Goal: Task Accomplishment & Management: Manage account settings

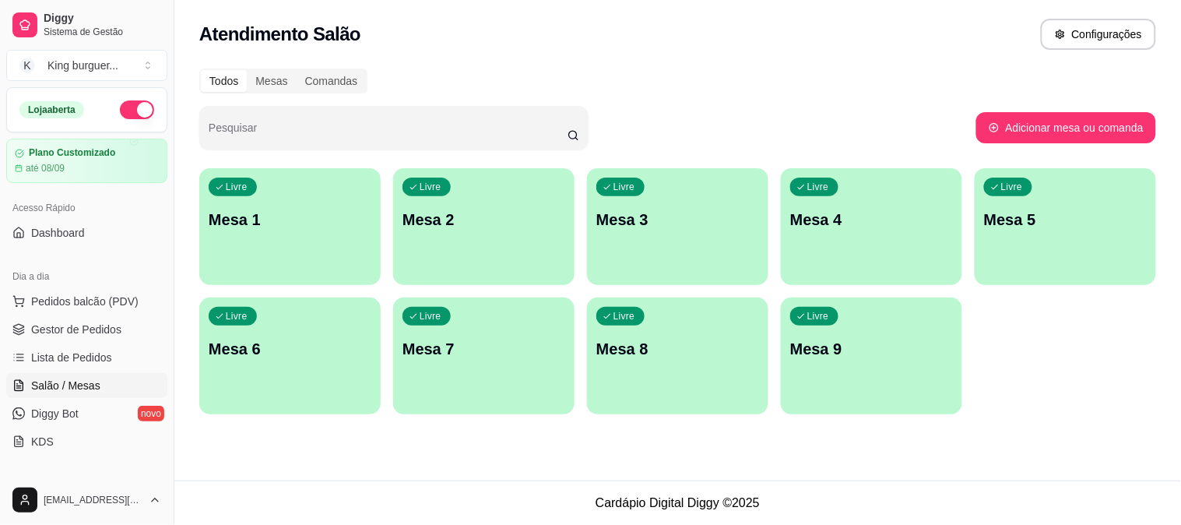
click at [464, 239] on div "Livre Mesa 2" at bounding box center [483, 217] width 181 height 98
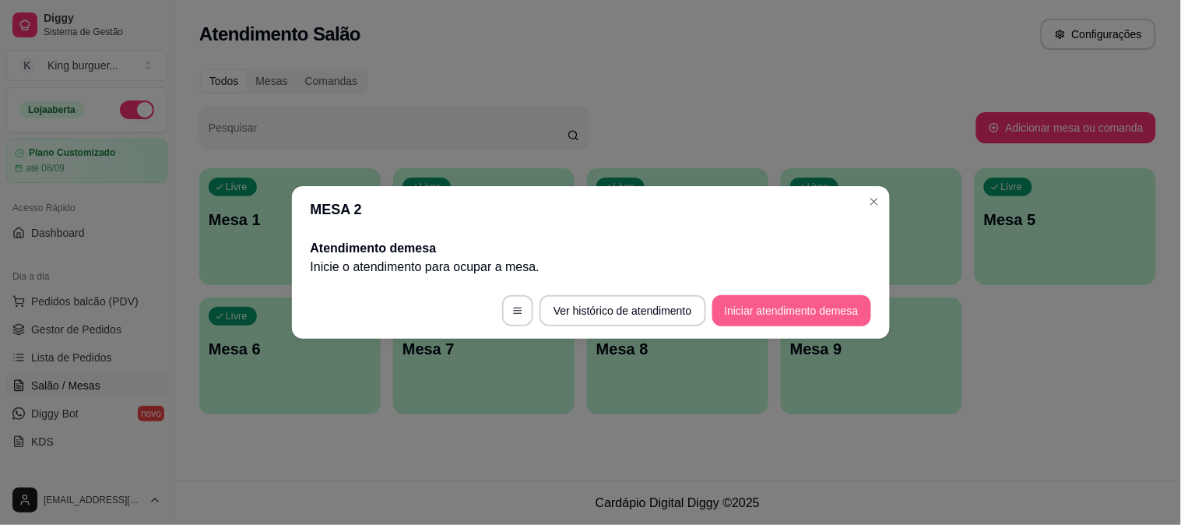
click at [745, 303] on button "Iniciar atendimento de mesa" at bounding box center [791, 310] width 159 height 31
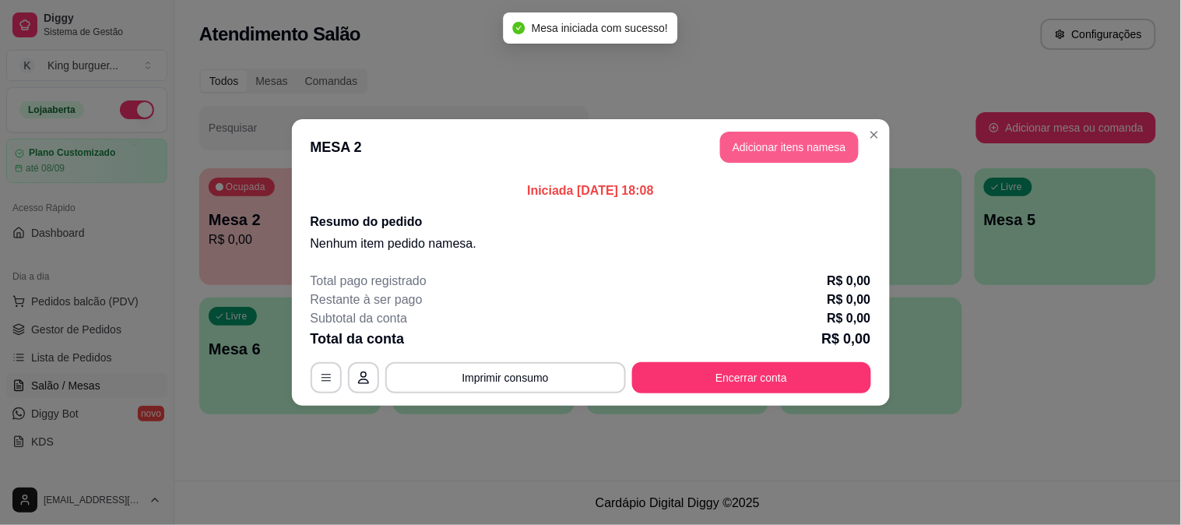
click at [804, 151] on button "Adicionar itens na mesa" at bounding box center [789, 147] width 139 height 31
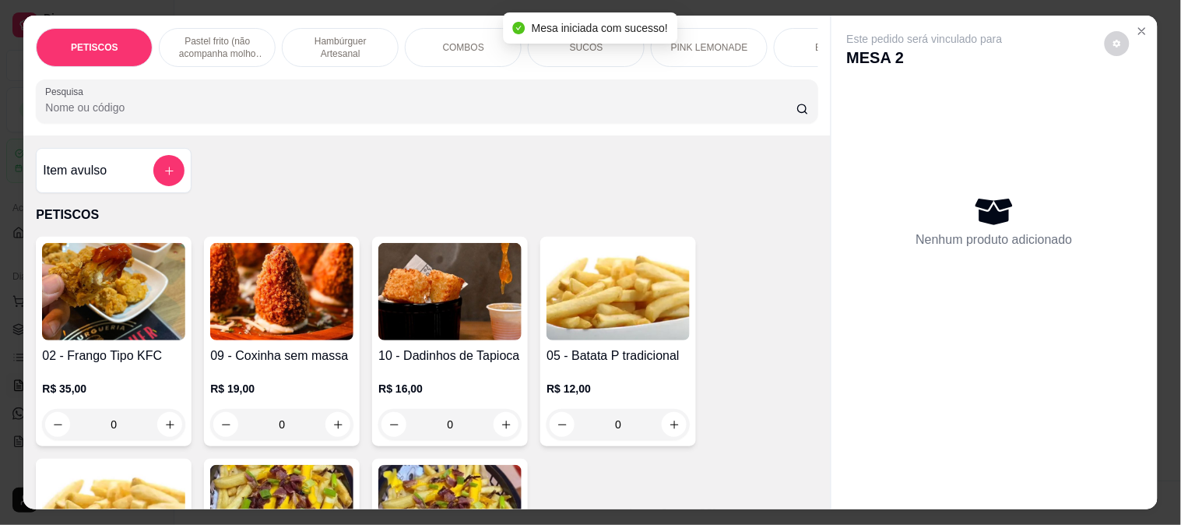
click at [275, 298] on img at bounding box center [281, 291] width 143 height 97
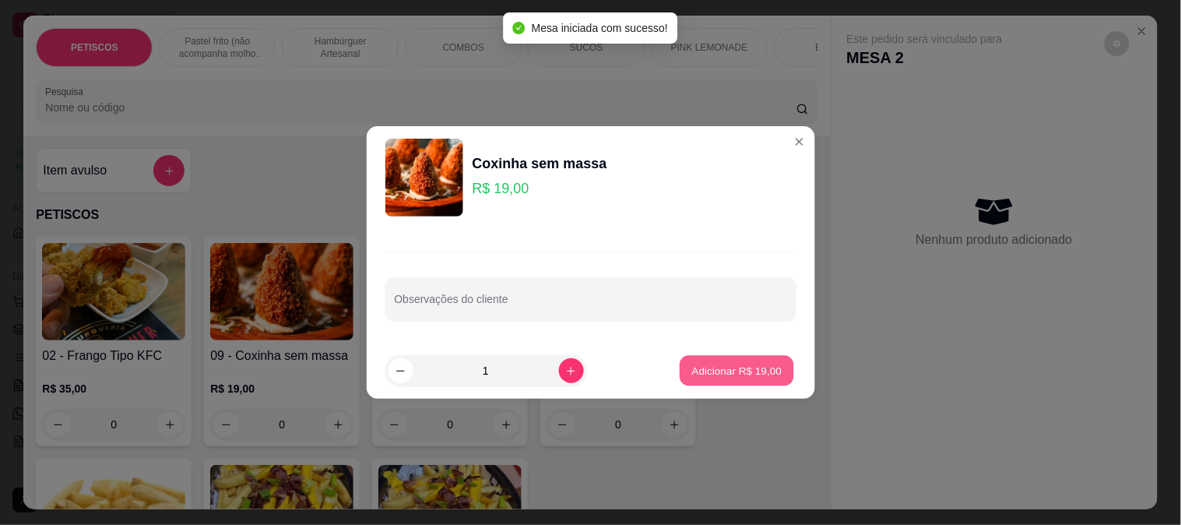
click at [700, 371] on p "Adicionar R$ 19,00" at bounding box center [737, 370] width 90 height 15
type input "1"
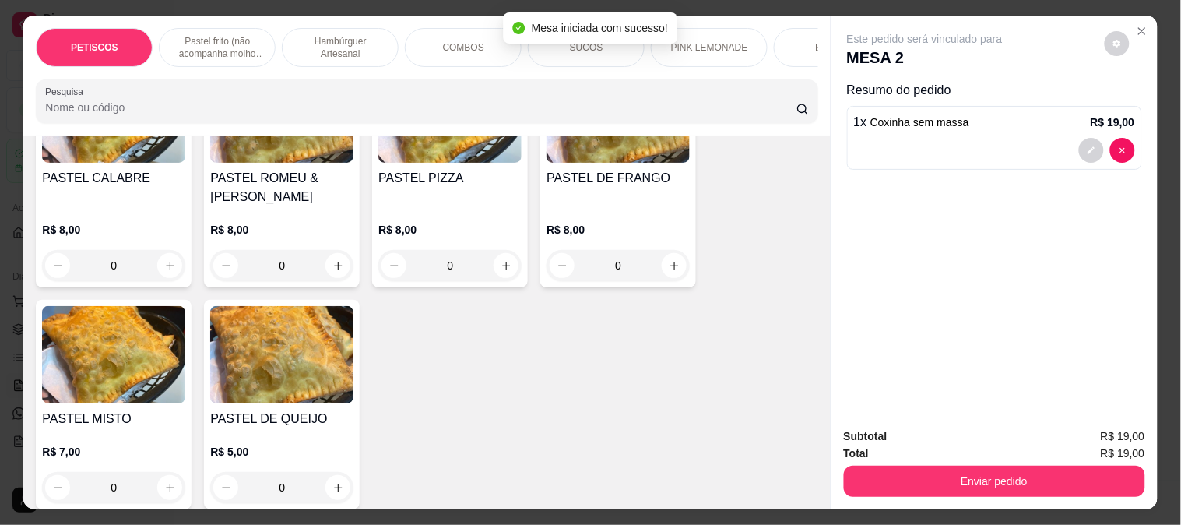
scroll to position [1037, 0]
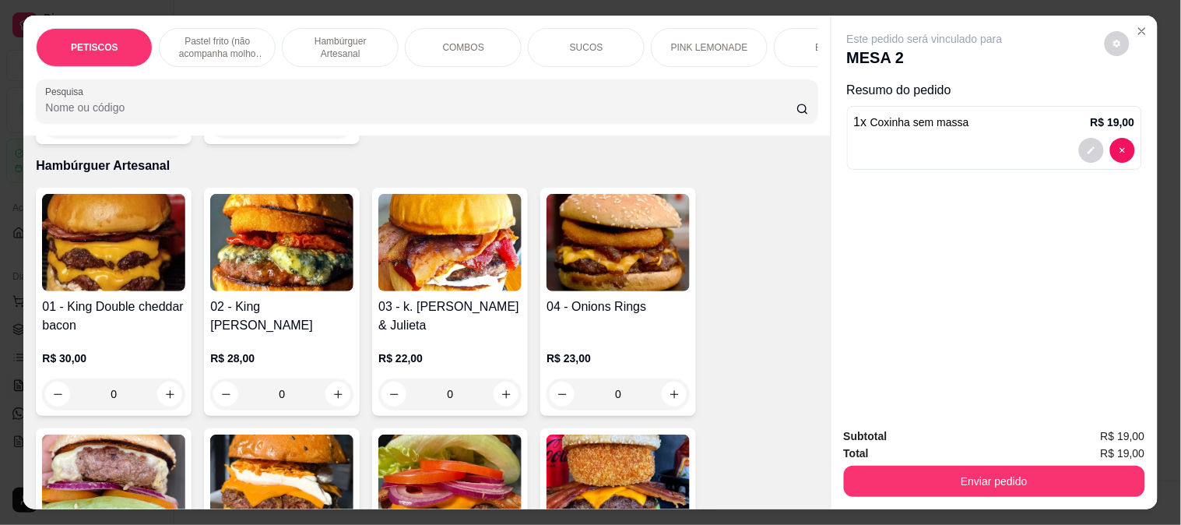
click at [448, 41] on p "COMBOS" at bounding box center [463, 47] width 41 height 12
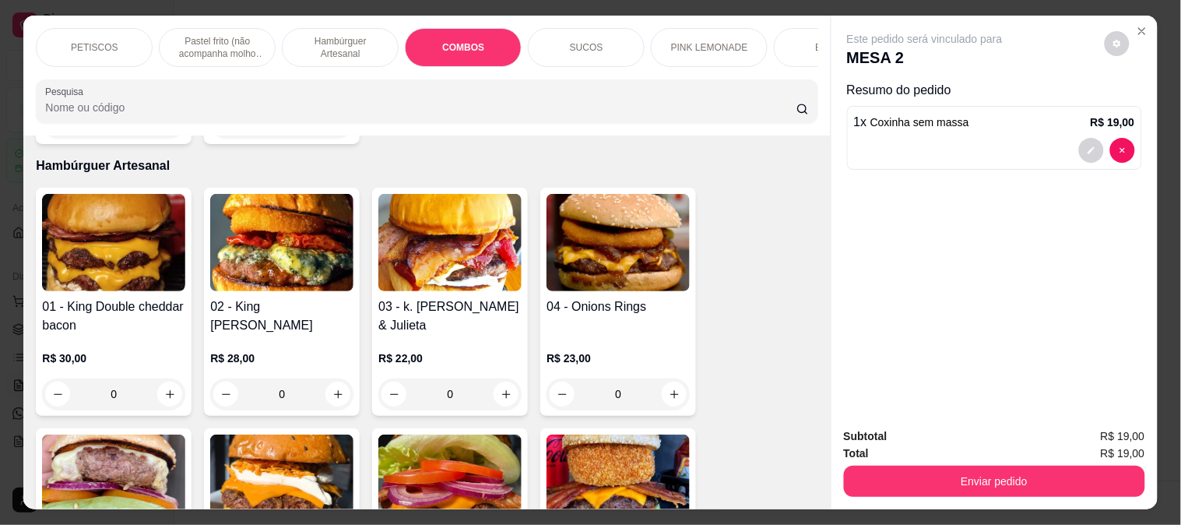
scroll to position [40, 0]
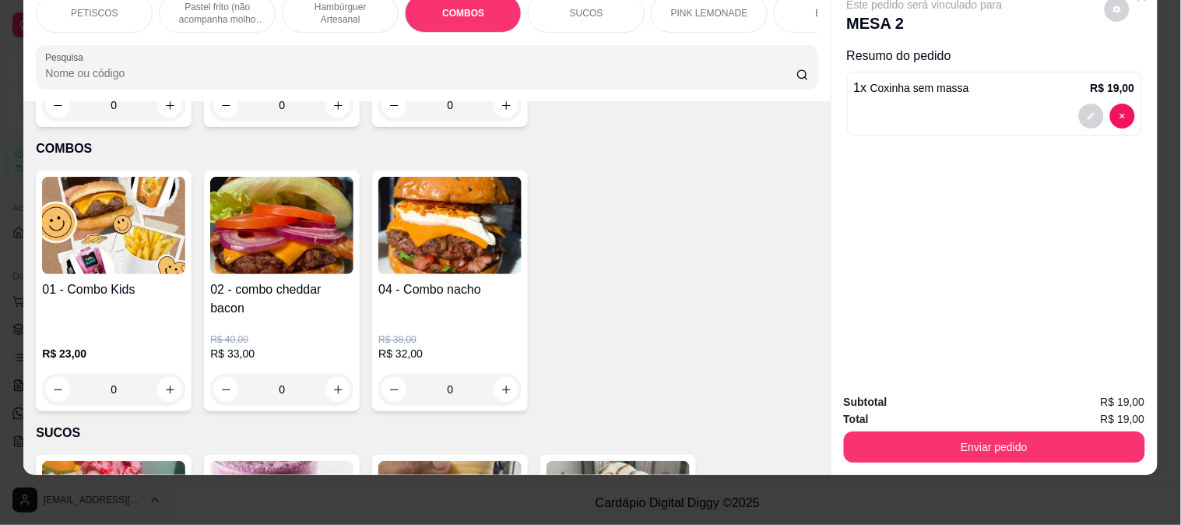
click at [132, 177] on img at bounding box center [113, 225] width 143 height 97
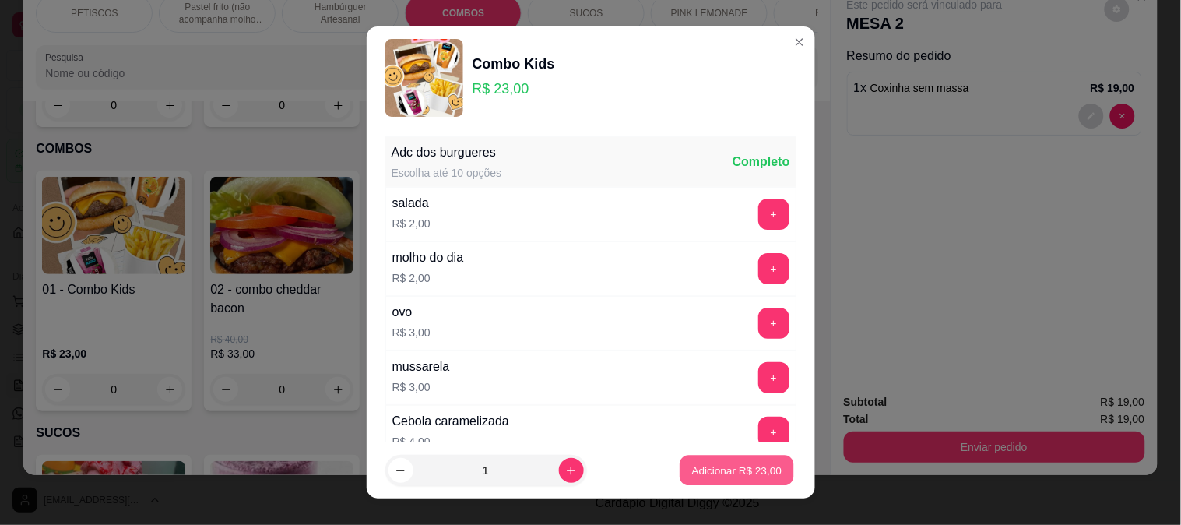
click at [710, 470] on p "Adicionar R$ 23,00" at bounding box center [737, 470] width 90 height 15
type input "1"
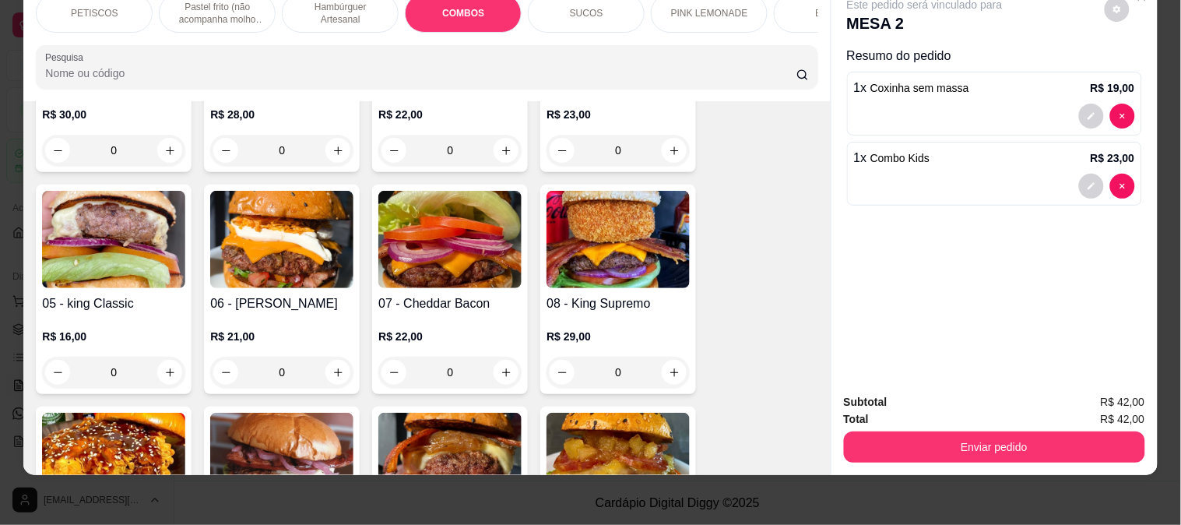
scroll to position [1160, 0]
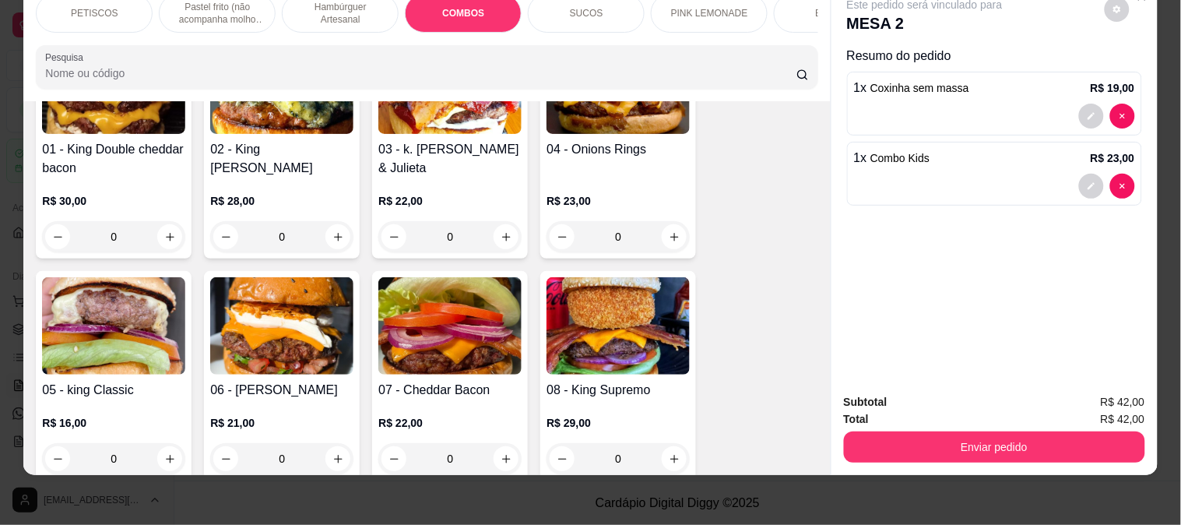
click at [135, 296] on img at bounding box center [113, 325] width 143 height 97
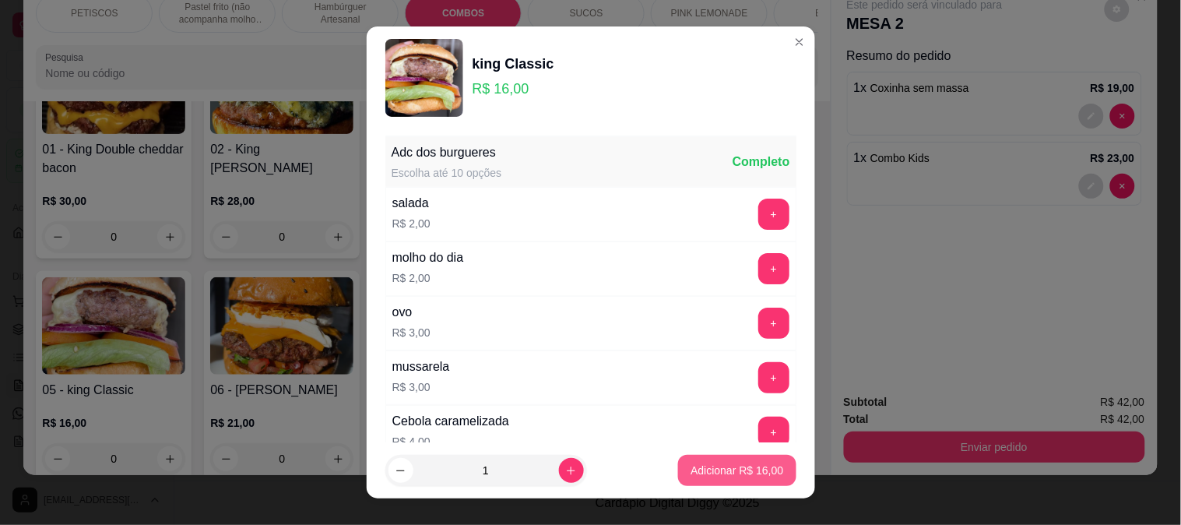
click at [710, 469] on p "Adicionar R$ 16,00" at bounding box center [736, 470] width 93 height 16
type input "1"
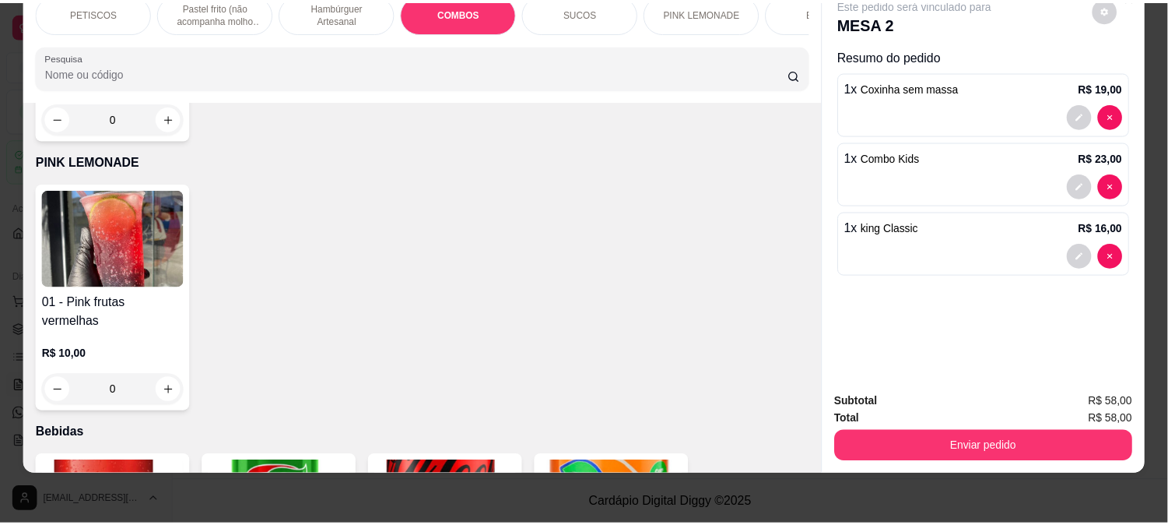
scroll to position [3731, 0]
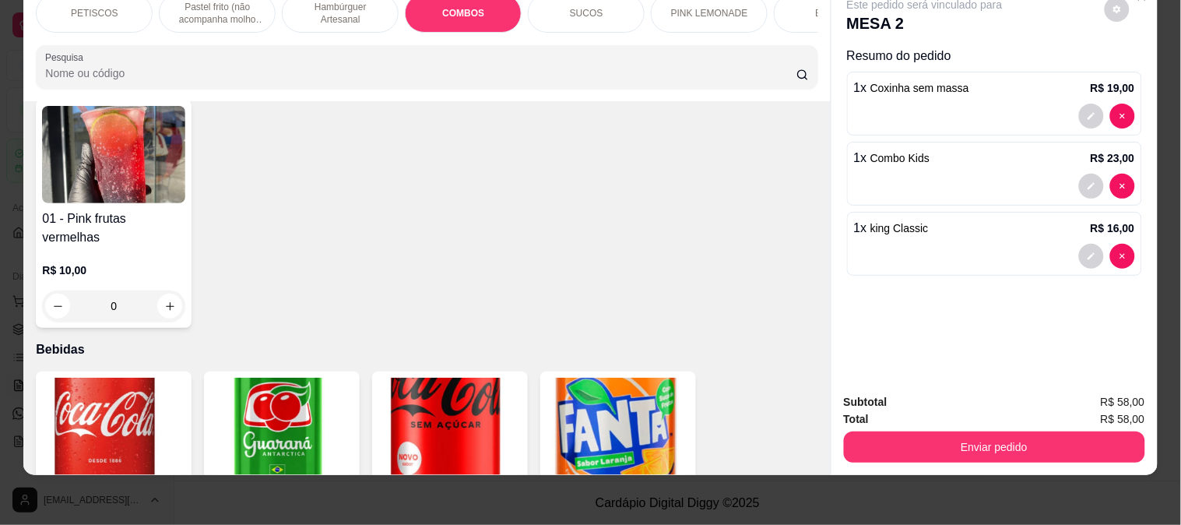
click at [433, 377] on img at bounding box center [449, 425] width 143 height 97
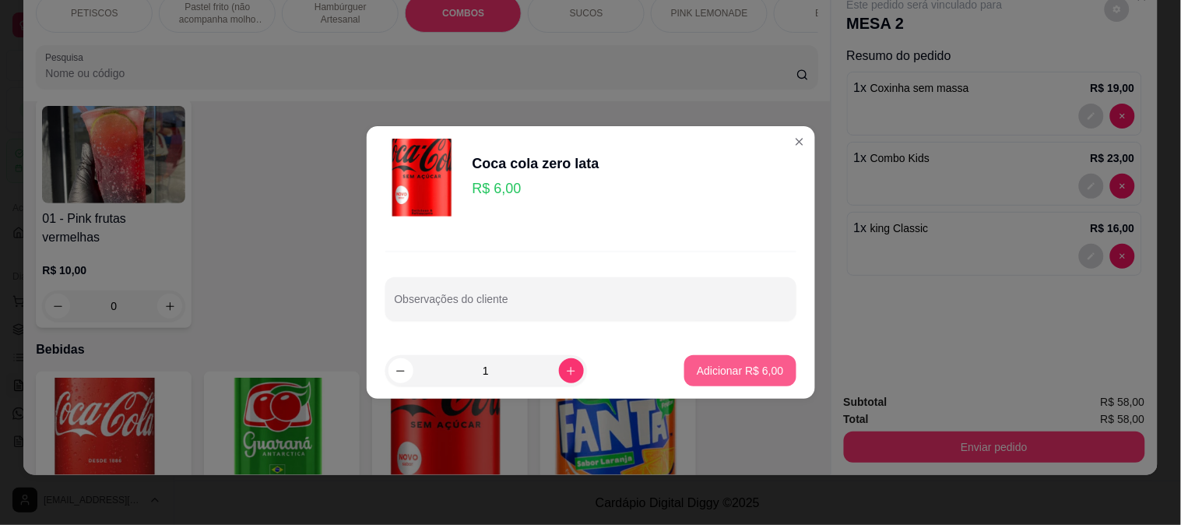
click at [749, 356] on button "Adicionar R$ 6,00" at bounding box center [739, 370] width 111 height 31
type input "1"
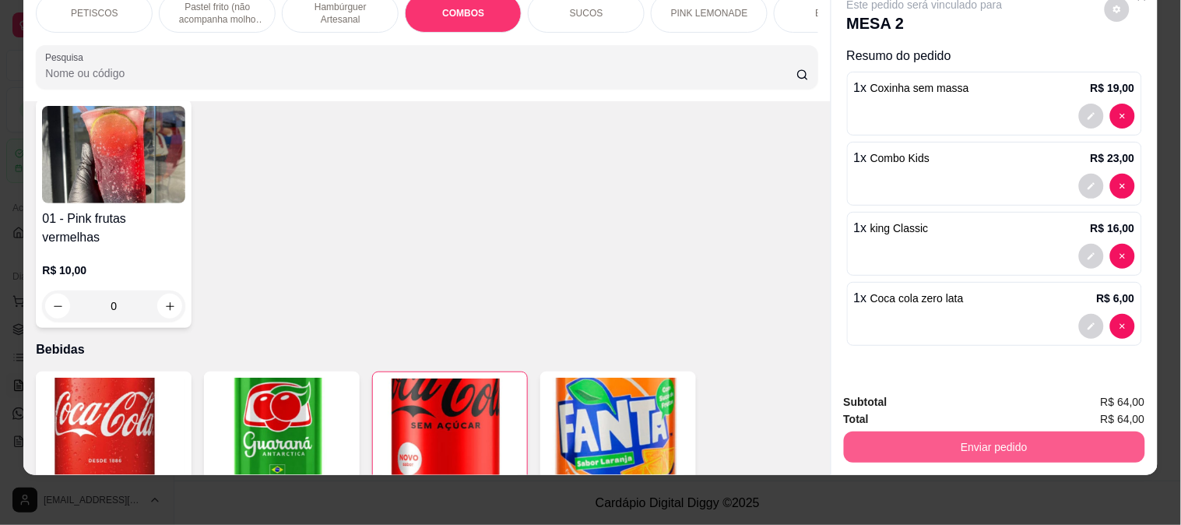
click at [889, 440] on button "Enviar pedido" at bounding box center [994, 446] width 301 height 31
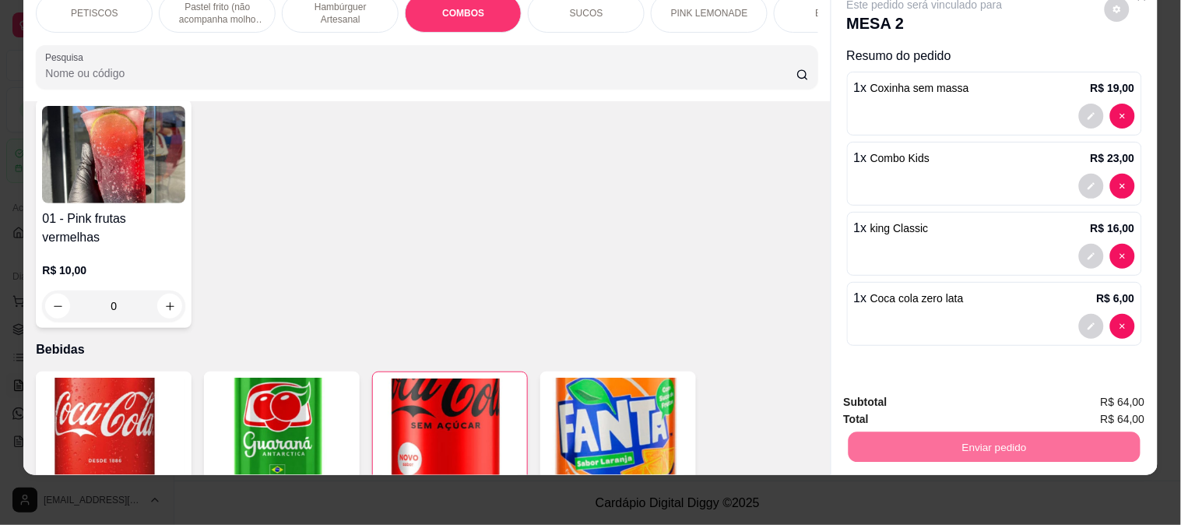
click at [918, 393] on button "Não registrar e enviar pedido" at bounding box center [942, 396] width 162 height 30
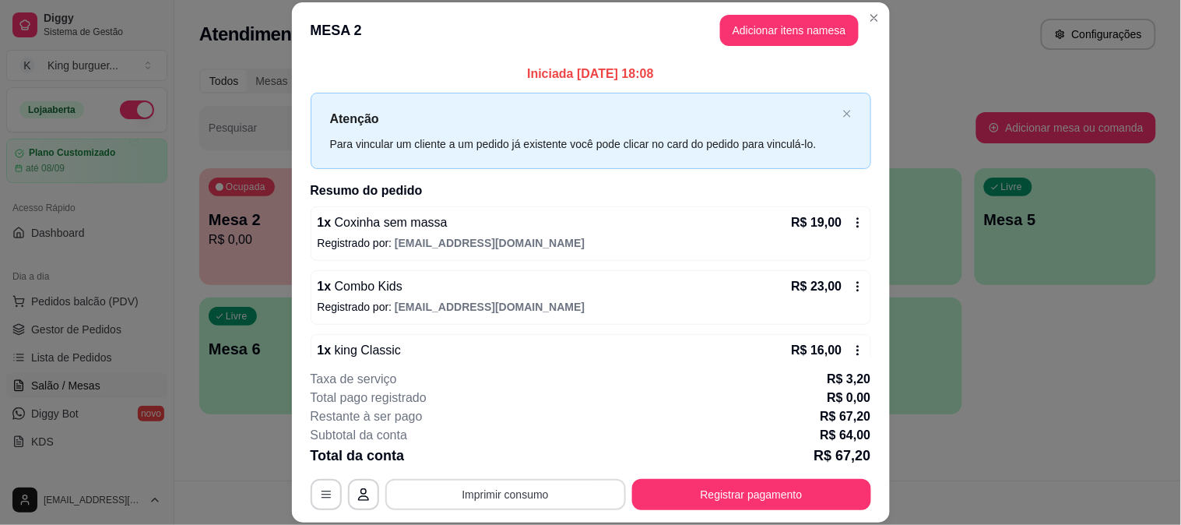
click at [511, 493] on button "Imprimir consumo" at bounding box center [505, 494] width 240 height 31
click at [518, 454] on button "IMPRESSORA" at bounding box center [503, 458] width 113 height 25
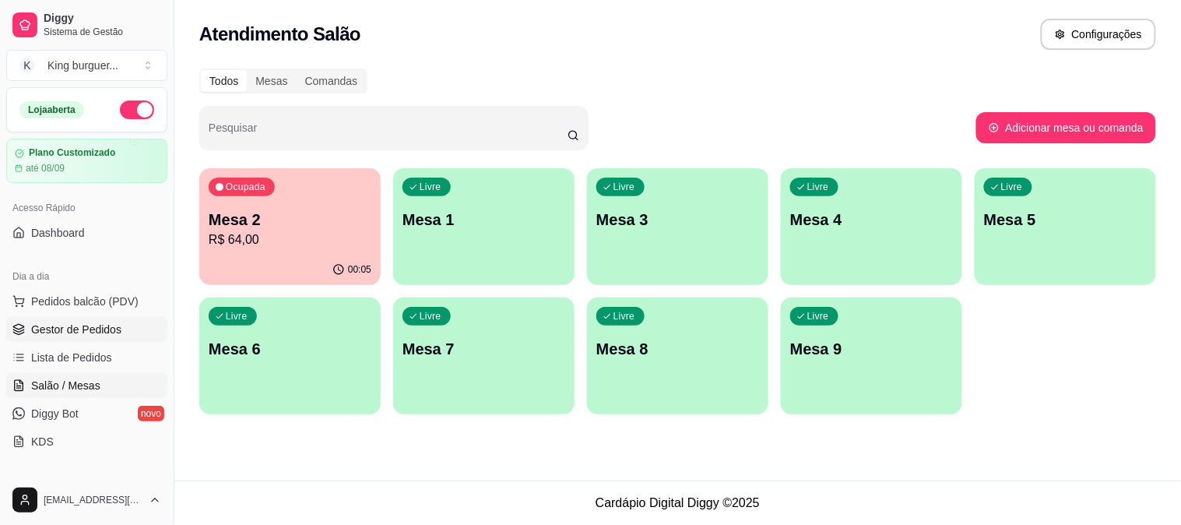
click at [110, 322] on span "Gestor de Pedidos" at bounding box center [76, 329] width 90 height 16
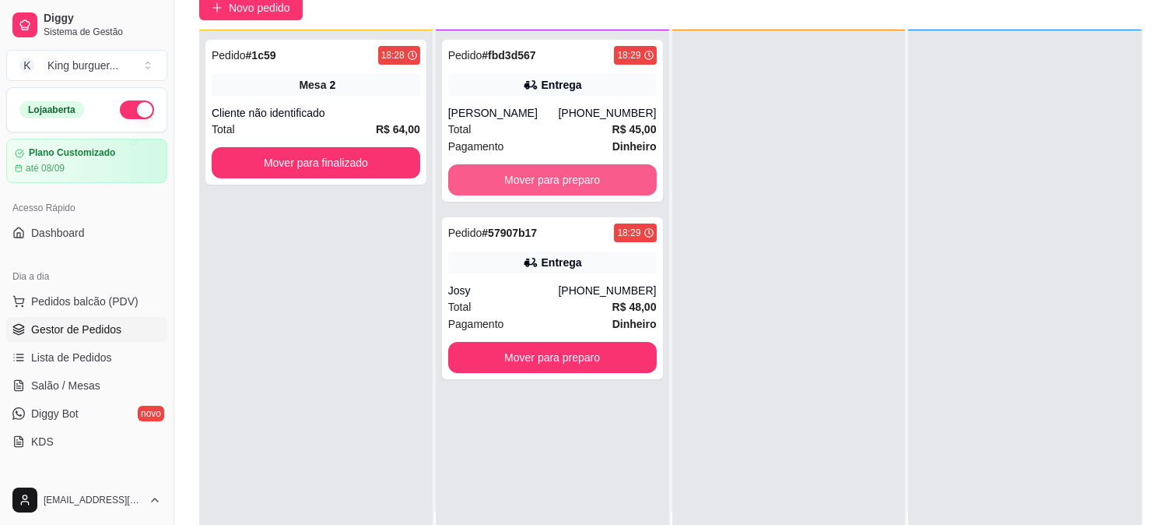
scroll to position [237, 0]
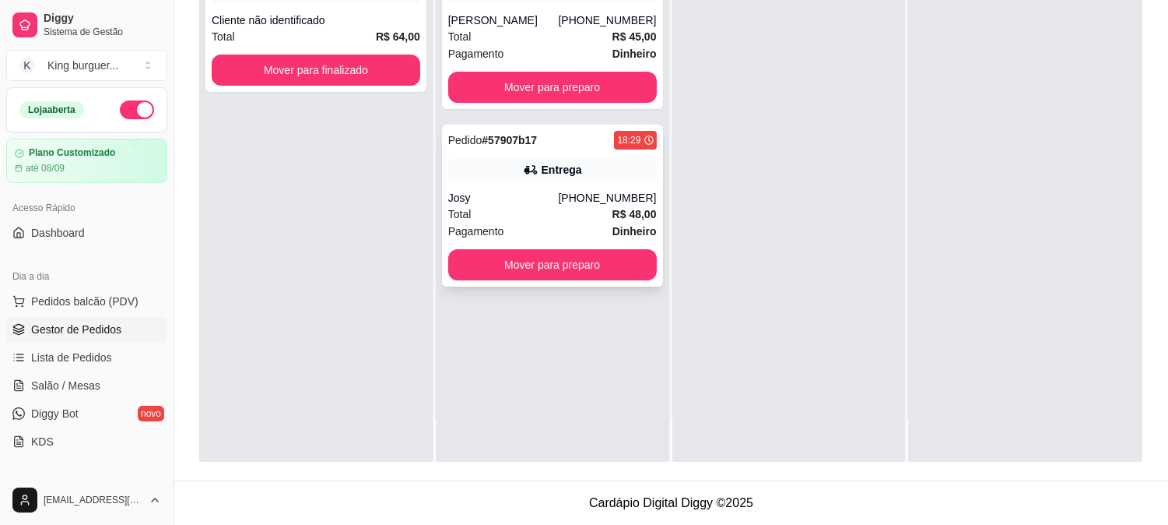
click at [599, 169] on div "Entrega" at bounding box center [552, 170] width 209 height 22
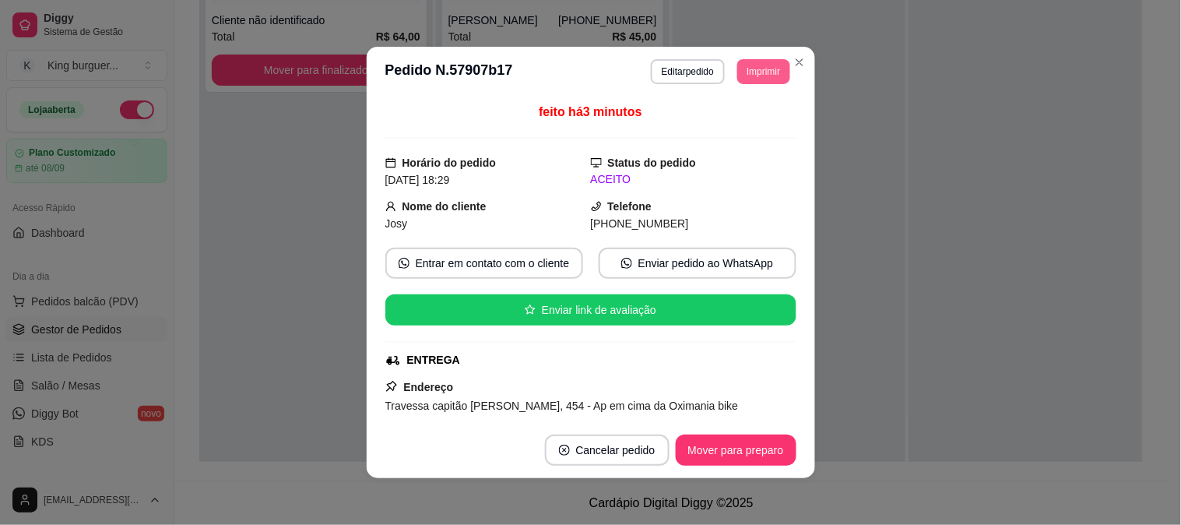
click at [756, 74] on button "Imprimir" at bounding box center [763, 71] width 52 height 25
click at [758, 135] on button "IMPRESSORA" at bounding box center [728, 127] width 113 height 25
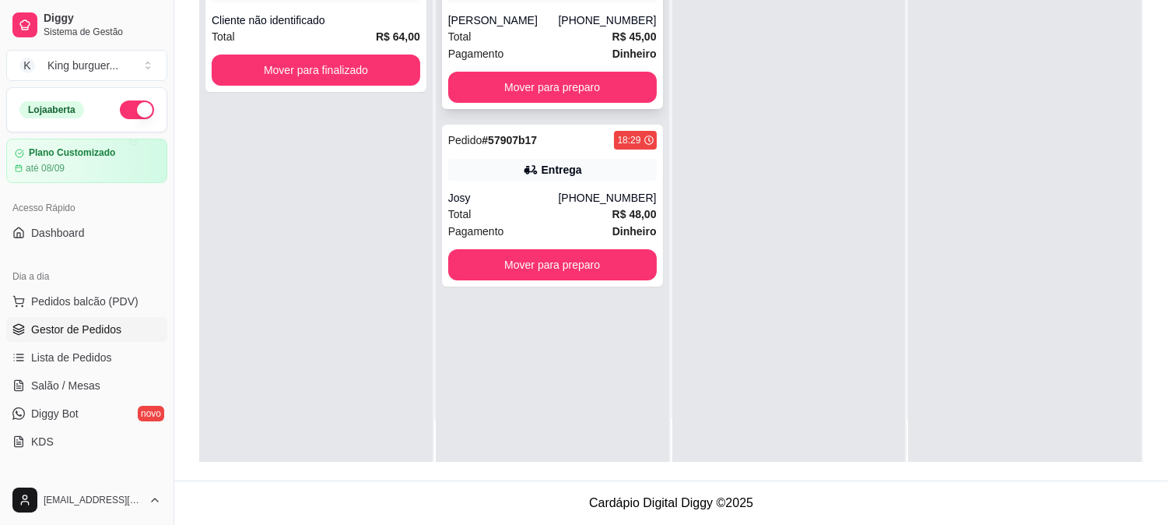
click at [598, 20] on div "[PHONE_NUMBER]" at bounding box center [607, 20] width 98 height 16
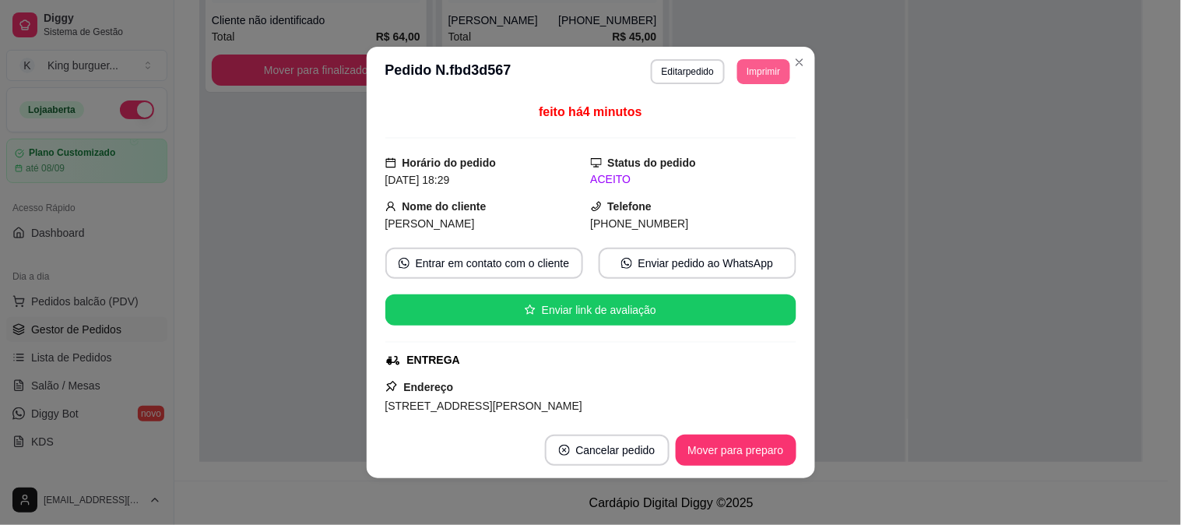
click at [763, 73] on button "Imprimir" at bounding box center [763, 71] width 52 height 25
click at [755, 122] on button "IMPRESSORA" at bounding box center [728, 127] width 113 height 25
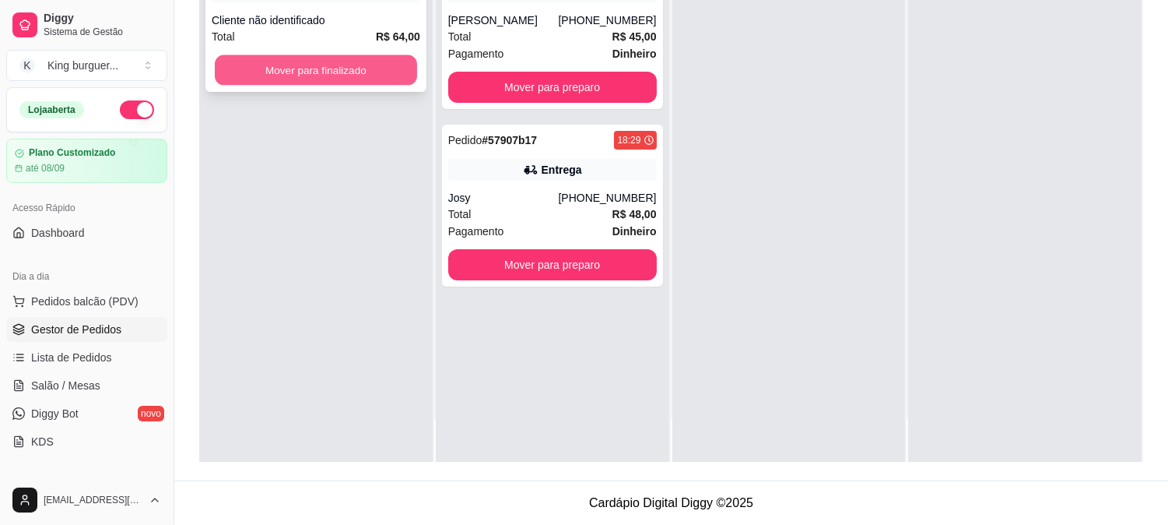
click at [376, 67] on button "Mover para finalizado" at bounding box center [316, 70] width 202 height 30
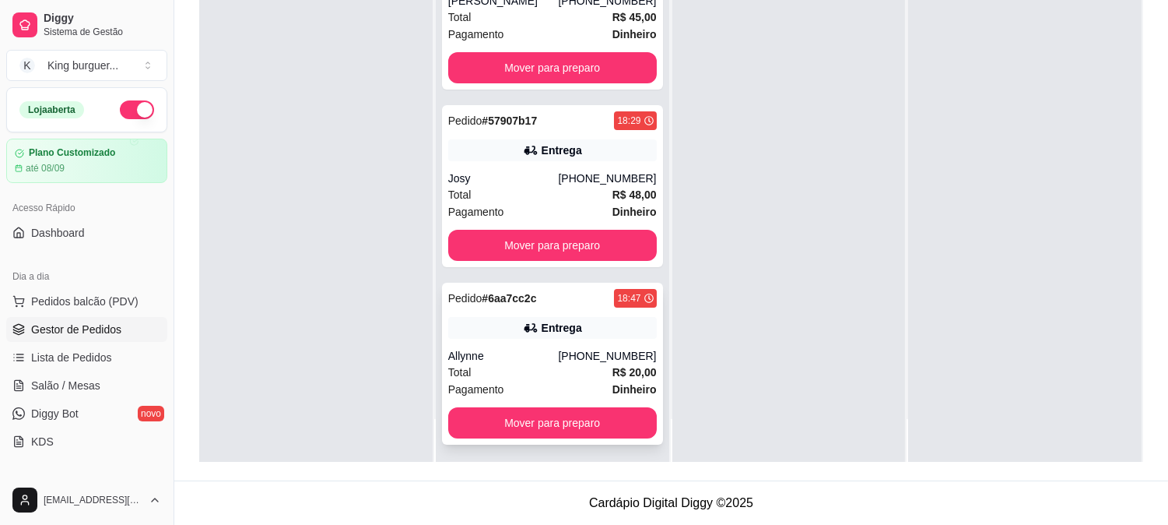
scroll to position [22, 0]
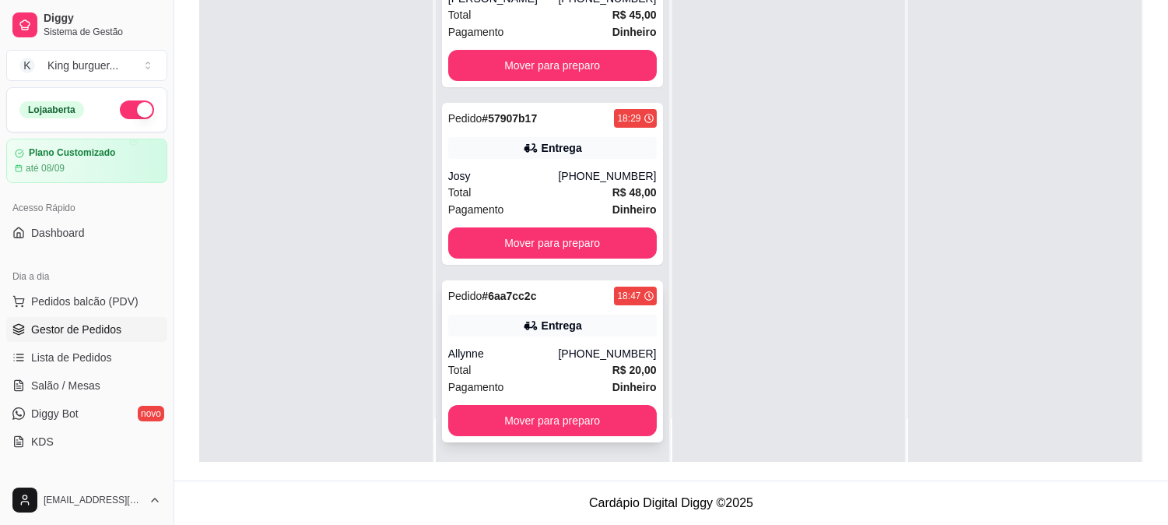
click at [499, 330] on div "Entrega" at bounding box center [552, 325] width 209 height 22
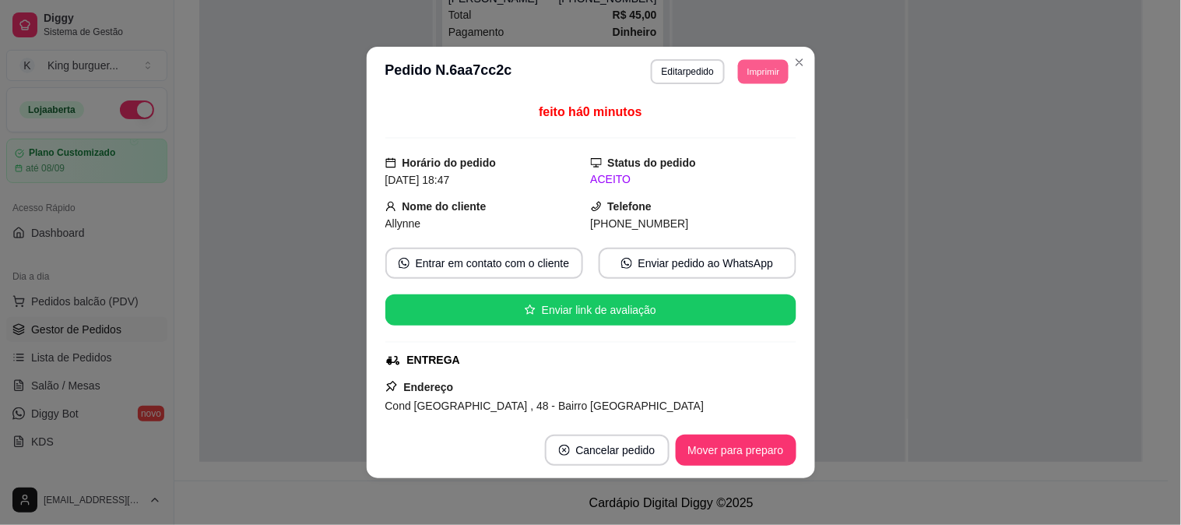
click at [755, 78] on button "Imprimir" at bounding box center [763, 71] width 51 height 24
click at [747, 120] on button "IMPRESSORA" at bounding box center [728, 127] width 113 height 25
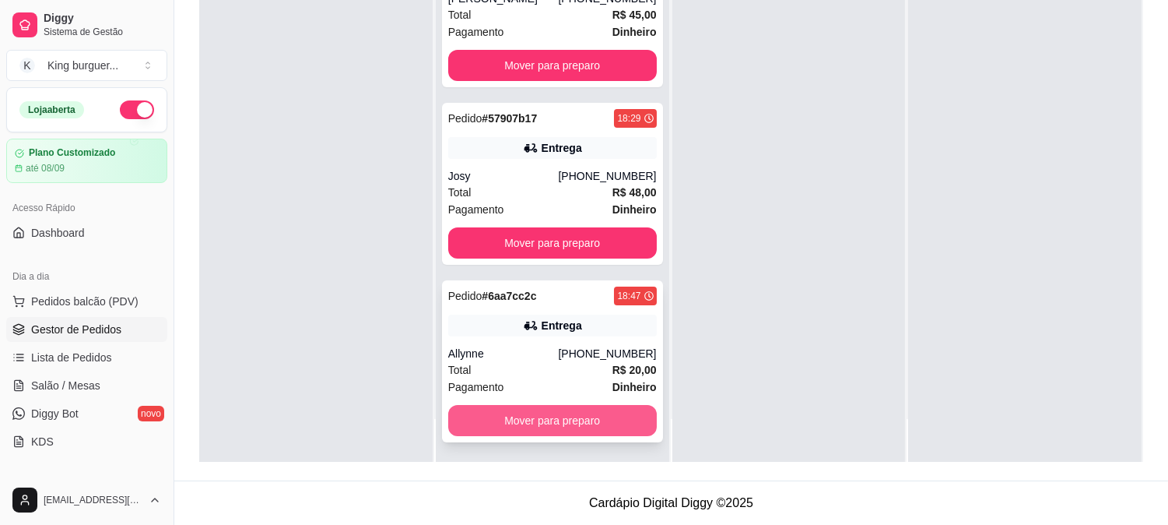
click at [557, 415] on button "Mover para preparo" at bounding box center [552, 420] width 209 height 31
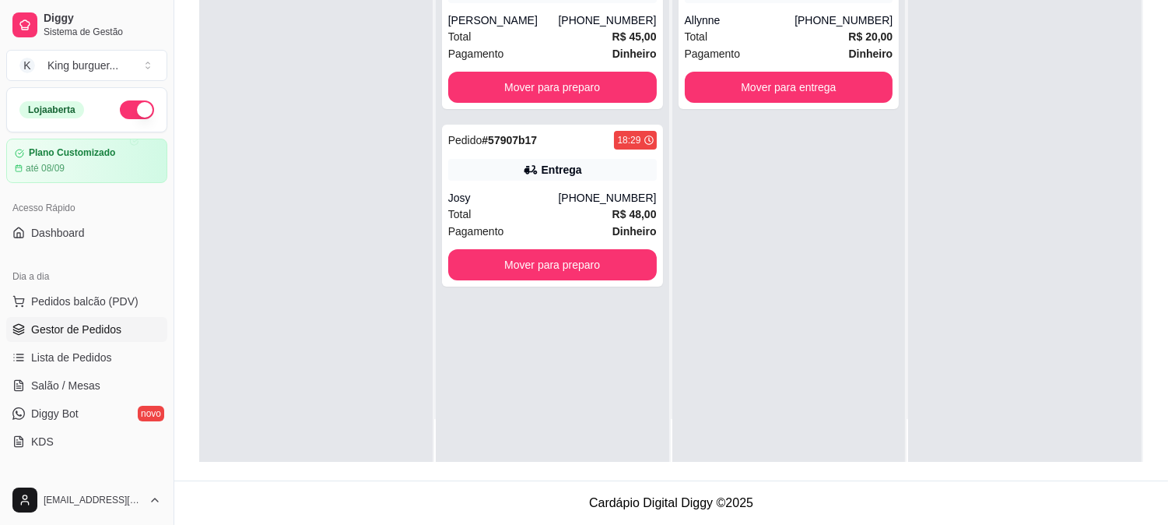
scroll to position [0, 0]
click at [639, 262] on button "Mover para preparo" at bounding box center [552, 265] width 202 height 30
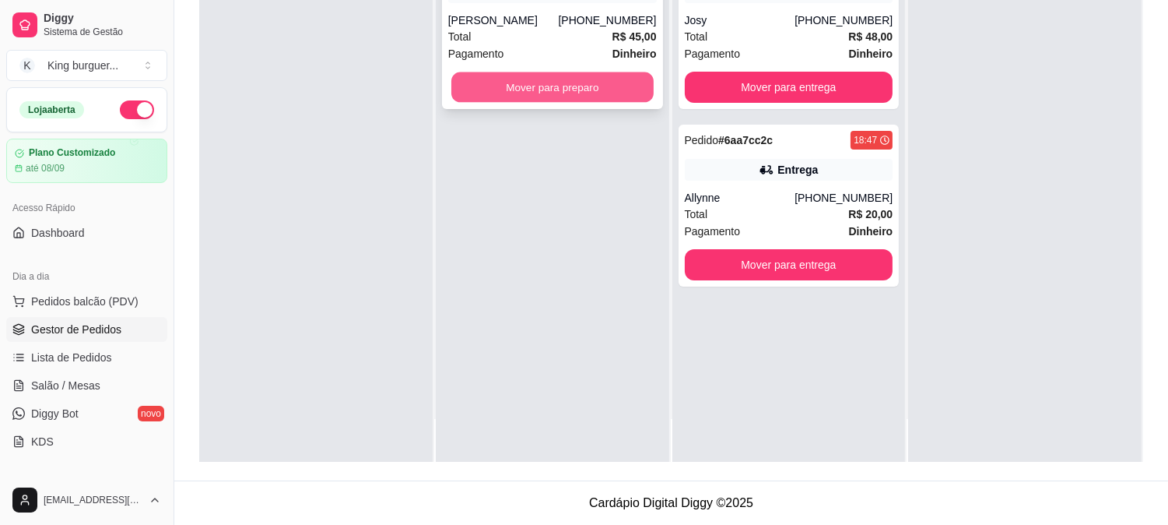
click at [605, 86] on button "Mover para preparo" at bounding box center [552, 87] width 202 height 30
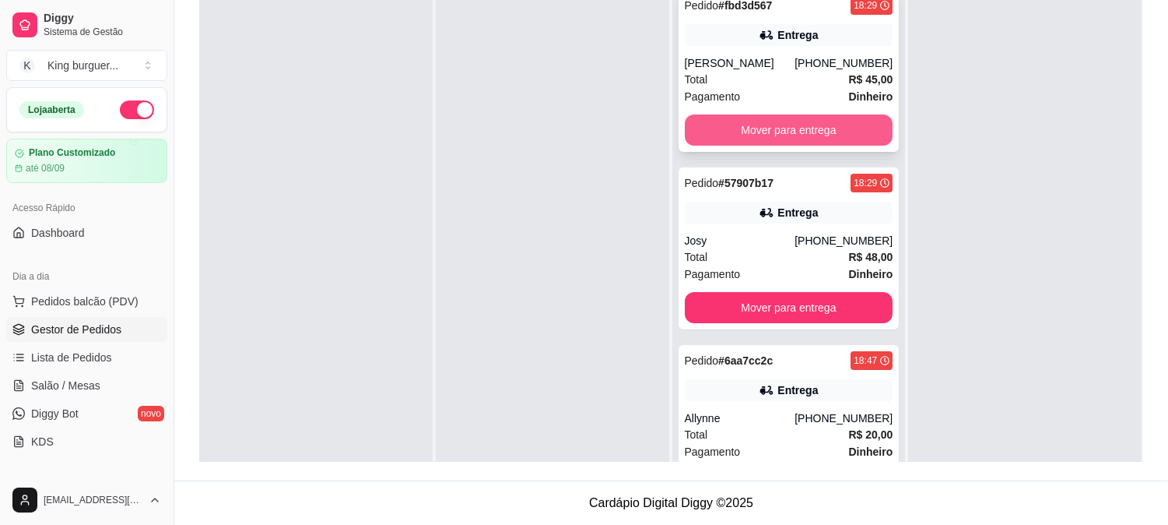
click at [827, 118] on button "Mover para entrega" at bounding box center [789, 129] width 209 height 31
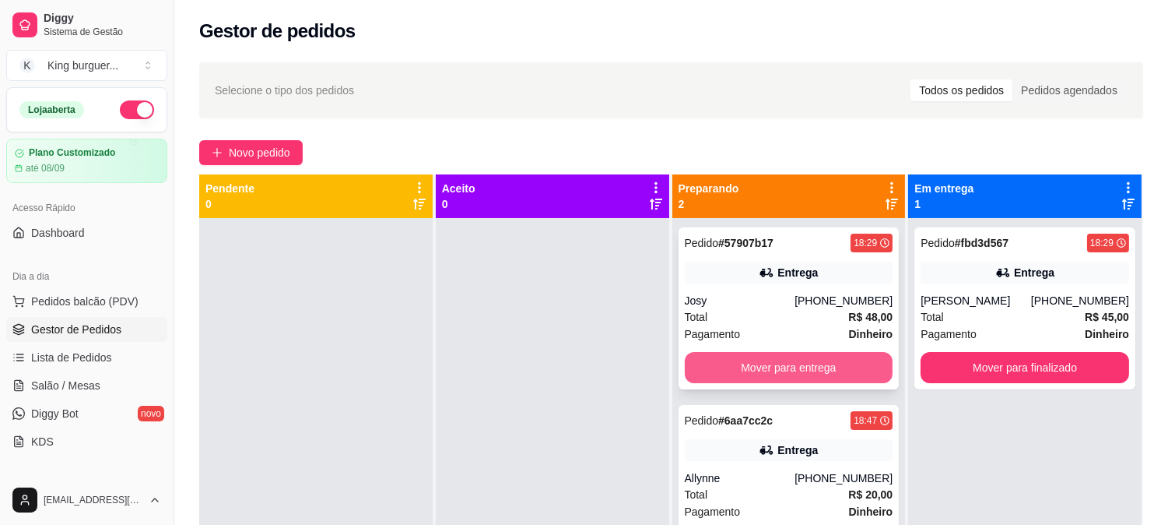
click at [814, 380] on button "Mover para entrega" at bounding box center [789, 367] width 209 height 31
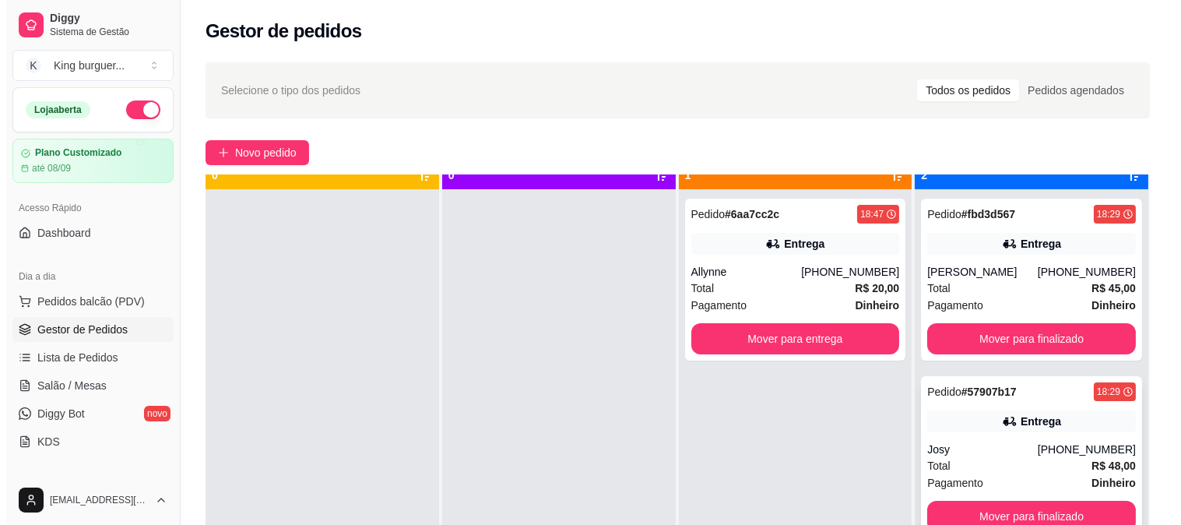
scroll to position [43, 0]
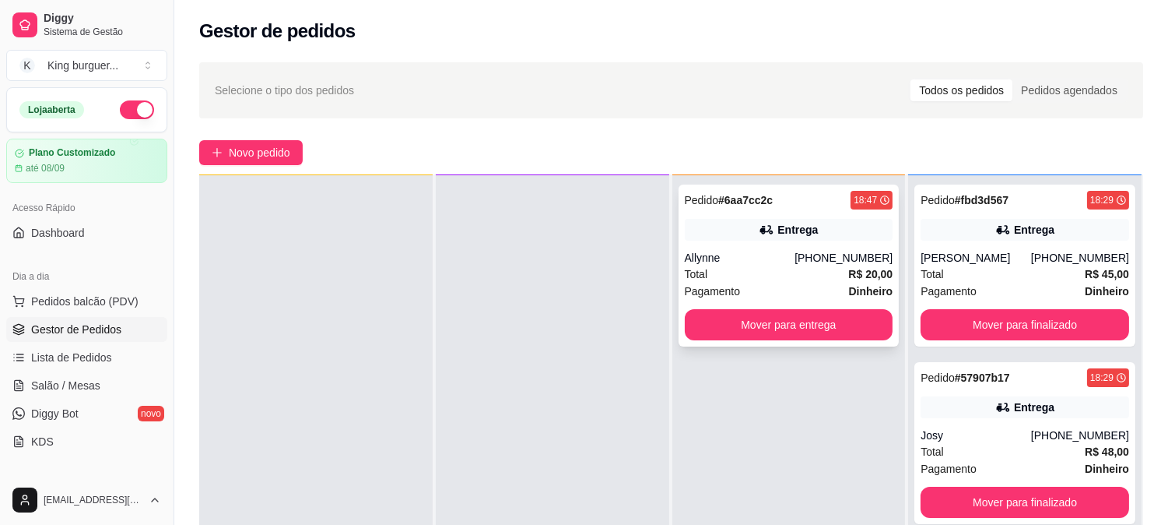
click at [834, 339] on button "Mover para entrega" at bounding box center [789, 324] width 209 height 31
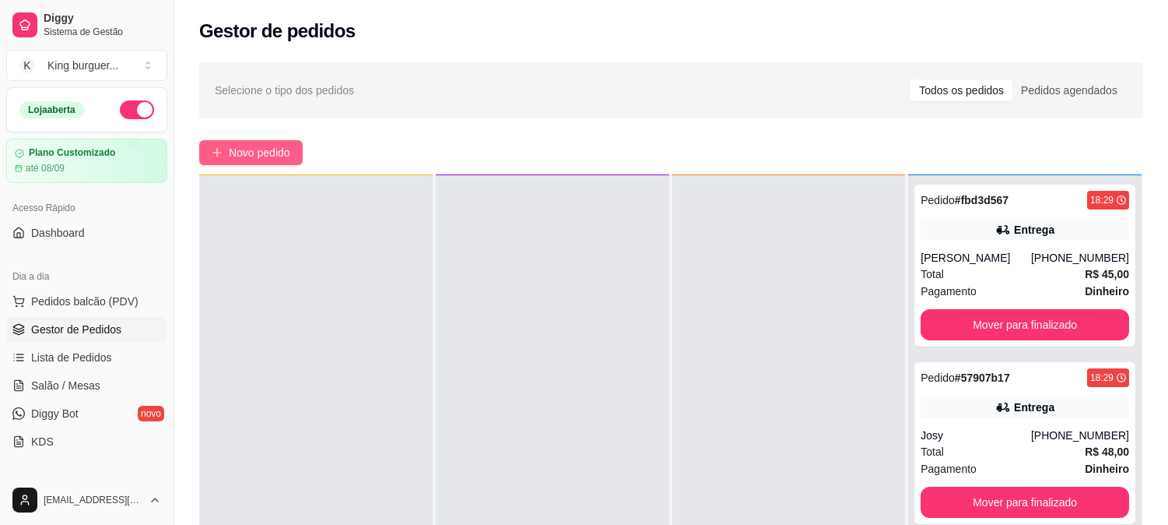
click at [283, 154] on span "Novo pedido" at bounding box center [259, 152] width 61 height 17
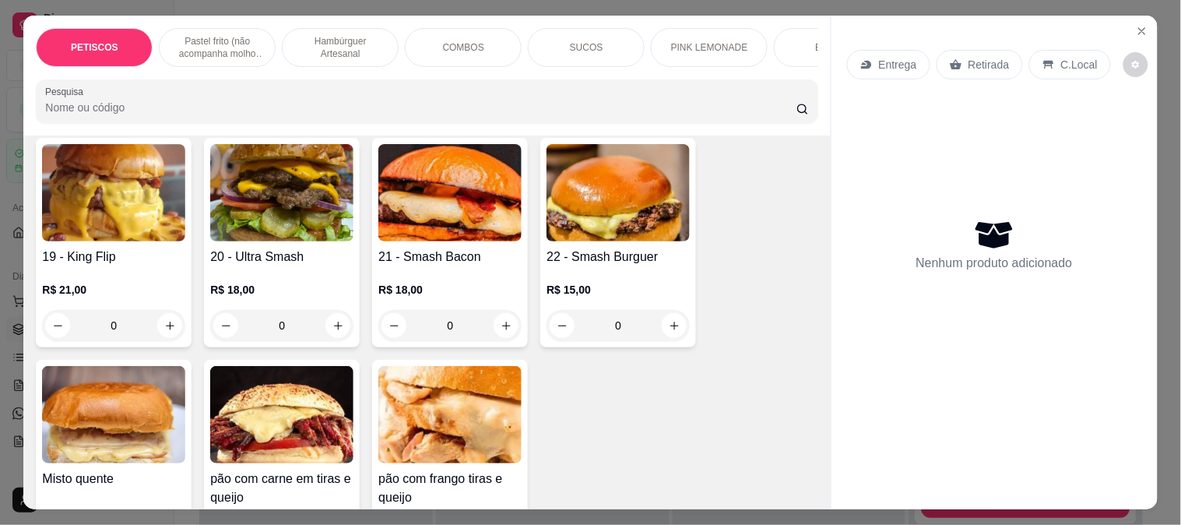
scroll to position [1988, 0]
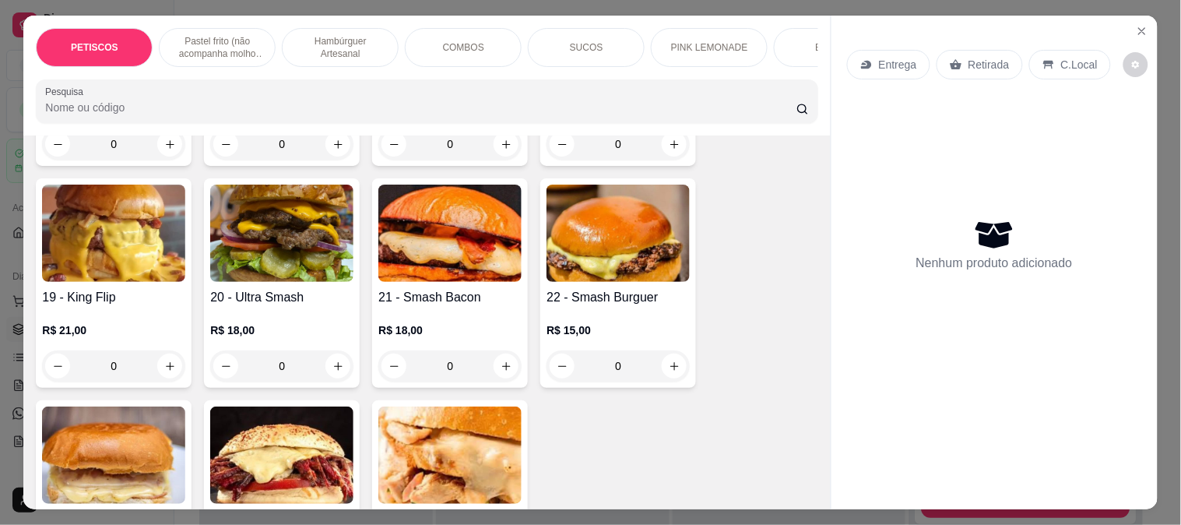
click at [465, 215] on img at bounding box center [449, 232] width 143 height 97
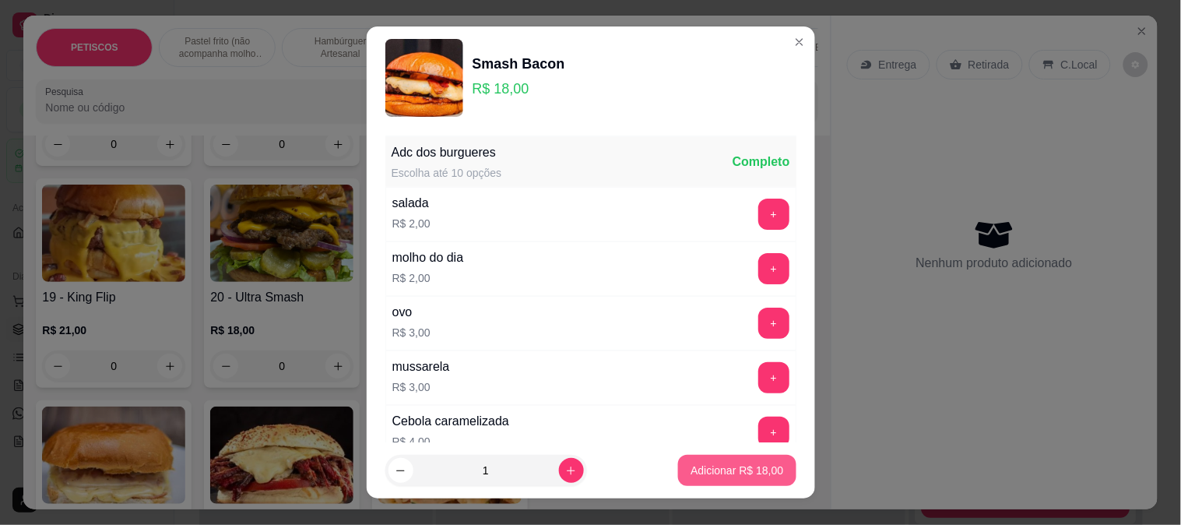
click at [742, 471] on p "Adicionar R$ 18,00" at bounding box center [736, 470] width 93 height 16
type input "1"
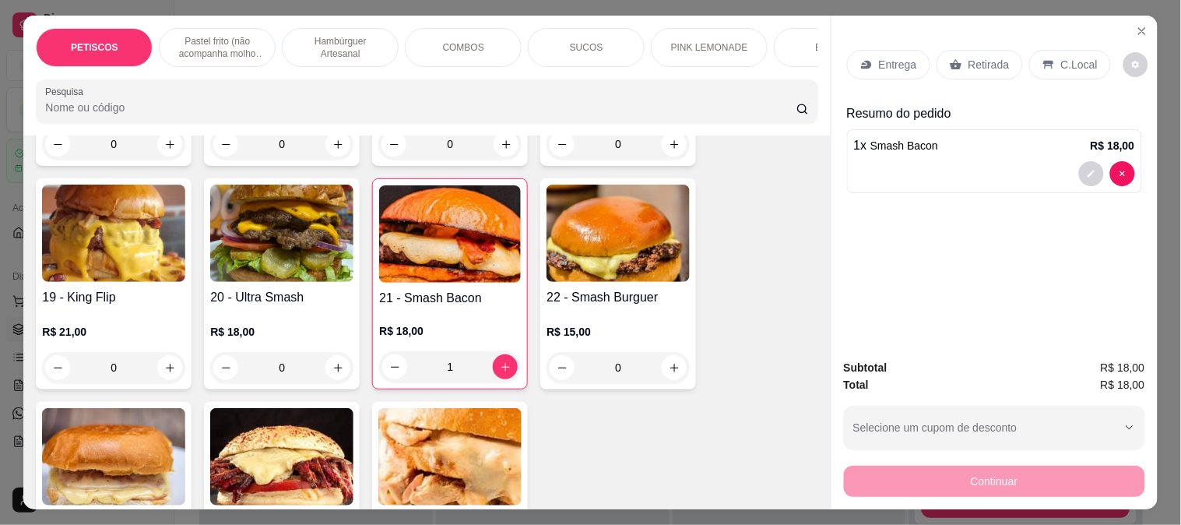
click at [884, 57] on p "Entrega" at bounding box center [898, 65] width 38 height 16
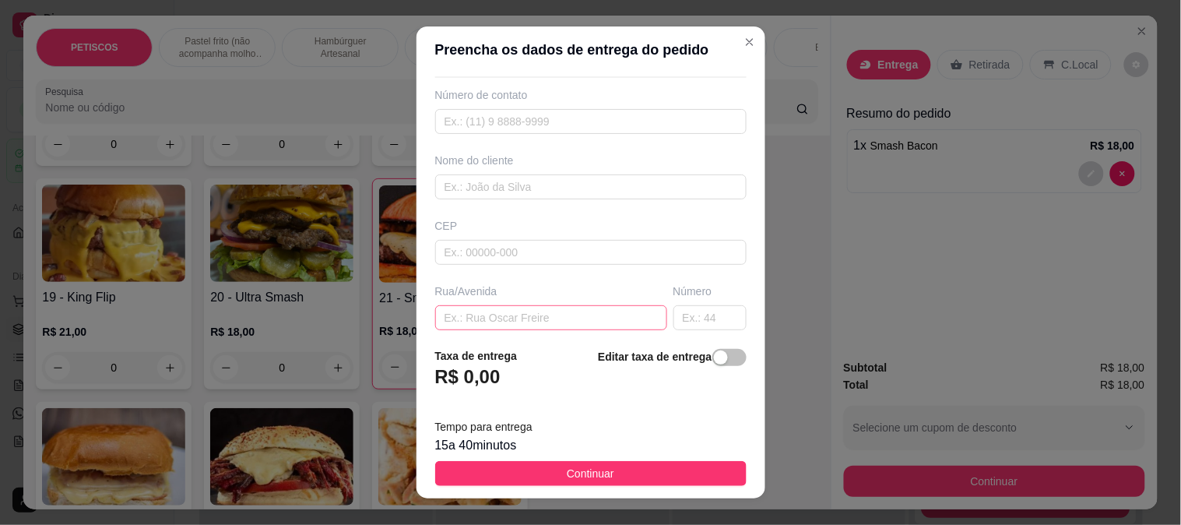
scroll to position [86, 0]
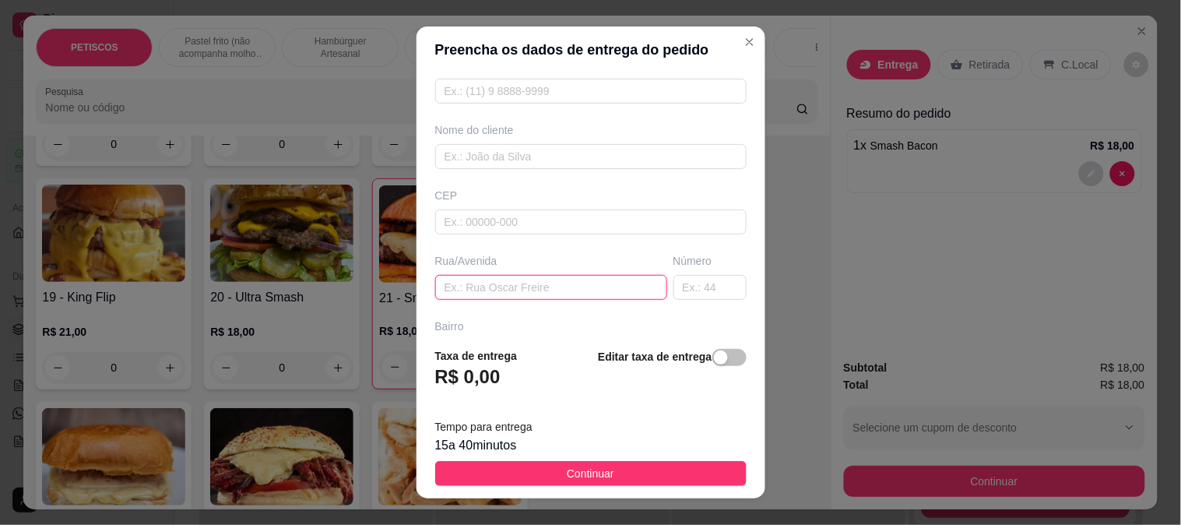
paste input "[GEOGRAPHIC_DATA], casa 39"
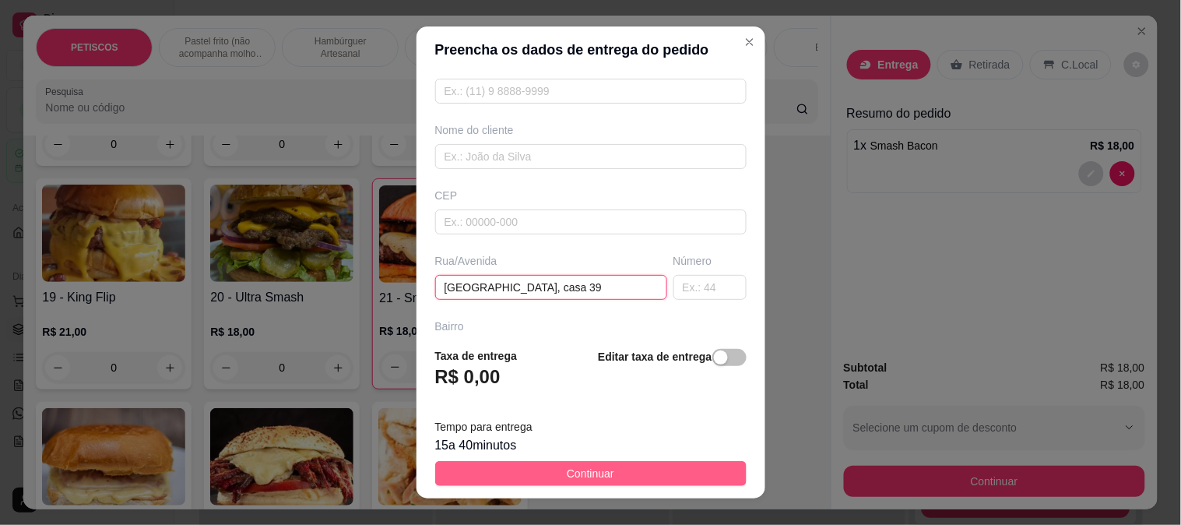
type input "[GEOGRAPHIC_DATA], casa 39"
click at [626, 483] on button "Continuar" at bounding box center [590, 473] width 311 height 25
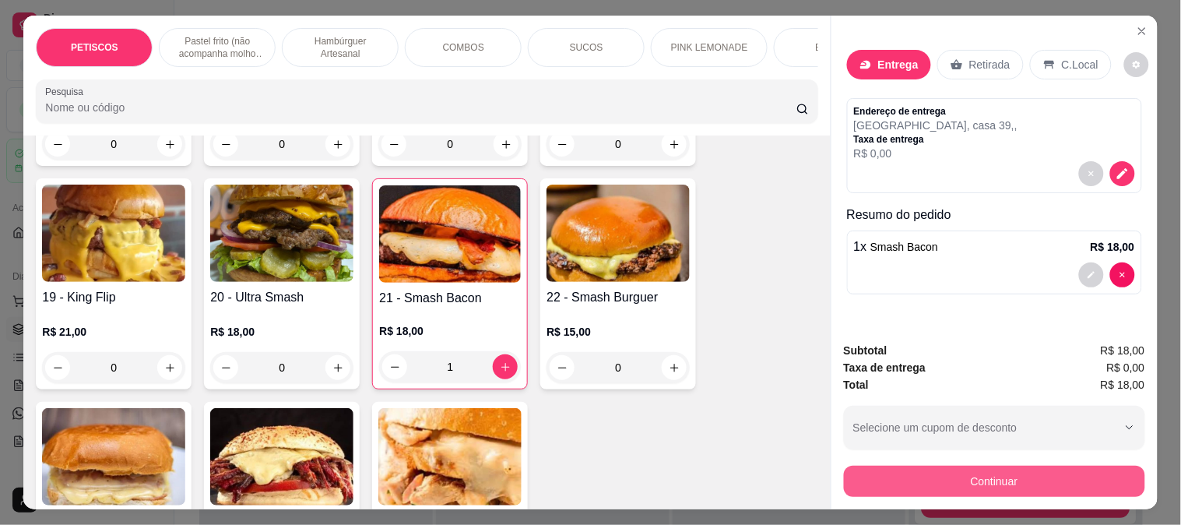
click at [849, 480] on button "Continuar" at bounding box center [994, 480] width 301 height 31
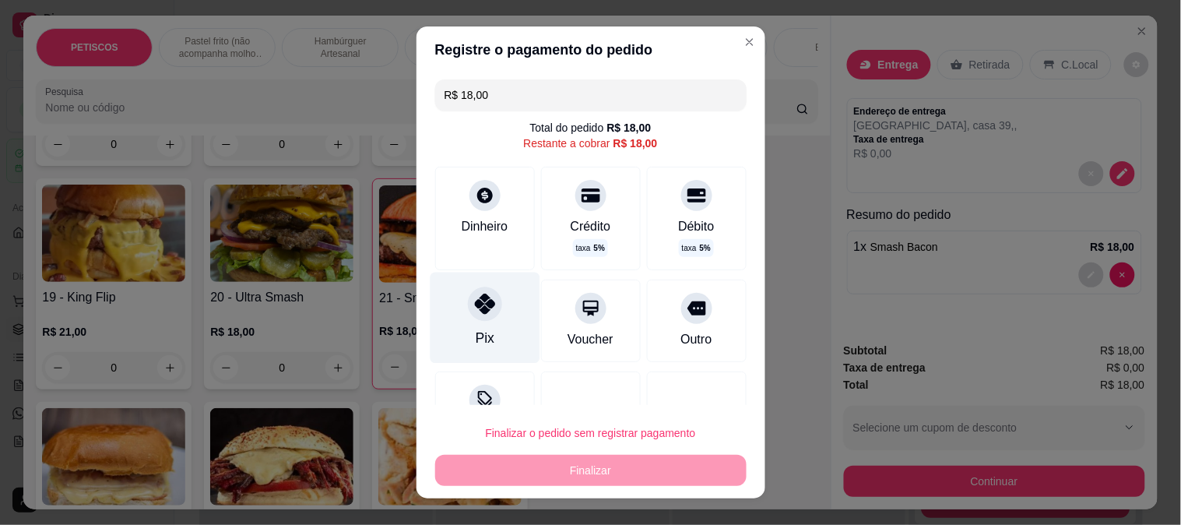
click at [474, 307] on icon at bounding box center [484, 303] width 20 height 20
type input "R$ 0,00"
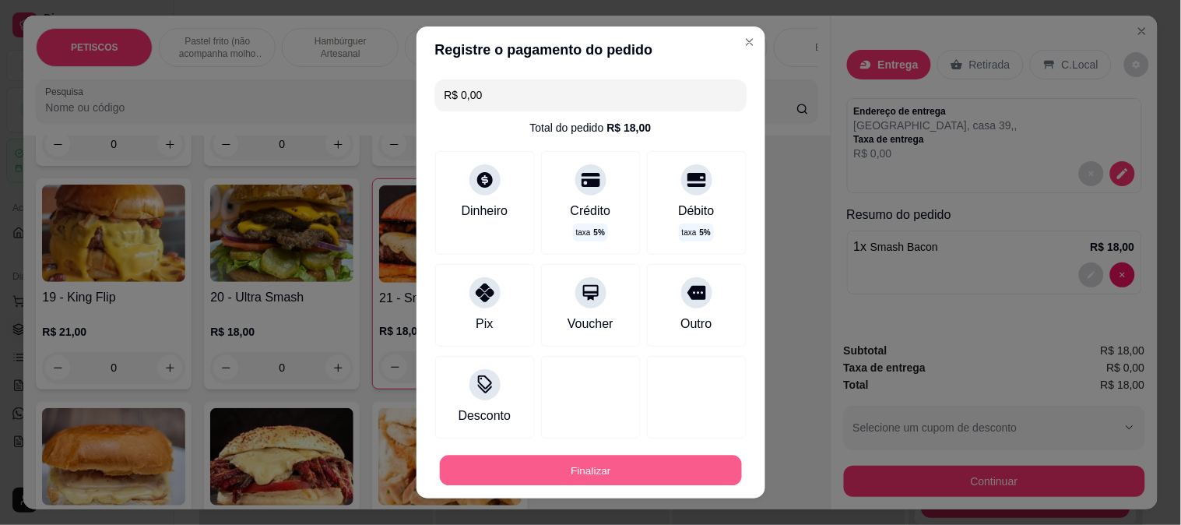
click at [588, 464] on button "Finalizar" at bounding box center [591, 470] width 302 height 30
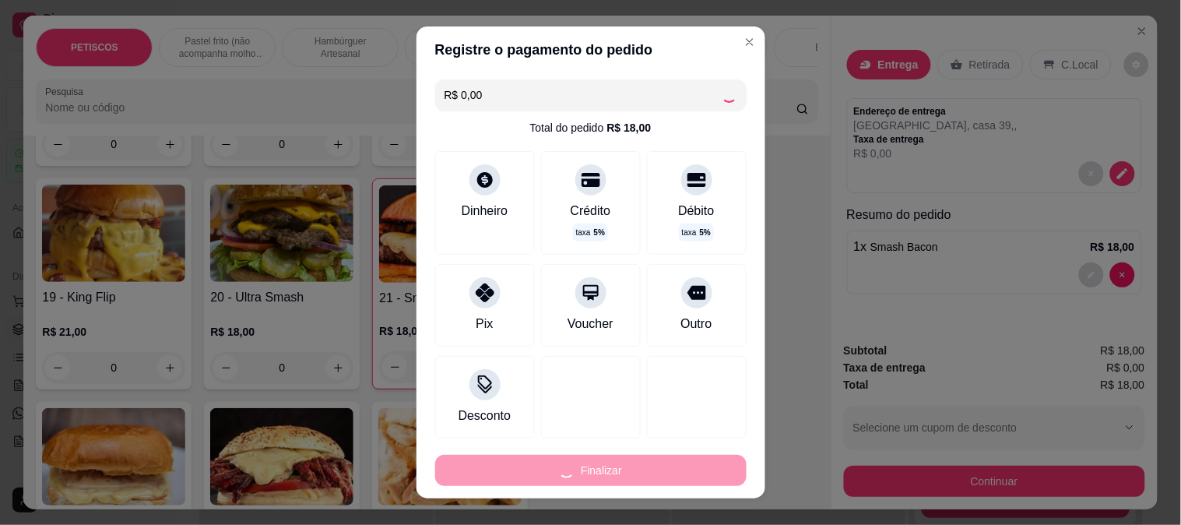
type input "0"
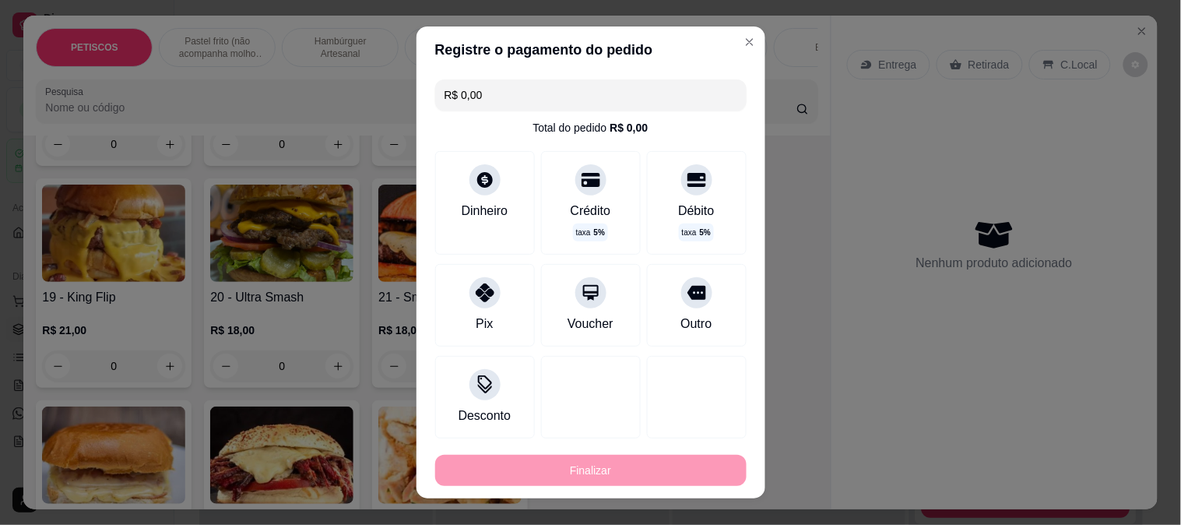
type input "-R$ 18,00"
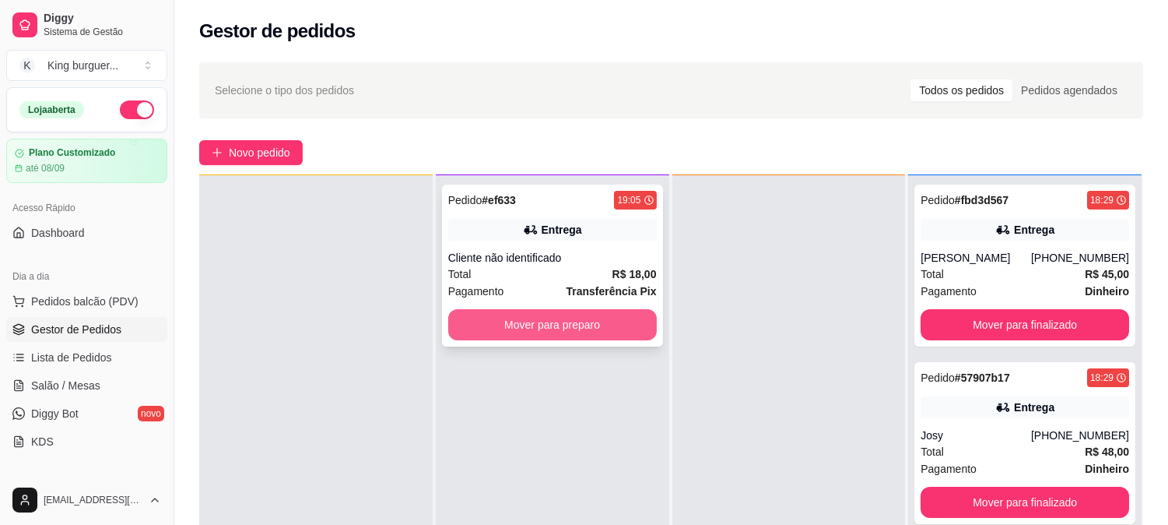
click at [596, 327] on button "Mover para preparo" at bounding box center [552, 324] width 209 height 31
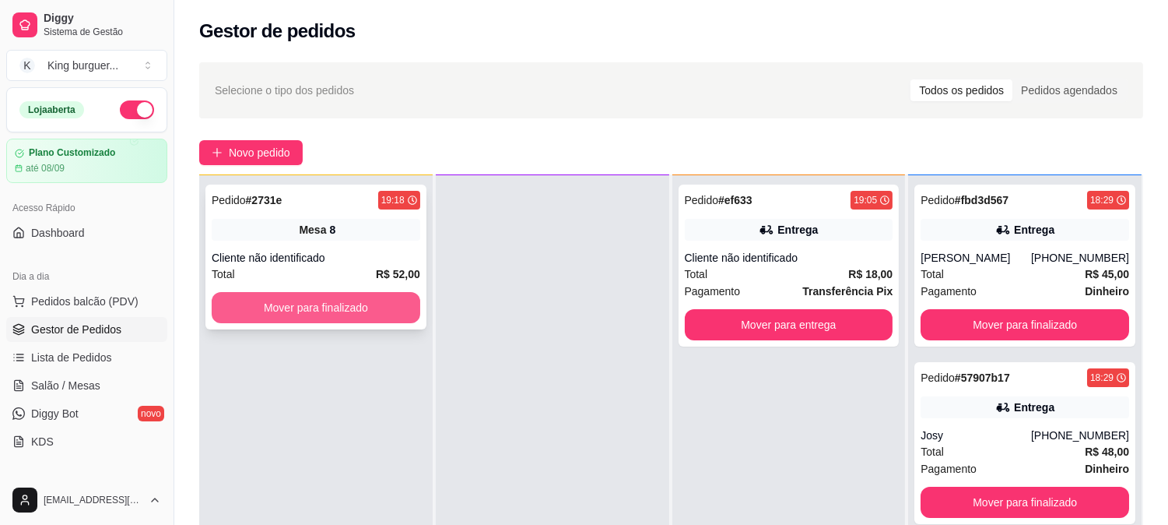
click at [328, 303] on button "Mover para finalizado" at bounding box center [316, 307] width 209 height 31
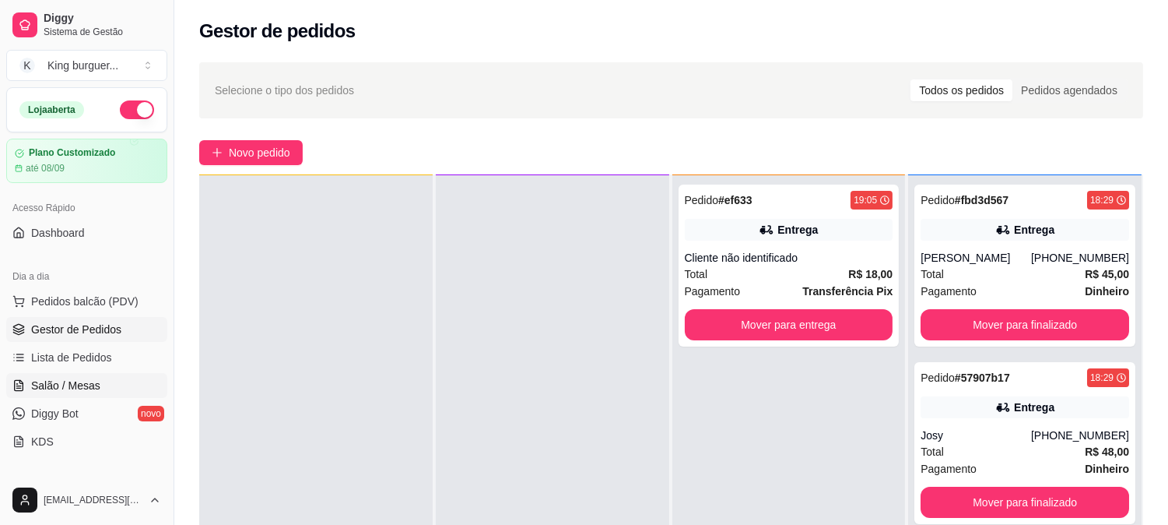
click at [88, 388] on span "Salão / Mesas" at bounding box center [65, 385] width 69 height 16
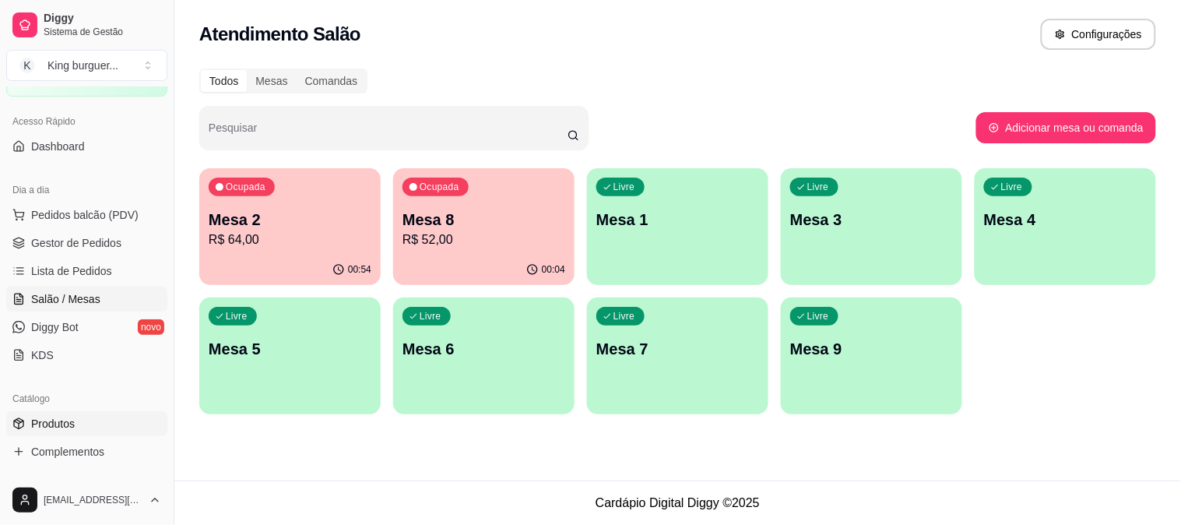
scroll to position [173, 0]
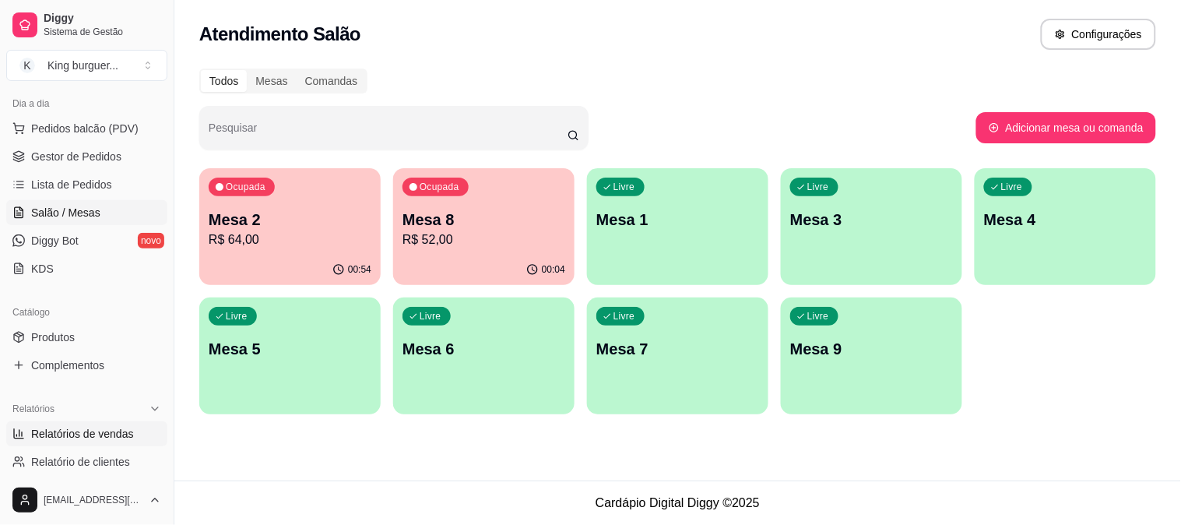
click at [98, 432] on span "Relatórios de vendas" at bounding box center [82, 434] width 103 height 16
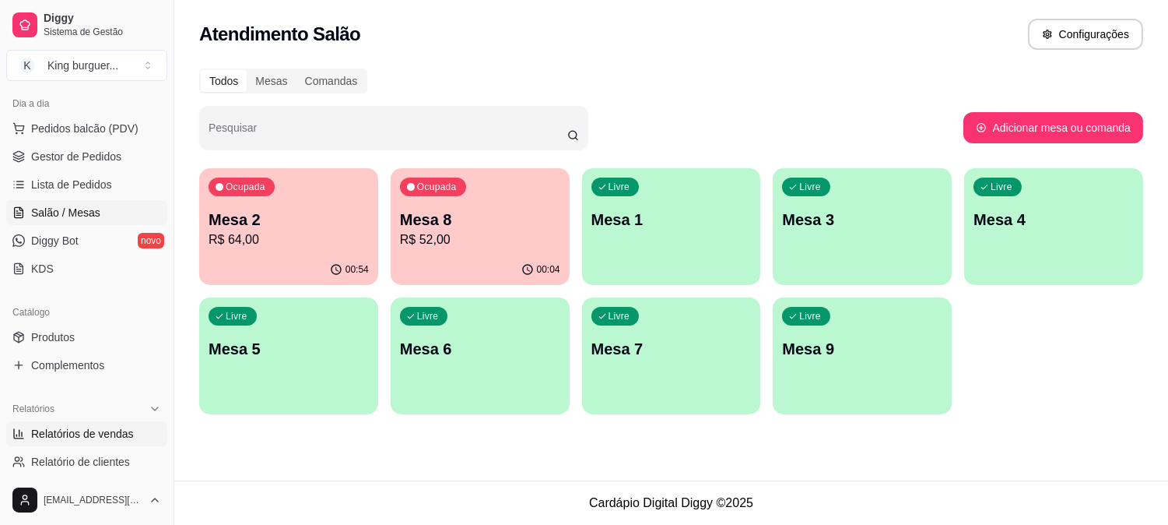
select select "ALL"
select select "0"
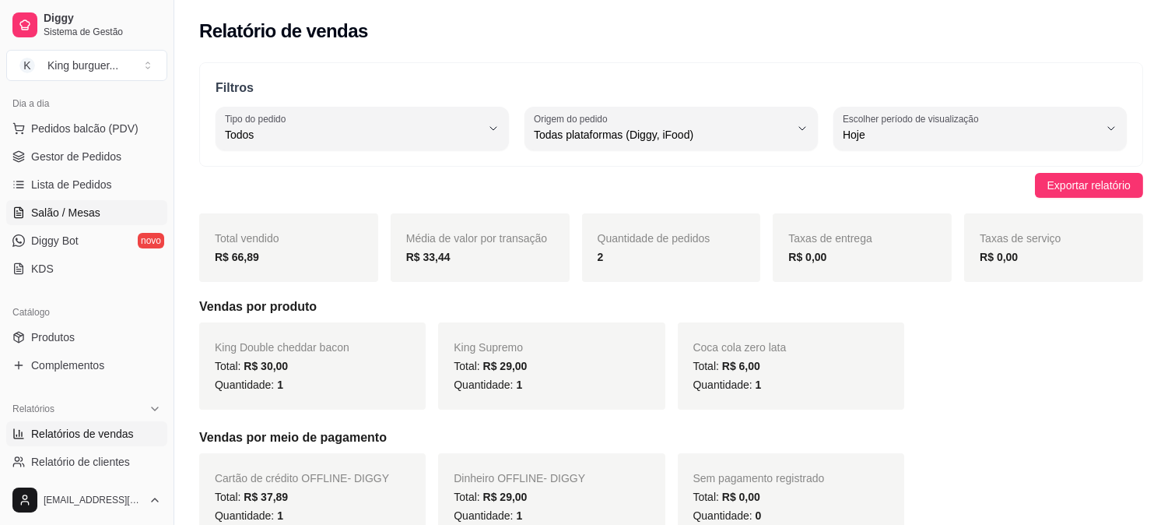
click at [92, 214] on span "Salão / Mesas" at bounding box center [65, 213] width 69 height 16
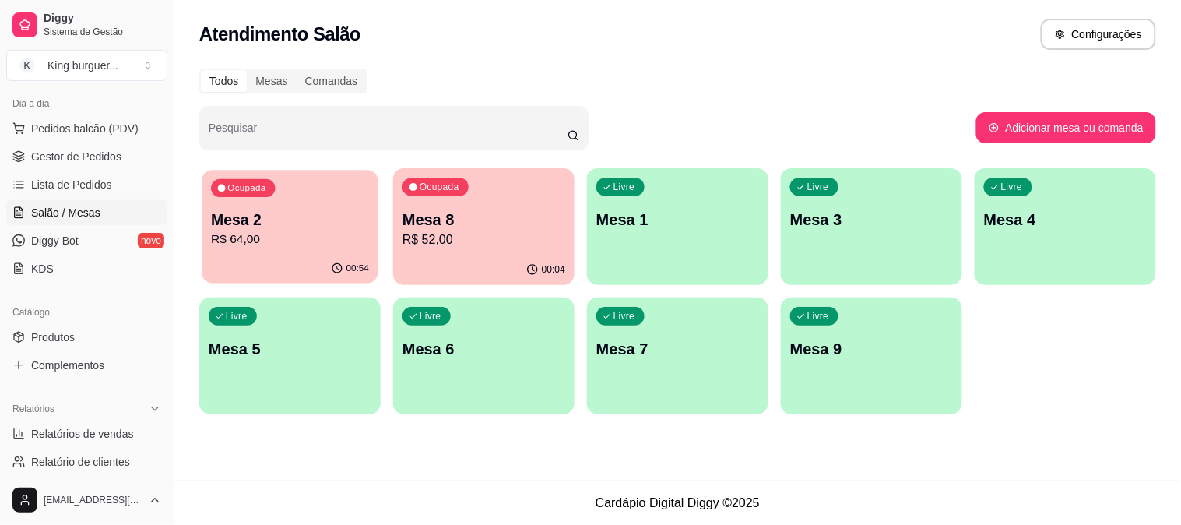
click at [301, 229] on div "Mesa 2 R$ 64,00" at bounding box center [290, 228] width 158 height 39
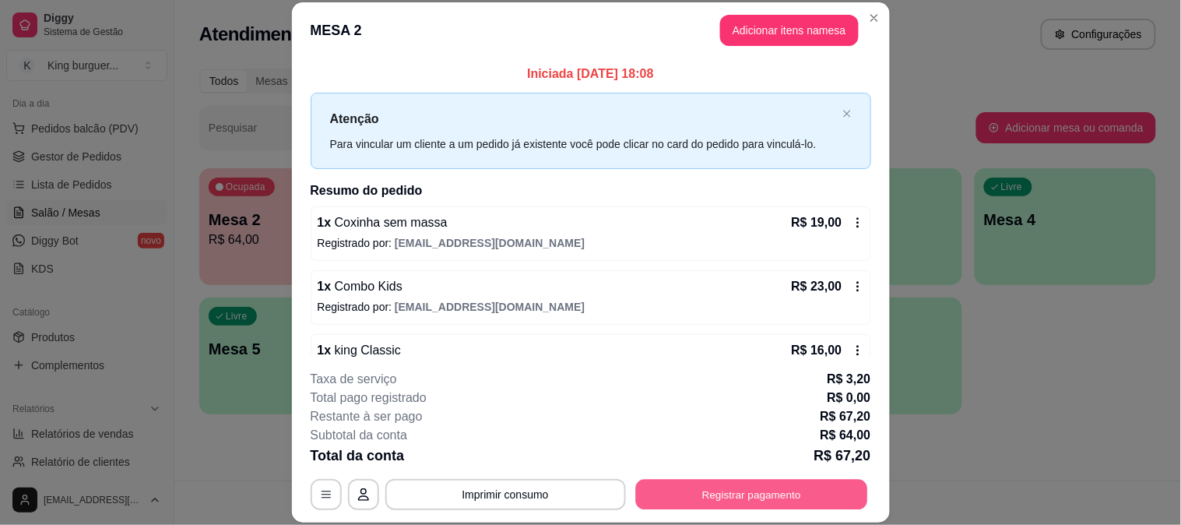
click at [758, 503] on button "Registrar pagamento" at bounding box center [751, 494] width 232 height 30
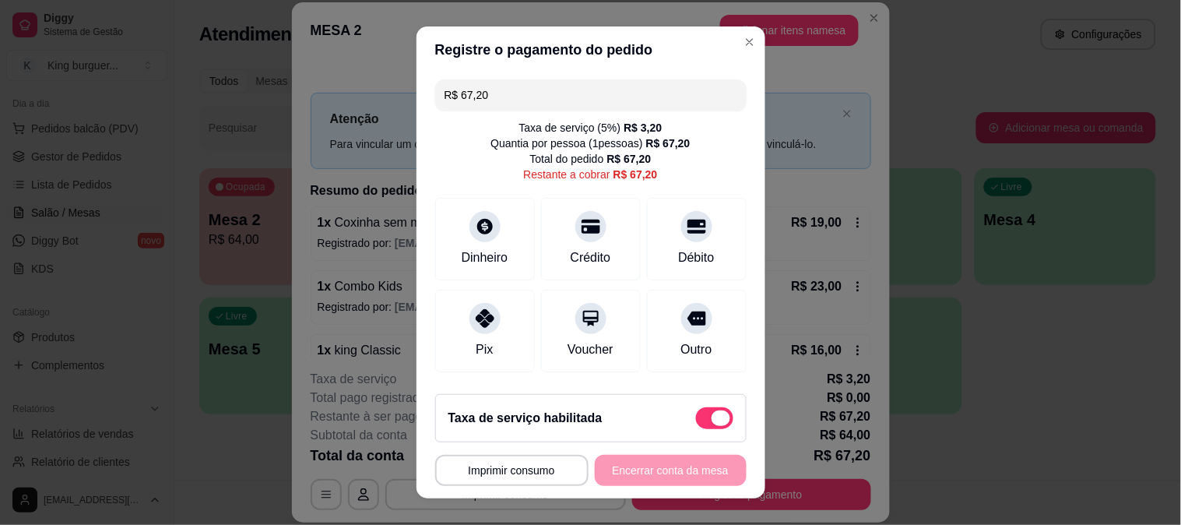
click at [696, 410] on span at bounding box center [714, 418] width 37 height 22
click at [695, 421] on input "checkbox" at bounding box center [700, 426] width 10 height 10
checkbox input "true"
type input "R$ 64,00"
checkbox input "false"
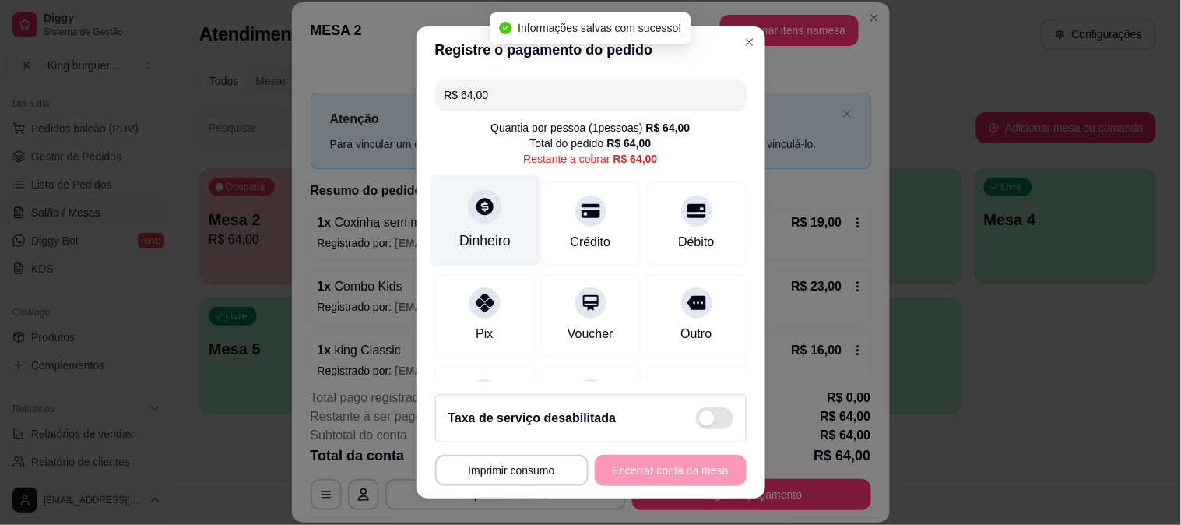
click at [468, 212] on div at bounding box center [485, 206] width 34 height 34
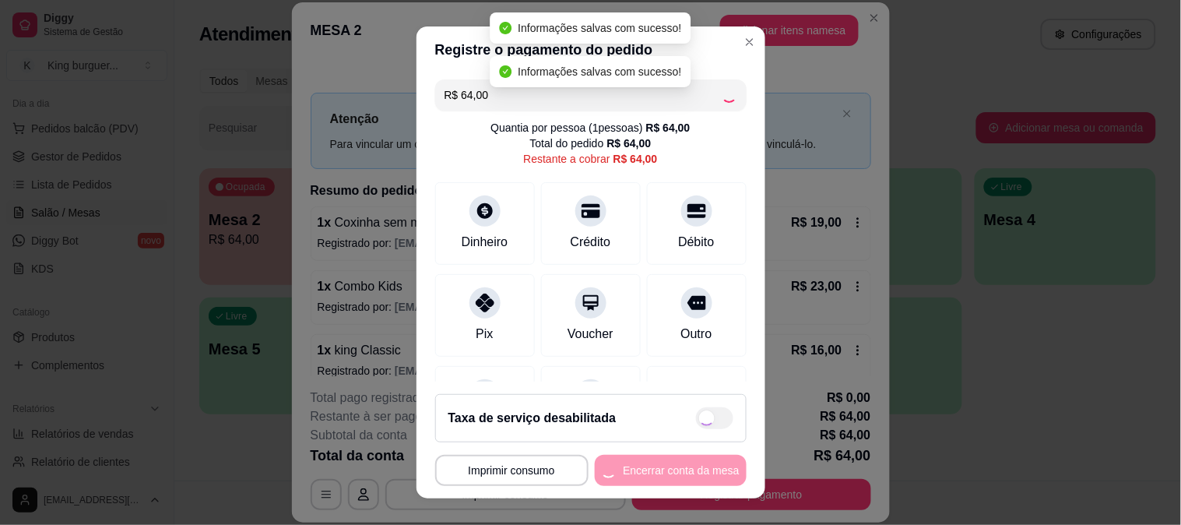
type input "R$ 0,00"
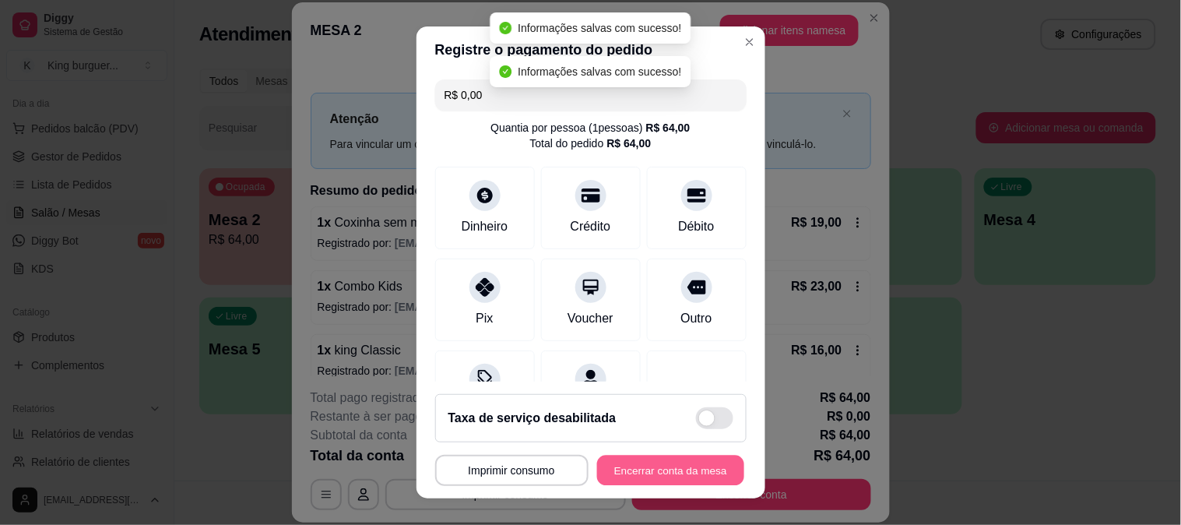
click at [665, 463] on button "Encerrar conta da mesa" at bounding box center [670, 470] width 147 height 30
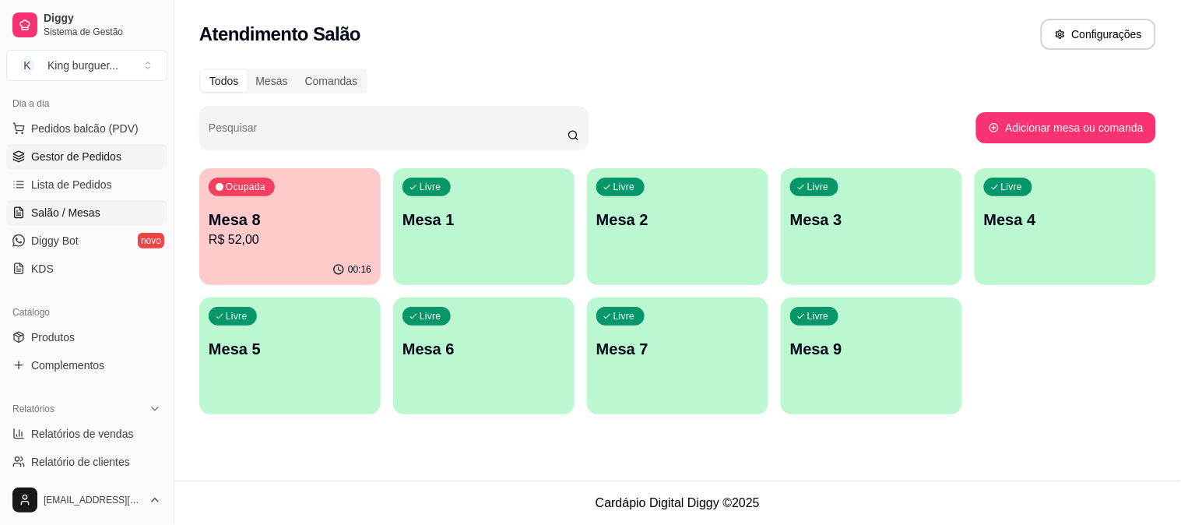
click at [107, 156] on span "Gestor de Pedidos" at bounding box center [76, 157] width 90 height 16
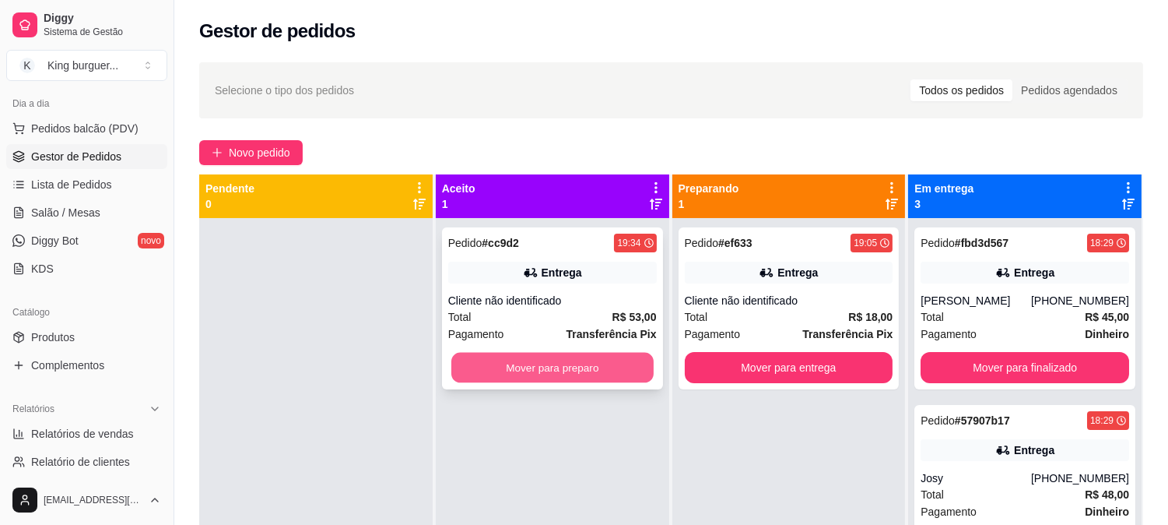
click at [545, 371] on button "Mover para preparo" at bounding box center [552, 368] width 202 height 30
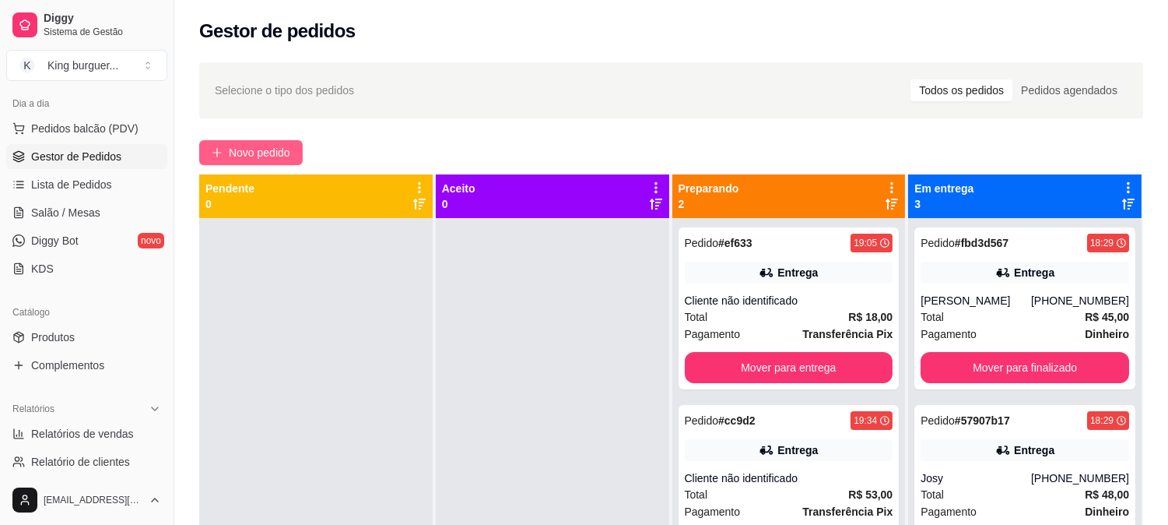
click at [275, 156] on span "Novo pedido" at bounding box center [259, 152] width 61 height 17
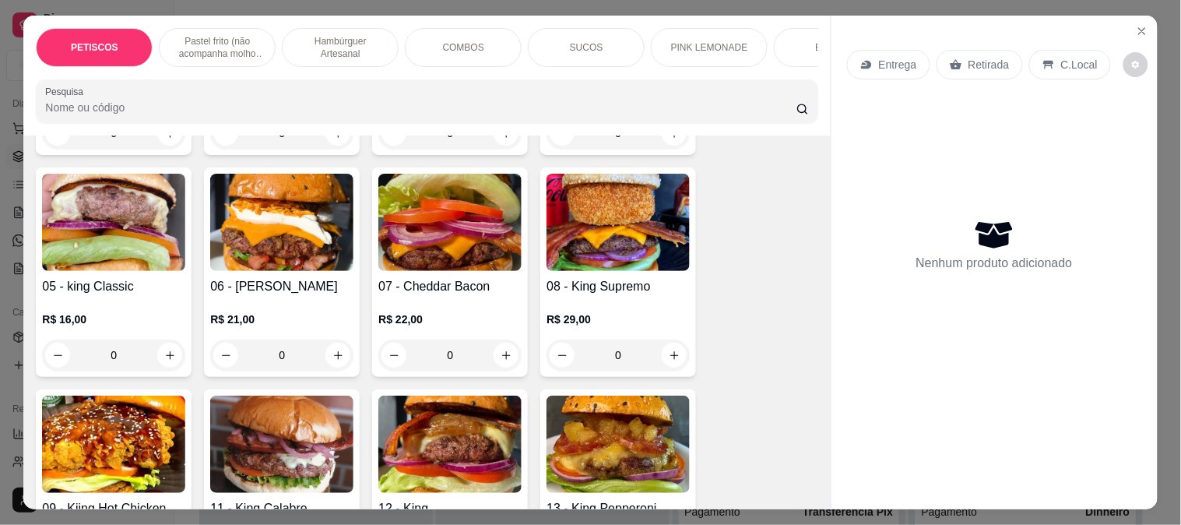
scroll to position [1556, 0]
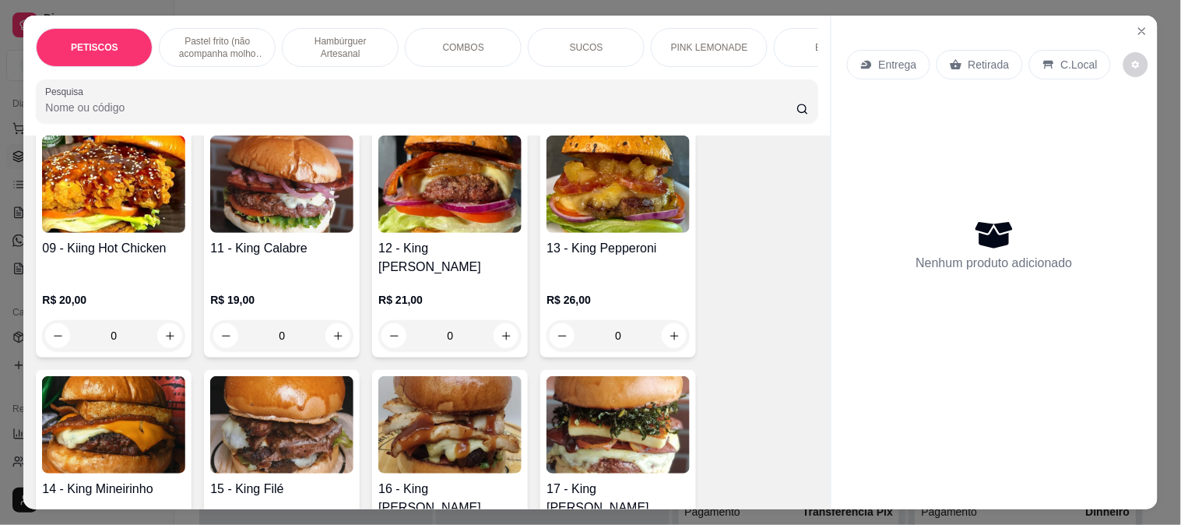
click at [127, 392] on img at bounding box center [113, 424] width 143 height 97
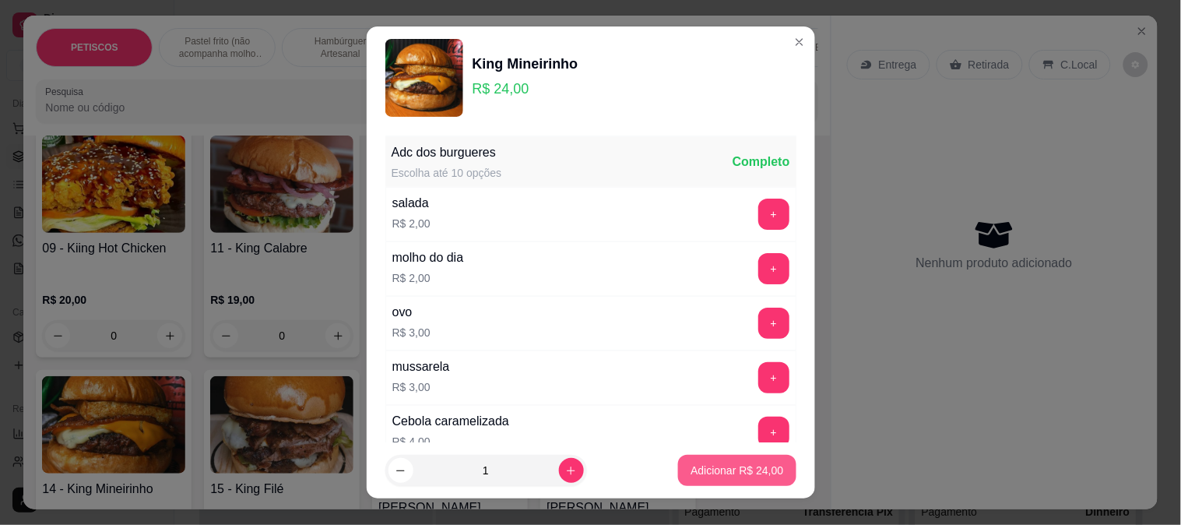
click at [703, 472] on p "Adicionar R$ 24,00" at bounding box center [736, 470] width 93 height 16
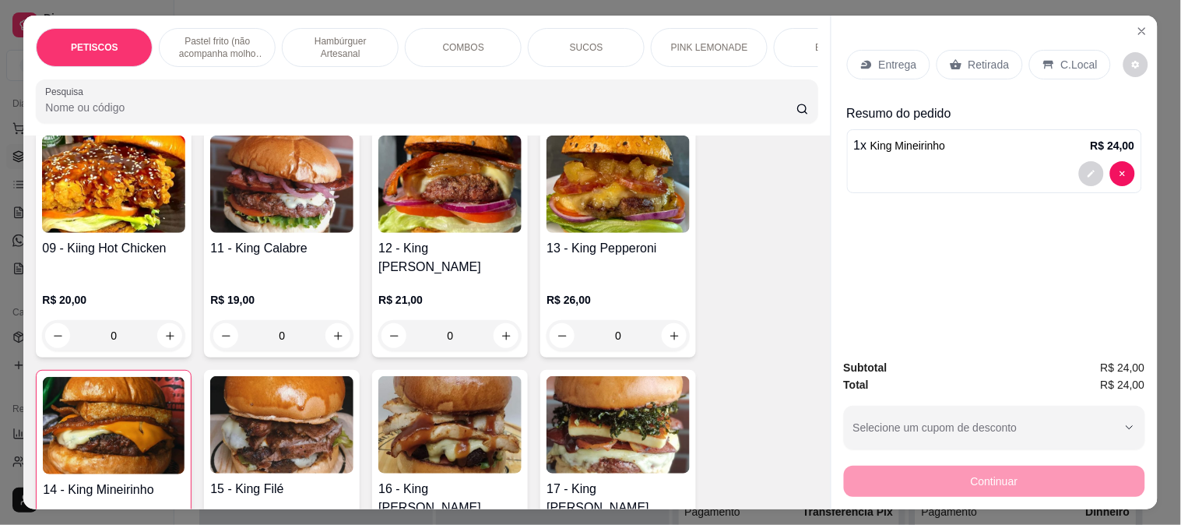
type input "1"
click at [921, 56] on div "Entrega" at bounding box center [888, 65] width 83 height 30
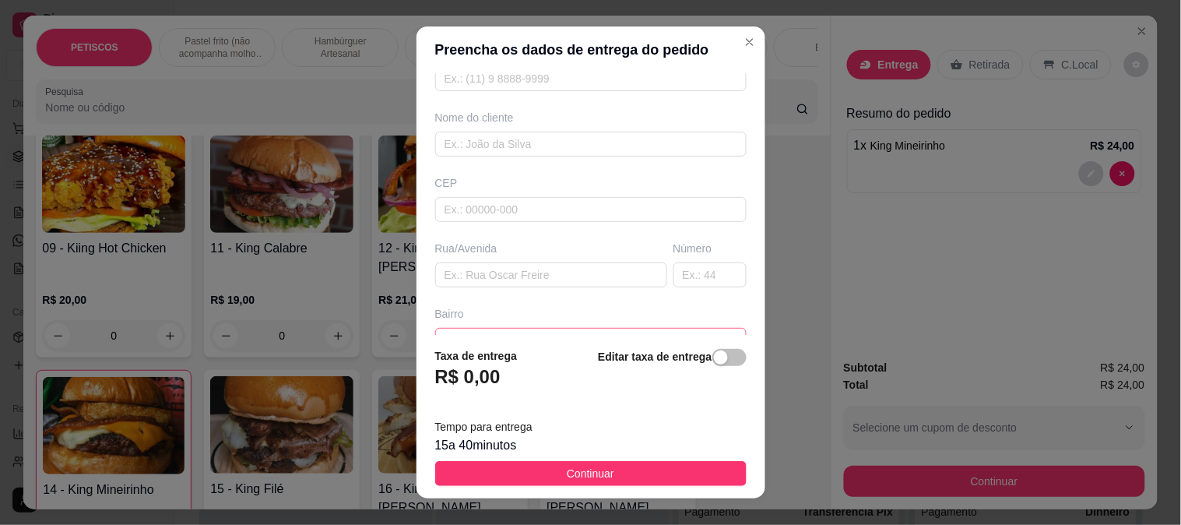
scroll to position [173, 0]
click at [471, 200] on input "text" at bounding box center [551, 200] width 232 height 25
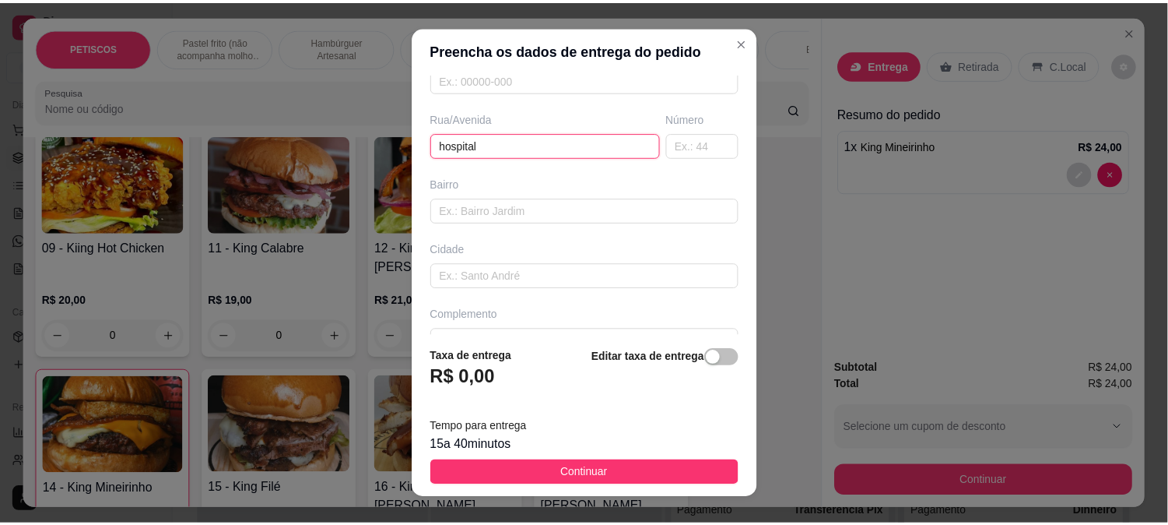
scroll to position [259, 0]
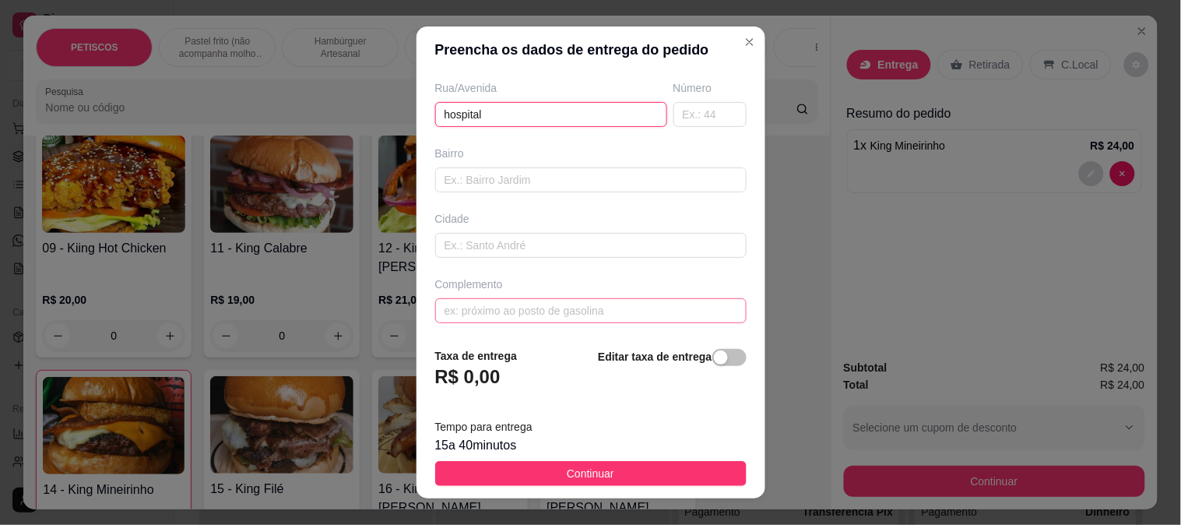
type input "hospital"
click at [462, 304] on input "text" at bounding box center [590, 310] width 311 height 25
type input "FARMACIA [PERSON_NAME]"
click at [641, 463] on button "Continuar" at bounding box center [590, 473] width 311 height 25
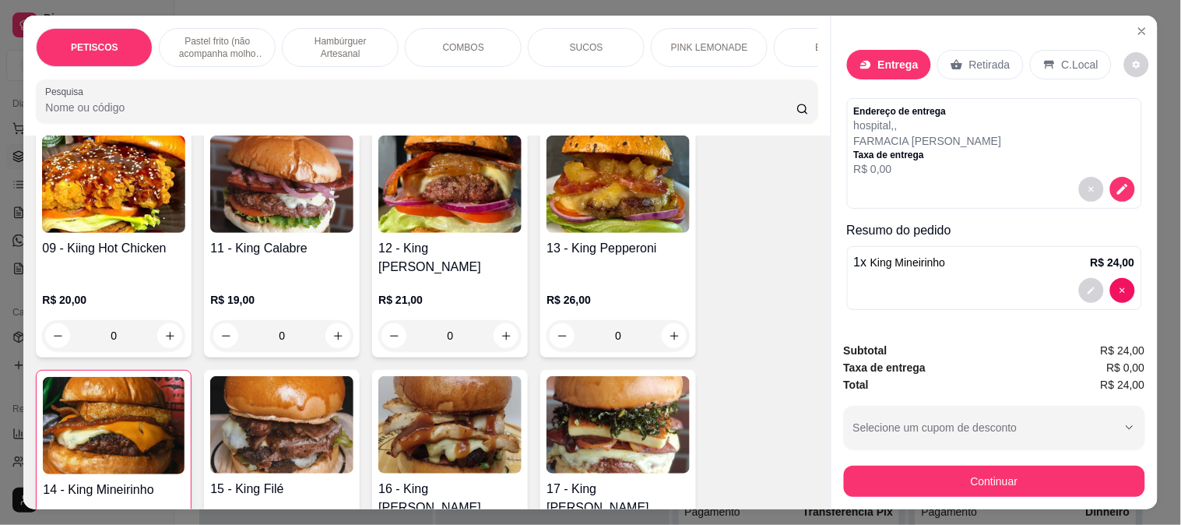
click at [658, 465] on div "17 - King [PERSON_NAME] R$ 25,00 0" at bounding box center [618, 484] width 156 height 228
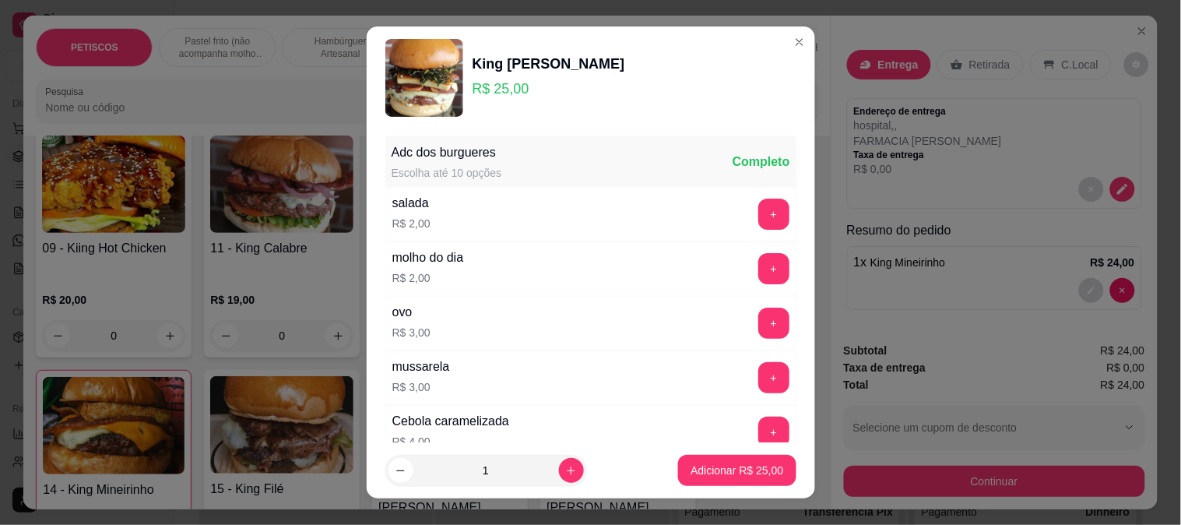
click at [768, 430] on div "Adc dos burgueres Escolha até 10 opções Completo salada R$ 2,00 + molho do dia …" at bounding box center [591, 286] width 448 height 314
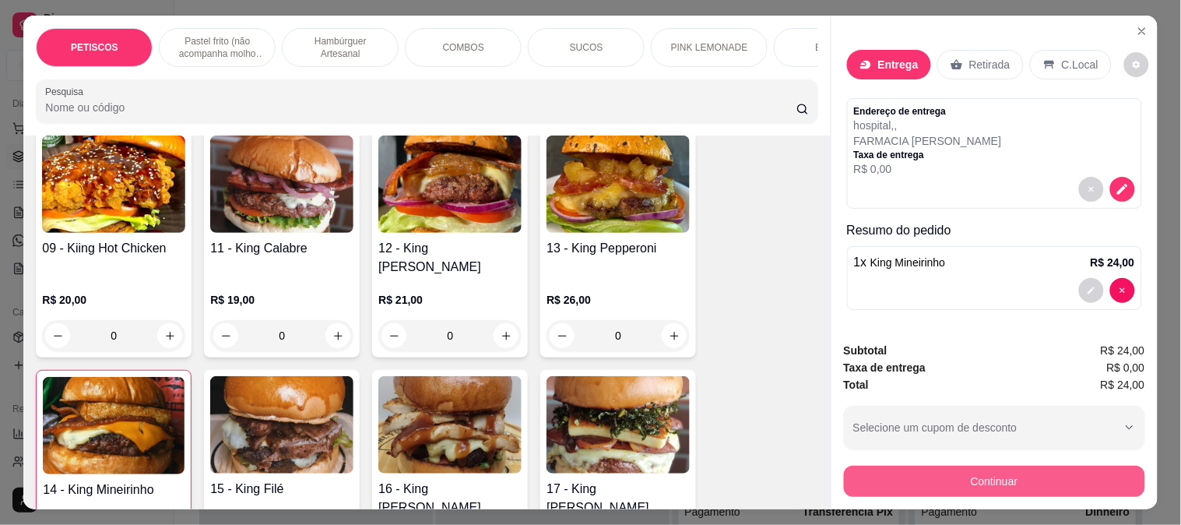
click at [868, 476] on button "Continuar" at bounding box center [994, 480] width 301 height 31
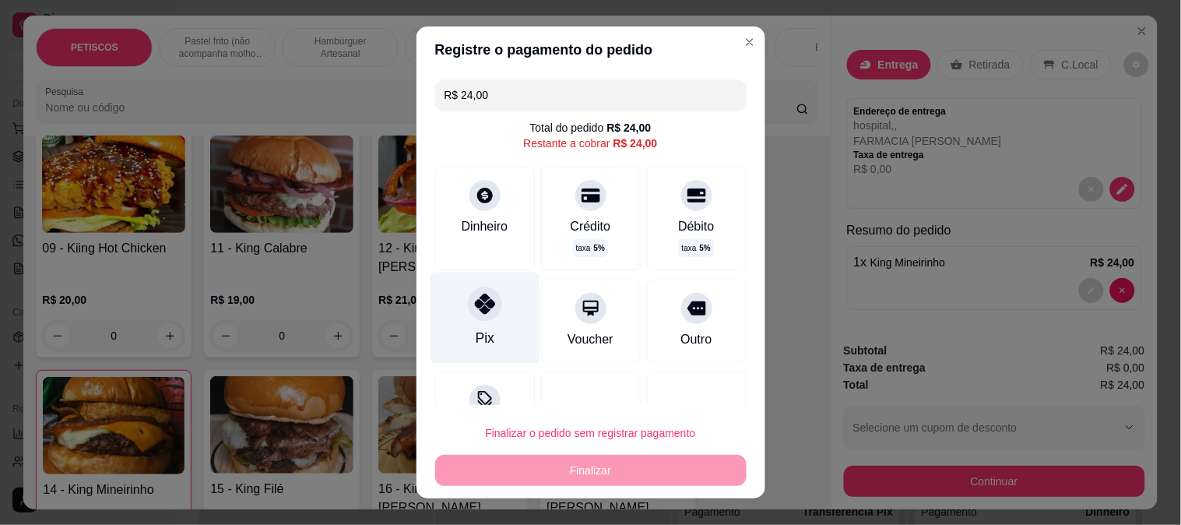
drag, startPoint x: 472, startPoint y: 296, endPoint x: 516, endPoint y: 338, distance: 61.1
click at [474, 296] on icon at bounding box center [484, 303] width 20 height 20
type input "R$ 0,00"
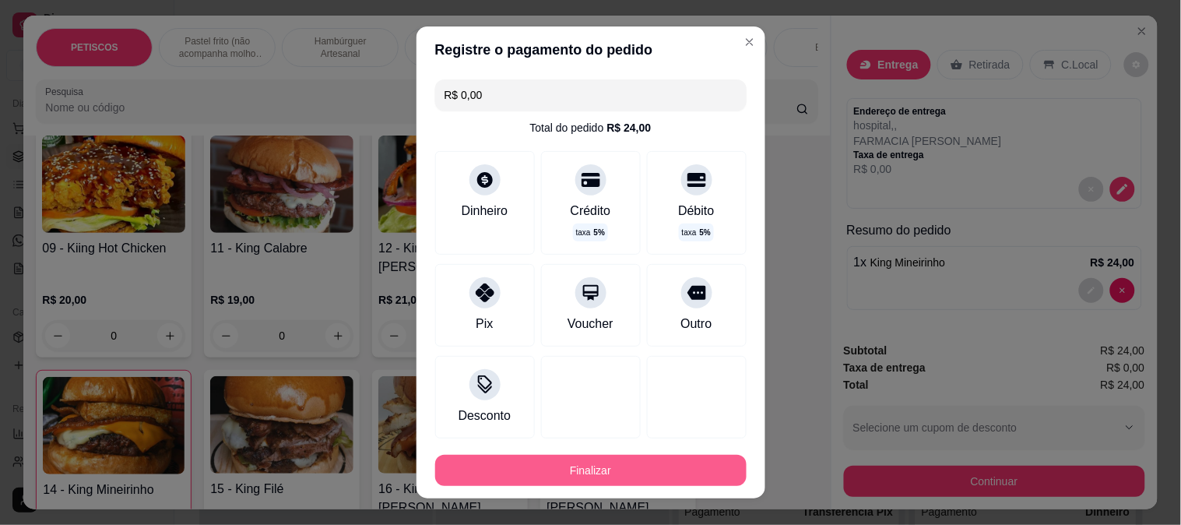
click at [601, 461] on button "Finalizar" at bounding box center [590, 469] width 311 height 31
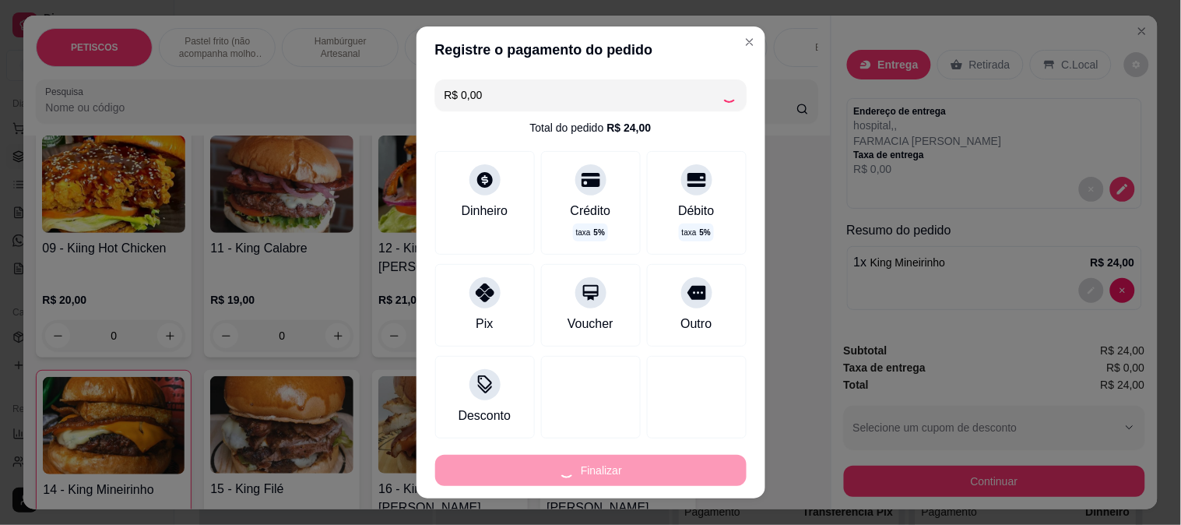
type input "0"
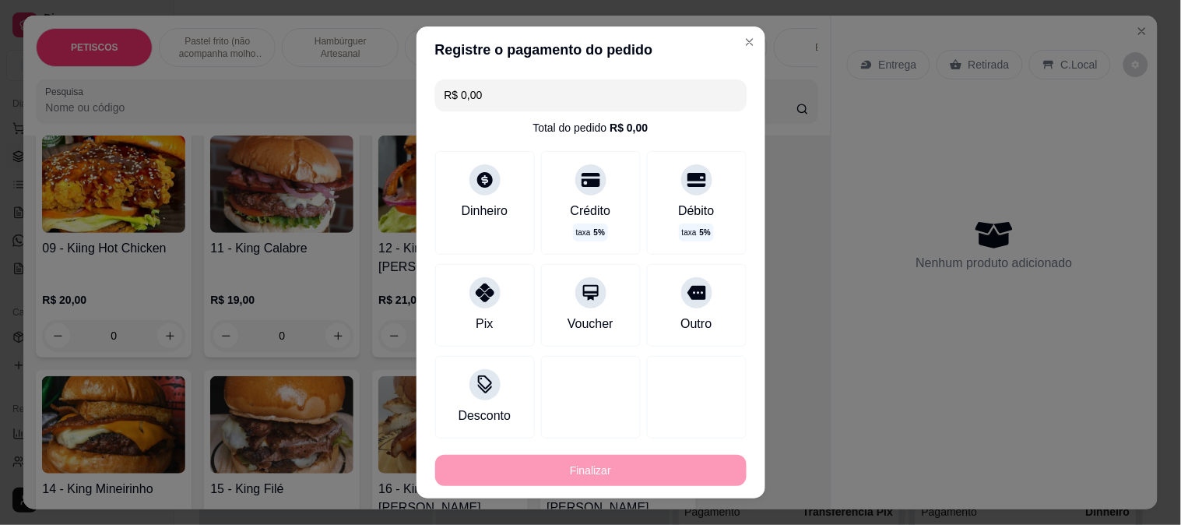
type input "-R$ 24,00"
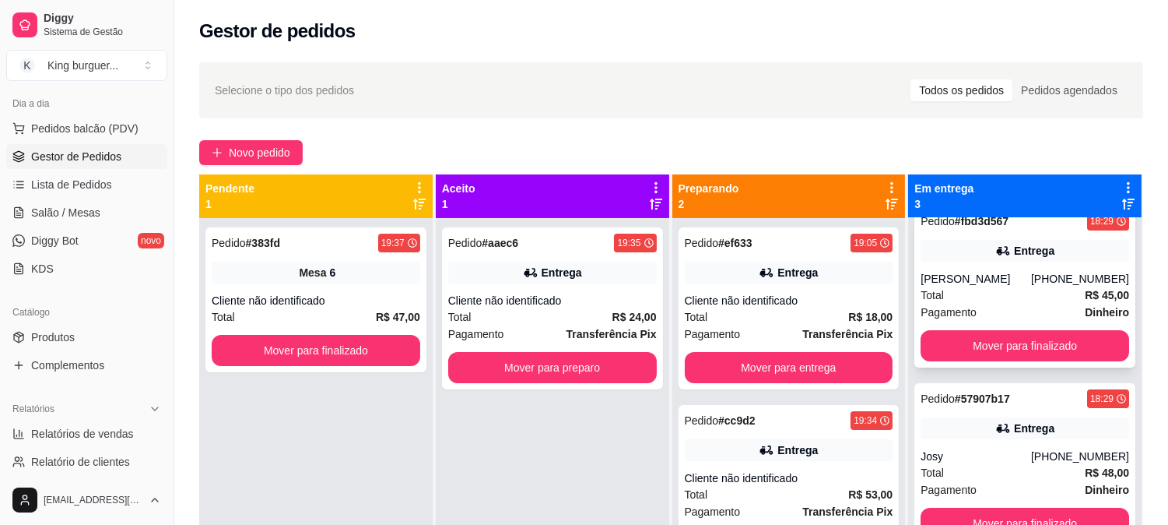
scroll to position [43, 0]
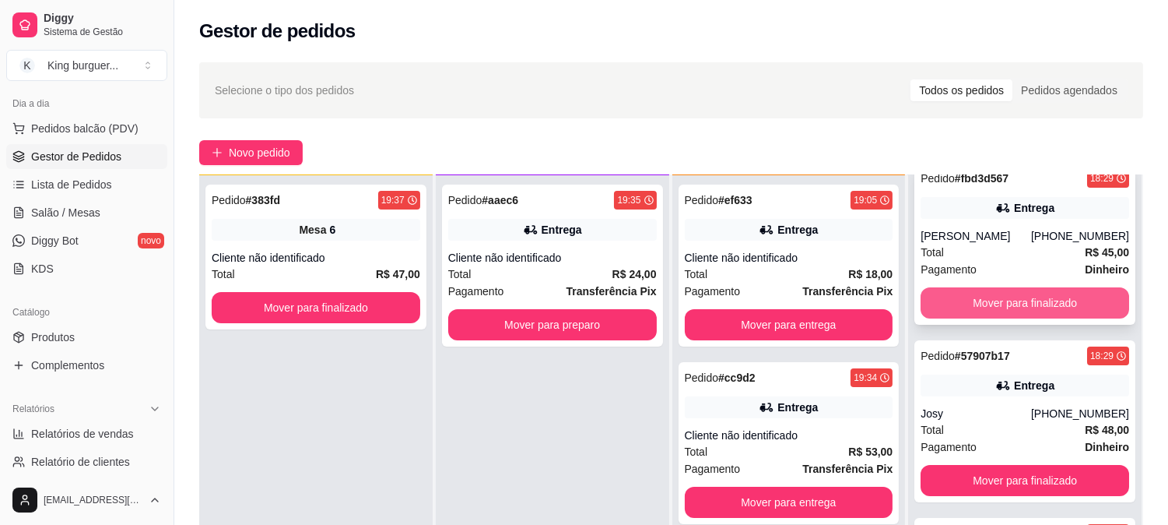
click at [1030, 296] on button "Mover para finalizado" at bounding box center [1025, 302] width 209 height 31
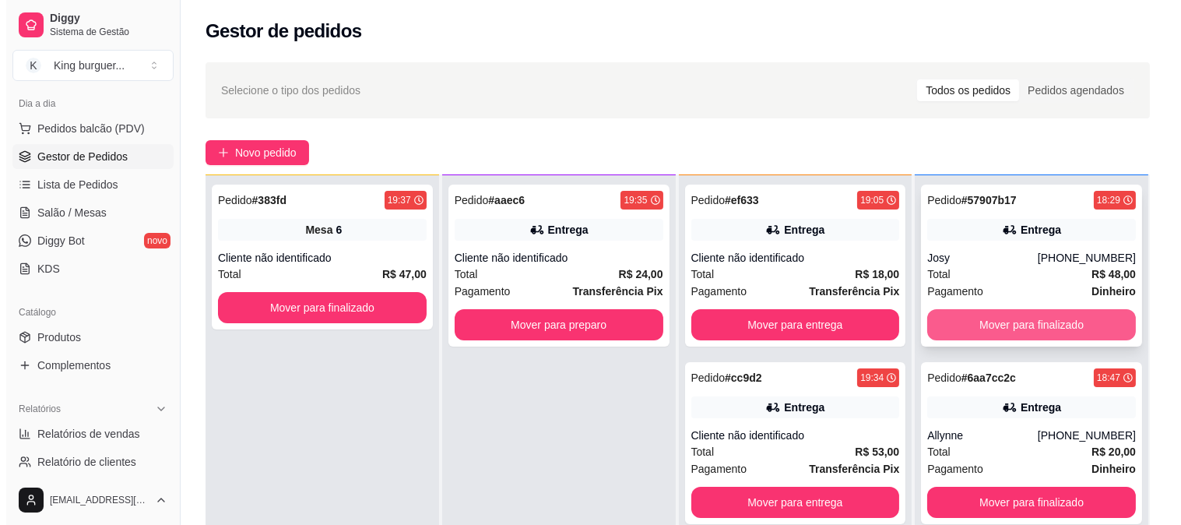
scroll to position [0, 0]
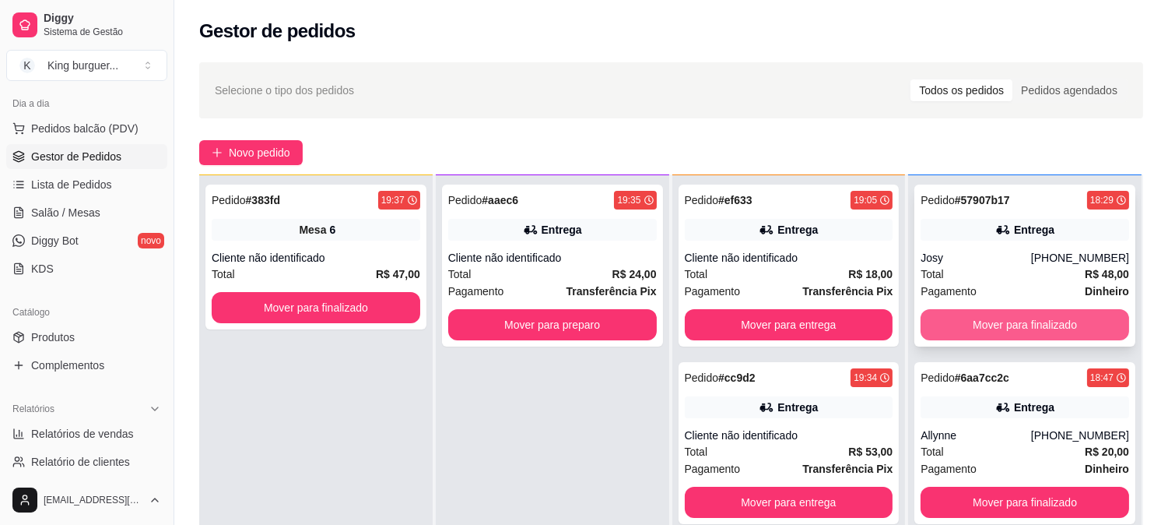
click at [1055, 317] on button "Mover para finalizado" at bounding box center [1025, 324] width 209 height 31
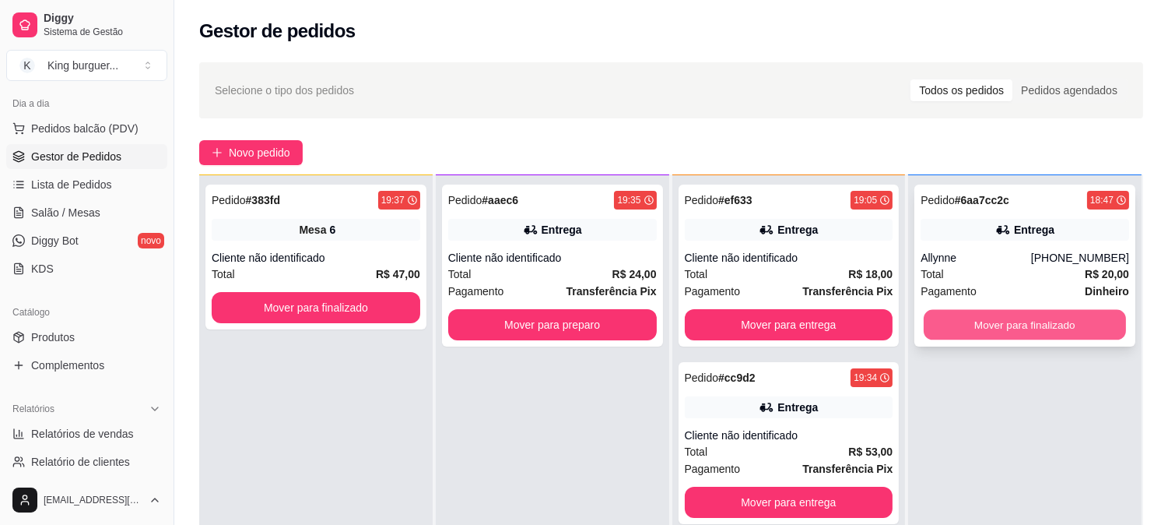
click at [1079, 320] on button "Mover para finalizado" at bounding box center [1025, 325] width 202 height 30
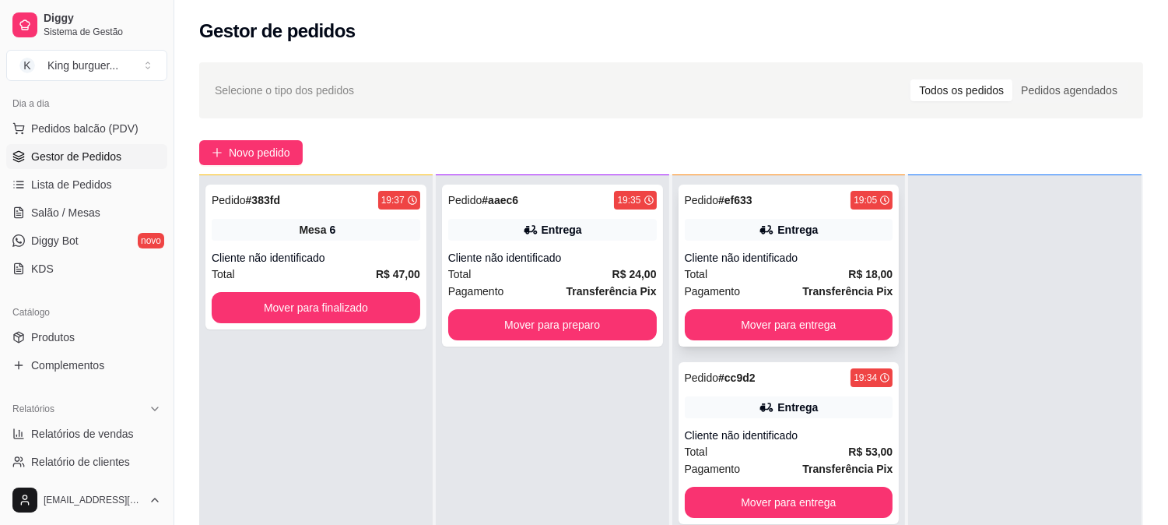
click at [854, 279] on strong "R$ 18,00" at bounding box center [870, 274] width 44 height 12
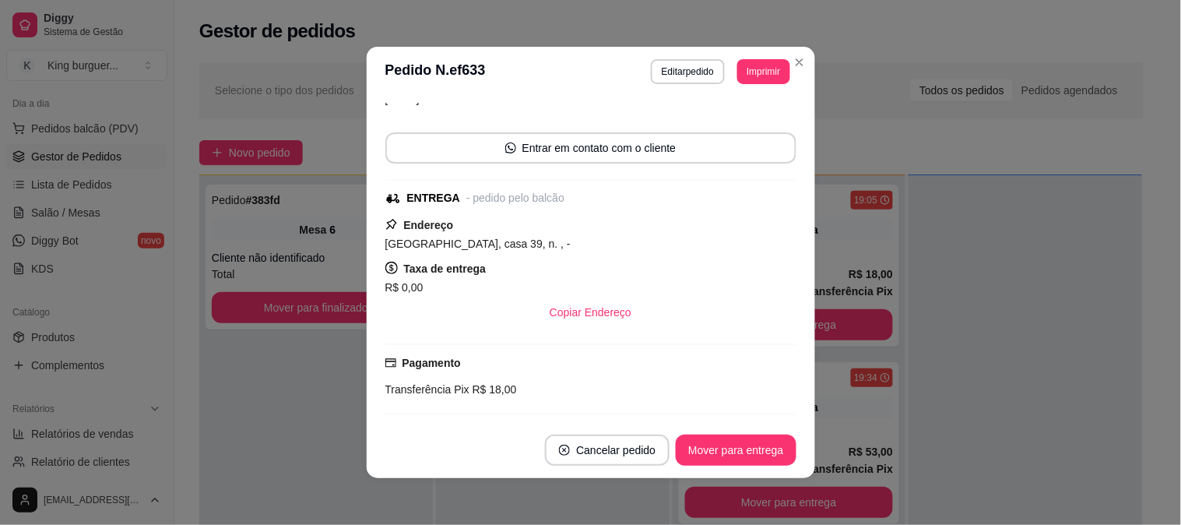
scroll to position [212, 0]
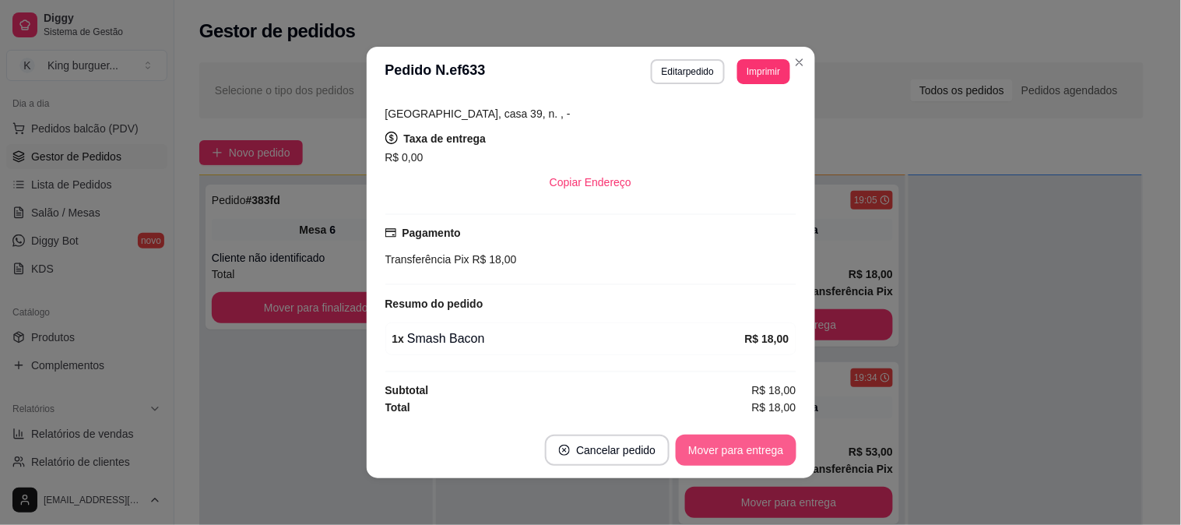
click at [760, 453] on button "Mover para entrega" at bounding box center [735, 449] width 120 height 31
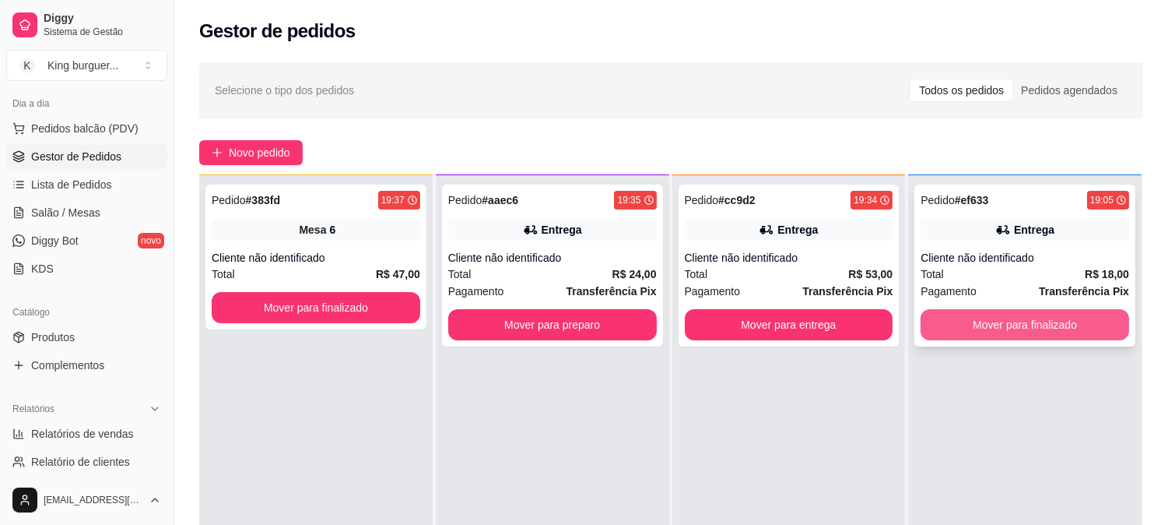
click at [1037, 330] on button "Mover para finalizado" at bounding box center [1025, 324] width 209 height 31
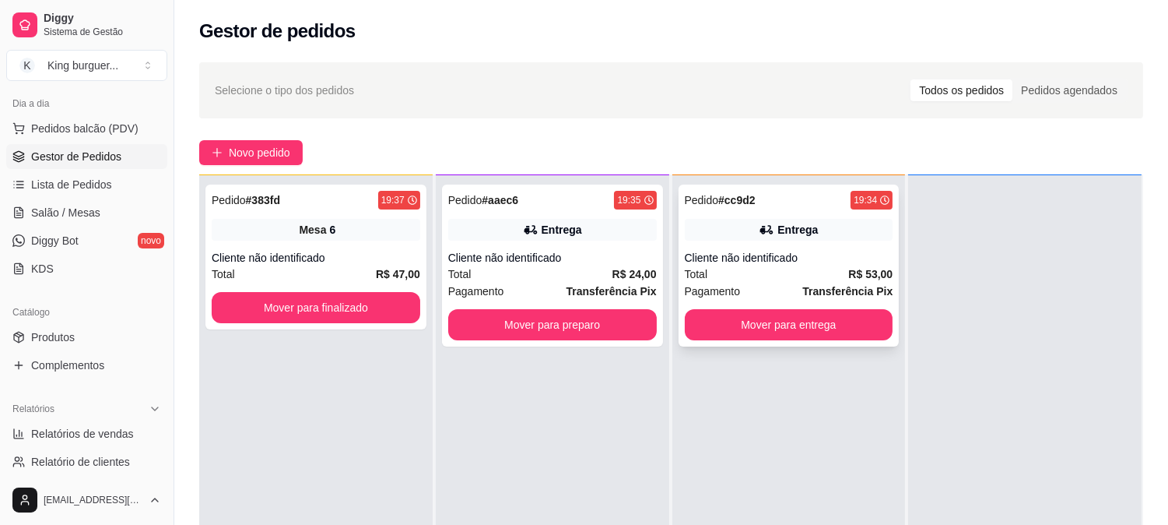
click at [835, 263] on div "Cliente não identificado" at bounding box center [789, 258] width 209 height 16
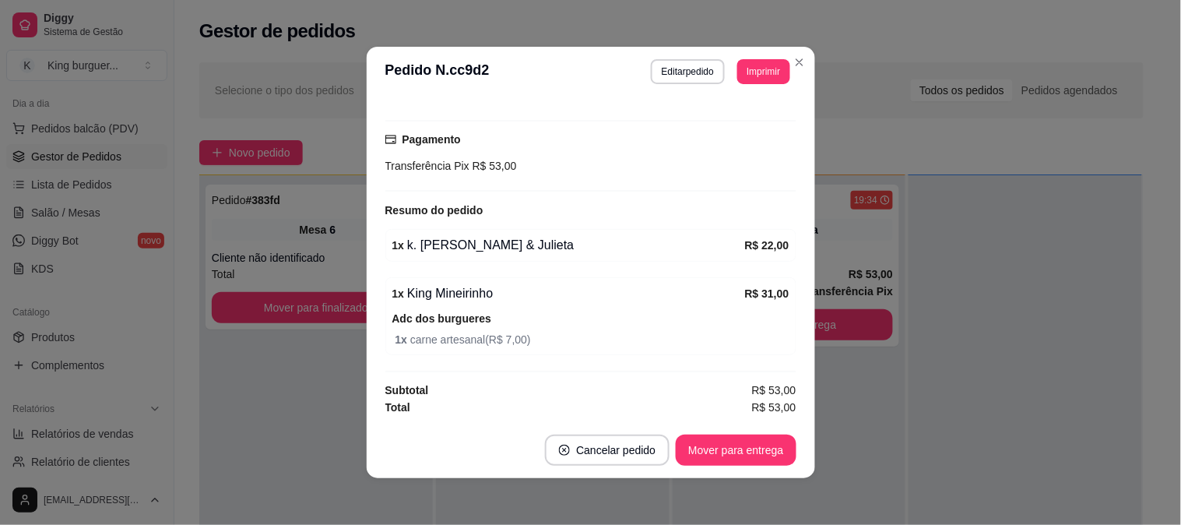
scroll to position [3, 0]
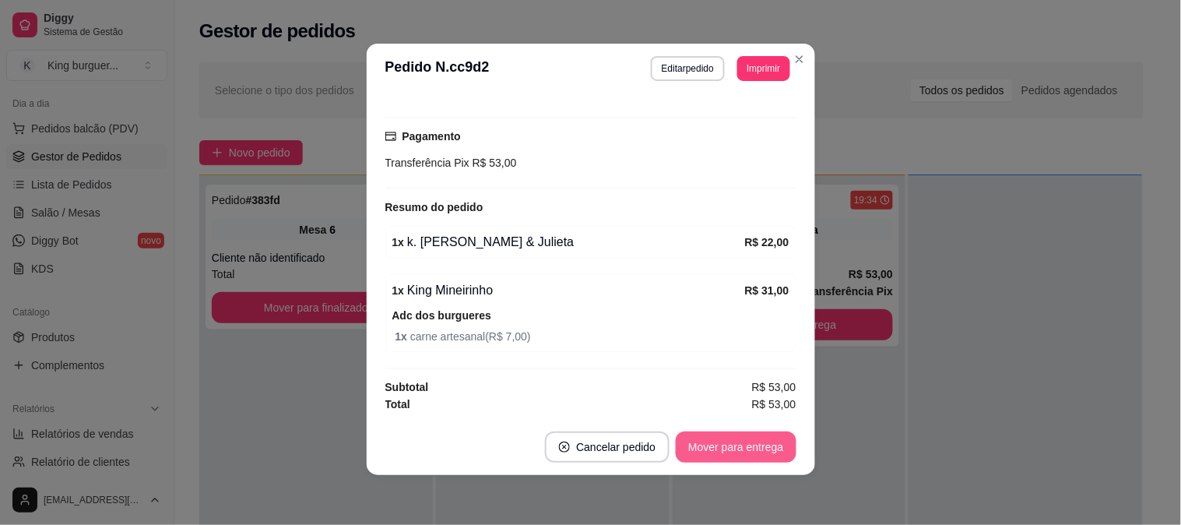
click at [761, 449] on button "Mover para entrega" at bounding box center [735, 446] width 120 height 31
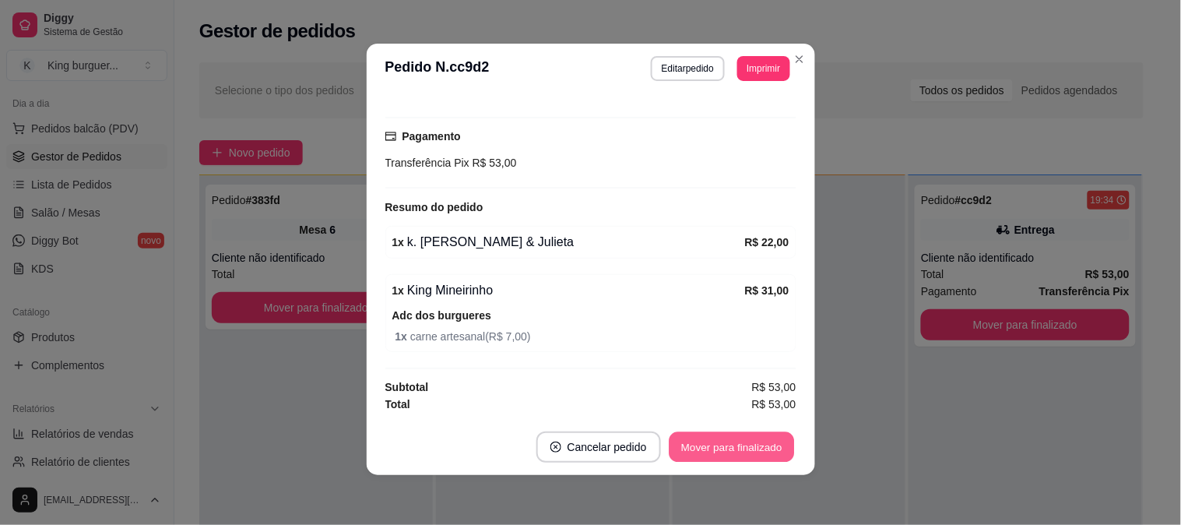
click at [773, 449] on button "Mover para finalizado" at bounding box center [730, 447] width 125 height 30
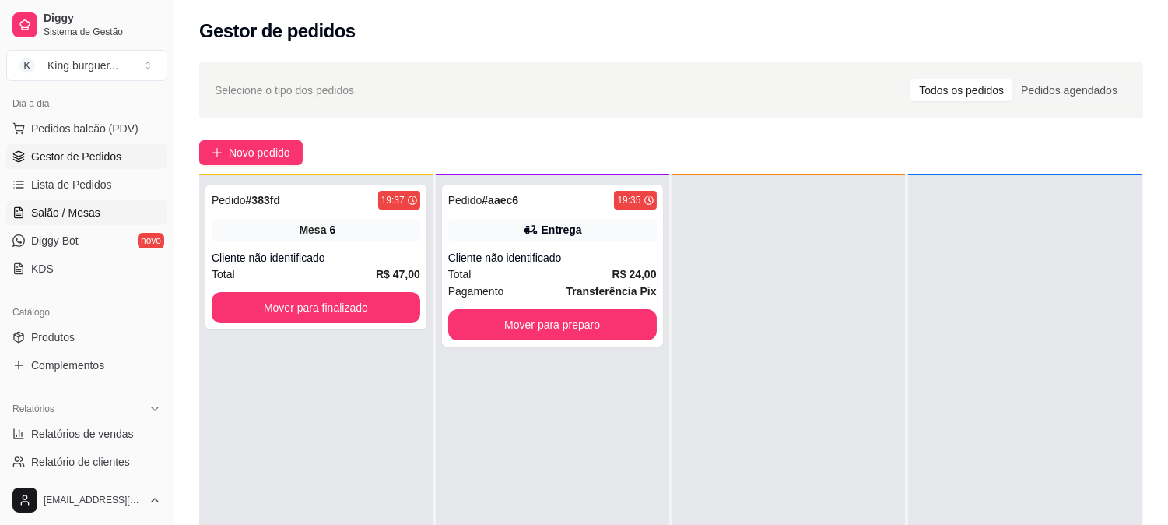
click at [87, 213] on span "Salão / Mesas" at bounding box center [65, 213] width 69 height 16
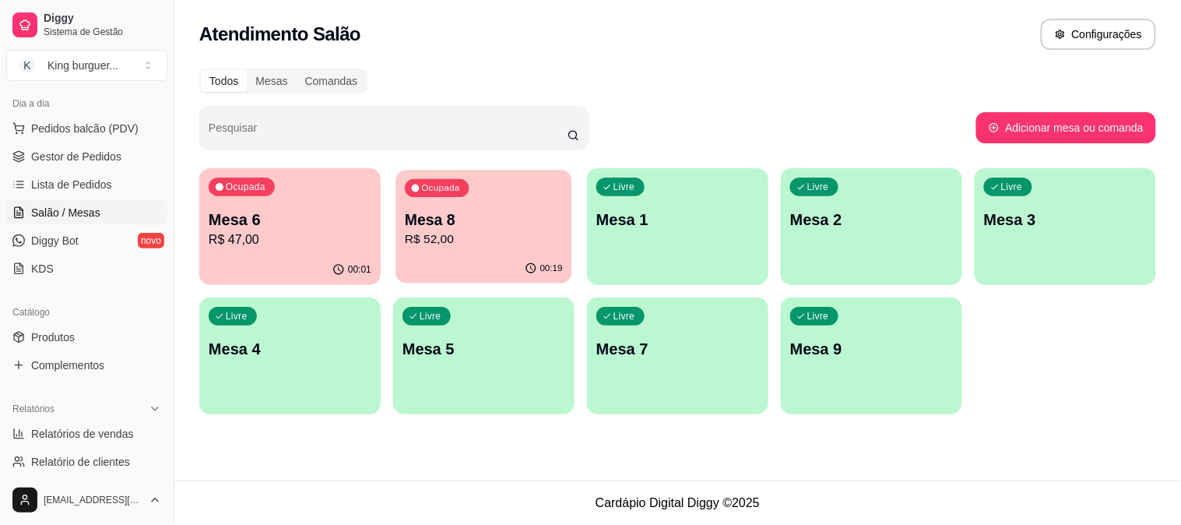
click at [467, 243] on p "R$ 52,00" at bounding box center [484, 239] width 158 height 18
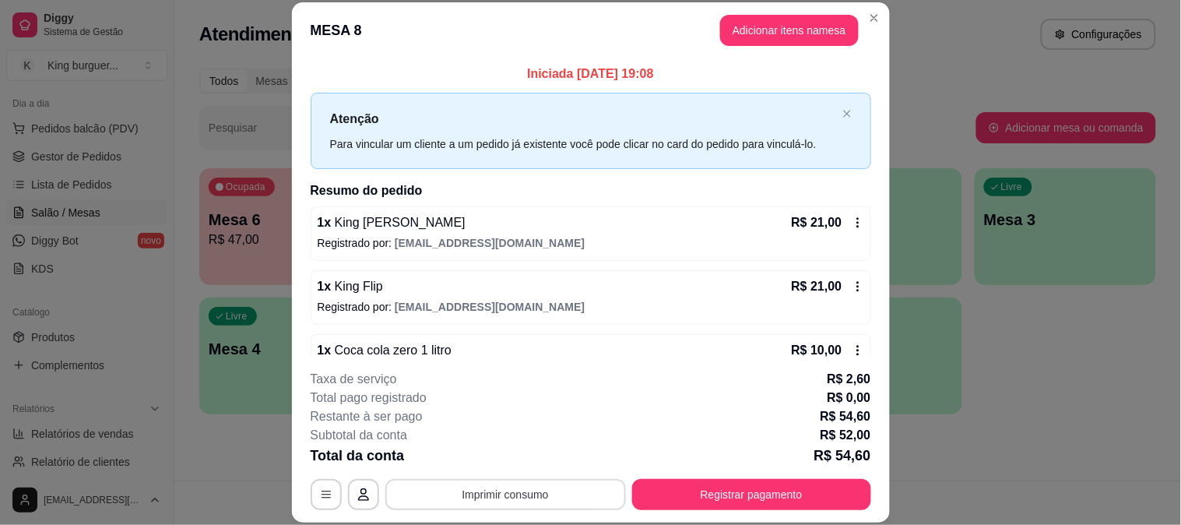
click at [553, 495] on button "Imprimir consumo" at bounding box center [505, 494] width 240 height 31
click at [602, 328] on div "1 x King [PERSON_NAME] R$ 21,00 Registrado por: [EMAIL_ADDRESS][DOMAIN_NAME] 1 …" at bounding box center [590, 297] width 560 height 182
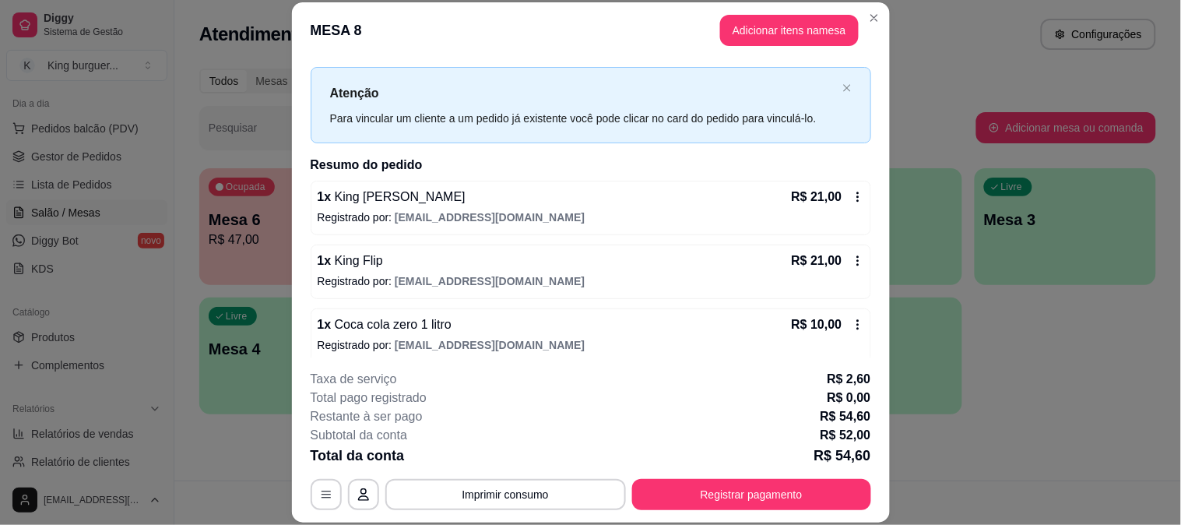
scroll to position [37, 0]
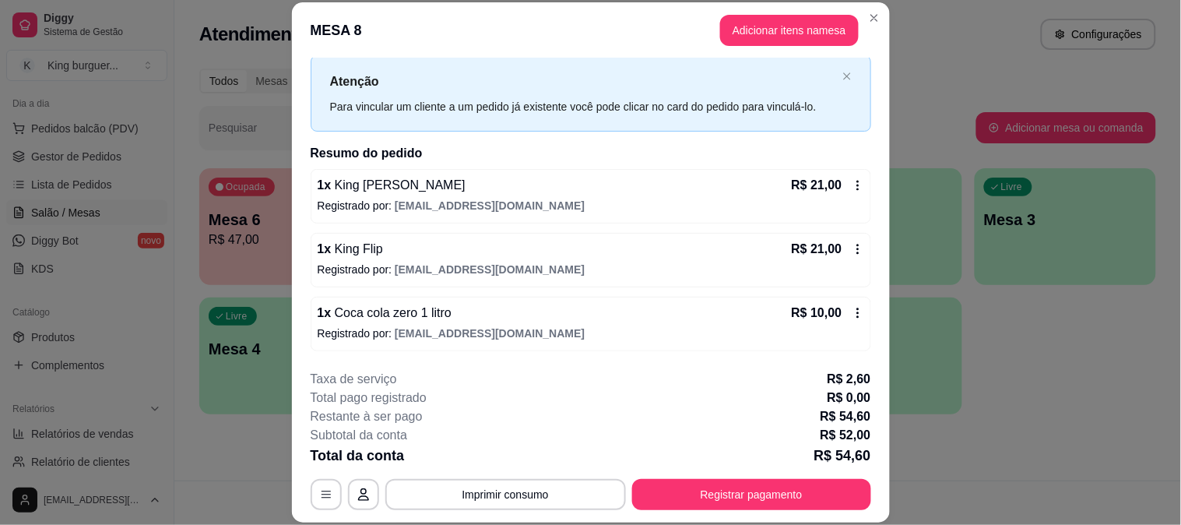
click at [856, 316] on icon at bounding box center [857, 312] width 2 height 10
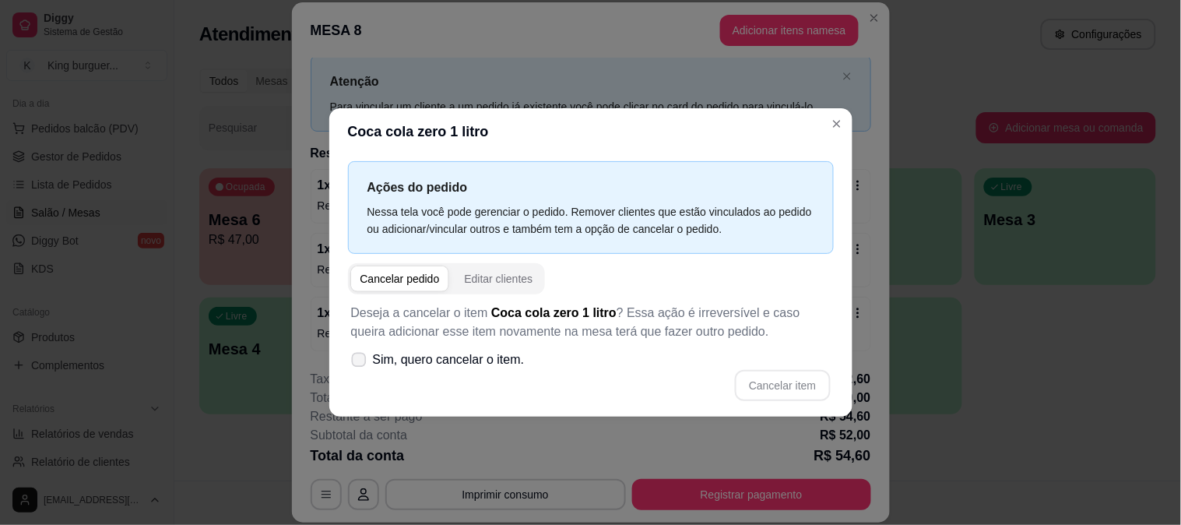
click at [494, 370] on label "Sim, quero cancelar o item." at bounding box center [438, 359] width 186 height 31
click at [360, 370] on input "Sim, quero cancelar o item." at bounding box center [355, 368] width 10 height 10
checkbox input "true"
click at [768, 386] on button "Cancelar item" at bounding box center [782, 385] width 95 height 31
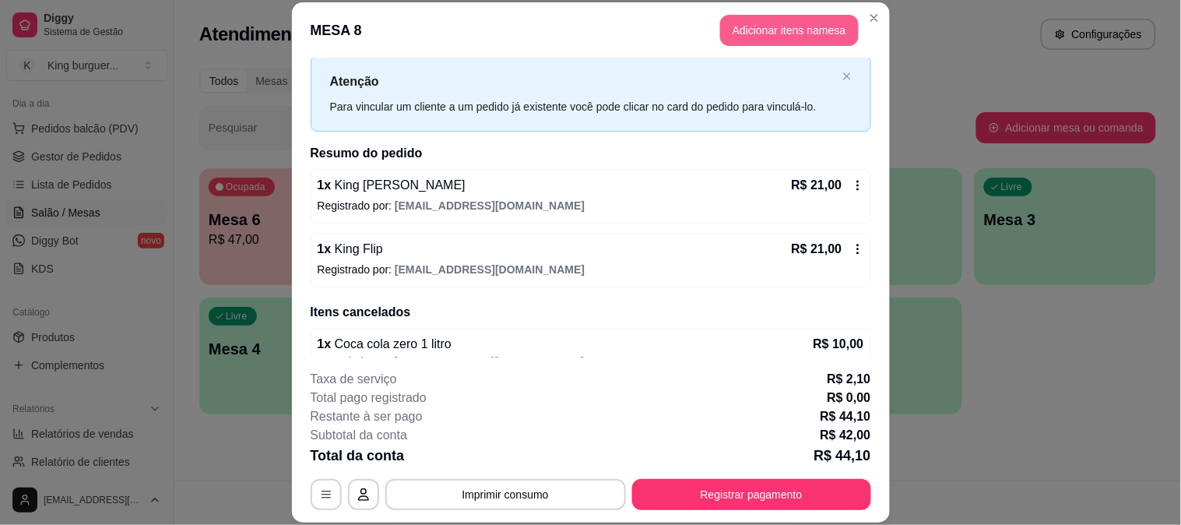
click at [751, 34] on button "Adicionar itens na mesa" at bounding box center [789, 30] width 139 height 31
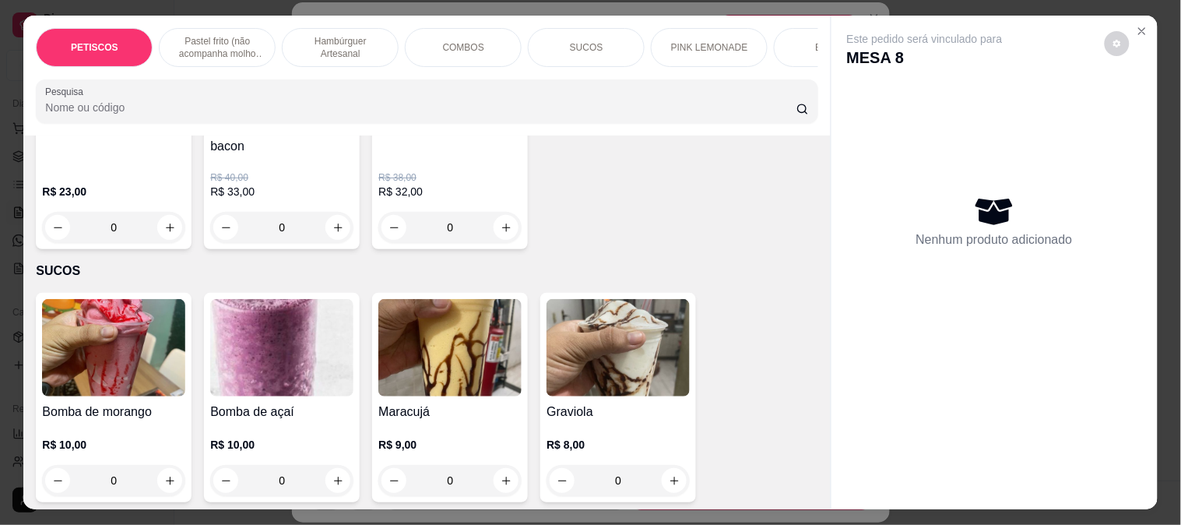
scroll to position [2604, 0]
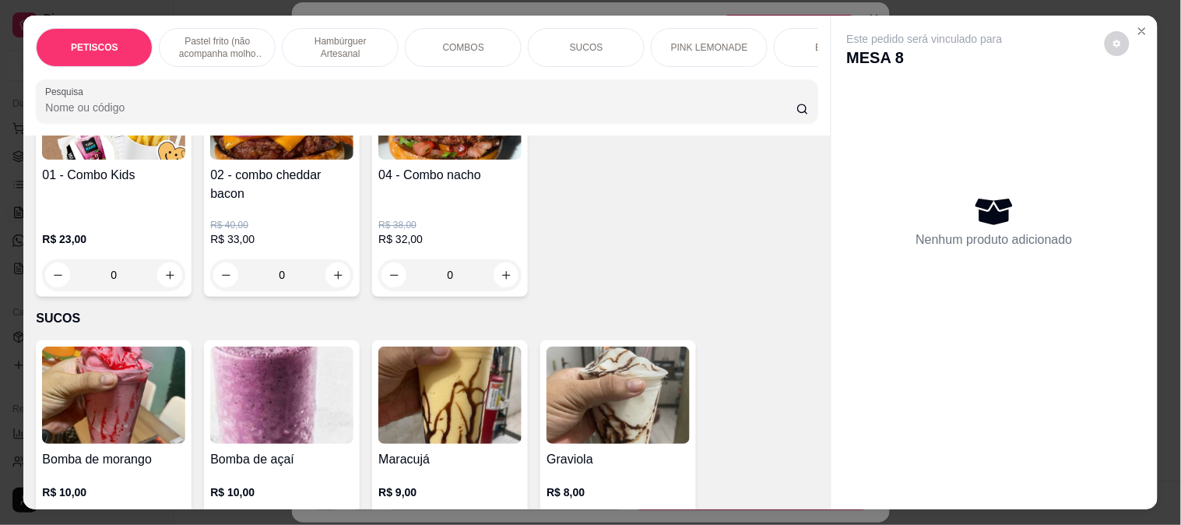
click at [594, 360] on img at bounding box center [617, 394] width 143 height 97
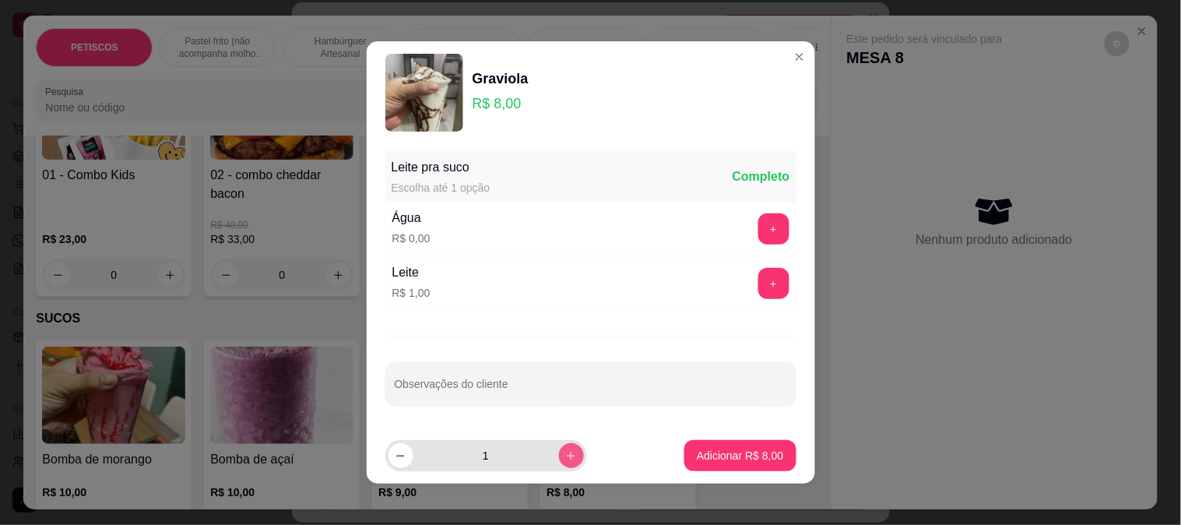
click at [562, 455] on button "increase-product-quantity" at bounding box center [571, 455] width 25 height 25
type input "2"
click at [763, 277] on button "+" at bounding box center [773, 283] width 30 height 30
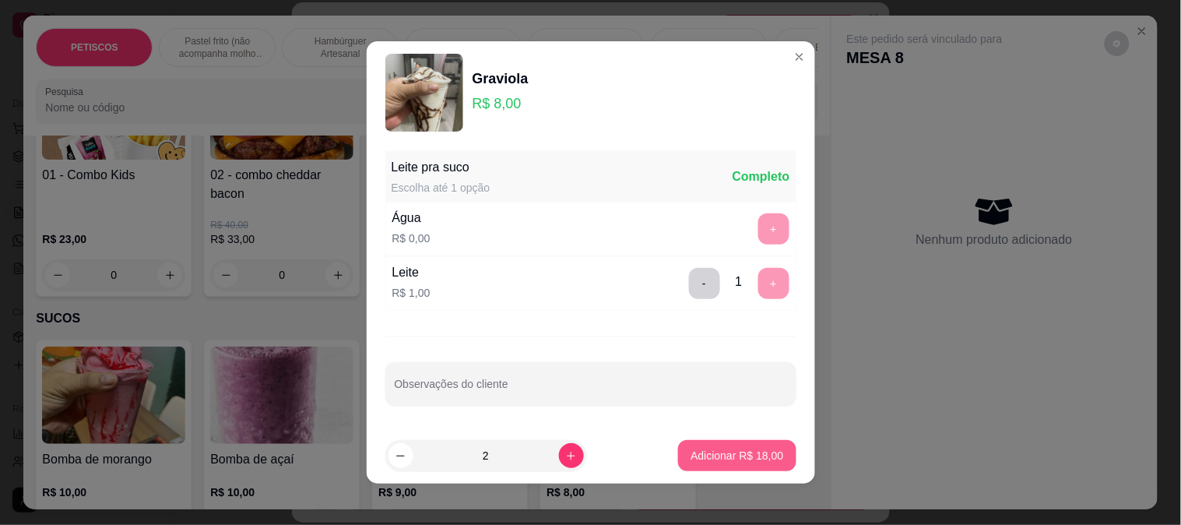
click at [742, 453] on p "Adicionar R$ 18,00" at bounding box center [736, 455] width 93 height 16
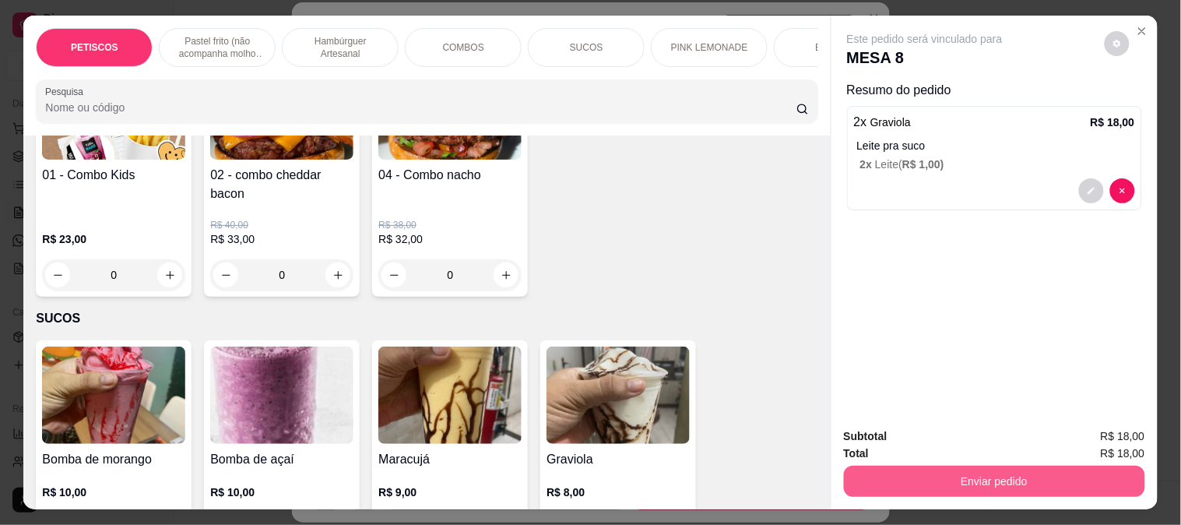
click at [869, 465] on button "Enviar pedido" at bounding box center [994, 480] width 301 height 31
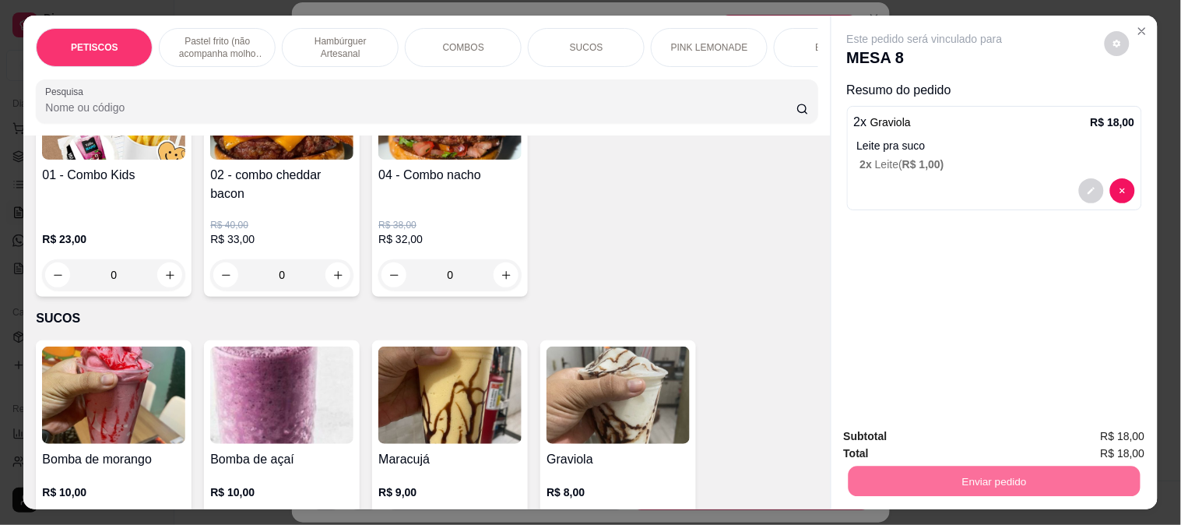
click at [875, 433] on button "Não registrar e enviar pedido" at bounding box center [942, 437] width 162 height 30
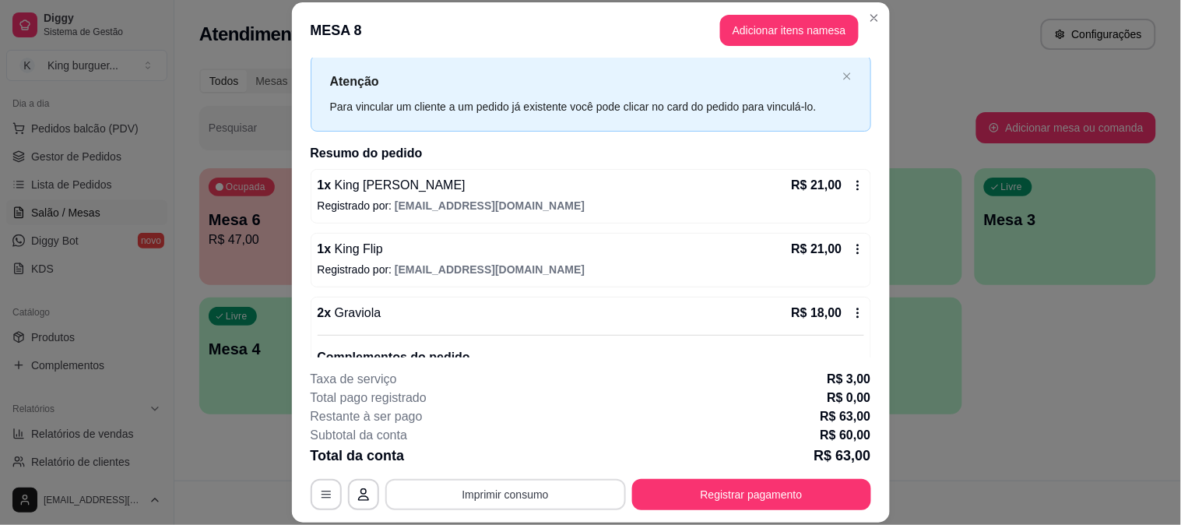
click at [563, 492] on button "Imprimir consumo" at bounding box center [505, 494] width 240 height 31
click at [527, 458] on button "IMPRESSORA" at bounding box center [503, 458] width 113 height 25
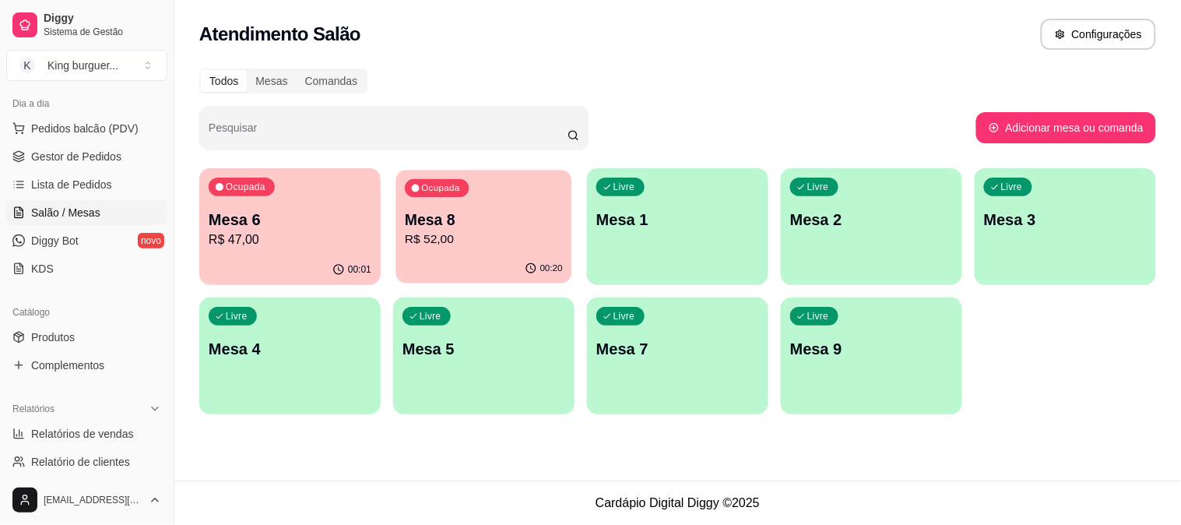
click at [461, 233] on p "R$ 52,00" at bounding box center [484, 239] width 158 height 18
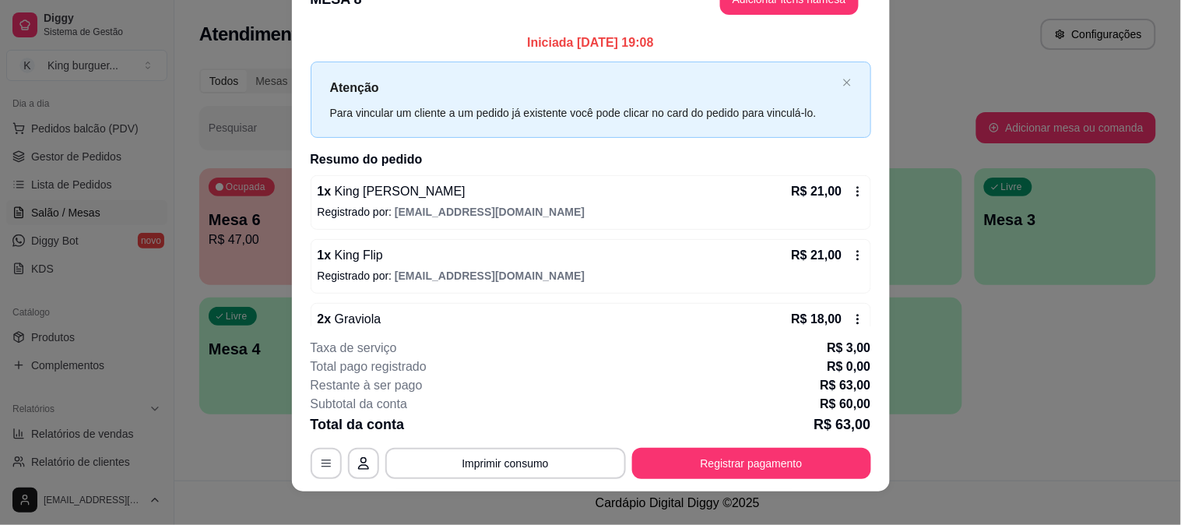
scroll to position [47, 0]
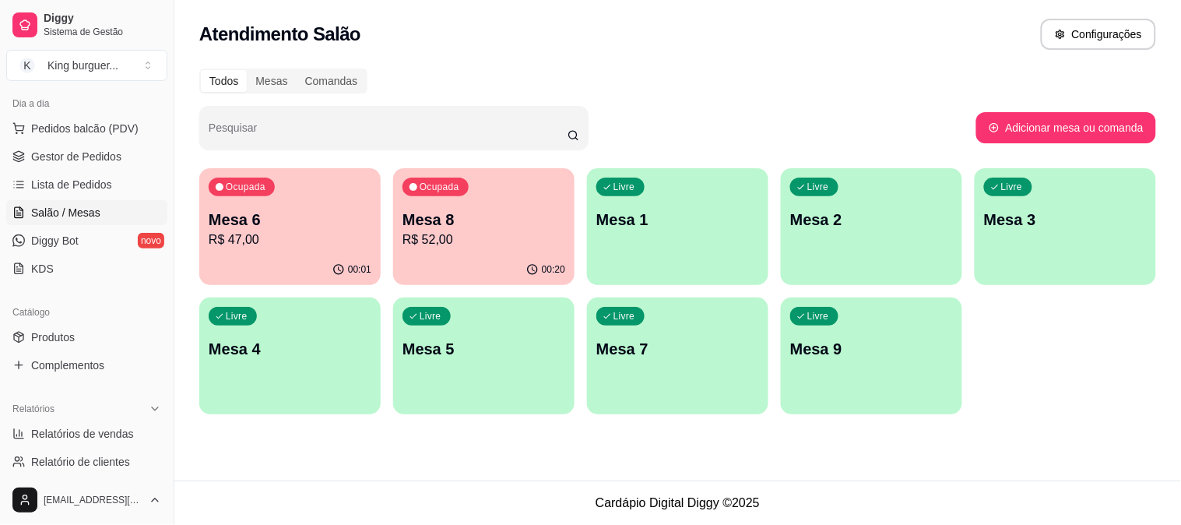
click at [290, 231] on p "R$ 47,00" at bounding box center [290, 239] width 163 height 19
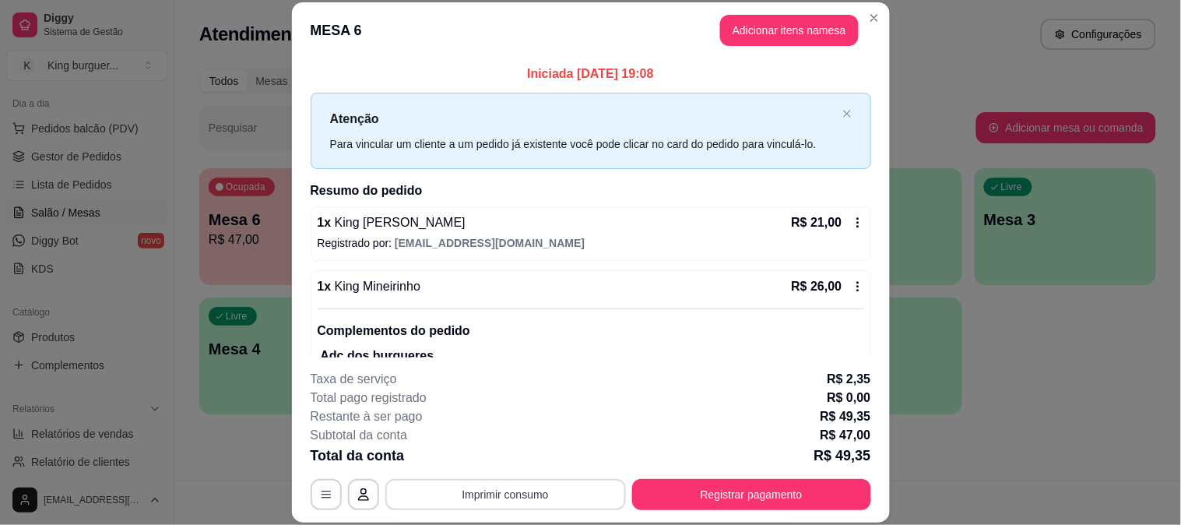
click at [542, 498] on button "Imprimir consumo" at bounding box center [505, 494] width 240 height 31
click at [531, 454] on button "IMPRESSORA" at bounding box center [503, 458] width 113 height 25
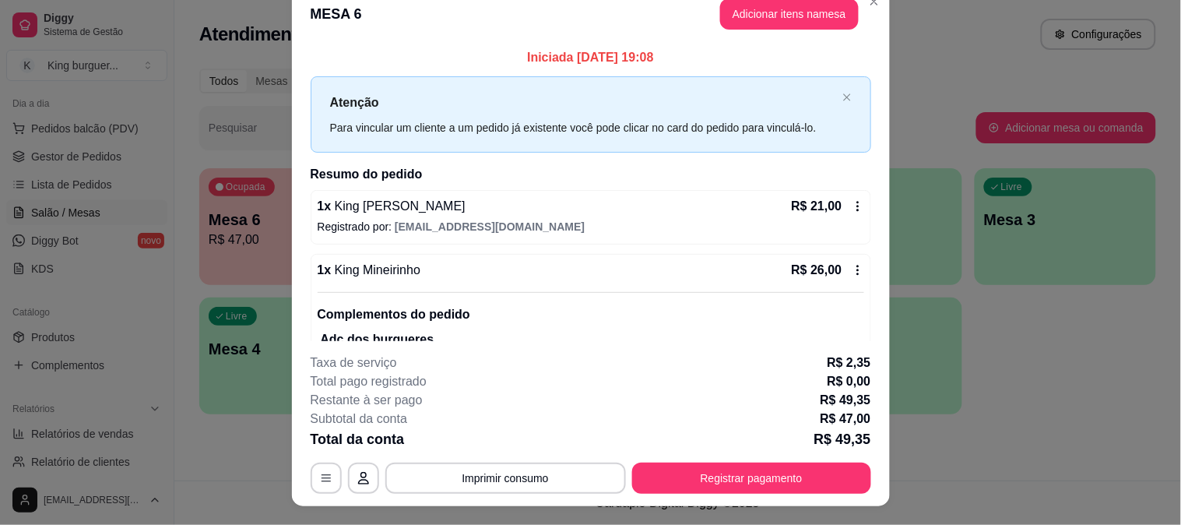
scroll to position [0, 0]
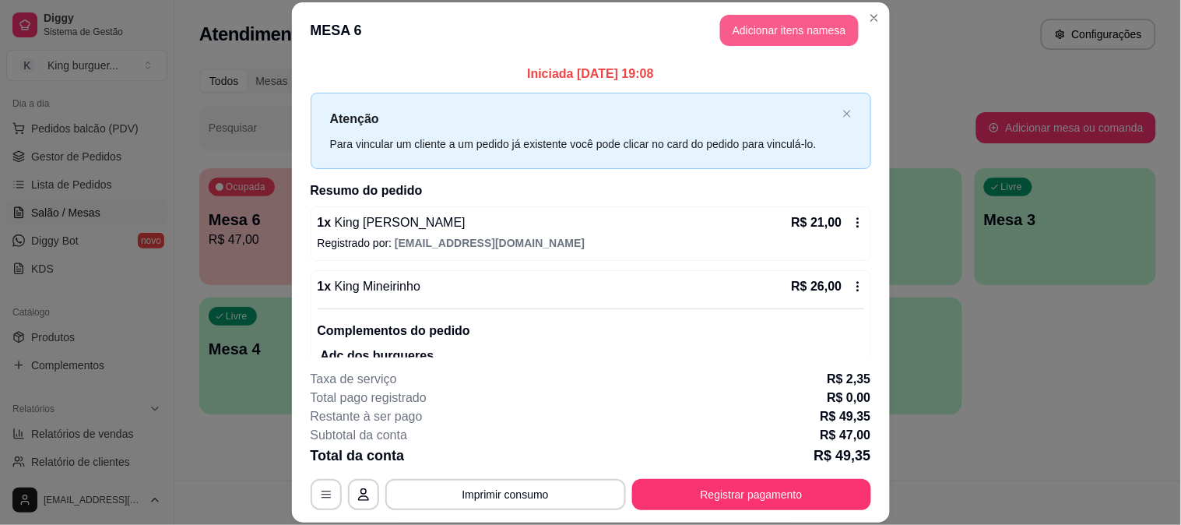
click at [766, 26] on button "Adicionar itens na mesa" at bounding box center [789, 30] width 139 height 31
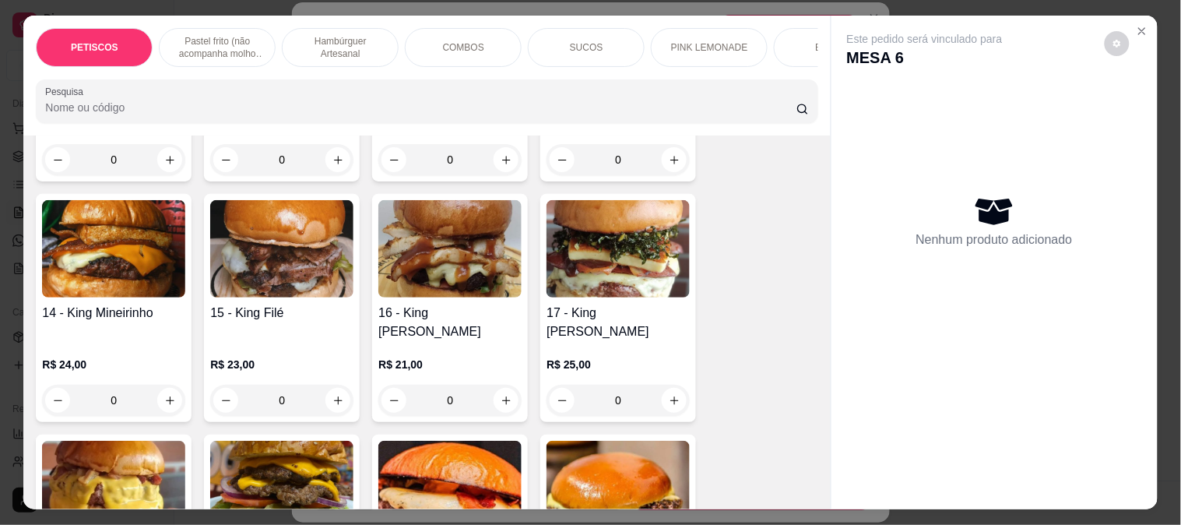
scroll to position [1729, 0]
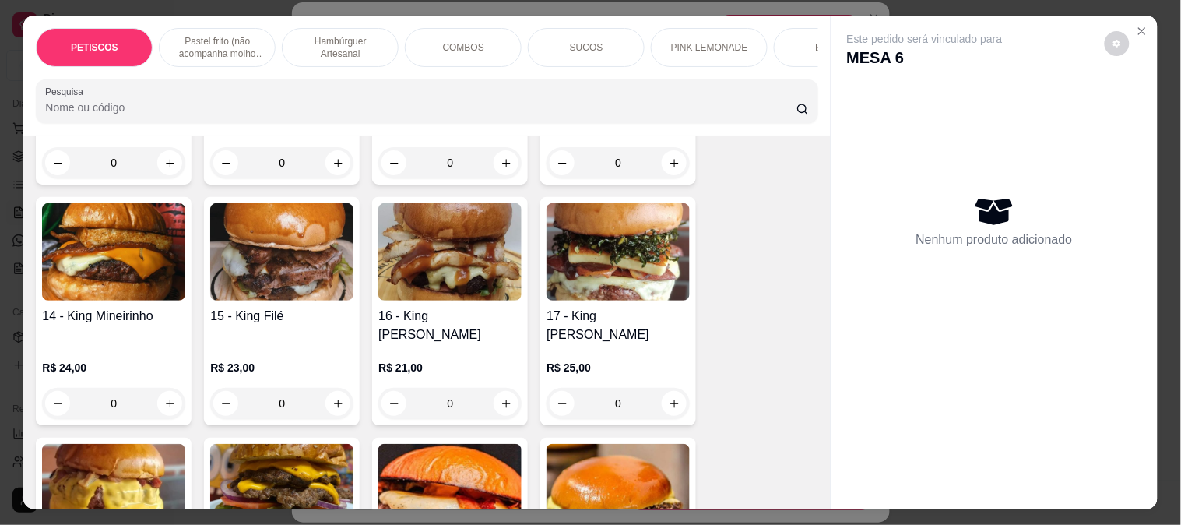
click at [114, 227] on img at bounding box center [113, 251] width 143 height 97
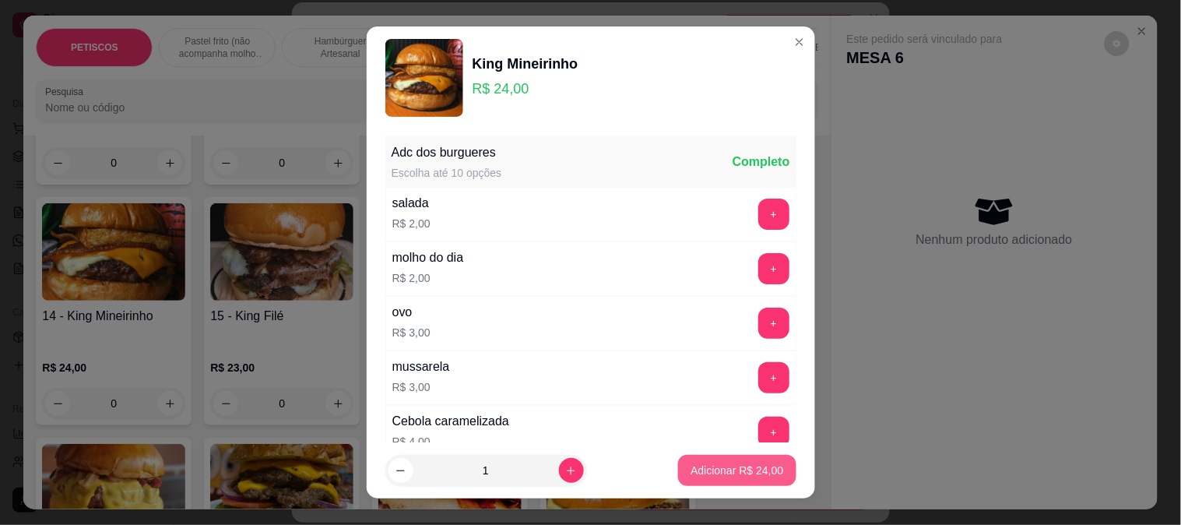
click at [742, 473] on p "Adicionar R$ 24,00" at bounding box center [736, 470] width 93 height 16
type input "1"
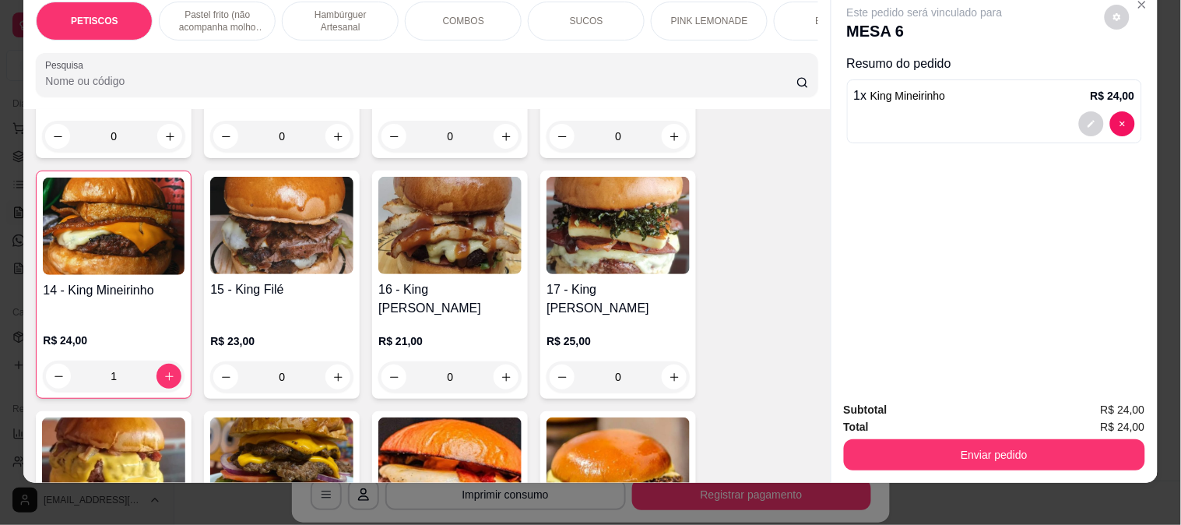
scroll to position [40, 0]
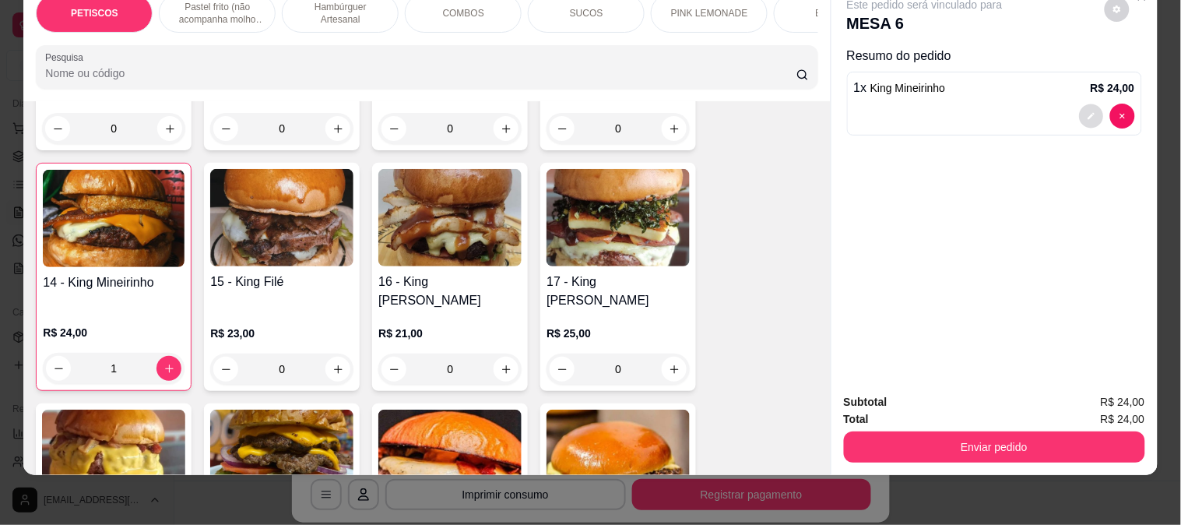
click at [1086, 111] on icon "decrease-product-quantity" at bounding box center [1090, 115] width 9 height 9
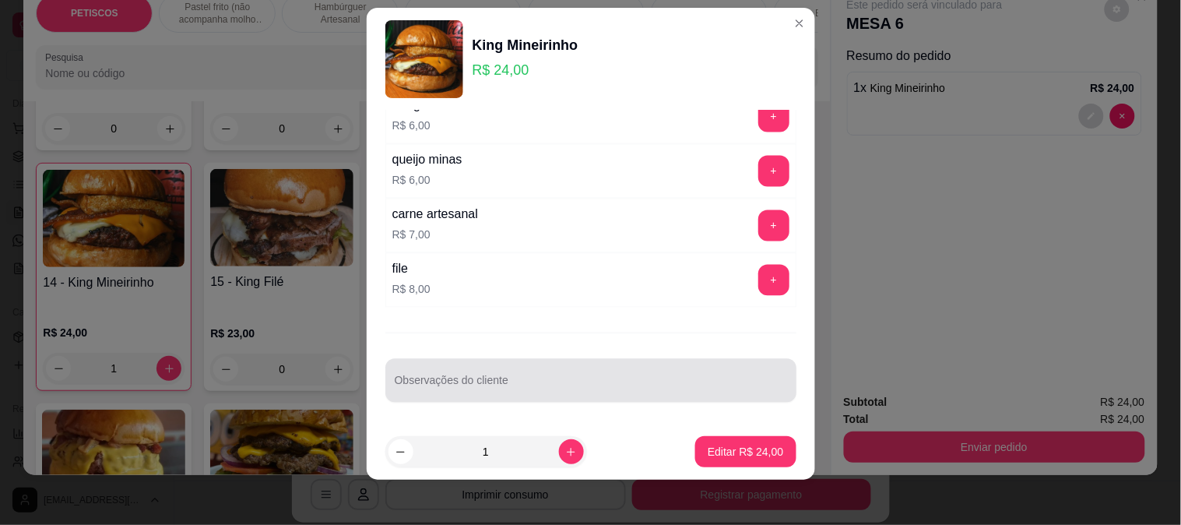
scroll to position [23, 0]
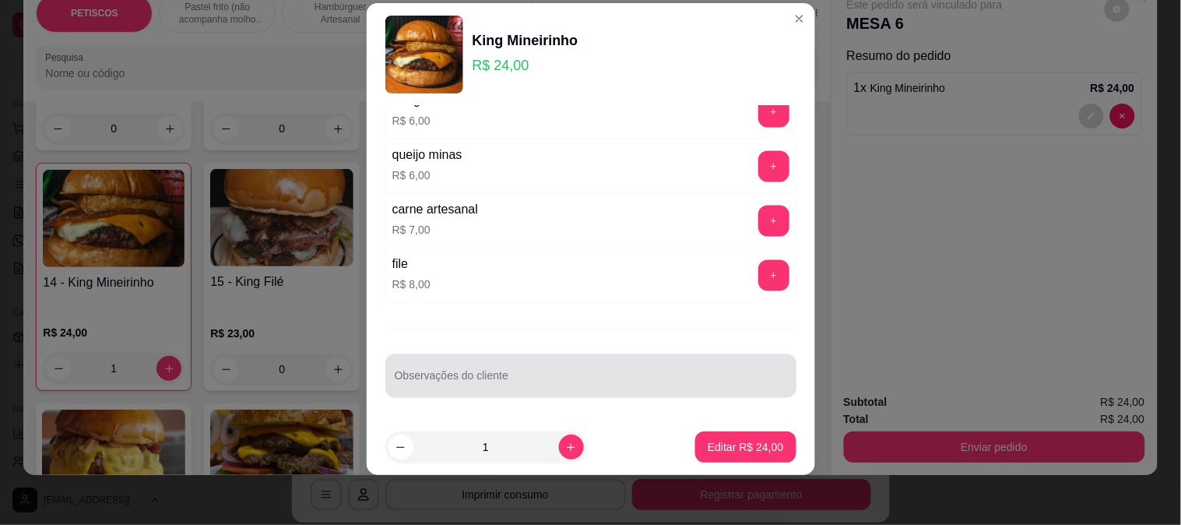
click at [433, 375] on div "Observações do cliente" at bounding box center [590, 376] width 411 height 44
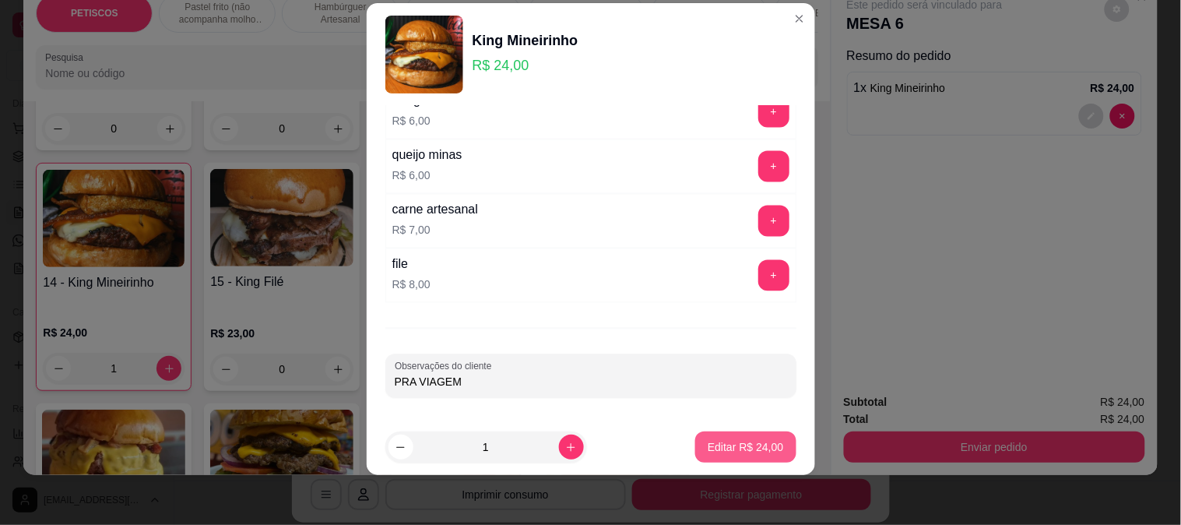
type input "PRA VIAGEM"
click at [742, 447] on p "Editar R$ 24,00" at bounding box center [744, 447] width 75 height 16
type input "0"
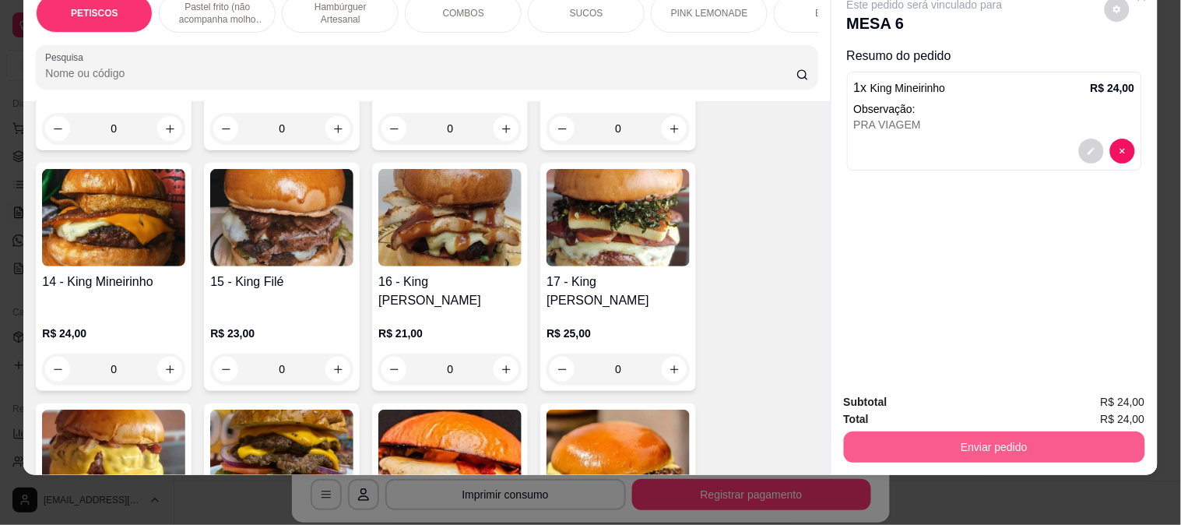
click at [909, 437] on button "Enviar pedido" at bounding box center [994, 446] width 301 height 31
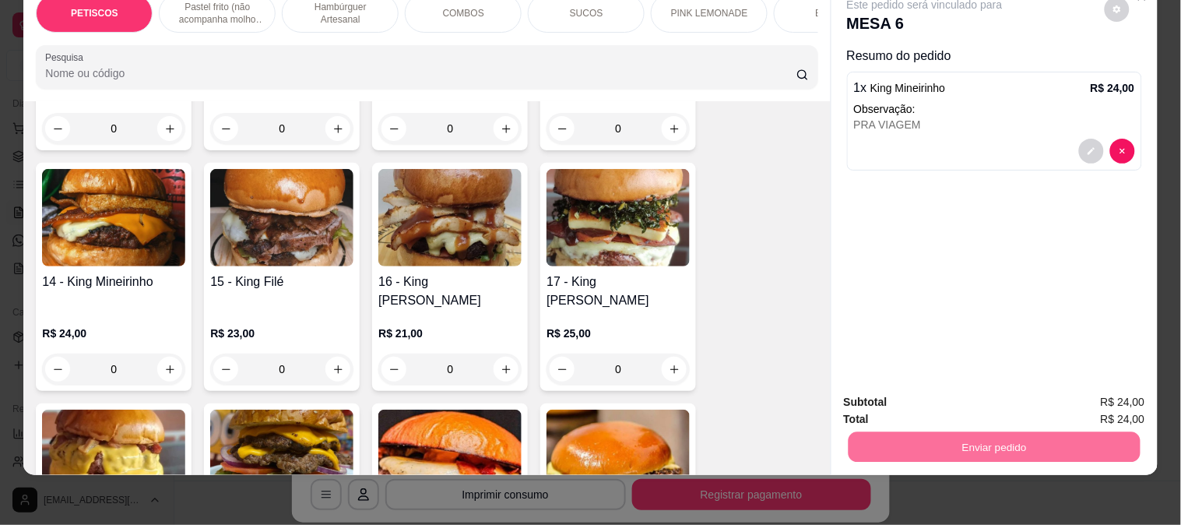
click at [923, 405] on button "Não registrar e enviar pedido" at bounding box center [942, 395] width 157 height 29
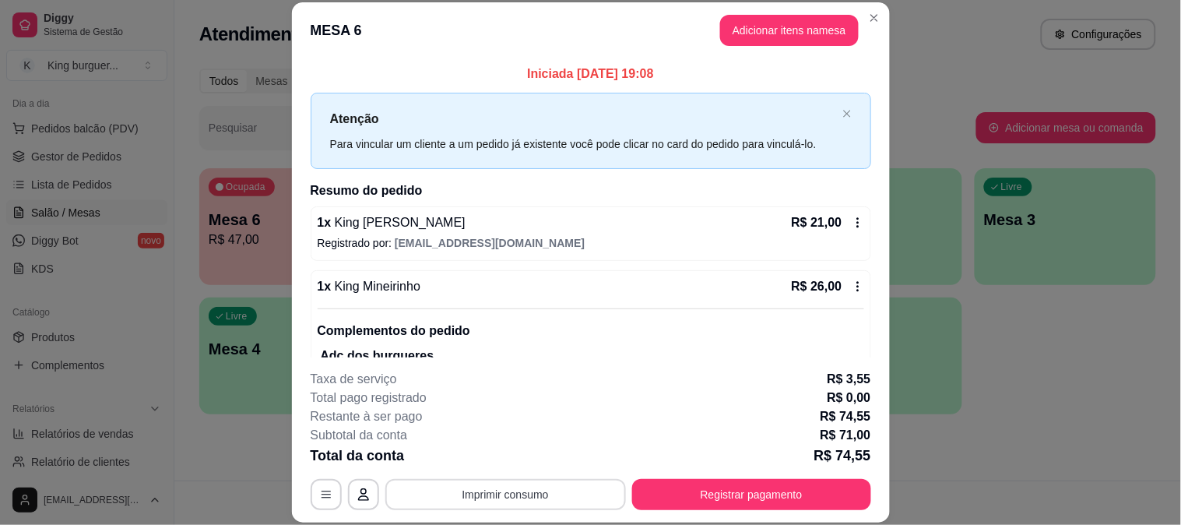
click at [535, 486] on button "Imprimir consumo" at bounding box center [505, 494] width 240 height 31
click at [517, 452] on button "IMPRESSORA" at bounding box center [503, 458] width 113 height 25
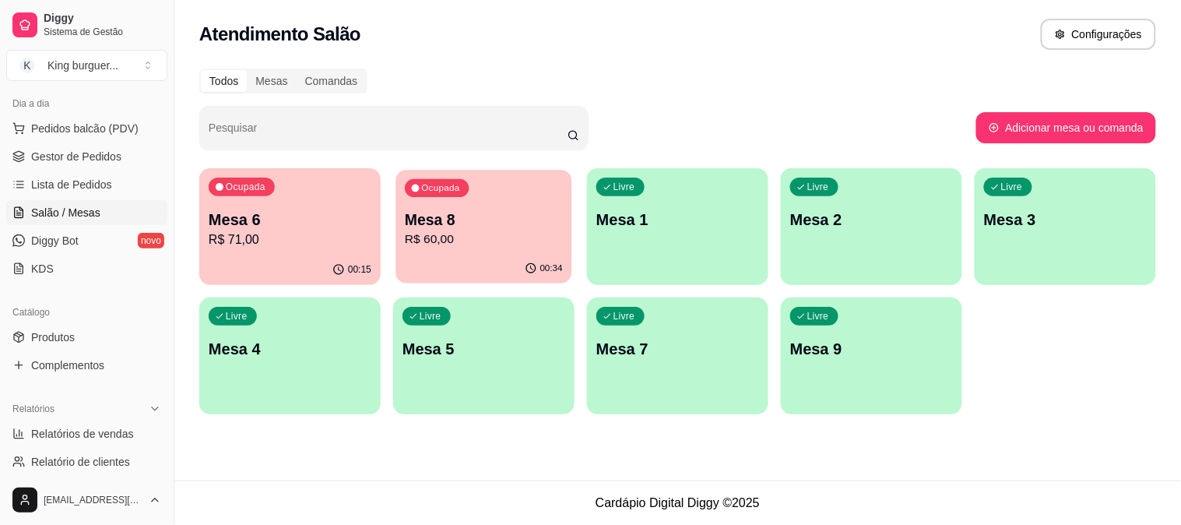
click at [468, 238] on p "R$ 60,00" at bounding box center [484, 239] width 158 height 18
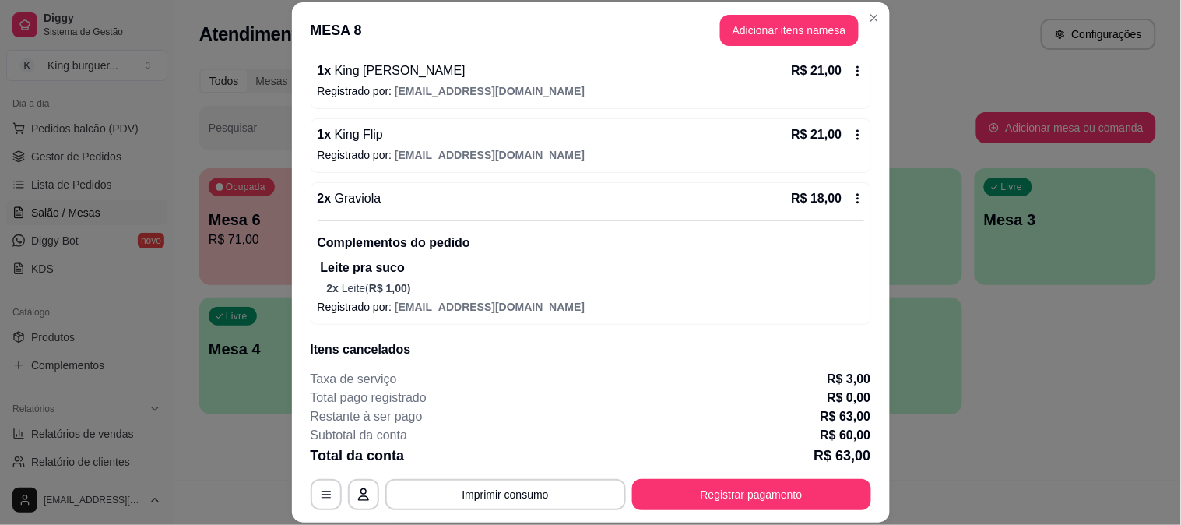
scroll to position [173, 0]
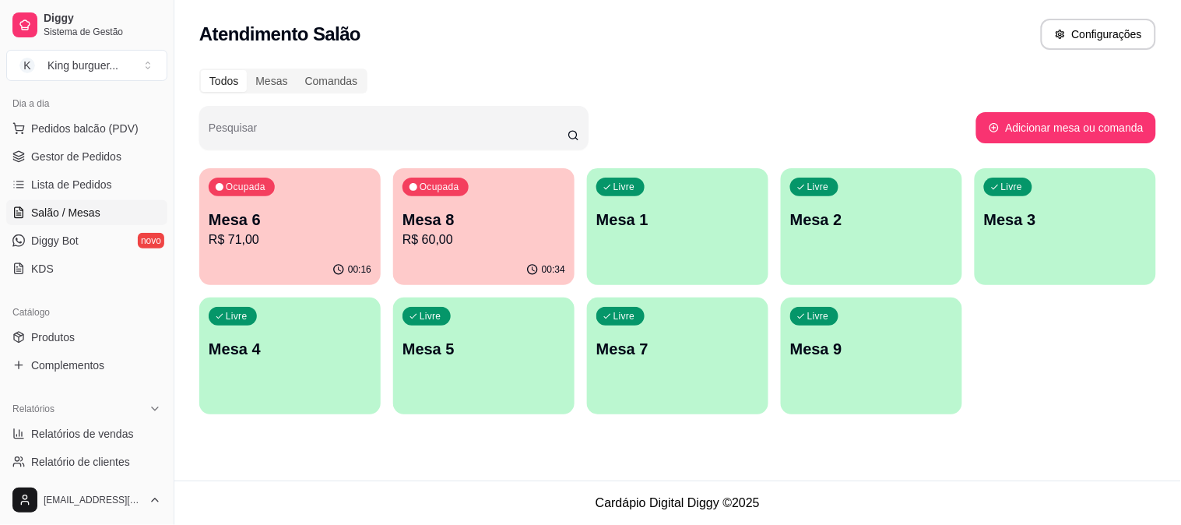
click at [321, 211] on p "Mesa 6" at bounding box center [290, 220] width 163 height 22
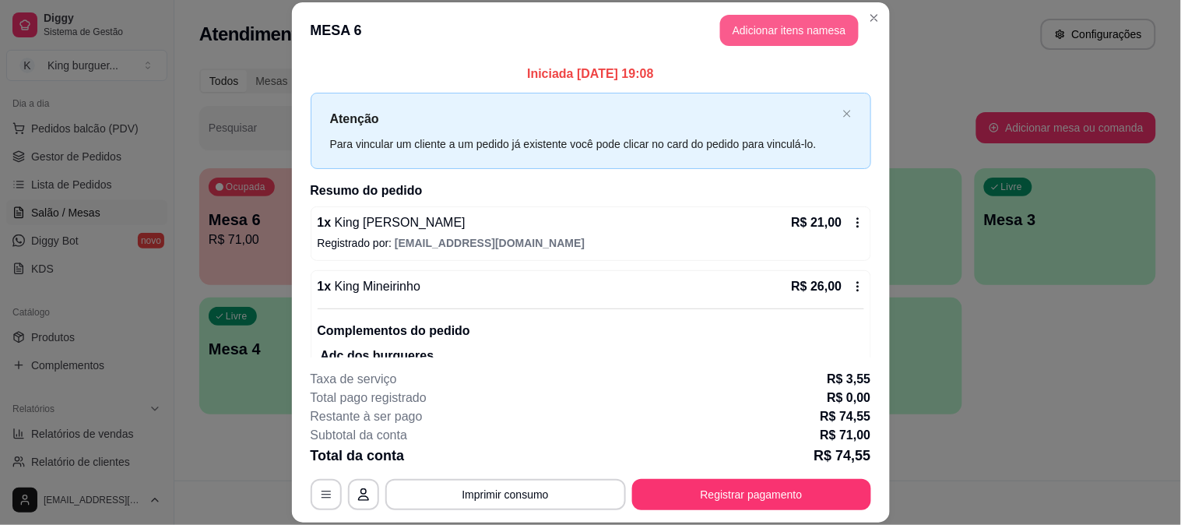
click at [788, 26] on button "Adicionar itens na mesa" at bounding box center [789, 30] width 139 height 31
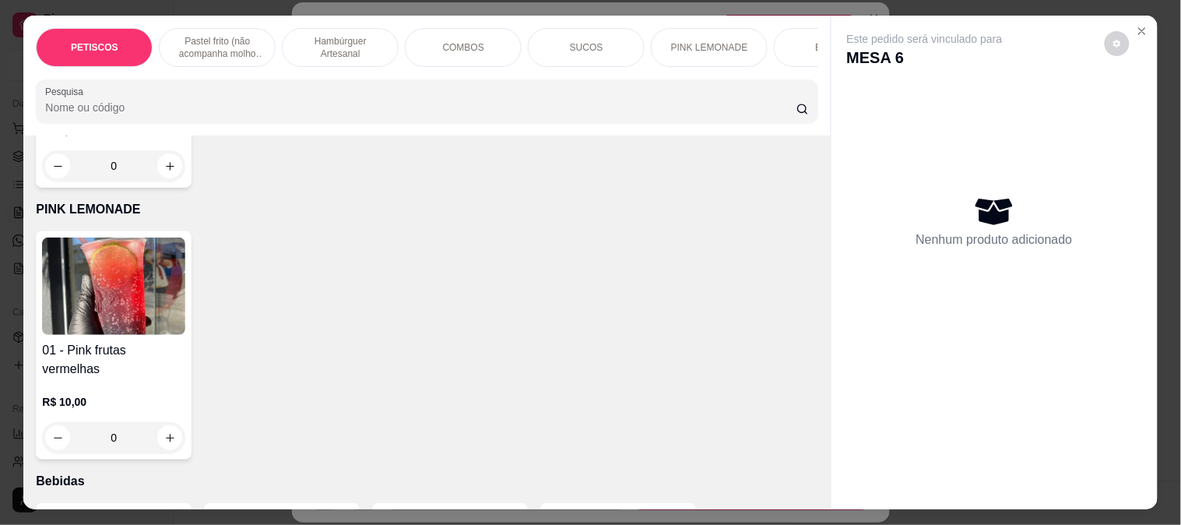
scroll to position [3804, 0]
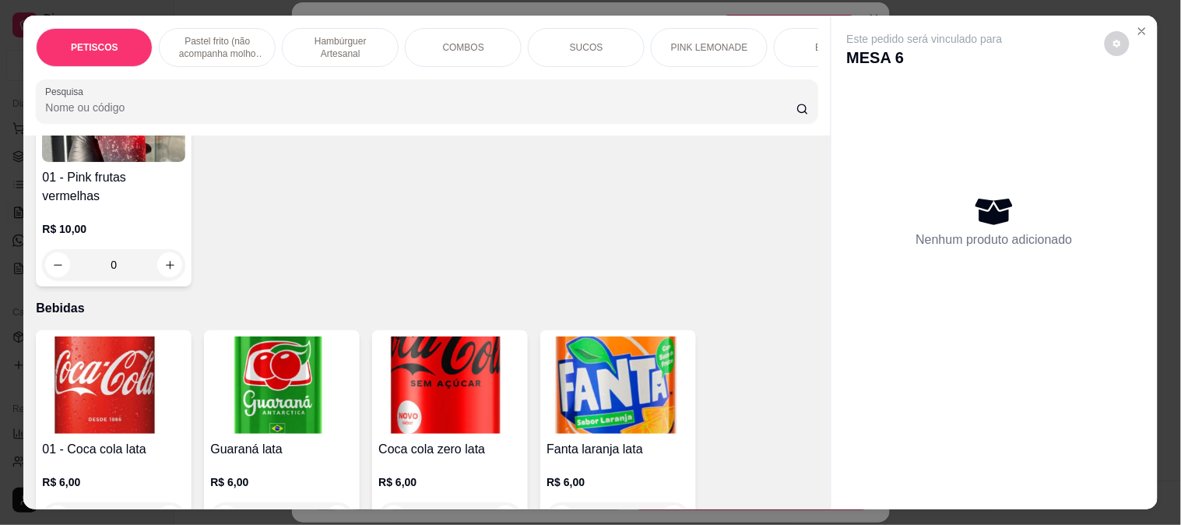
click at [574, 336] on img at bounding box center [617, 384] width 143 height 97
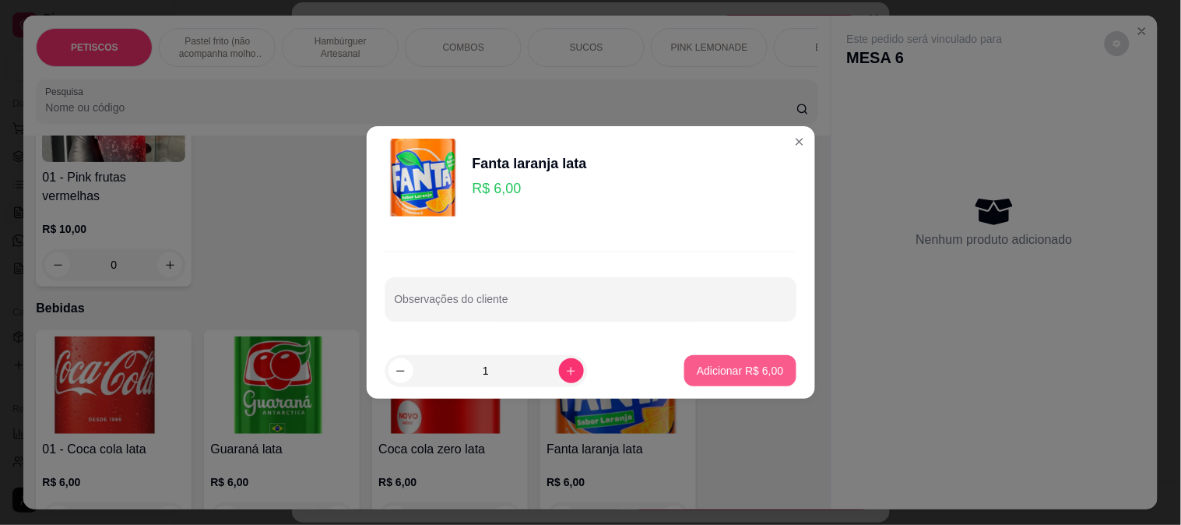
click at [749, 362] on button "Adicionar R$ 6,00" at bounding box center [739, 370] width 111 height 31
type input "1"
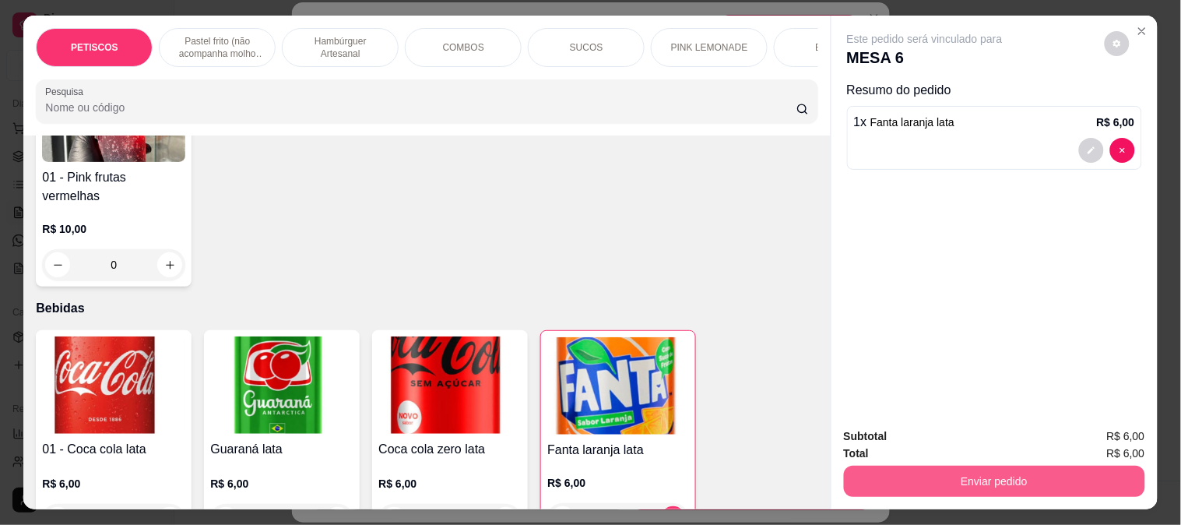
click at [897, 468] on button "Enviar pedido" at bounding box center [994, 480] width 301 height 31
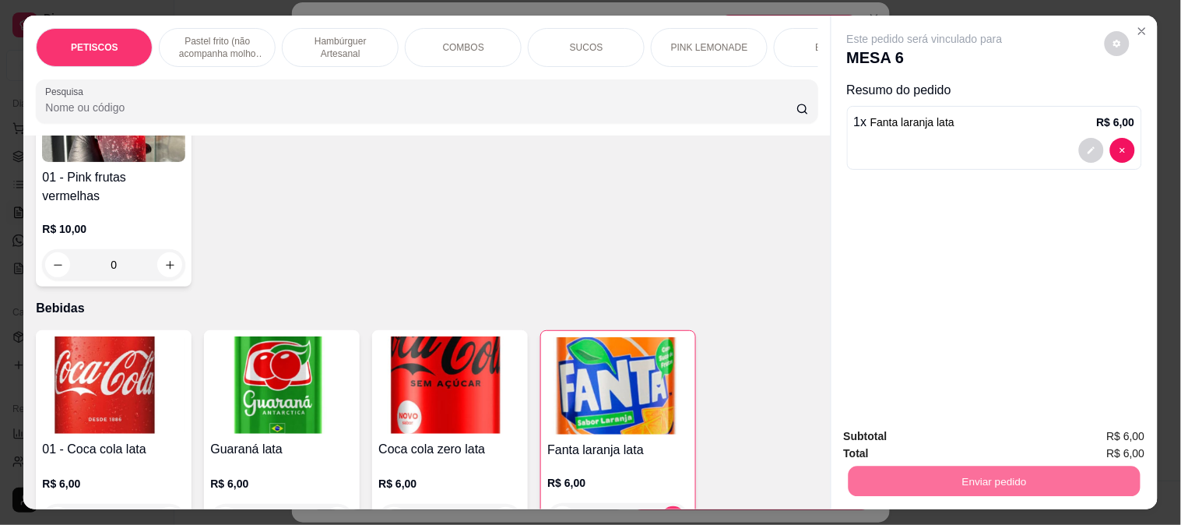
click at [905, 437] on button "Não registrar e enviar pedido" at bounding box center [942, 436] width 157 height 29
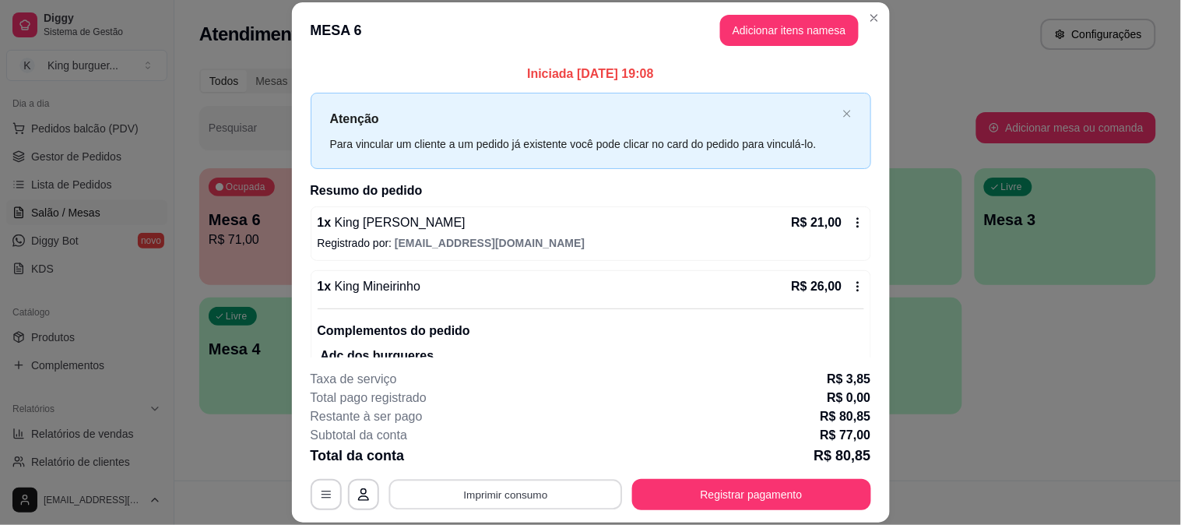
click at [528, 493] on button "Imprimir consumo" at bounding box center [504, 494] width 233 height 30
click at [519, 454] on button "IMPRESSORA" at bounding box center [503, 458] width 113 height 25
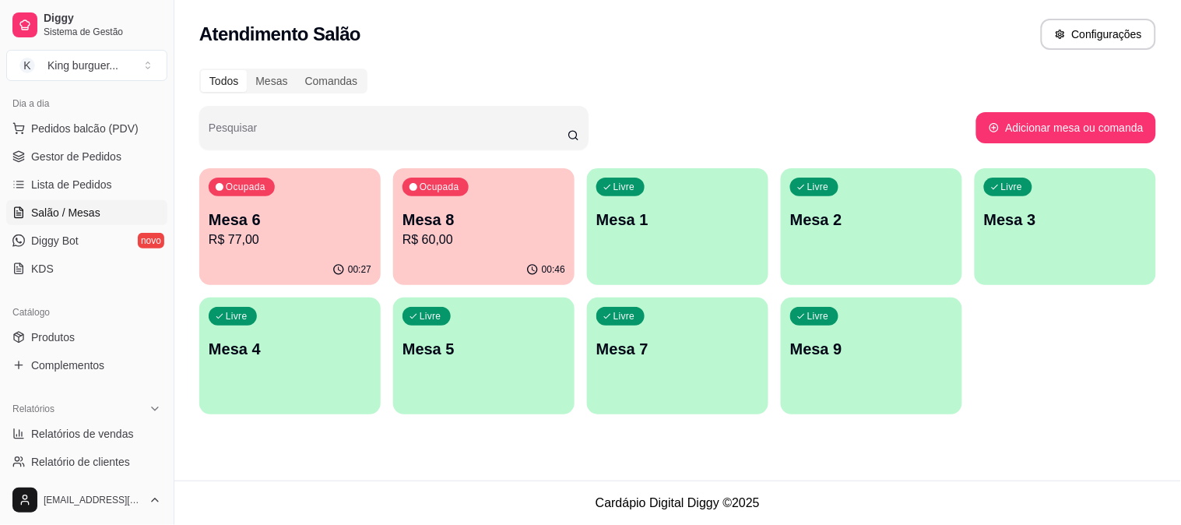
click at [445, 212] on p "Mesa 8" at bounding box center [483, 220] width 163 height 22
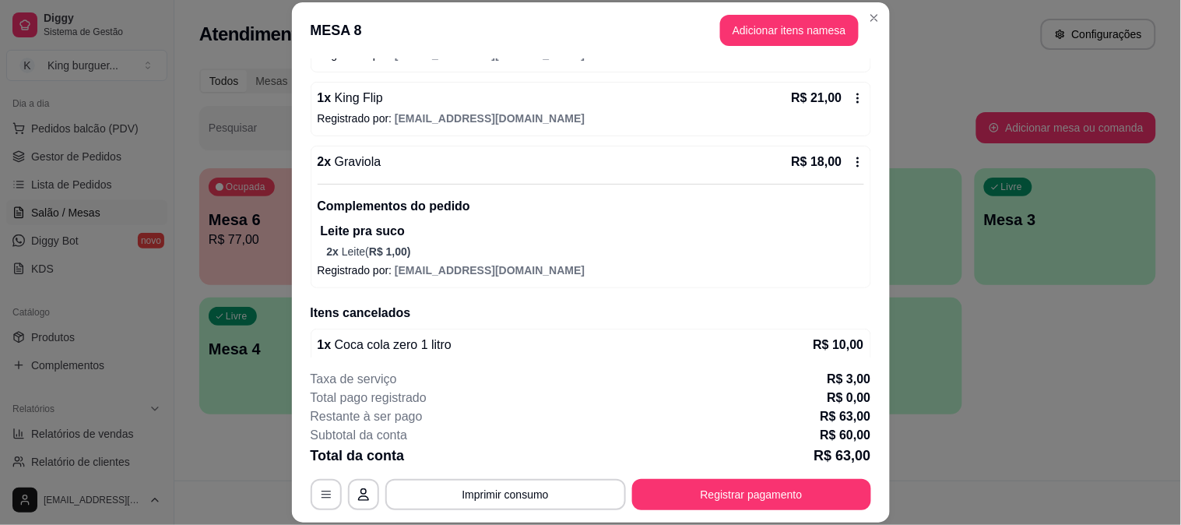
scroll to position [214, 0]
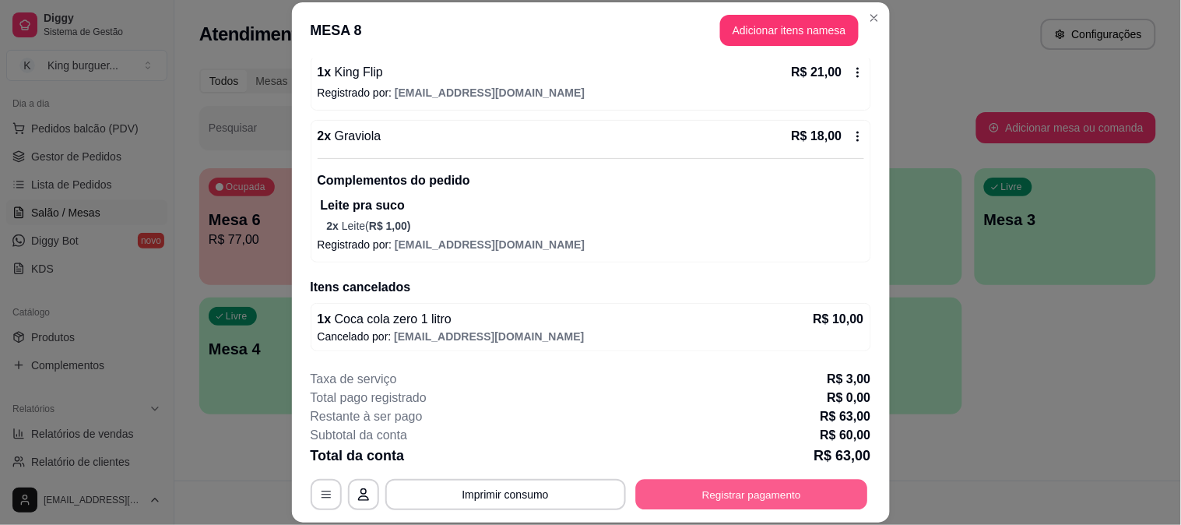
click at [717, 486] on button "Registrar pagamento" at bounding box center [751, 494] width 232 height 30
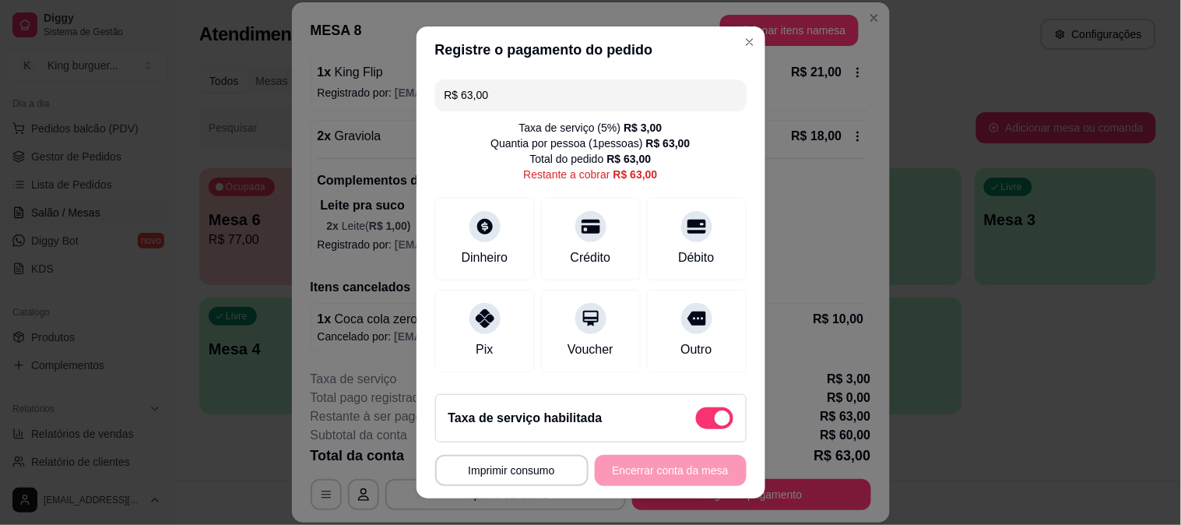
click at [696, 418] on span at bounding box center [714, 418] width 37 height 22
click at [695, 421] on input "checkbox" at bounding box center [700, 426] width 10 height 10
checkbox input "true"
type input "R$ 60,00"
checkbox input "false"
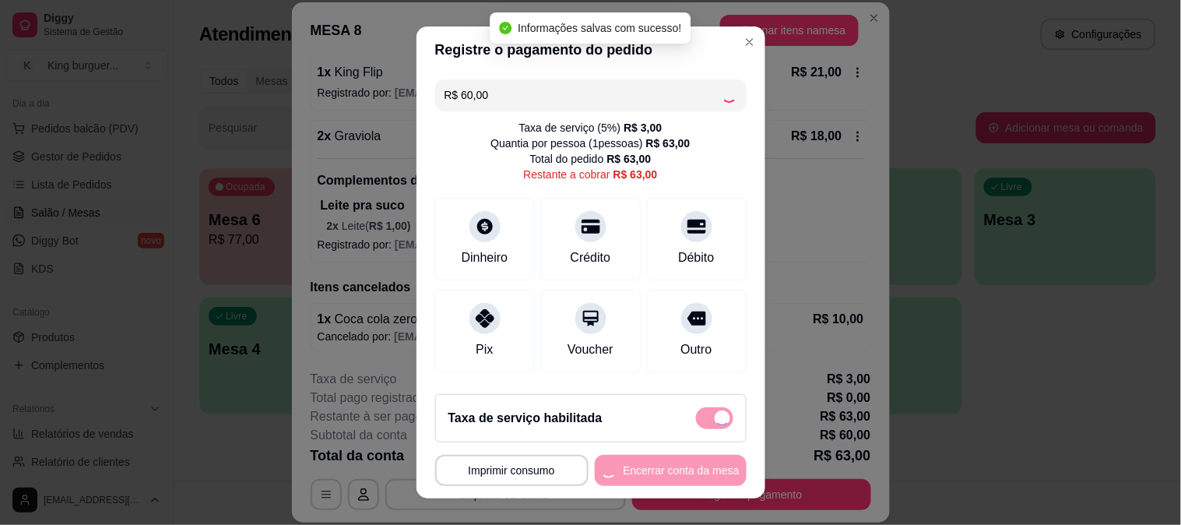
scroll to position [195, 0]
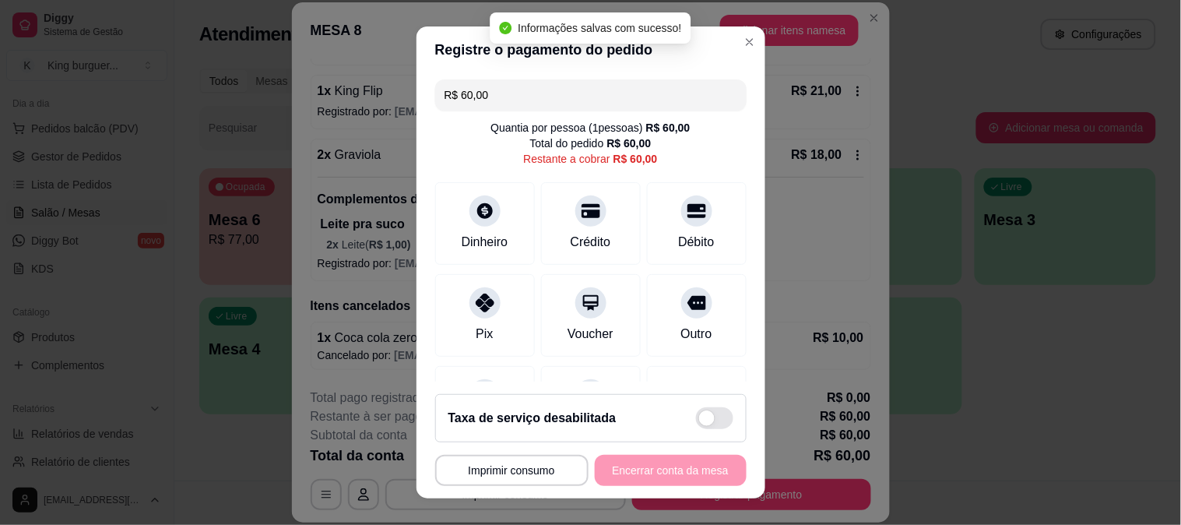
drag, startPoint x: 500, startPoint y: 88, endPoint x: 355, endPoint y: 87, distance: 145.5
click at [355, 87] on div "**********" at bounding box center [590, 262] width 1181 height 525
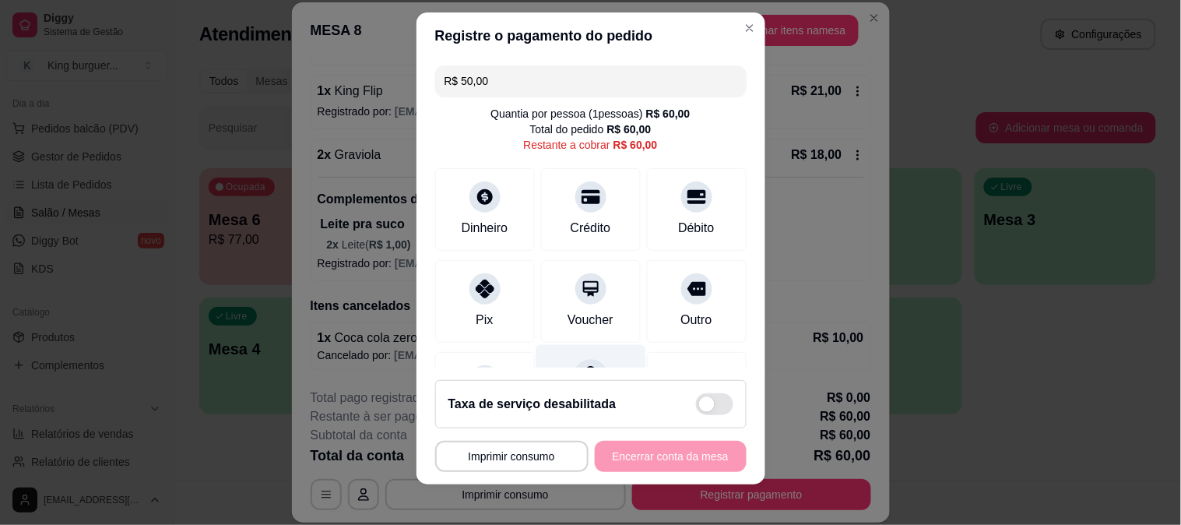
scroll to position [23, 0]
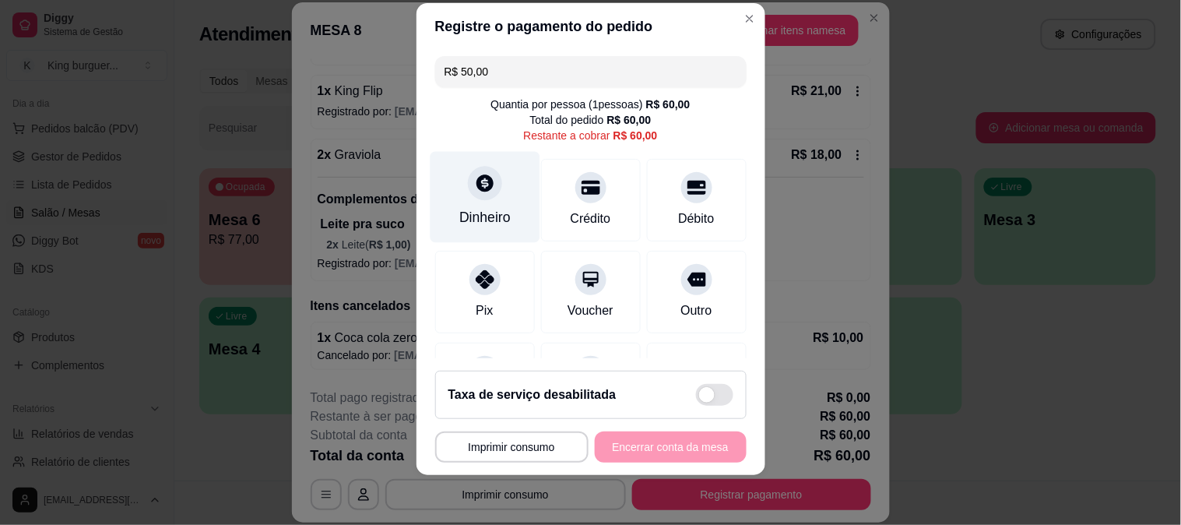
click at [483, 195] on div at bounding box center [485, 183] width 34 height 34
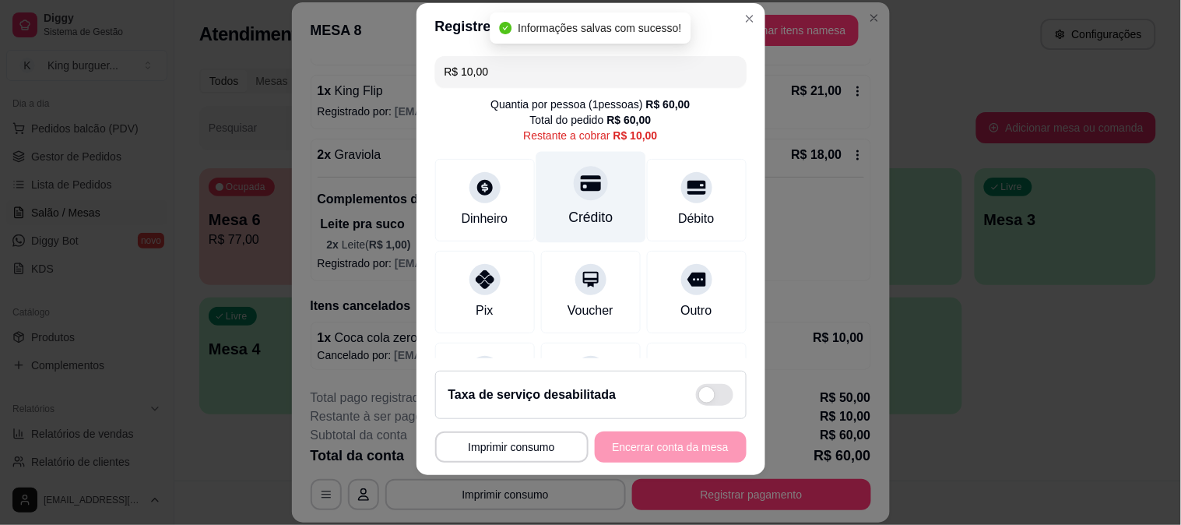
click at [580, 177] on icon at bounding box center [590, 183] width 20 height 16
type input "R$ 0,00"
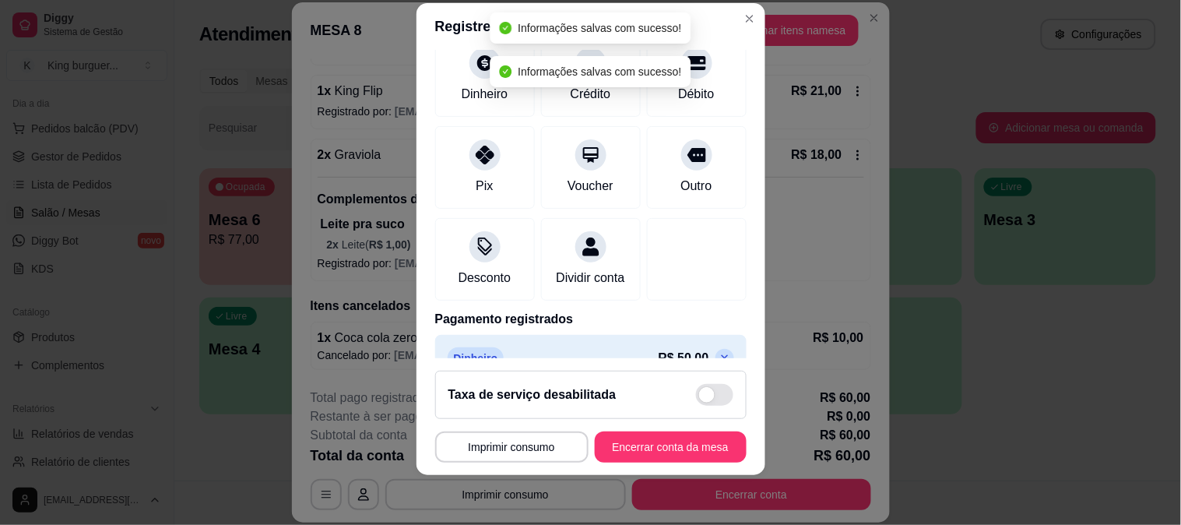
scroll to position [215, 0]
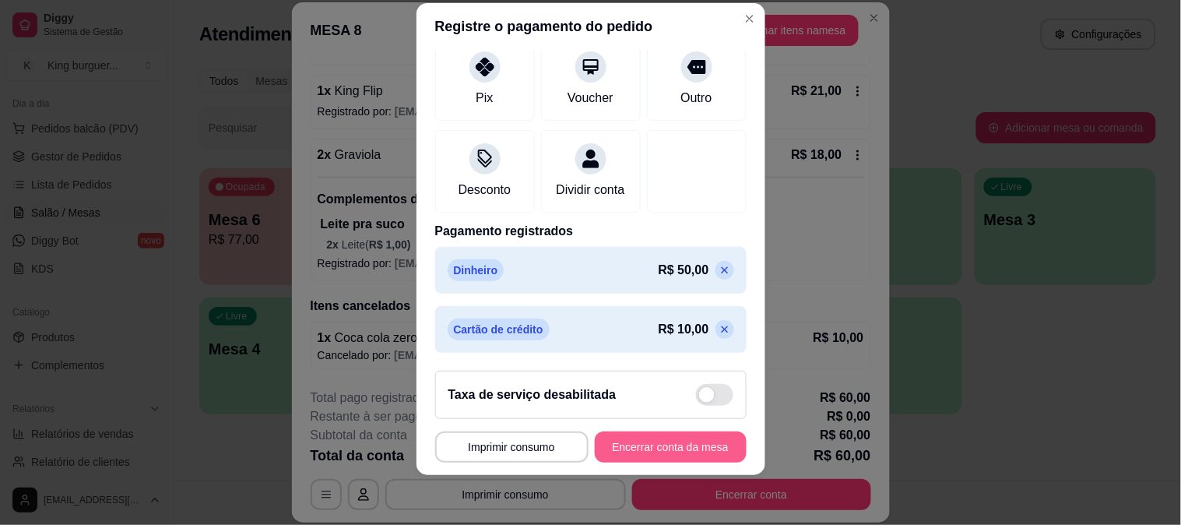
click at [690, 442] on button "Encerrar conta da mesa" at bounding box center [671, 446] width 152 height 31
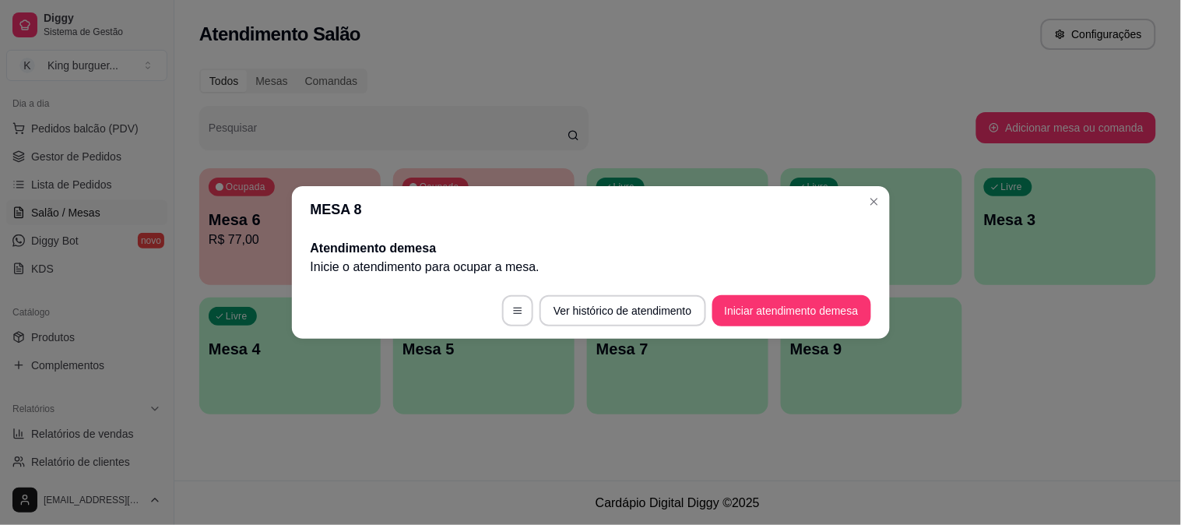
scroll to position [0, 0]
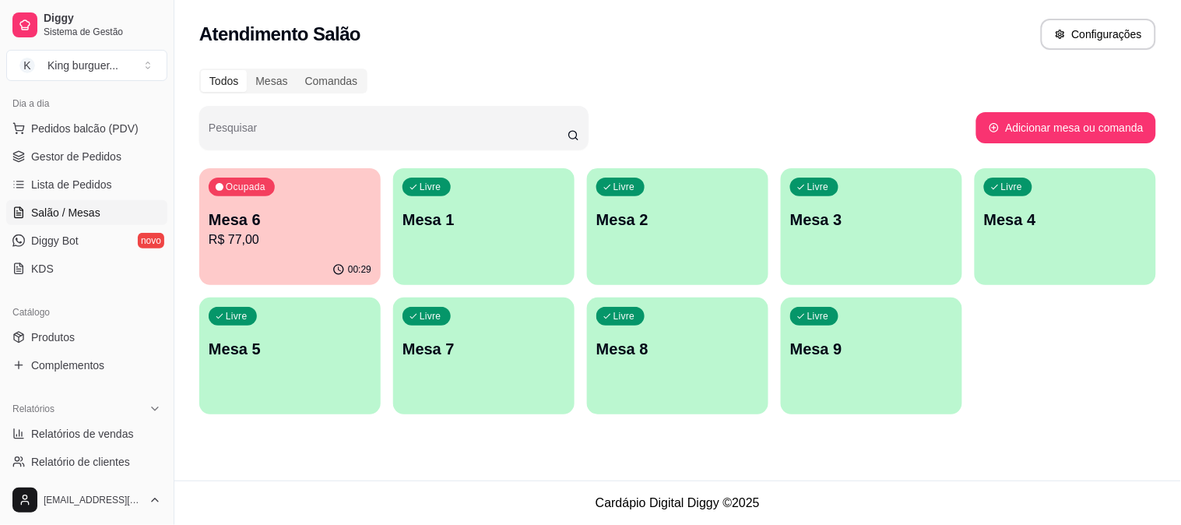
click at [307, 219] on p "Mesa 6" at bounding box center [290, 220] width 163 height 22
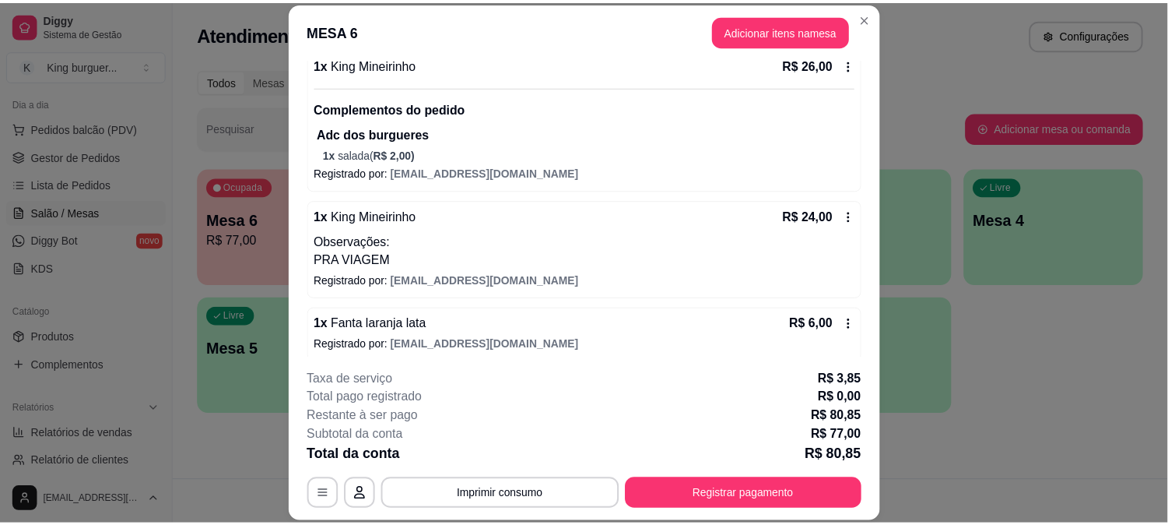
scroll to position [233, 0]
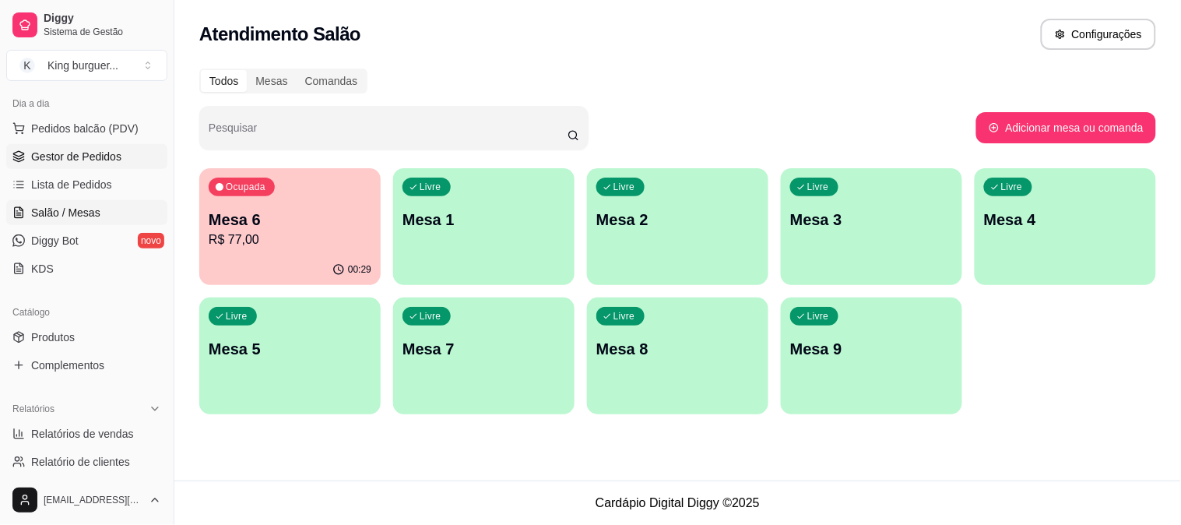
click at [101, 150] on span "Gestor de Pedidos" at bounding box center [76, 157] width 90 height 16
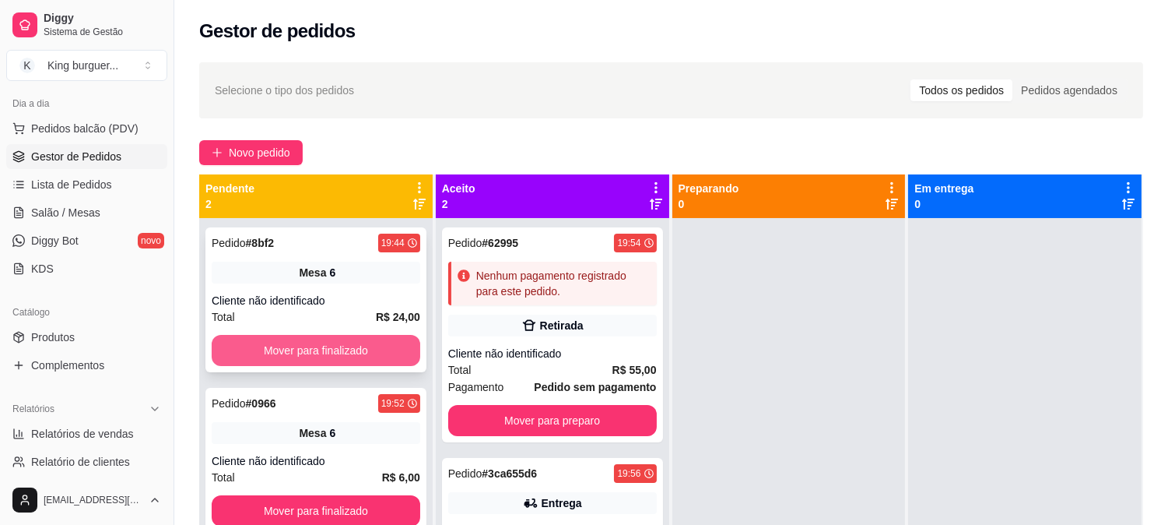
click at [313, 358] on button "Mover para finalizado" at bounding box center [316, 350] width 209 height 31
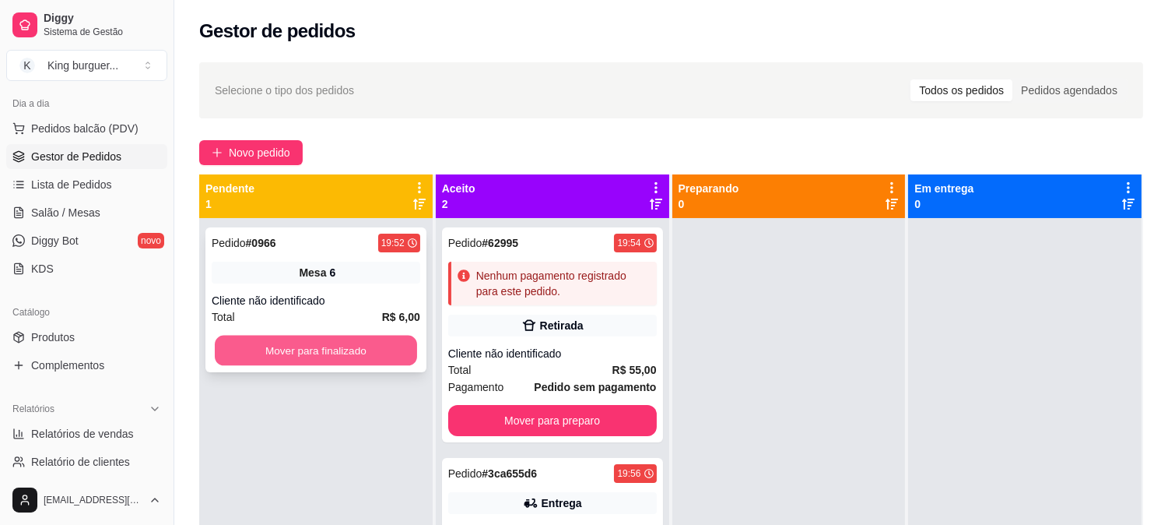
click at [358, 346] on button "Mover para finalizado" at bounding box center [316, 350] width 202 height 30
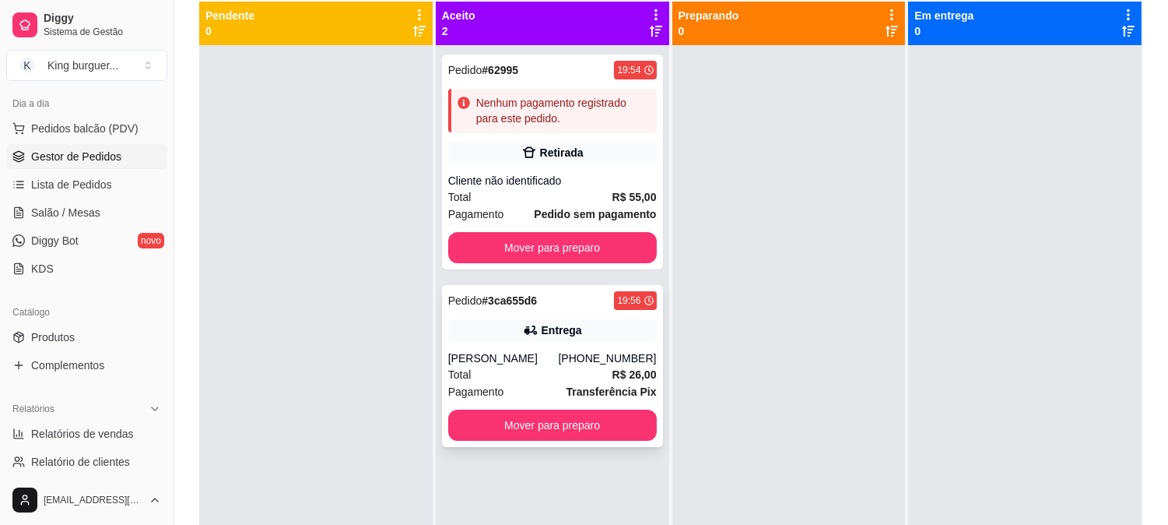
click at [609, 362] on div "[PHONE_NUMBER]" at bounding box center [607, 358] width 98 height 16
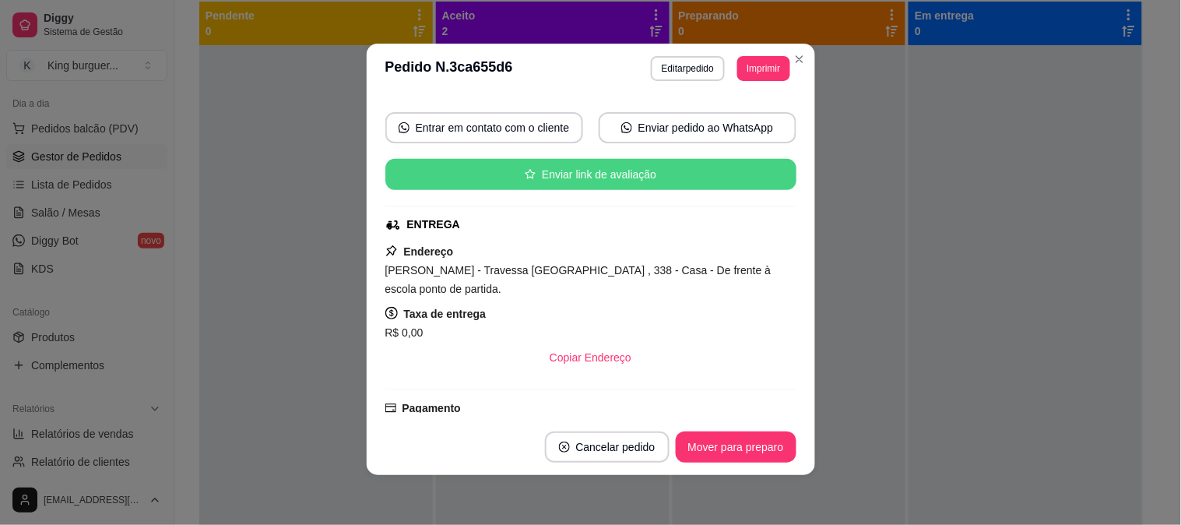
scroll to position [405, 0]
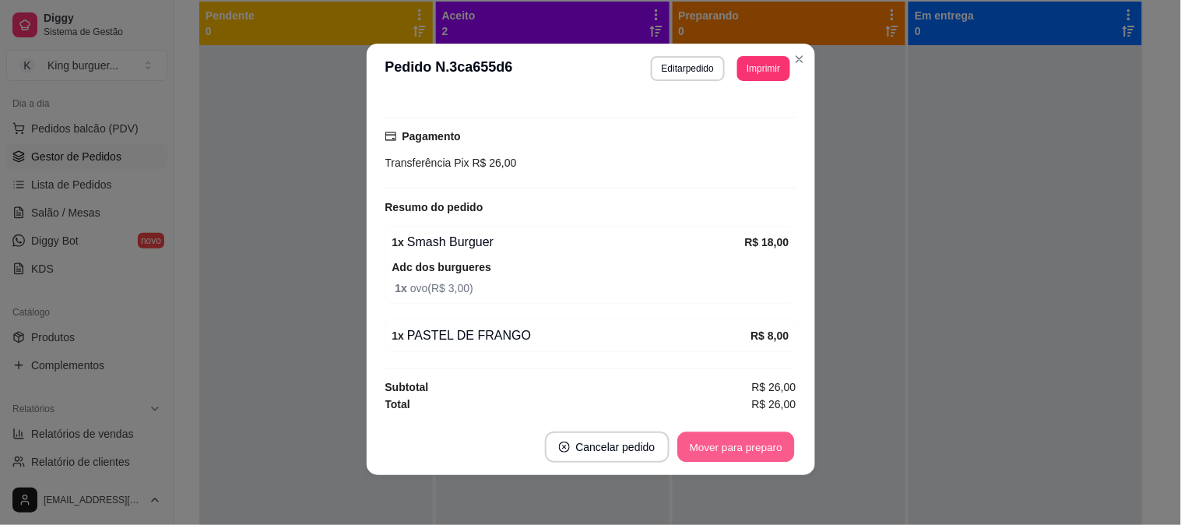
click at [747, 445] on button "Mover para preparo" at bounding box center [735, 447] width 117 height 30
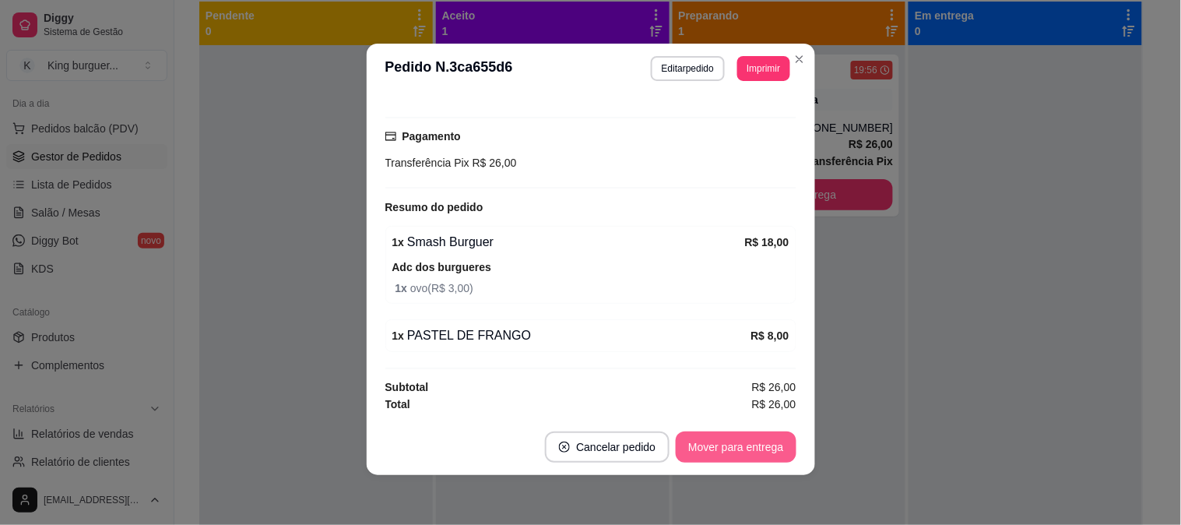
click at [748, 445] on button "Mover para entrega" at bounding box center [735, 446] width 120 height 31
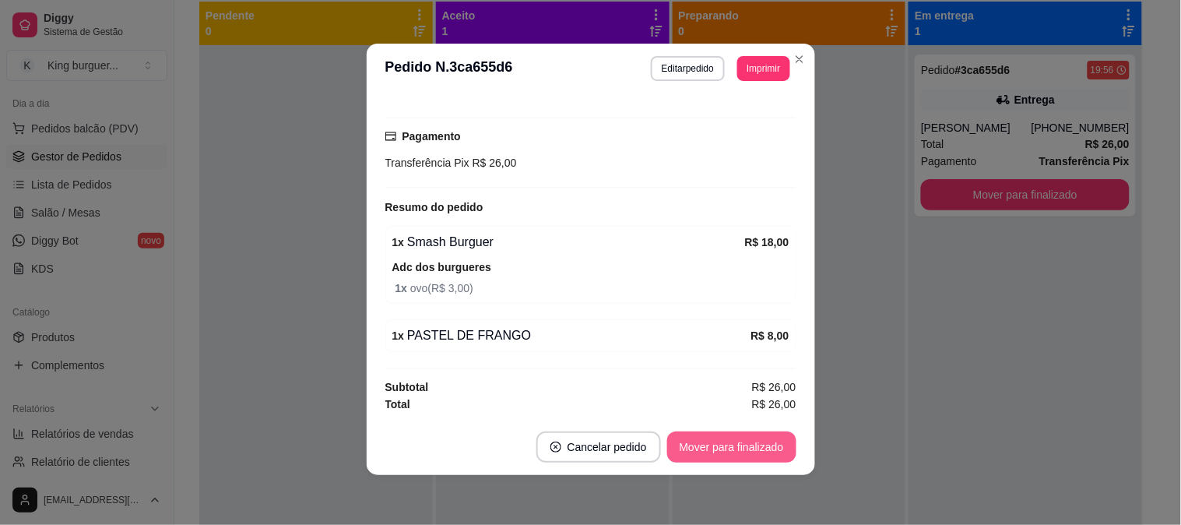
click at [765, 442] on button "Mover para finalizado" at bounding box center [731, 446] width 129 height 31
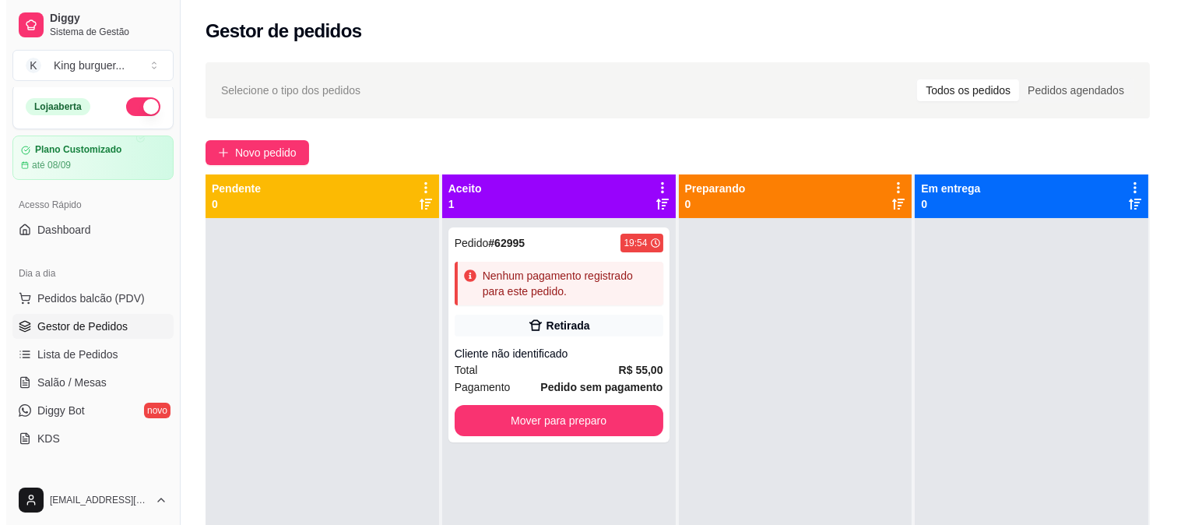
scroll to position [0, 0]
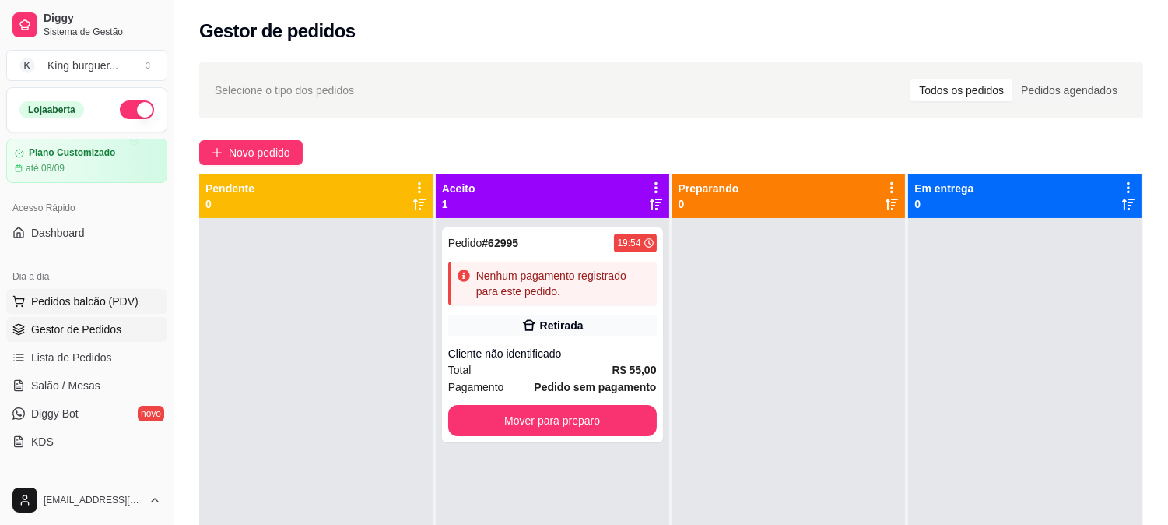
click at [102, 302] on span "Pedidos balcão (PDV)" at bounding box center [84, 301] width 107 height 16
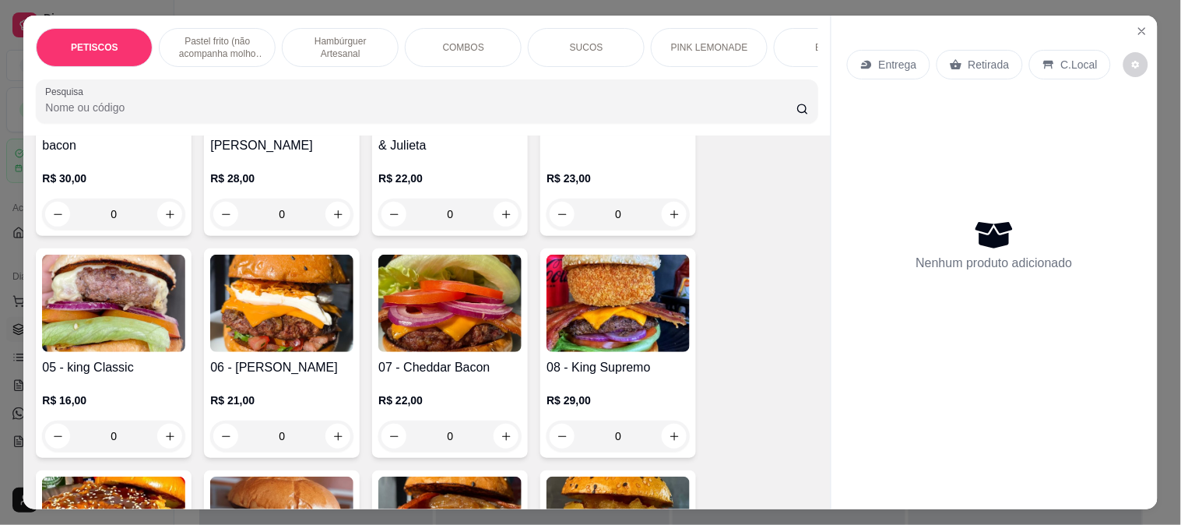
scroll to position [1469, 0]
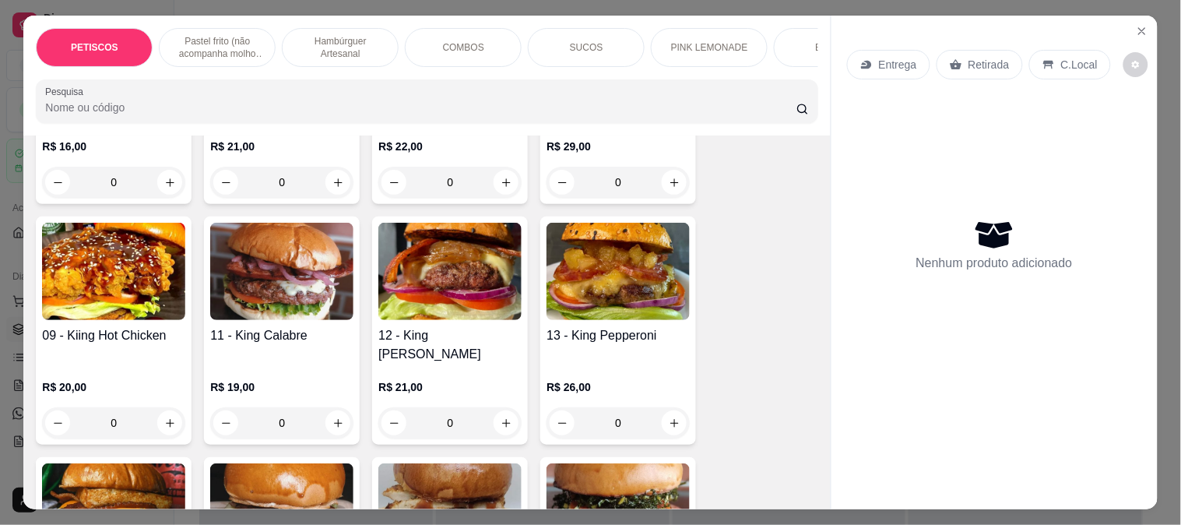
click at [426, 286] on img at bounding box center [449, 271] width 143 height 97
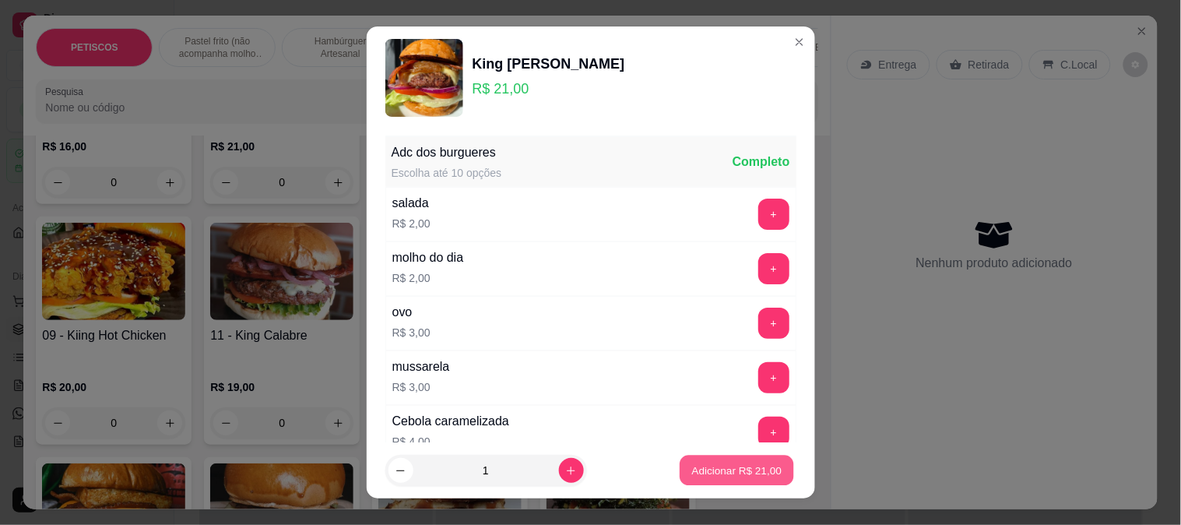
click at [693, 470] on p "Adicionar R$ 21,00" at bounding box center [737, 470] width 90 height 15
type input "1"
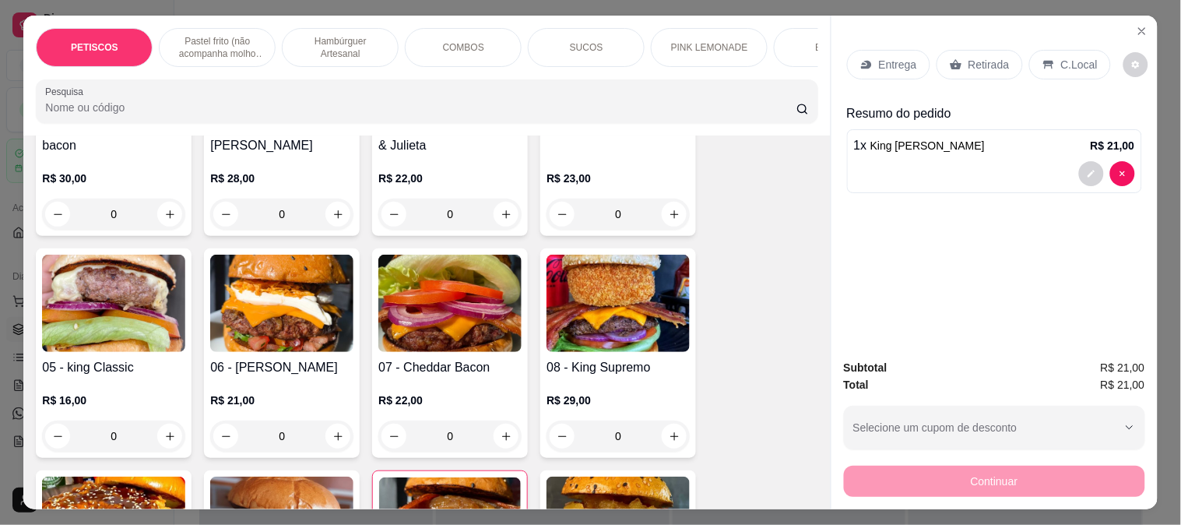
scroll to position [1210, 0]
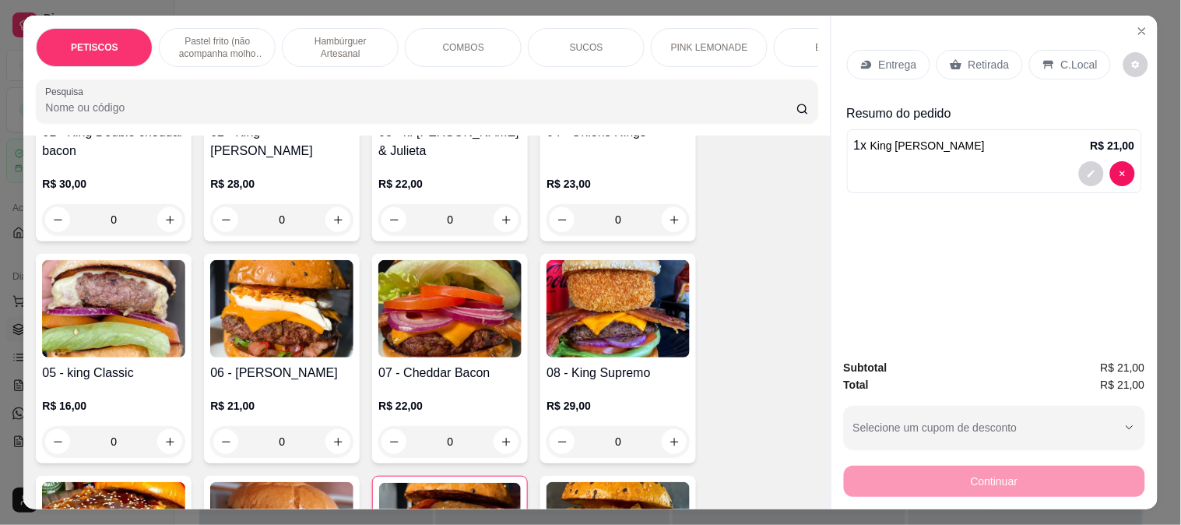
click at [454, 321] on img at bounding box center [449, 308] width 143 height 97
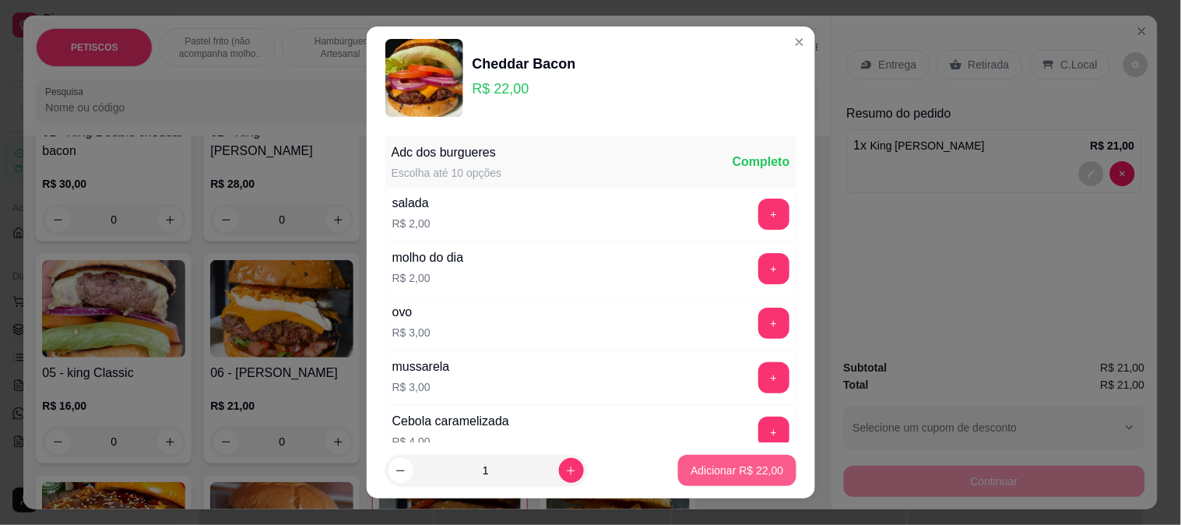
click at [717, 468] on p "Adicionar R$ 22,00" at bounding box center [736, 470] width 93 height 16
type input "1"
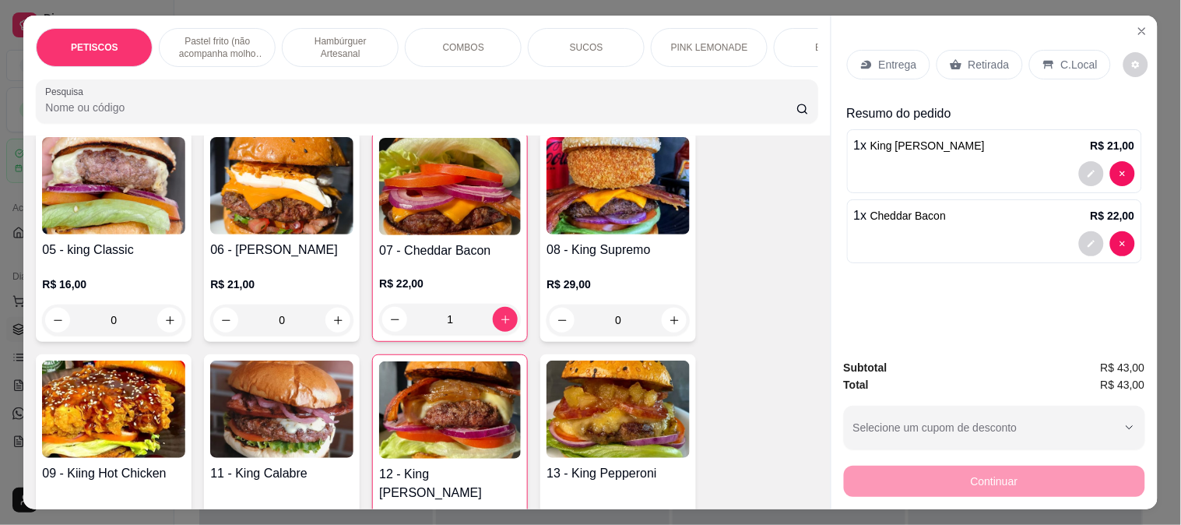
scroll to position [1556, 0]
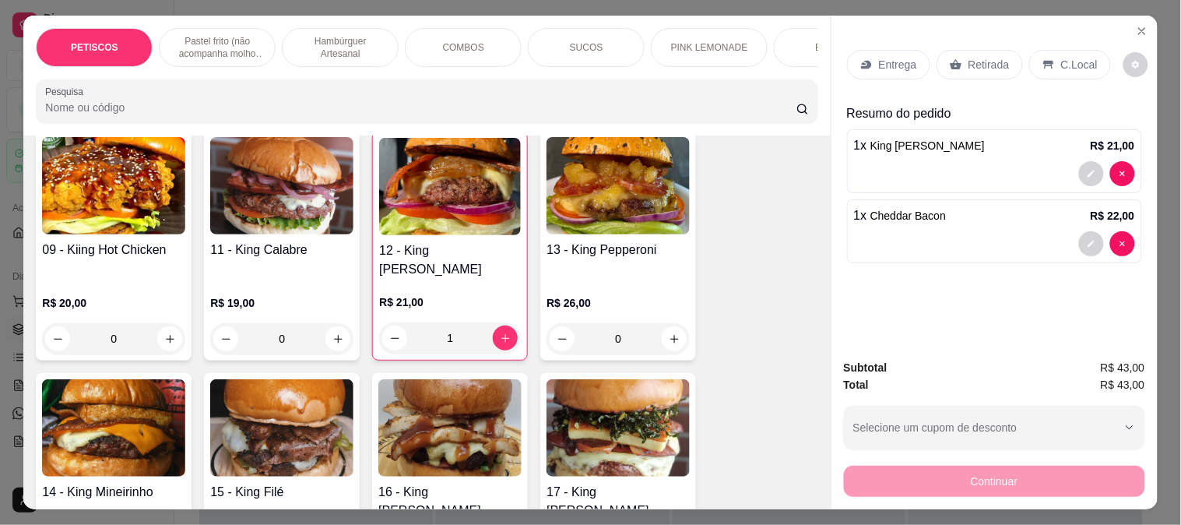
click at [432, 216] on img at bounding box center [450, 186] width 142 height 97
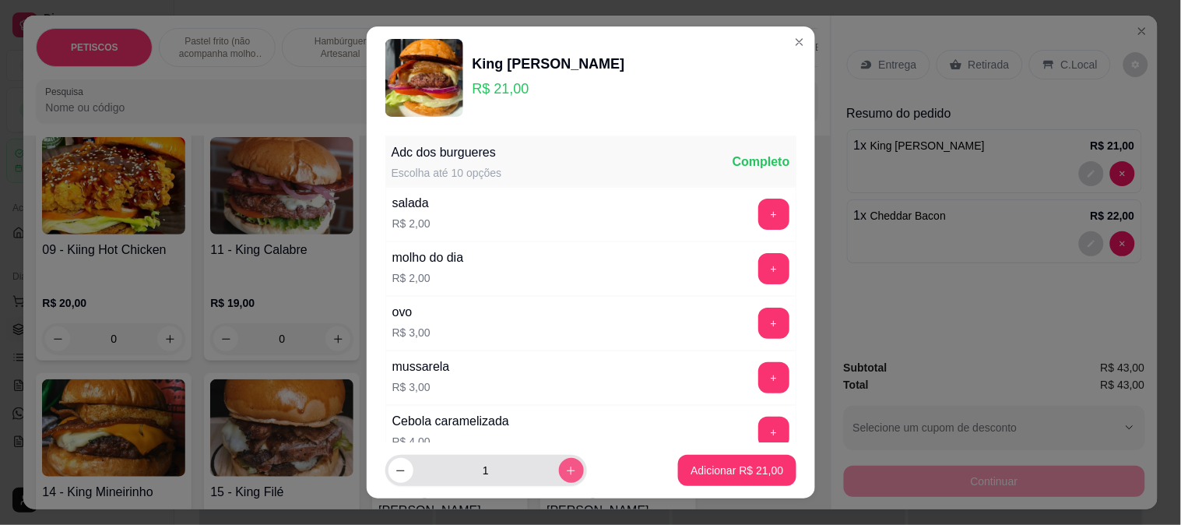
click at [564, 467] on button "increase-product-quantity" at bounding box center [571, 470] width 25 height 25
type input "2"
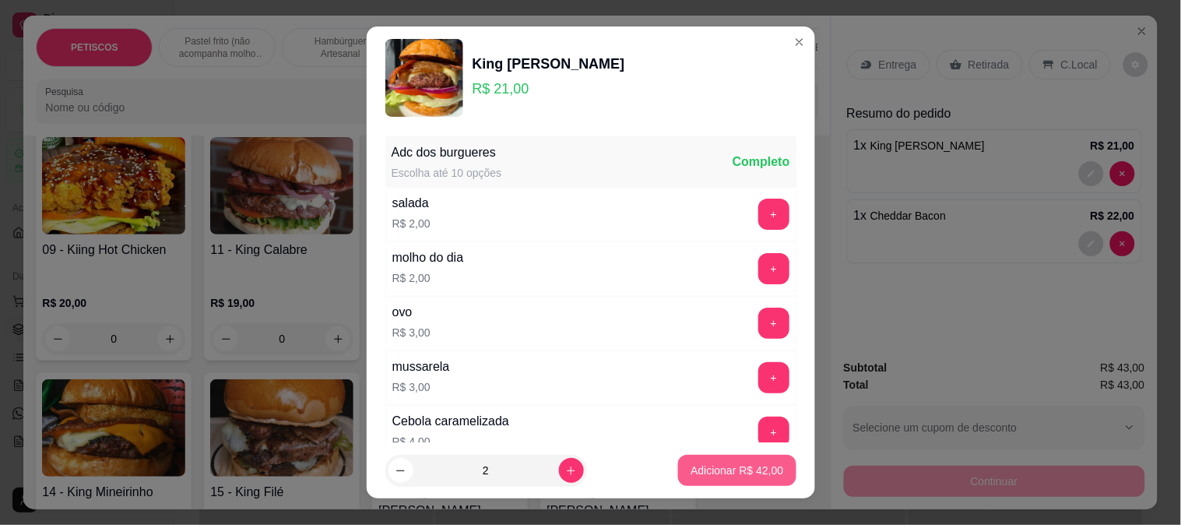
click at [710, 470] on p "Adicionar R$ 42,00" at bounding box center [736, 470] width 93 height 16
type input "3"
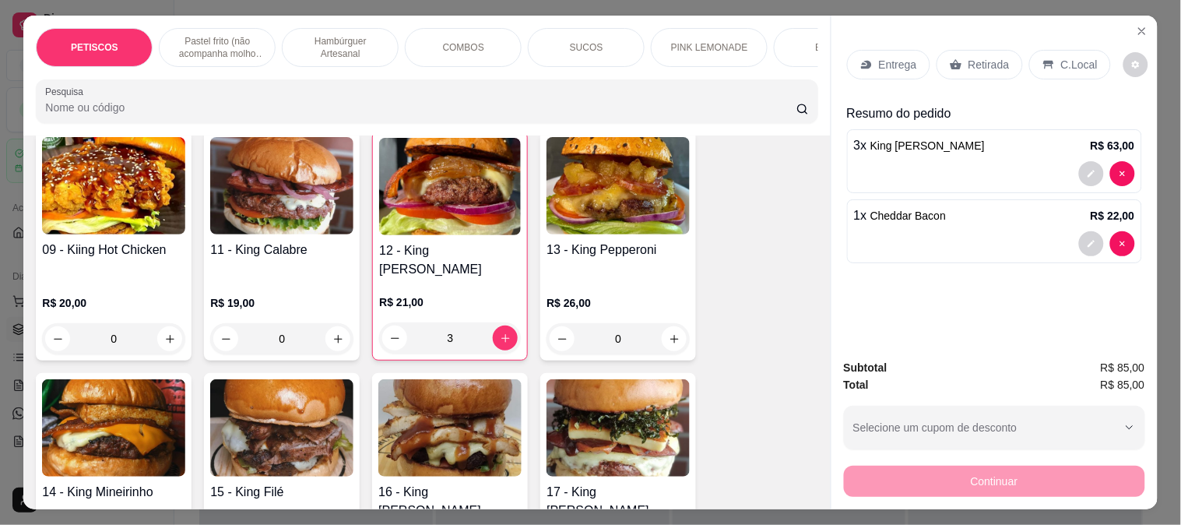
click at [889, 63] on p "Entrega" at bounding box center [898, 65] width 38 height 16
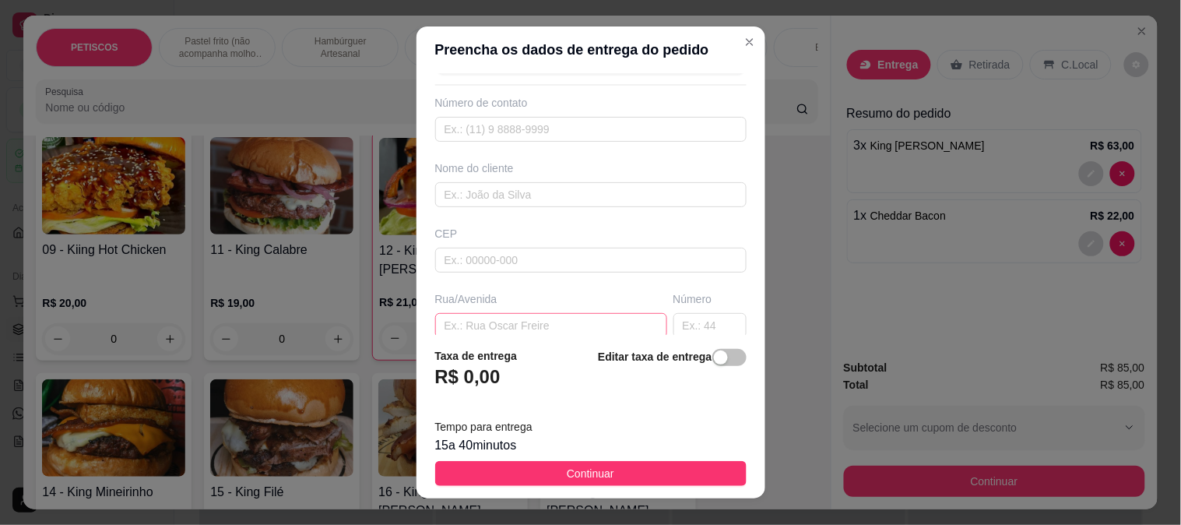
scroll to position [86, 0]
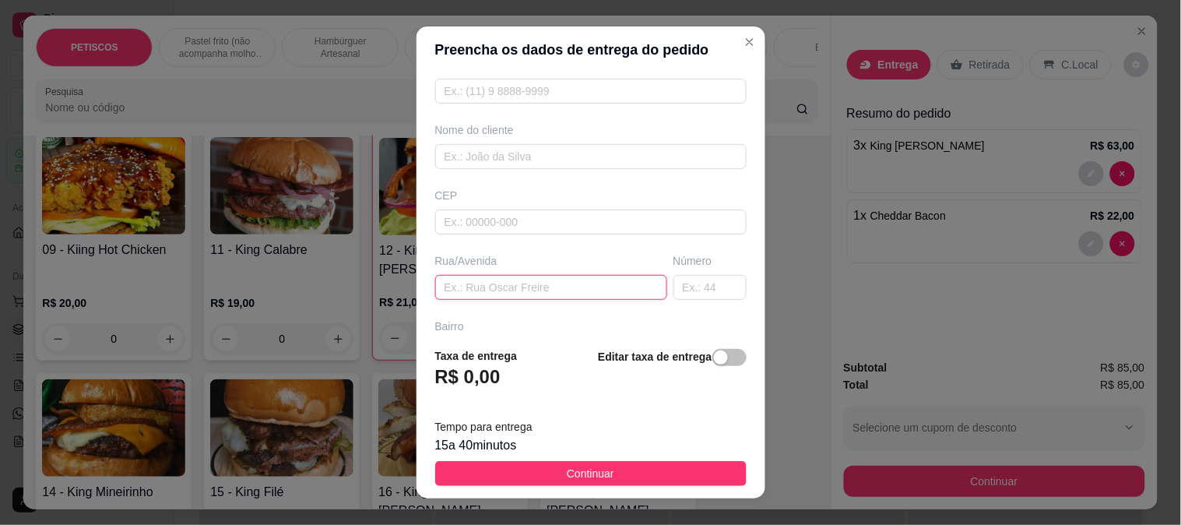
click at [468, 286] on input "text" at bounding box center [551, 287] width 232 height 25
type input "S"
type input "alto do aracaju"
click at [673, 294] on input "text" at bounding box center [709, 287] width 73 height 25
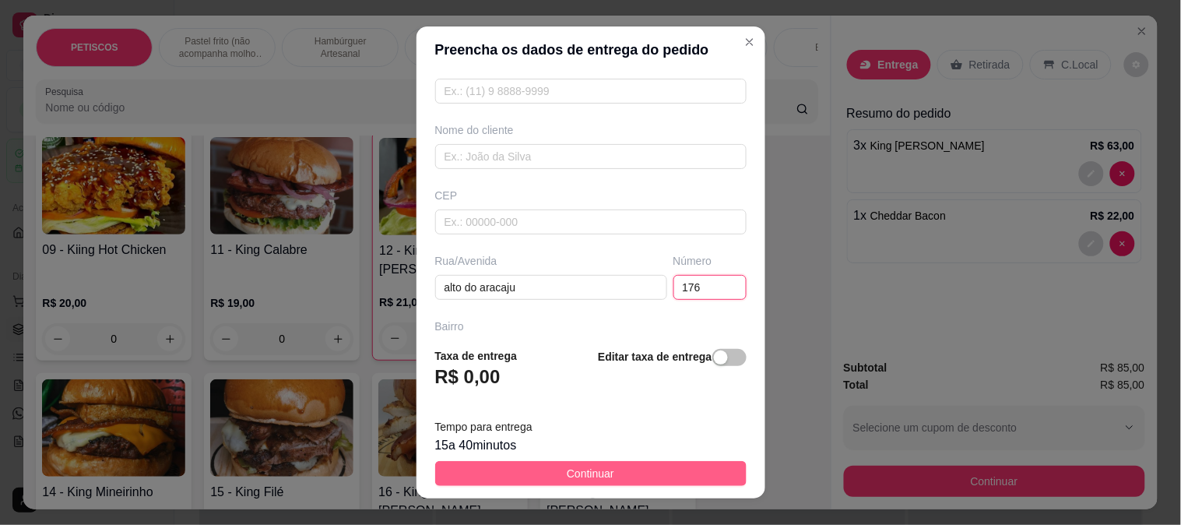
type input "176"
click at [621, 475] on button "Continuar" at bounding box center [590, 473] width 311 height 25
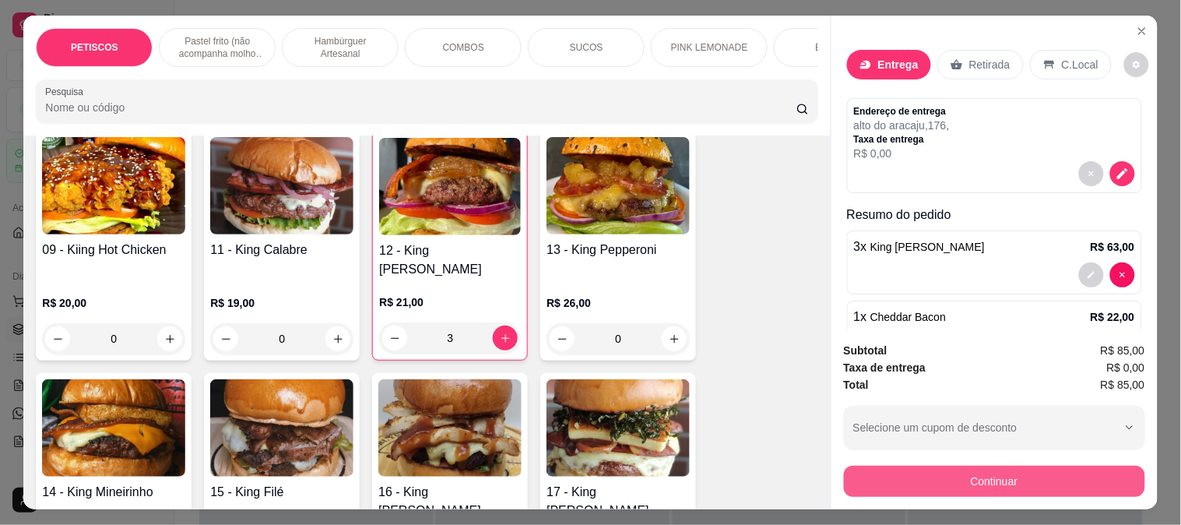
click at [943, 476] on button "Continuar" at bounding box center [994, 480] width 301 height 31
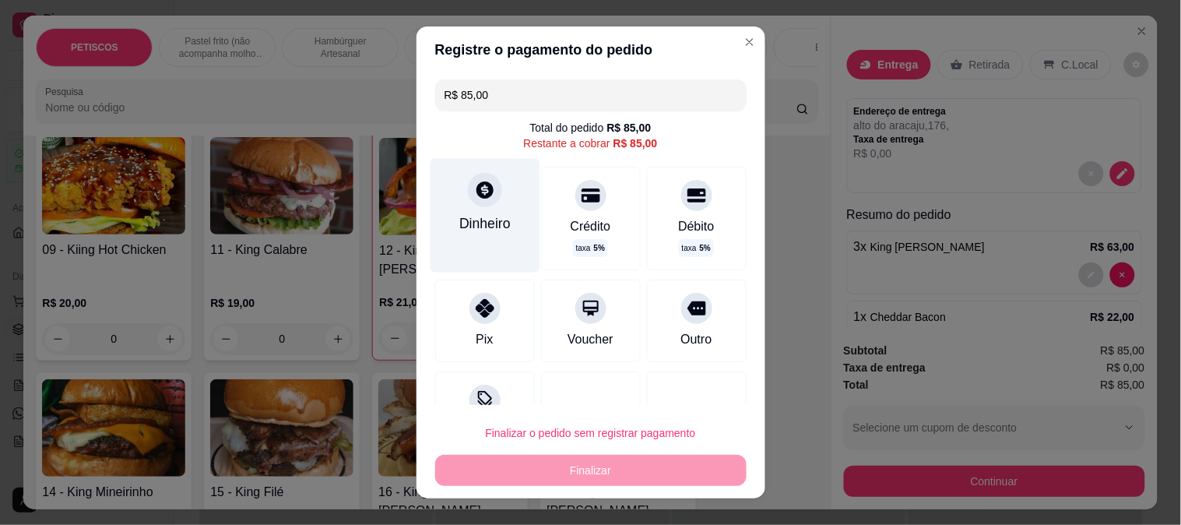
click at [483, 215] on div "Dinheiro" at bounding box center [484, 224] width 51 height 20
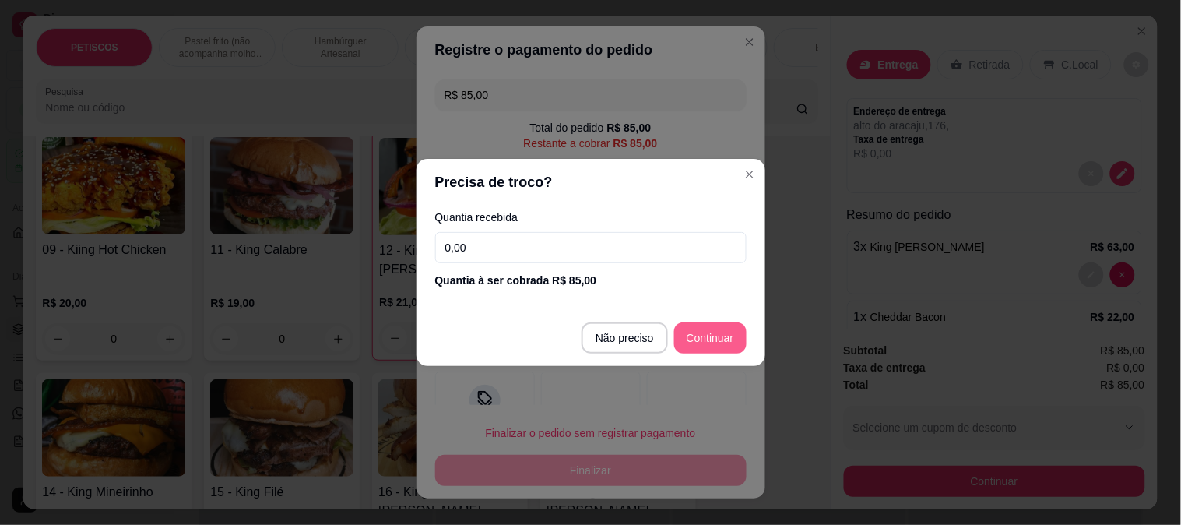
type input "R$ 0,00"
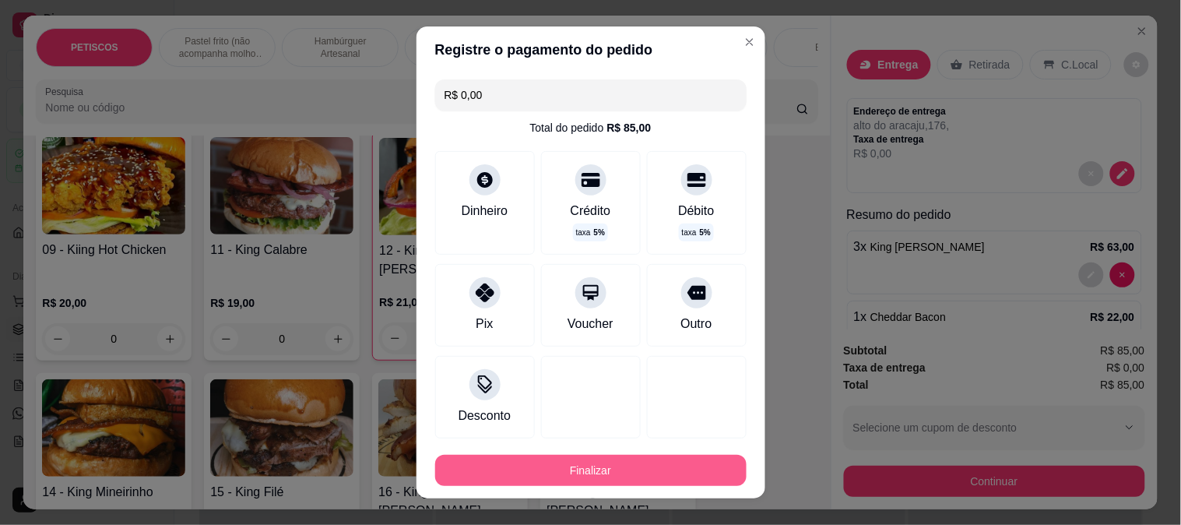
click at [609, 468] on button "Finalizar" at bounding box center [590, 469] width 311 height 31
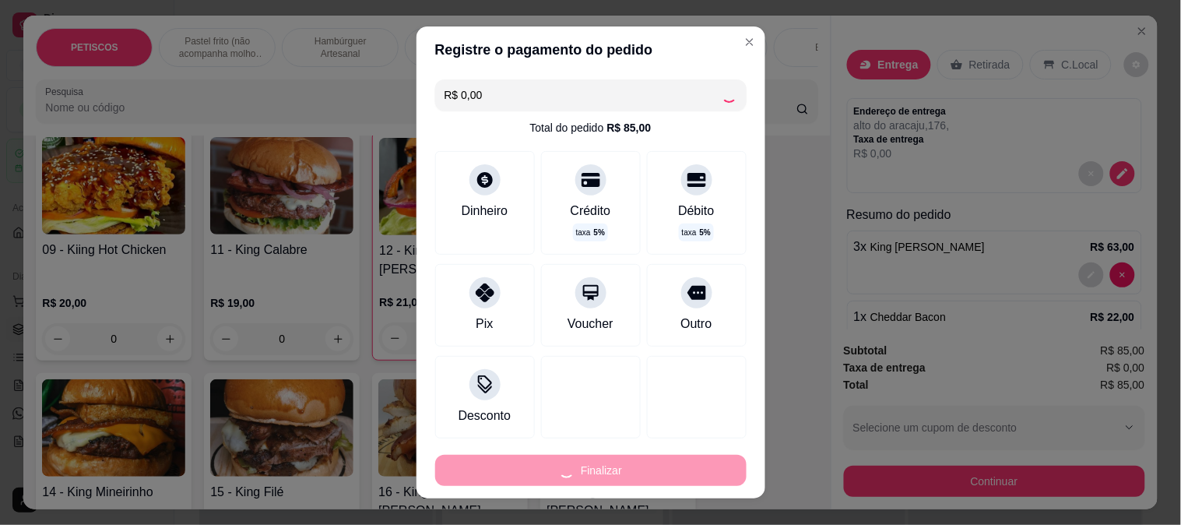
type input "0"
type input "-R$ 85,00"
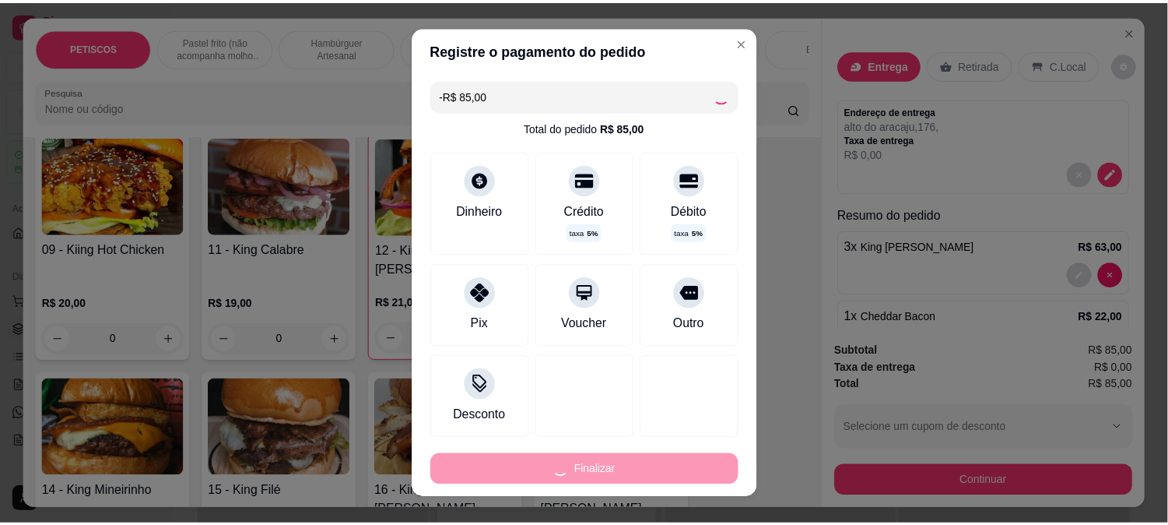
scroll to position [1554, 0]
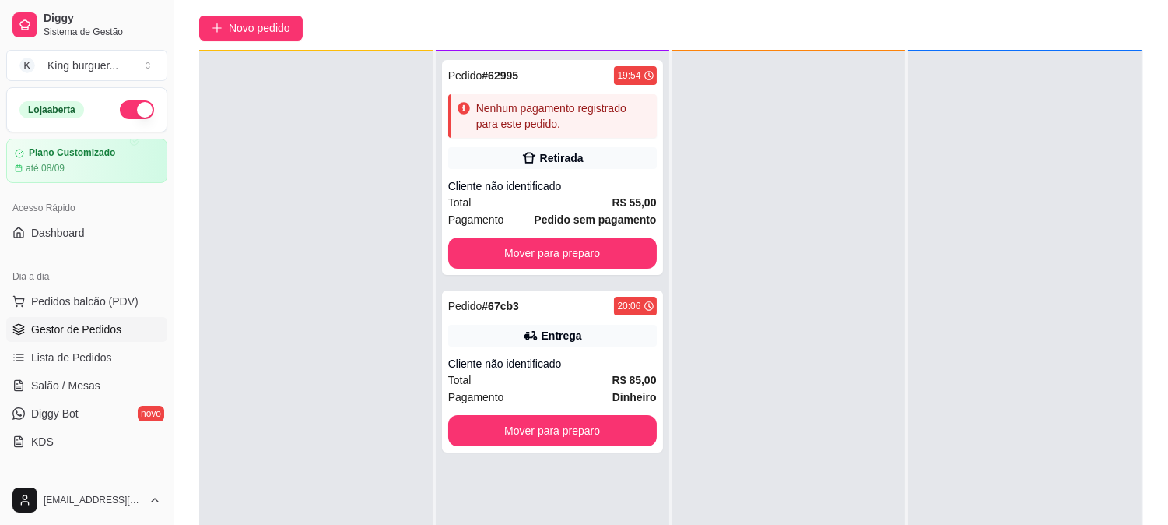
scroll to position [237, 0]
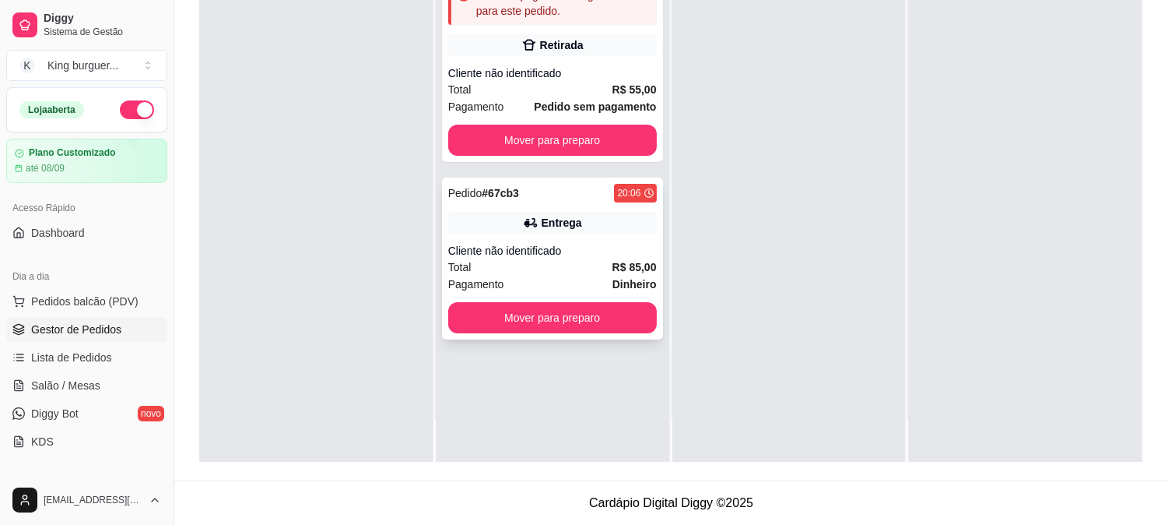
click at [581, 208] on div "Pedido # 67cb3 20:06 Entrega Cliente não identificado Total R$ 85,00 Pagamento …" at bounding box center [552, 258] width 221 height 162
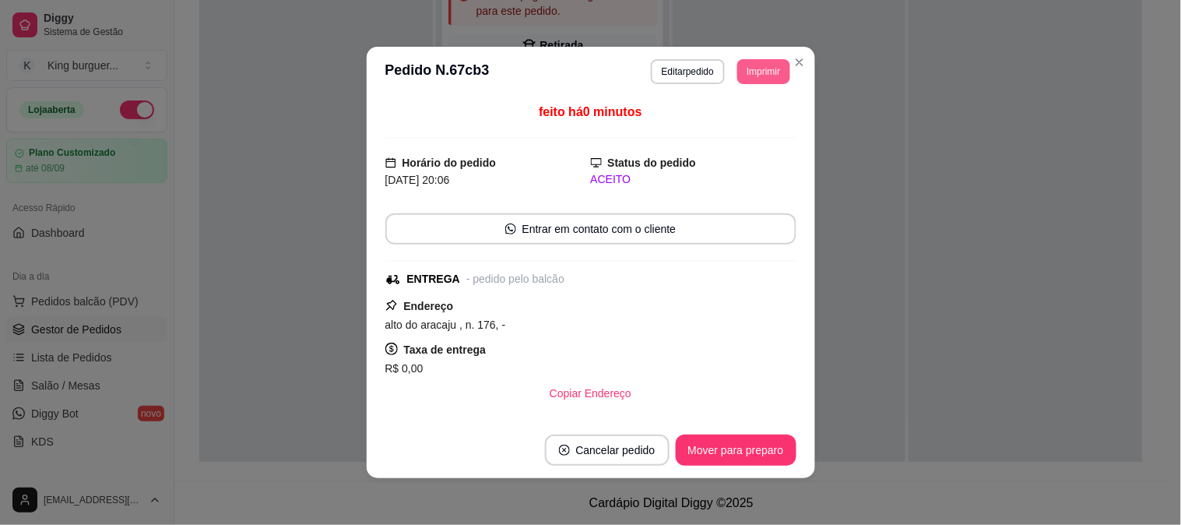
click at [751, 73] on button "Imprimir" at bounding box center [763, 71] width 52 height 25
click at [735, 127] on button "IMPRESSORA" at bounding box center [728, 127] width 113 height 25
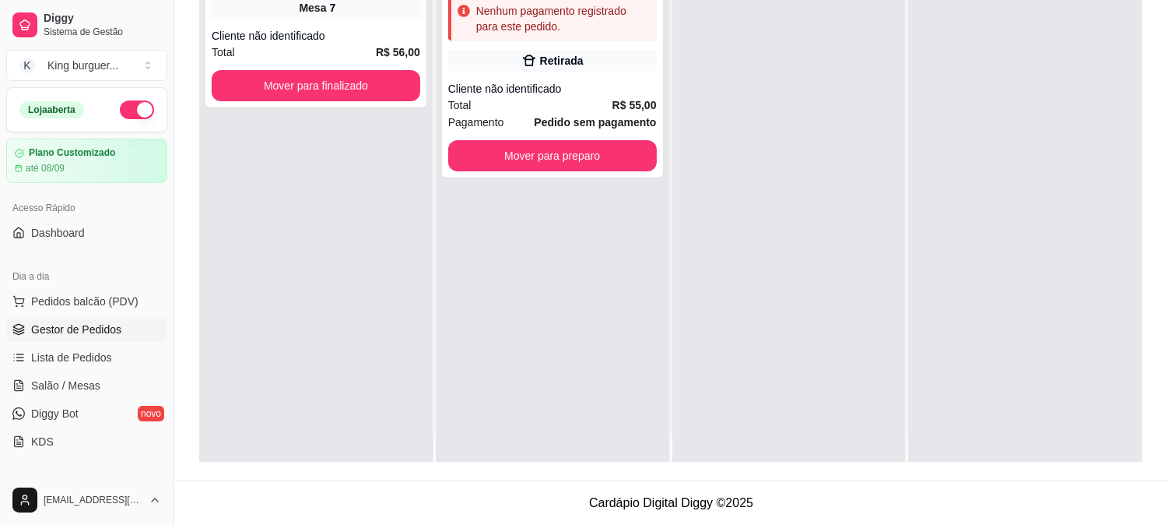
scroll to position [0, 0]
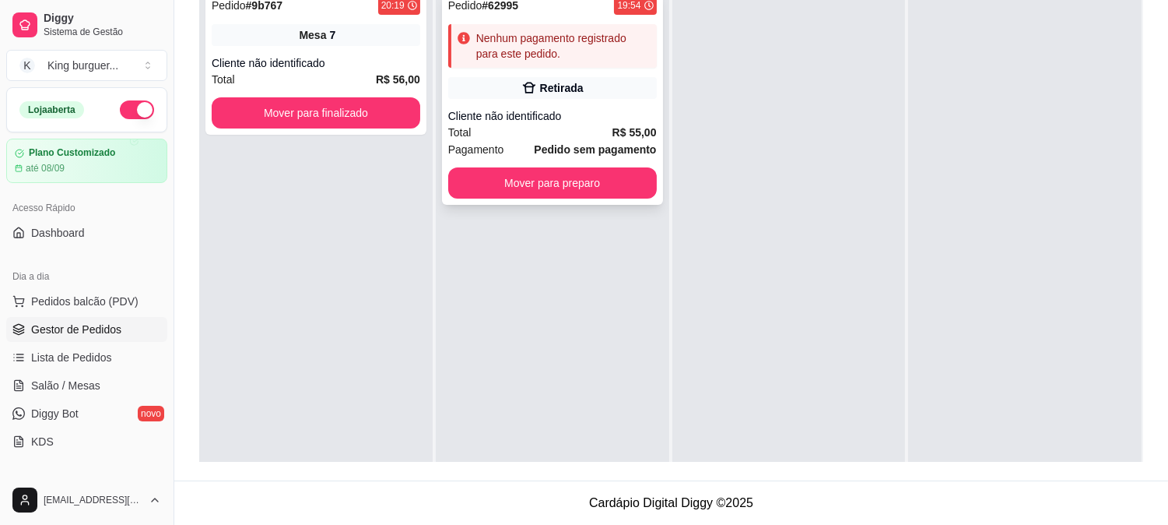
click at [517, 125] on div "Total R$ 55,00" at bounding box center [552, 132] width 209 height 17
click at [100, 371] on ul "Pedidos balcão (PDV) Gestor de Pedidos Lista de Pedidos Salão / Mesas Diggy Bot…" at bounding box center [86, 371] width 161 height 165
click at [96, 390] on span "Salão / Mesas" at bounding box center [65, 385] width 69 height 16
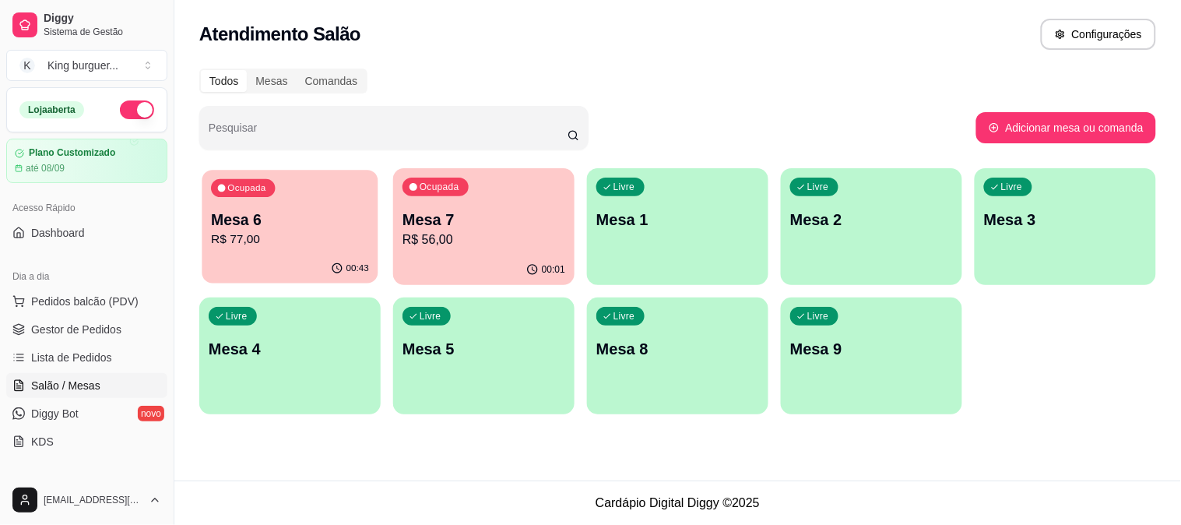
click at [268, 234] on p "R$ 77,00" at bounding box center [290, 239] width 158 height 18
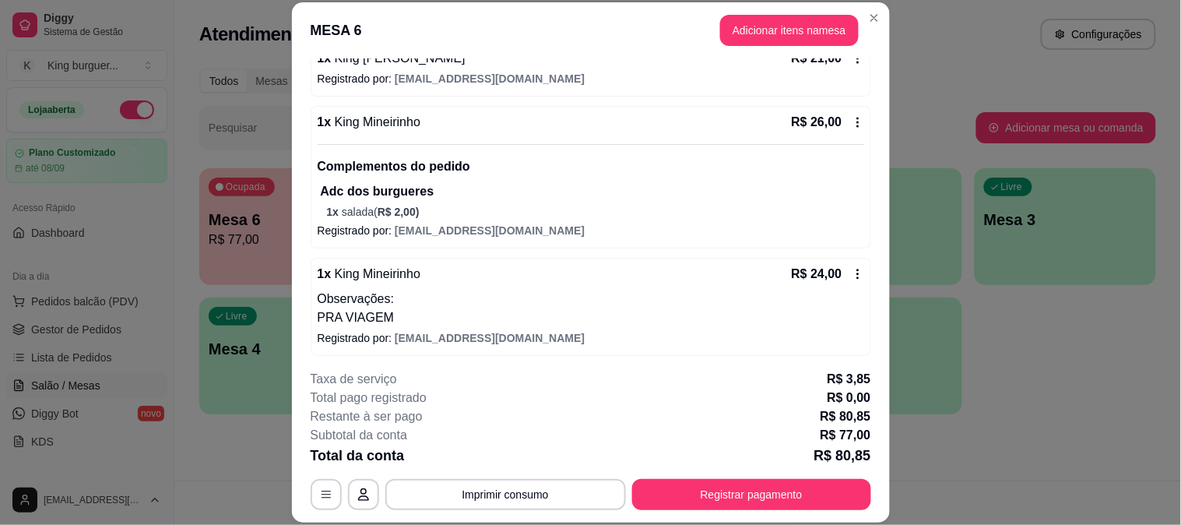
scroll to position [233, 0]
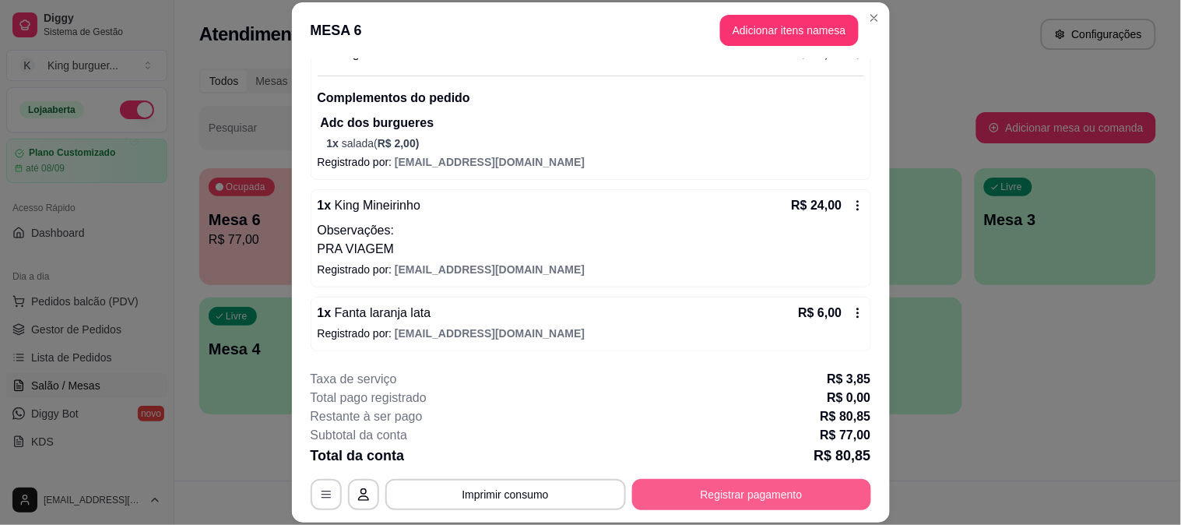
click at [699, 489] on button "Registrar pagamento" at bounding box center [751, 494] width 239 height 31
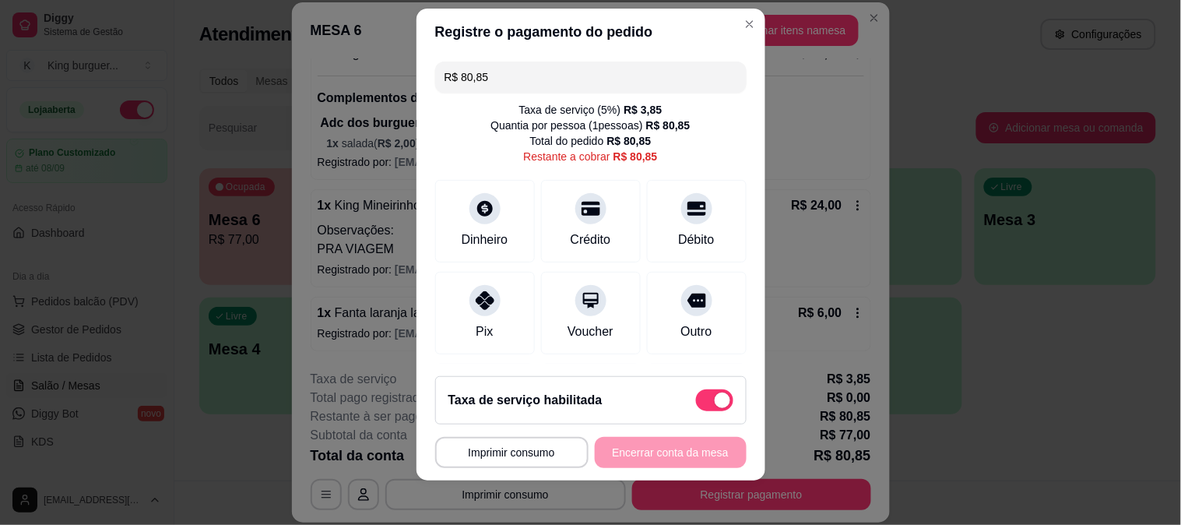
scroll to position [23, 0]
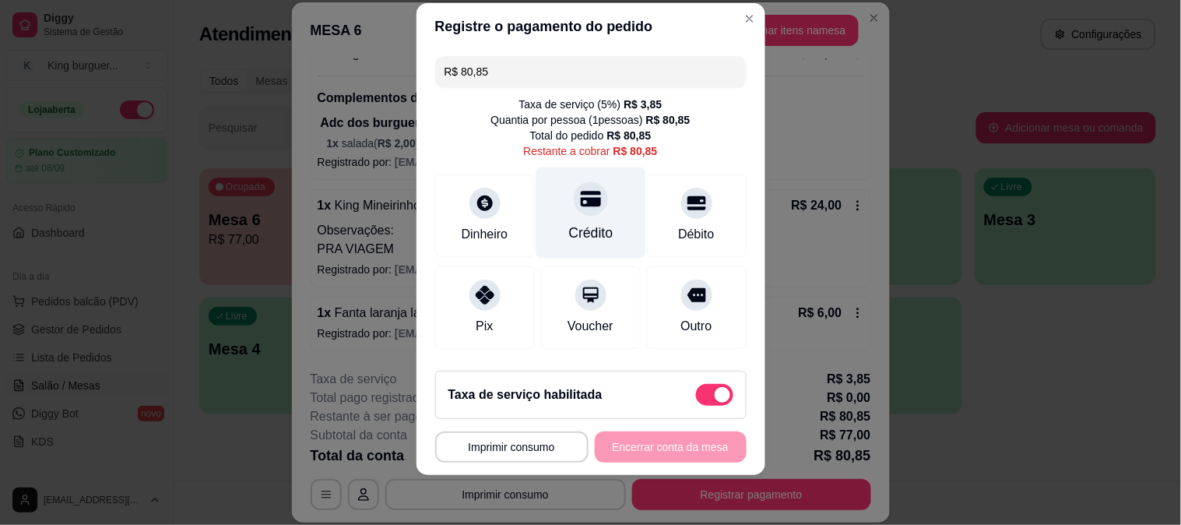
click at [580, 205] on icon at bounding box center [590, 199] width 20 height 16
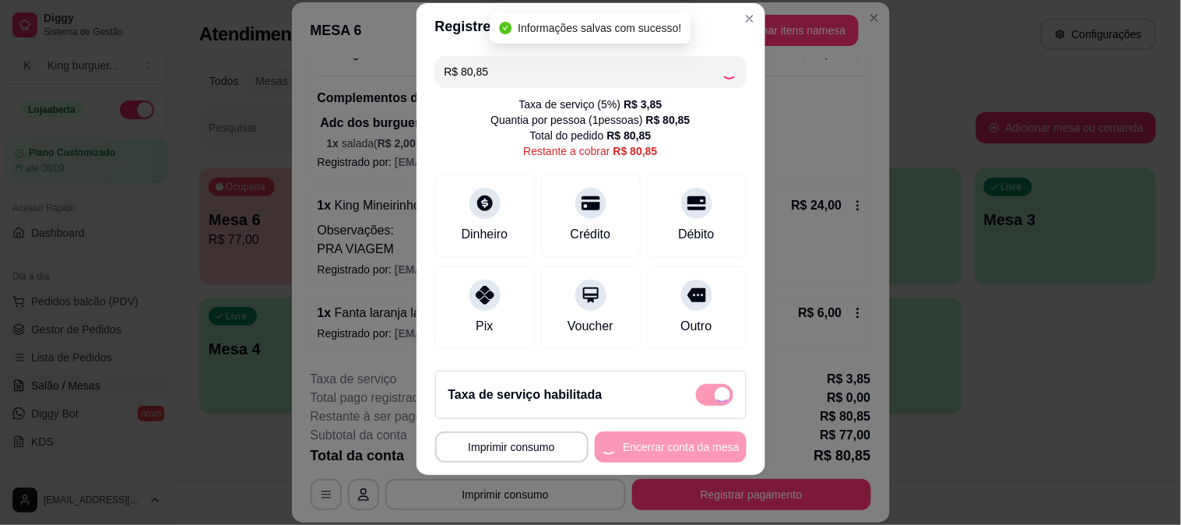
type input "R$ 0,00"
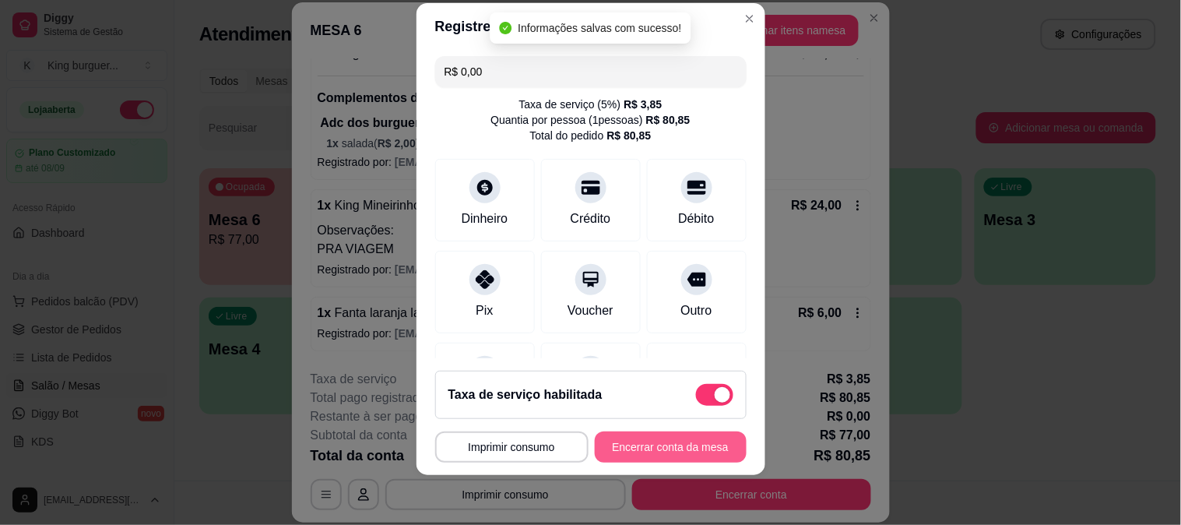
click at [654, 444] on button "Encerrar conta da mesa" at bounding box center [671, 446] width 152 height 31
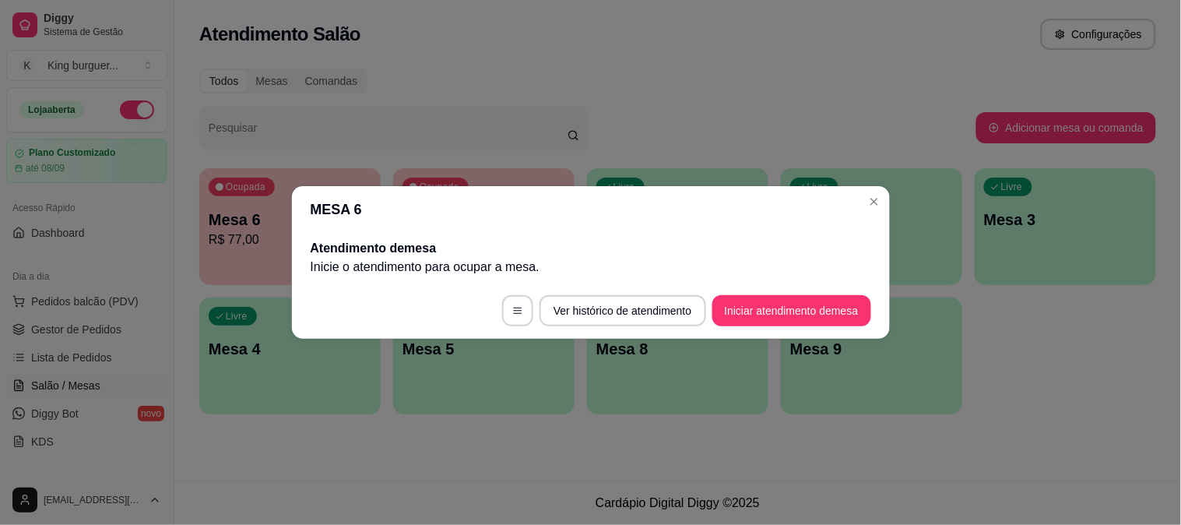
scroll to position [0, 0]
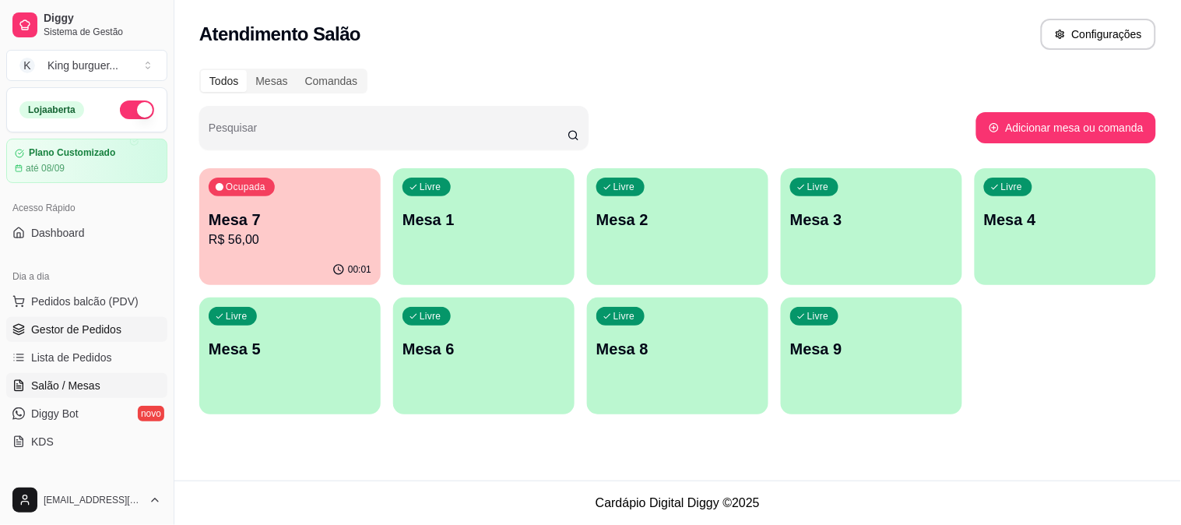
click at [107, 321] on span "Gestor de Pedidos" at bounding box center [76, 329] width 90 height 16
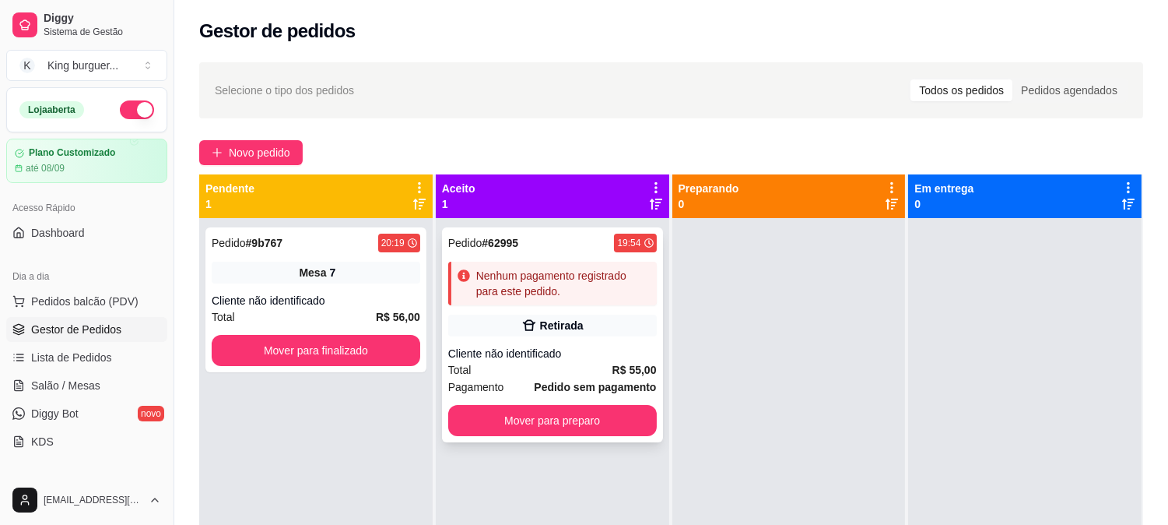
click at [599, 282] on div "Nenhum pagamento registrado para este pedido." at bounding box center [563, 283] width 174 height 31
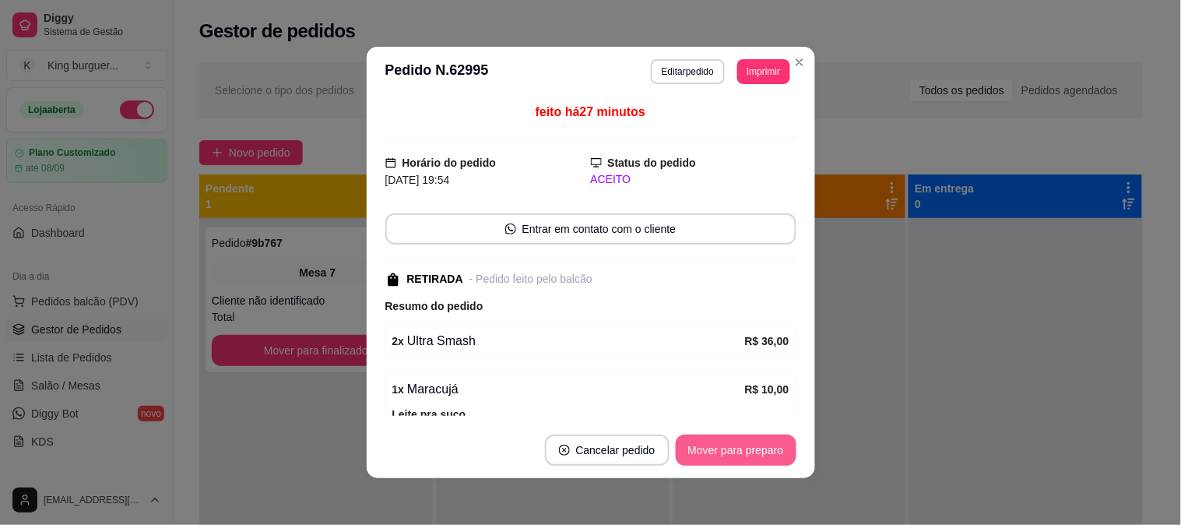
click at [717, 446] on button "Mover para preparo" at bounding box center [735, 449] width 121 height 31
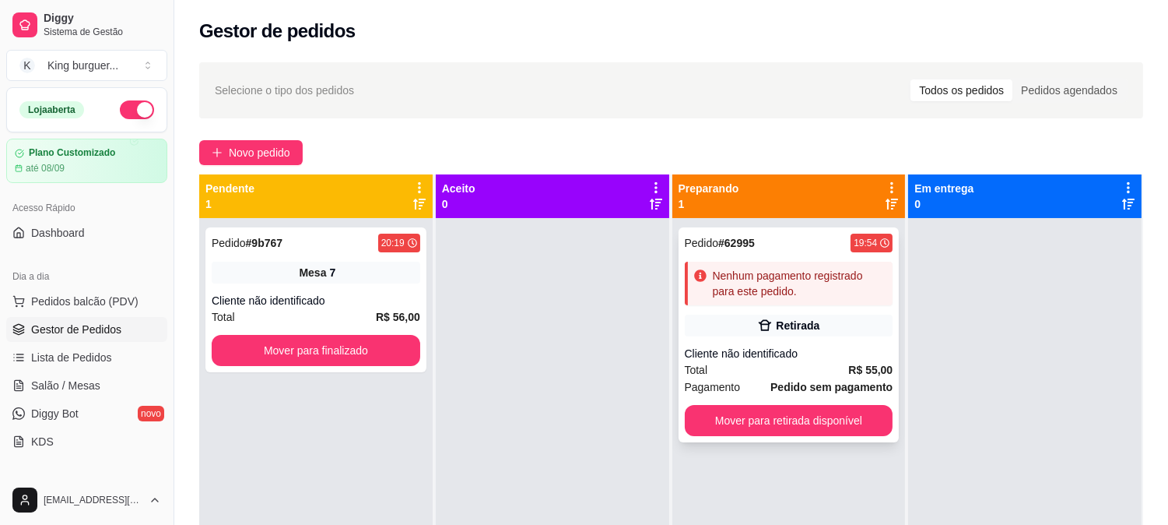
click at [800, 332] on div "Retirada" at bounding box center [798, 326] width 44 height 16
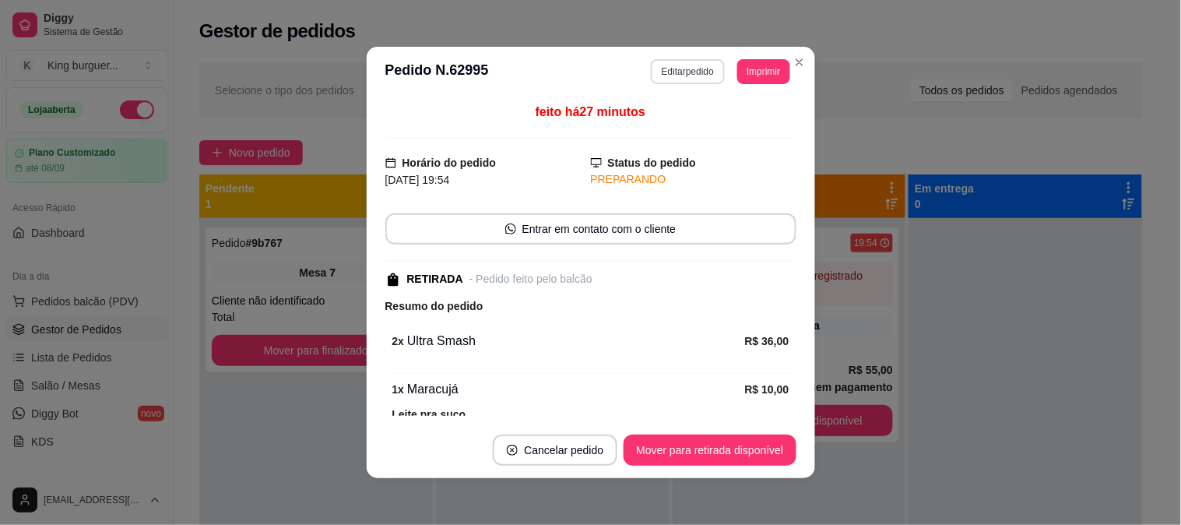
click at [681, 72] on button "Editar pedido" at bounding box center [688, 71] width 74 height 25
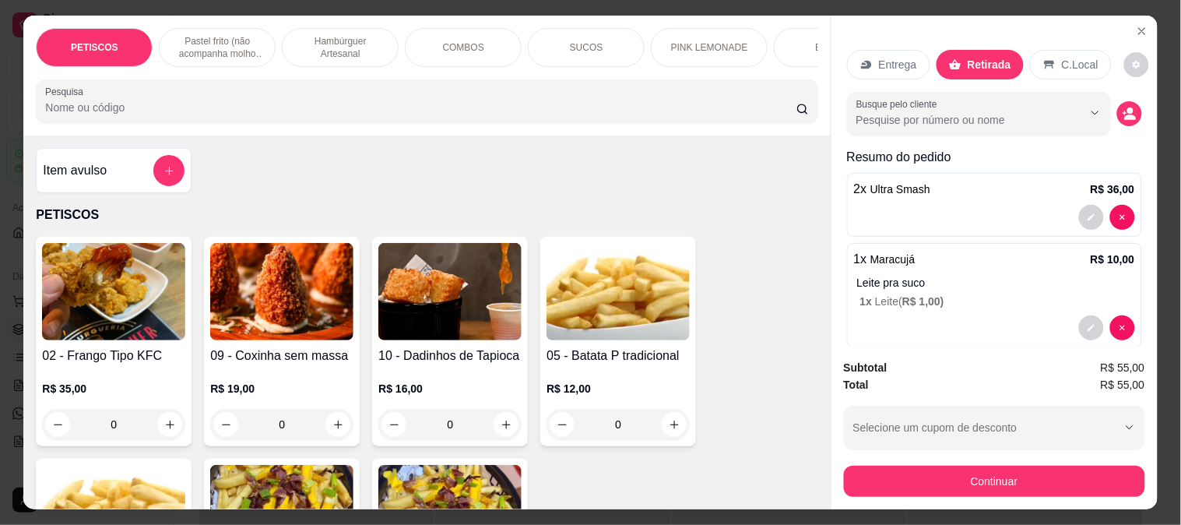
scroll to position [518, 0]
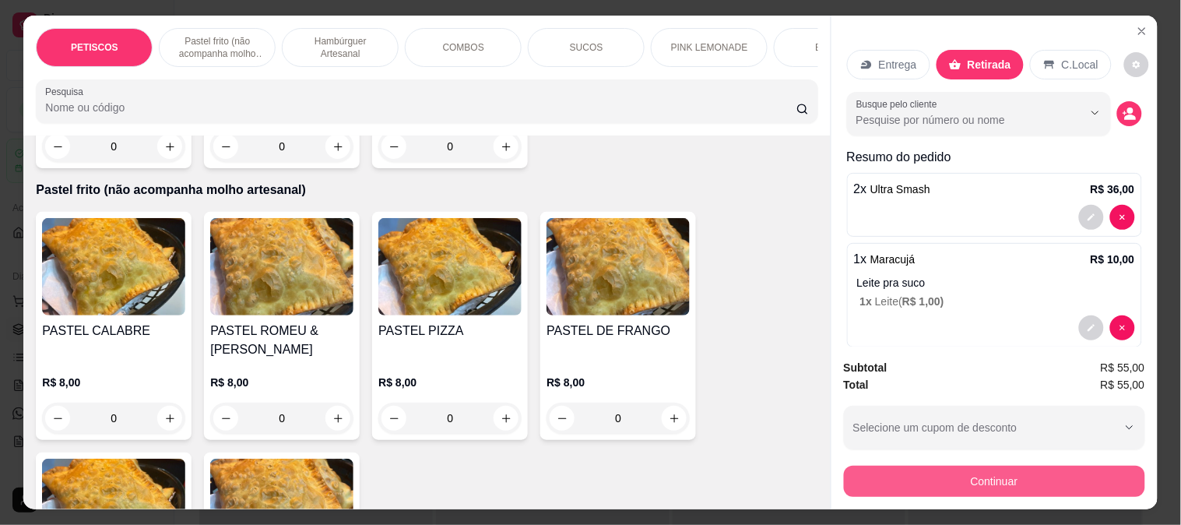
click at [884, 479] on button "Continuar" at bounding box center [994, 480] width 301 height 31
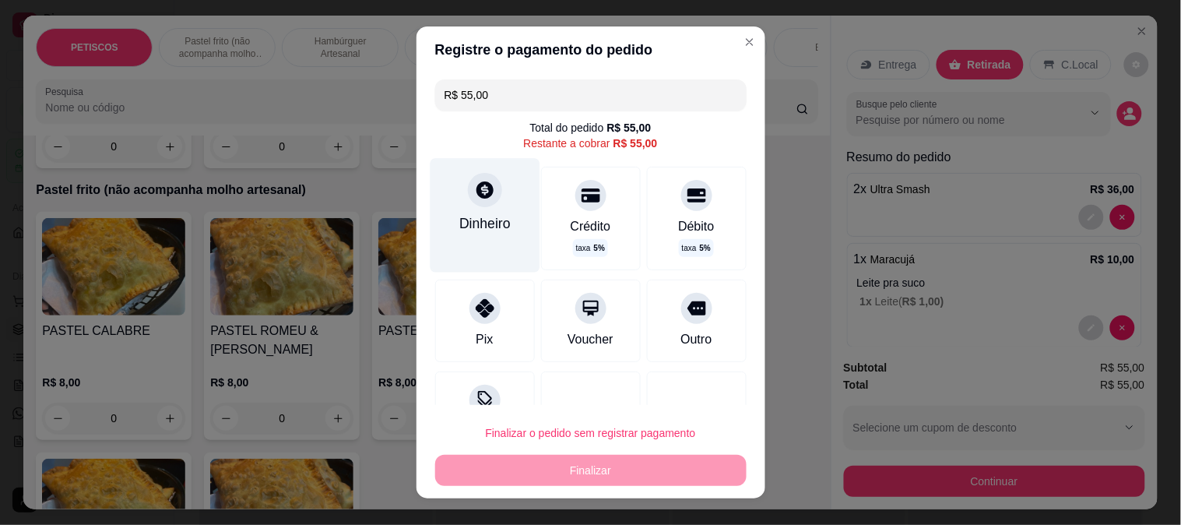
click at [468, 200] on div at bounding box center [485, 190] width 34 height 34
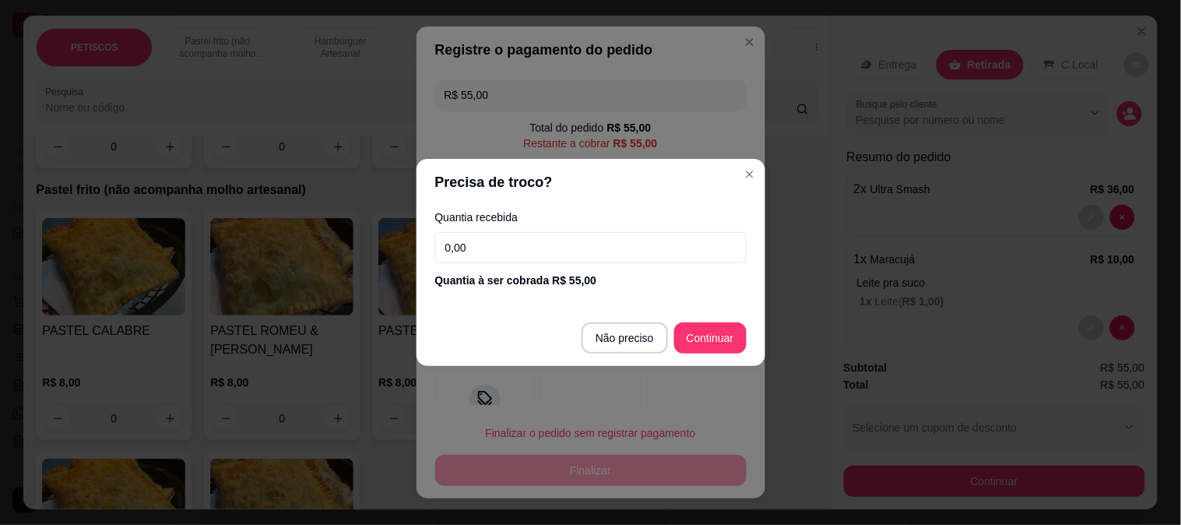
drag, startPoint x: 514, startPoint y: 244, endPoint x: 353, endPoint y: 244, distance: 160.3
click at [356, 244] on div "Precisa de troco? Quantia recebida 0,00 Quantia à ser cobrada R$ 55,00 Não prec…" at bounding box center [590, 262] width 1181 height 525
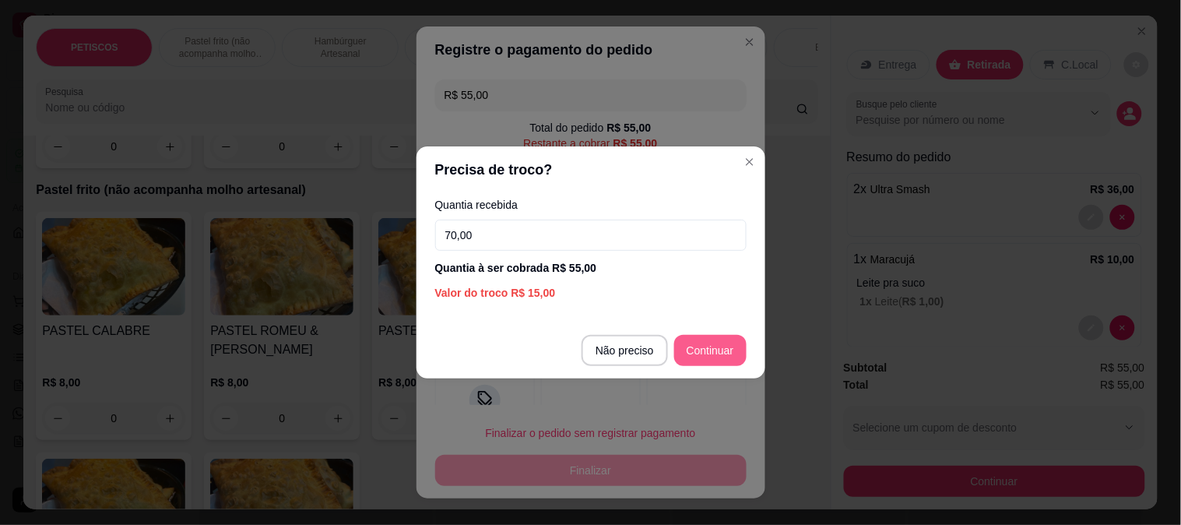
type input "70,00"
type input "R$ 0,00"
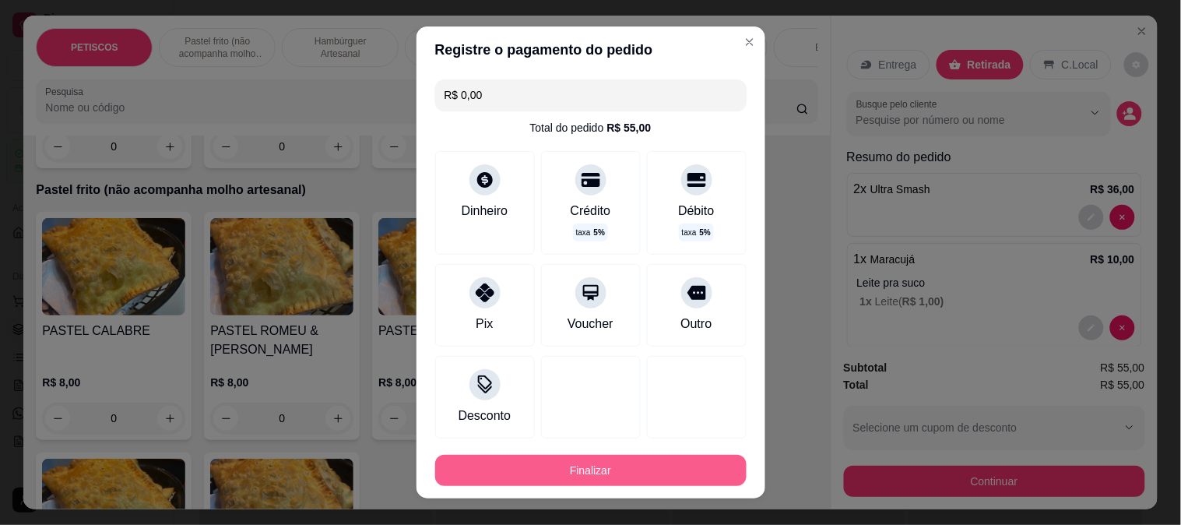
click at [595, 463] on button "Finalizar" at bounding box center [590, 469] width 311 height 31
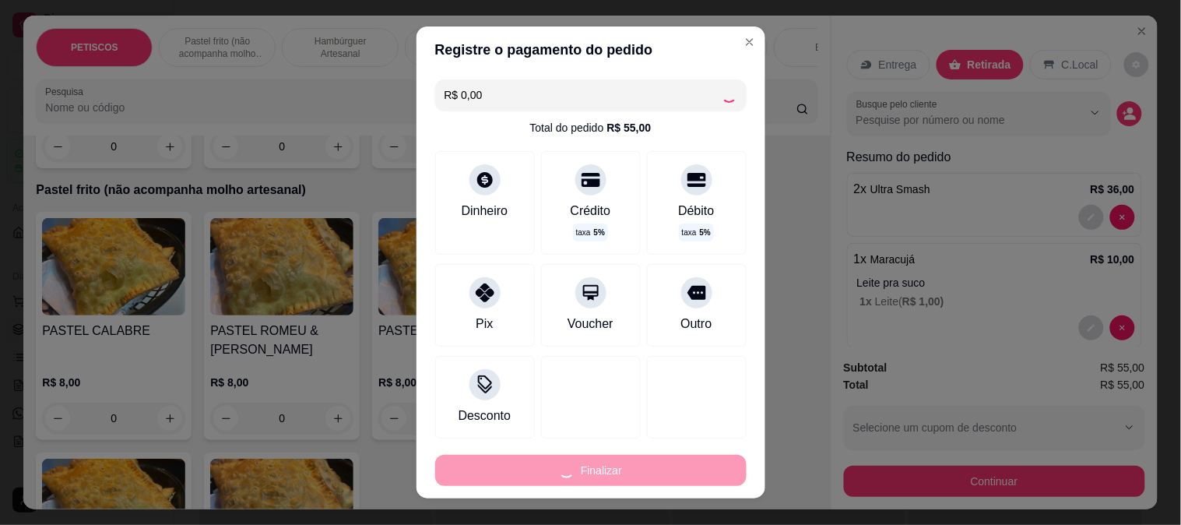
type input "0"
type input "-R$ 55,00"
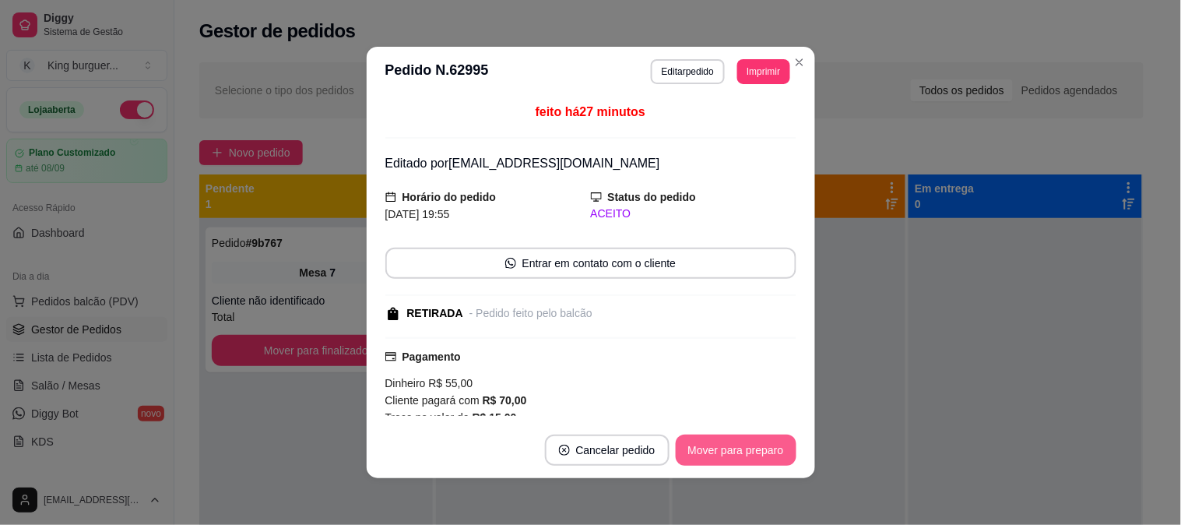
click at [726, 447] on button "Mover para preparo" at bounding box center [735, 449] width 121 height 31
click at [725, 446] on div "Mover para preparo" at bounding box center [725, 449] width 142 height 31
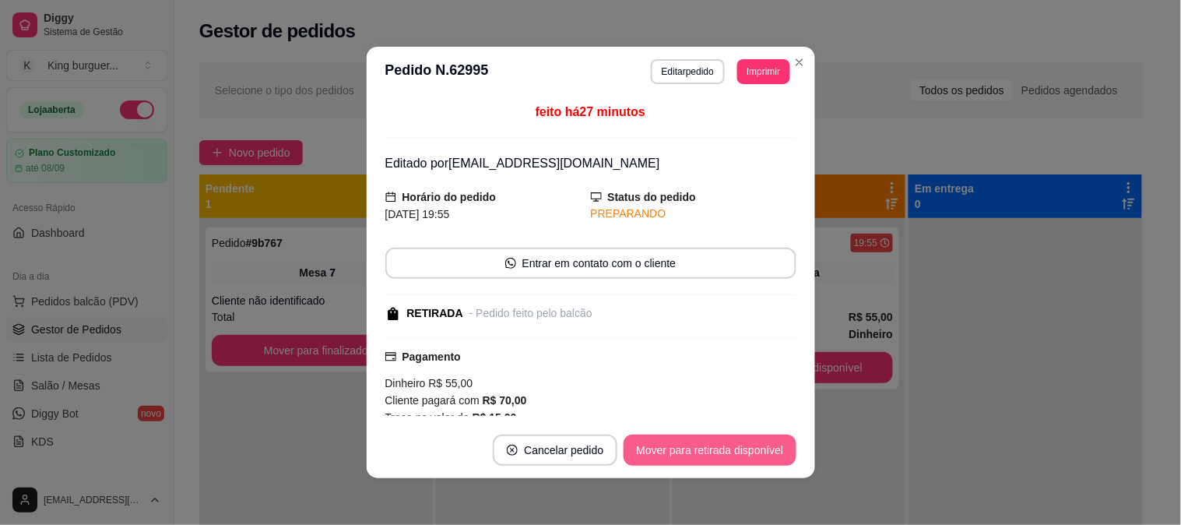
click at [727, 450] on button "Mover para retirada disponível" at bounding box center [709, 449] width 172 height 31
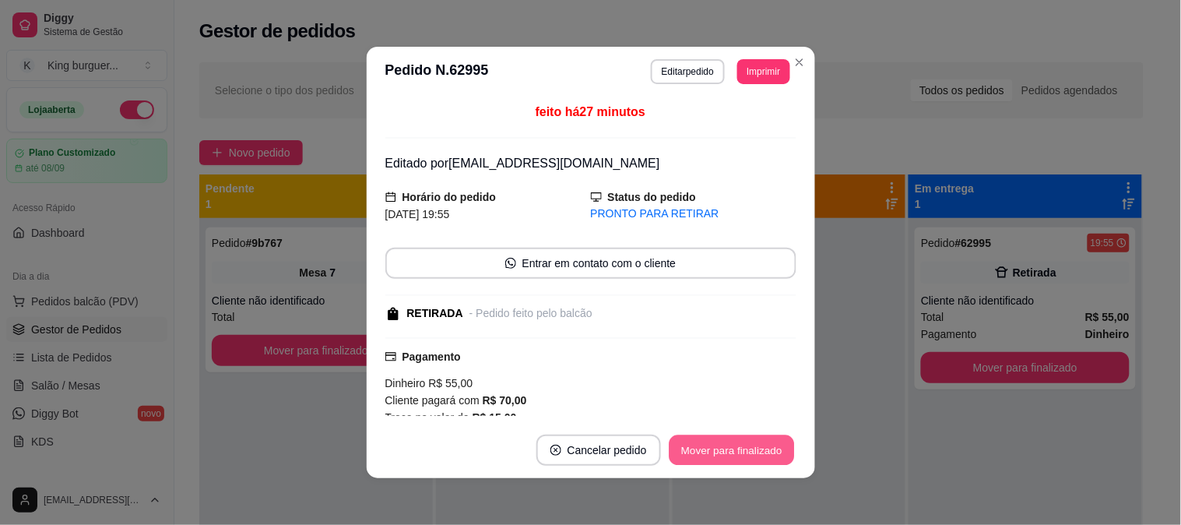
click at [730, 452] on button "Mover para finalizado" at bounding box center [730, 450] width 125 height 30
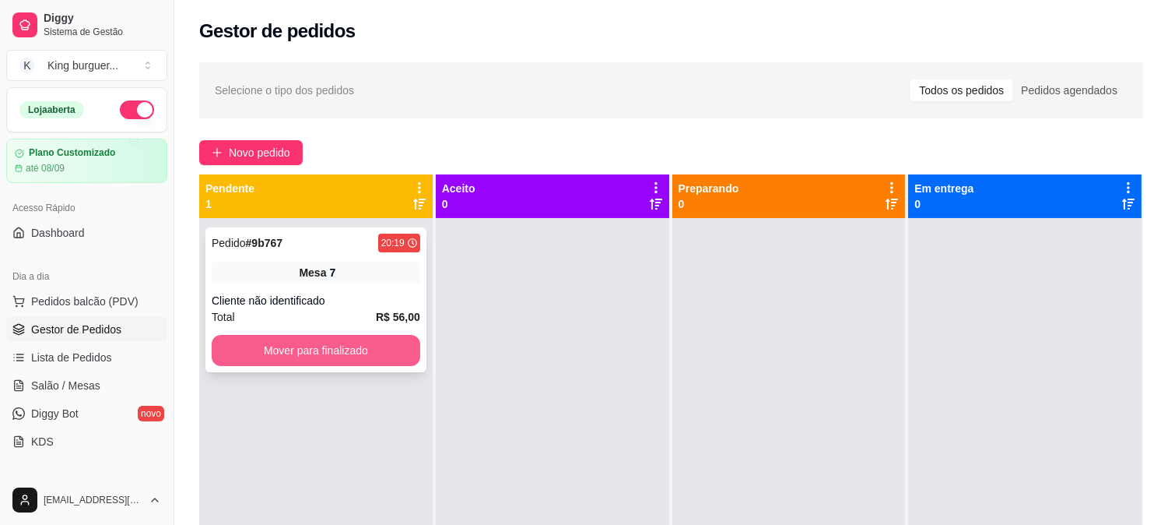
click at [308, 339] on button "Mover para finalizado" at bounding box center [316, 350] width 209 height 31
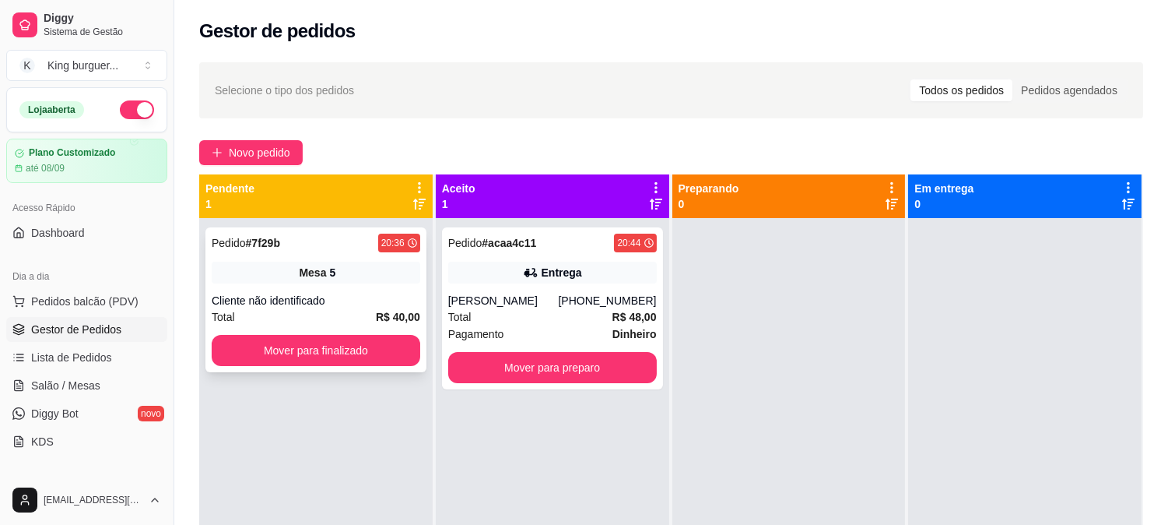
click at [360, 303] on div "Cliente não identificado" at bounding box center [316, 301] width 209 height 16
click at [286, 349] on button "Mover para finalizado" at bounding box center [316, 350] width 209 height 31
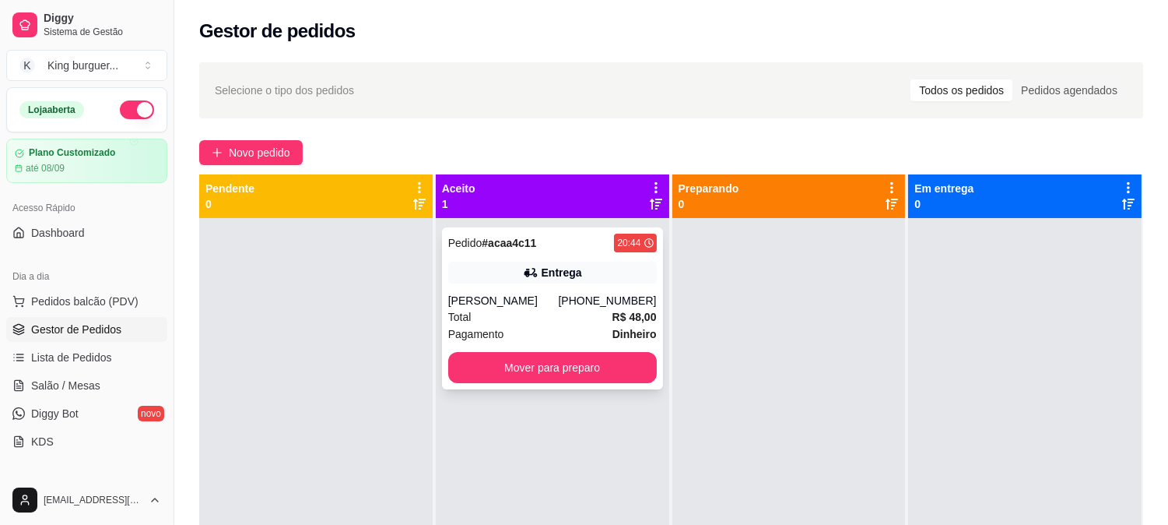
click at [538, 312] on div "Total R$ 48,00" at bounding box center [552, 316] width 209 height 17
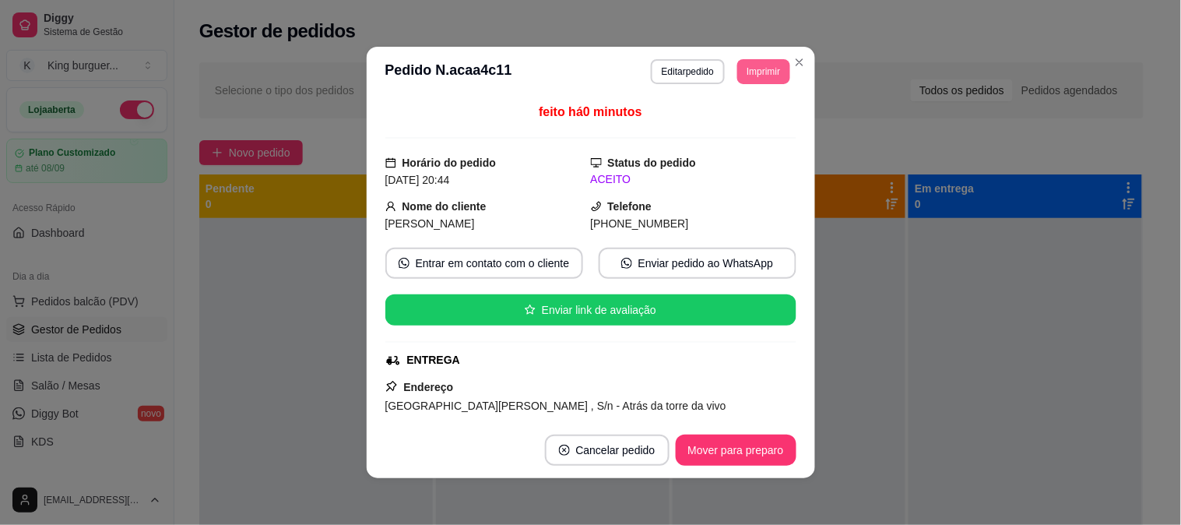
click at [760, 72] on button "Imprimir" at bounding box center [763, 71] width 52 height 25
click at [756, 128] on button "IMPRESSORA" at bounding box center [728, 126] width 113 height 25
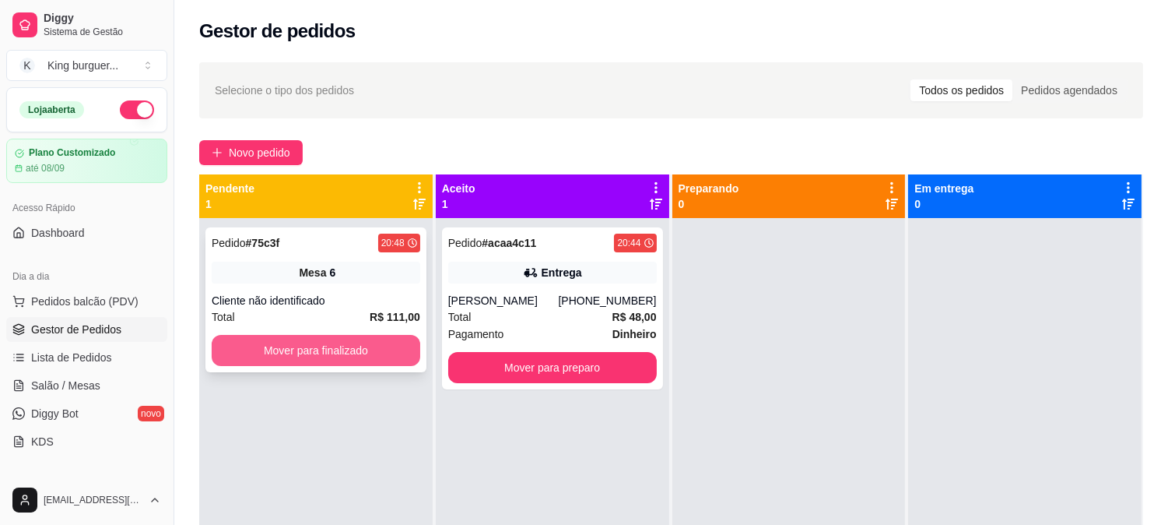
click at [370, 346] on button "Mover para finalizado" at bounding box center [316, 350] width 209 height 31
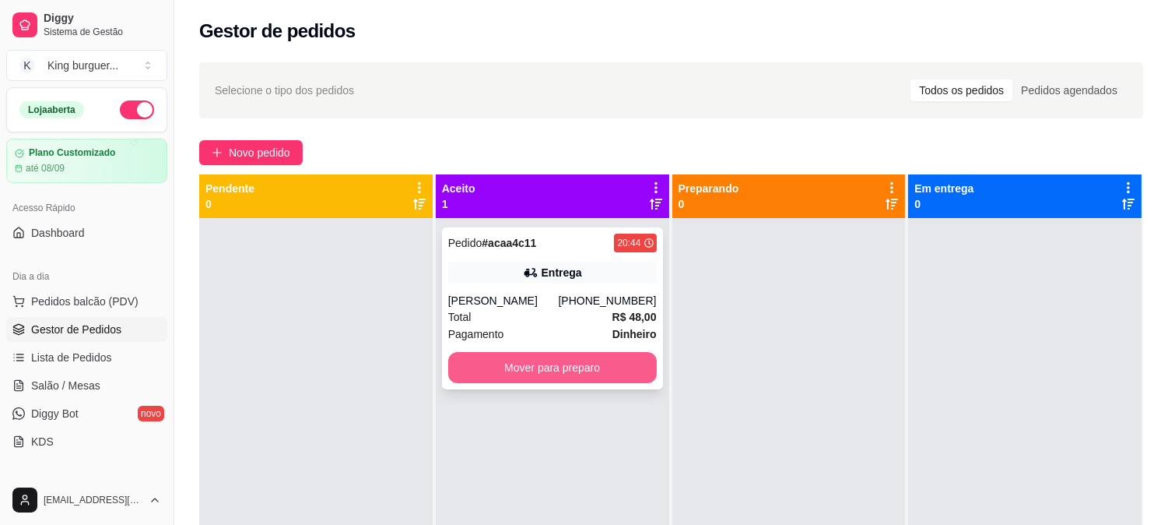
click at [558, 374] on button "Mover para preparo" at bounding box center [552, 367] width 209 height 31
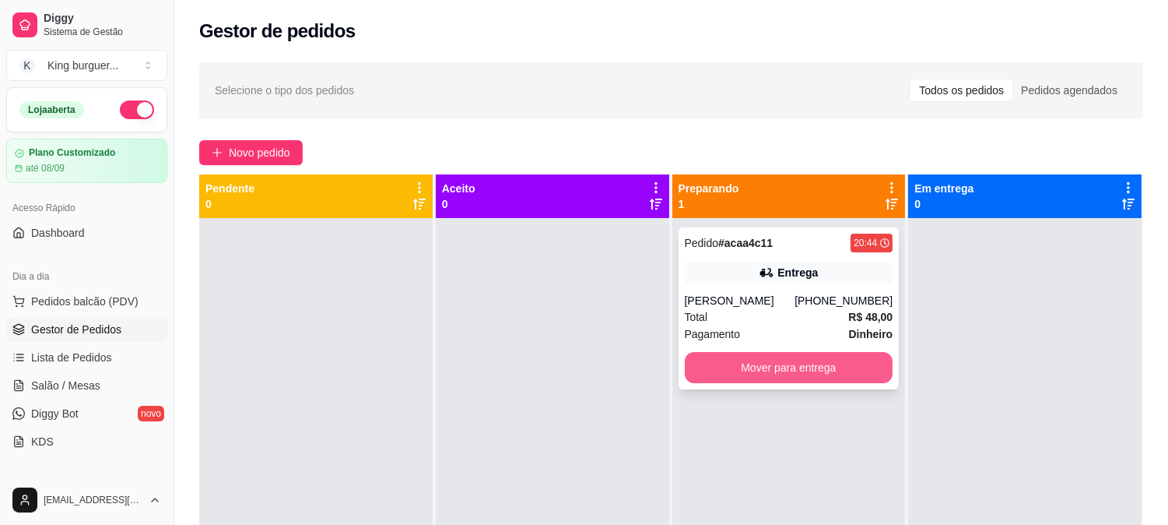
click at [766, 370] on button "Mover para entrega" at bounding box center [789, 367] width 209 height 31
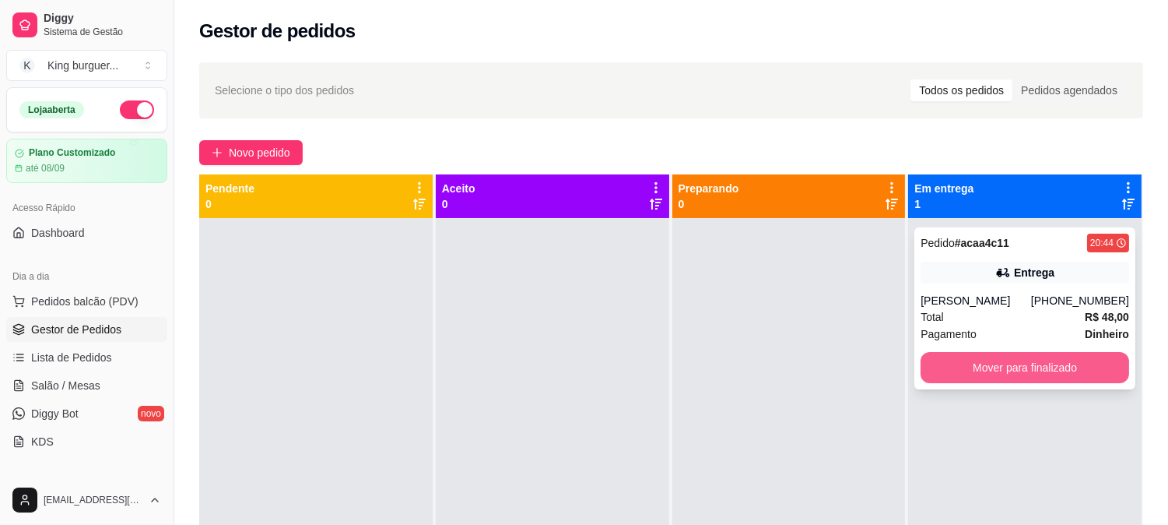
click at [977, 363] on button "Mover para finalizado" at bounding box center [1025, 367] width 209 height 31
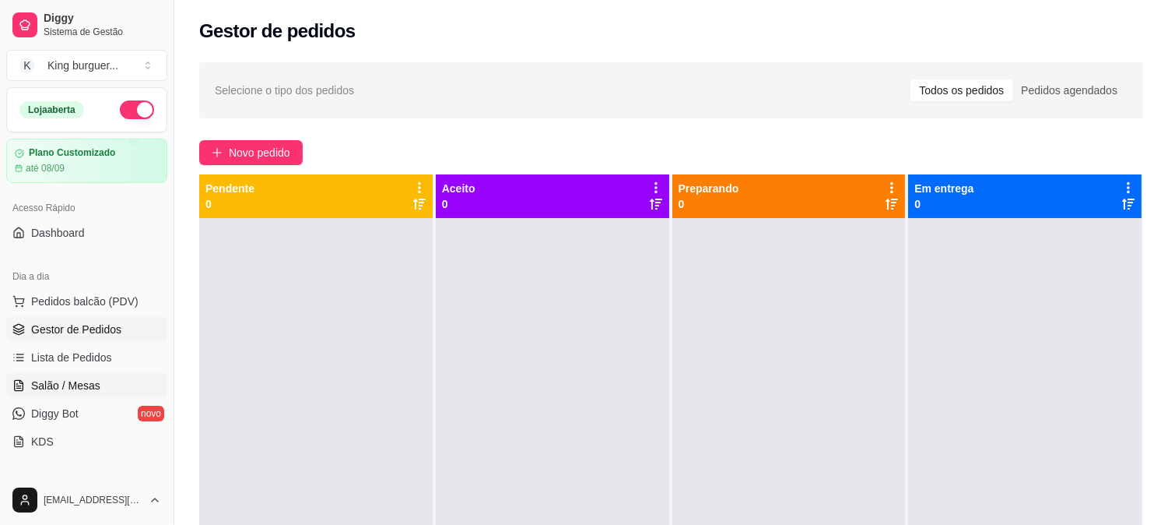
click at [99, 376] on link "Salão / Mesas" at bounding box center [86, 385] width 161 height 25
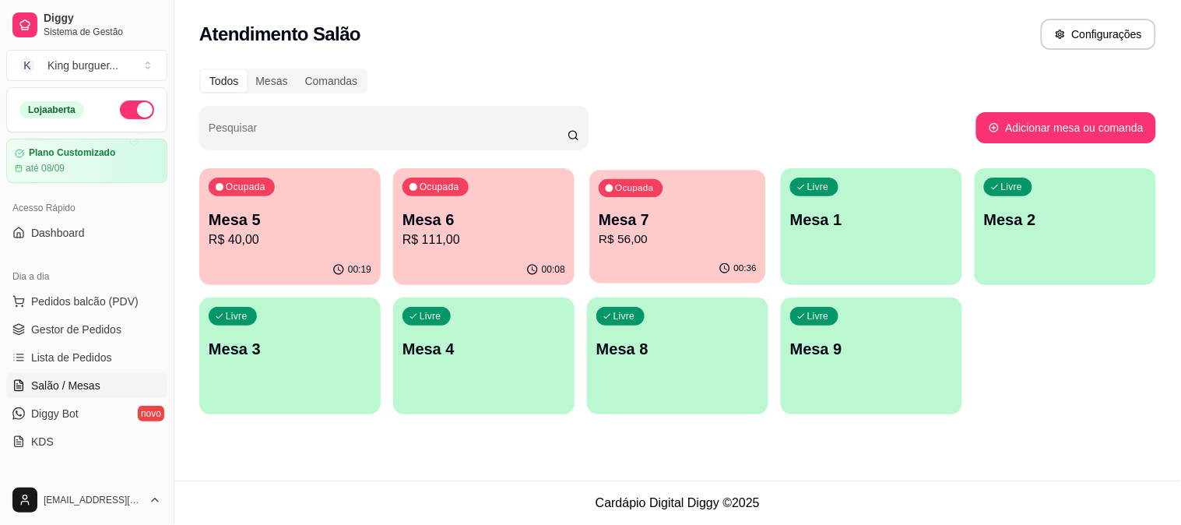
click at [617, 233] on p "R$ 56,00" at bounding box center [677, 239] width 158 height 18
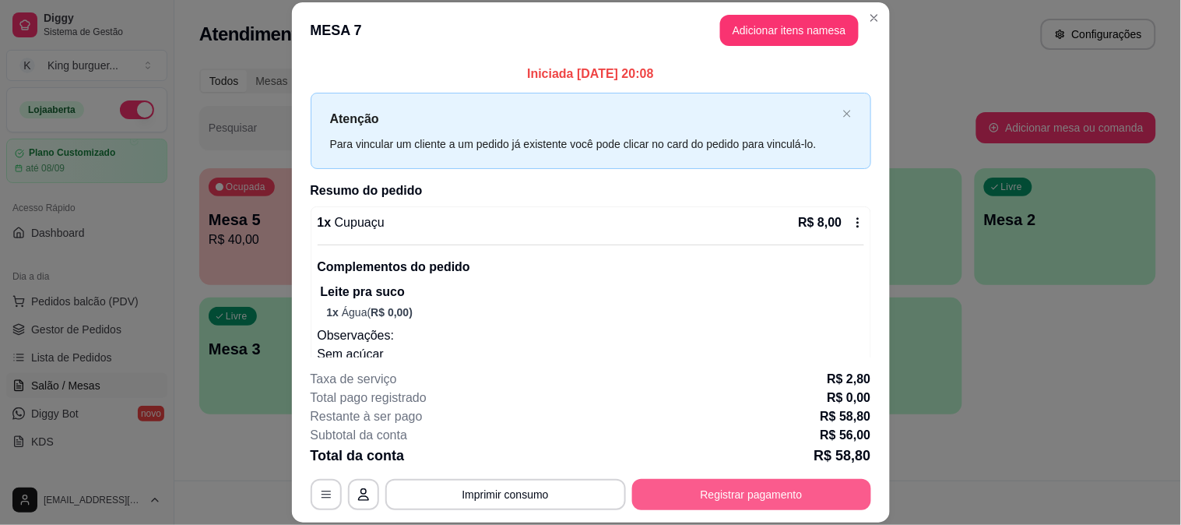
click at [775, 498] on button "Registrar pagamento" at bounding box center [751, 494] width 239 height 31
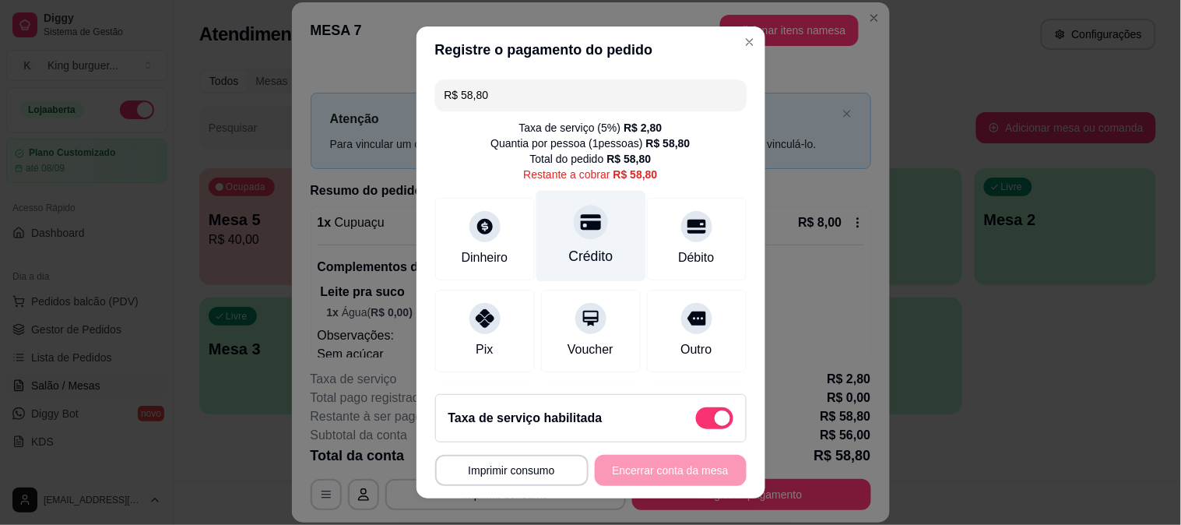
click at [580, 228] on icon at bounding box center [590, 222] width 20 height 16
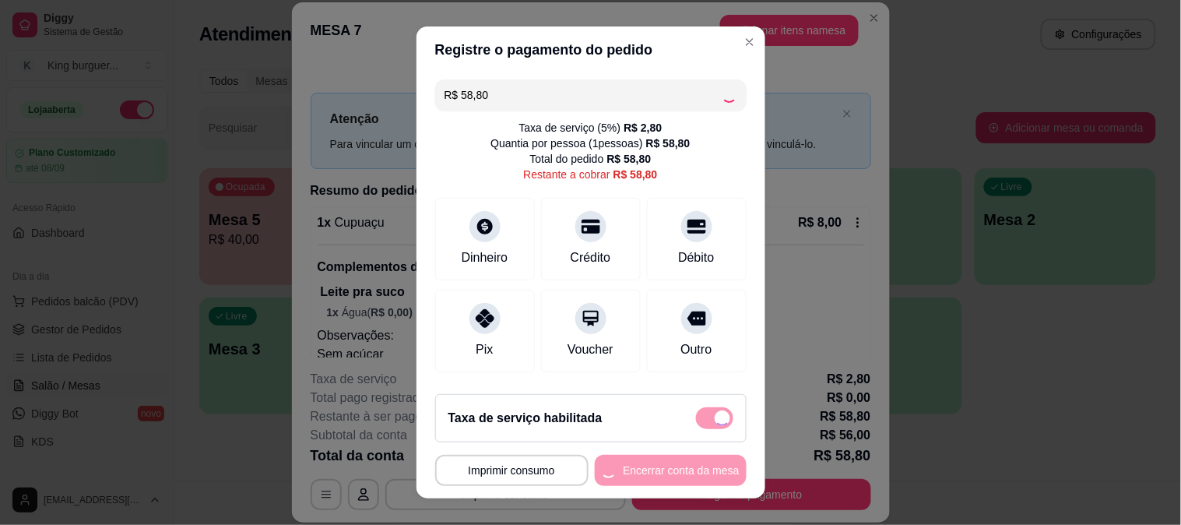
type input "R$ 0,00"
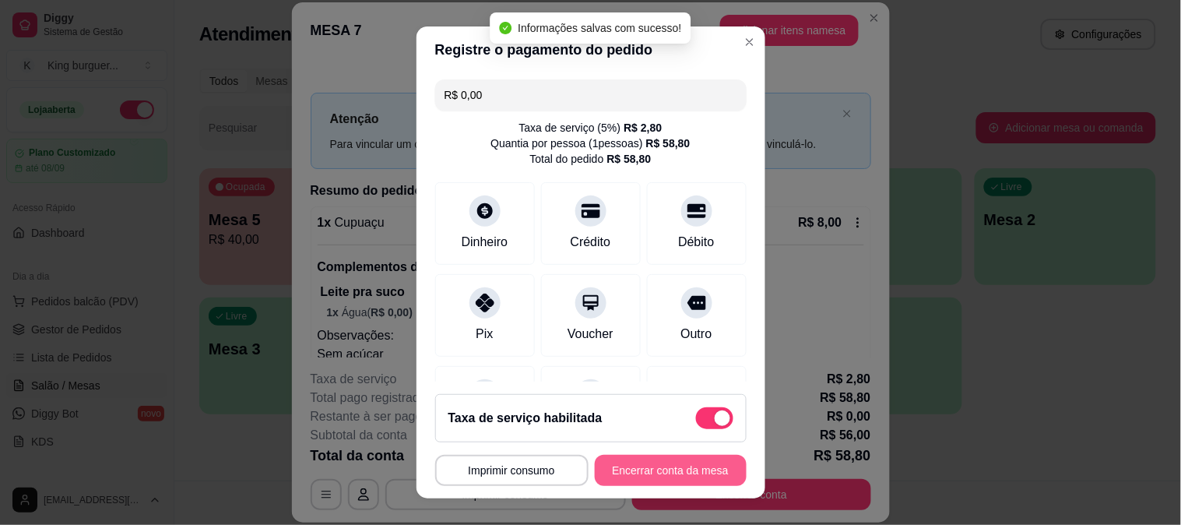
click at [665, 469] on button "Encerrar conta da mesa" at bounding box center [671, 469] width 152 height 31
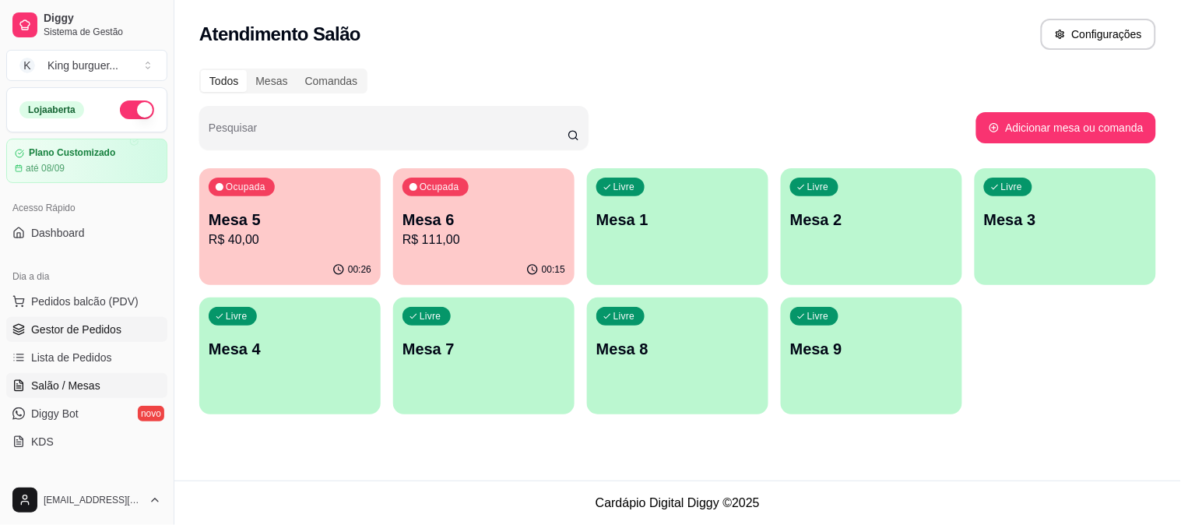
click at [121, 335] on link "Gestor de Pedidos" at bounding box center [86, 329] width 161 height 25
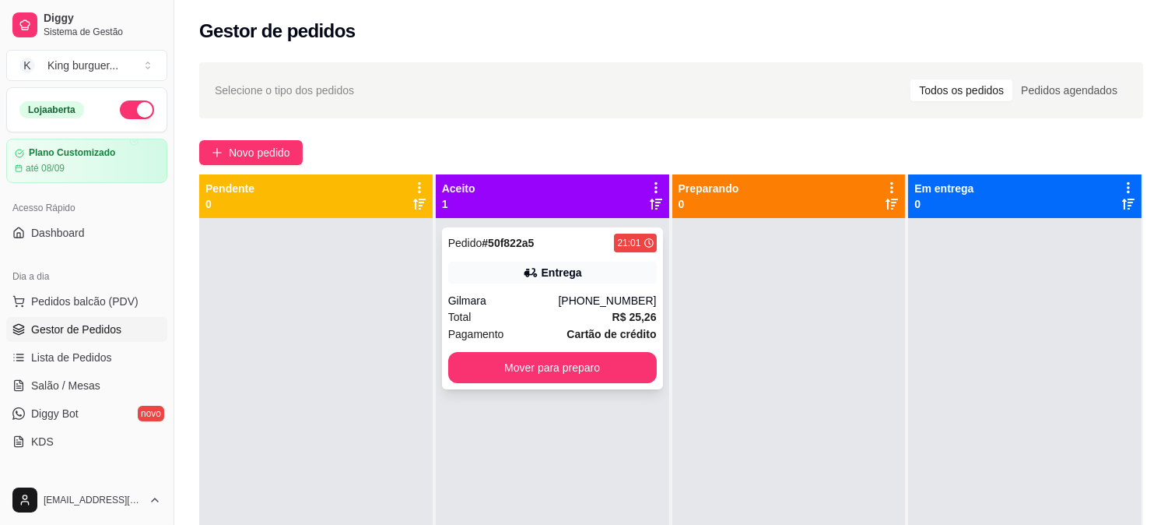
click at [541, 298] on div "Gilmara" at bounding box center [503, 301] width 111 height 16
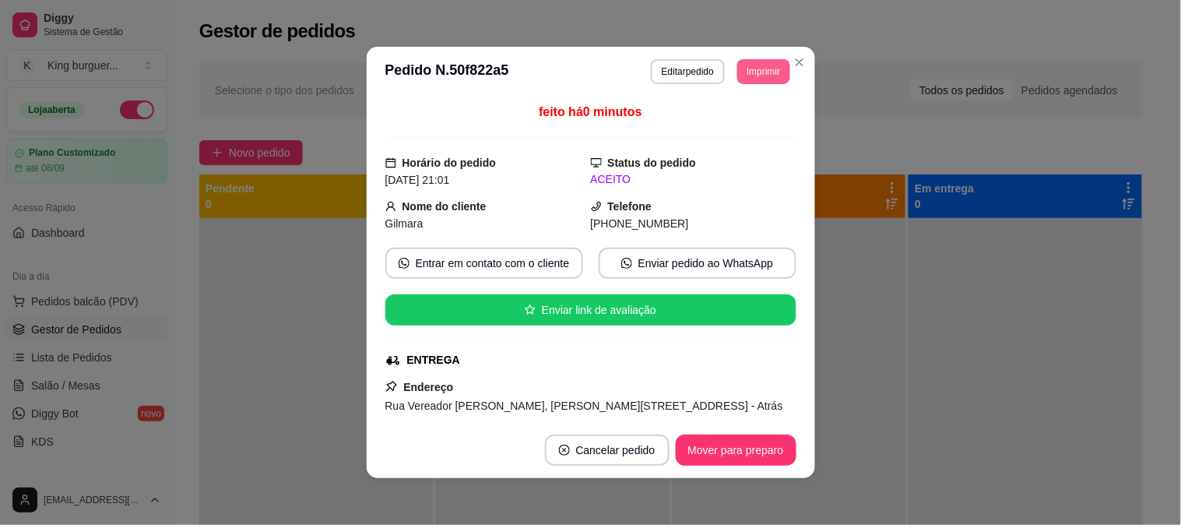
click at [760, 66] on button "Imprimir" at bounding box center [763, 71] width 52 height 25
click at [729, 125] on button "IMPRESSORA" at bounding box center [728, 126] width 113 height 25
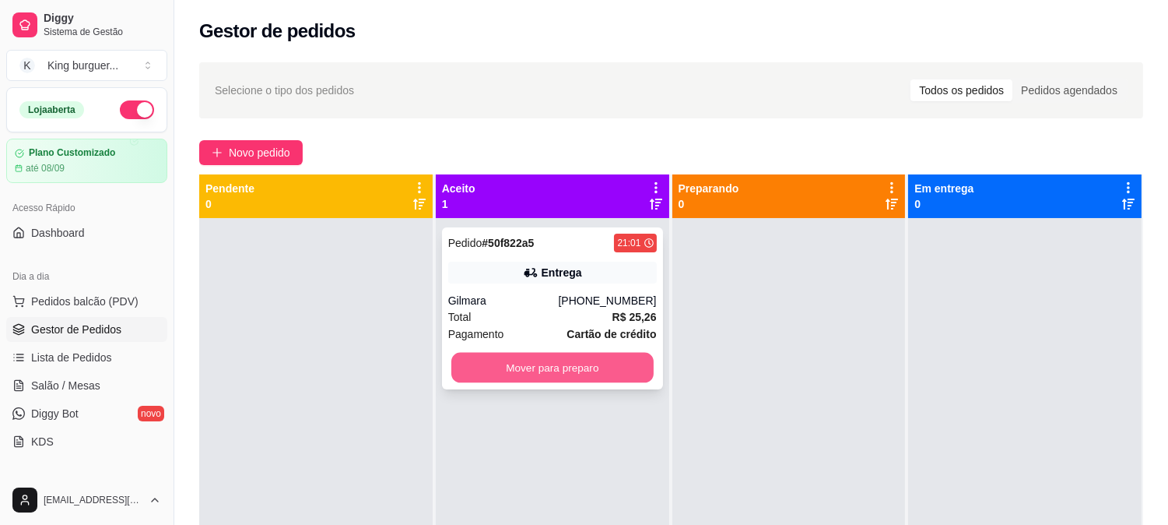
click at [549, 372] on button "Mover para preparo" at bounding box center [552, 368] width 202 height 30
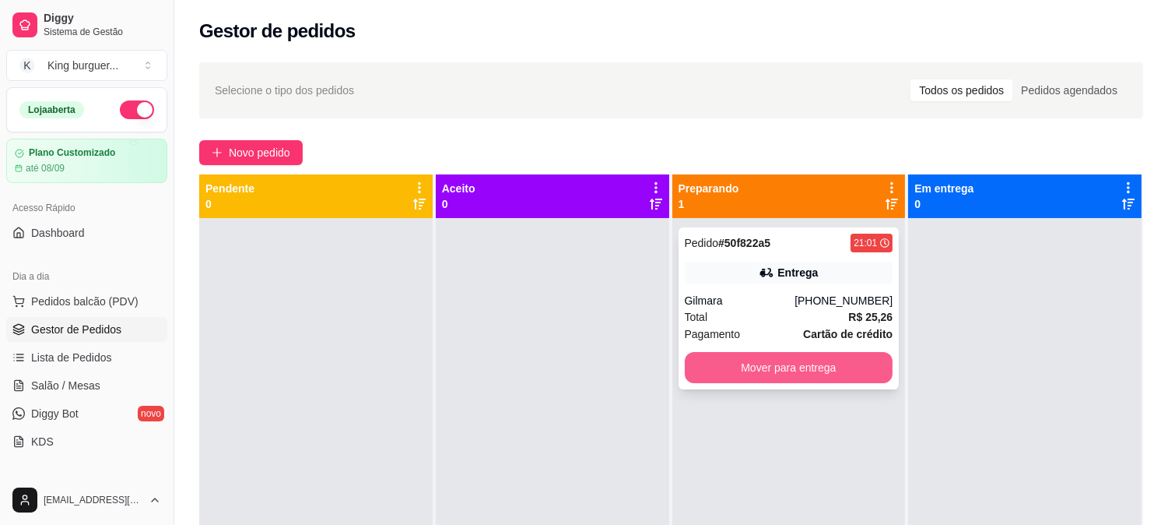
click at [719, 376] on button "Mover para entrega" at bounding box center [789, 367] width 209 height 31
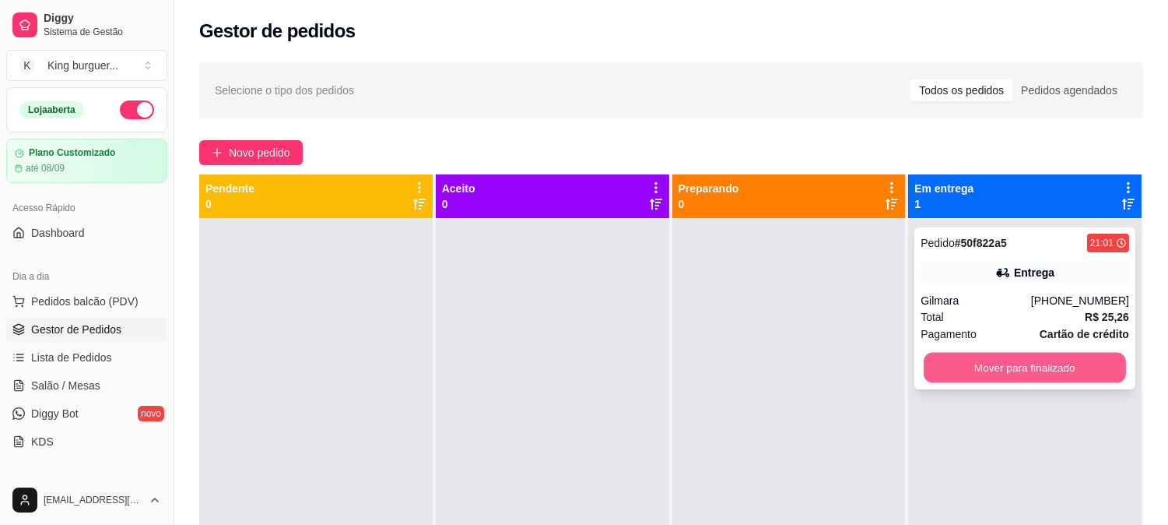
click at [951, 369] on button "Mover para finalizado" at bounding box center [1025, 368] width 202 height 30
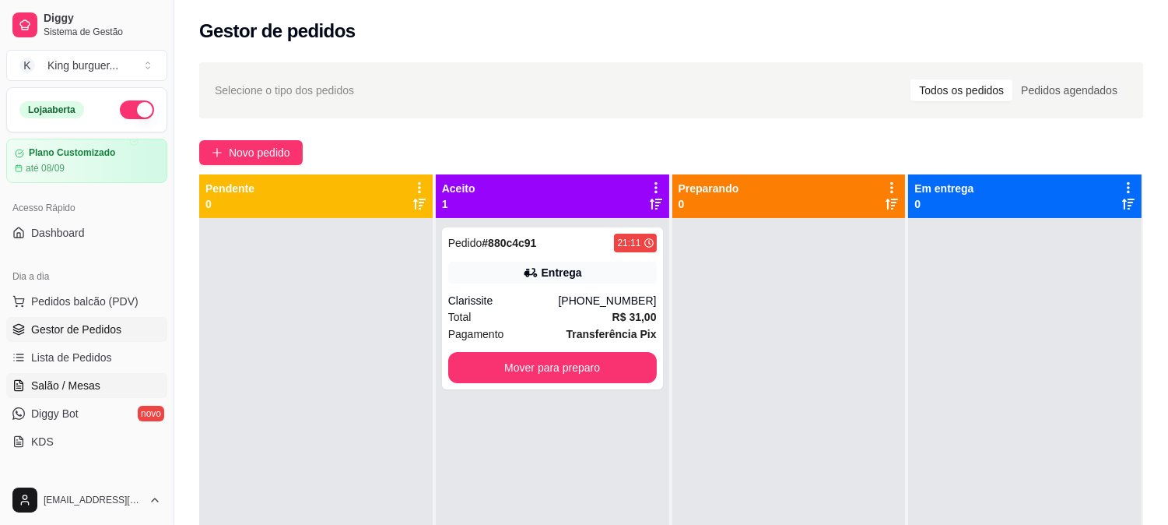
click at [87, 383] on span "Salão / Mesas" at bounding box center [65, 385] width 69 height 16
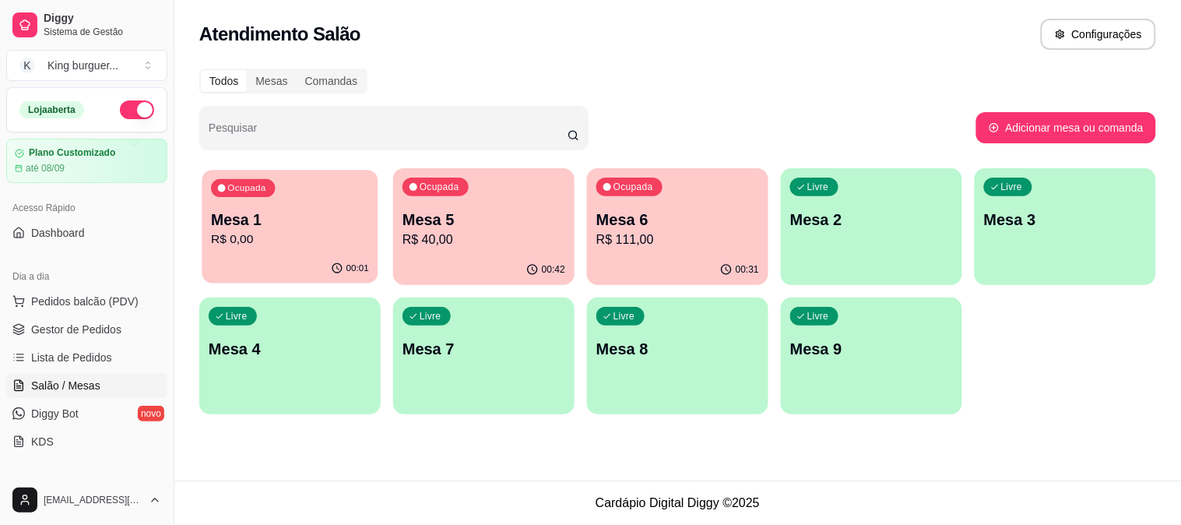
click at [266, 219] on p "Mesa 1" at bounding box center [290, 219] width 158 height 21
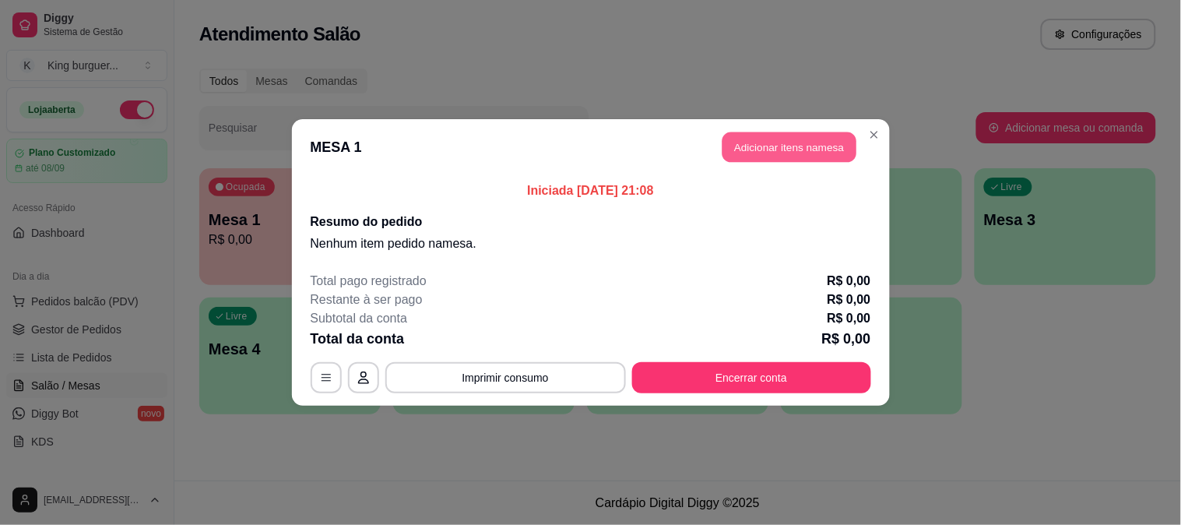
click at [772, 157] on button "Adicionar itens na mesa" at bounding box center [789, 147] width 134 height 30
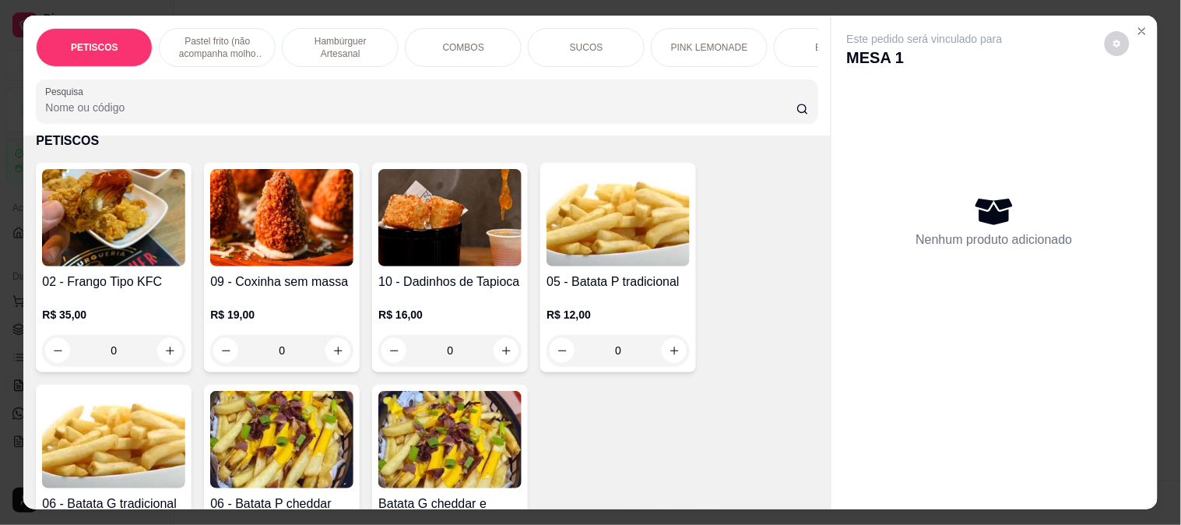
scroll to position [173, 0]
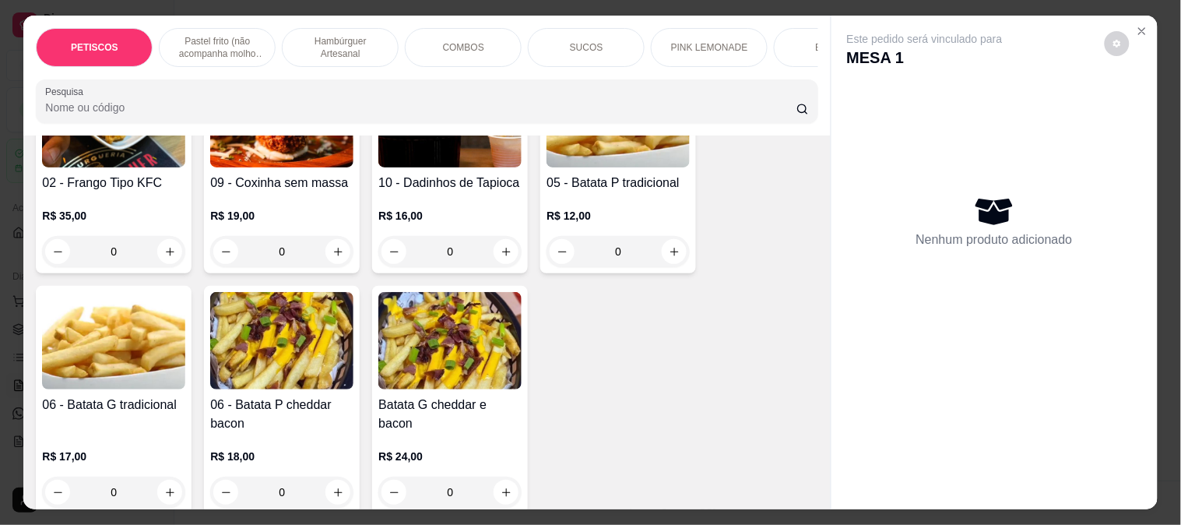
click at [296, 361] on img at bounding box center [281, 340] width 143 height 97
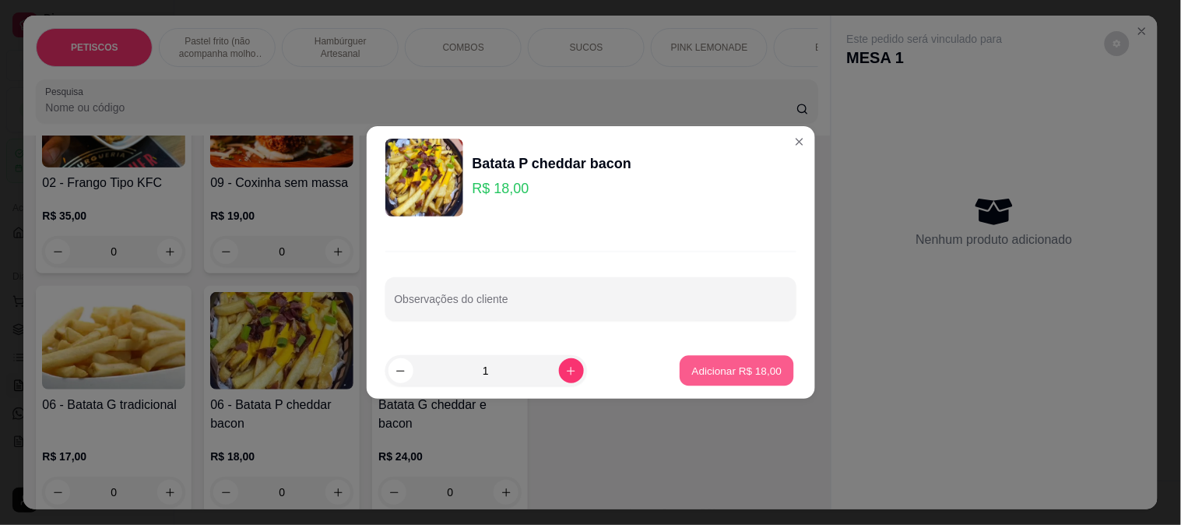
click at [702, 371] on p "Adicionar R$ 18,00" at bounding box center [737, 370] width 90 height 15
type input "1"
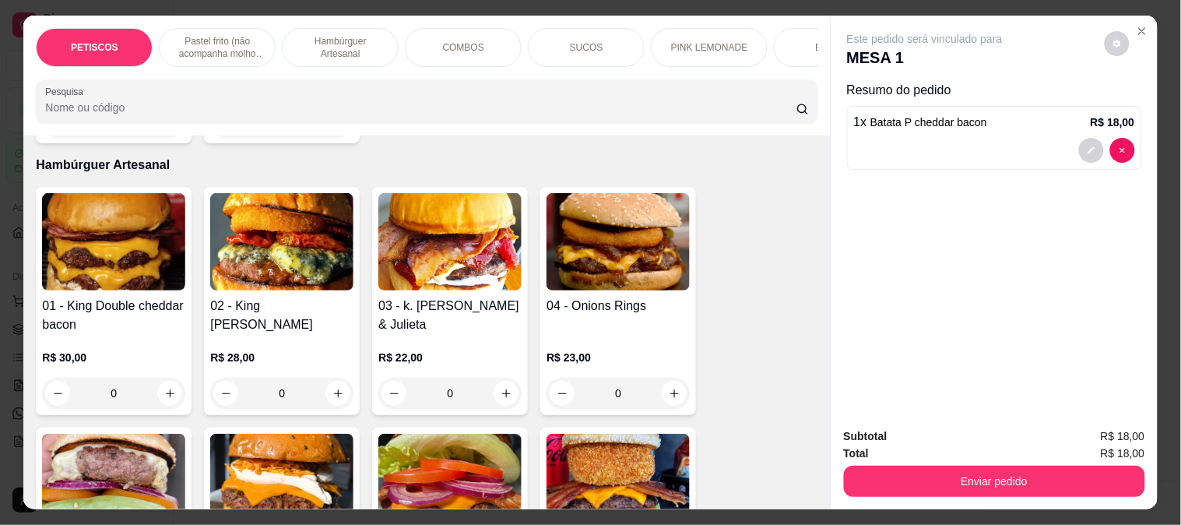
scroll to position [1037, 0]
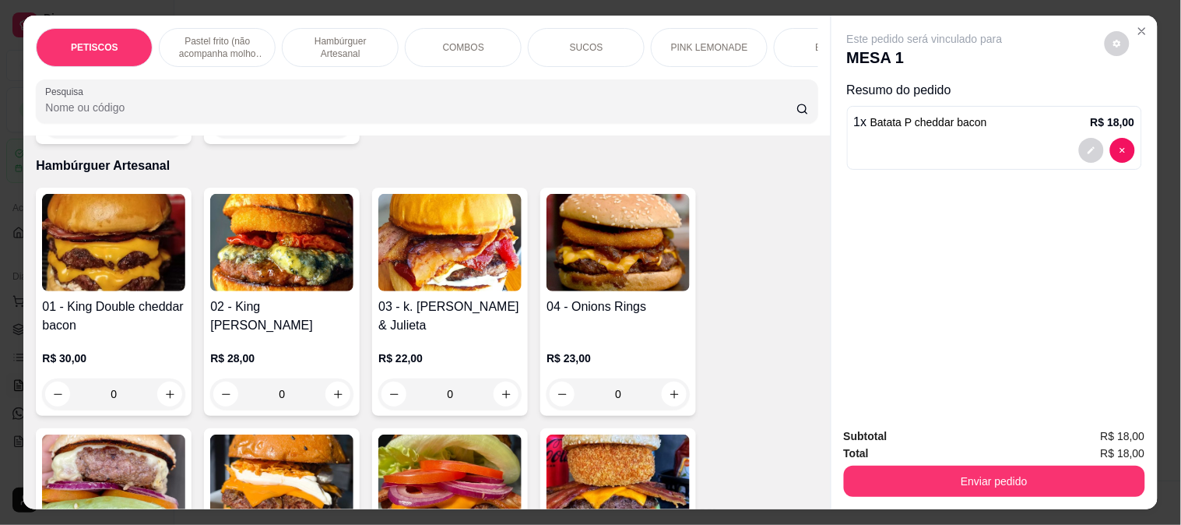
click at [65, 247] on img at bounding box center [113, 242] width 143 height 97
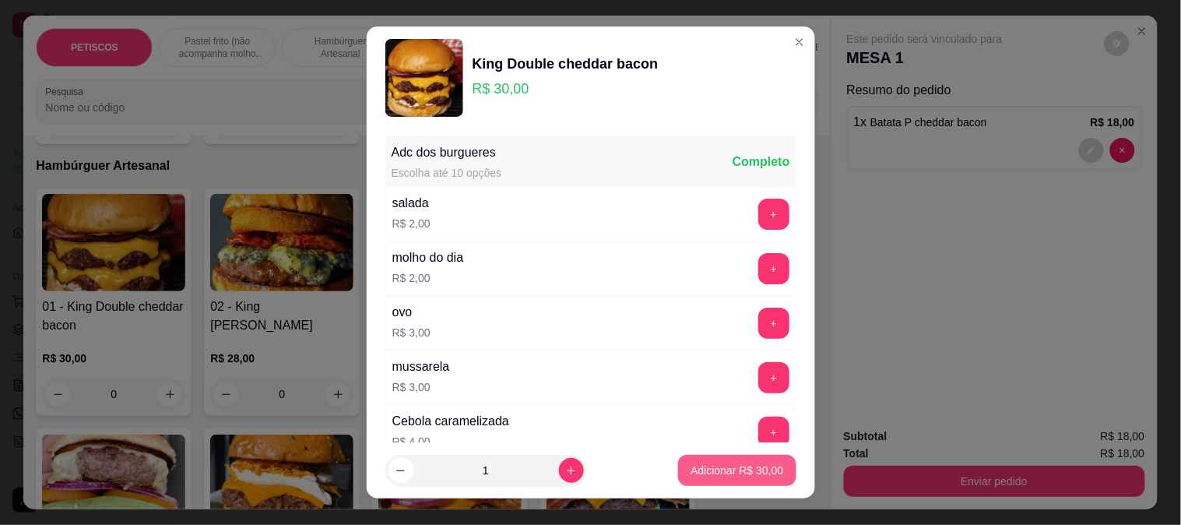
click at [701, 462] on p "Adicionar R$ 30,00" at bounding box center [736, 470] width 93 height 16
type input "1"
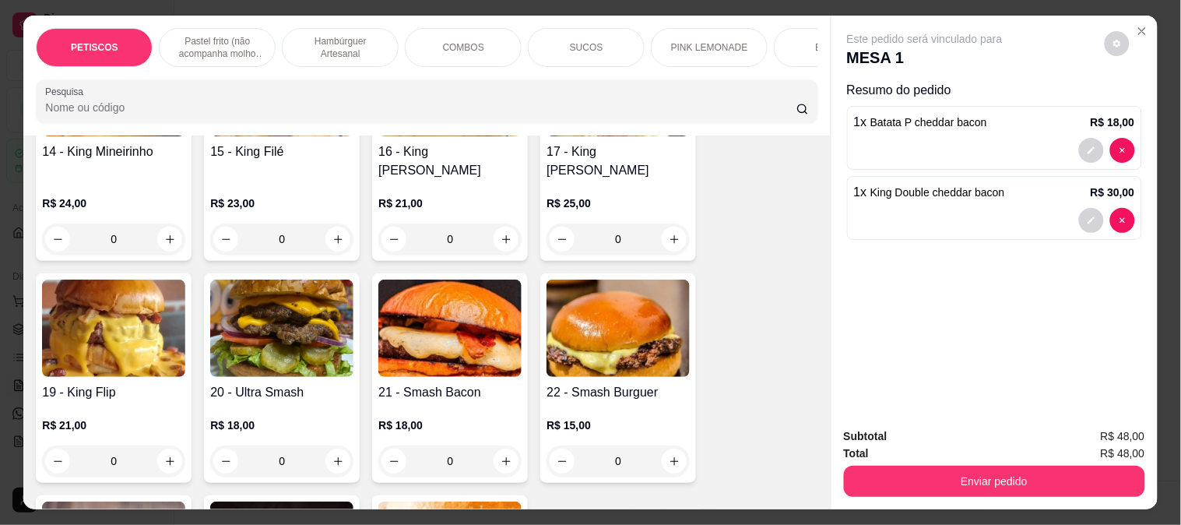
scroll to position [1902, 0]
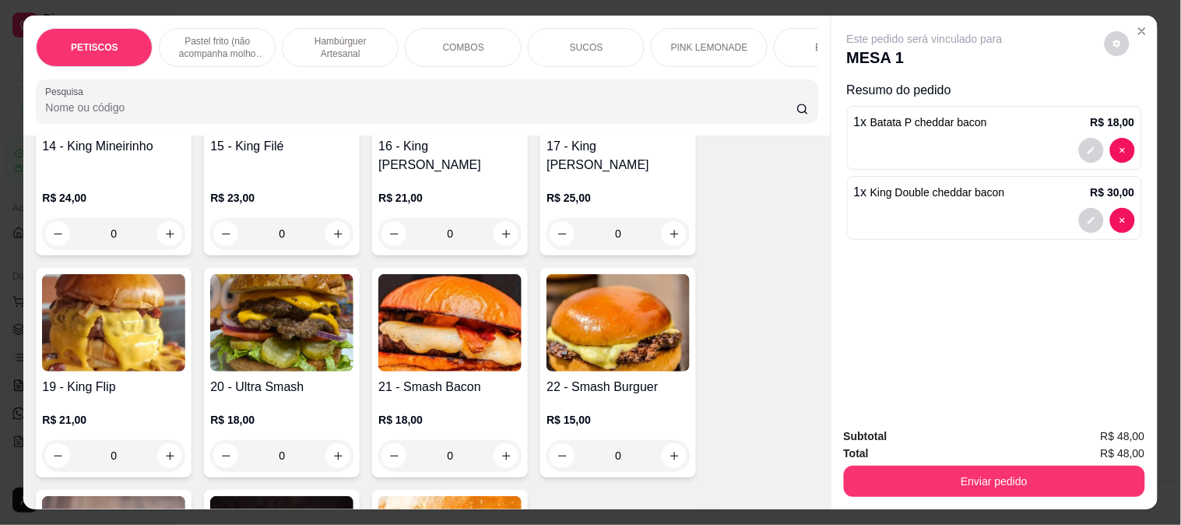
click at [89, 274] on img at bounding box center [113, 322] width 143 height 97
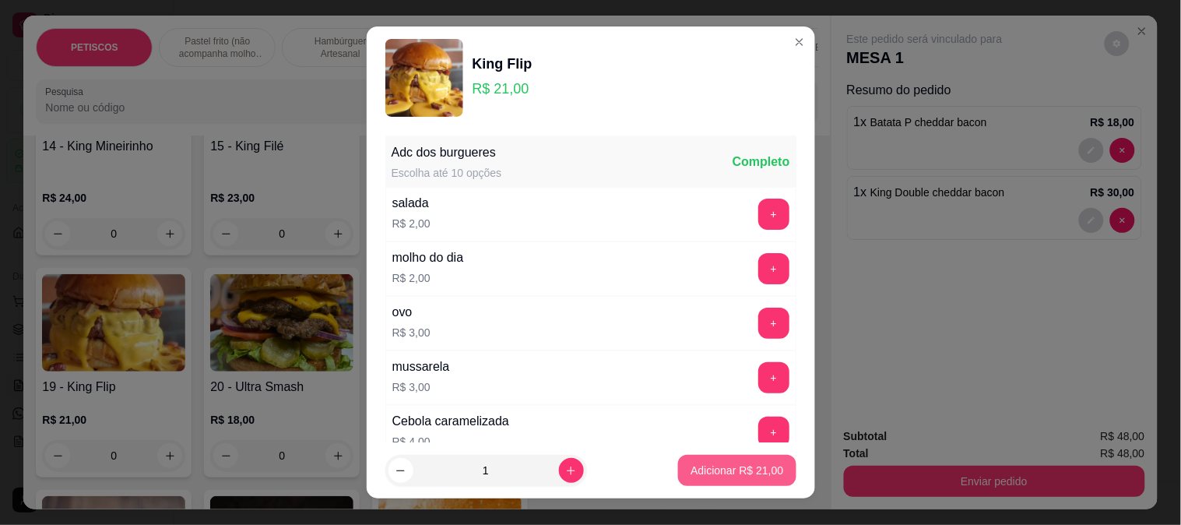
click at [728, 469] on p "Adicionar R$ 21,00" at bounding box center [736, 470] width 93 height 16
type input "1"
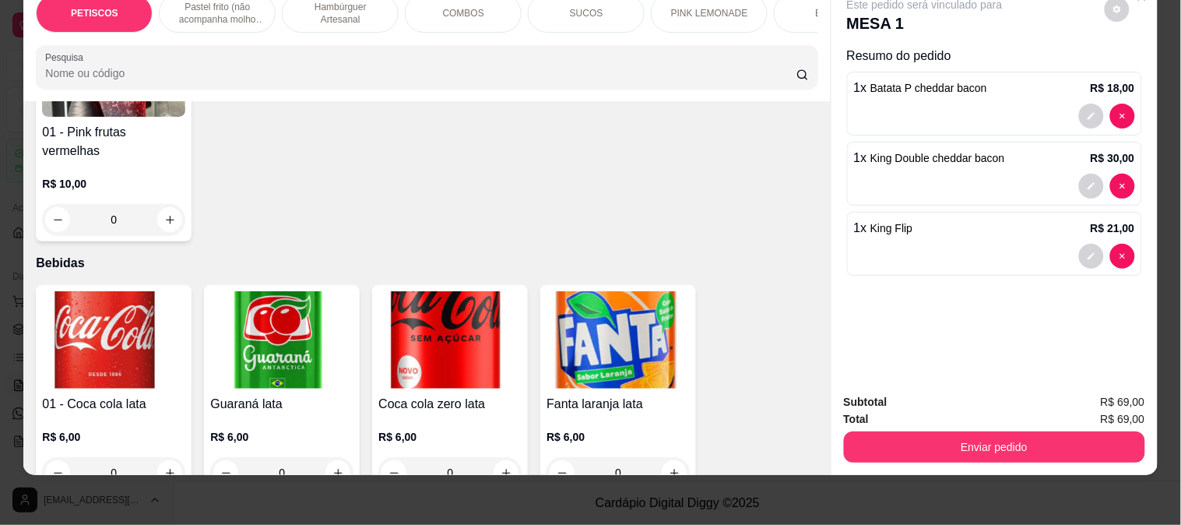
scroll to position [3560, 0]
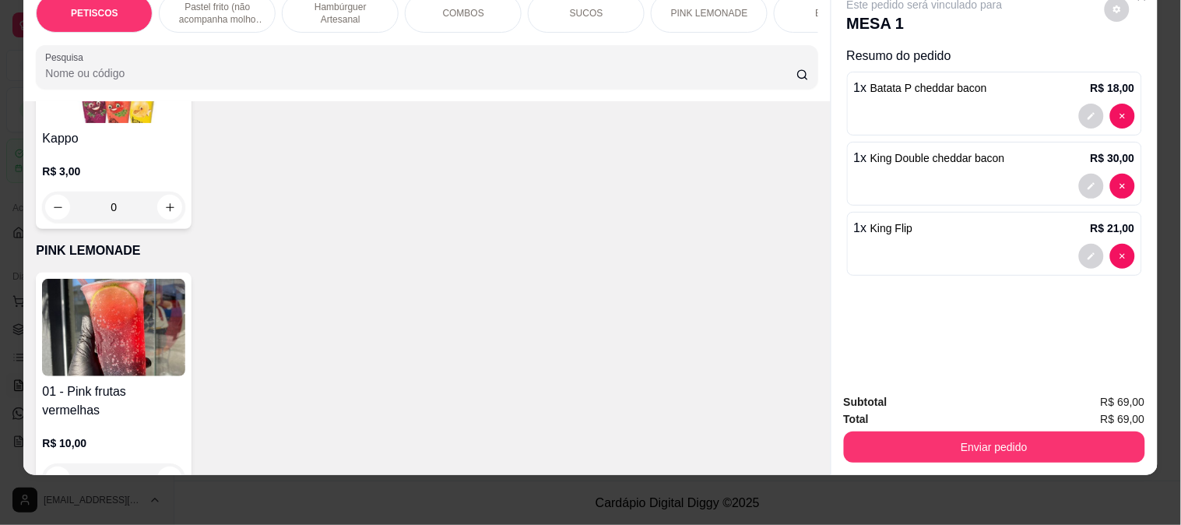
click at [127, 291] on img at bounding box center [113, 327] width 143 height 97
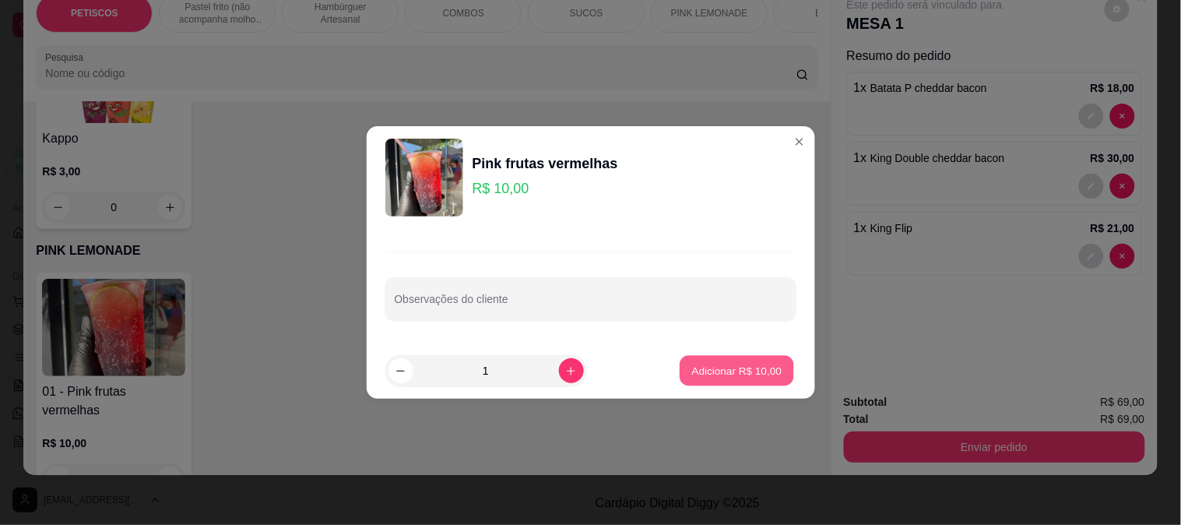
click at [716, 375] on p "Adicionar R$ 10,00" at bounding box center [737, 370] width 90 height 15
type input "1"
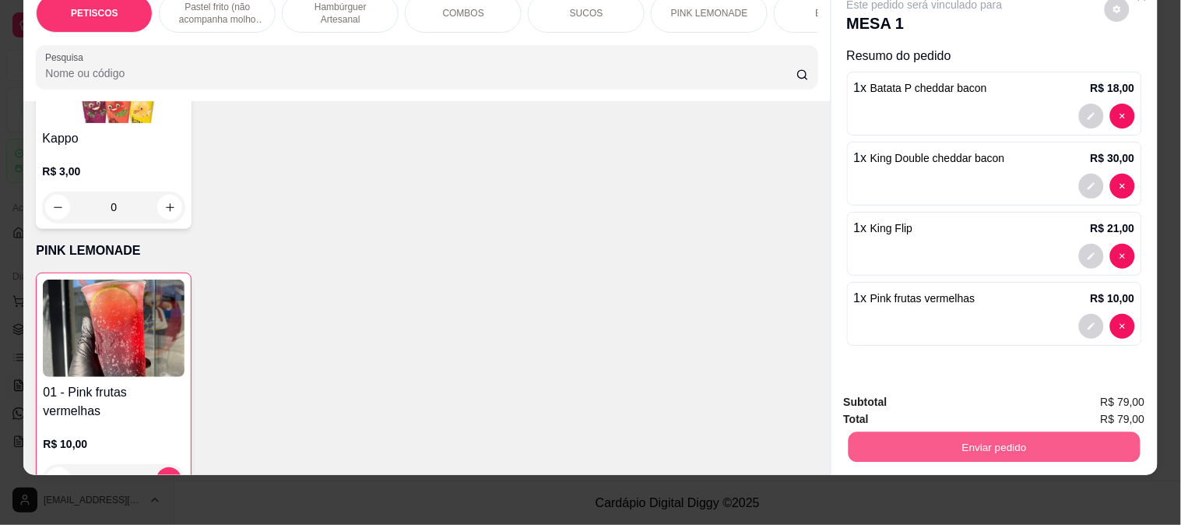
click at [887, 432] on button "Enviar pedido" at bounding box center [993, 446] width 292 height 30
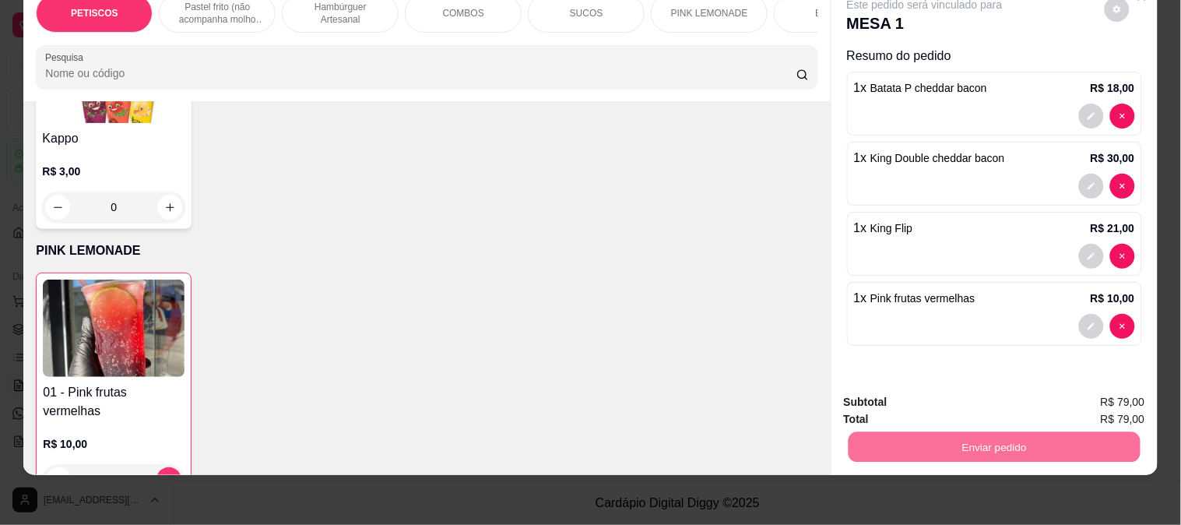
click at [609, 200] on div "Item avulso PETISCOS 02 - Frango Tipo KFC R$ 35,00 0 09 - Coxinha sem massa R$ …" at bounding box center [426, 288] width 806 height 374
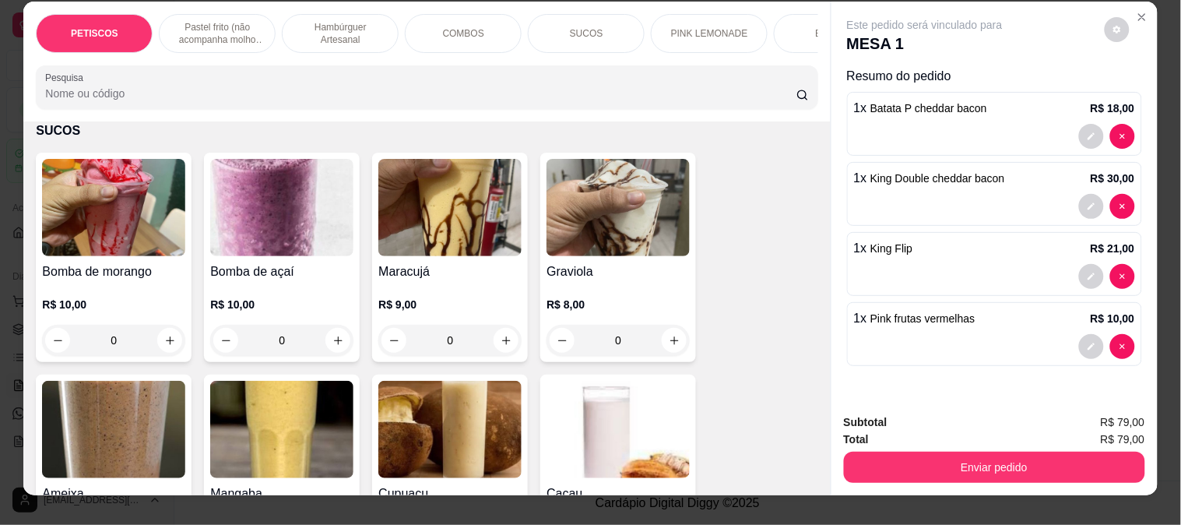
scroll to position [0, 0]
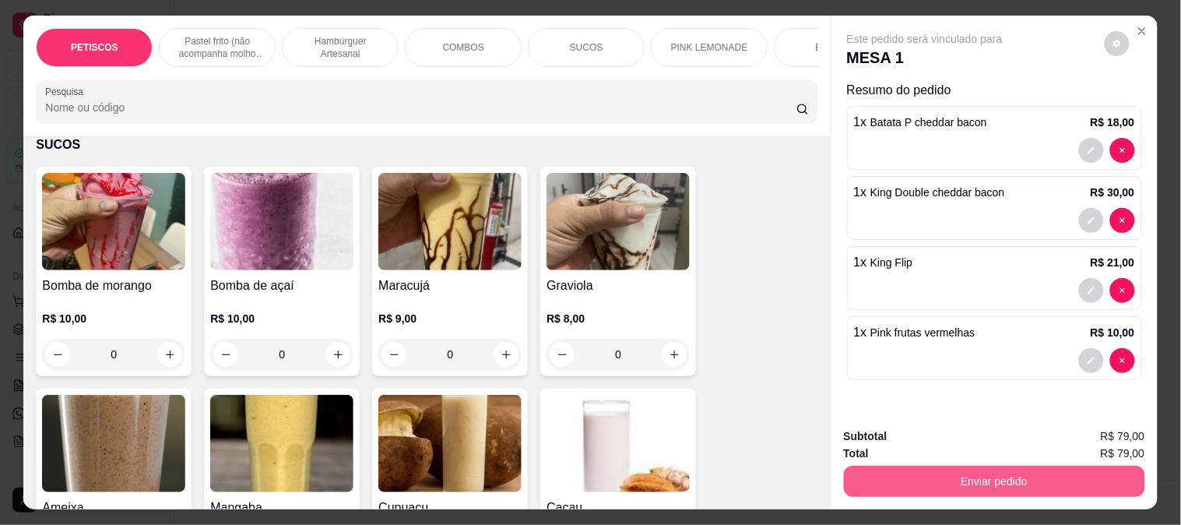
click at [985, 480] on button "Enviar pedido" at bounding box center [994, 480] width 301 height 31
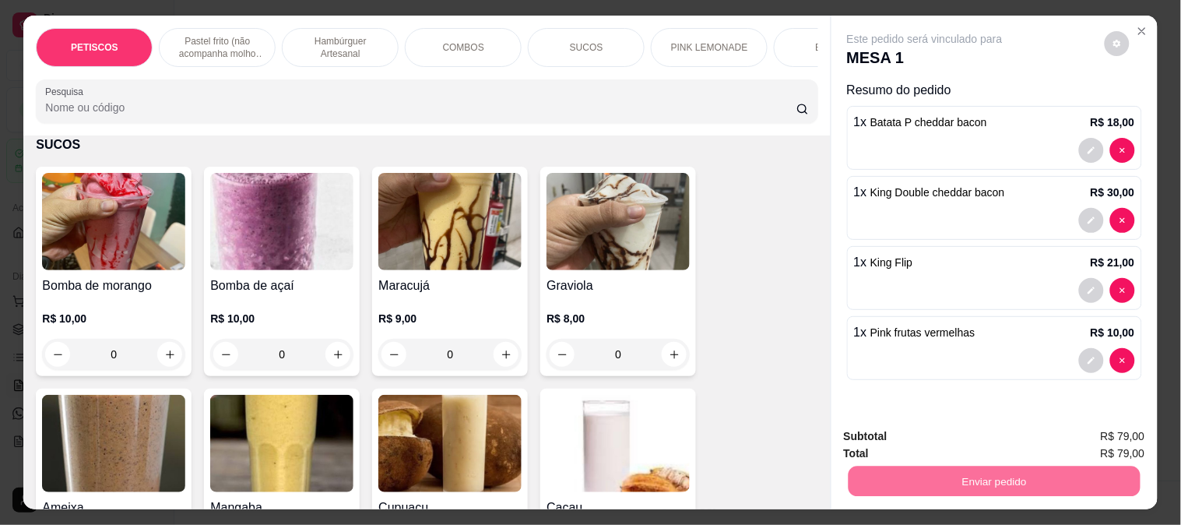
click at [946, 430] on button "Não registrar e enviar pedido" at bounding box center [942, 436] width 157 height 29
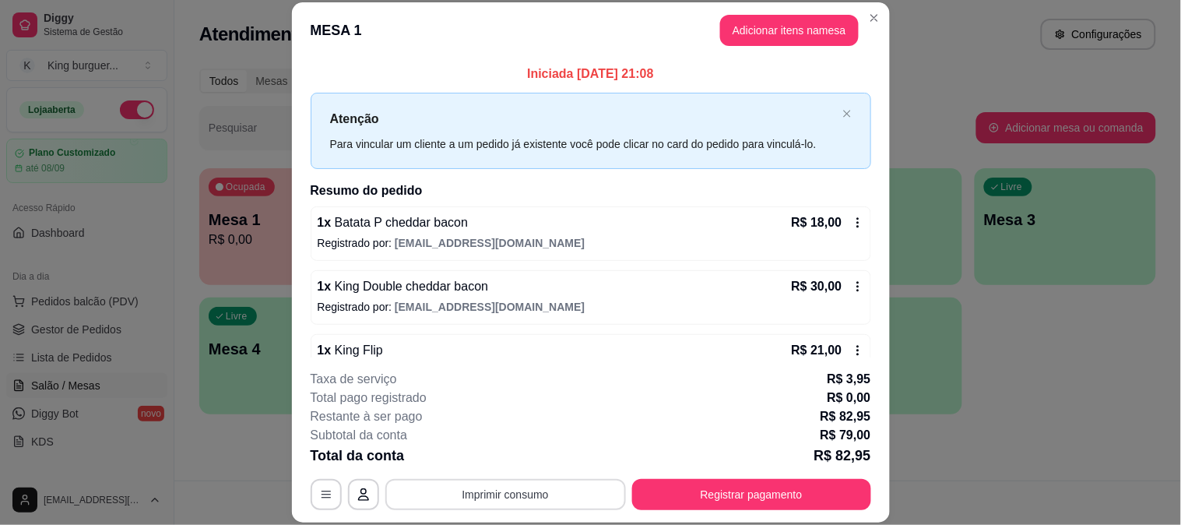
click at [516, 503] on button "Imprimir consumo" at bounding box center [505, 494] width 240 height 31
click at [532, 460] on button "IMPRESSORA" at bounding box center [503, 458] width 109 height 24
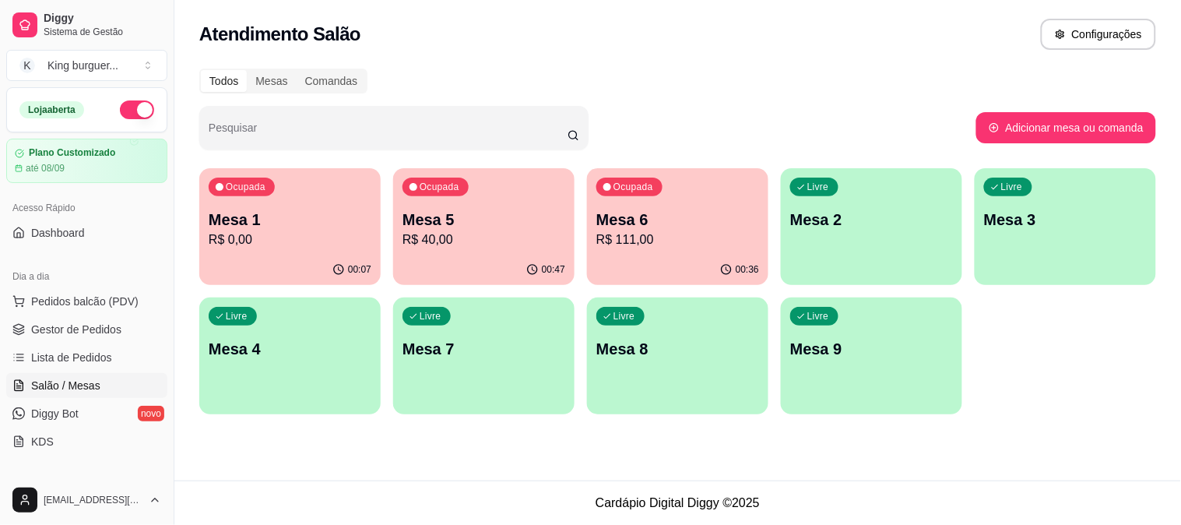
click at [498, 241] on p "R$ 40,00" at bounding box center [483, 239] width 163 height 19
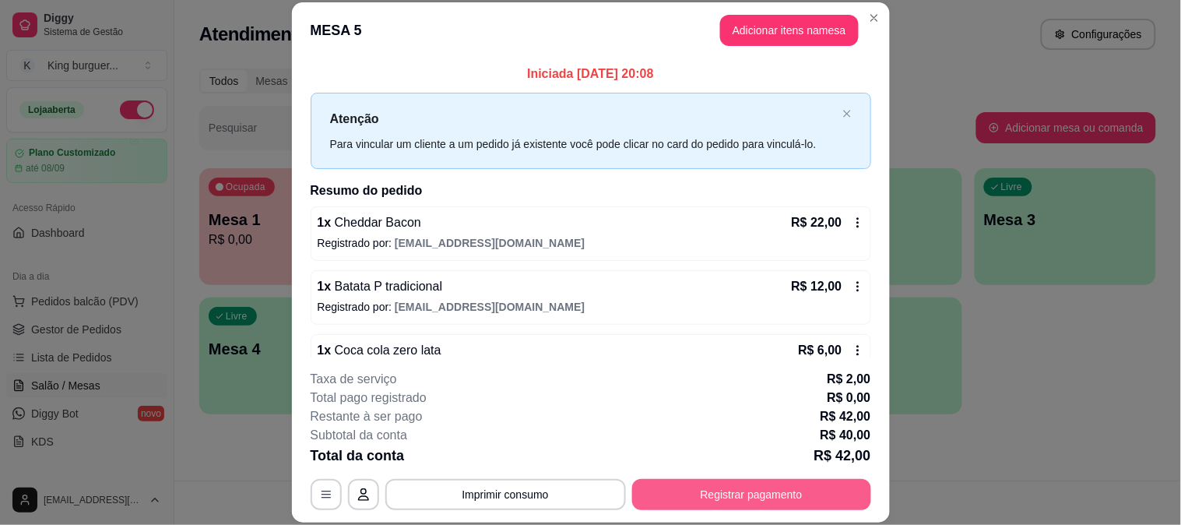
click at [698, 500] on button "Registrar pagamento" at bounding box center [751, 494] width 239 height 31
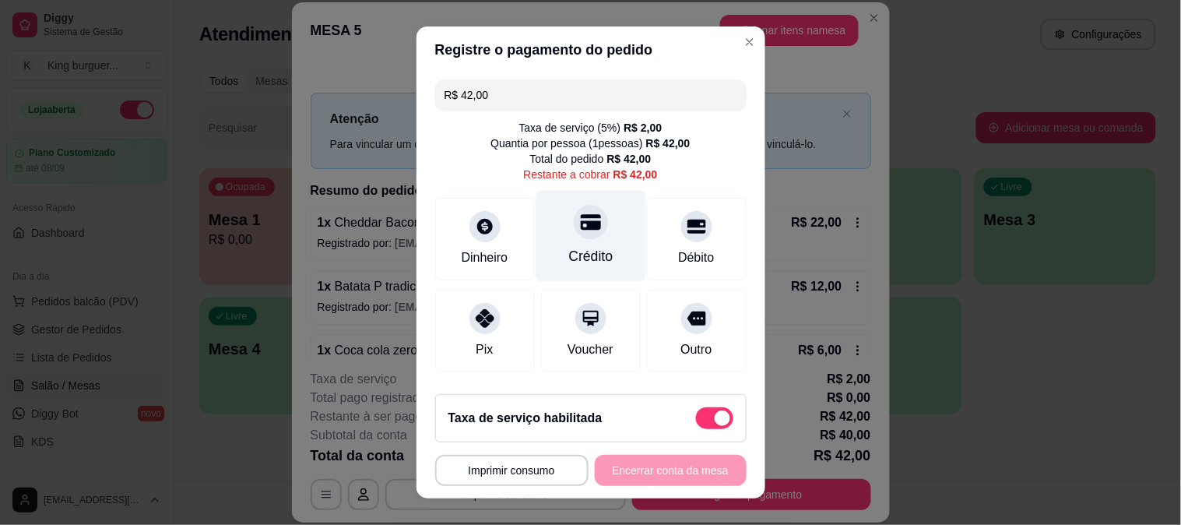
click at [580, 227] on icon at bounding box center [590, 222] width 20 height 16
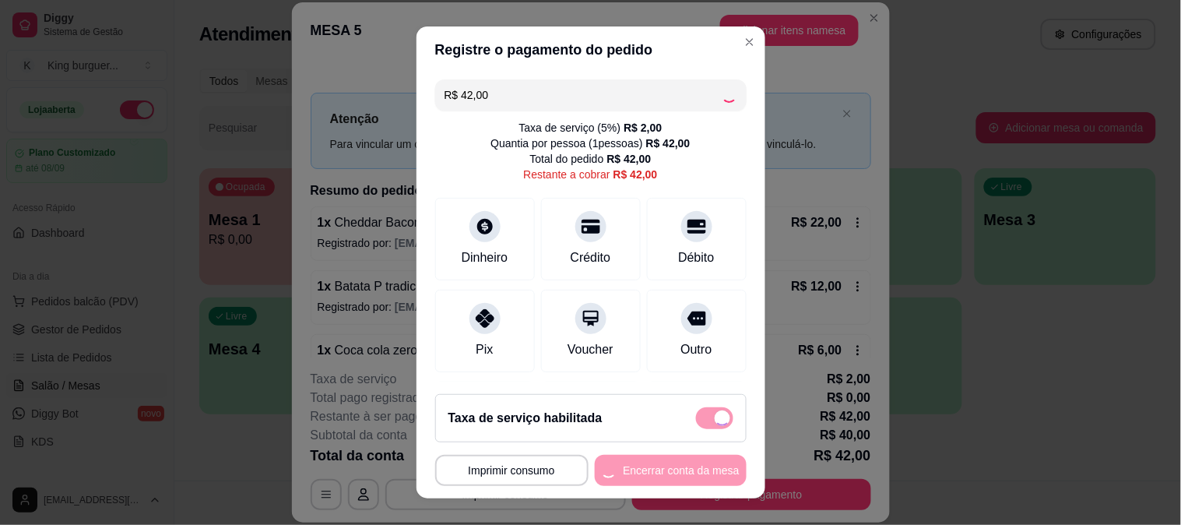
type input "R$ 0,00"
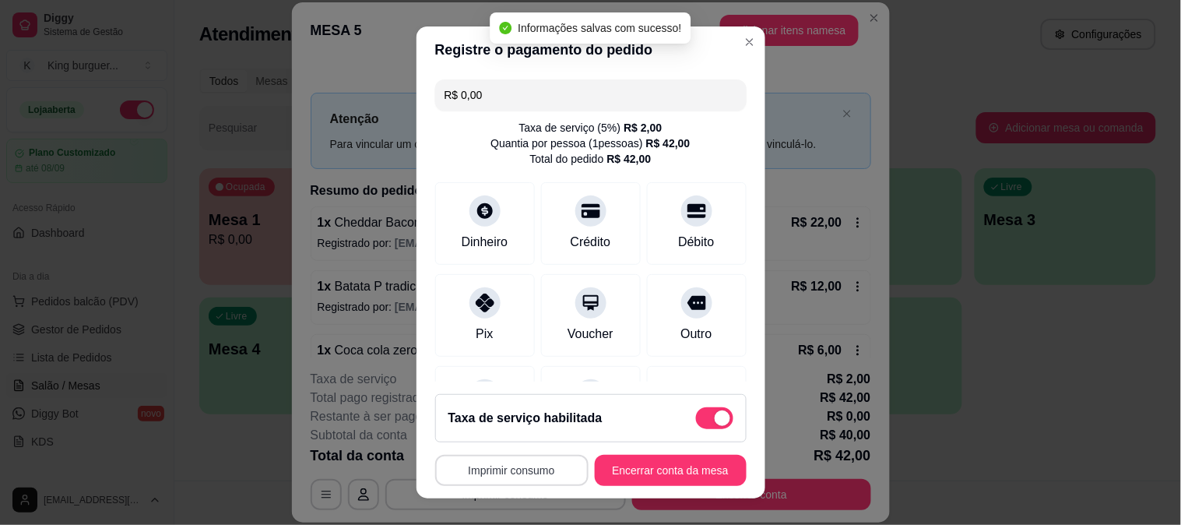
click at [542, 461] on button "Imprimir consumo" at bounding box center [511, 469] width 153 height 31
click at [522, 433] on button "IMPRESSORA" at bounding box center [506, 435] width 109 height 24
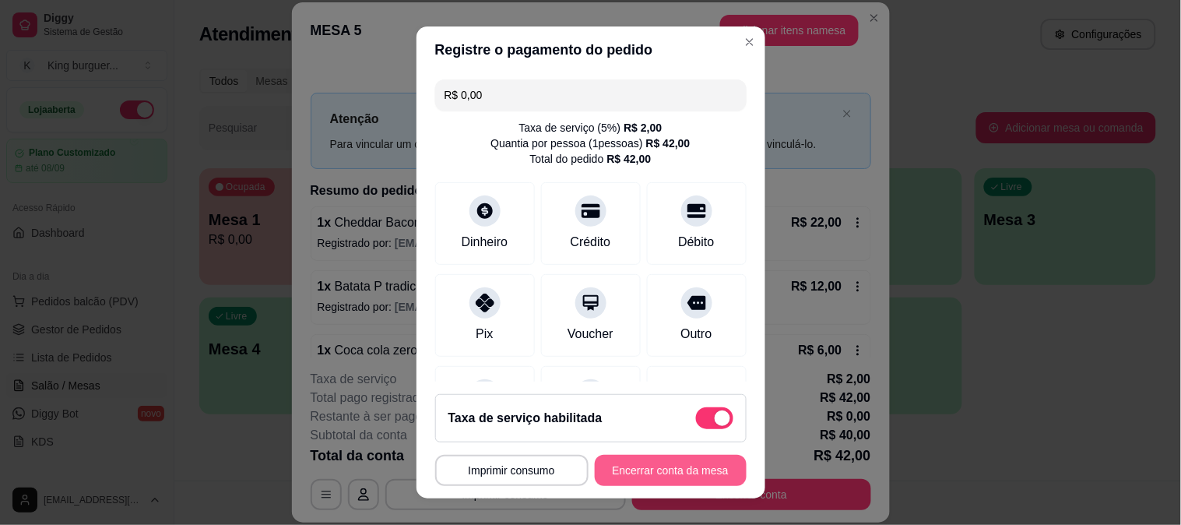
click at [657, 472] on button "Encerrar conta da mesa" at bounding box center [671, 469] width 152 height 31
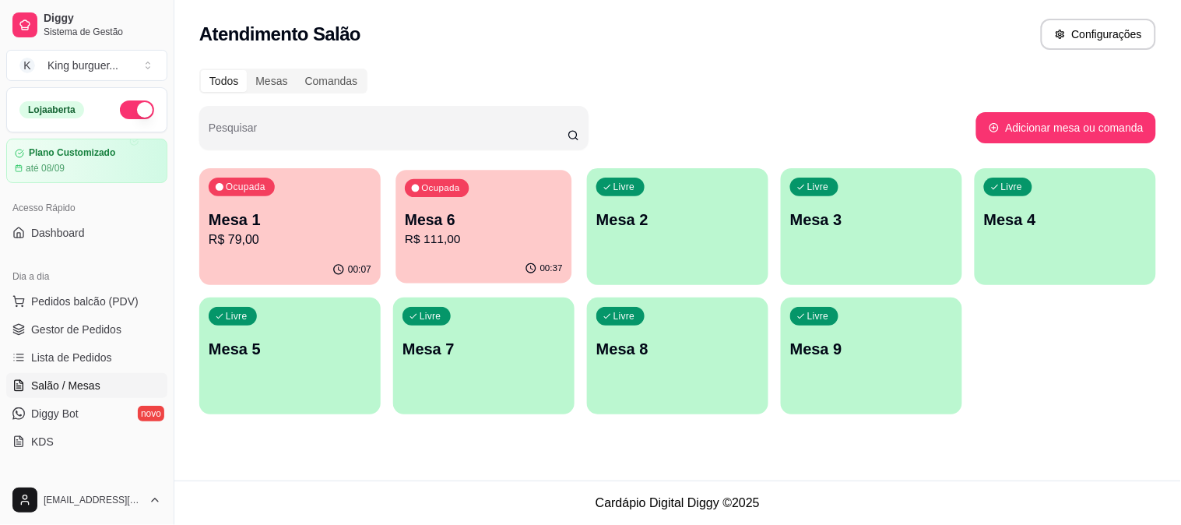
click at [479, 227] on p "Mesa 6" at bounding box center [484, 219] width 158 height 21
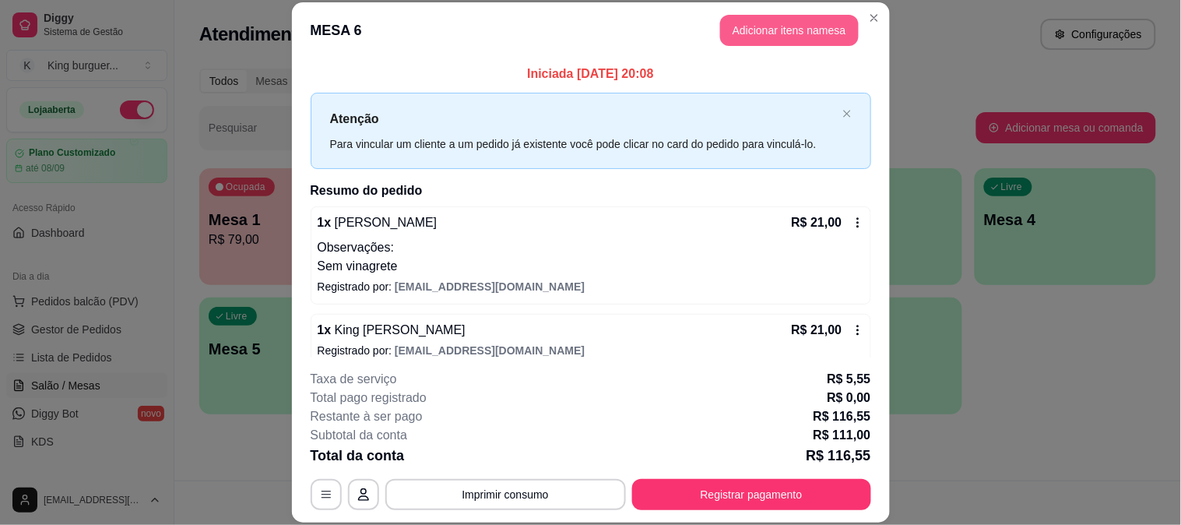
click at [767, 31] on button "Adicionar itens na mesa" at bounding box center [789, 30] width 139 height 31
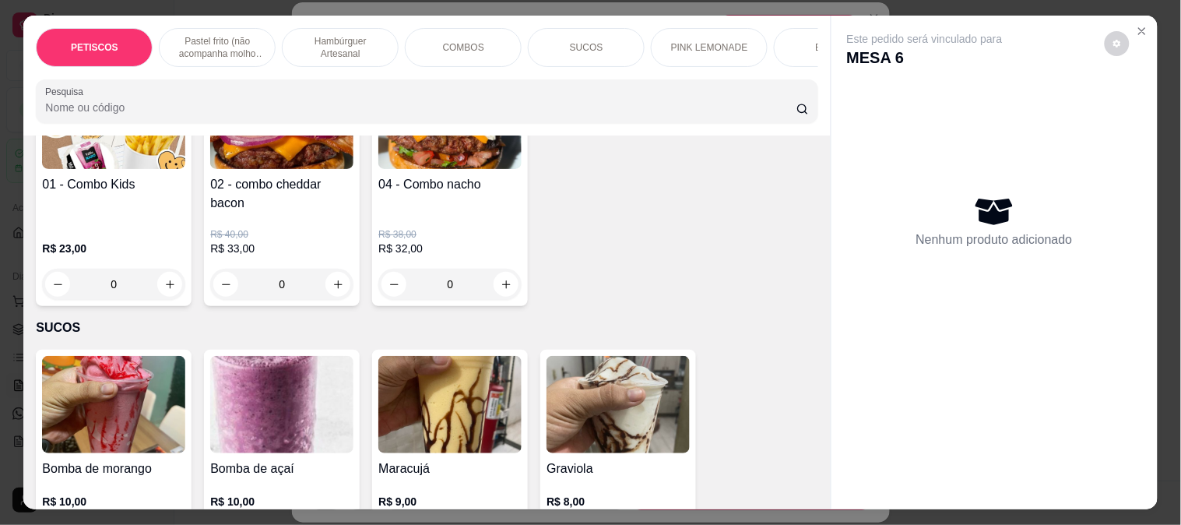
scroll to position [2594, 0]
click at [447, 358] on img at bounding box center [449, 404] width 143 height 97
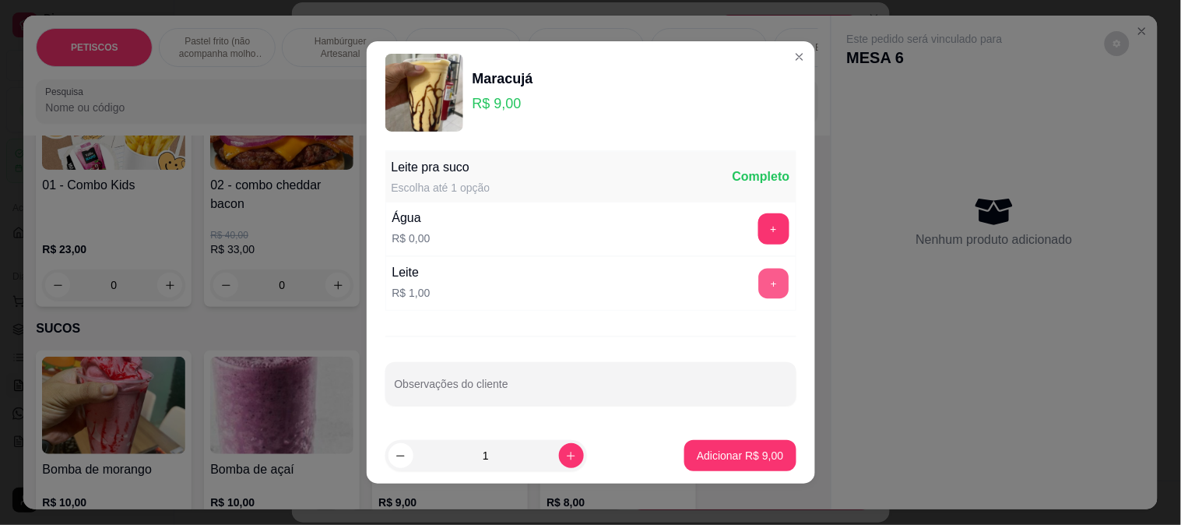
click at [760, 274] on button "+" at bounding box center [773, 283] width 30 height 30
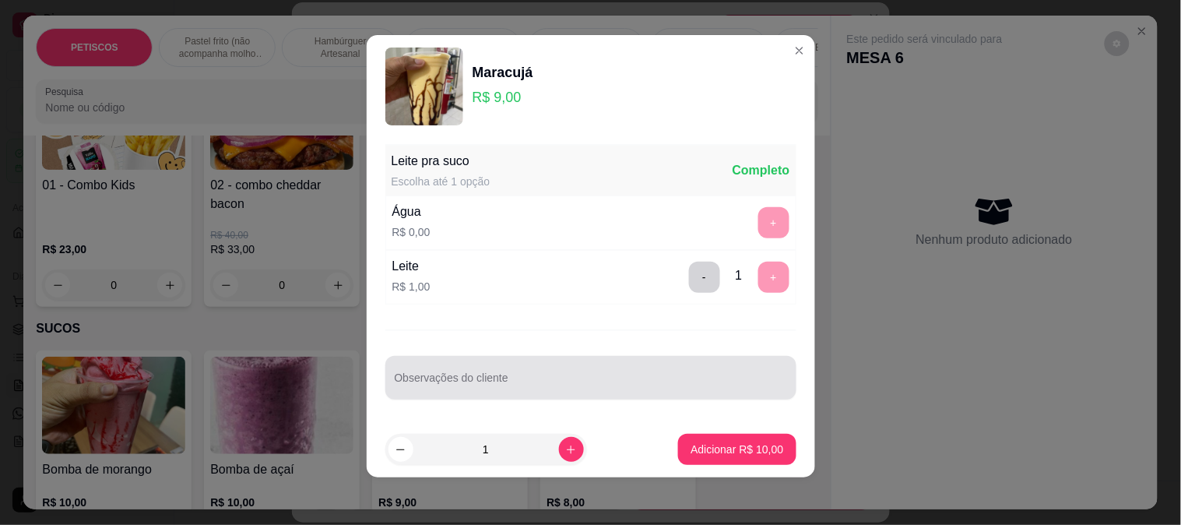
scroll to position [9, 0]
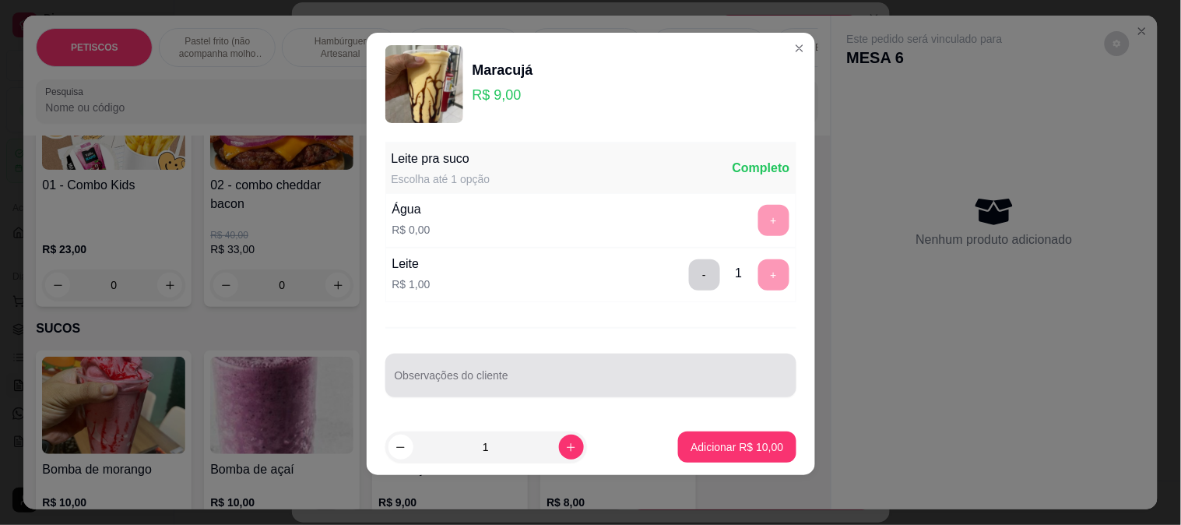
click at [437, 359] on div "Observações do cliente" at bounding box center [590, 375] width 411 height 44
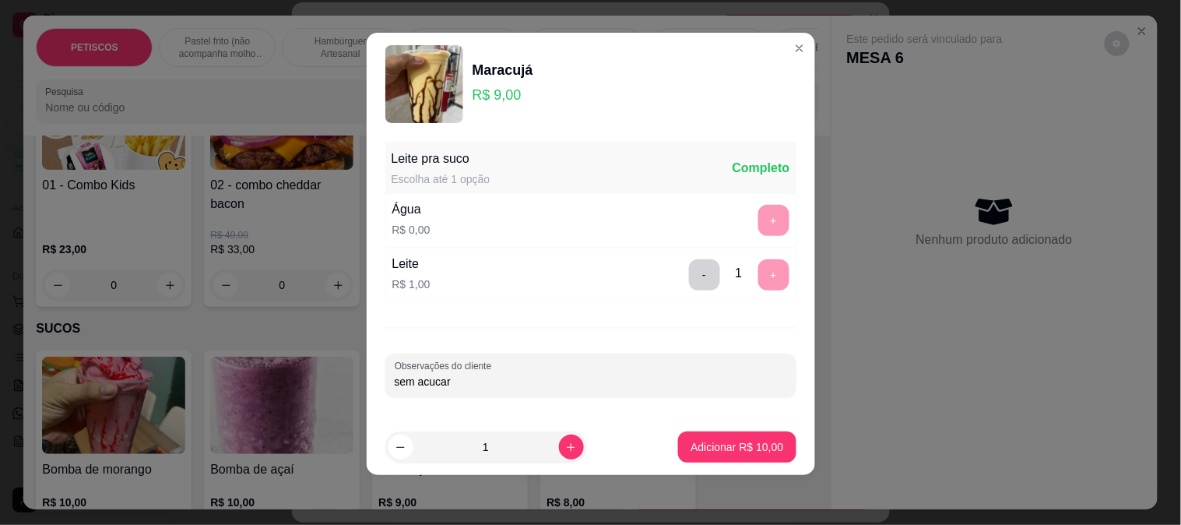
type input "sem acucar"
click at [758, 449] on p "Adicionar R$ 10,00" at bounding box center [737, 446] width 90 height 15
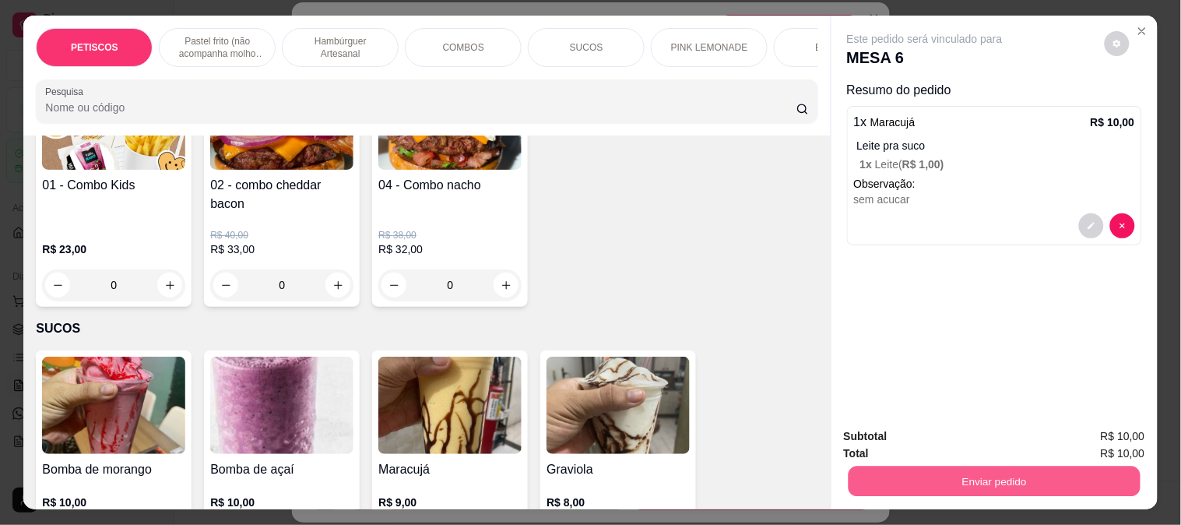
click at [877, 470] on button "Enviar pedido" at bounding box center [993, 480] width 292 height 30
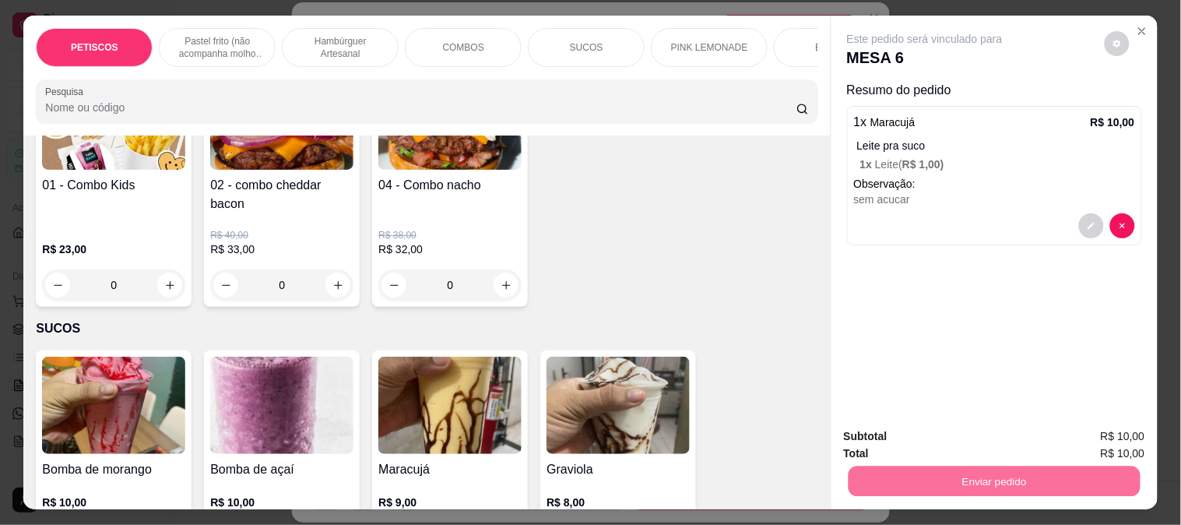
click at [882, 439] on button "Não registrar e enviar pedido" at bounding box center [942, 437] width 162 height 30
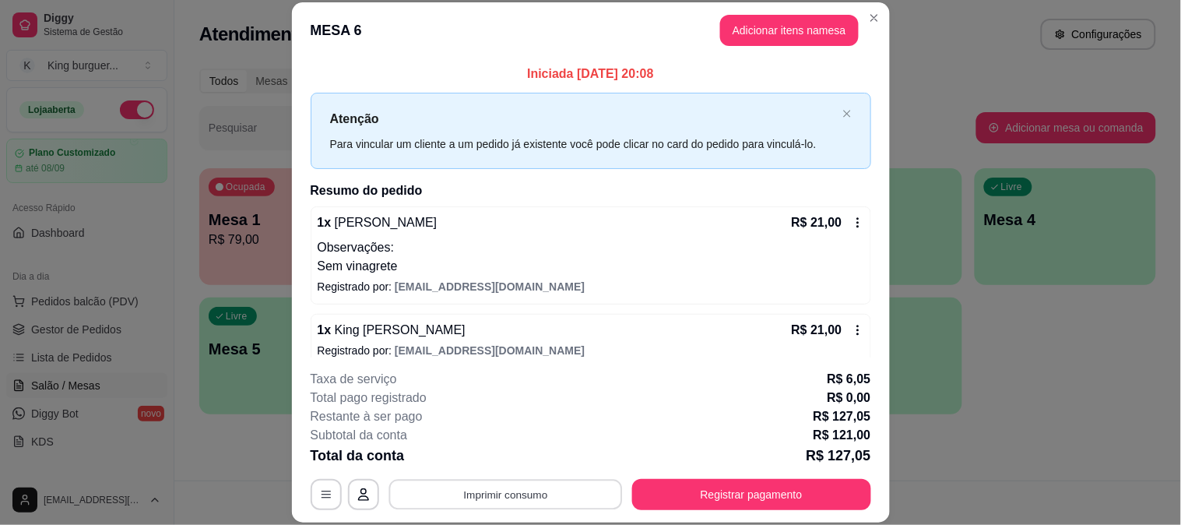
click at [555, 492] on button "Imprimir consumo" at bounding box center [504, 494] width 233 height 30
click at [527, 461] on button "IMPRESSORA" at bounding box center [503, 458] width 113 height 25
click at [802, 32] on button "Adicionar itens na mesa" at bounding box center [789, 30] width 139 height 31
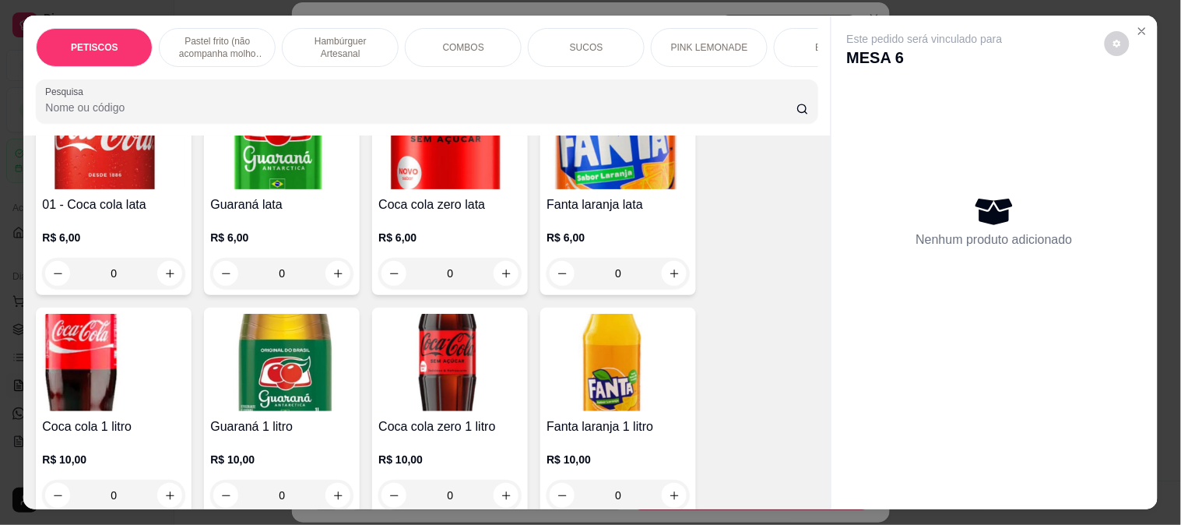
scroll to position [3815, 0]
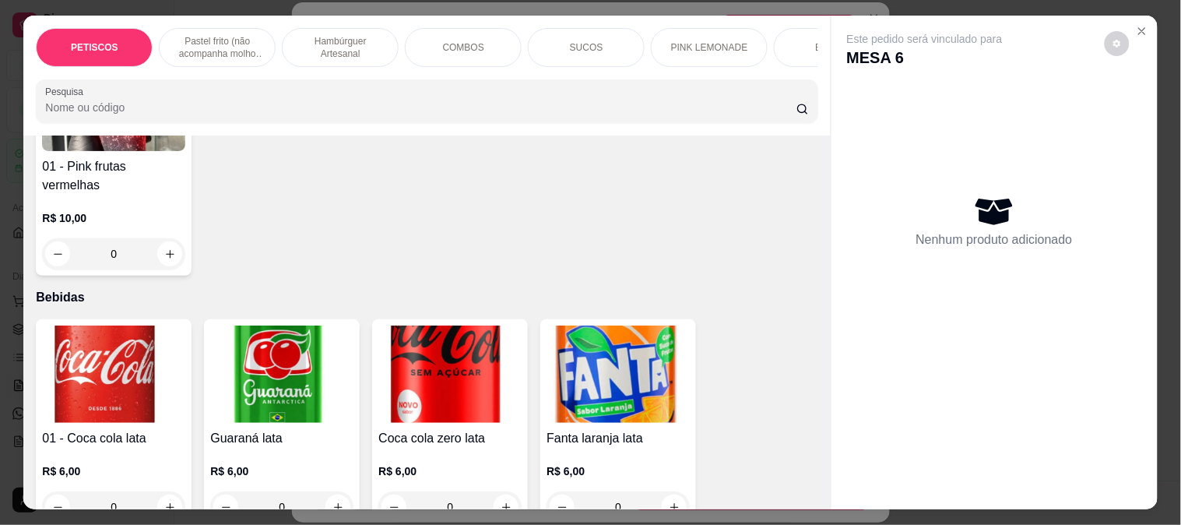
click at [559, 325] on img at bounding box center [617, 373] width 143 height 97
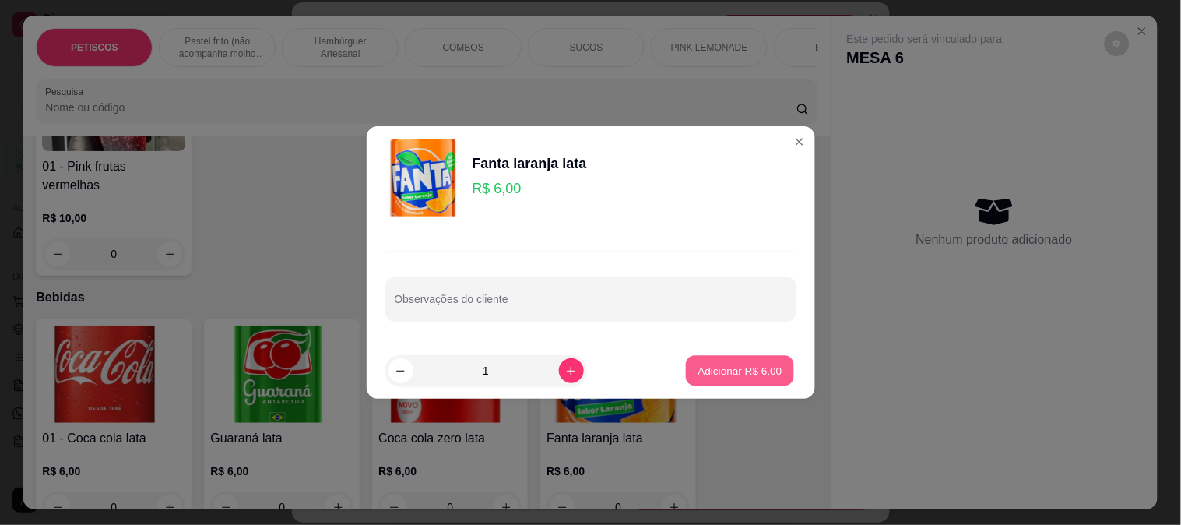
click at [749, 369] on p "Adicionar R$ 6,00" at bounding box center [740, 370] width 84 height 15
type input "1"
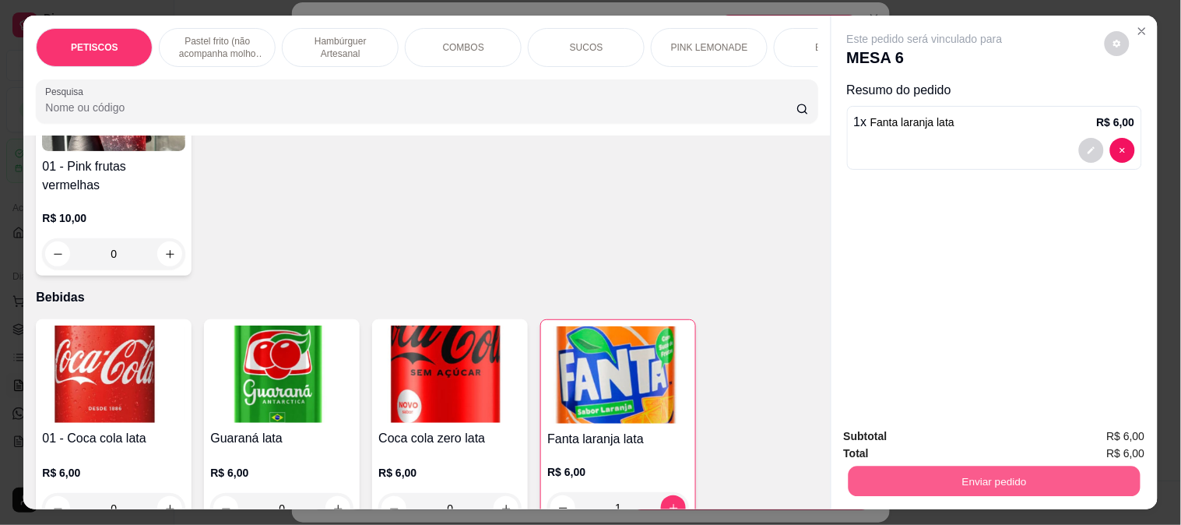
click at [879, 467] on button "Enviar pedido" at bounding box center [993, 480] width 292 height 30
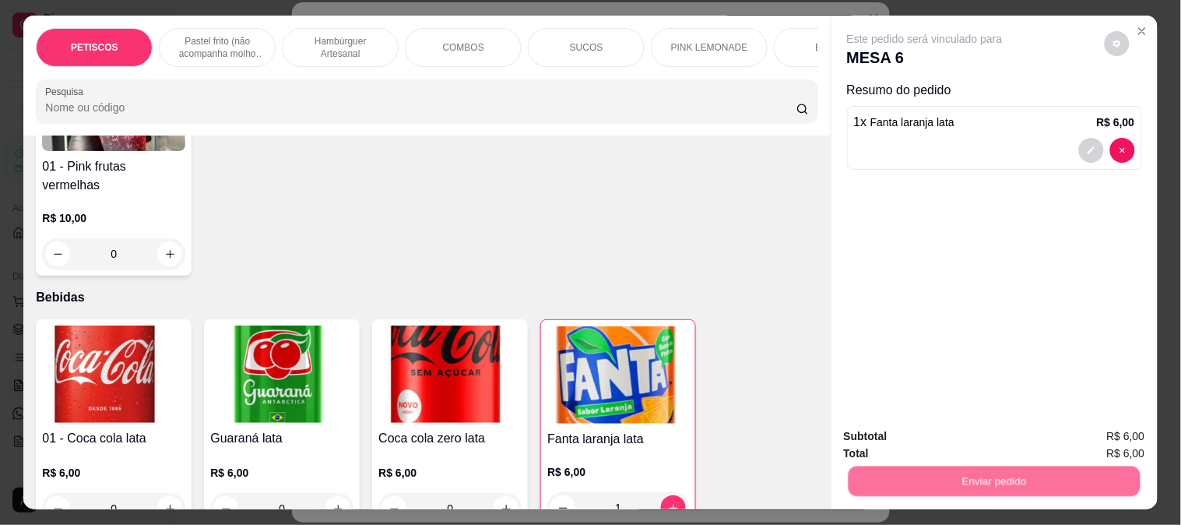
click at [872, 438] on button "Não registrar e enviar pedido" at bounding box center [942, 437] width 162 height 30
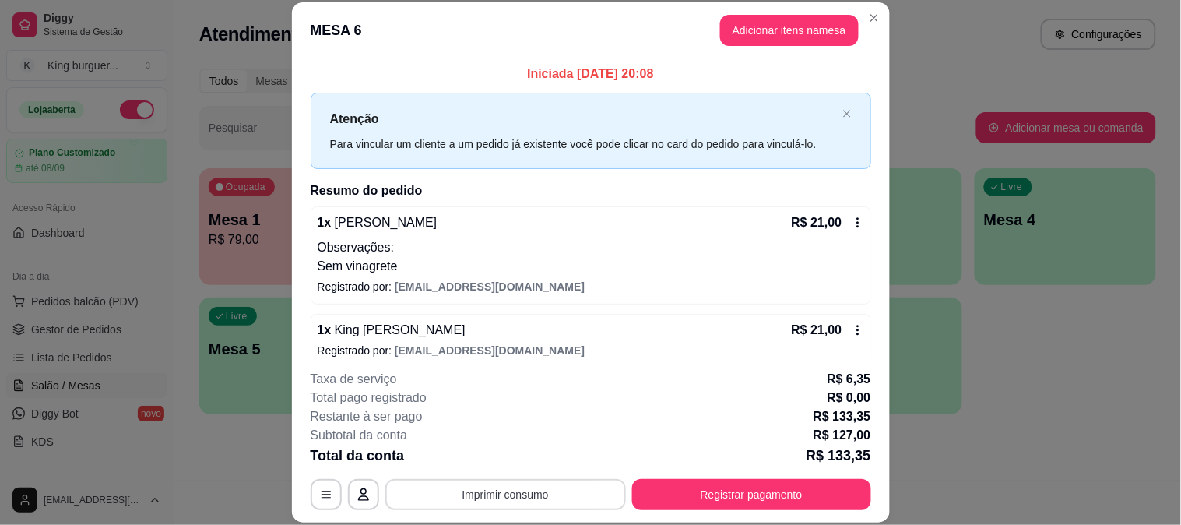
click at [546, 490] on button "Imprimir consumo" at bounding box center [505, 494] width 240 height 31
click at [530, 454] on button "IMPRESSORA" at bounding box center [503, 458] width 109 height 24
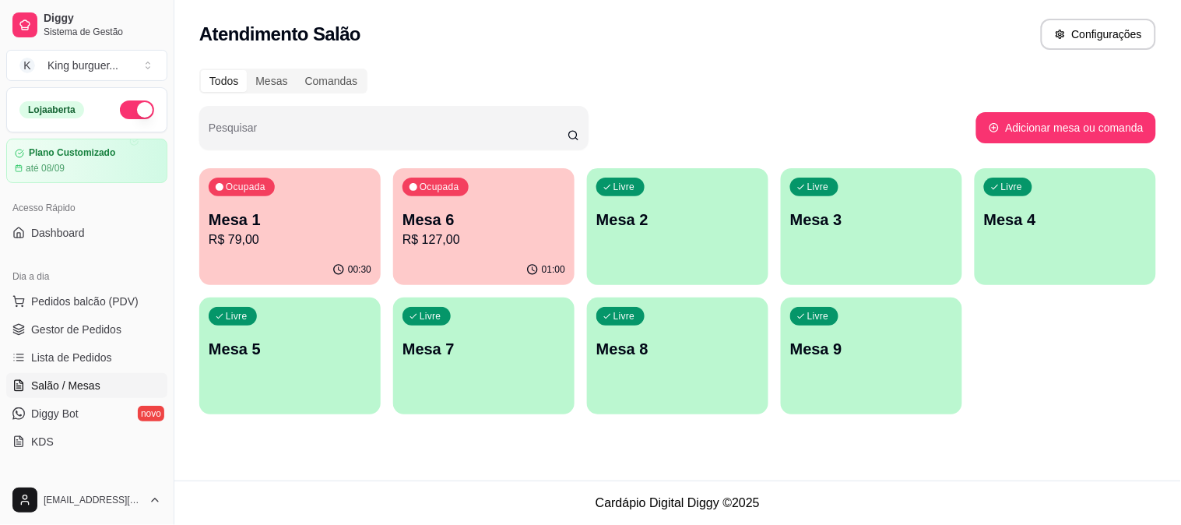
click at [290, 221] on p "Mesa 1" at bounding box center [290, 220] width 163 height 22
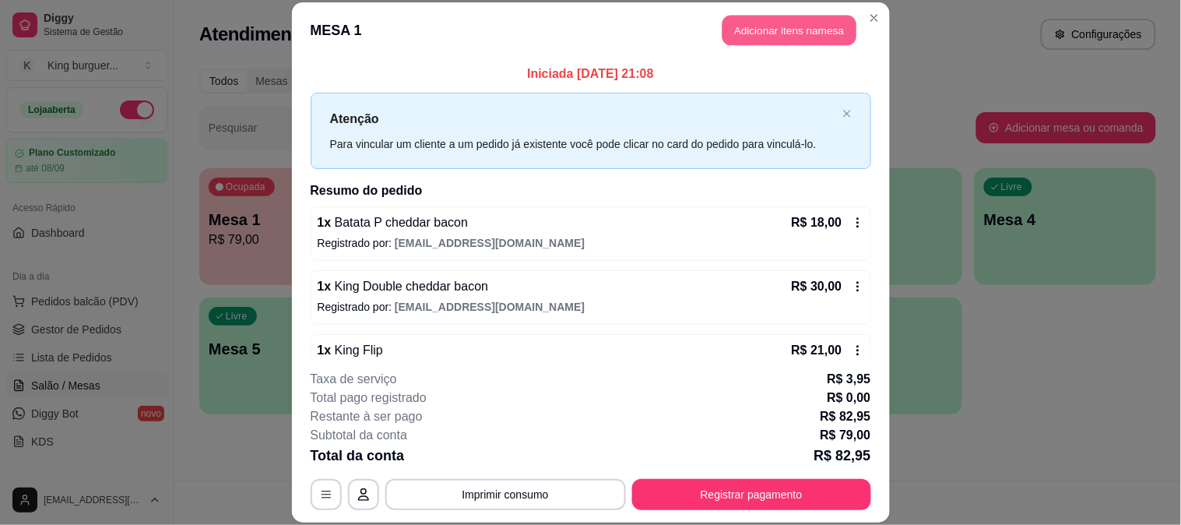
click at [760, 22] on button "Adicionar itens na mesa" at bounding box center [789, 31] width 134 height 30
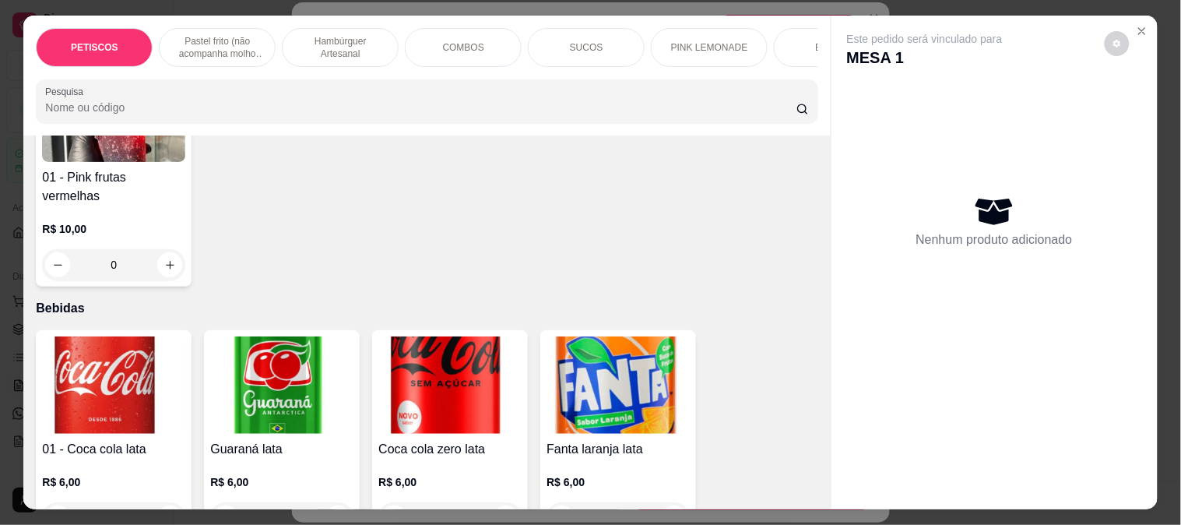
scroll to position [3977, 0]
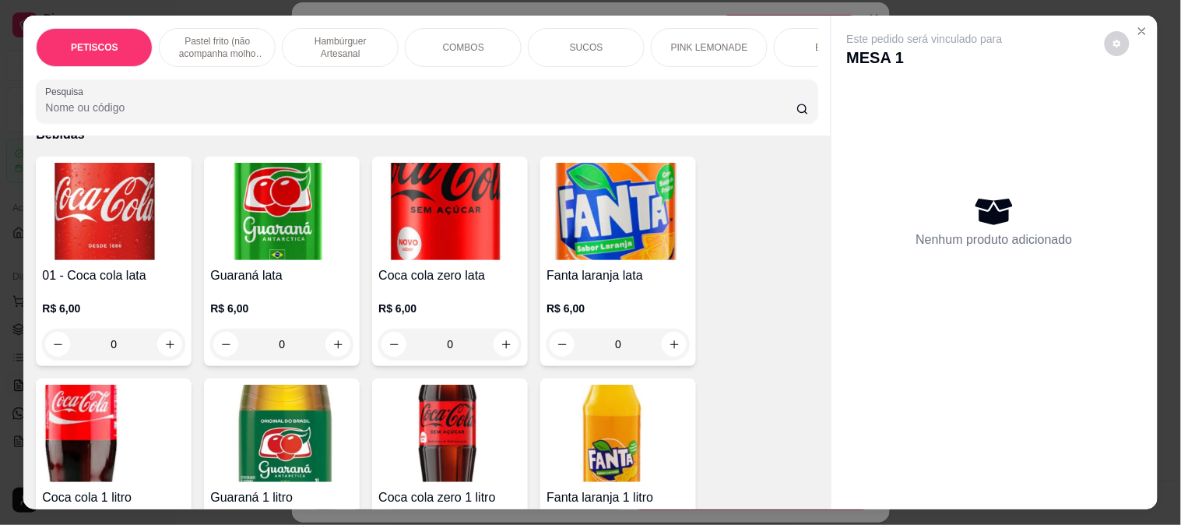
click at [607, 181] on img at bounding box center [617, 211] width 143 height 97
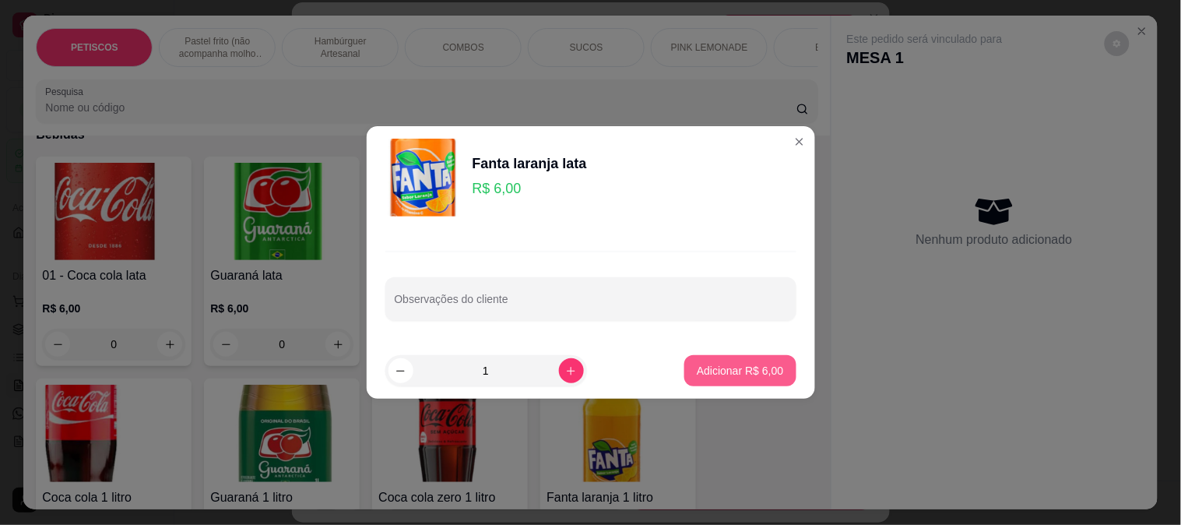
click at [740, 370] on p "Adicionar R$ 6,00" at bounding box center [739, 371] width 86 height 16
type input "1"
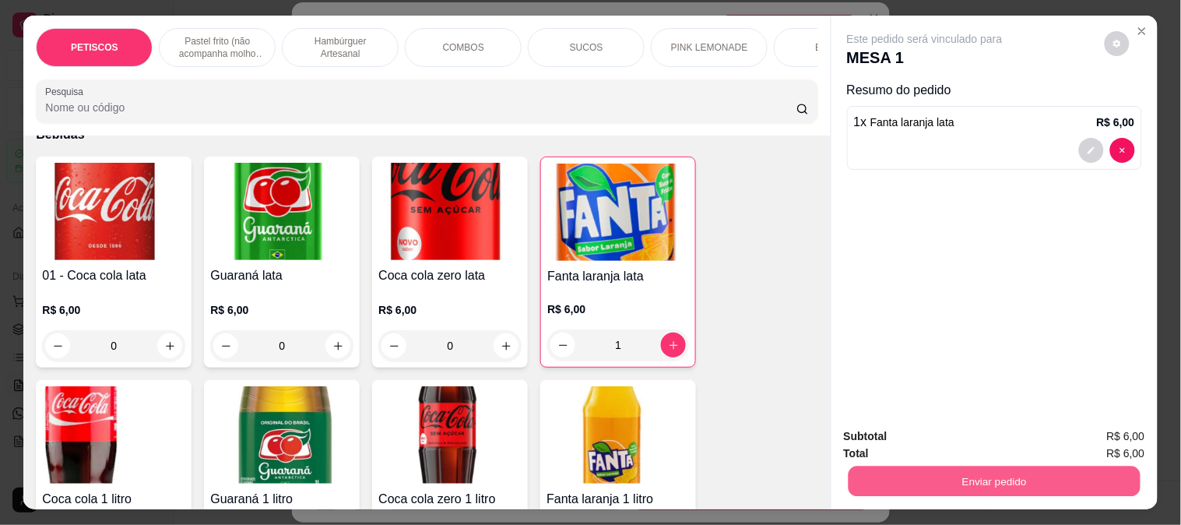
click at [906, 475] on button "Enviar pedido" at bounding box center [993, 480] width 292 height 30
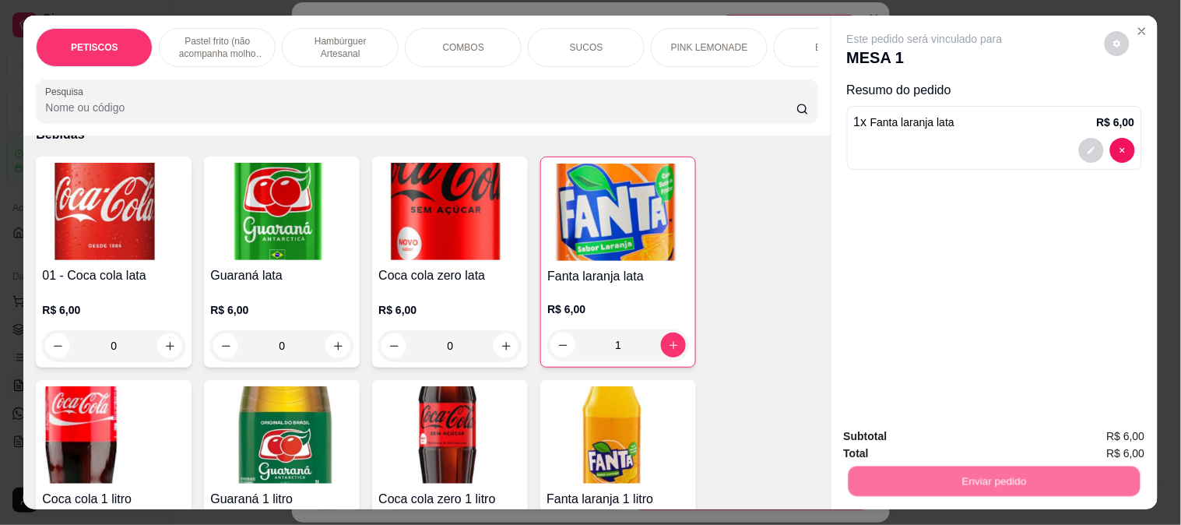
click at [916, 433] on button "Não registrar e enviar pedido" at bounding box center [942, 437] width 162 height 30
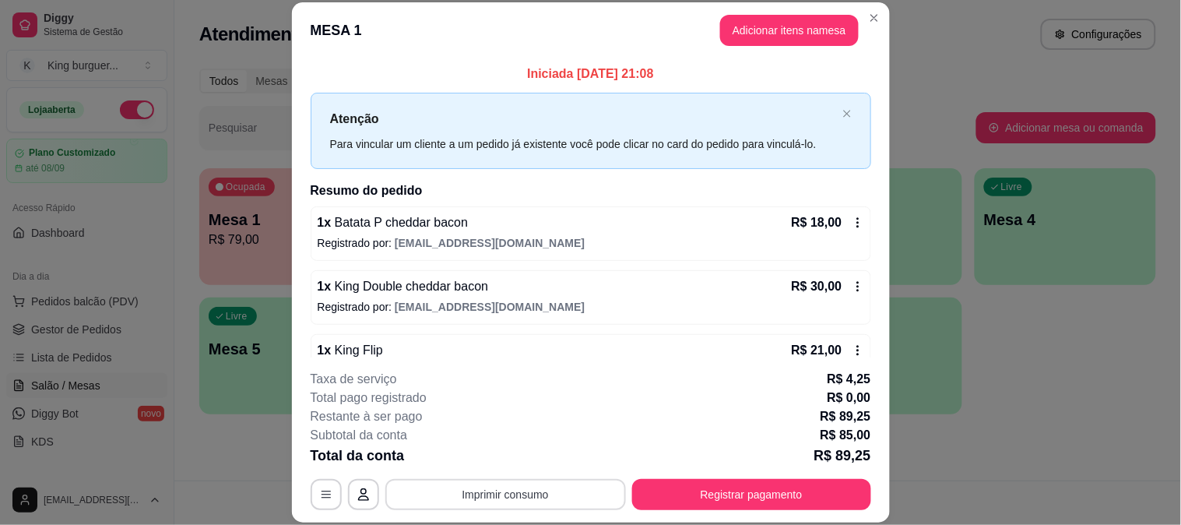
click at [525, 496] on button "Imprimir consumo" at bounding box center [505, 494] width 240 height 31
click at [535, 456] on button "IMPRESSORA" at bounding box center [503, 458] width 113 height 25
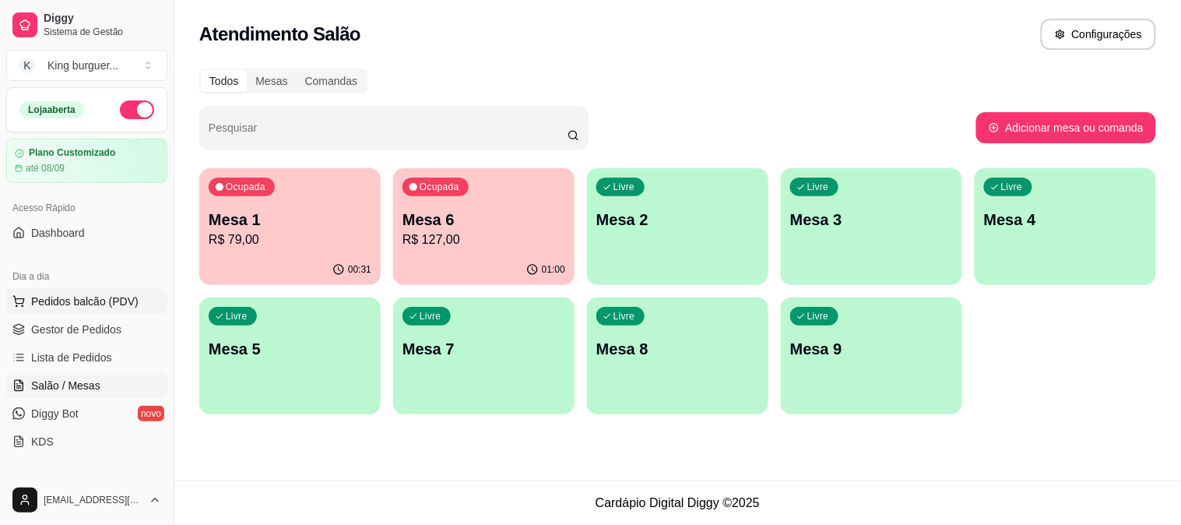
click at [94, 303] on span "Pedidos balcão (PDV)" at bounding box center [84, 301] width 107 height 16
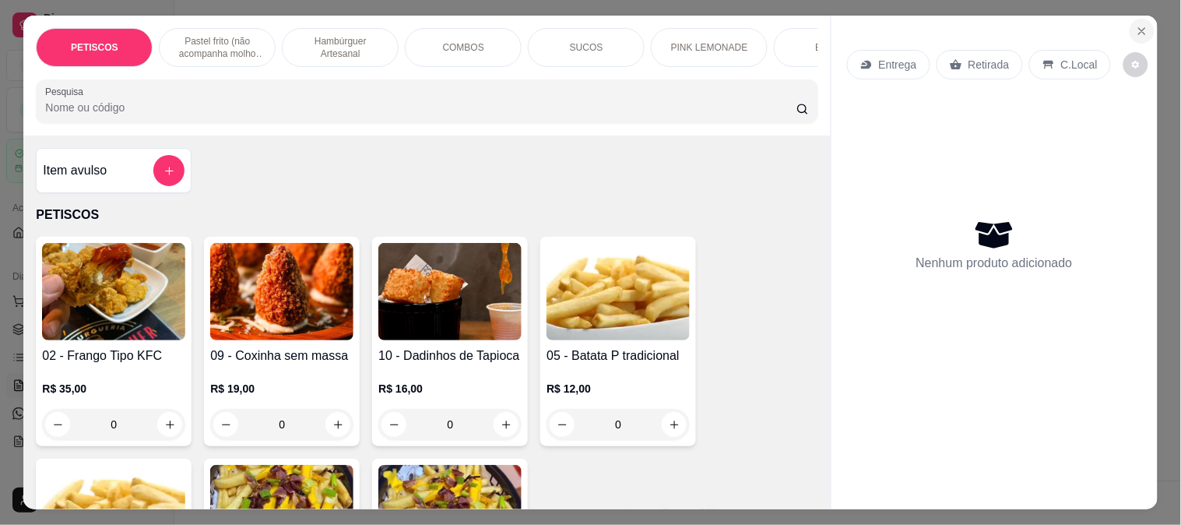
click at [1138, 28] on icon "Close" at bounding box center [1141, 31] width 6 height 6
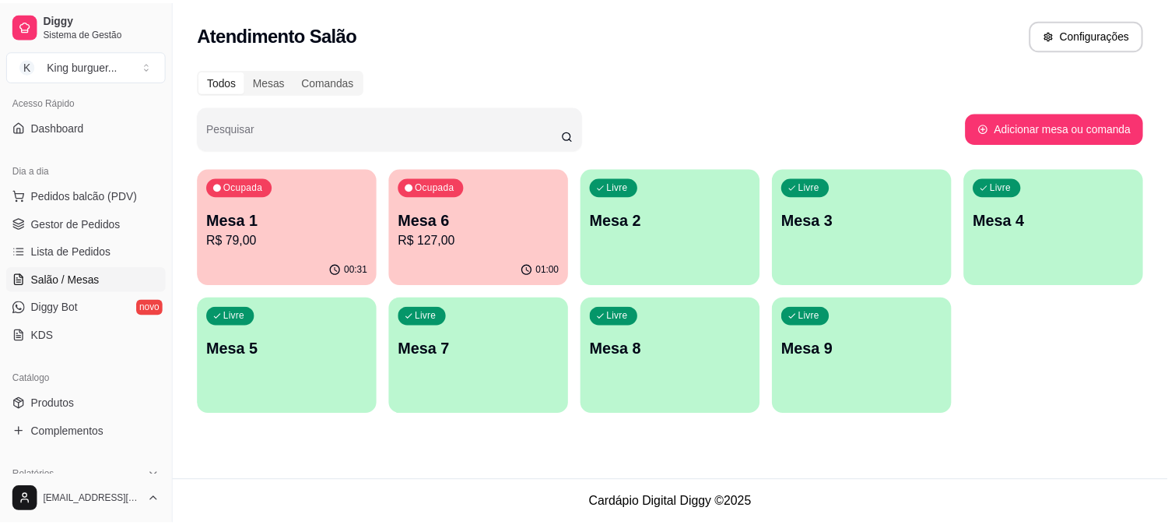
scroll to position [259, 0]
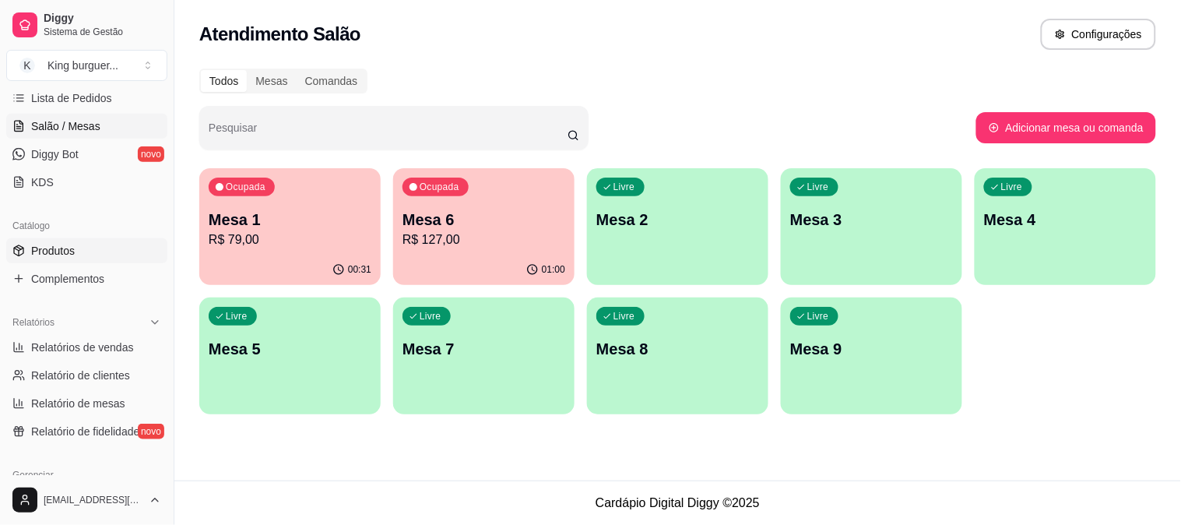
click at [74, 246] on link "Produtos" at bounding box center [86, 250] width 161 height 25
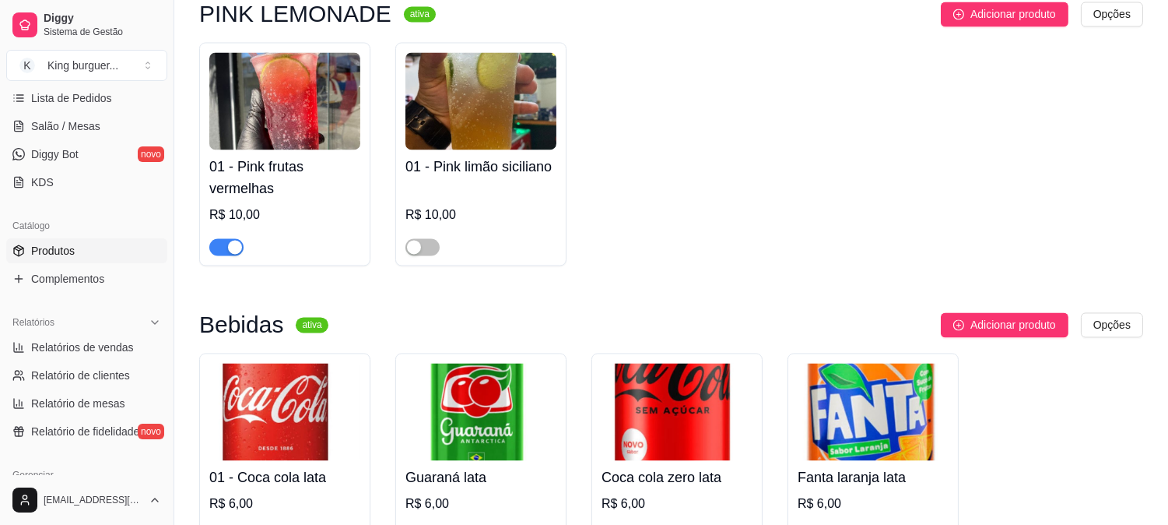
scroll to position [5793, 0]
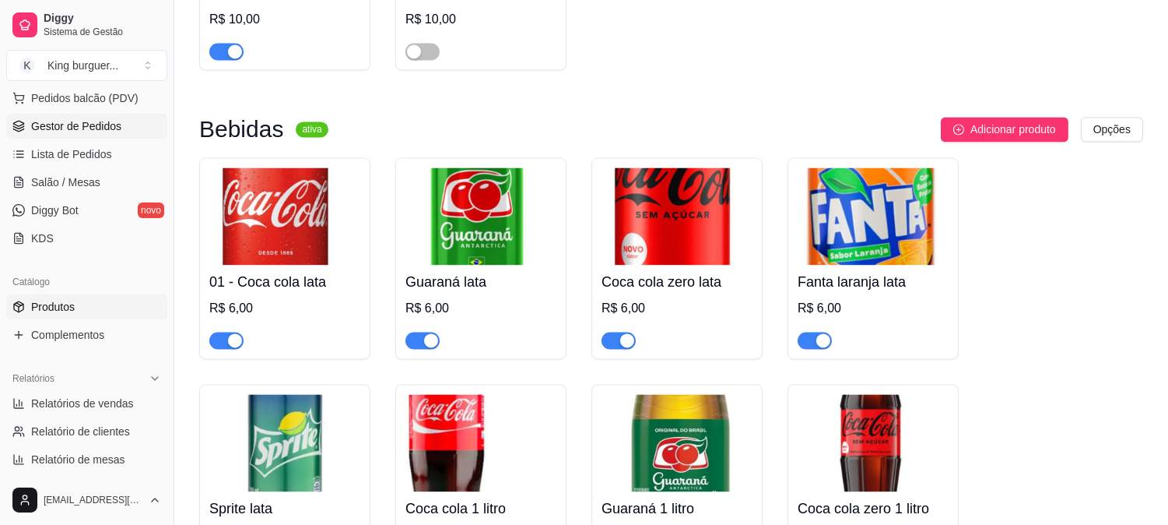
scroll to position [173, 0]
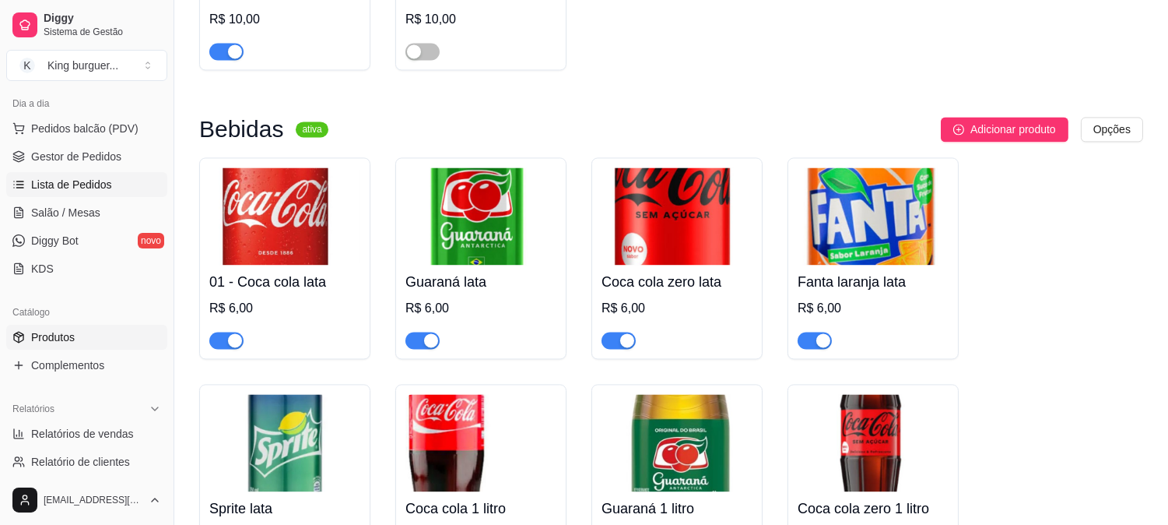
drag, startPoint x: 86, startPoint y: 205, endPoint x: 90, endPoint y: 182, distance: 23.7
click at [86, 203] on link "Salão / Mesas" at bounding box center [86, 212] width 161 height 25
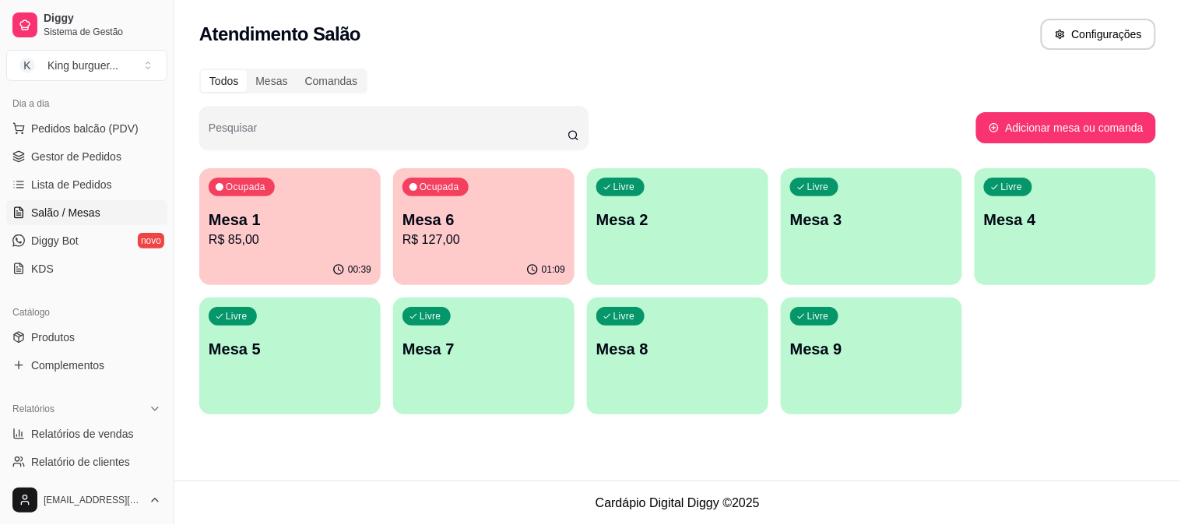
click at [471, 228] on p "Mesa 6" at bounding box center [483, 220] width 163 height 22
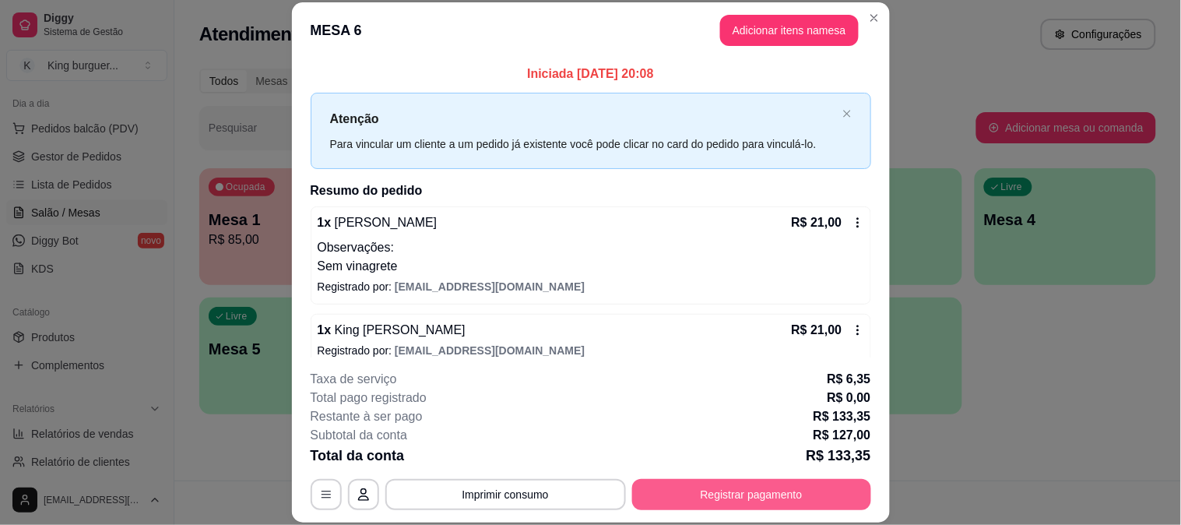
click at [794, 490] on button "Registrar pagamento" at bounding box center [751, 494] width 239 height 31
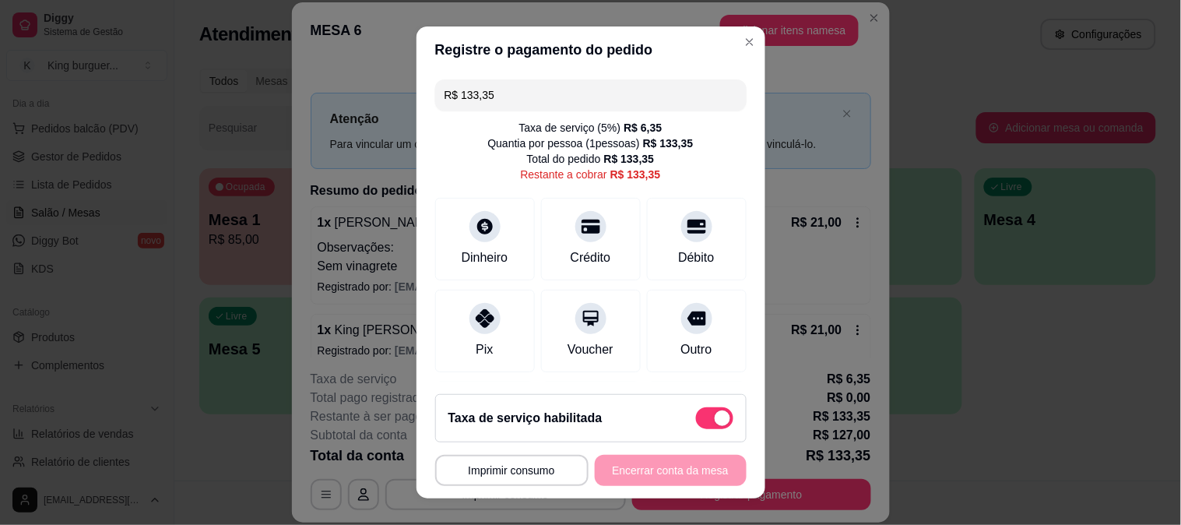
click at [696, 415] on span at bounding box center [714, 418] width 37 height 22
click at [695, 421] on input "checkbox" at bounding box center [700, 426] width 10 height 10
checkbox input "true"
type input "R$ 127,00"
checkbox input "false"
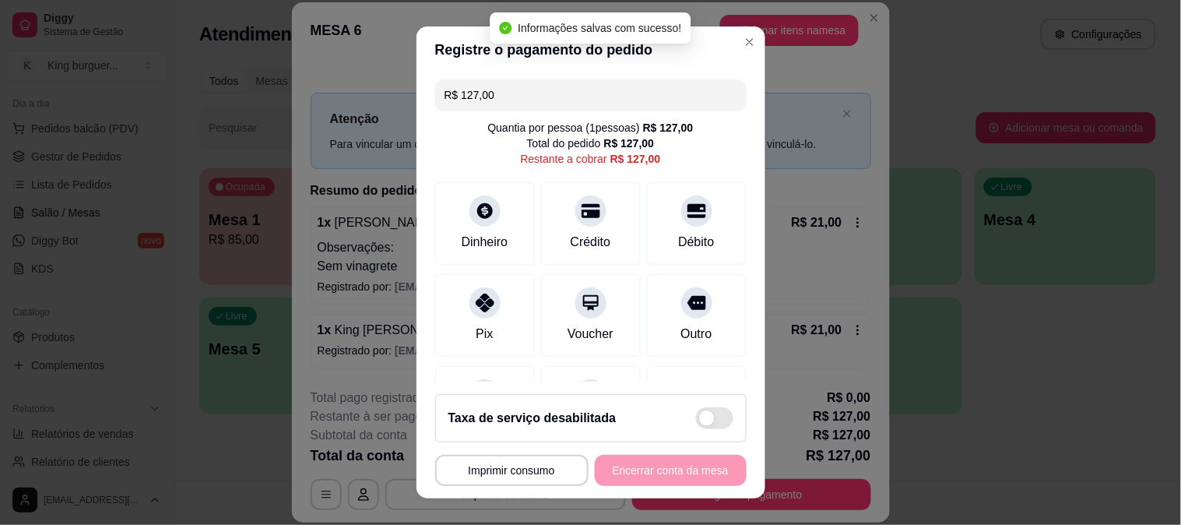
drag, startPoint x: 502, startPoint y: 88, endPoint x: 367, endPoint y: 99, distance: 135.8
click at [325, 90] on div "**********" at bounding box center [590, 262] width 1181 height 525
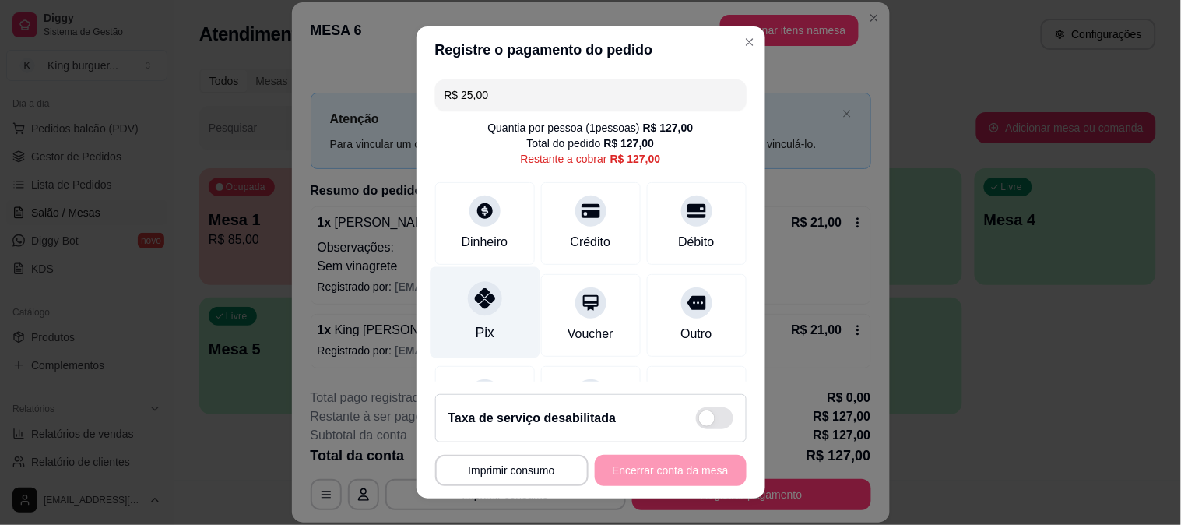
drag, startPoint x: 479, startPoint y: 303, endPoint x: 475, endPoint y: 286, distance: 18.5
click at [479, 303] on icon at bounding box center [484, 298] width 20 height 20
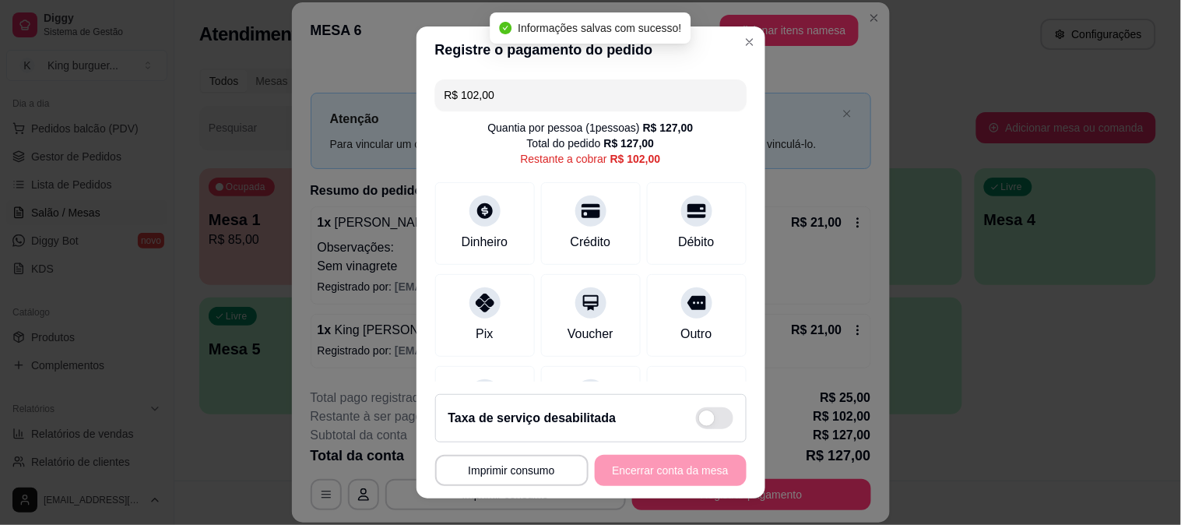
drag, startPoint x: 500, startPoint y: 87, endPoint x: 369, endPoint y: 89, distance: 130.8
click at [369, 89] on div "**********" at bounding box center [590, 262] width 1181 height 525
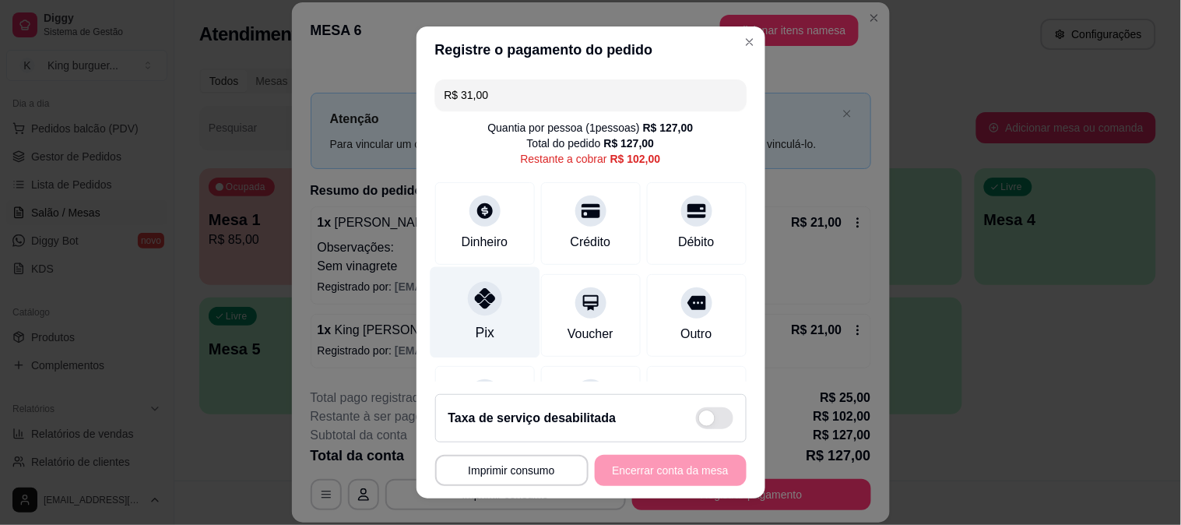
click at [474, 296] on icon at bounding box center [484, 298] width 20 height 20
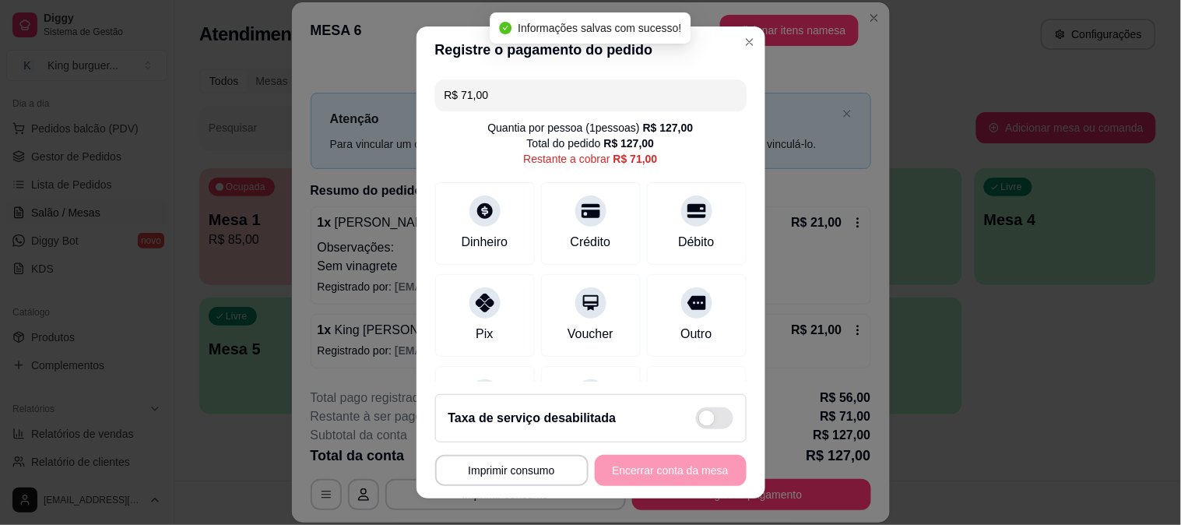
drag, startPoint x: 488, startPoint y: 89, endPoint x: 271, endPoint y: 60, distance: 219.0
click at [271, 60] on div "**********" at bounding box center [590, 262] width 1181 height 525
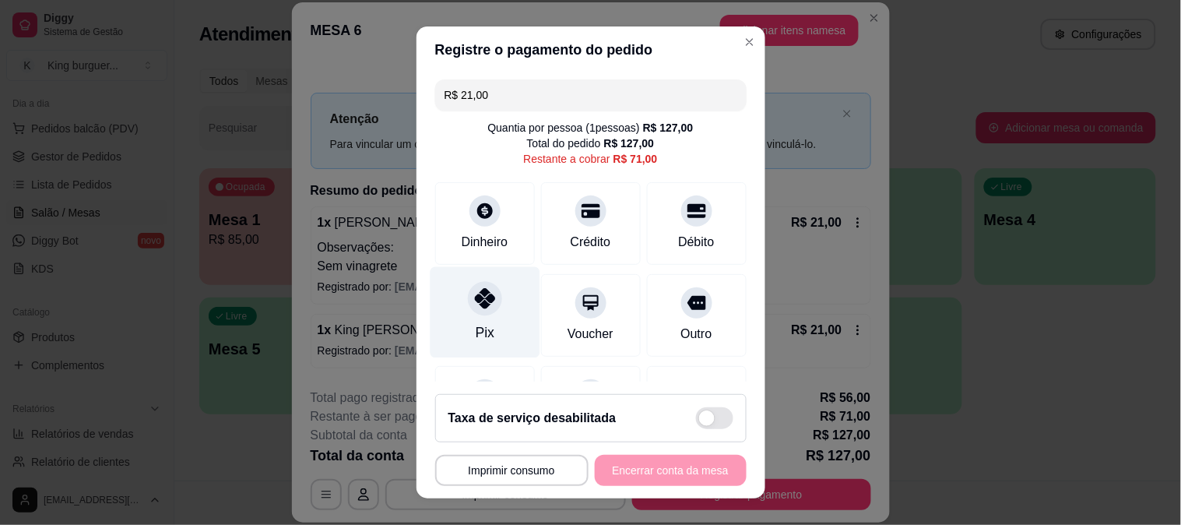
click at [474, 297] on icon at bounding box center [484, 298] width 20 height 20
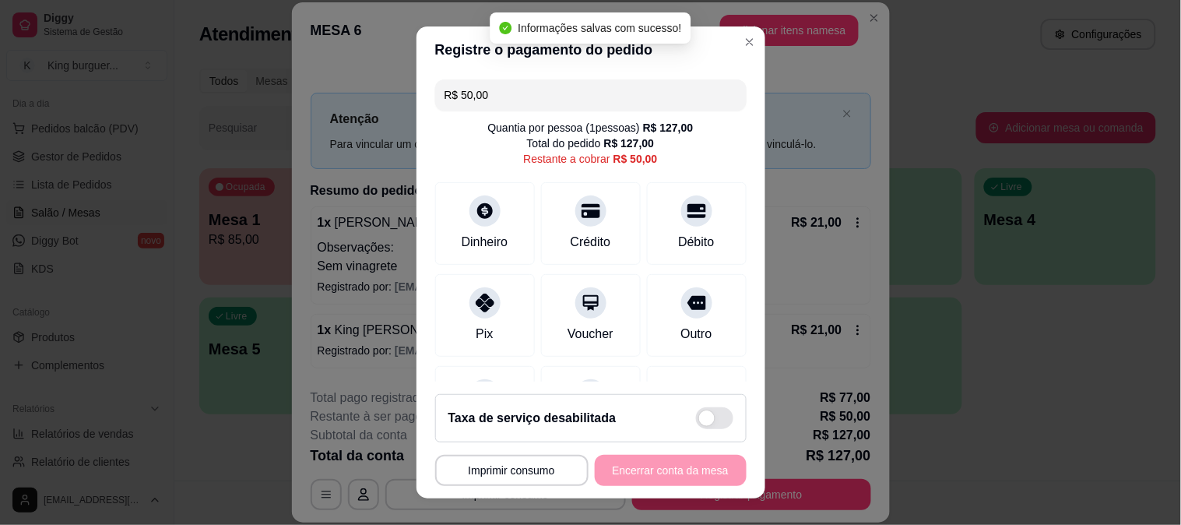
drag, startPoint x: 518, startPoint y: 93, endPoint x: 325, endPoint y: 72, distance: 194.9
click at [325, 72] on div "**********" at bounding box center [590, 262] width 1181 height 525
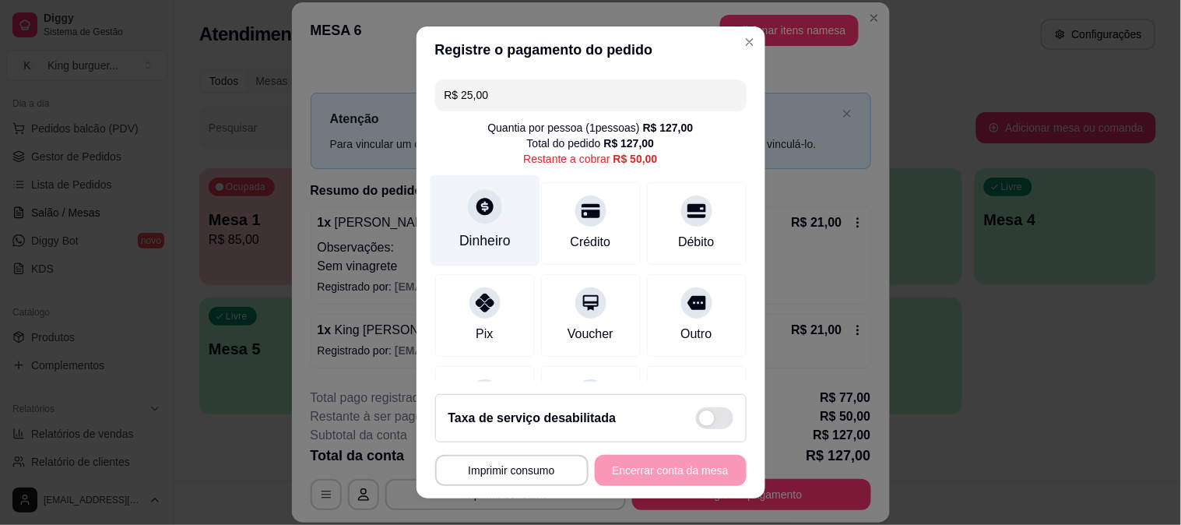
type input "R$ 25,00"
click at [471, 218] on div at bounding box center [485, 206] width 34 height 34
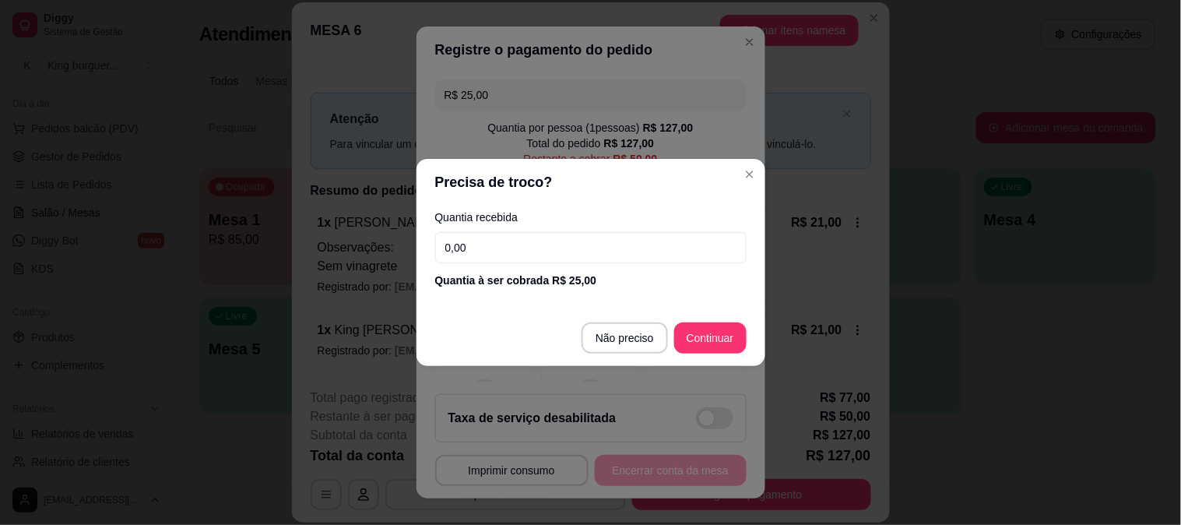
drag, startPoint x: 490, startPoint y: 246, endPoint x: 265, endPoint y: 196, distance: 230.3
click at [303, 229] on div "Precisa de troco? Quantia recebida 0,00 Quantia à ser cobrada R$ 25,00 Não prec…" at bounding box center [590, 262] width 1181 height 525
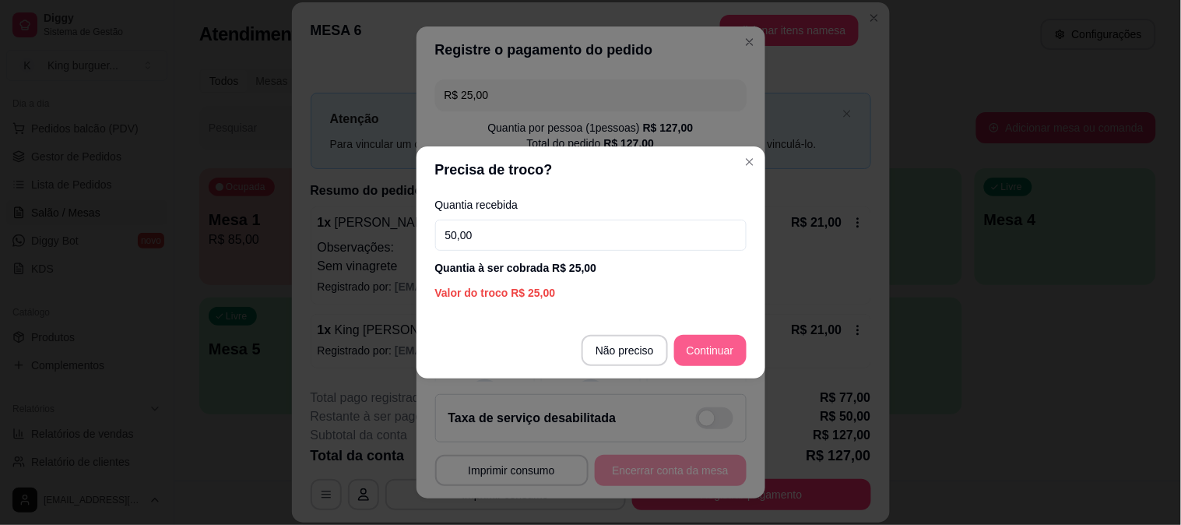
type input "50,00"
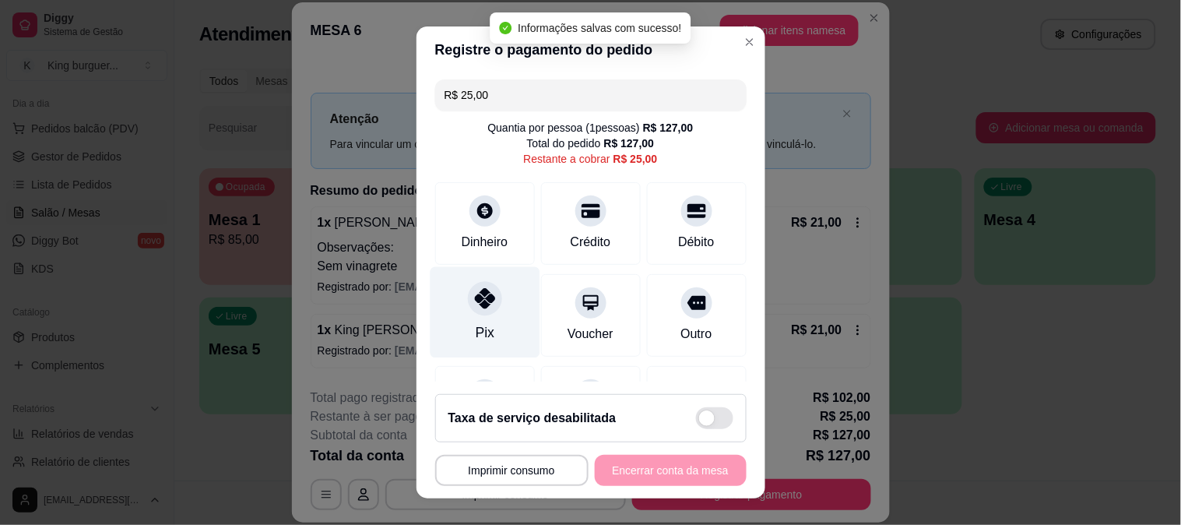
click at [474, 303] on icon at bounding box center [484, 298] width 20 height 20
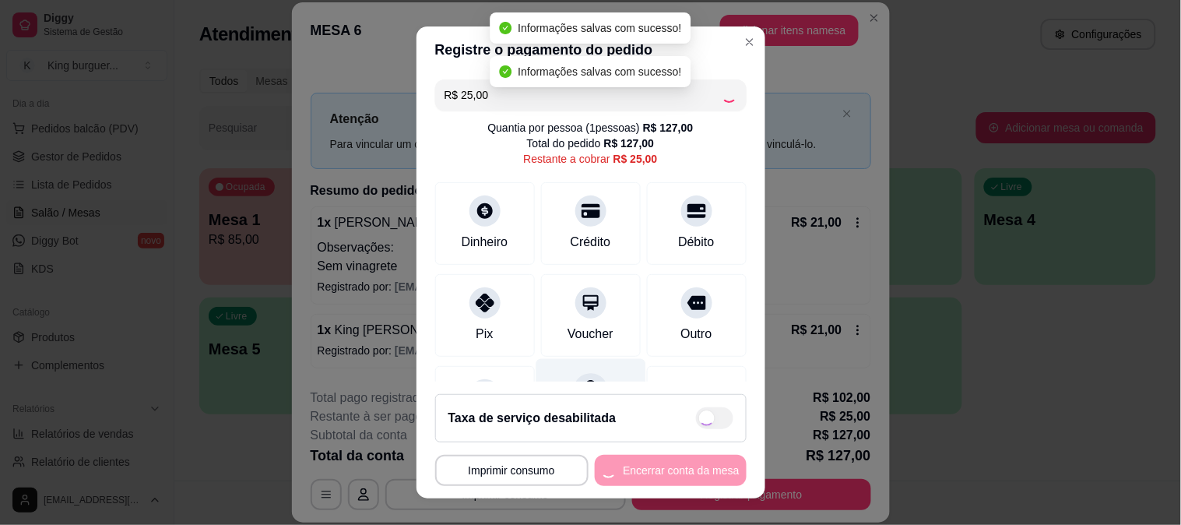
type input "R$ 0,00"
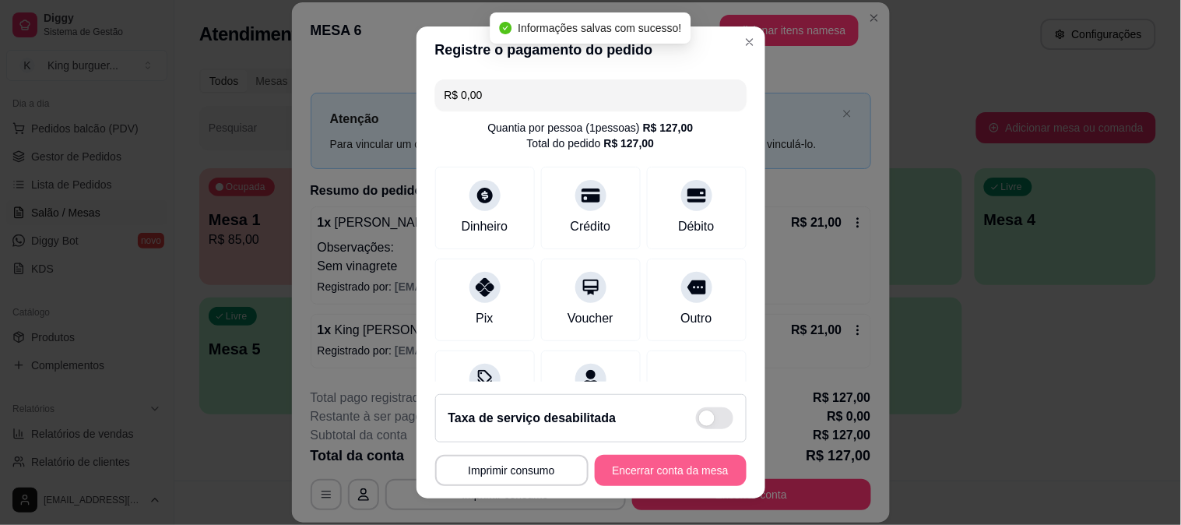
click at [640, 470] on button "Encerrar conta da mesa" at bounding box center [671, 469] width 152 height 31
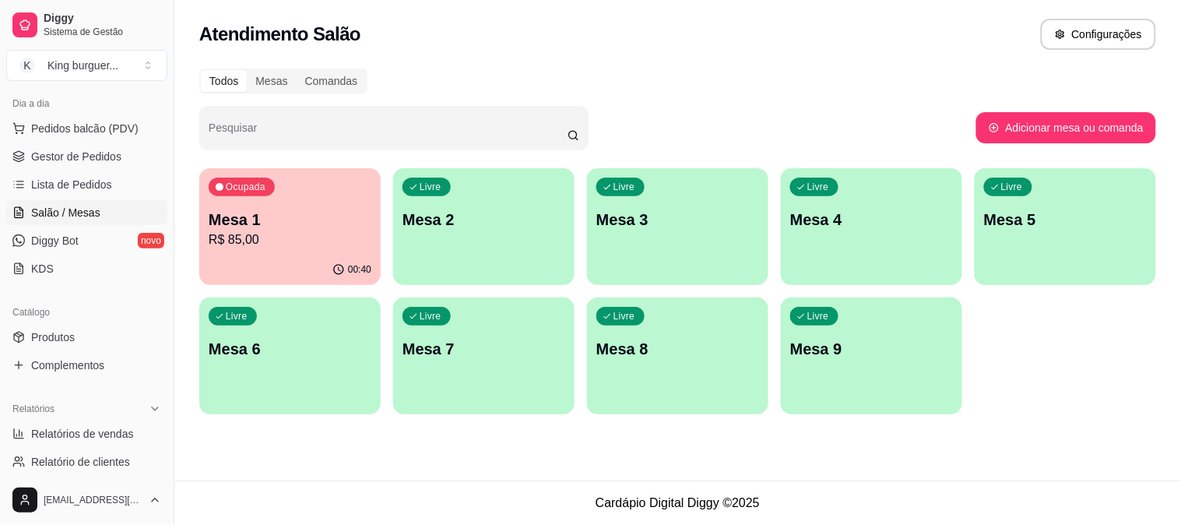
click at [301, 230] on p "R$ 85,00" at bounding box center [290, 239] width 163 height 19
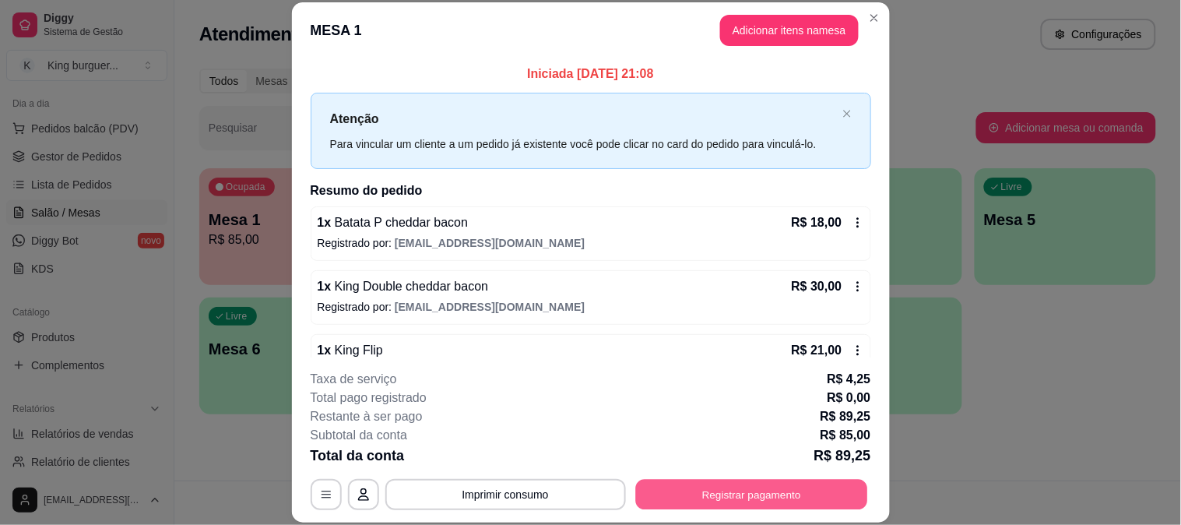
click at [727, 496] on button "Registrar pagamento" at bounding box center [751, 494] width 232 height 30
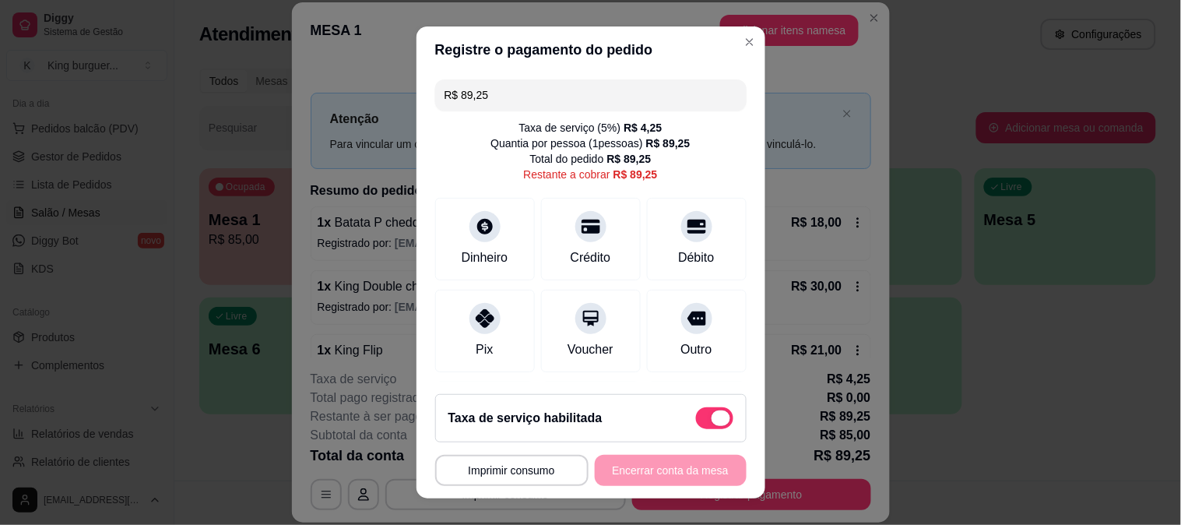
click at [696, 415] on span at bounding box center [714, 418] width 37 height 22
click at [695, 421] on input "checkbox" at bounding box center [700, 426] width 10 height 10
checkbox input "true"
type input "R$ 85,00"
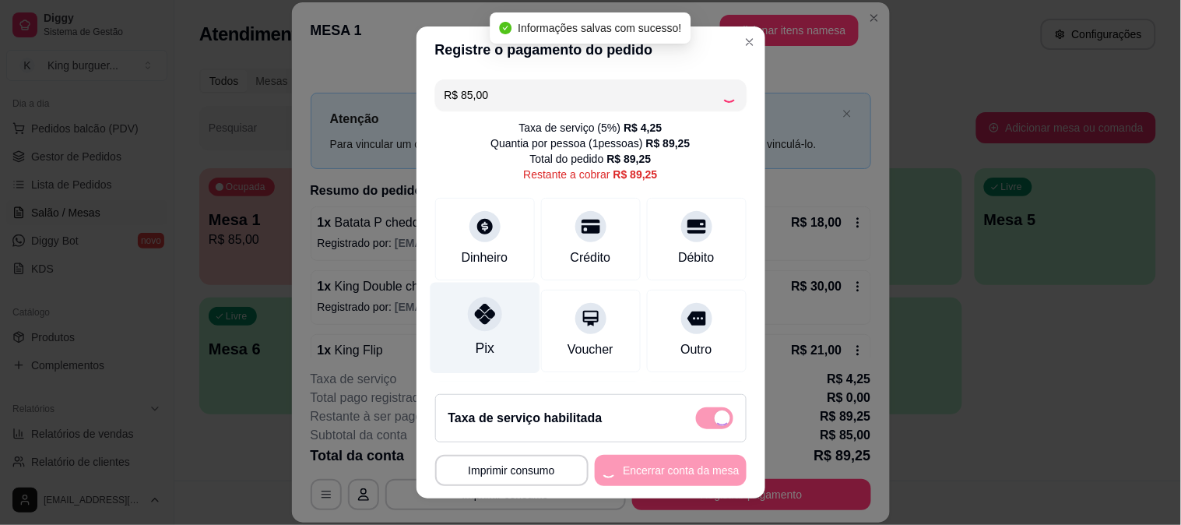
checkbox input "false"
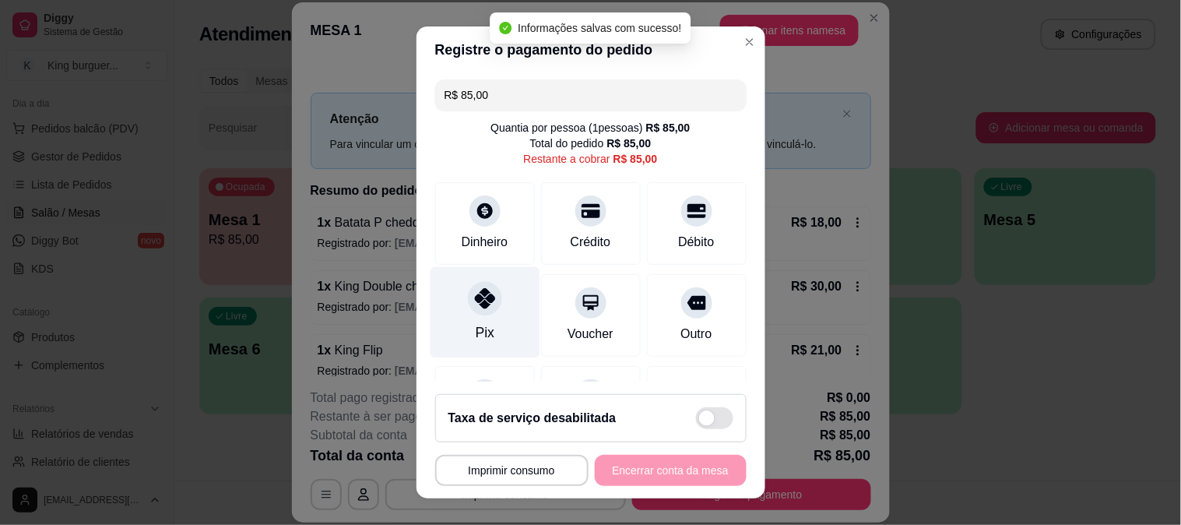
click at [479, 293] on icon at bounding box center [484, 298] width 20 height 20
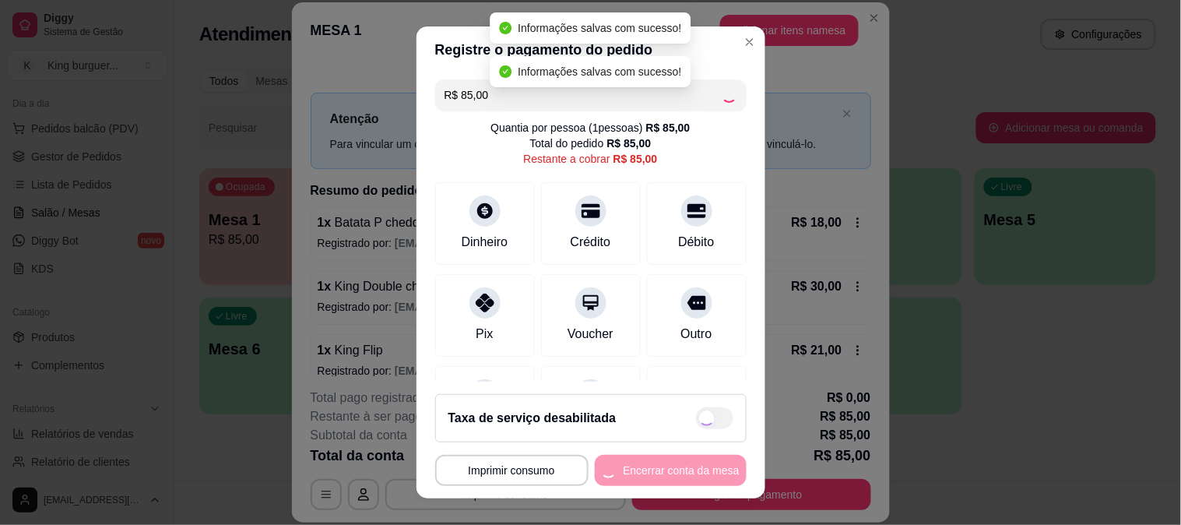
type input "R$ 0,00"
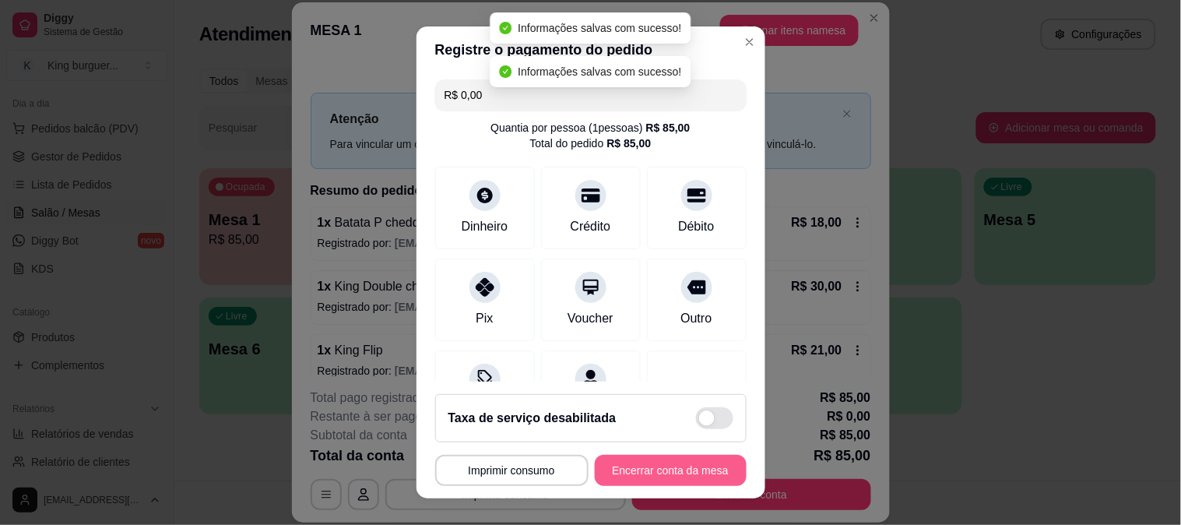
click at [651, 468] on button "Encerrar conta da mesa" at bounding box center [671, 469] width 152 height 31
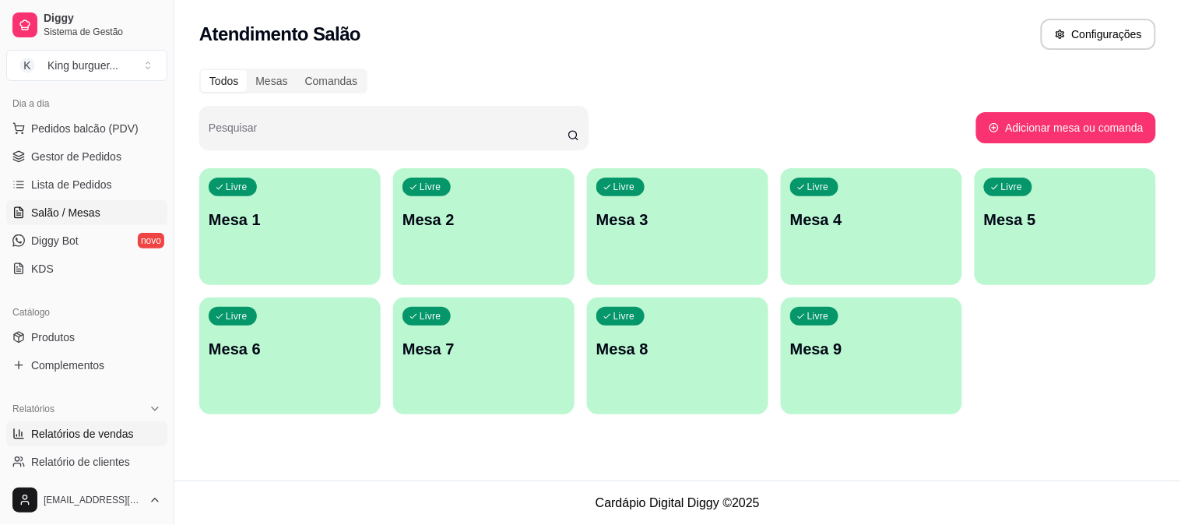
click at [112, 433] on span "Relatórios de vendas" at bounding box center [82, 434] width 103 height 16
select select "ALL"
select select "0"
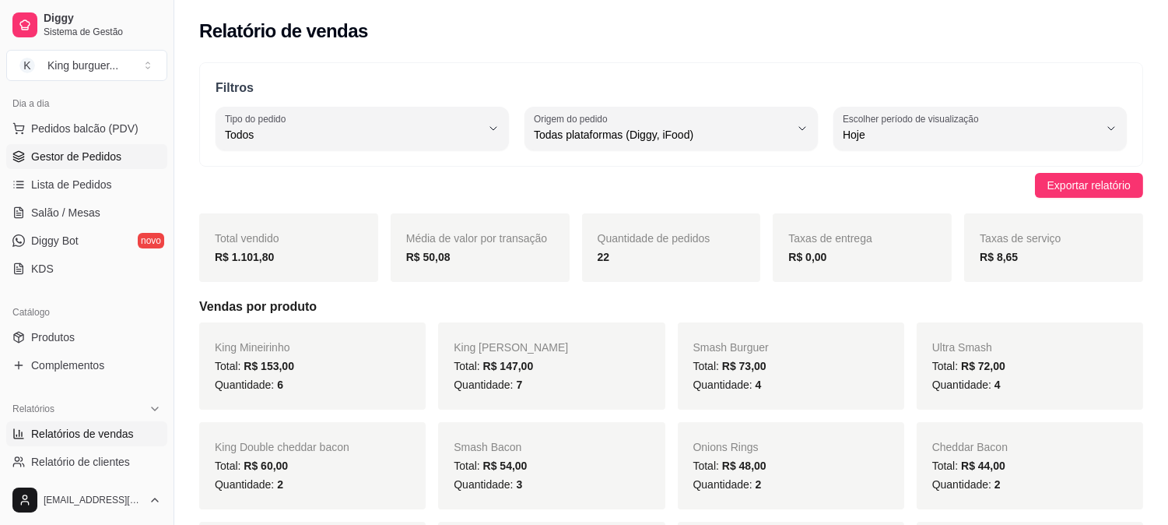
click at [82, 160] on span "Gestor de Pedidos" at bounding box center [76, 157] width 90 height 16
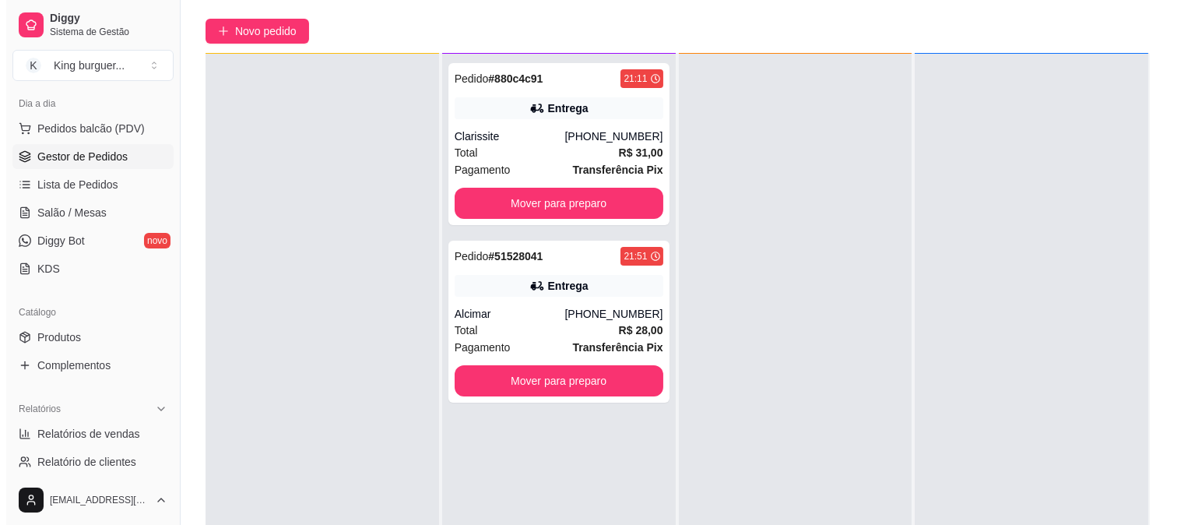
scroll to position [237, 0]
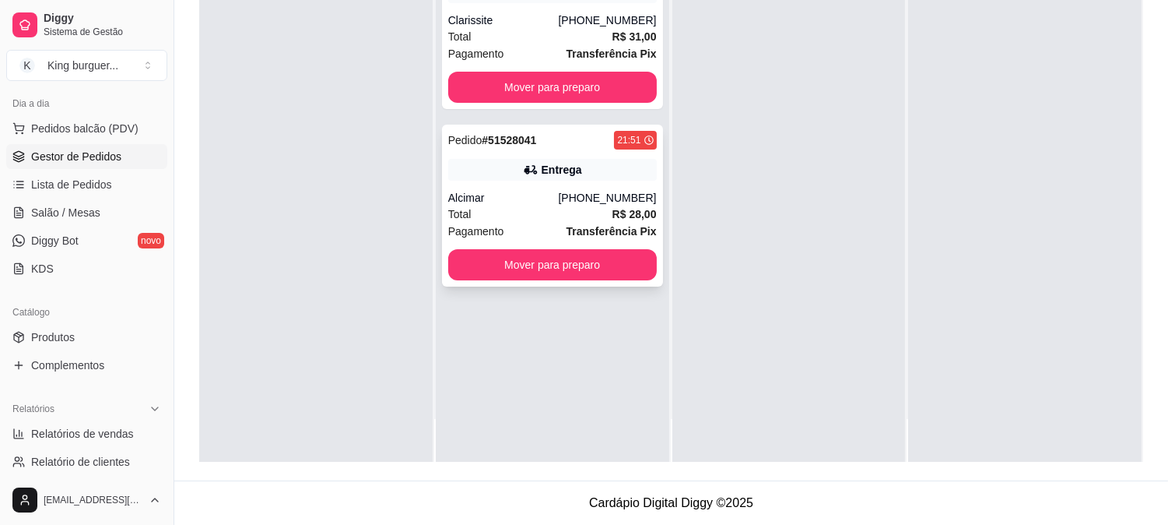
click at [584, 209] on div "Total R$ 28,00" at bounding box center [552, 213] width 209 height 17
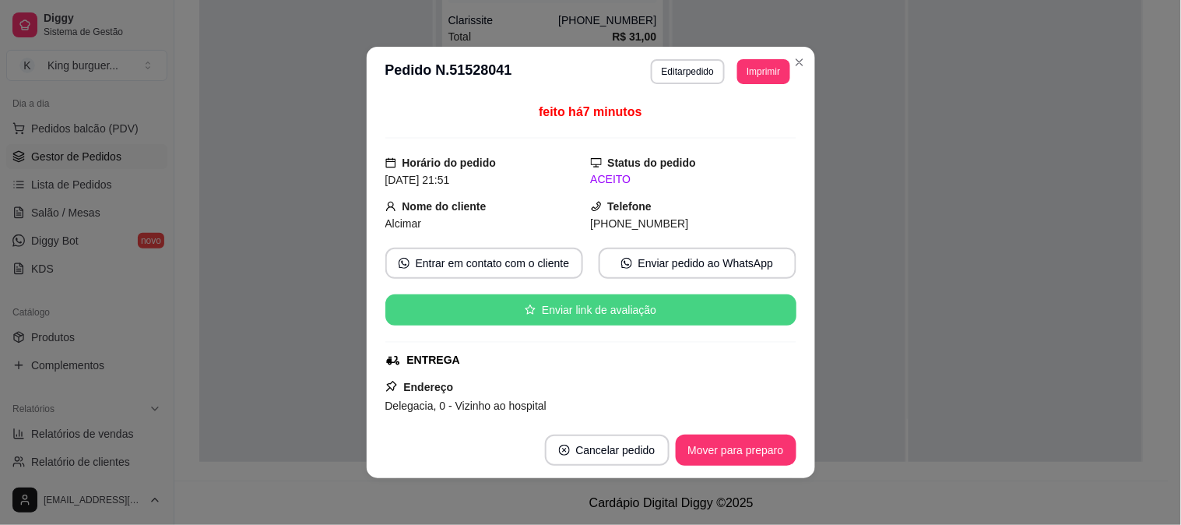
scroll to position [259, 0]
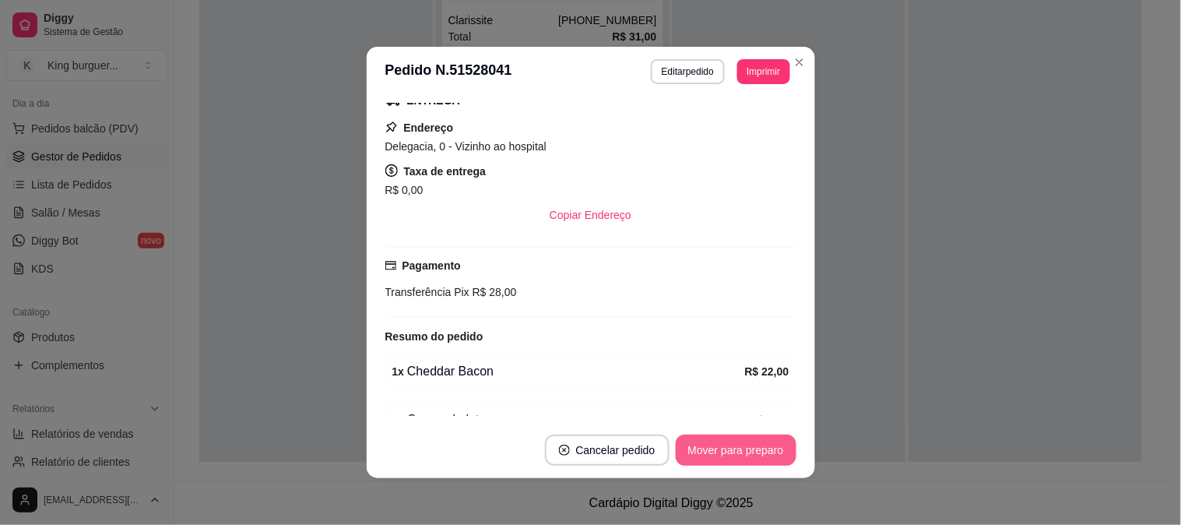
click at [719, 462] on button "Mover para preparo" at bounding box center [735, 449] width 121 height 31
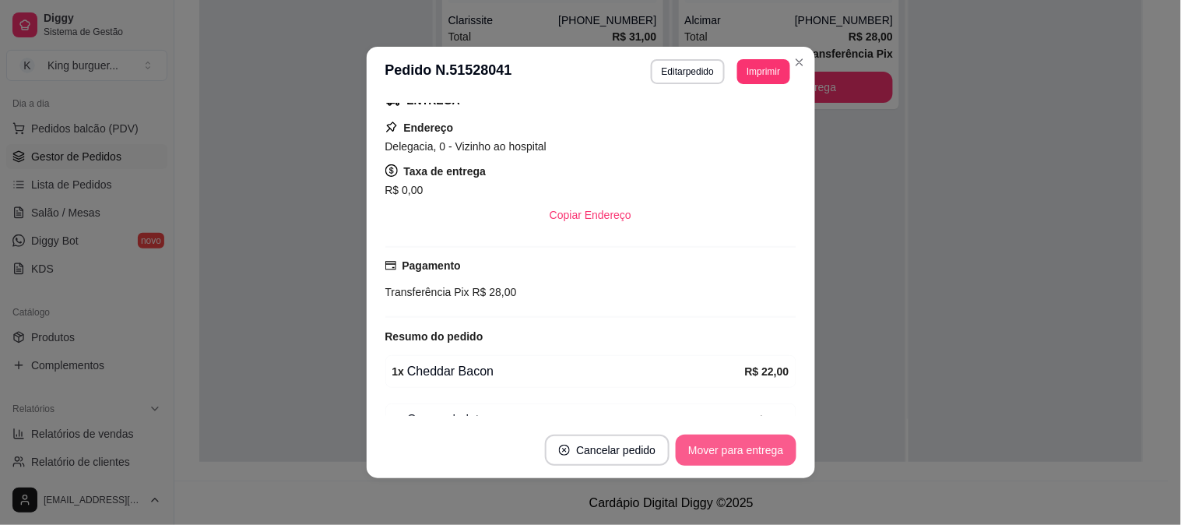
click at [721, 451] on button "Mover para entrega" at bounding box center [735, 449] width 120 height 31
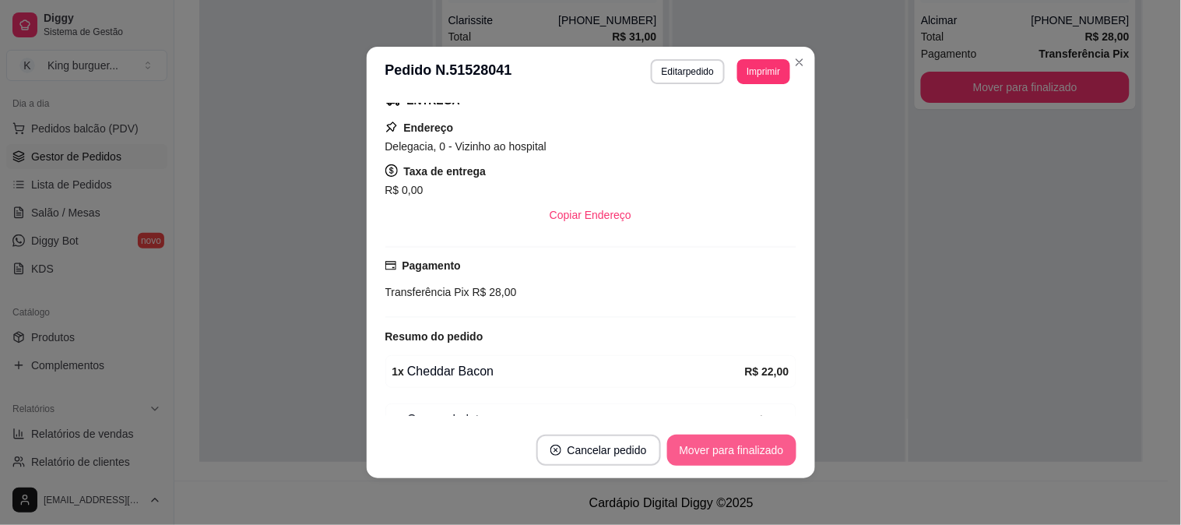
click at [724, 451] on button "Mover para finalizado" at bounding box center [731, 449] width 129 height 31
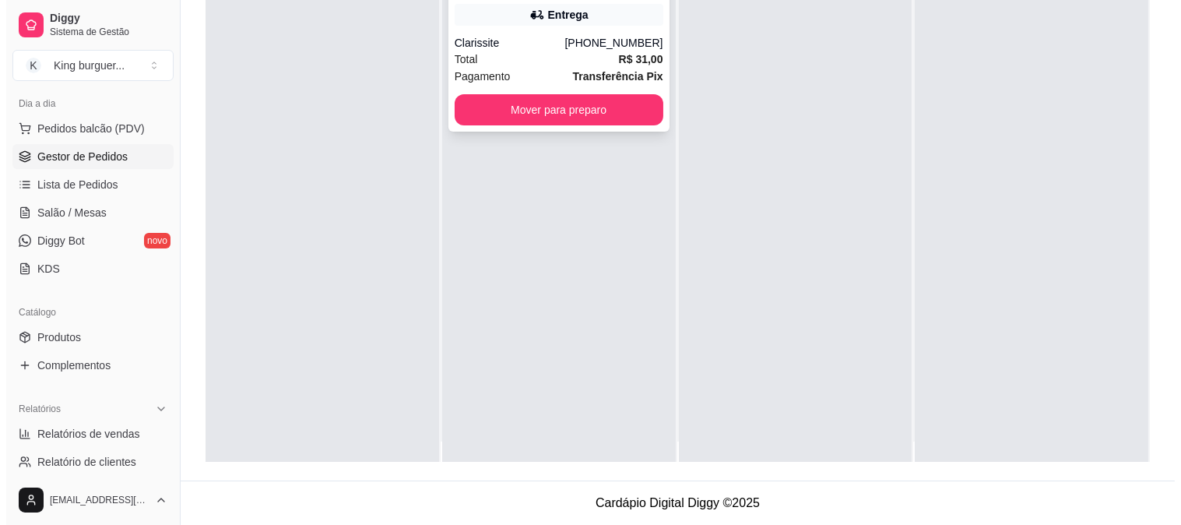
scroll to position [0, 0]
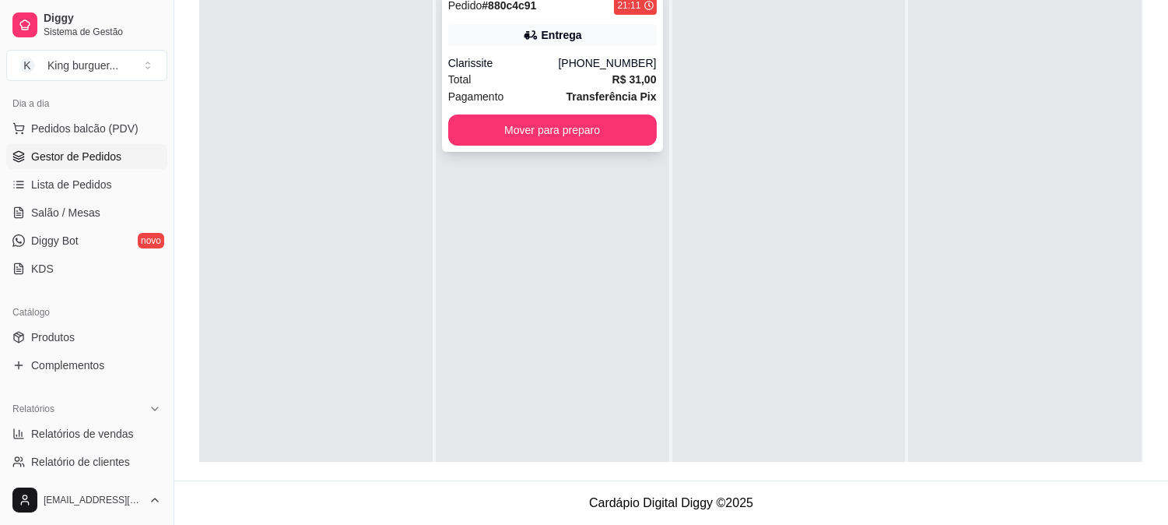
click at [590, 47] on div "Pedido # 880c4c91 21:11 Entrega Clarissite [PHONE_NUMBER] Total R$ 31,00 Pagame…" at bounding box center [552, 71] width 221 height 162
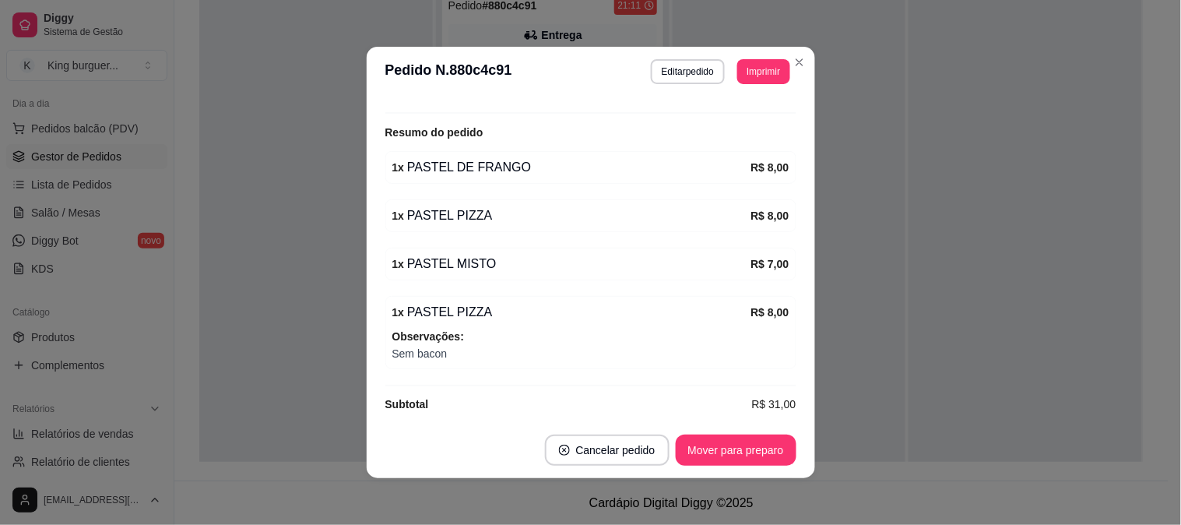
scroll to position [479, 0]
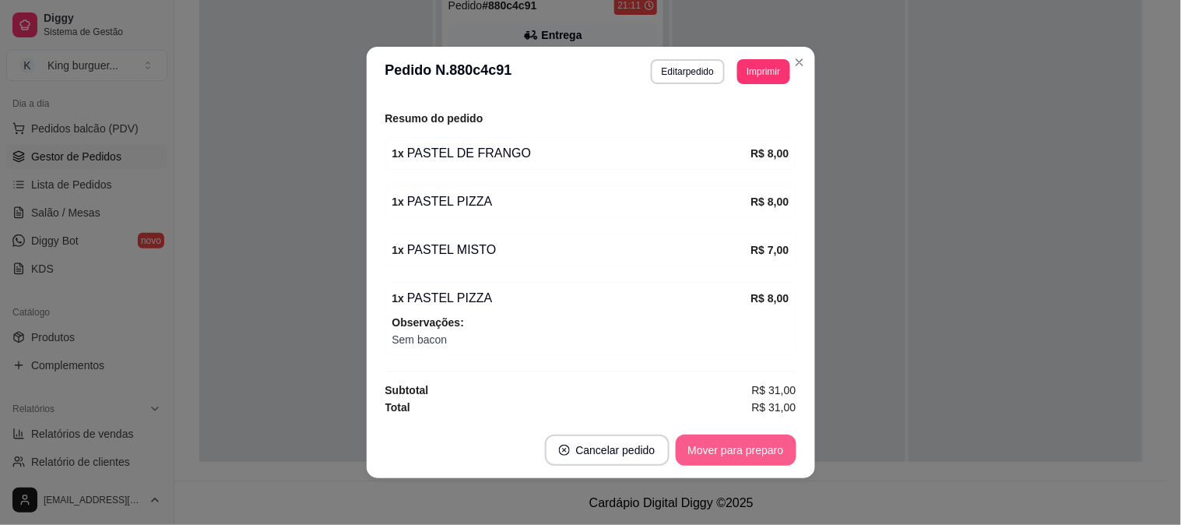
click at [752, 454] on button "Mover para preparo" at bounding box center [735, 449] width 121 height 31
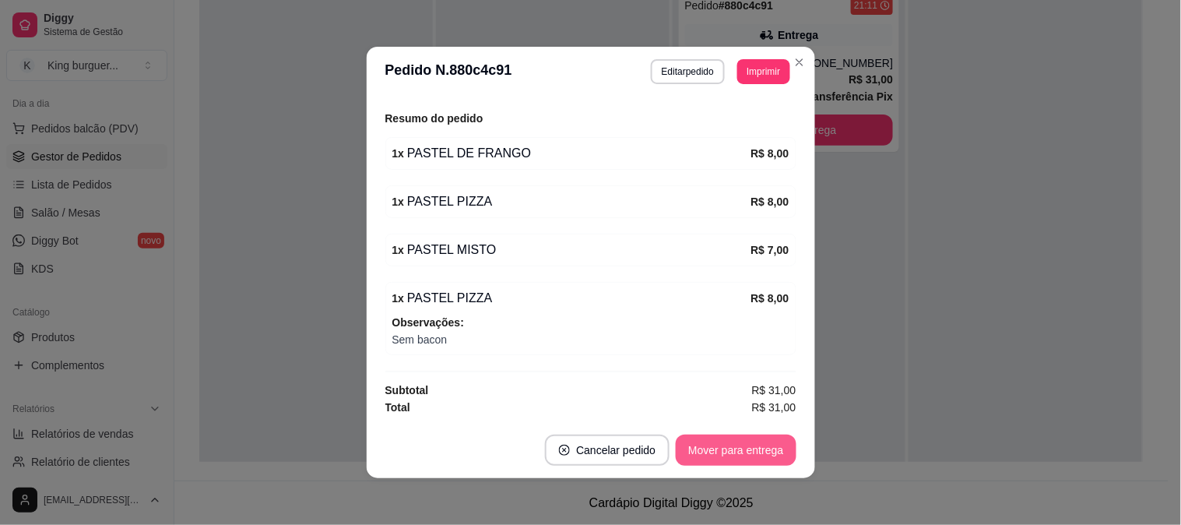
click at [753, 453] on button "Mover para entrega" at bounding box center [735, 449] width 120 height 31
click at [755, 453] on div "Mover para entrega" at bounding box center [725, 449] width 142 height 31
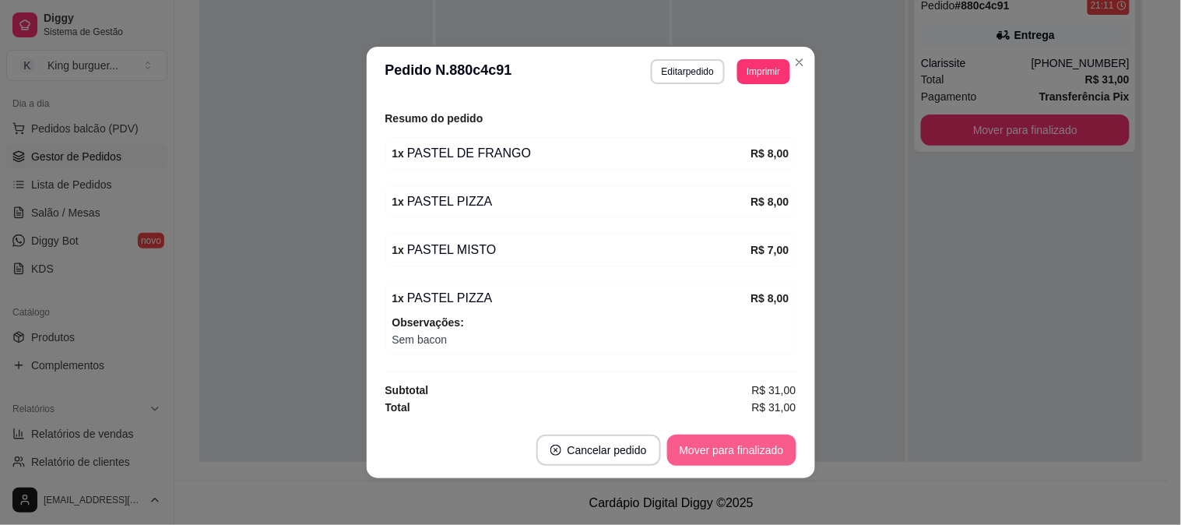
click at [769, 447] on button "Mover para finalizado" at bounding box center [731, 449] width 129 height 31
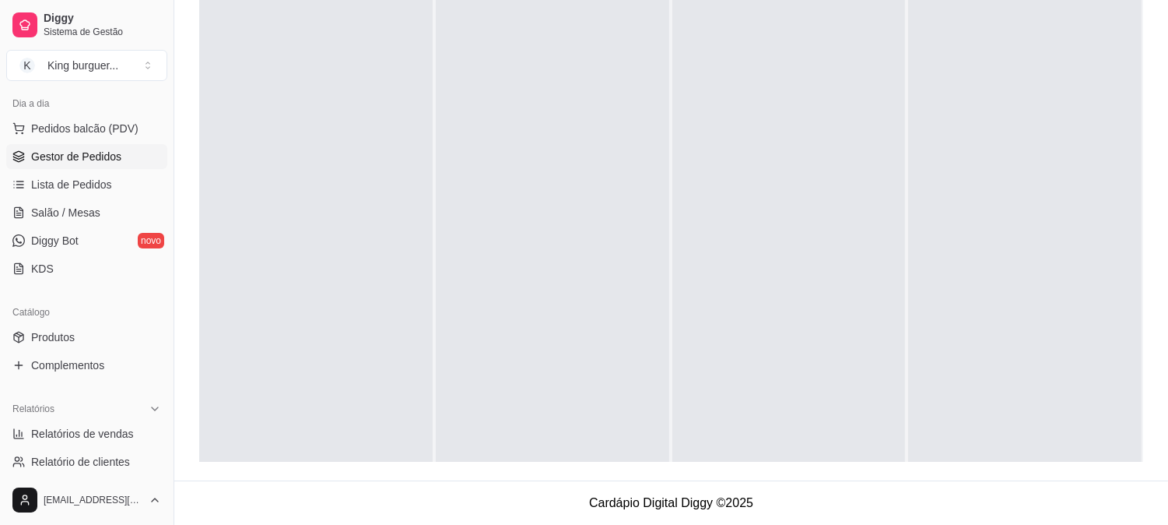
scroll to position [0, 0]
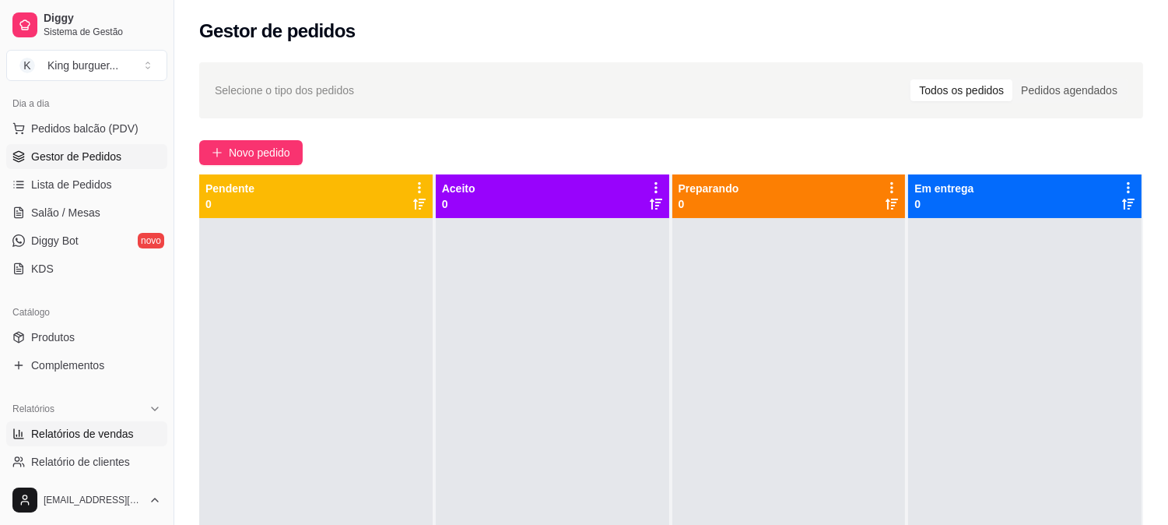
click at [115, 437] on span "Relatórios de vendas" at bounding box center [82, 434] width 103 height 16
select select "ALL"
select select "0"
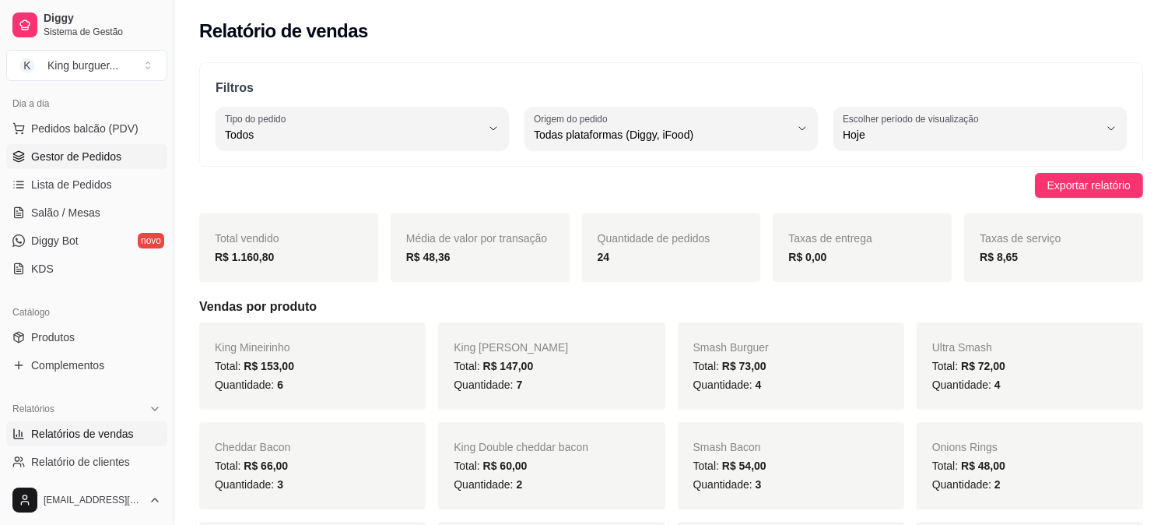
click at [94, 160] on span "Gestor de Pedidos" at bounding box center [76, 157] width 90 height 16
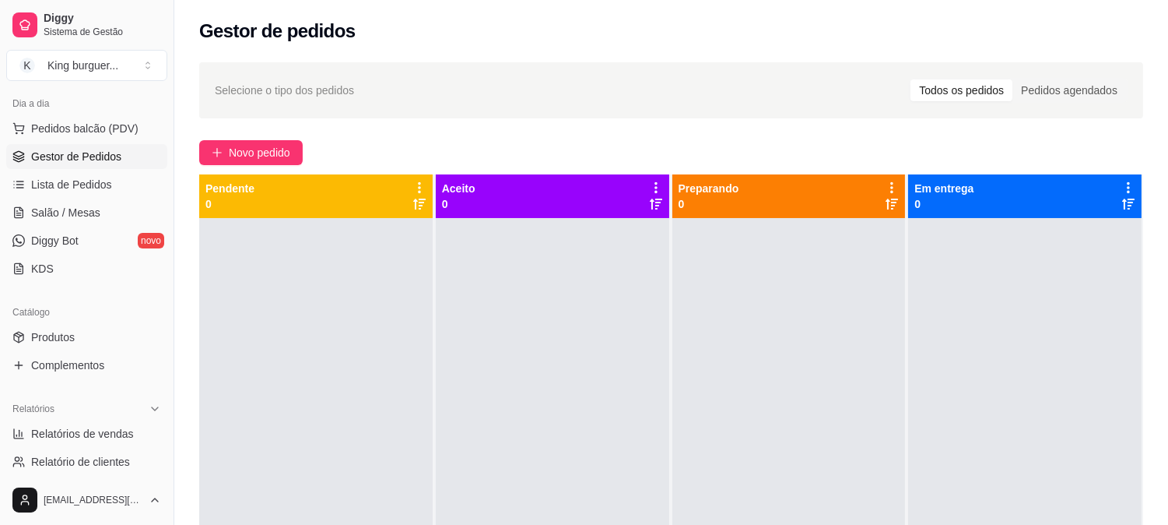
scroll to position [511, 0]
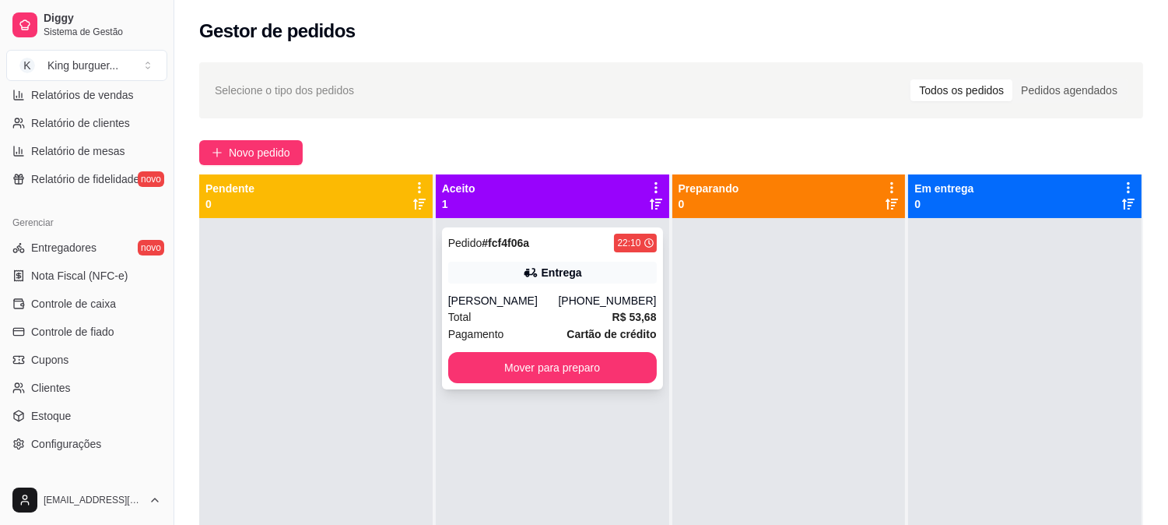
click at [594, 307] on div "[PHONE_NUMBER]" at bounding box center [607, 301] width 98 height 16
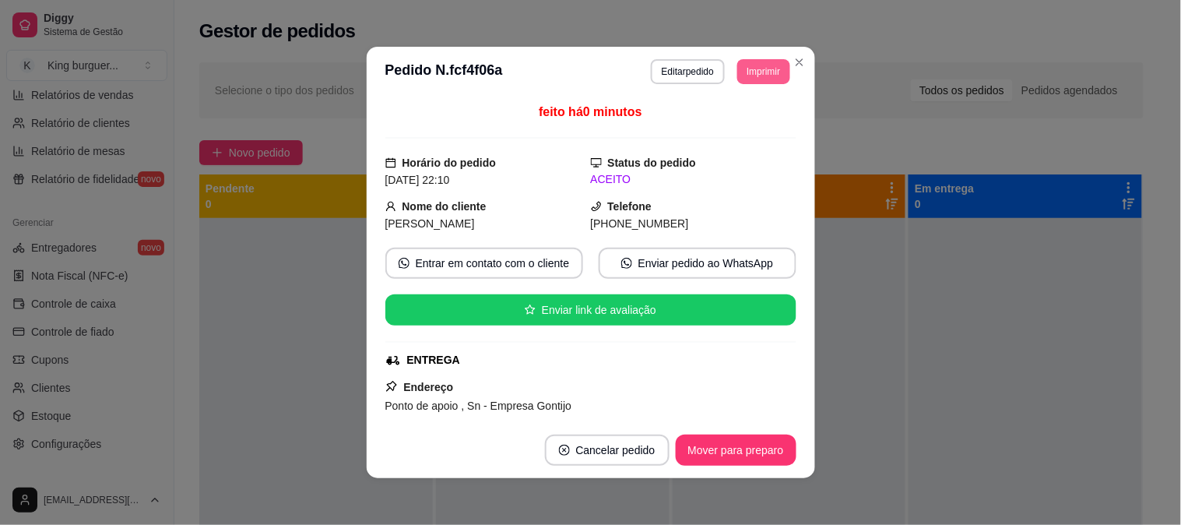
click at [760, 65] on button "Imprimir" at bounding box center [763, 71] width 52 height 25
click at [747, 126] on button "IMPRESSORA" at bounding box center [728, 126] width 113 height 25
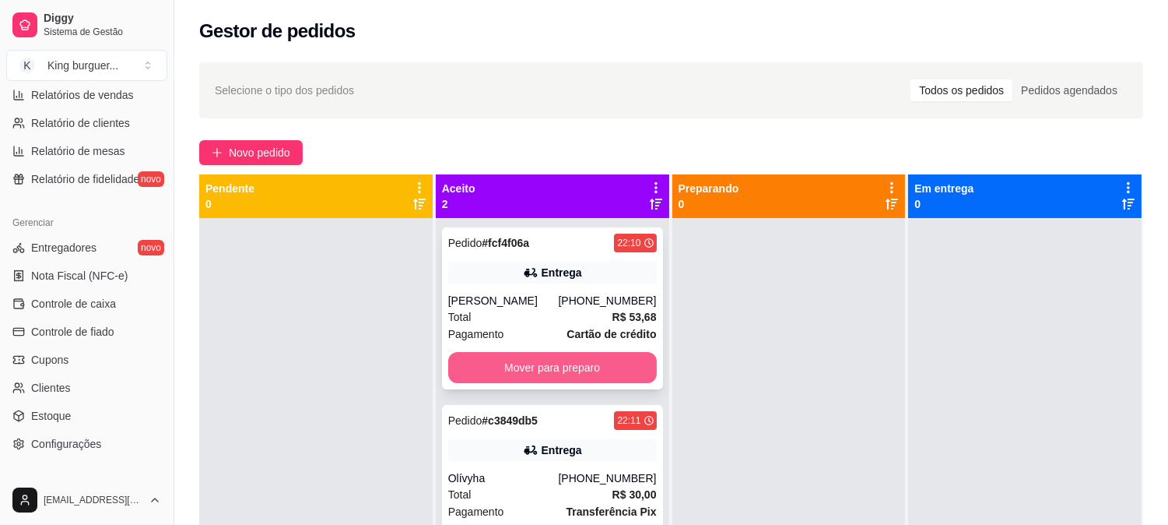
scroll to position [43, 0]
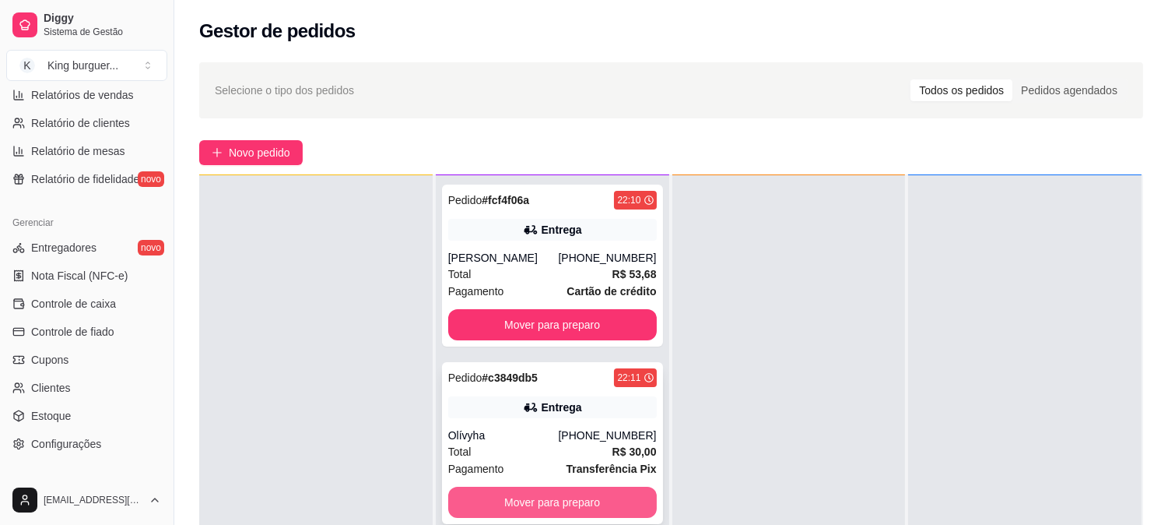
click at [616, 489] on button "Mover para preparo" at bounding box center [552, 501] width 209 height 31
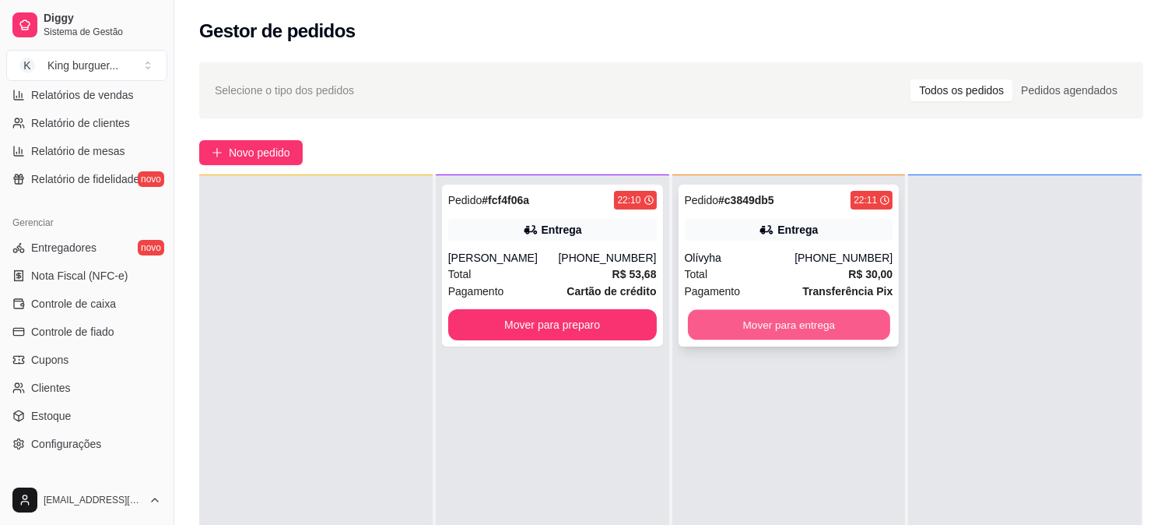
click at [848, 325] on button "Mover para entrega" at bounding box center [789, 325] width 202 height 30
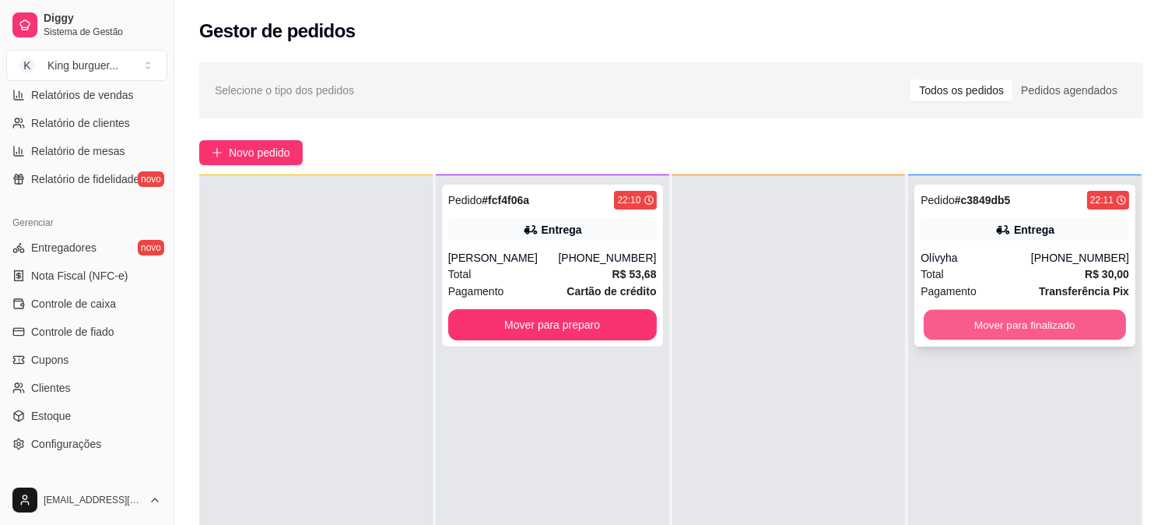
click at [984, 314] on button "Mover para finalizado" at bounding box center [1025, 325] width 202 height 30
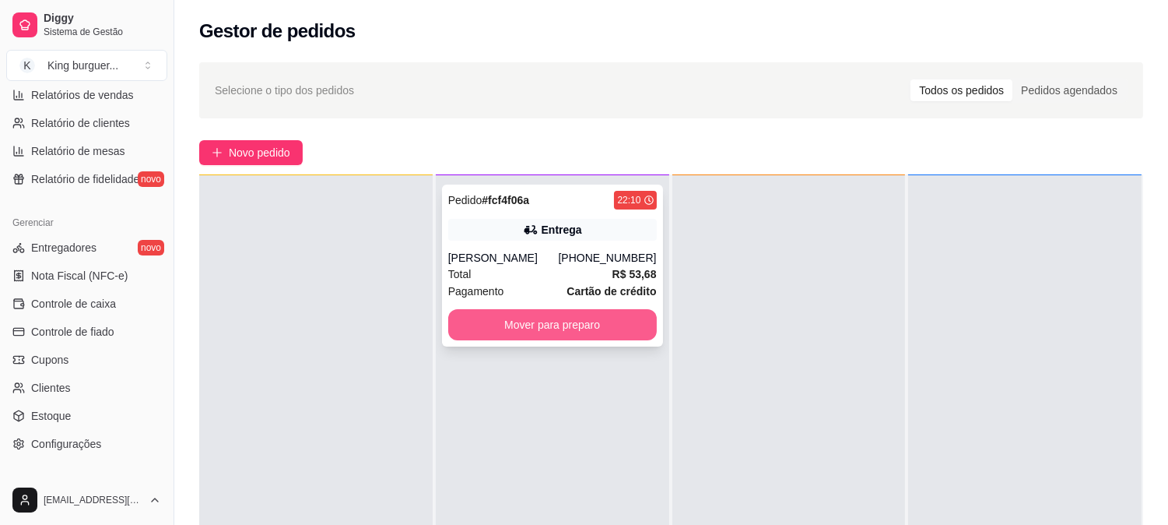
click at [612, 328] on button "Mover para preparo" at bounding box center [552, 324] width 209 height 31
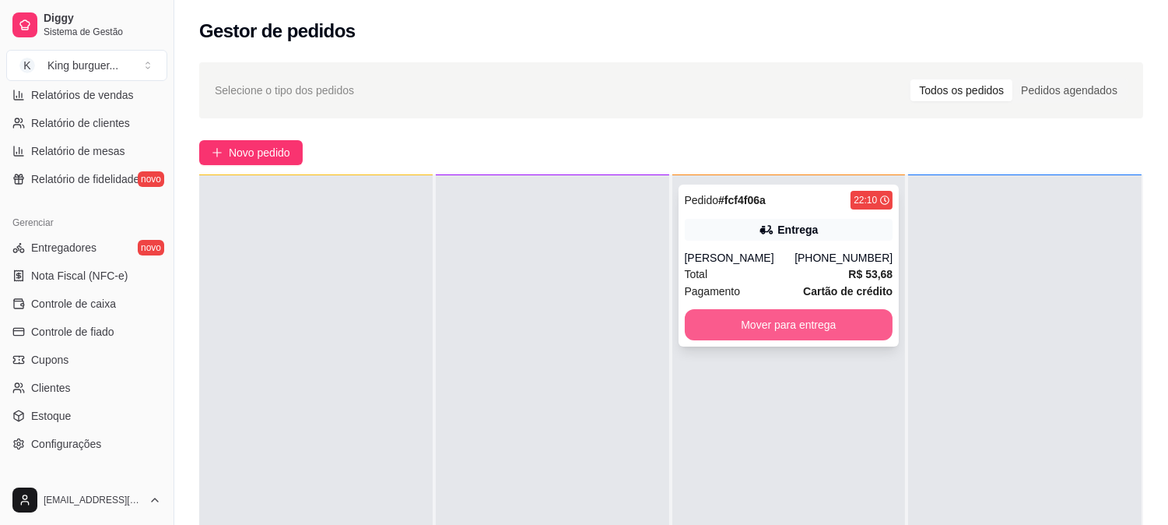
click at [741, 331] on button "Mover para entrega" at bounding box center [789, 324] width 209 height 31
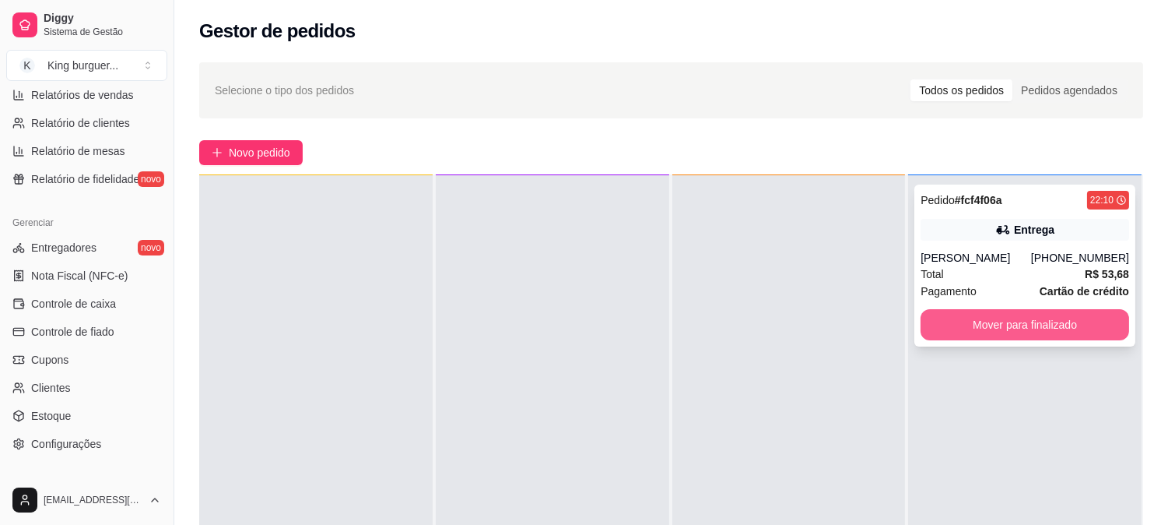
click at [948, 321] on button "Mover para finalizado" at bounding box center [1025, 324] width 209 height 31
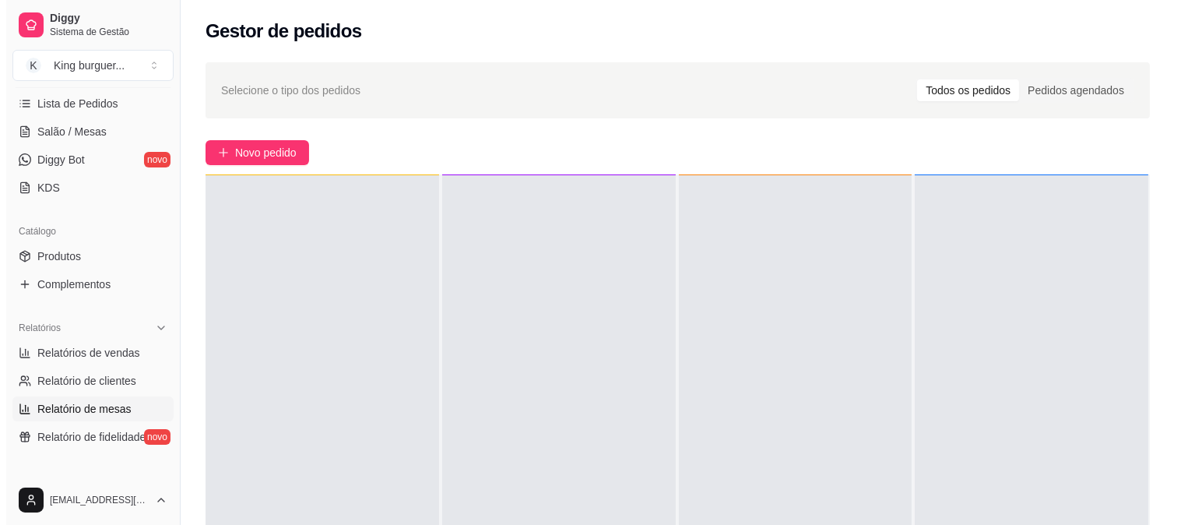
scroll to position [79, 0]
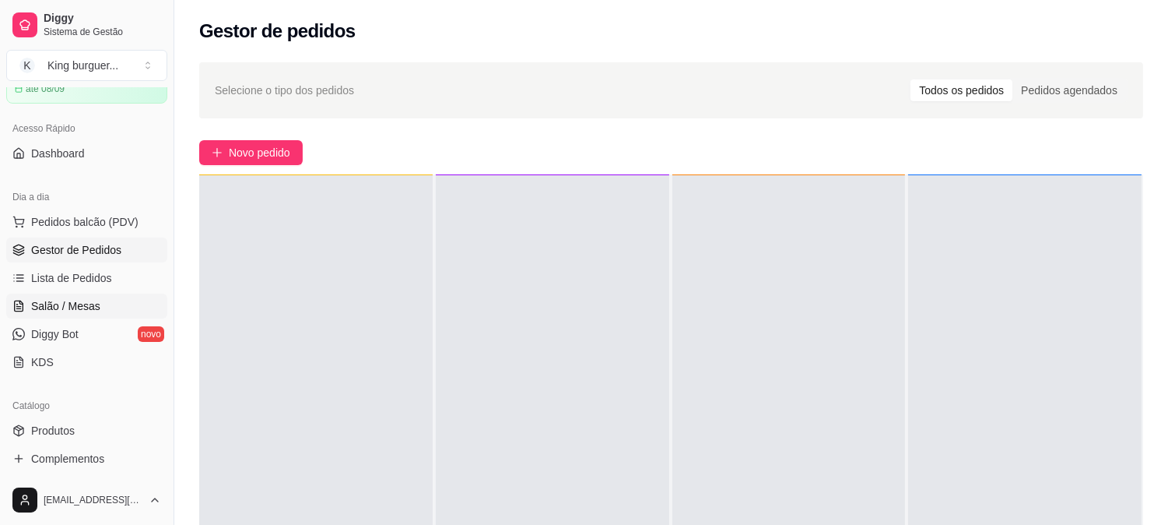
click at [82, 301] on span "Salão / Mesas" at bounding box center [65, 306] width 69 height 16
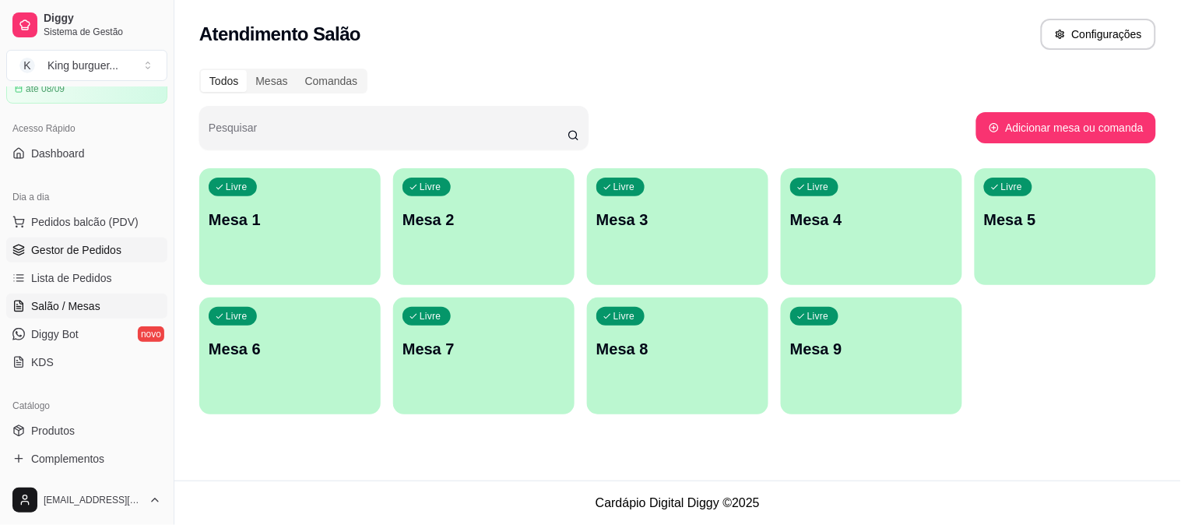
drag, startPoint x: 103, startPoint y: 247, endPoint x: 102, endPoint y: 257, distance: 9.4
click at [102, 249] on span "Gestor de Pedidos" at bounding box center [76, 250] width 90 height 16
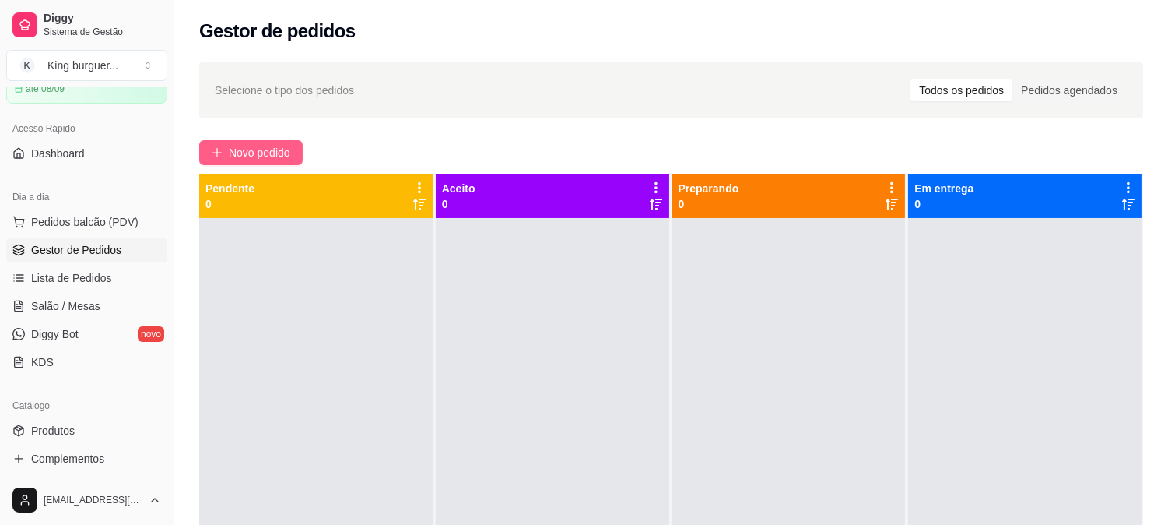
click at [278, 153] on span "Novo pedido" at bounding box center [259, 152] width 61 height 17
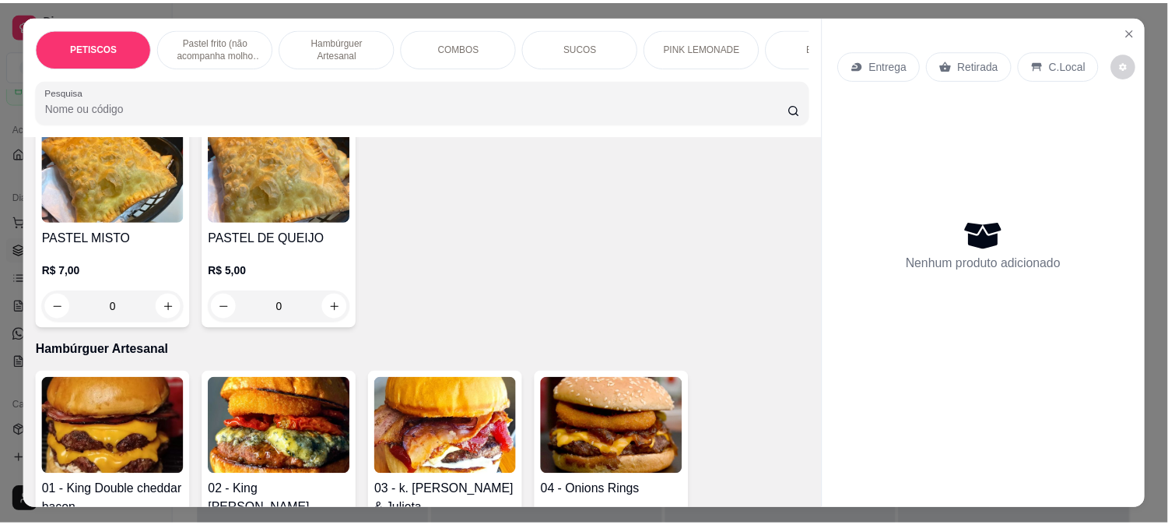
scroll to position [865, 0]
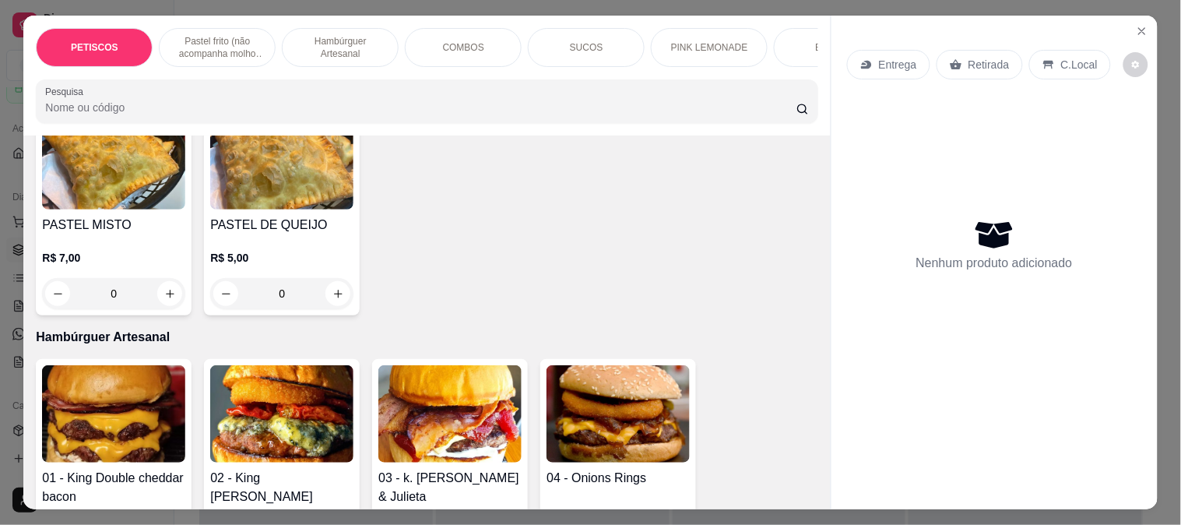
click at [139, 391] on img at bounding box center [113, 413] width 143 height 97
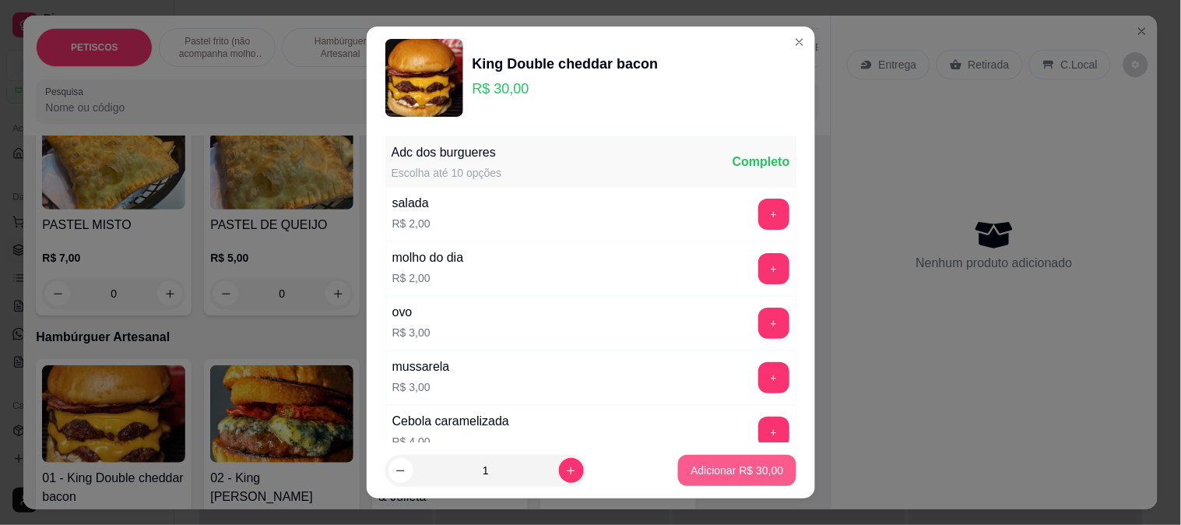
click at [696, 471] on p "Adicionar R$ 30,00" at bounding box center [736, 470] width 93 height 16
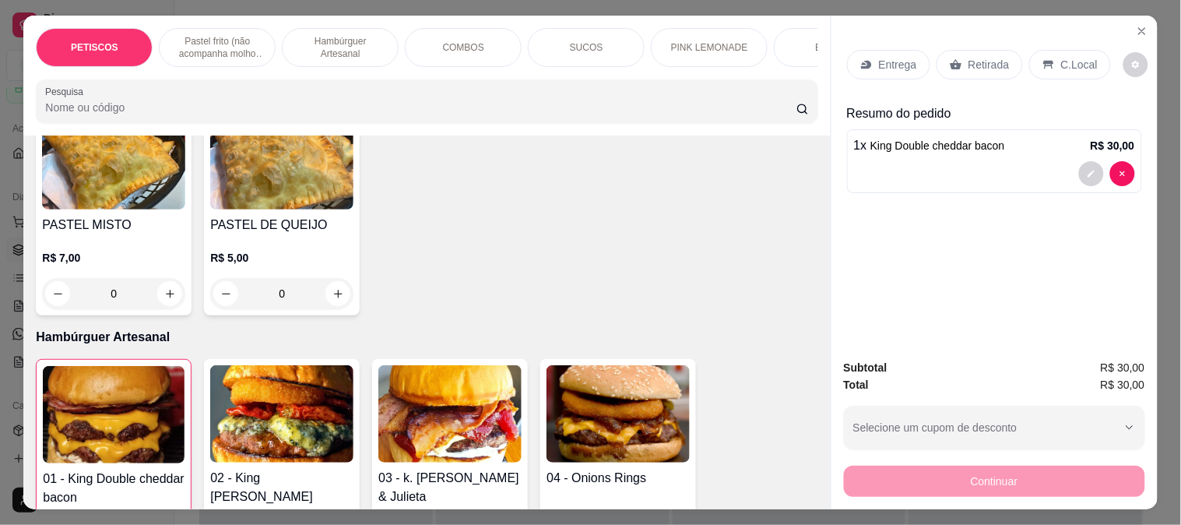
click at [889, 479] on div "Continuar" at bounding box center [994, 478] width 301 height 35
click at [911, 479] on div "Continuar" at bounding box center [994, 478] width 301 height 35
click at [970, 57] on p "Retirada" at bounding box center [988, 65] width 41 height 16
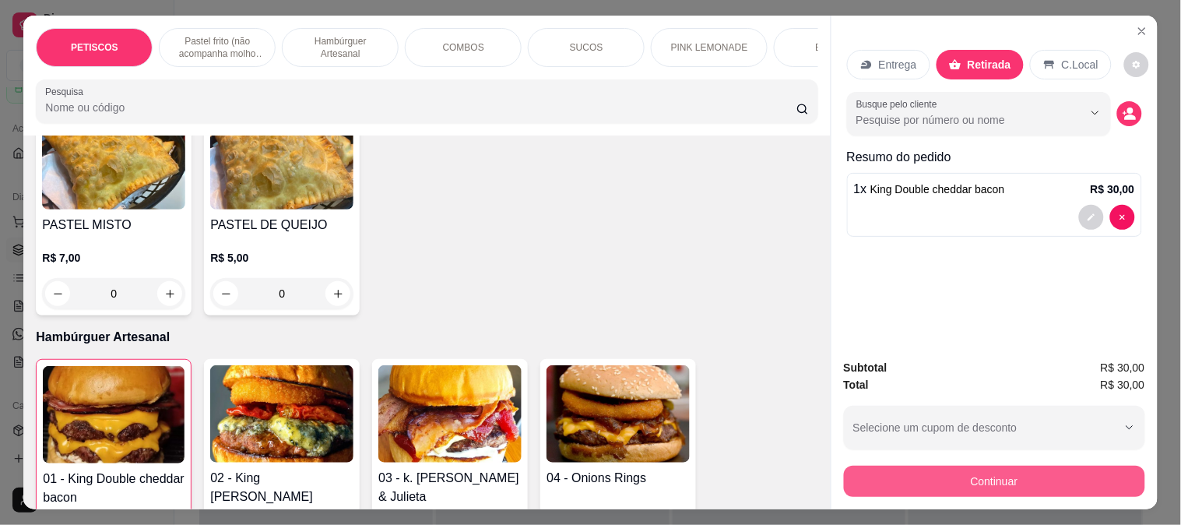
click at [922, 471] on button "Continuar" at bounding box center [994, 480] width 301 height 31
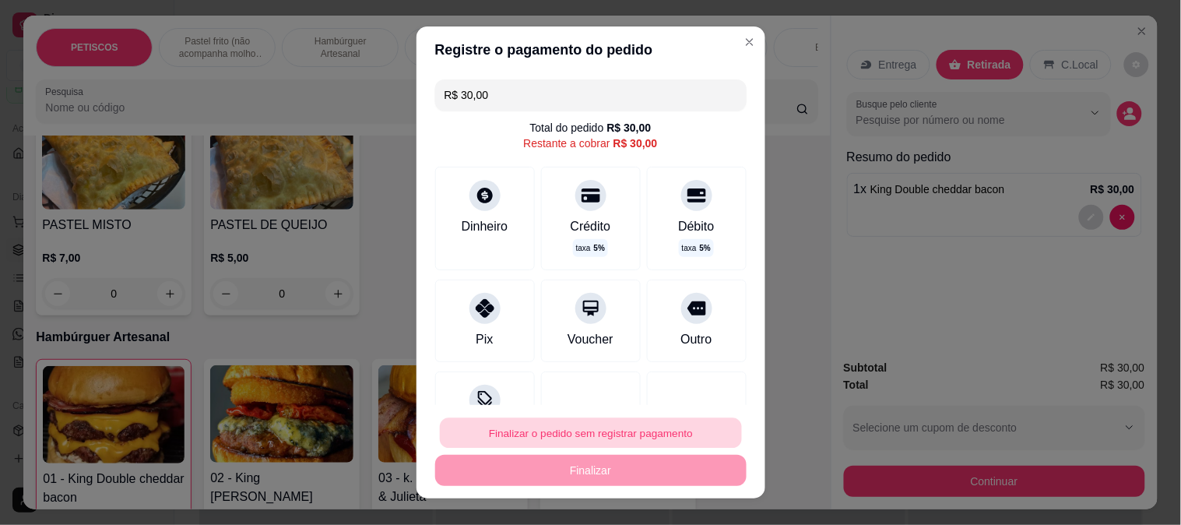
click at [616, 419] on button "Finalizar o pedido sem registrar pagamento" at bounding box center [591, 433] width 302 height 30
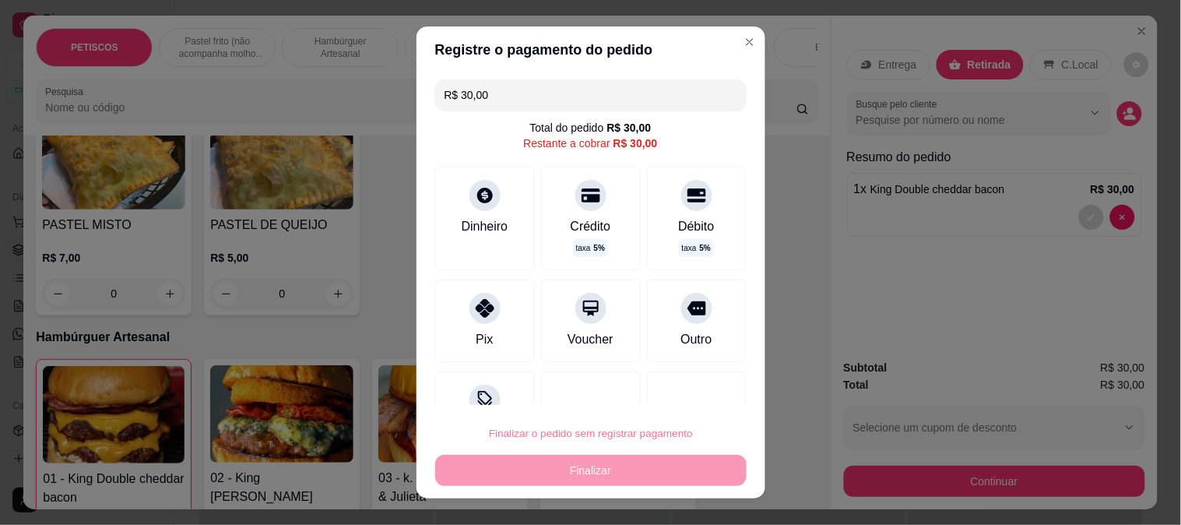
click at [679, 391] on button "Confirmar" at bounding box center [680, 389] width 58 height 24
type input "0"
type input "R$ 0,00"
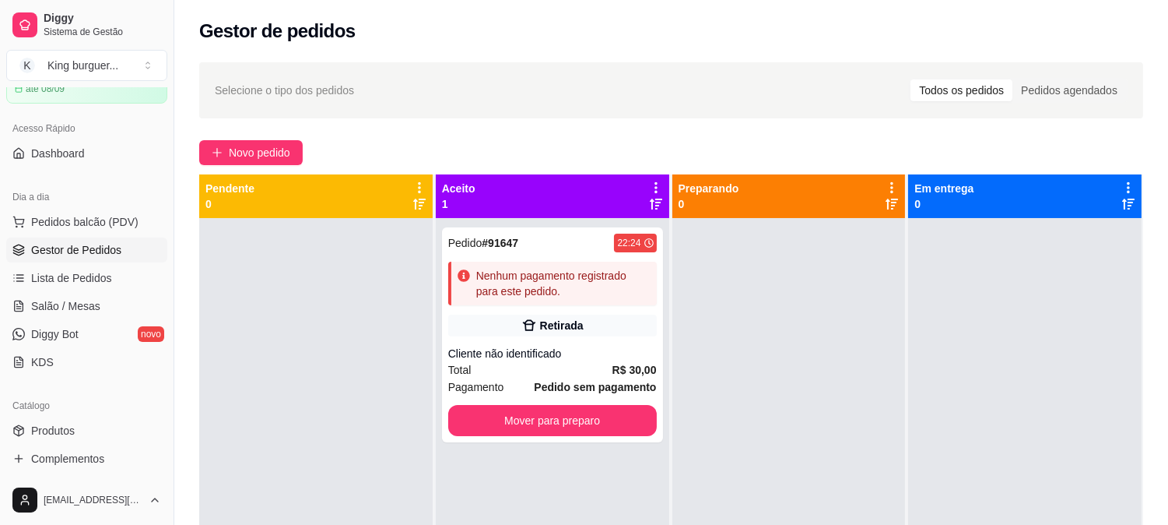
click at [739, 67] on div "Selecione o tipo dos pedidos Todos os pedidos Pedidos agendados" at bounding box center [671, 90] width 944 height 56
click at [109, 303] on link "Salão / Mesas" at bounding box center [86, 305] width 161 height 25
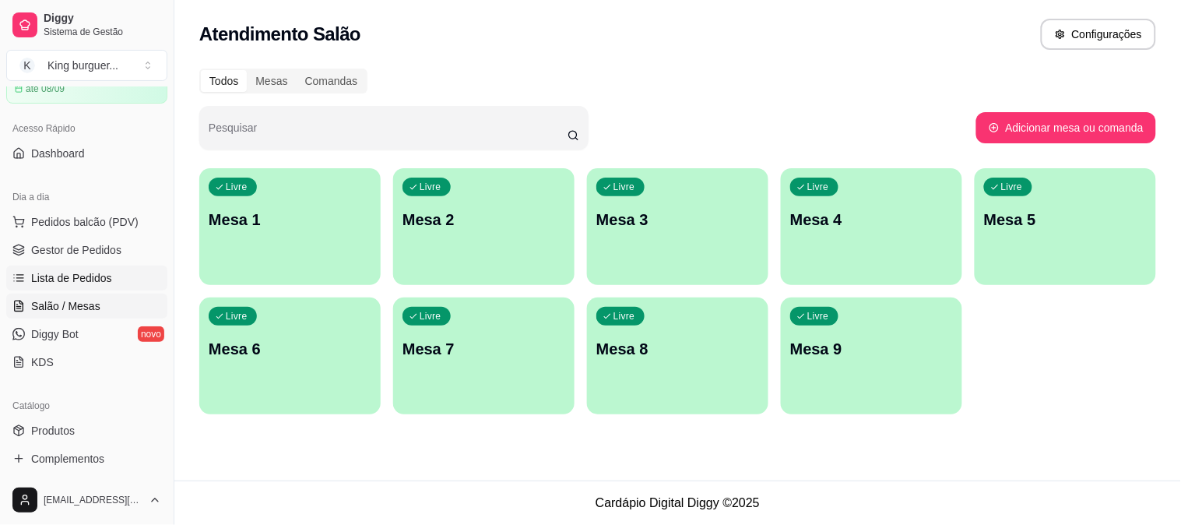
click at [100, 270] on span "Lista de Pedidos" at bounding box center [71, 278] width 81 height 16
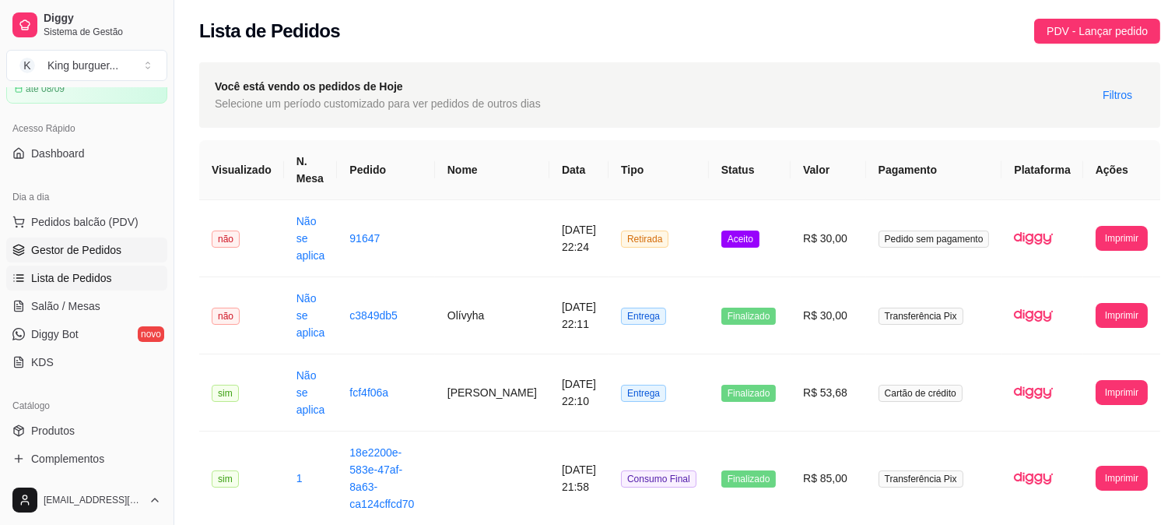
click at [107, 250] on span "Gestor de Pedidos" at bounding box center [76, 250] width 90 height 16
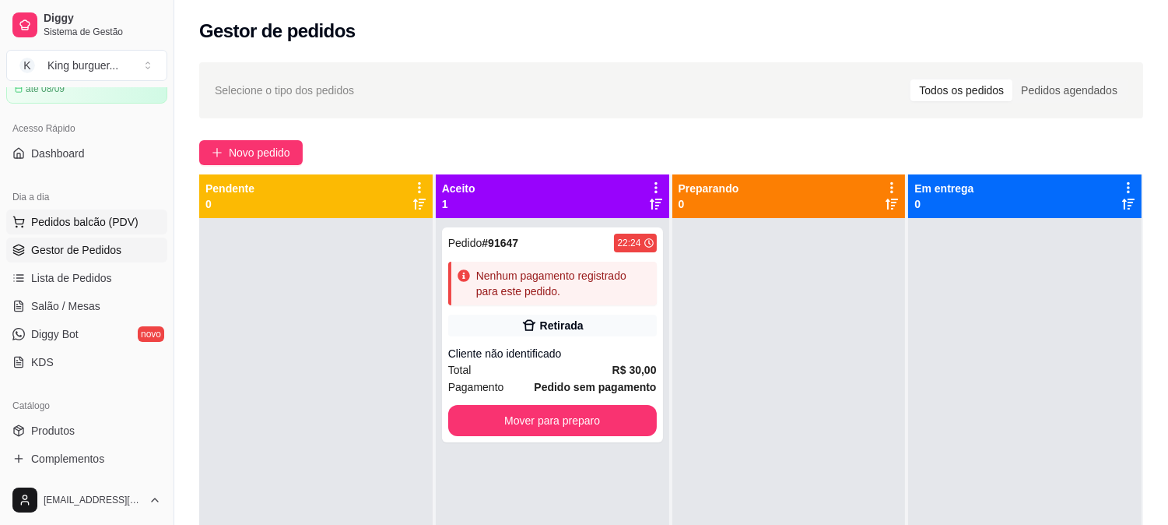
click at [130, 222] on span "Pedidos balcão (PDV)" at bounding box center [84, 222] width 107 height 16
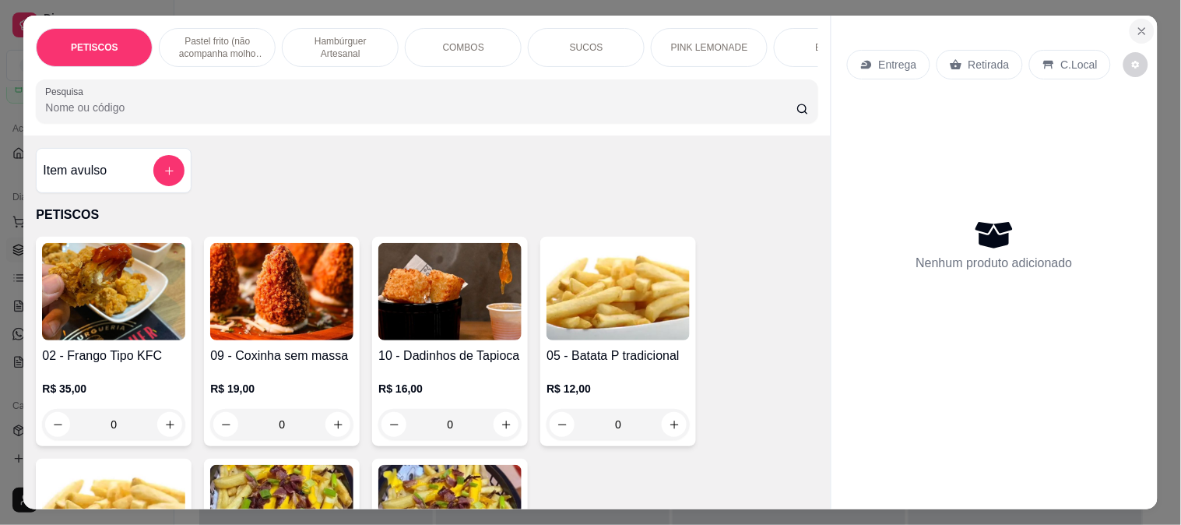
click at [1141, 25] on icon "Close" at bounding box center [1141, 31] width 12 height 12
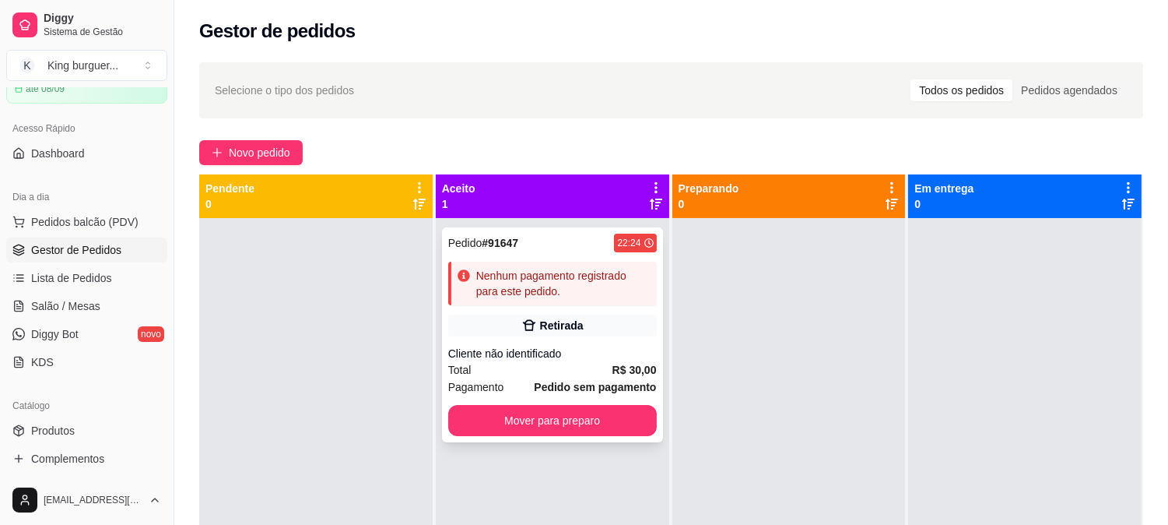
click at [553, 282] on div "Nenhum pagamento registrado para este pedido." at bounding box center [563, 283] width 174 height 31
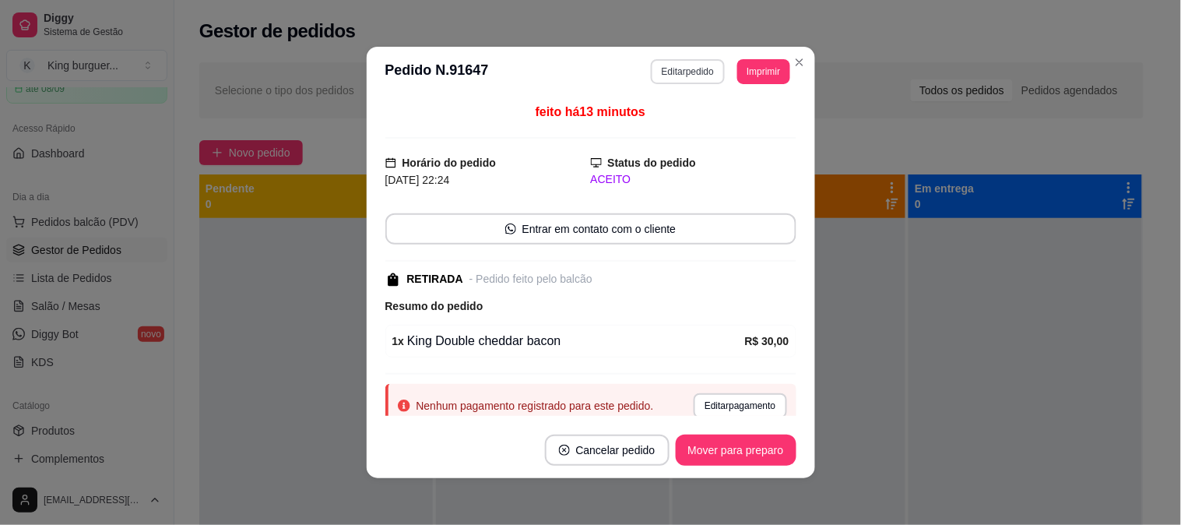
click at [698, 72] on button "Editar pedido" at bounding box center [688, 71] width 74 height 25
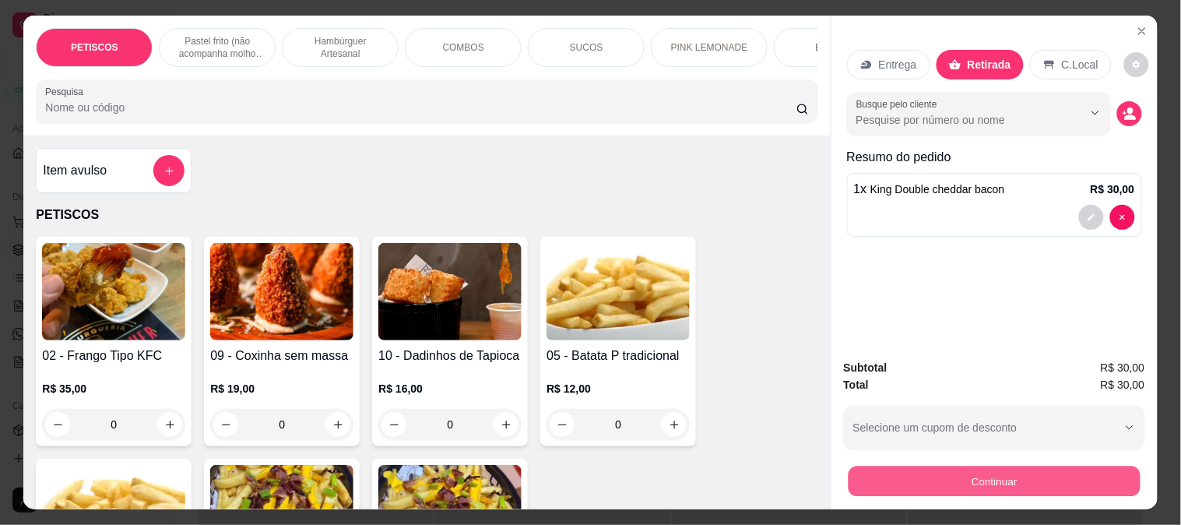
click at [998, 470] on button "Continuar" at bounding box center [993, 480] width 292 height 30
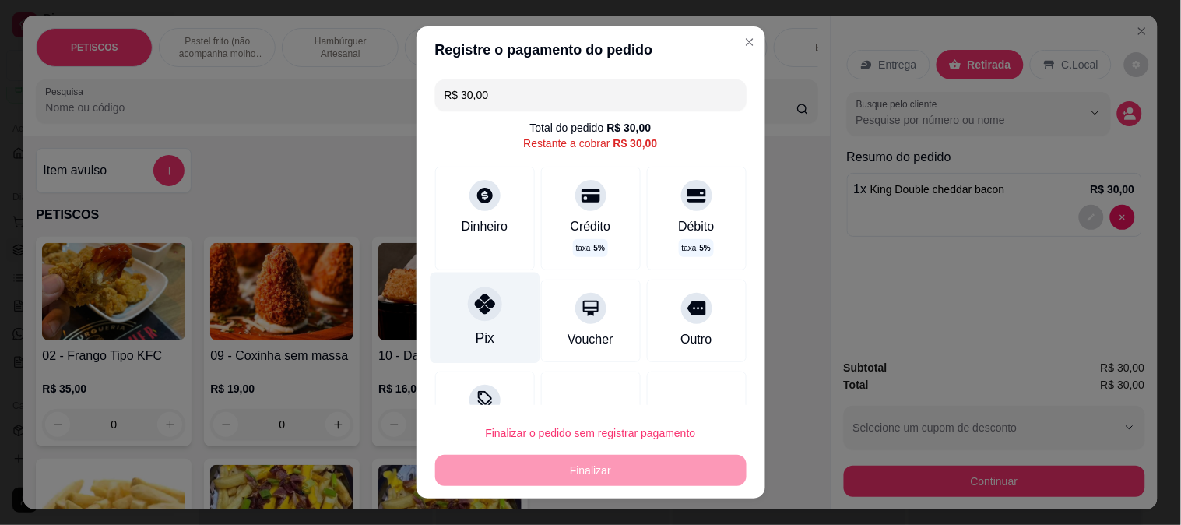
click at [474, 293] on icon at bounding box center [484, 303] width 20 height 20
type input "R$ 0,00"
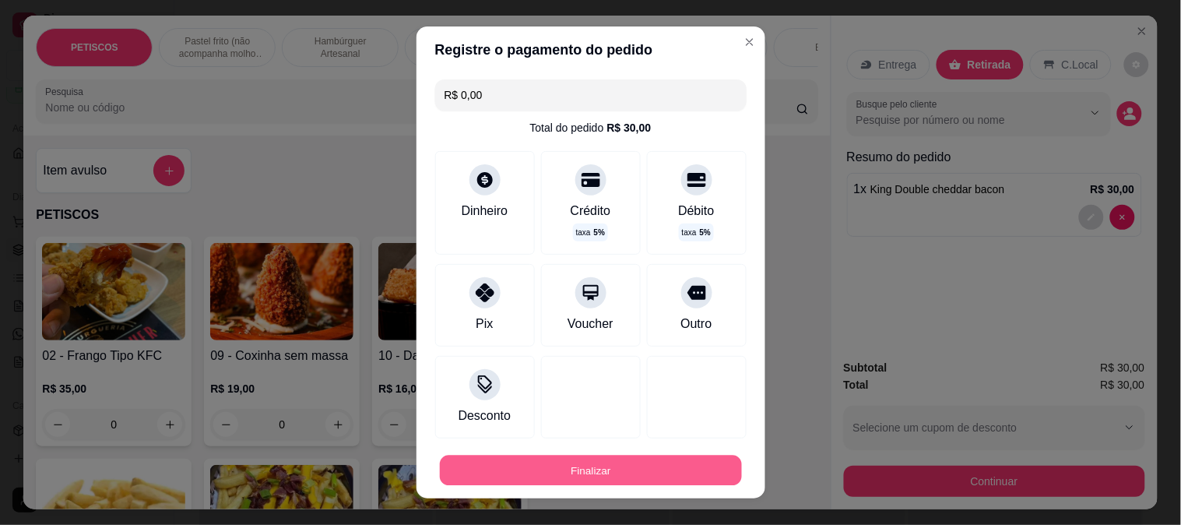
click at [568, 465] on button "Finalizar" at bounding box center [591, 470] width 302 height 30
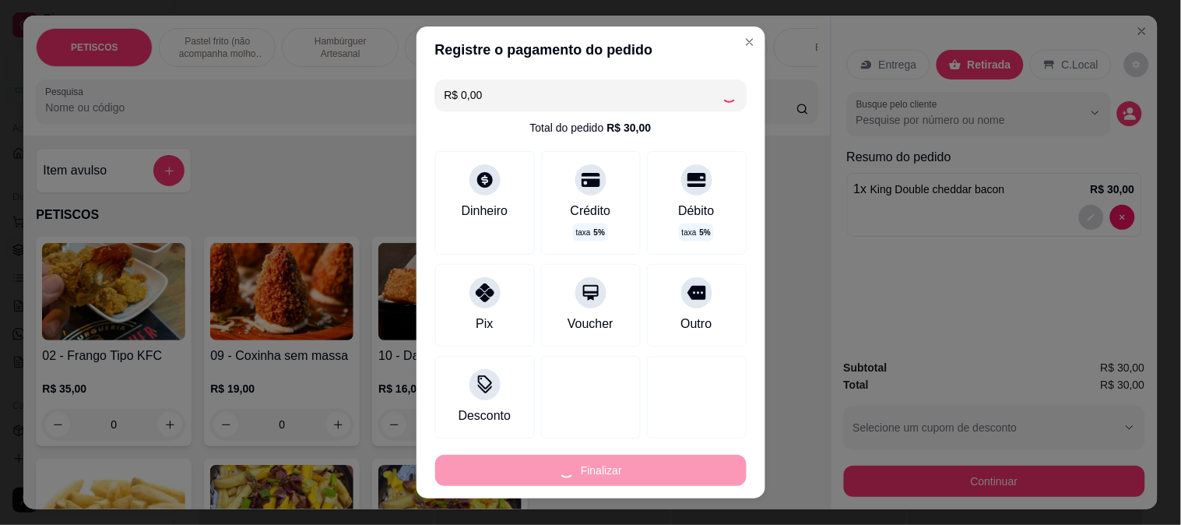
type input "0"
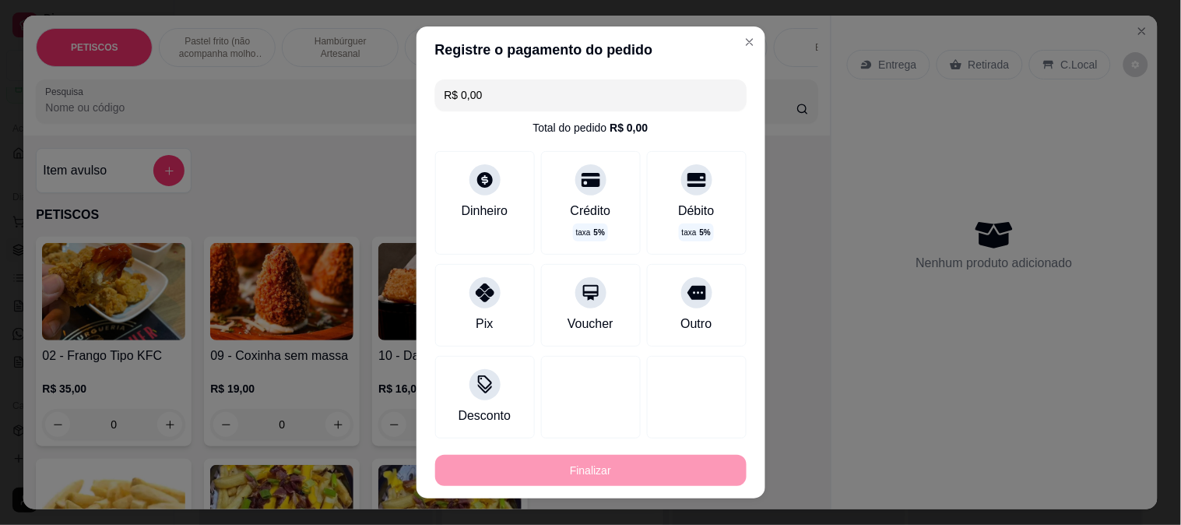
type input "-R$ 30,00"
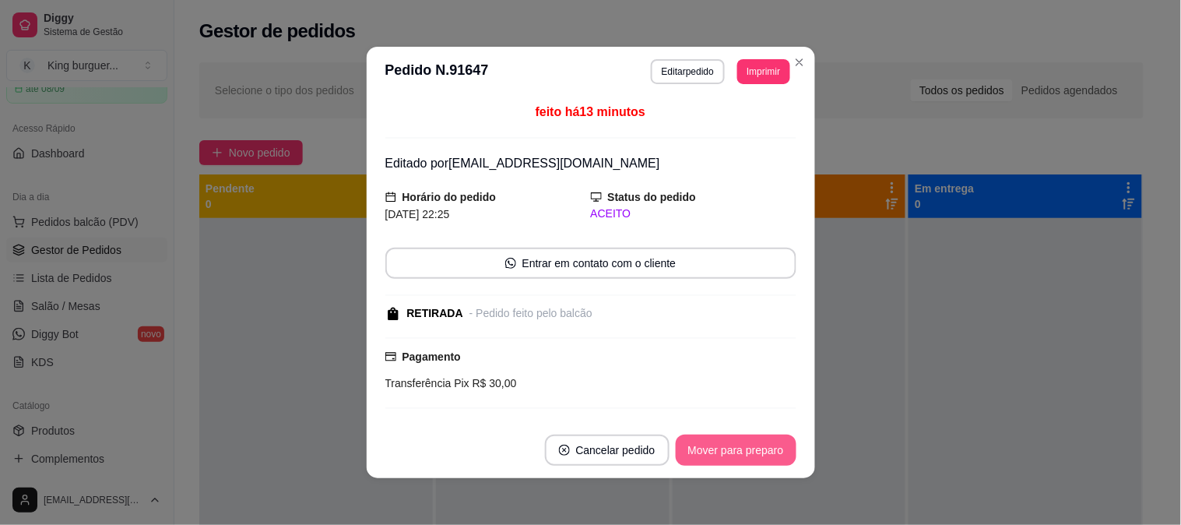
click at [772, 440] on button "Mover para preparo" at bounding box center [735, 449] width 121 height 31
click at [768, 445] on div "Mover para preparo" at bounding box center [725, 449] width 142 height 31
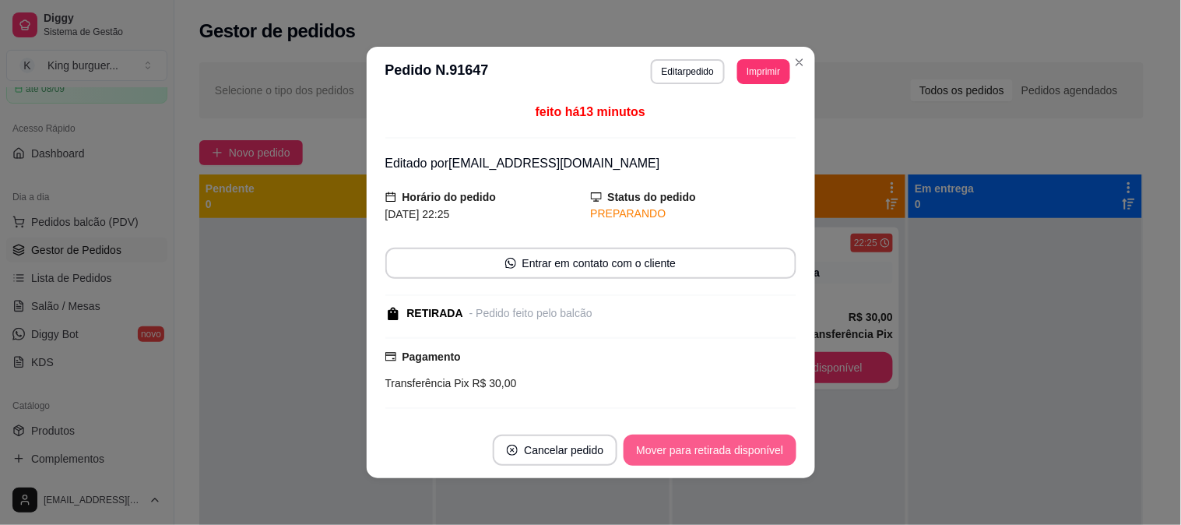
click at [761, 450] on button "Mover para retirada disponível" at bounding box center [709, 449] width 172 height 31
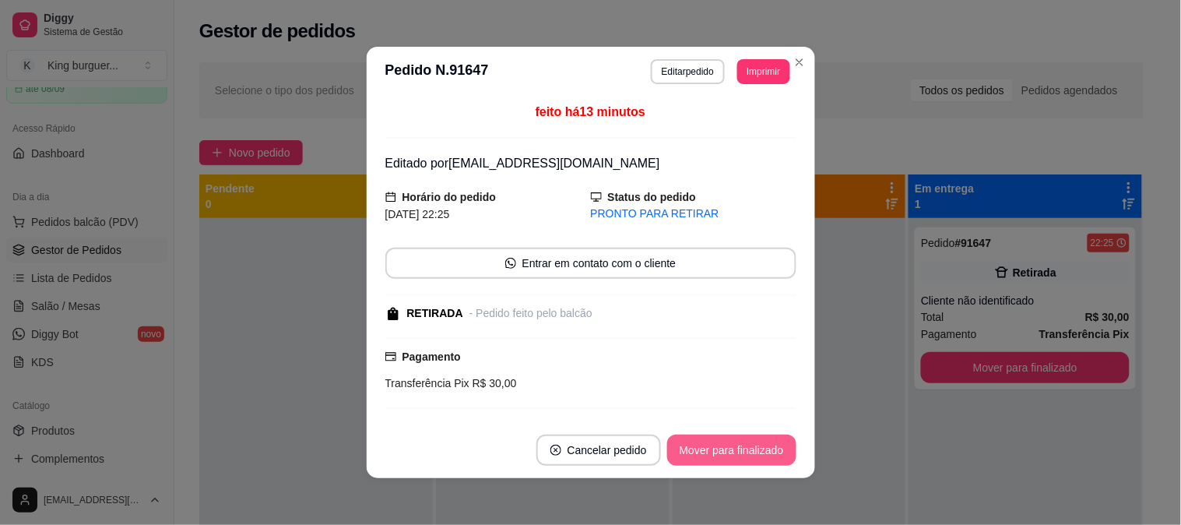
click at [759, 450] on button "Mover para finalizado" at bounding box center [731, 449] width 129 height 31
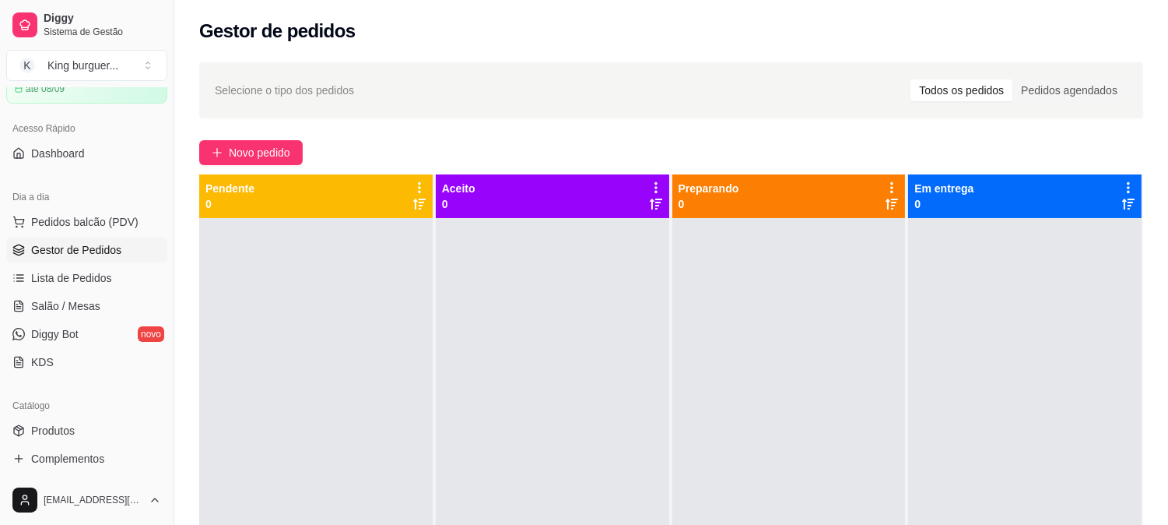
click at [356, 356] on div at bounding box center [315, 480] width 233 height 525
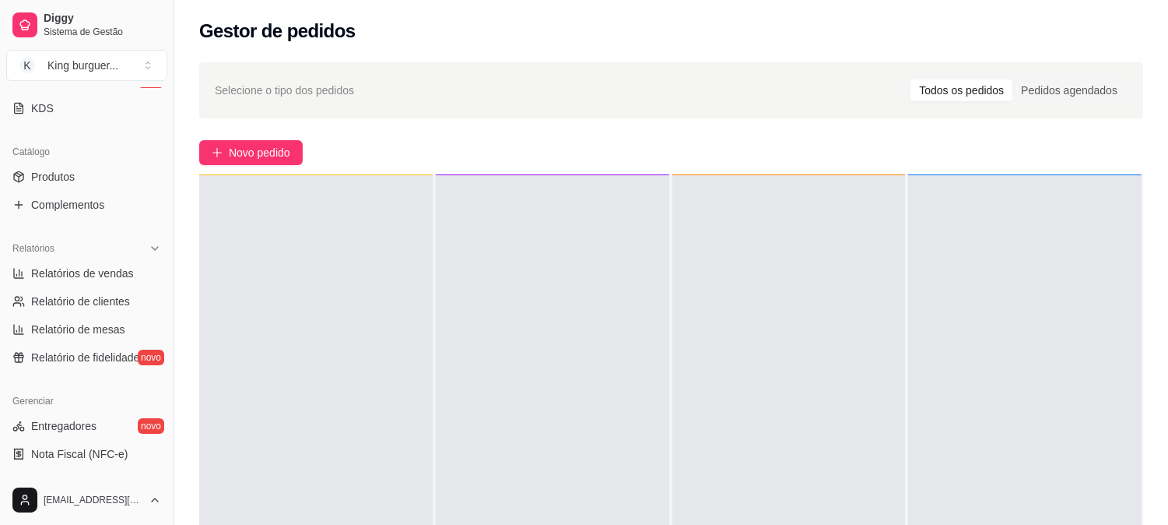
scroll to position [339, 0]
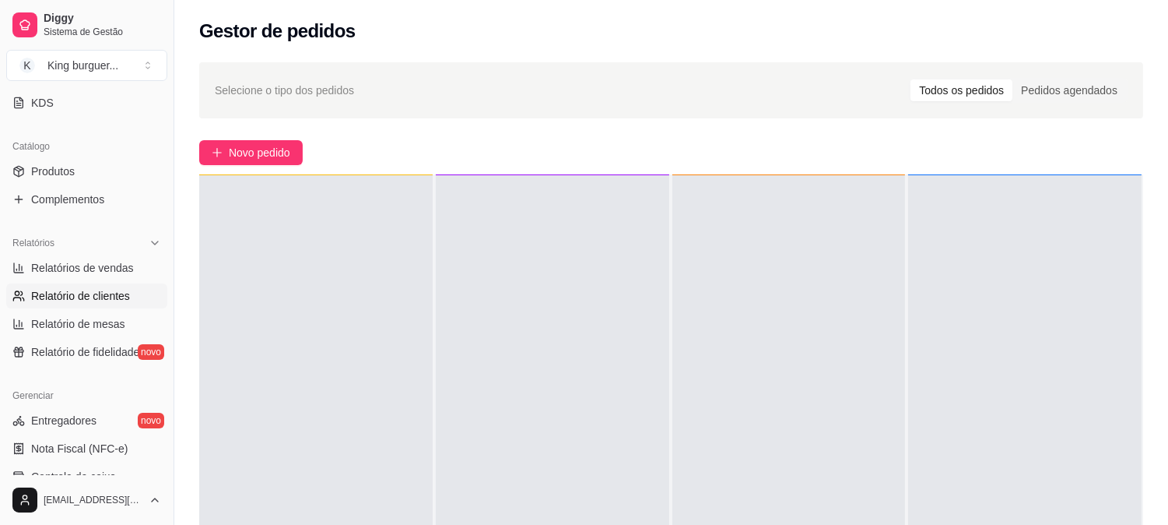
click at [103, 288] on span "Relatório de clientes" at bounding box center [80, 296] width 99 height 16
select select "30"
select select "HIGHEST_TOTAL_SPENT_WITH_ORDERS"
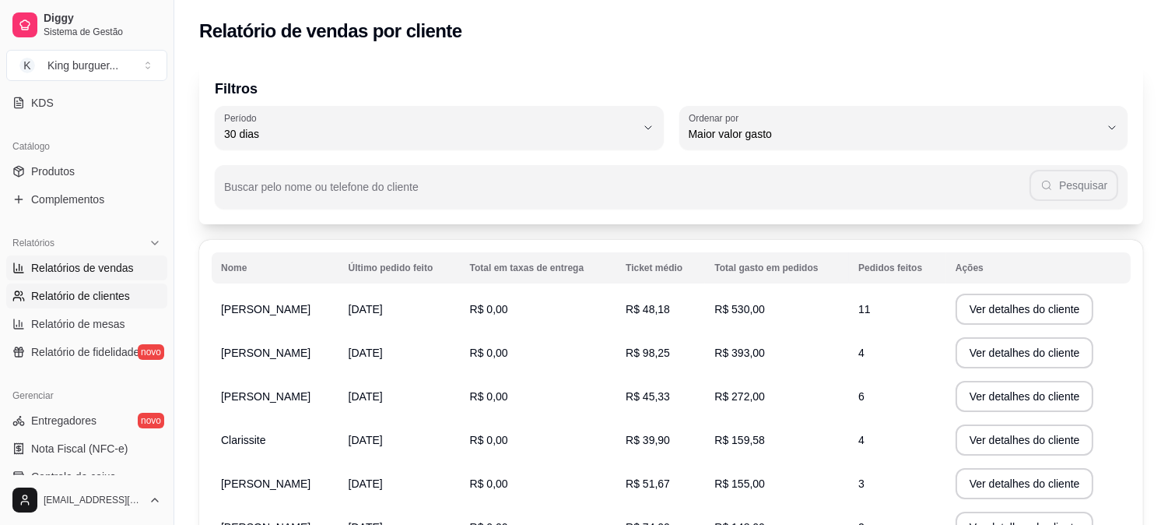
click at [114, 259] on link "Relatórios de vendas" at bounding box center [86, 267] width 161 height 25
select select "ALL"
select select "0"
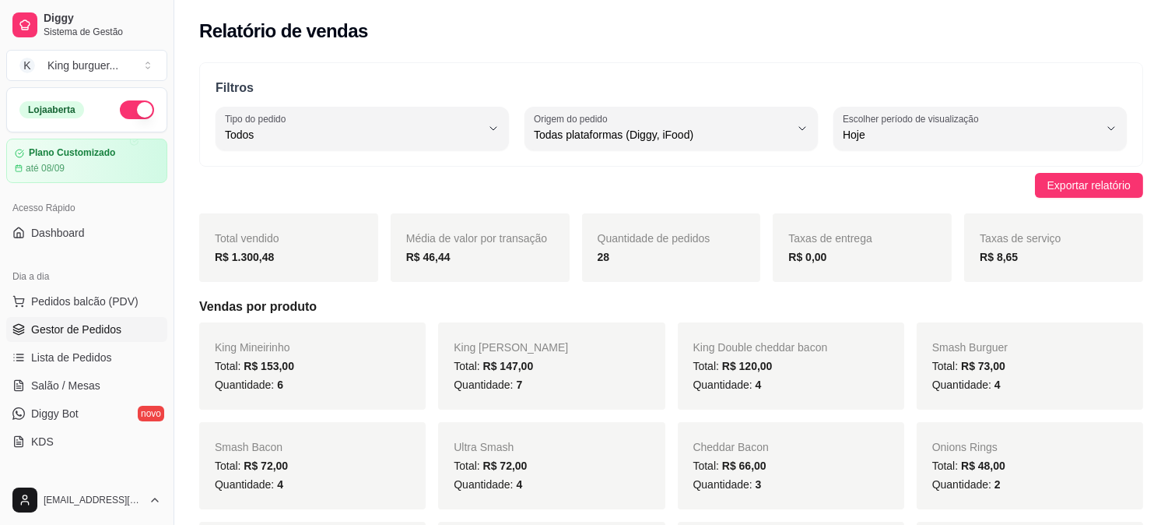
click at [103, 332] on span "Gestor de Pedidos" at bounding box center [76, 329] width 90 height 16
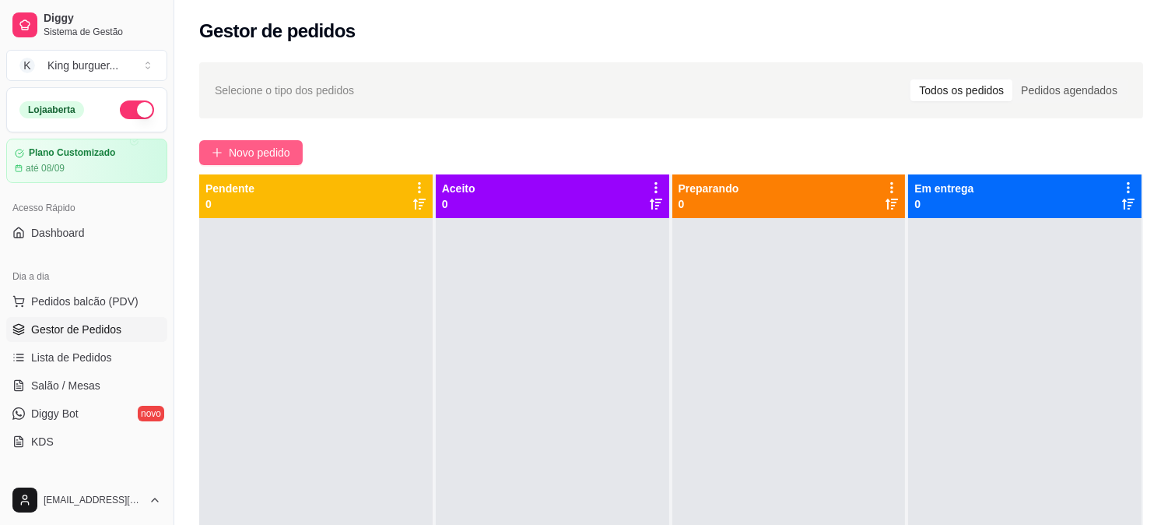
click at [285, 152] on span "Novo pedido" at bounding box center [259, 152] width 61 height 17
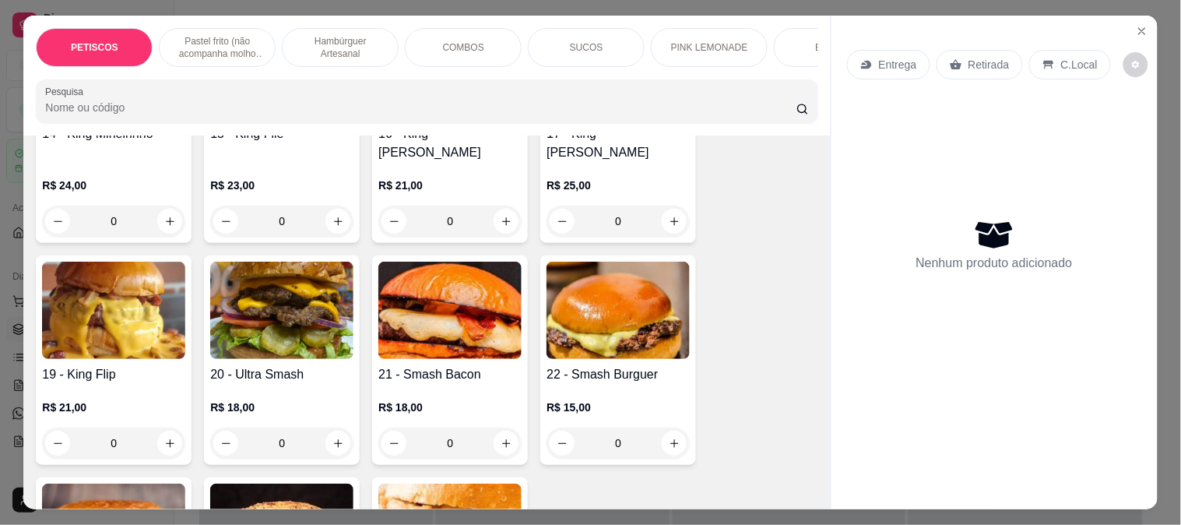
scroll to position [1902, 0]
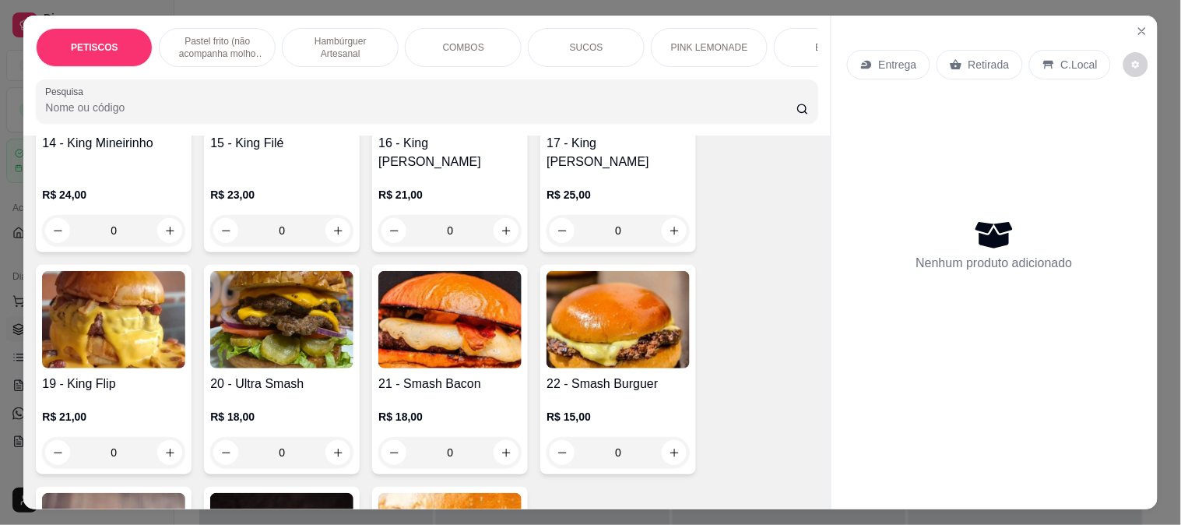
click at [612, 289] on img at bounding box center [617, 319] width 143 height 97
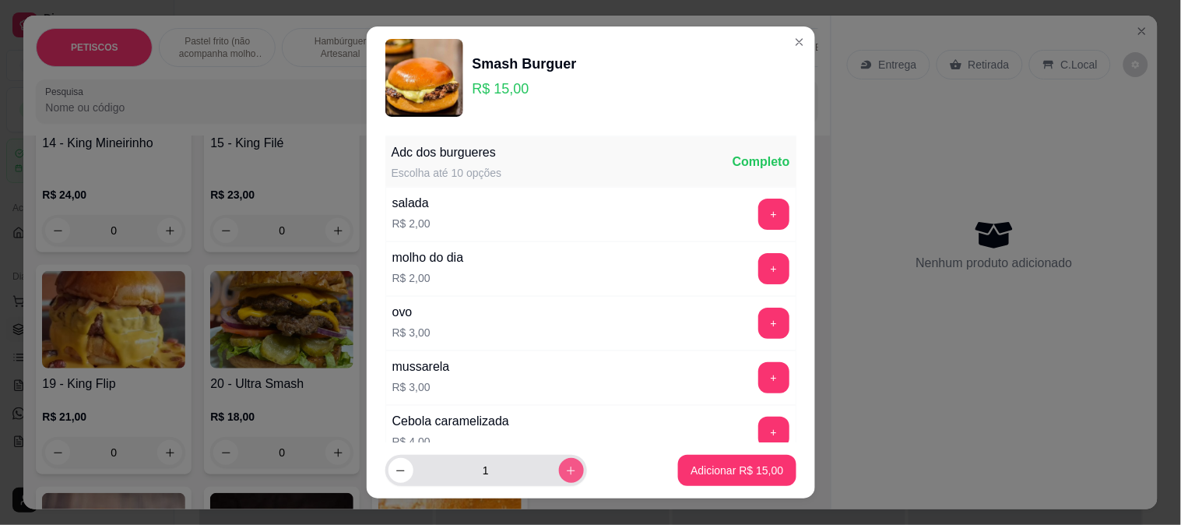
click at [565, 471] on icon "increase-product-quantity" at bounding box center [571, 471] width 12 height 12
type input "2"
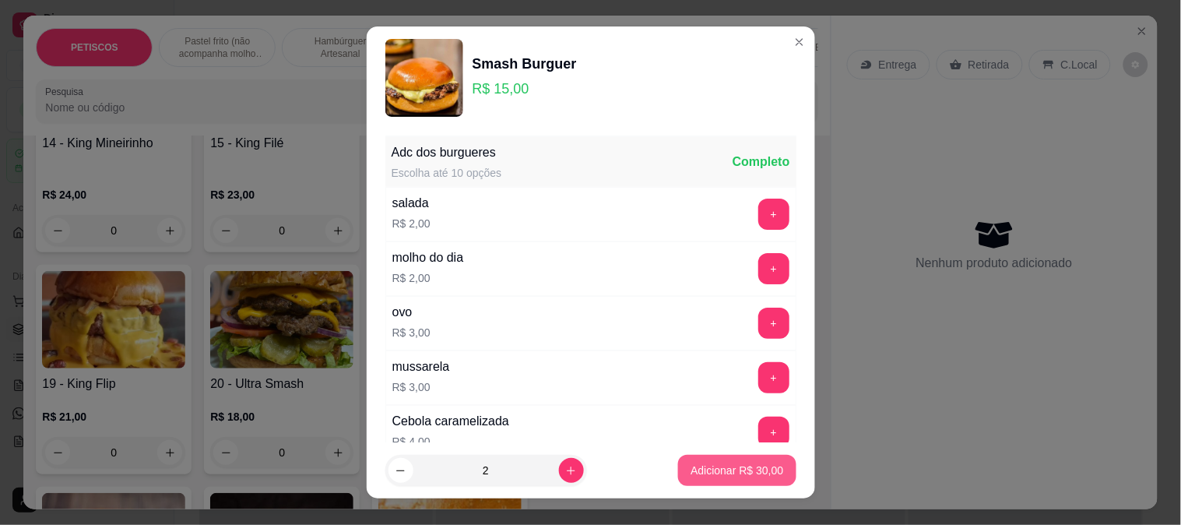
click at [690, 463] on p "Adicionar R$ 30,00" at bounding box center [736, 470] width 93 height 16
type input "2"
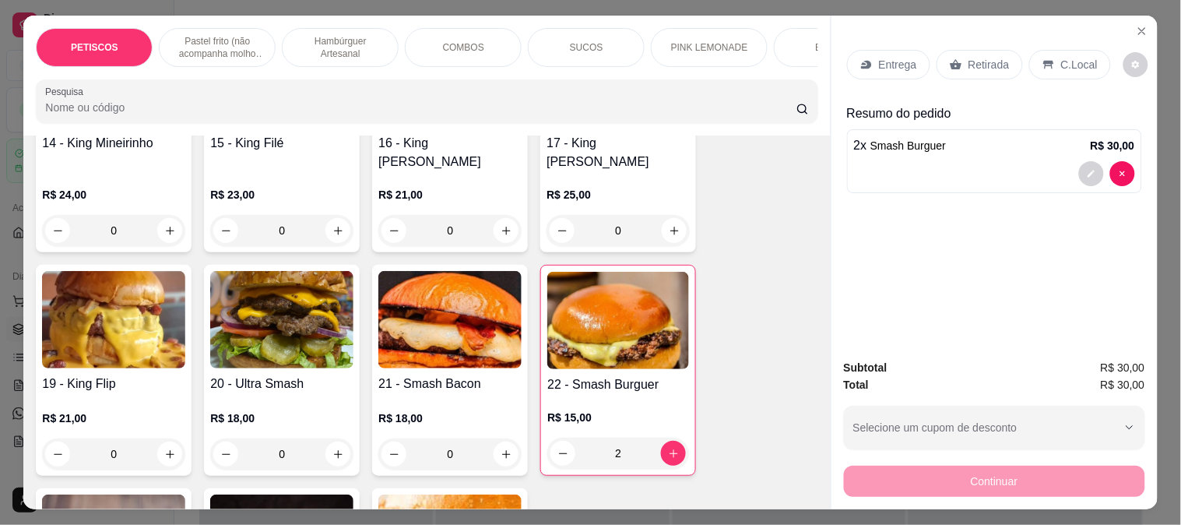
click at [1072, 57] on p "C.Local" at bounding box center [1079, 65] width 37 height 16
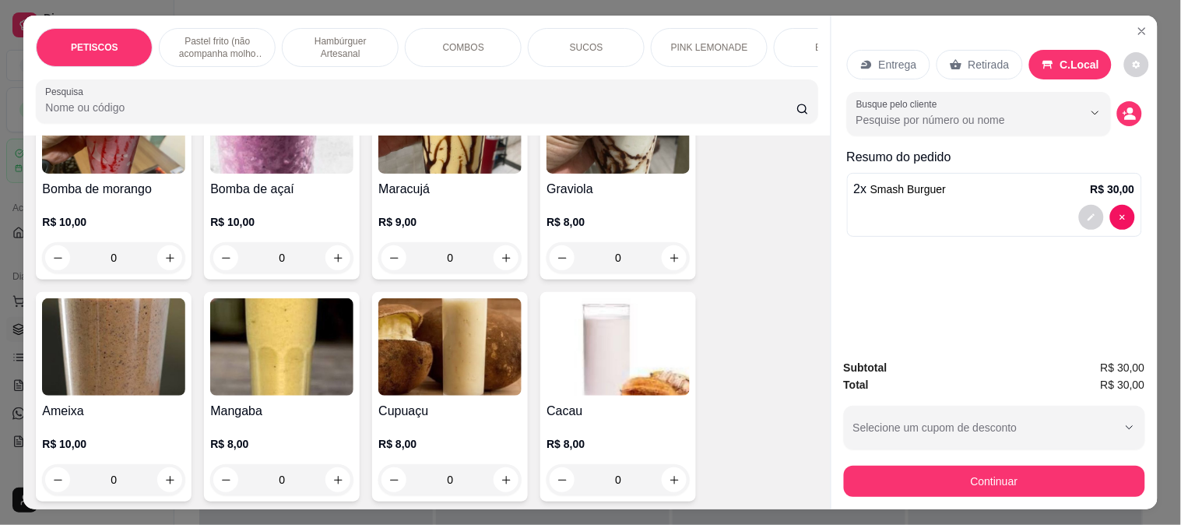
scroll to position [2853, 0]
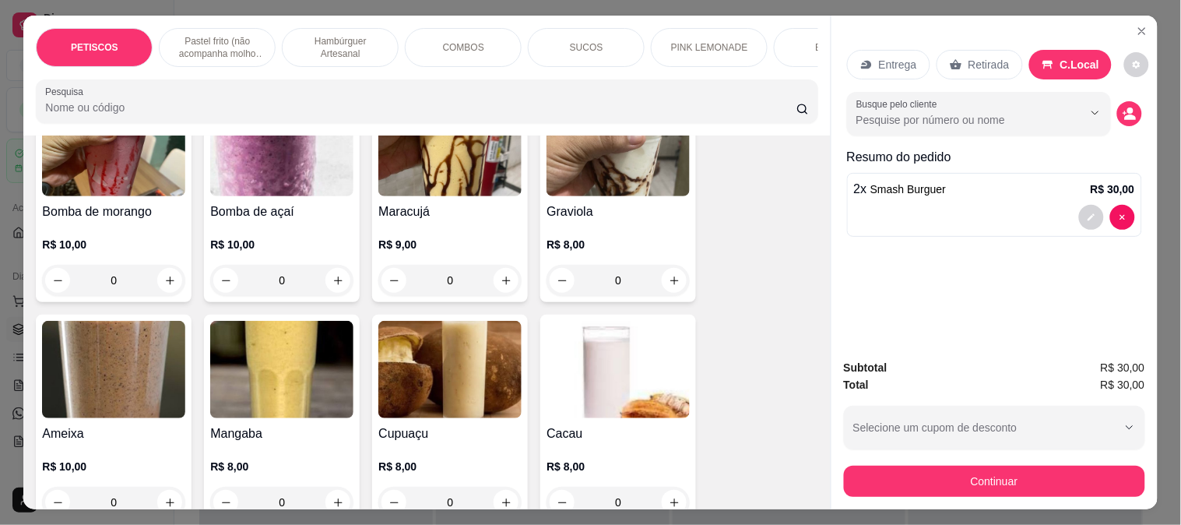
click at [125, 324] on img at bounding box center [113, 369] width 143 height 97
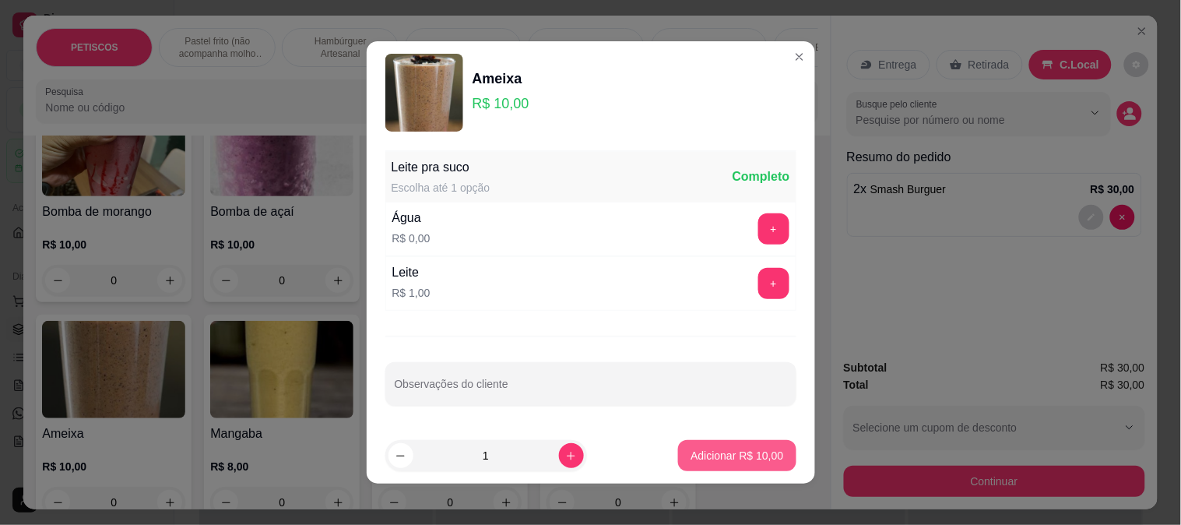
click at [736, 456] on p "Adicionar R$ 10,00" at bounding box center [736, 455] width 93 height 16
type input "1"
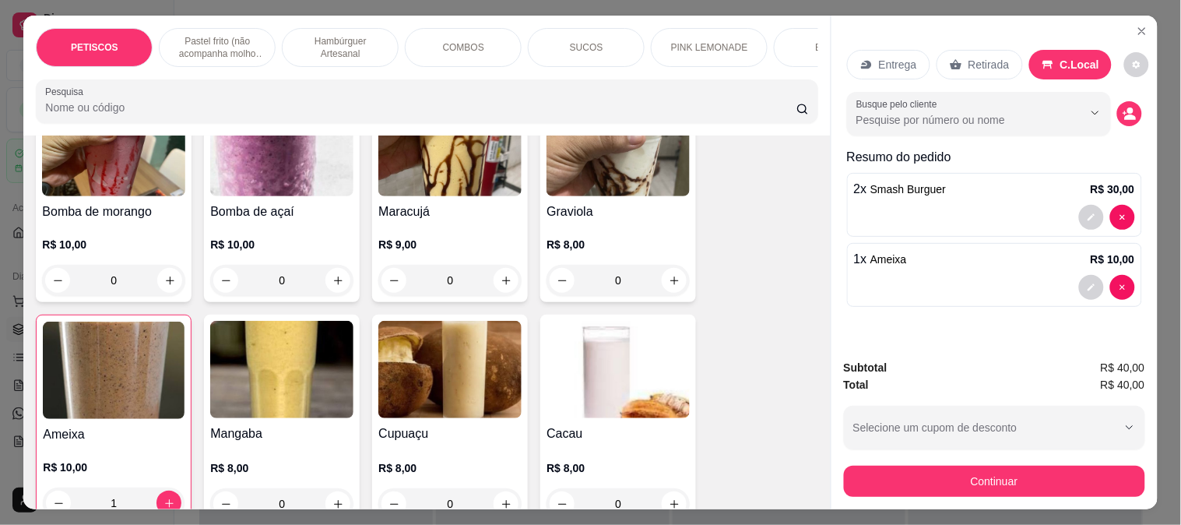
click at [872, 461] on div "Continuar" at bounding box center [994, 478] width 301 height 35
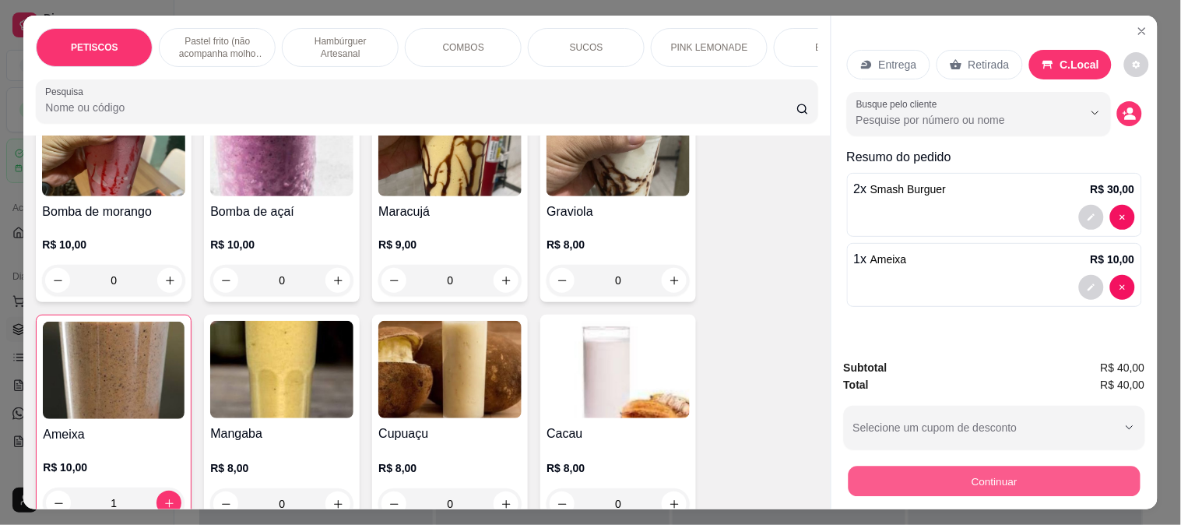
click at [870, 468] on button "Continuar" at bounding box center [993, 480] width 292 height 30
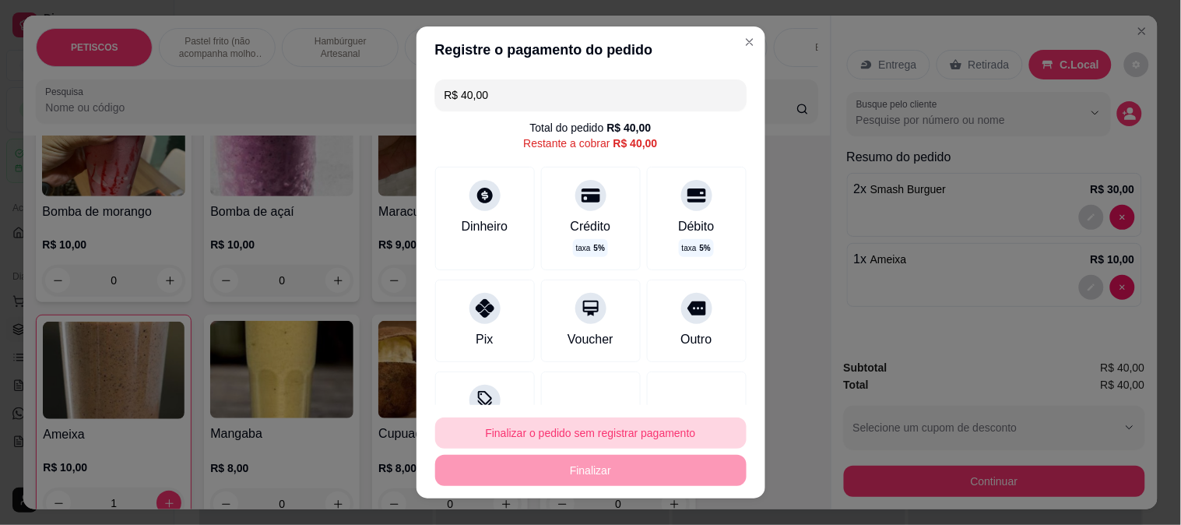
click at [537, 428] on button "Finalizar o pedido sem registrar pagamento" at bounding box center [590, 432] width 311 height 31
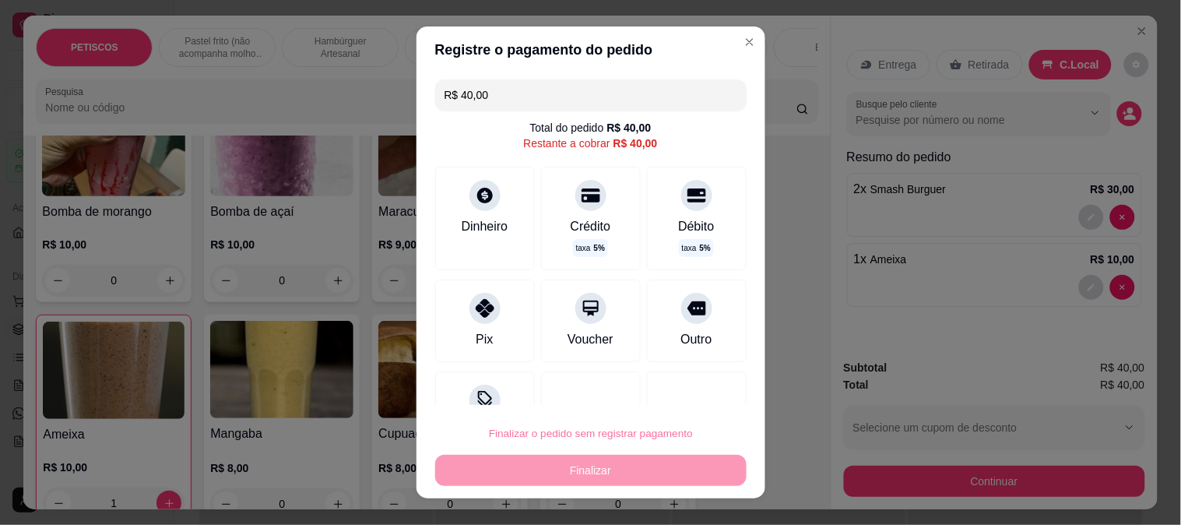
click at [696, 389] on button "Confirmar" at bounding box center [680, 389] width 58 height 24
type input "0"
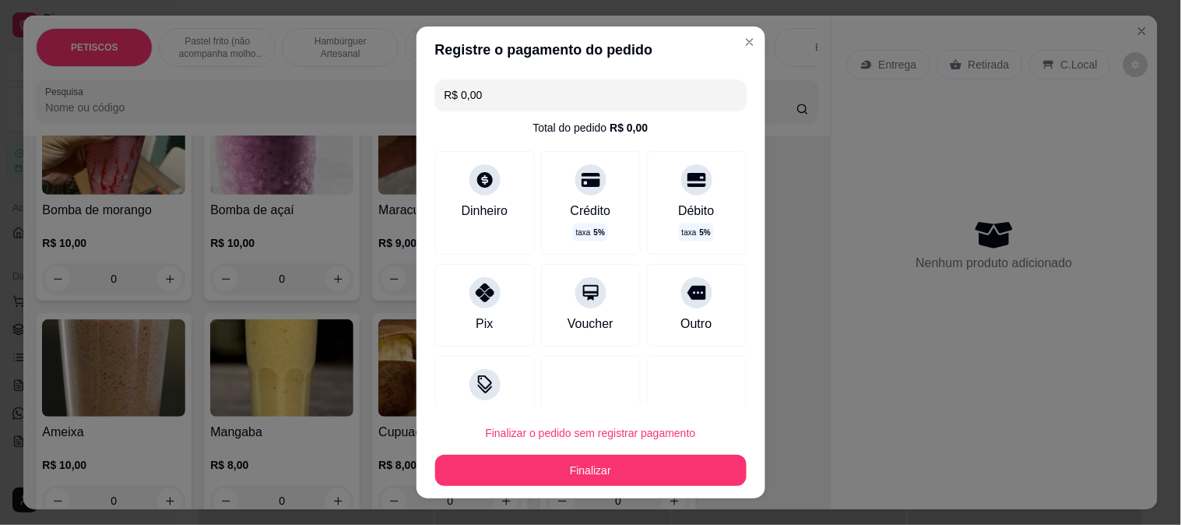
type input "R$ 0,00"
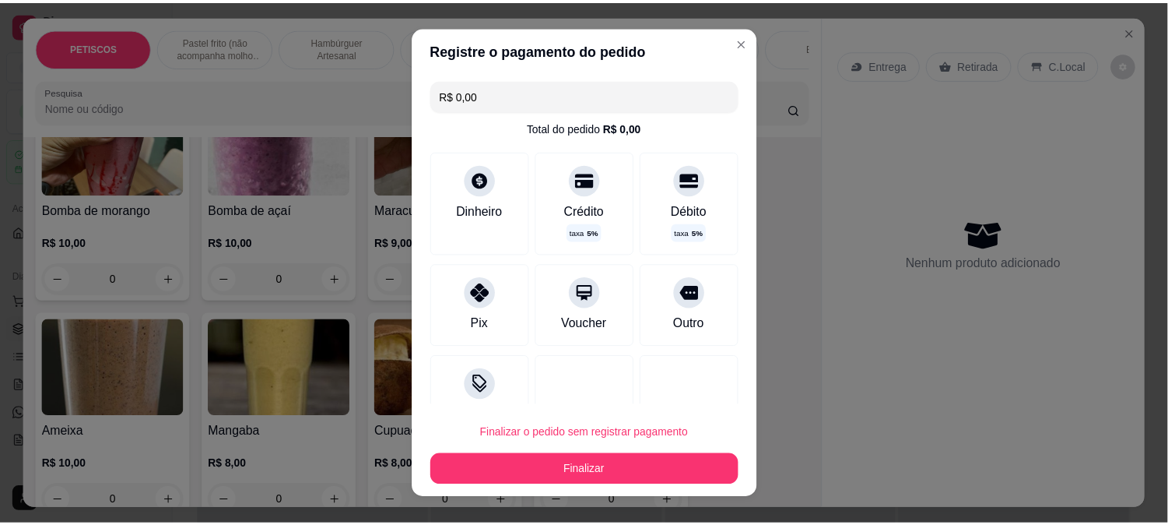
scroll to position [2851, 0]
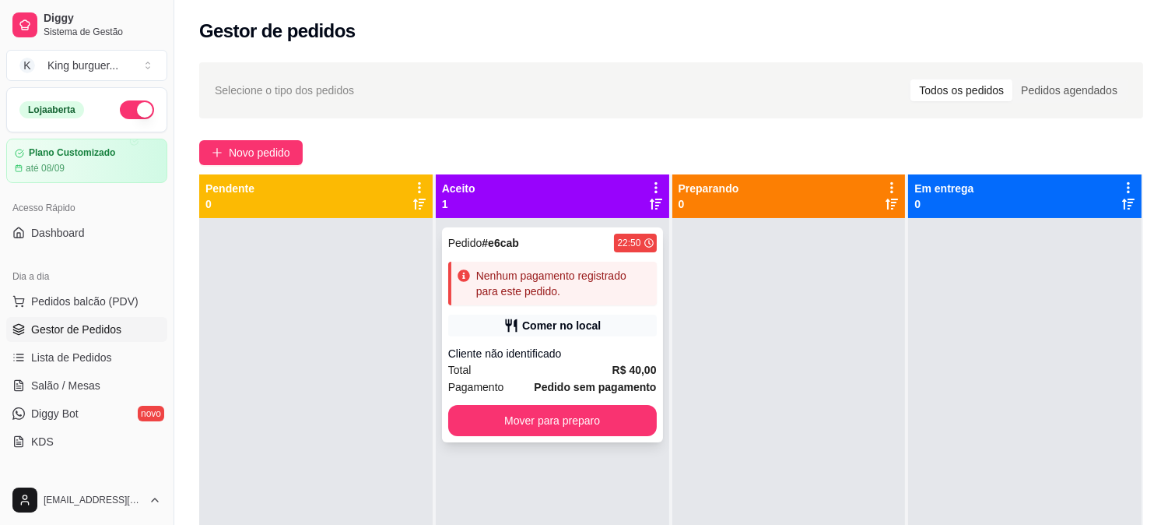
click at [611, 350] on div "Cliente não identificado" at bounding box center [552, 354] width 209 height 16
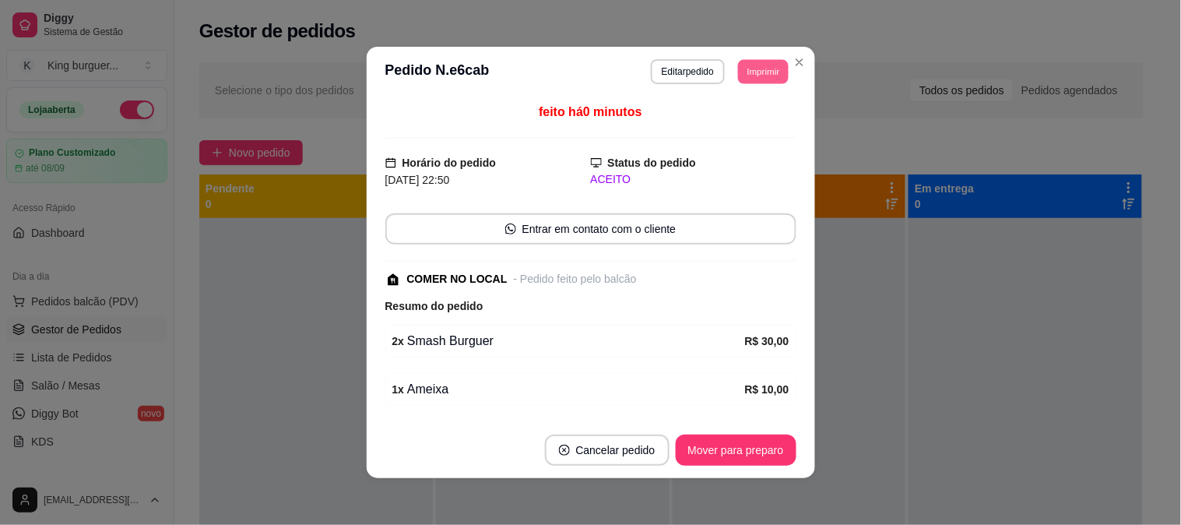
click at [742, 73] on button "Imprimir" at bounding box center [763, 71] width 51 height 24
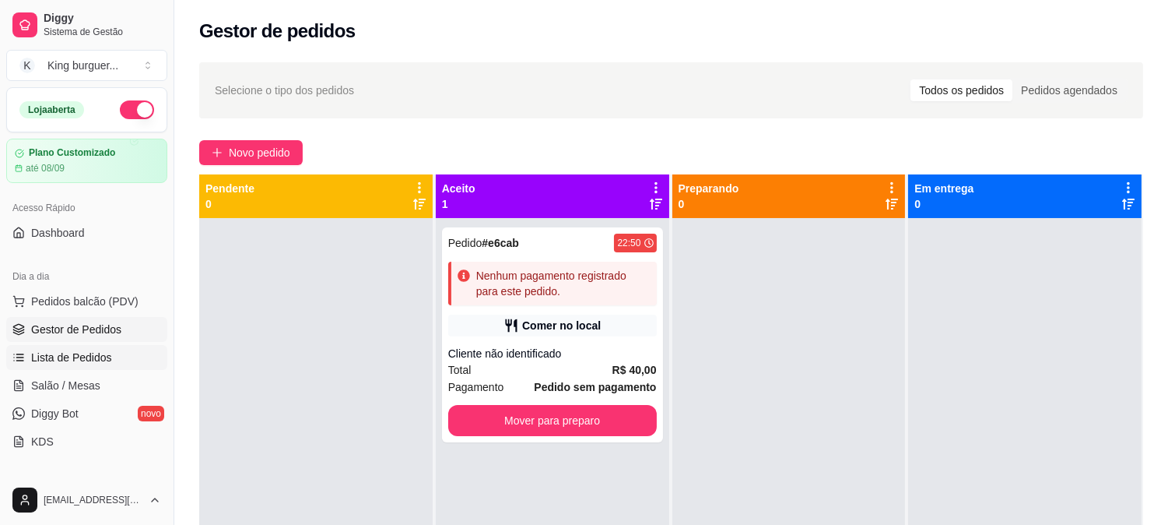
scroll to position [259, 0]
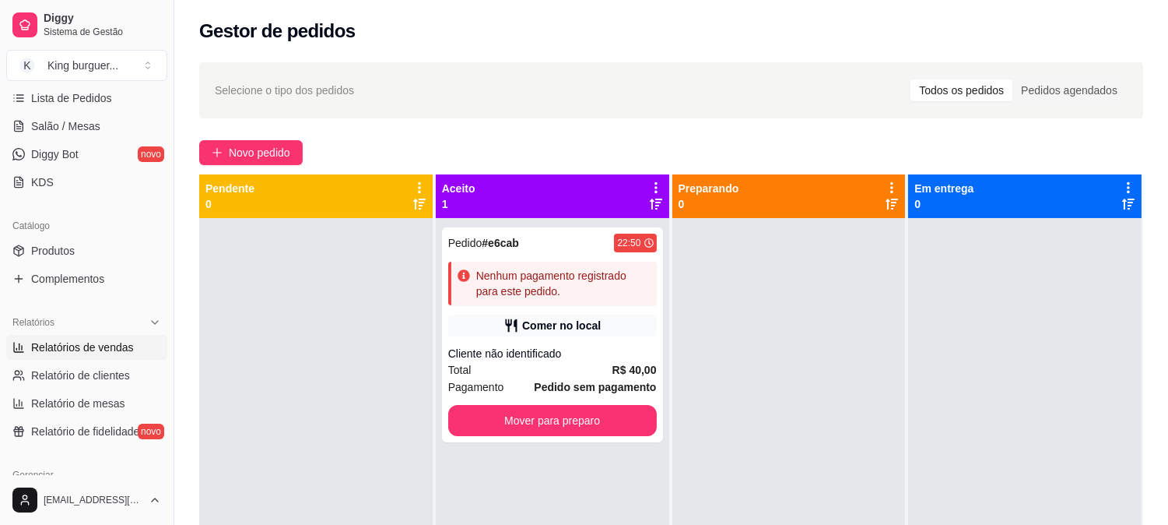
click at [118, 342] on span "Relatórios de vendas" at bounding box center [82, 347] width 103 height 16
select select "ALL"
select select "0"
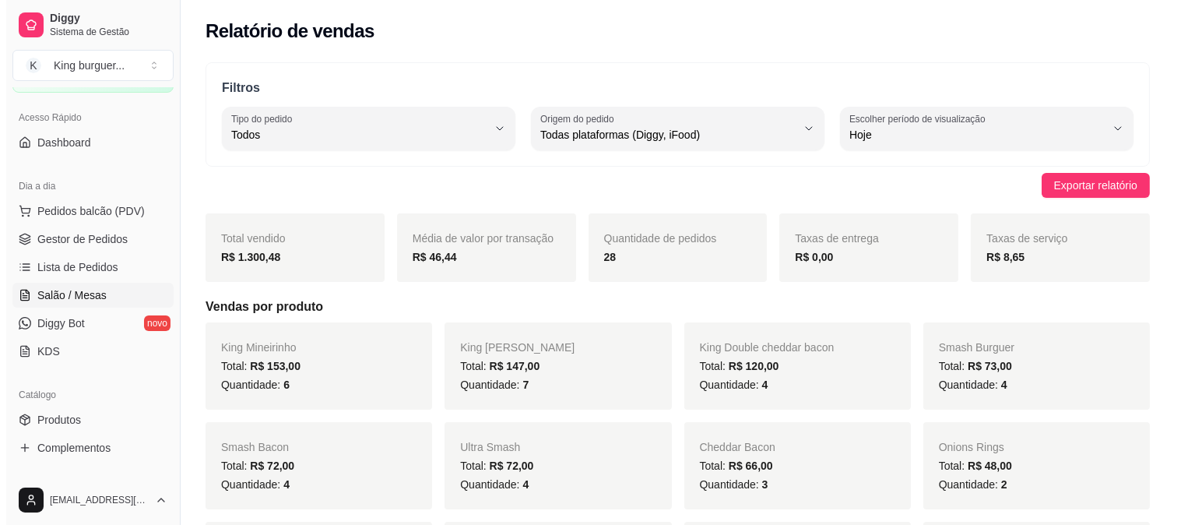
scroll to position [86, 0]
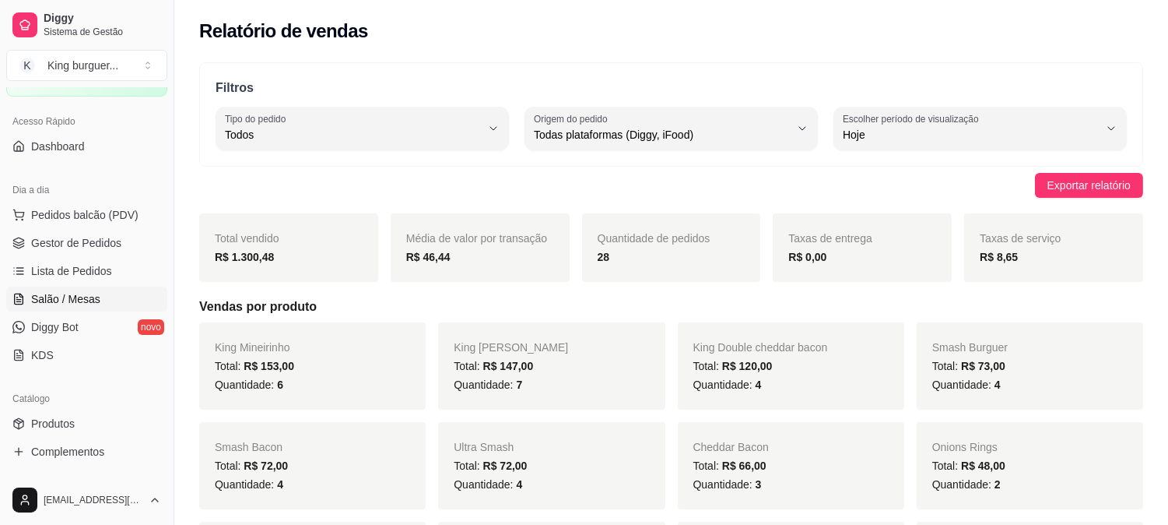
click at [96, 286] on link "Salão / Mesas" at bounding box center [86, 298] width 161 height 25
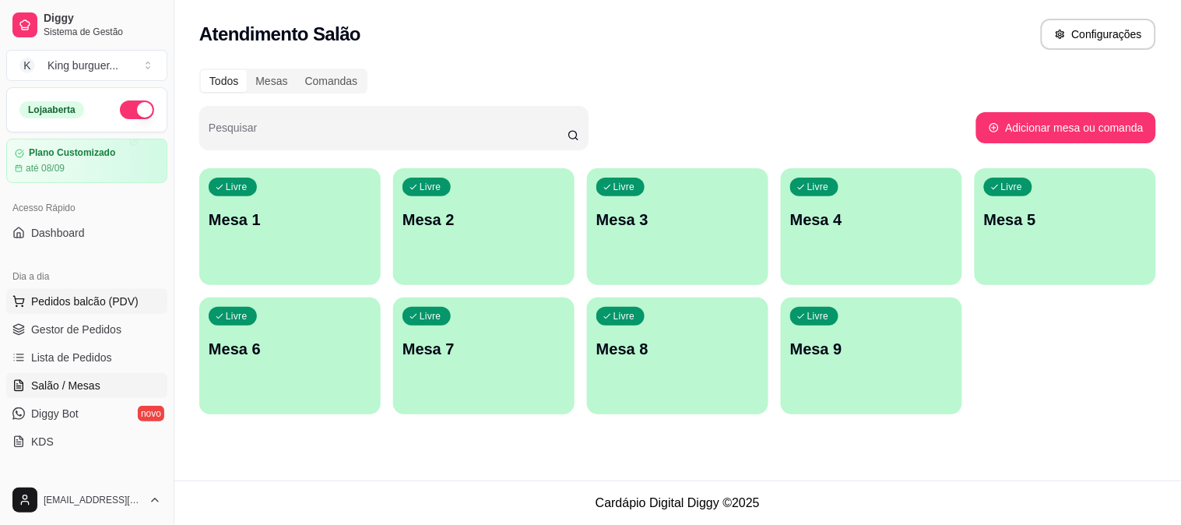
click at [102, 298] on span "Pedidos balcão (PDV)" at bounding box center [84, 301] width 107 height 16
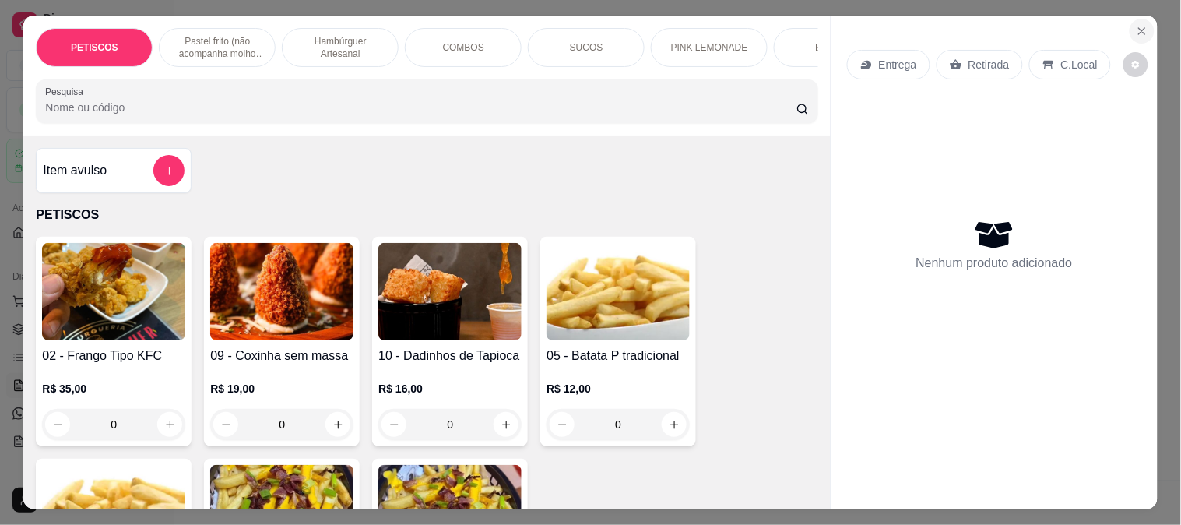
click at [1135, 25] on icon "Close" at bounding box center [1141, 31] width 12 height 12
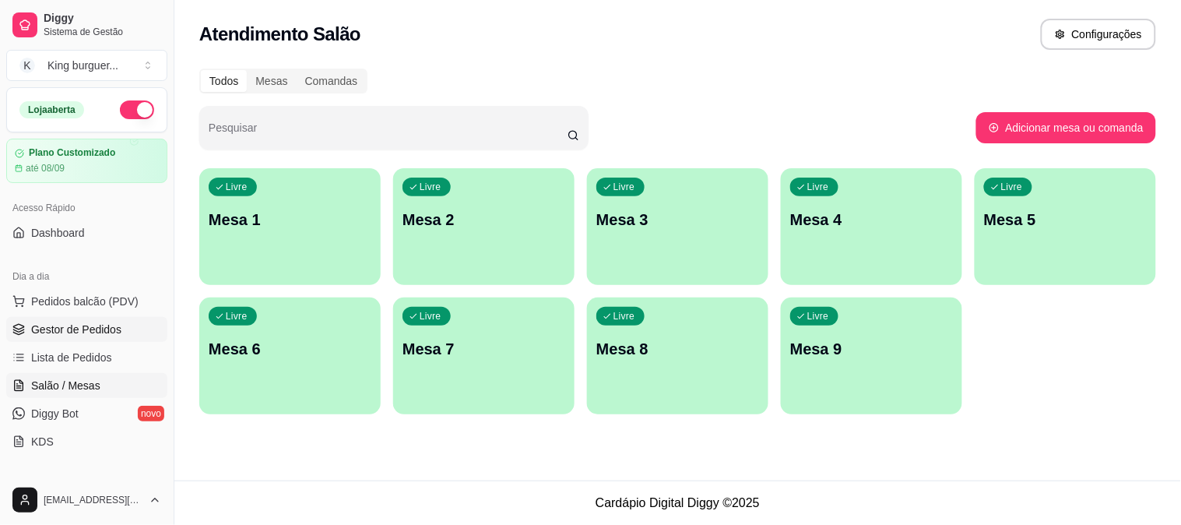
click at [96, 328] on span "Gestor de Pedidos" at bounding box center [76, 329] width 90 height 16
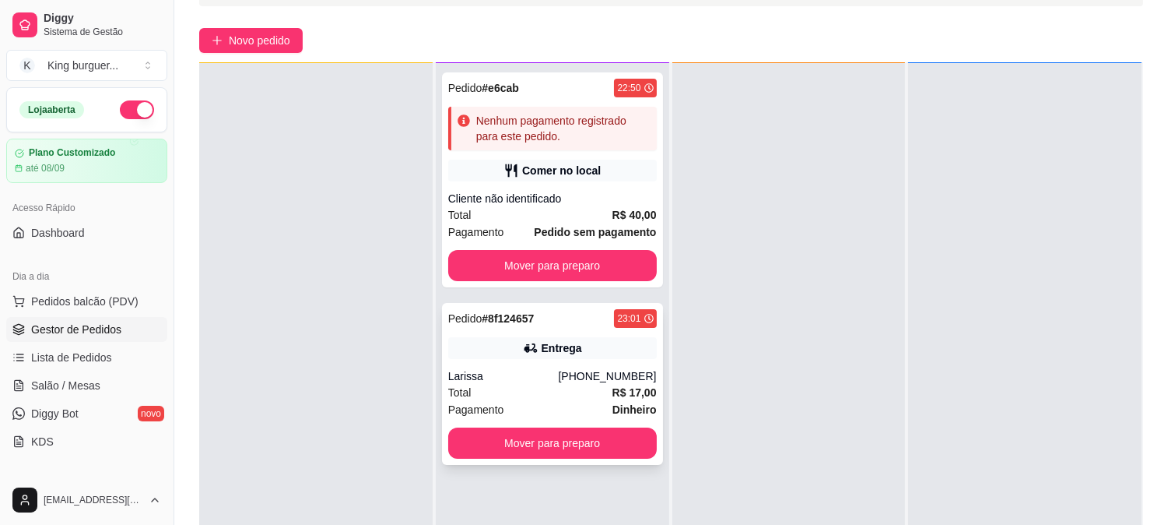
scroll to position [237, 0]
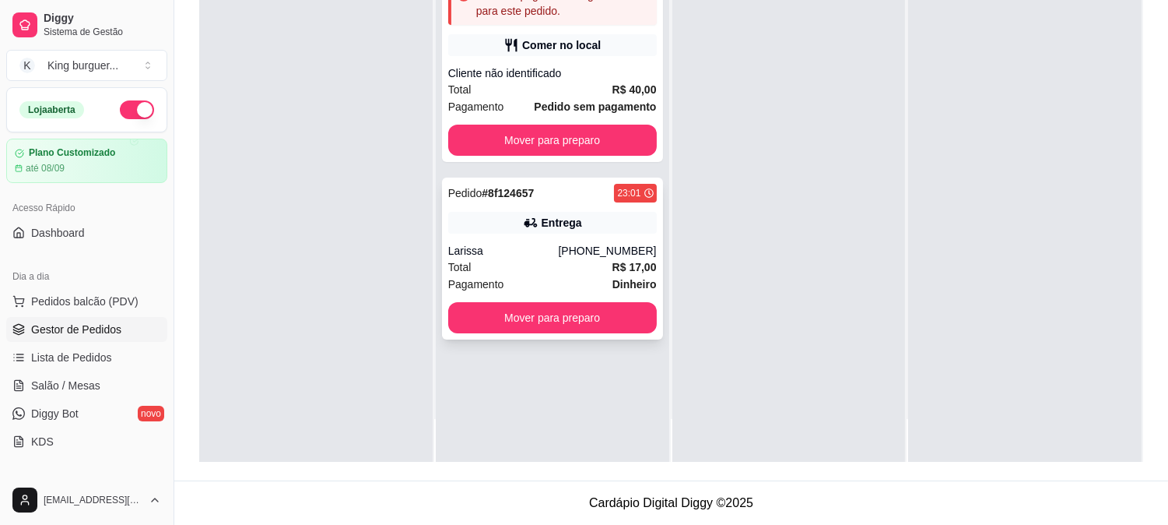
click at [588, 243] on div "[PHONE_NUMBER]" at bounding box center [607, 251] width 98 height 16
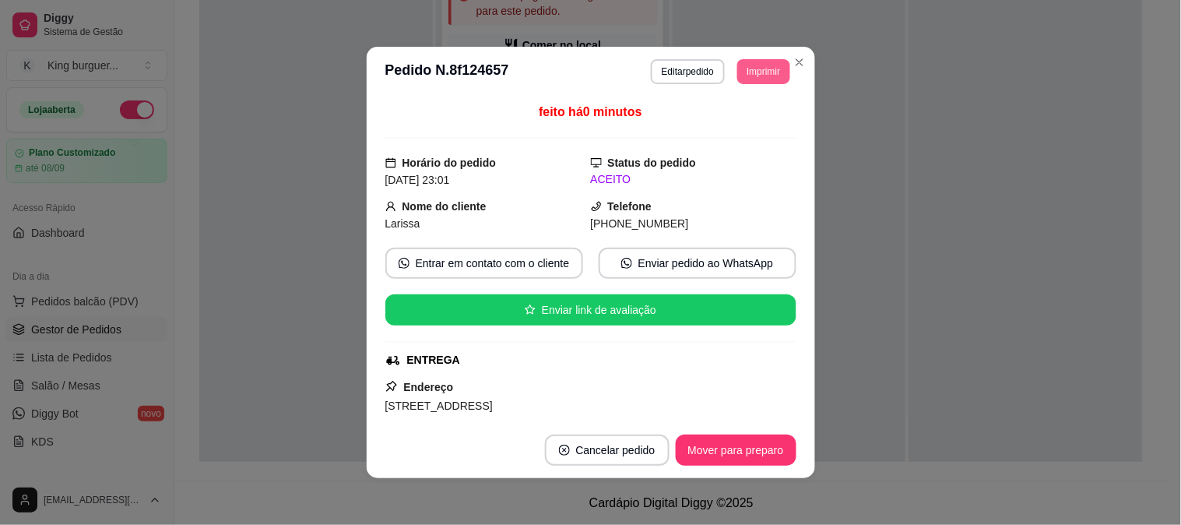
click at [755, 70] on button "Imprimir" at bounding box center [763, 71] width 52 height 25
click at [710, 135] on button "IMPRESSORA" at bounding box center [728, 127] width 109 height 24
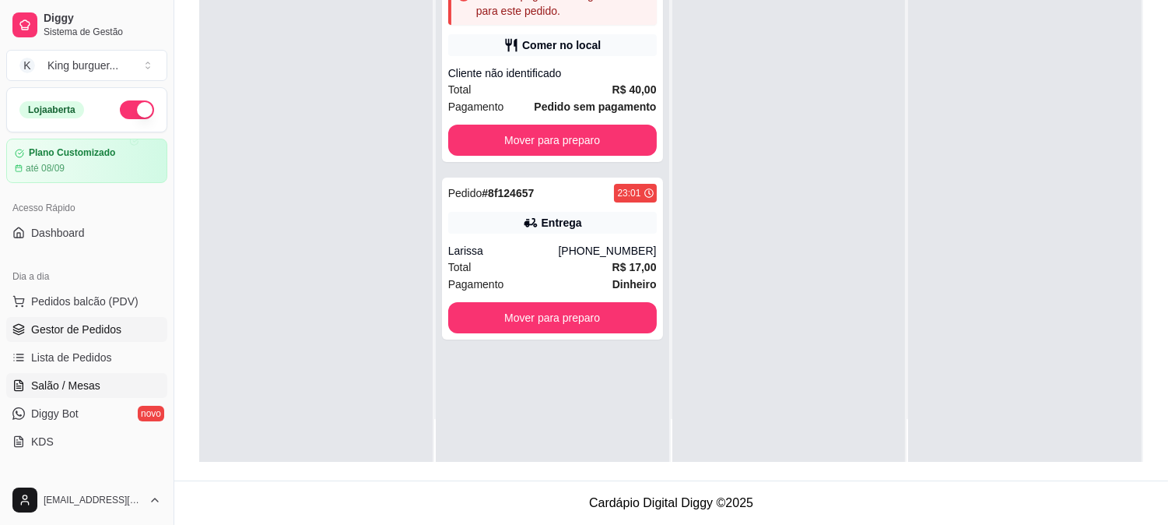
click at [78, 386] on span "Salão / Mesas" at bounding box center [65, 385] width 69 height 16
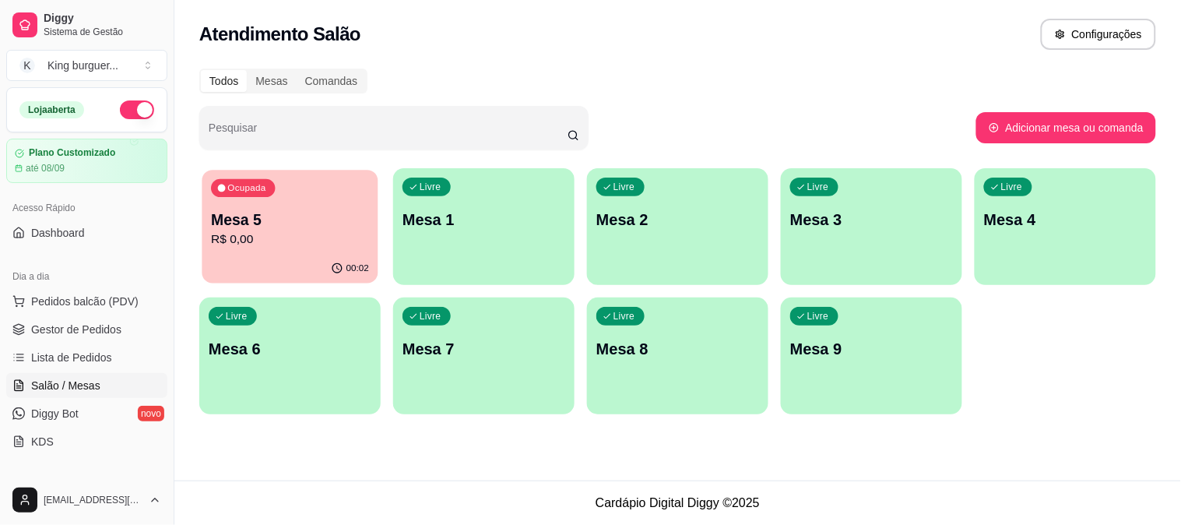
click at [318, 232] on p "R$ 0,00" at bounding box center [290, 239] width 158 height 18
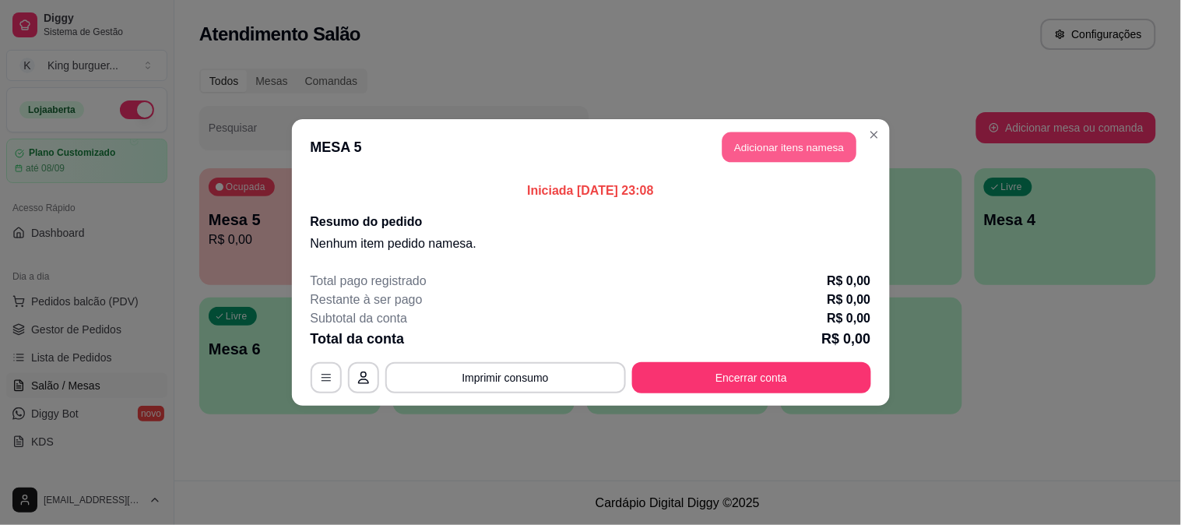
click at [749, 140] on button "Adicionar itens na mesa" at bounding box center [789, 147] width 134 height 30
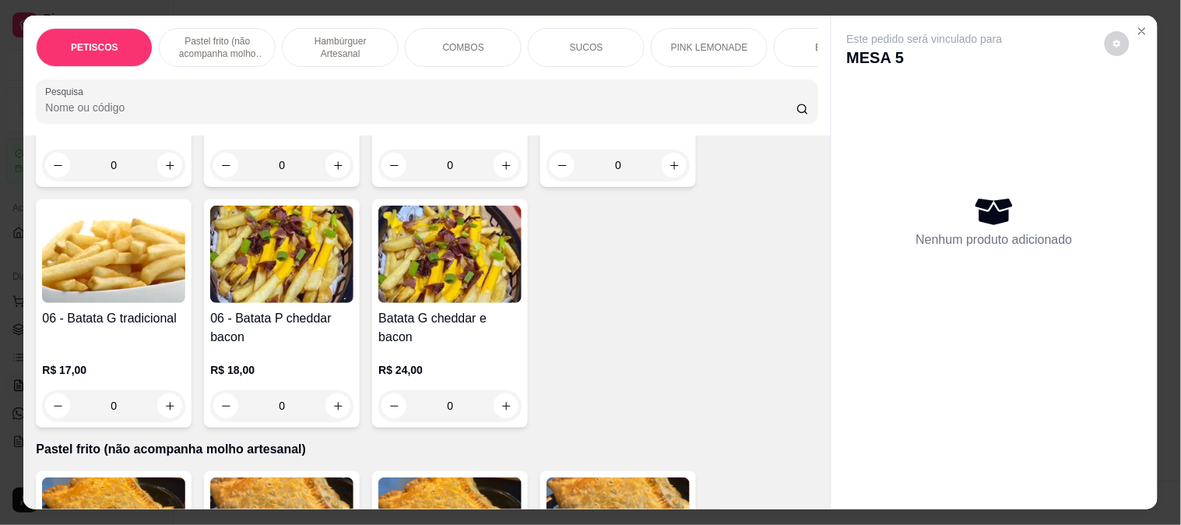
click at [455, 41] on p "COMBOS" at bounding box center [463, 47] width 41 height 12
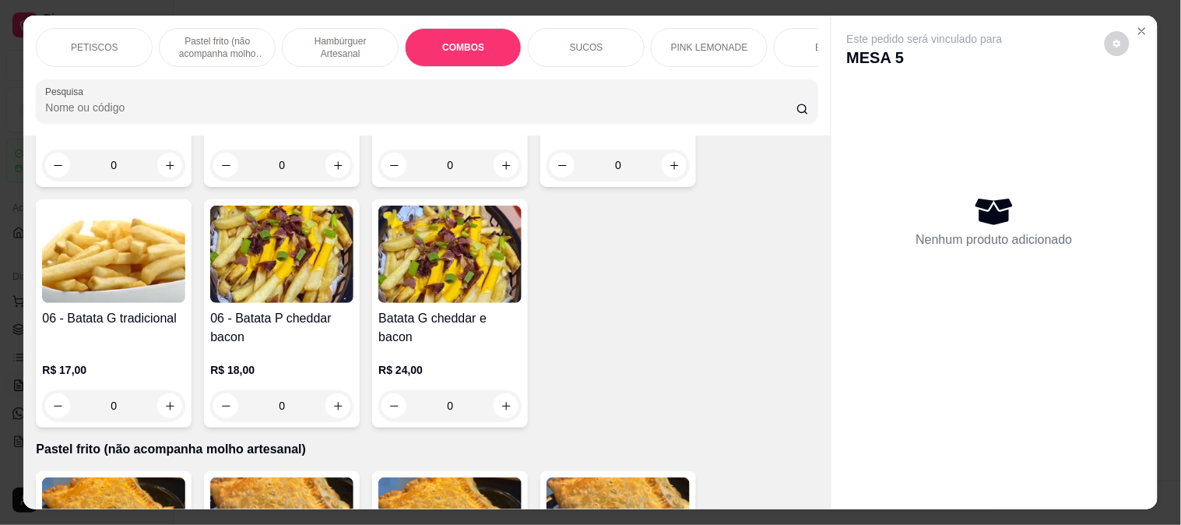
scroll to position [40, 0]
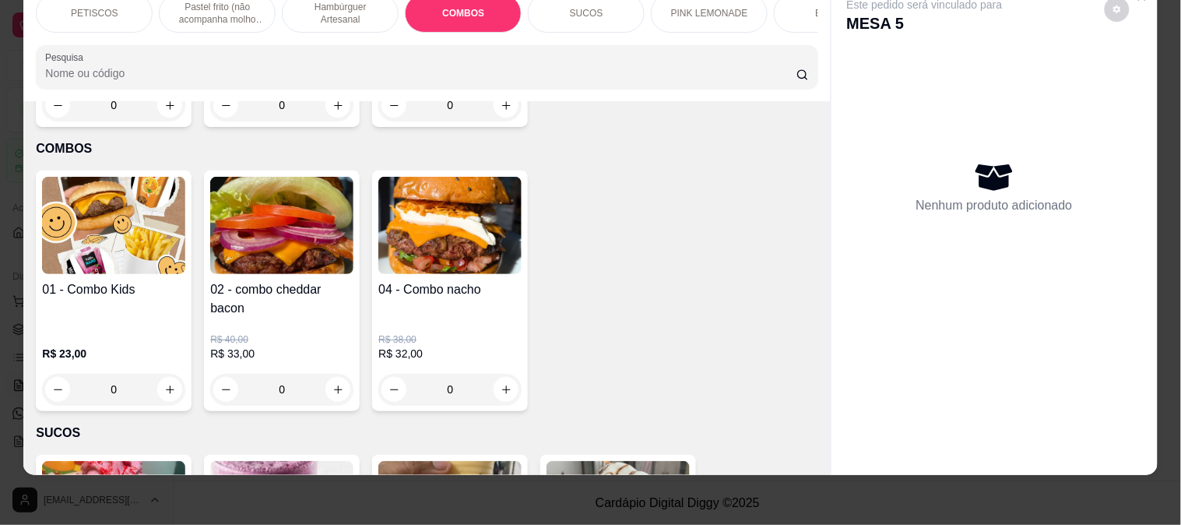
click at [160, 192] on img at bounding box center [113, 225] width 143 height 97
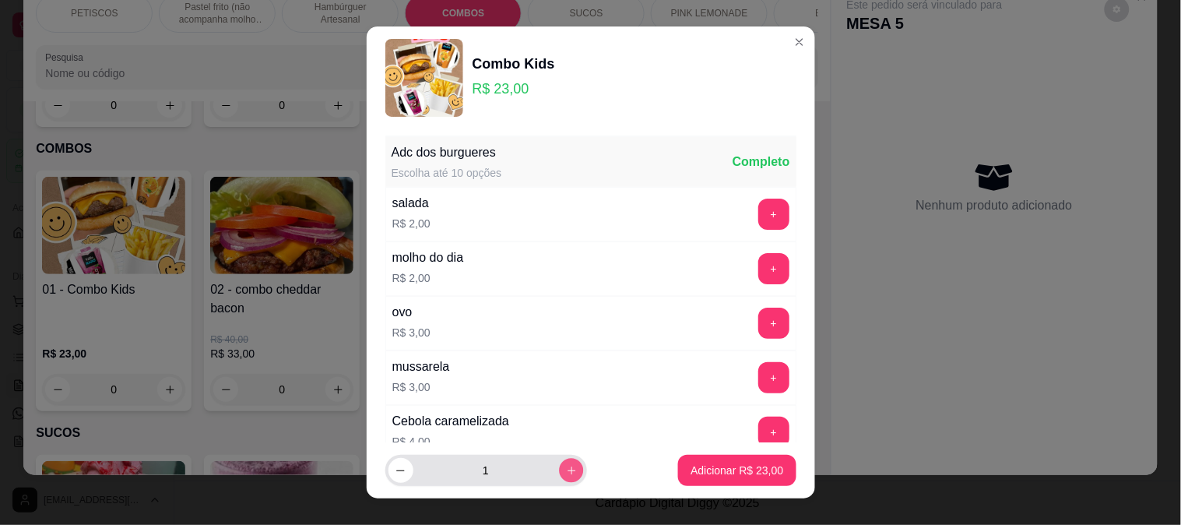
click at [565, 468] on icon "increase-product-quantity" at bounding box center [571, 471] width 12 height 12
type input "3"
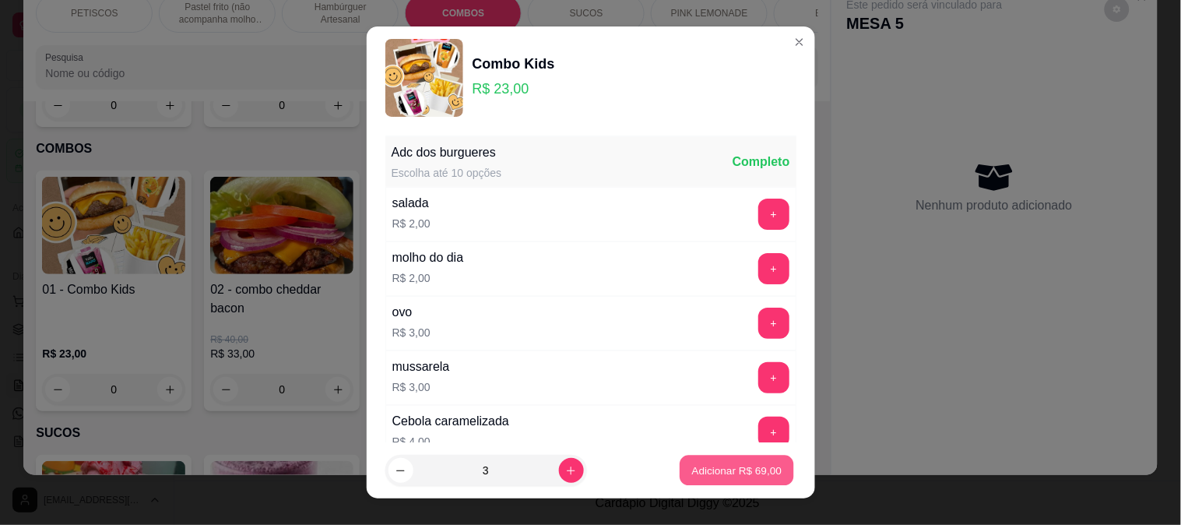
click at [692, 464] on p "Adicionar R$ 69,00" at bounding box center [737, 470] width 90 height 15
type input "3"
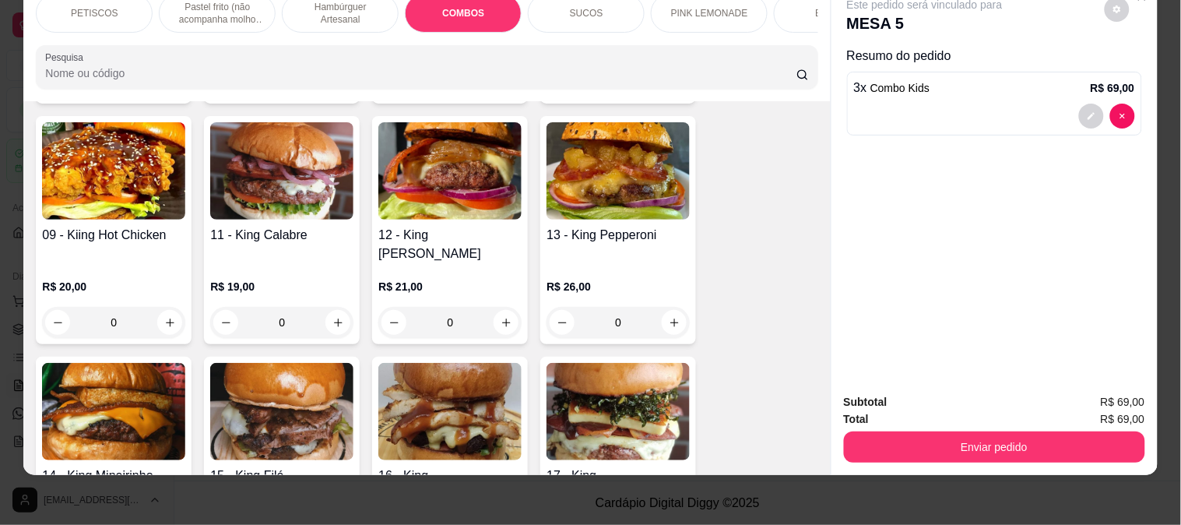
scroll to position [1677, 0]
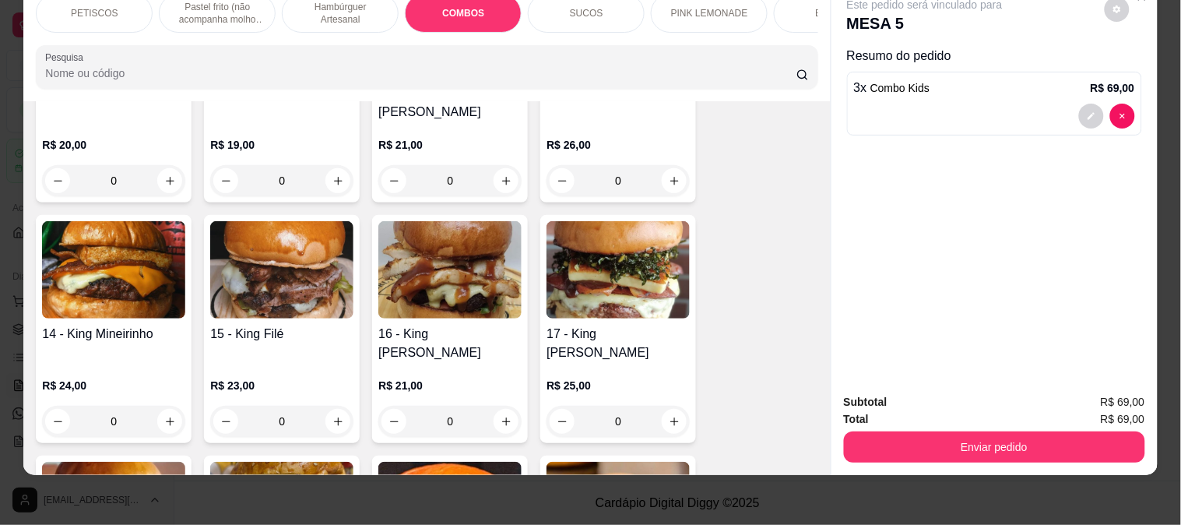
click at [135, 258] on img at bounding box center [113, 269] width 143 height 97
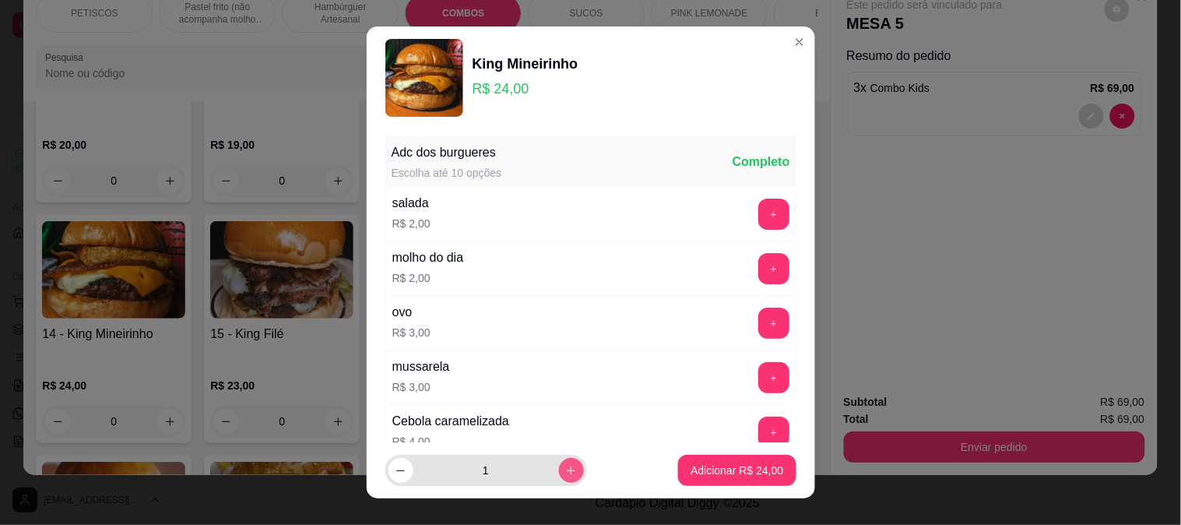
click at [563, 461] on div "1" at bounding box center [485, 469] width 195 height 31
click at [562, 461] on button "increase-product-quantity" at bounding box center [571, 470] width 25 height 25
click at [562, 467] on button "increase-product-quantity" at bounding box center [571, 470] width 25 height 25
type input "3"
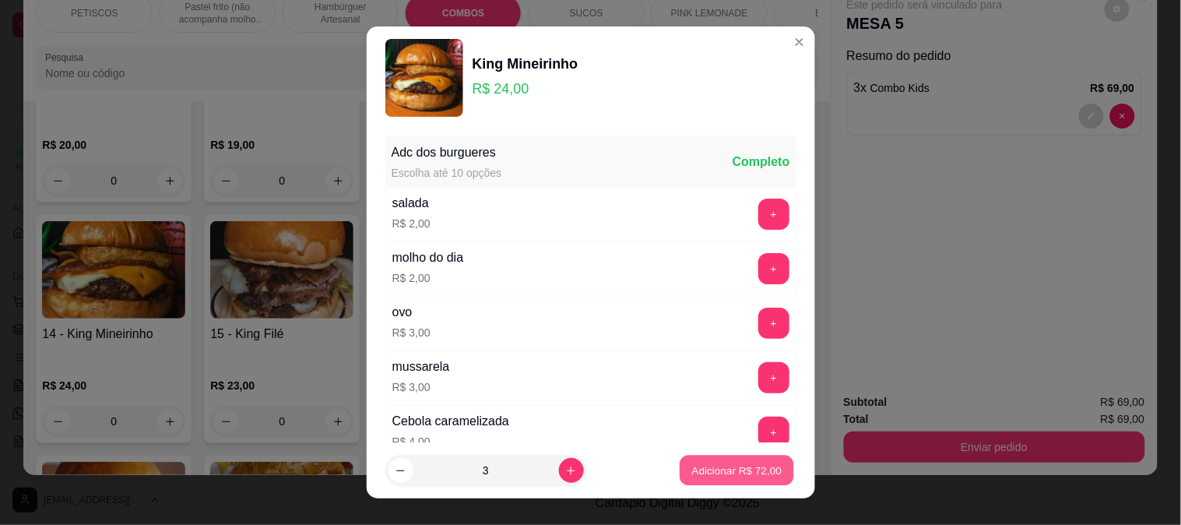
click at [710, 467] on p "Adicionar R$ 72,00" at bounding box center [737, 470] width 90 height 15
type input "3"
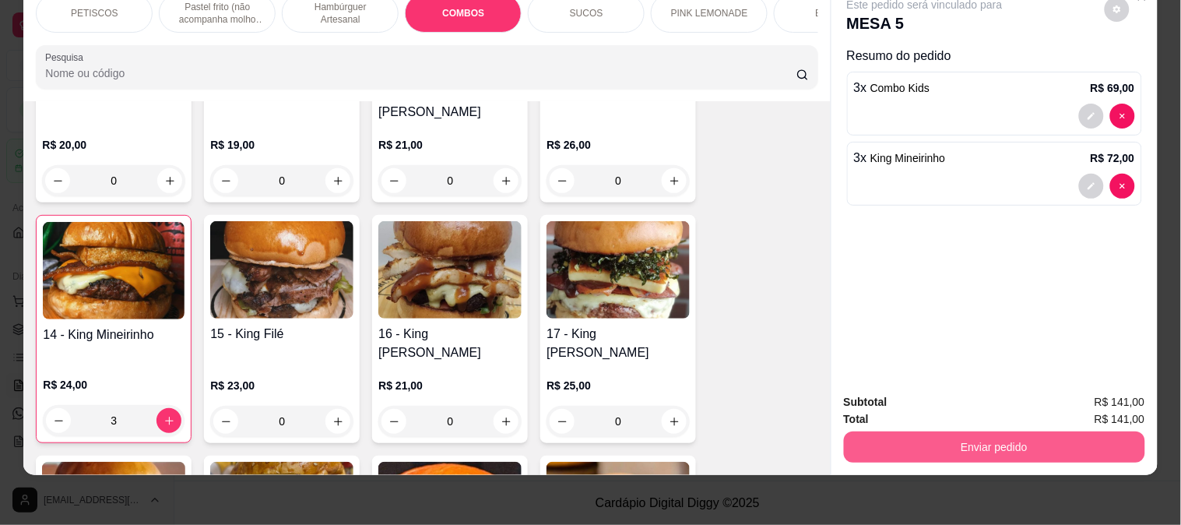
click at [924, 439] on button "Enviar pedido" at bounding box center [994, 446] width 301 height 31
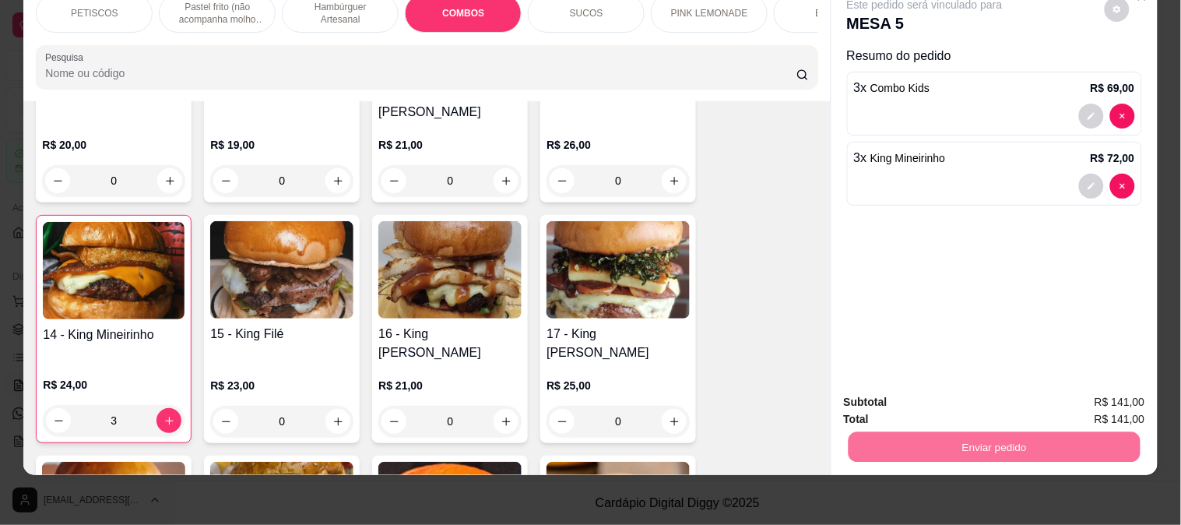
click at [923, 403] on button "Não registrar e enviar pedido" at bounding box center [942, 395] width 157 height 29
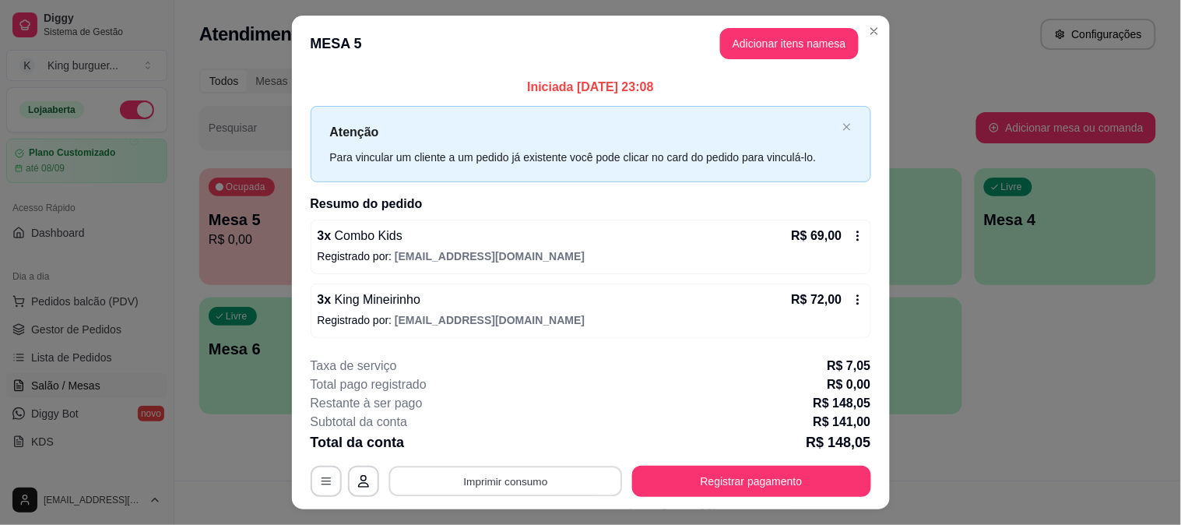
click at [526, 479] on button "Imprimir consumo" at bounding box center [504, 480] width 233 height 30
click at [508, 441] on button "IMPRESSORA" at bounding box center [503, 445] width 109 height 24
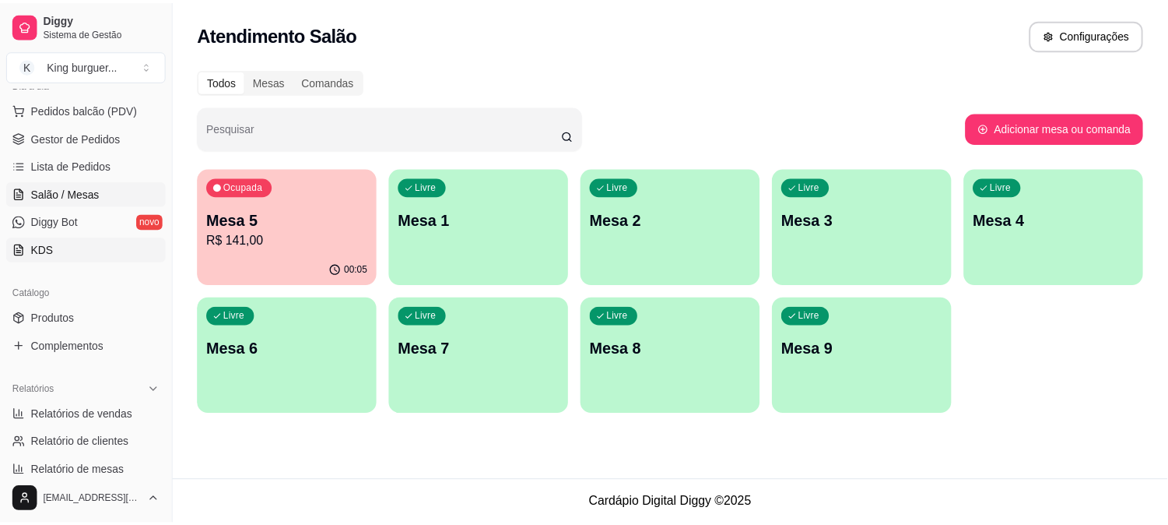
scroll to position [0, 0]
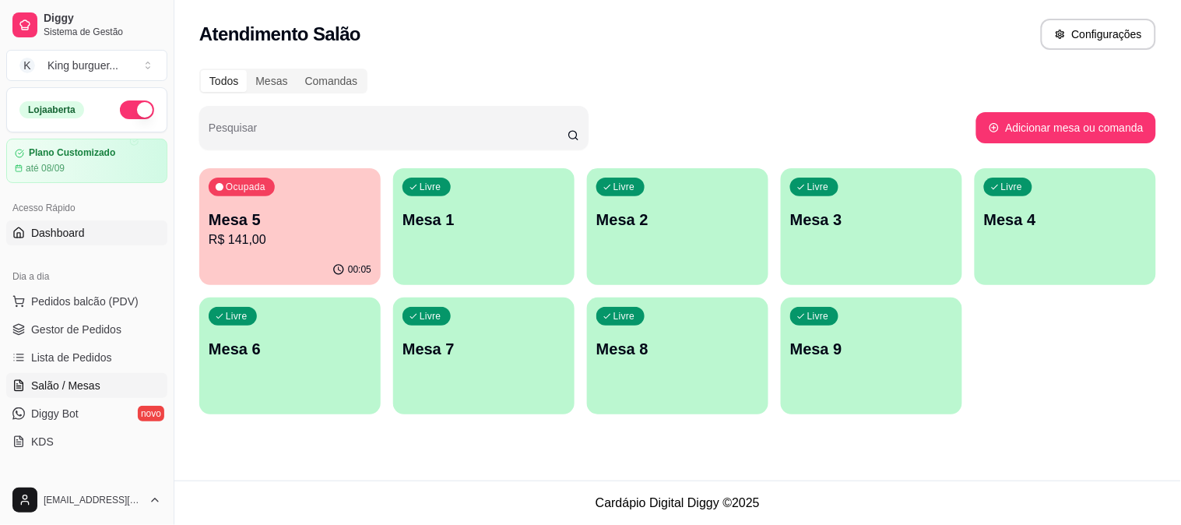
click at [79, 227] on span "Dashboard" at bounding box center [58, 233] width 54 height 16
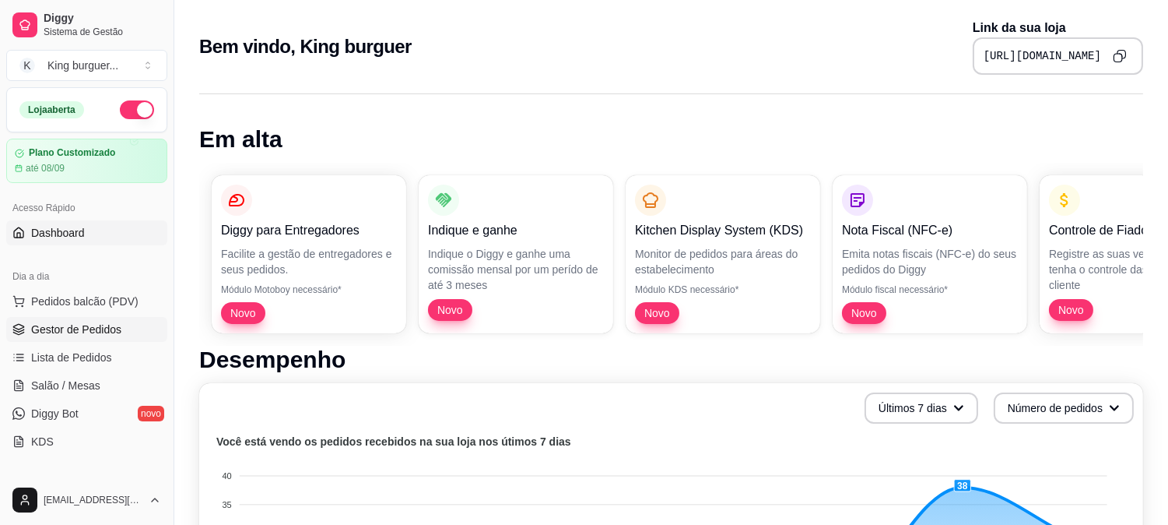
click at [117, 329] on span "Gestor de Pedidos" at bounding box center [76, 329] width 90 height 16
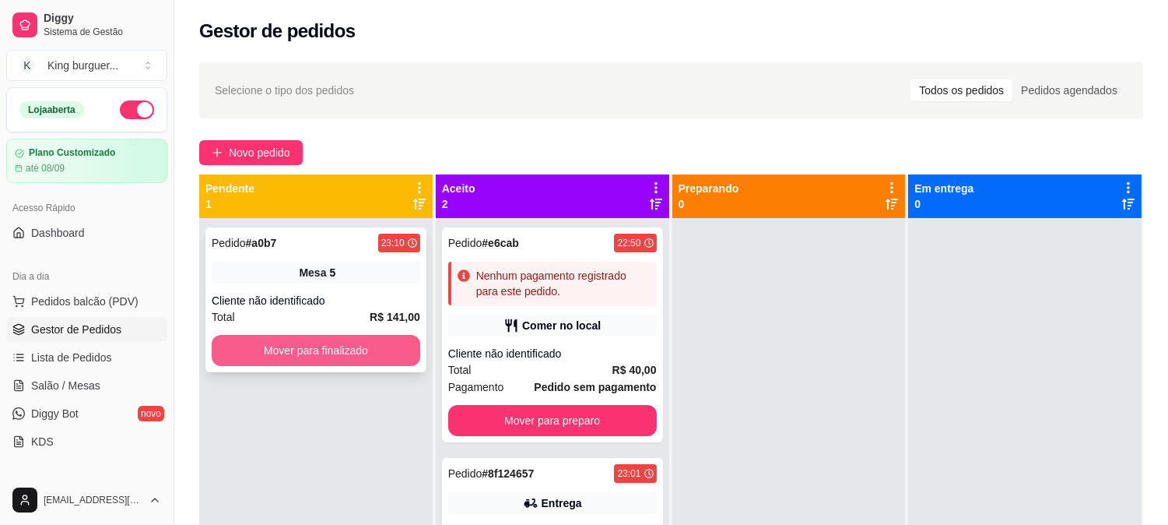
click at [341, 347] on button "Mover para finalizado" at bounding box center [316, 350] width 209 height 31
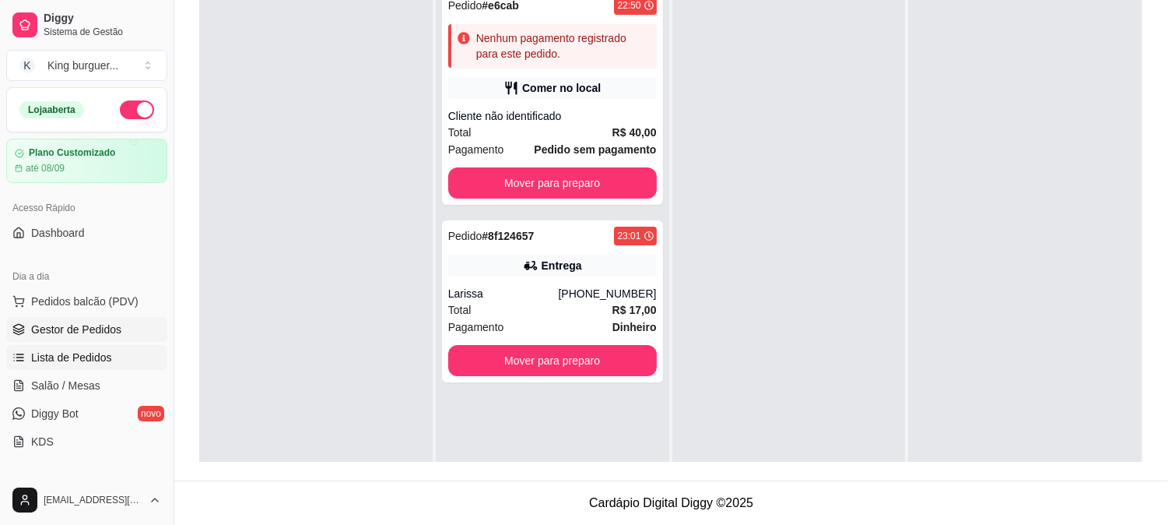
click at [101, 356] on span "Lista de Pedidos" at bounding box center [71, 357] width 81 height 16
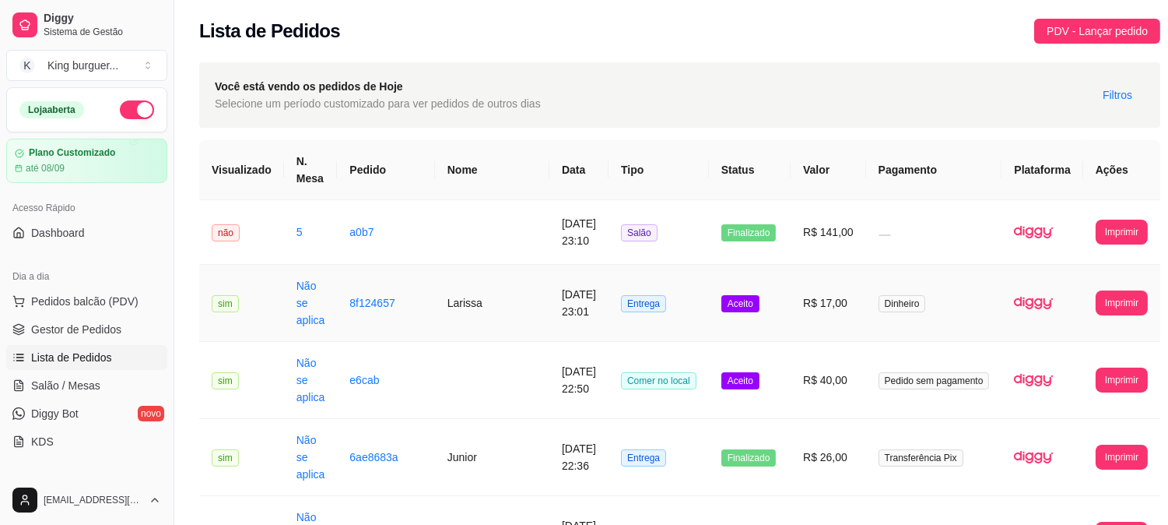
click at [820, 300] on td "R$ 17,00" at bounding box center [828, 303] width 75 height 77
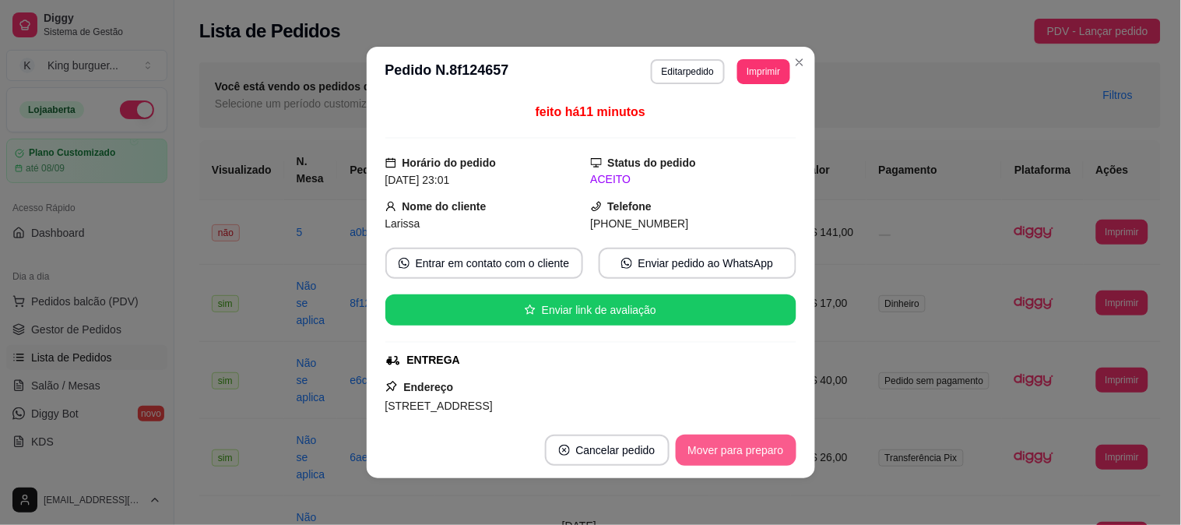
click at [739, 448] on button "Mover para preparo" at bounding box center [735, 449] width 121 height 31
click at [742, 448] on div "Mover para preparo" at bounding box center [725, 449] width 142 height 31
click at [742, 447] on div "Mover para preparo" at bounding box center [725, 449] width 142 height 31
click at [743, 447] on button "Mover para finalizado" at bounding box center [731, 449] width 129 height 31
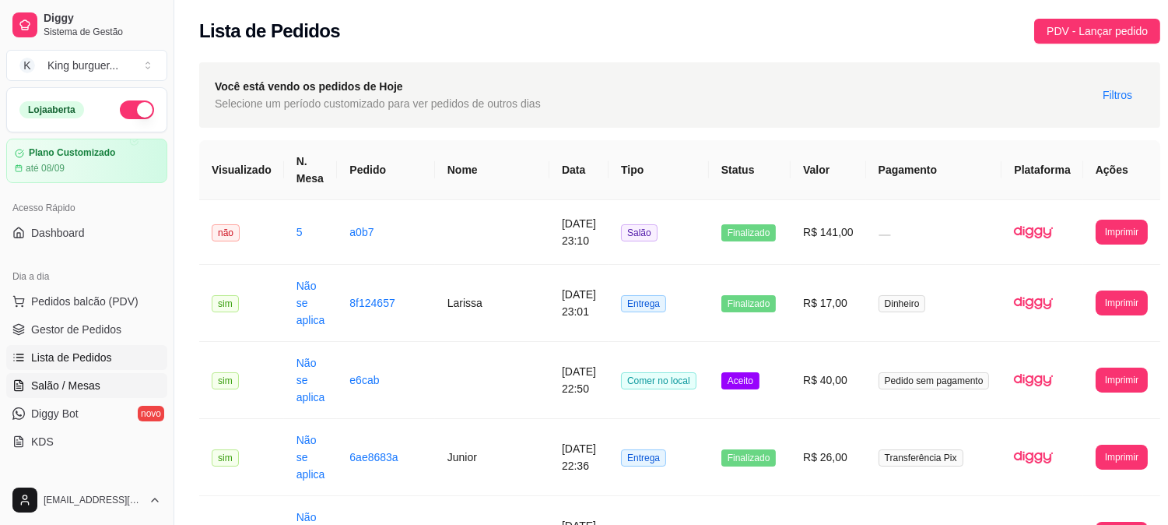
click at [80, 383] on span "Salão / Mesas" at bounding box center [65, 385] width 69 height 16
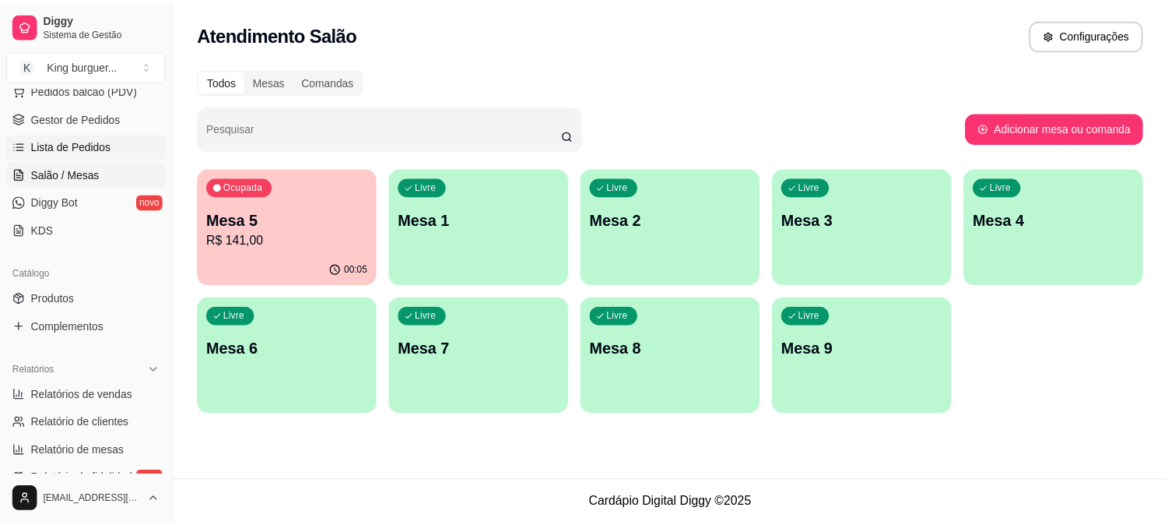
scroll to position [259, 0]
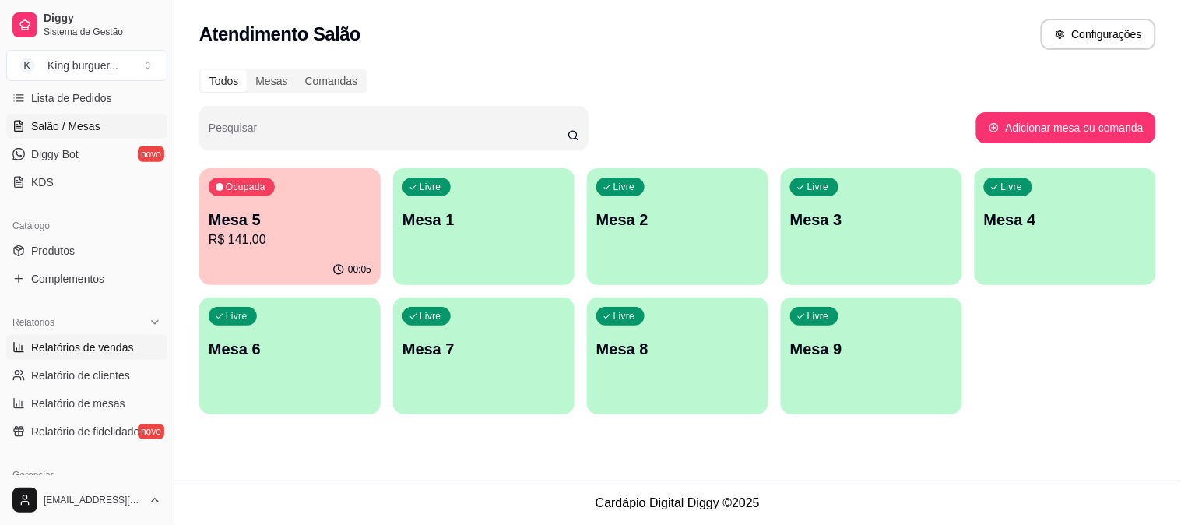
click at [117, 343] on span "Relatórios de vendas" at bounding box center [82, 347] width 103 height 16
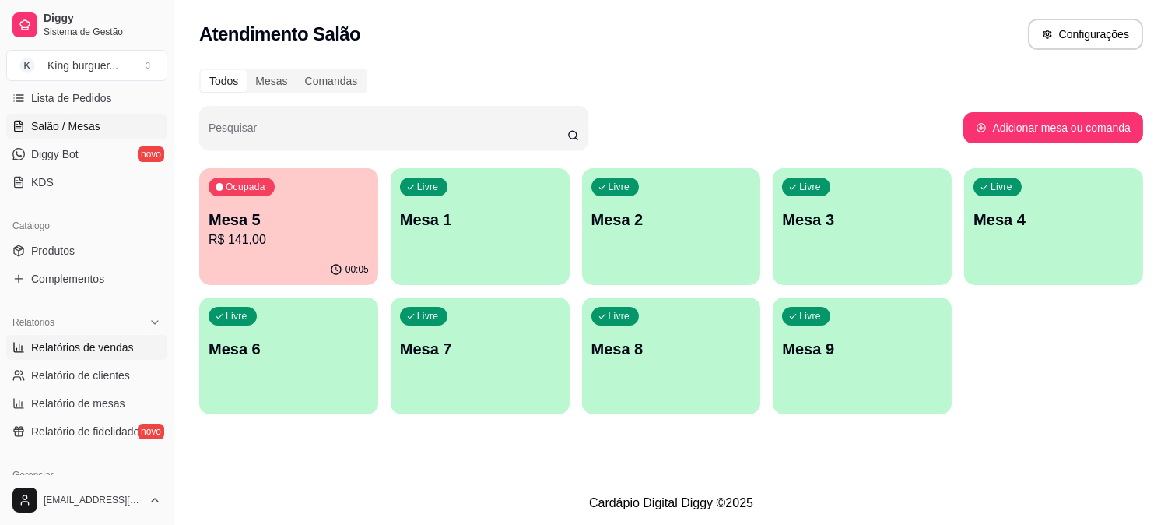
select select "ALL"
select select "0"
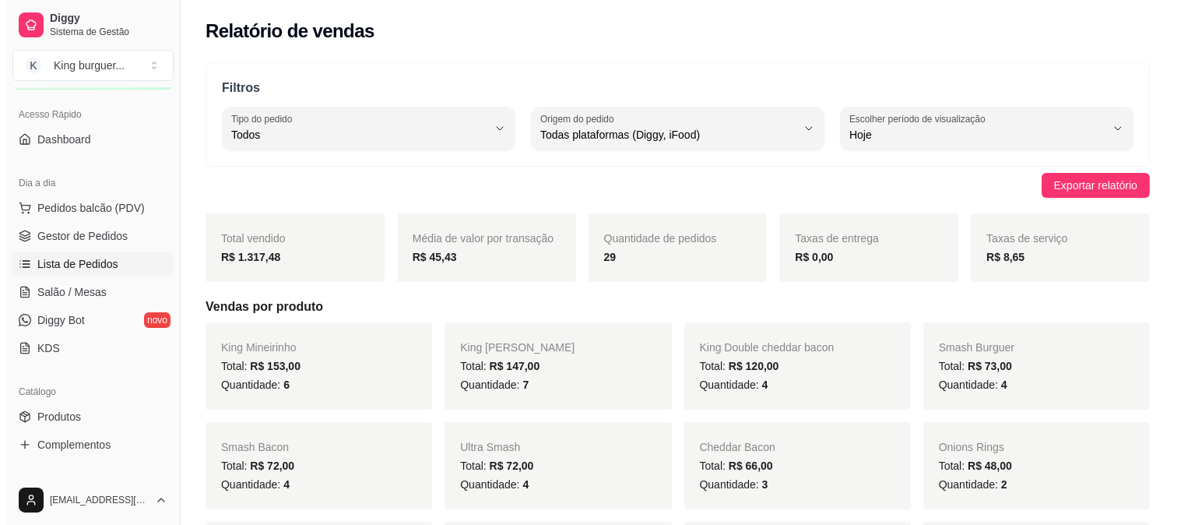
scroll to position [86, 0]
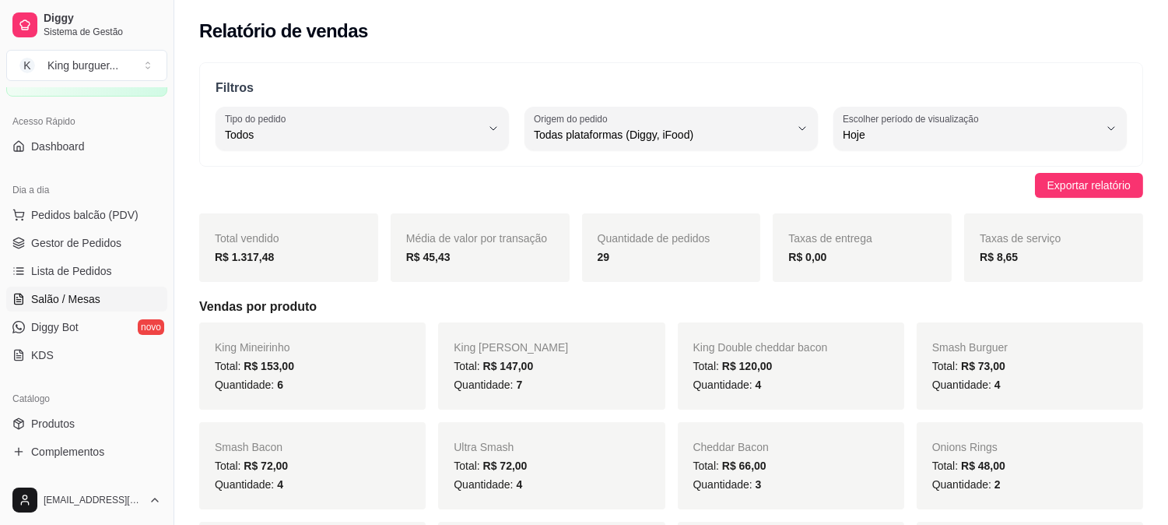
click at [101, 299] on link "Salão / Mesas" at bounding box center [86, 298] width 161 height 25
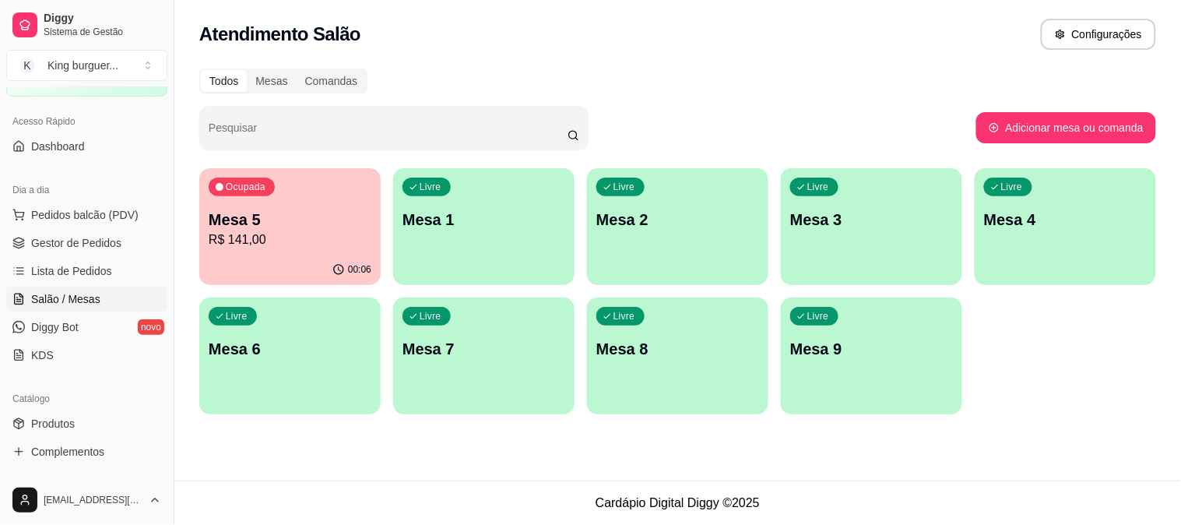
click at [262, 244] on p "R$ 141,00" at bounding box center [290, 239] width 163 height 19
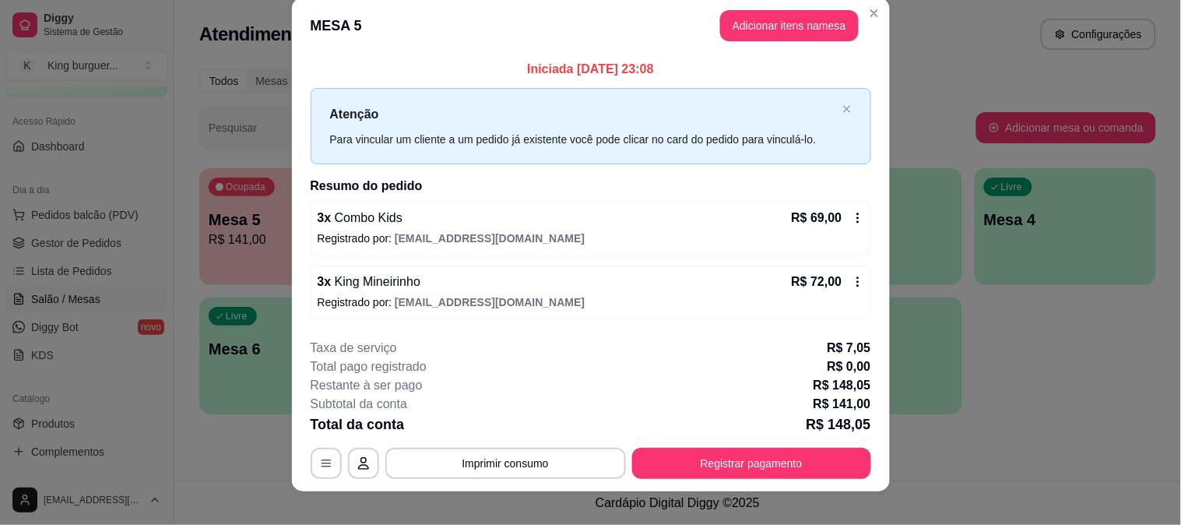
scroll to position [33, 0]
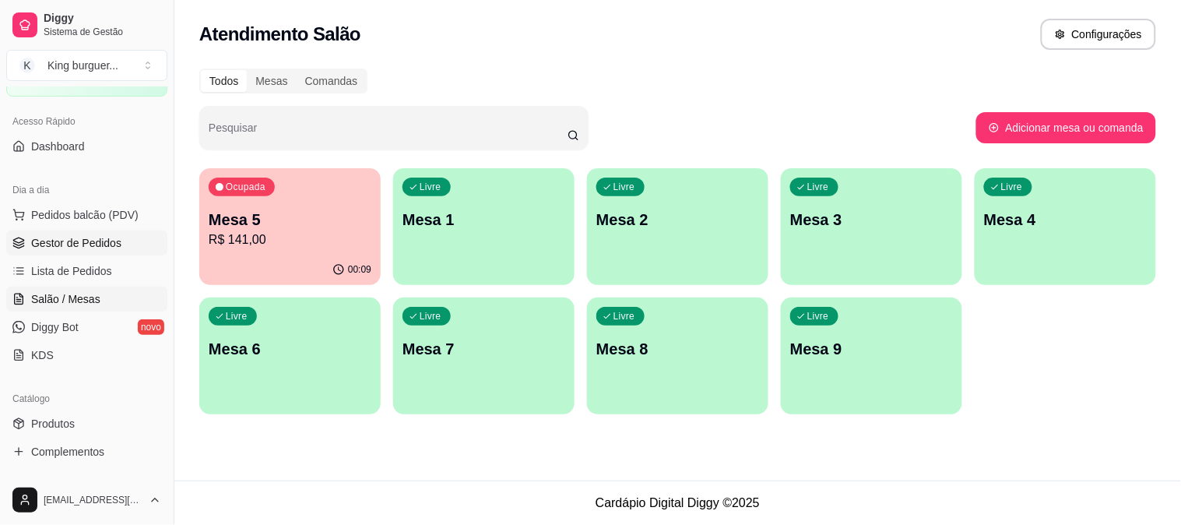
click at [105, 237] on span "Gestor de Pedidos" at bounding box center [76, 243] width 90 height 16
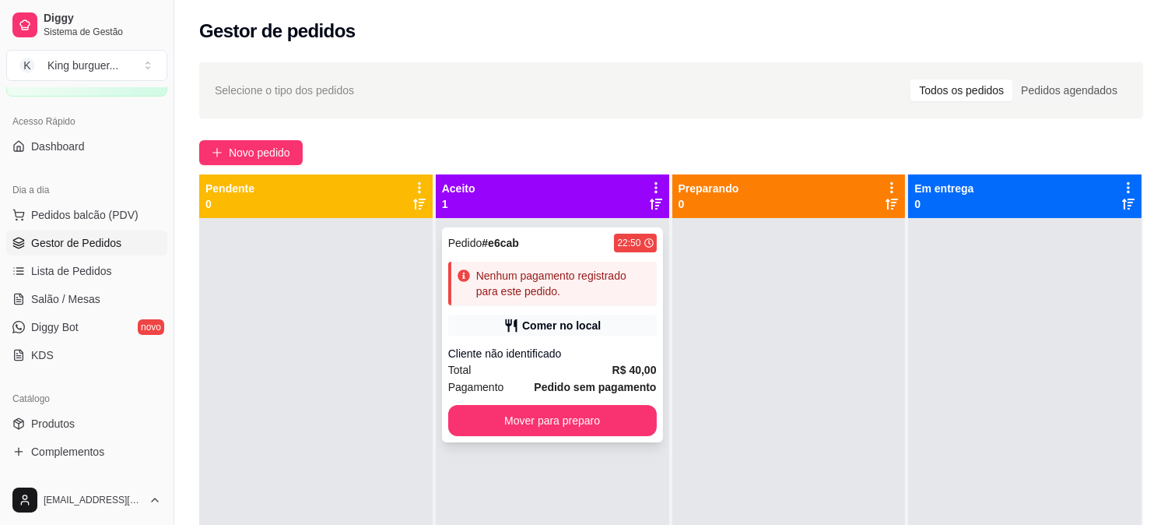
click at [600, 316] on div "Comer no local" at bounding box center [552, 325] width 209 height 22
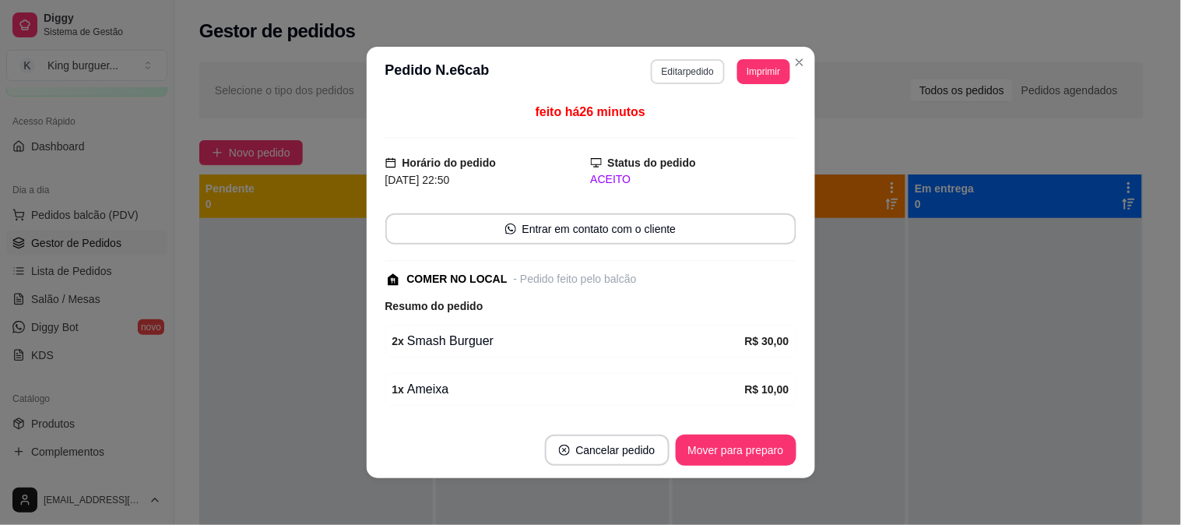
click at [693, 74] on button "Editar pedido" at bounding box center [688, 71] width 74 height 25
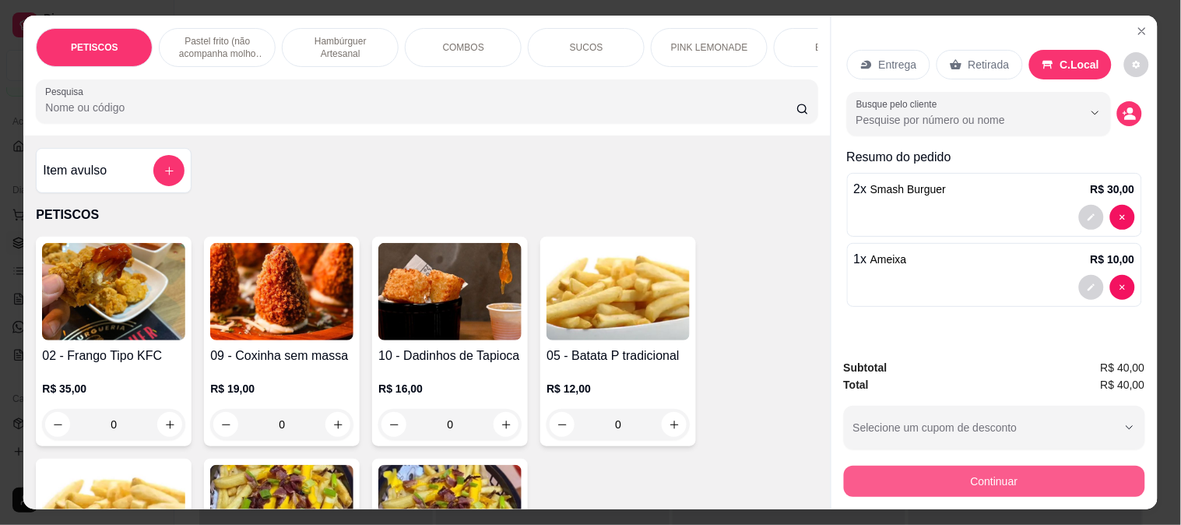
click at [912, 467] on button "Continuar" at bounding box center [994, 480] width 301 height 31
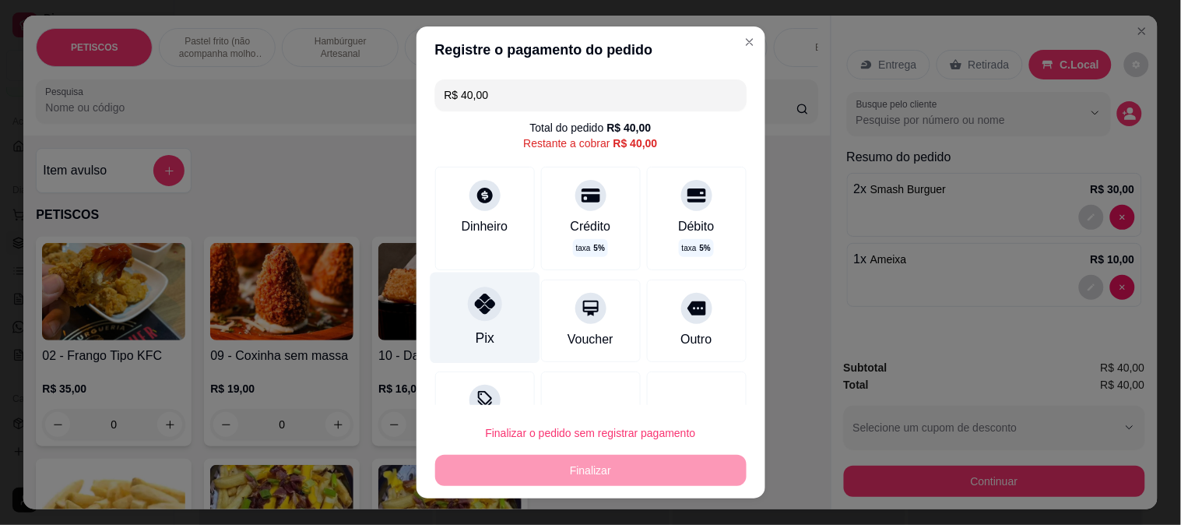
click at [488, 308] on div at bounding box center [485, 303] width 34 height 34
type input "R$ 0,00"
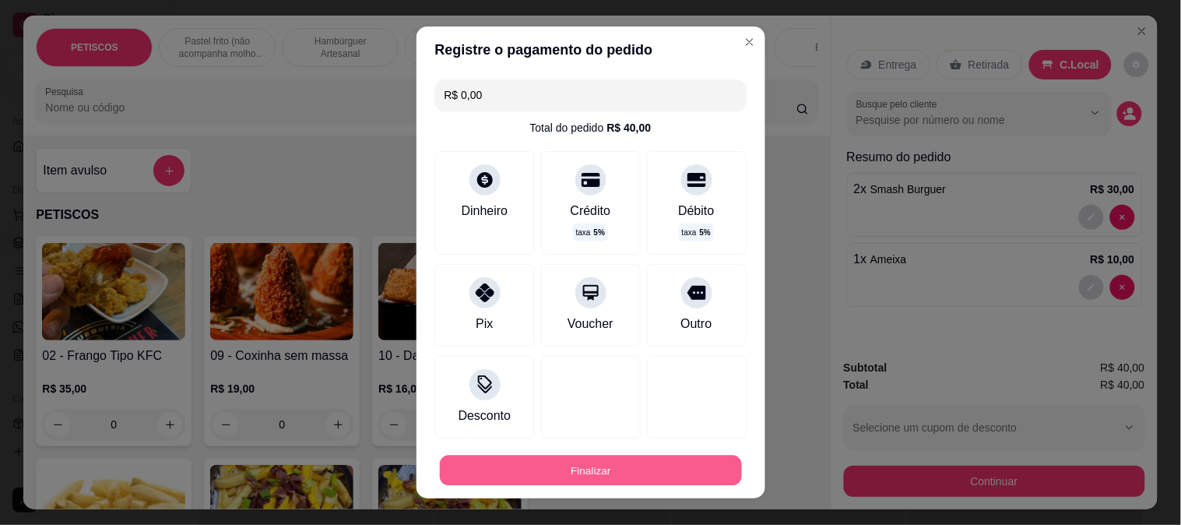
click at [609, 460] on button "Finalizar" at bounding box center [591, 470] width 302 height 30
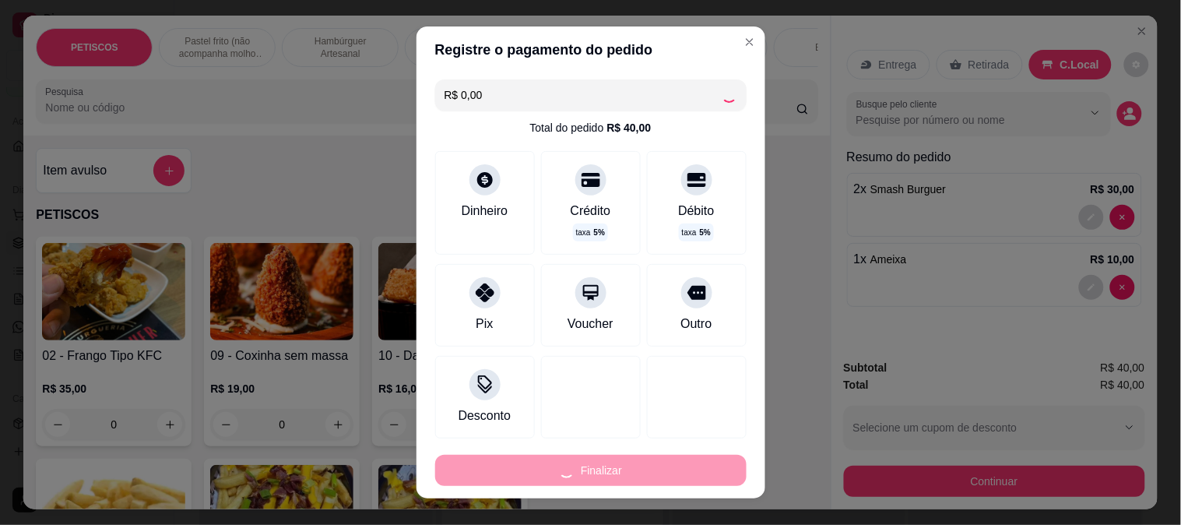
type input "0"
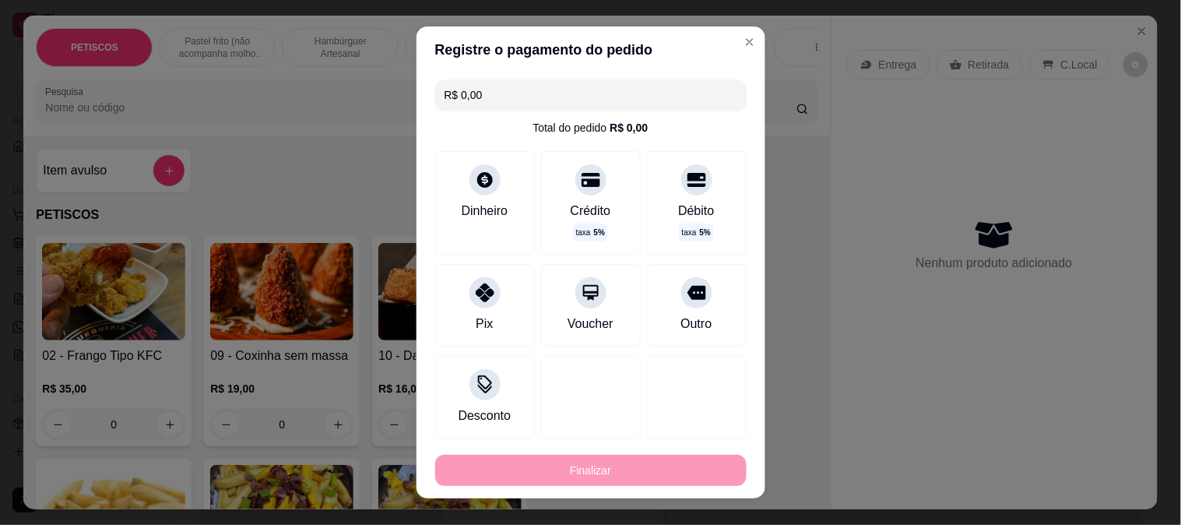
type input "-R$ 40,00"
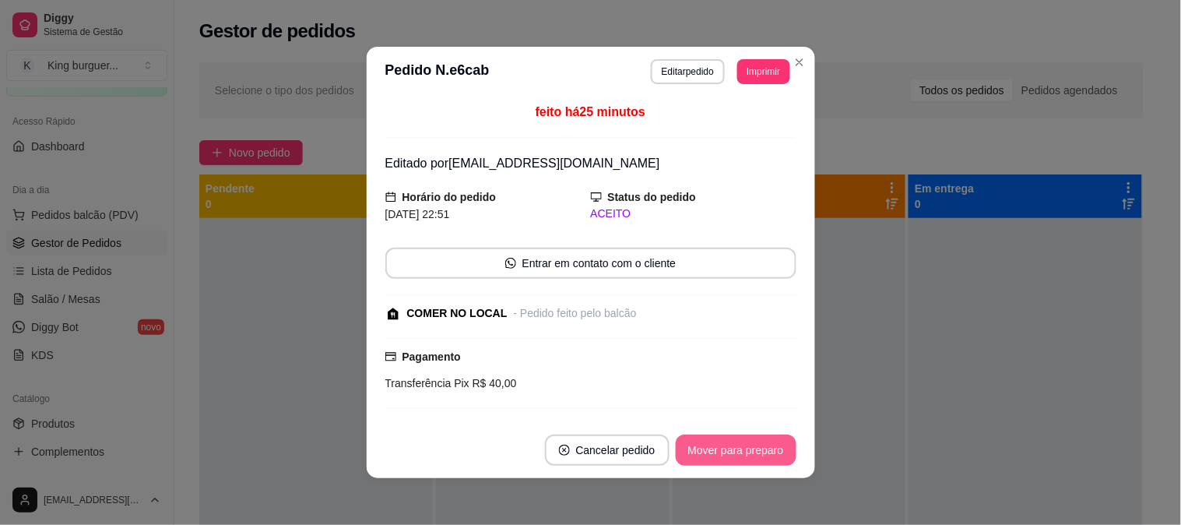
click at [724, 452] on button "Mover para preparo" at bounding box center [735, 449] width 121 height 31
click at [725, 451] on div "Mover para preparo" at bounding box center [725, 449] width 142 height 31
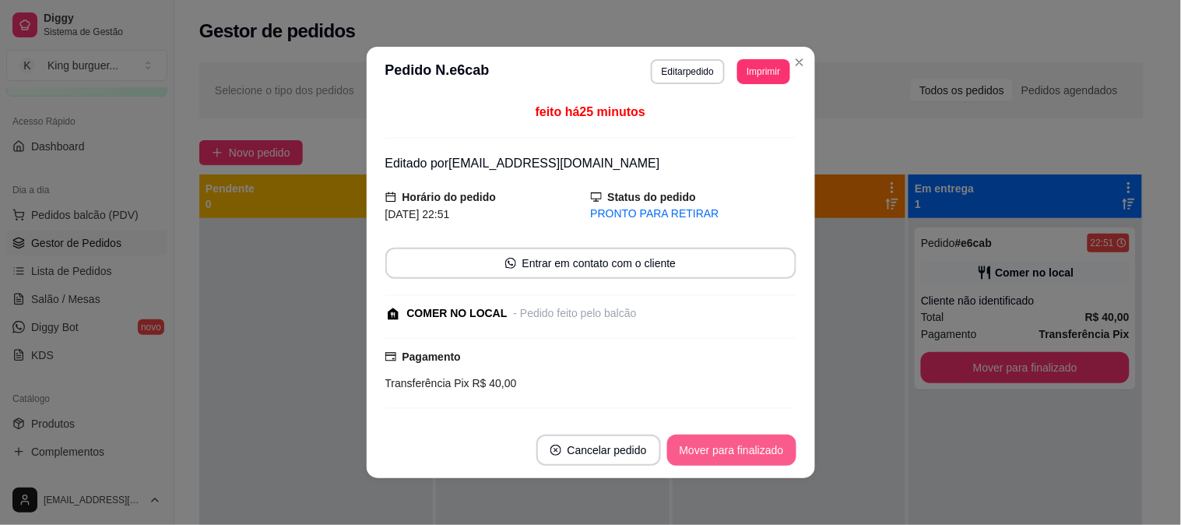
click at [730, 451] on button "Mover para finalizado" at bounding box center [731, 449] width 129 height 31
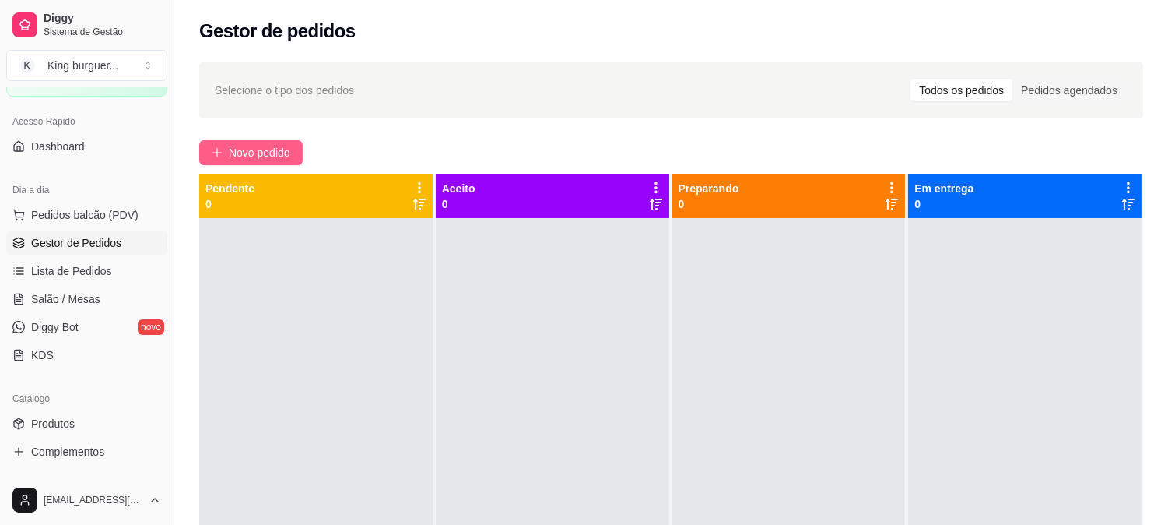
click at [251, 156] on span "Novo pedido" at bounding box center [259, 152] width 61 height 17
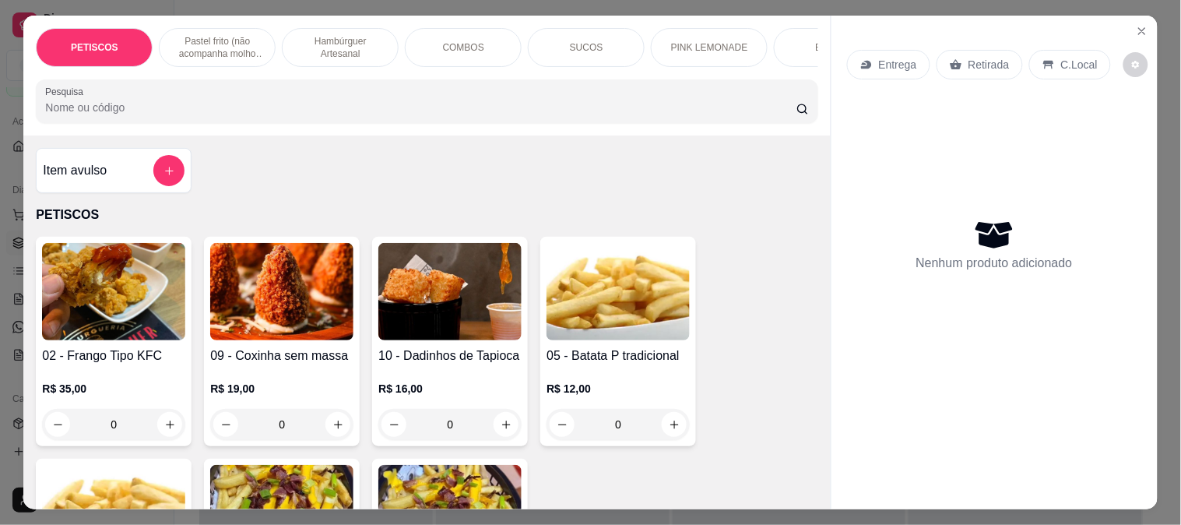
click at [292, 269] on img at bounding box center [281, 291] width 143 height 97
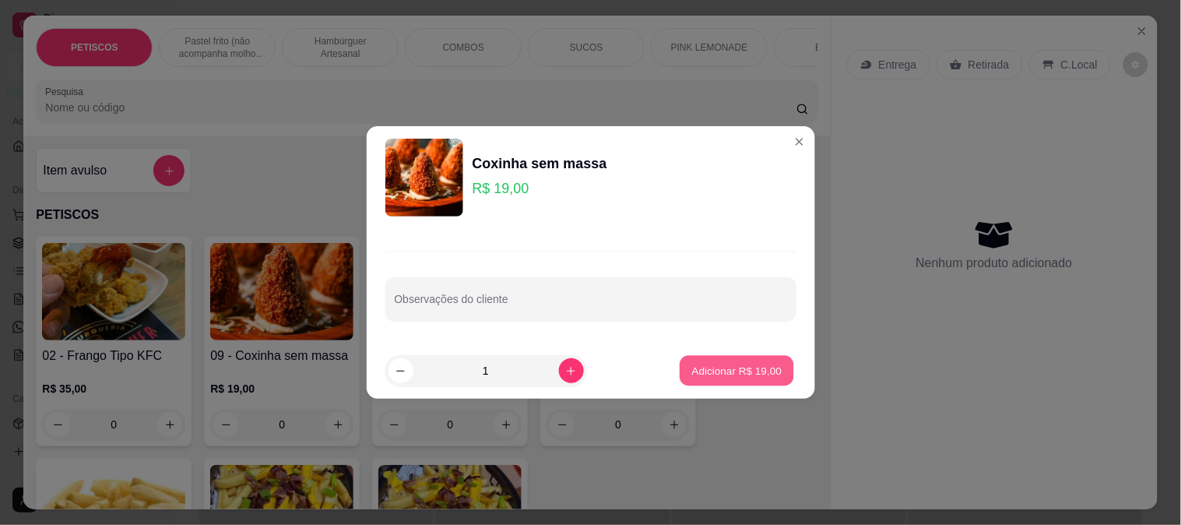
click at [711, 368] on p "Adicionar R$ 19,00" at bounding box center [737, 370] width 90 height 15
type input "1"
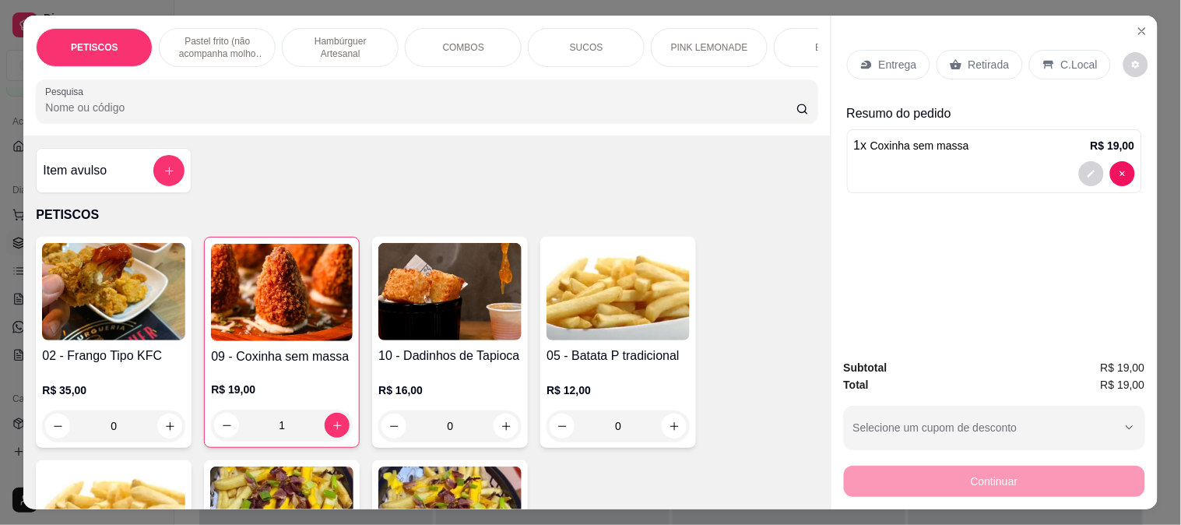
click at [889, 62] on p "Entrega" at bounding box center [898, 65] width 38 height 16
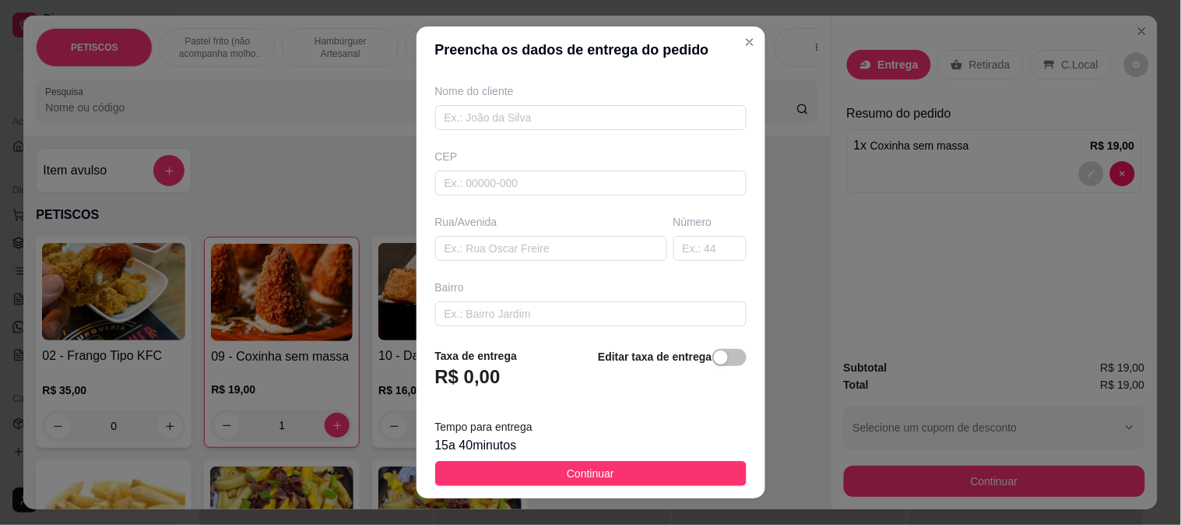
scroll to position [173, 0]
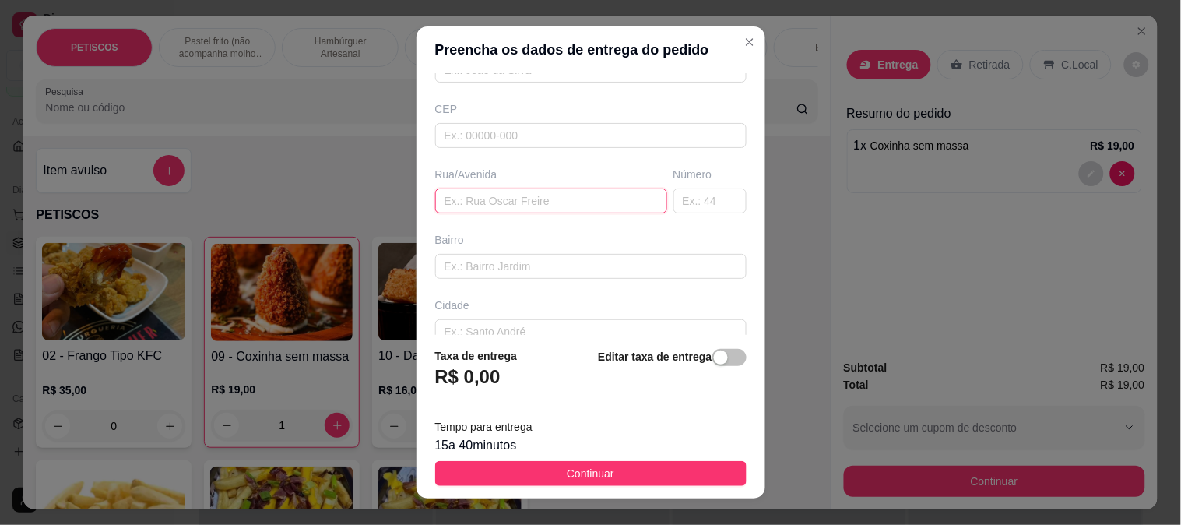
click at [468, 205] on input "text" at bounding box center [551, 200] width 232 height 25
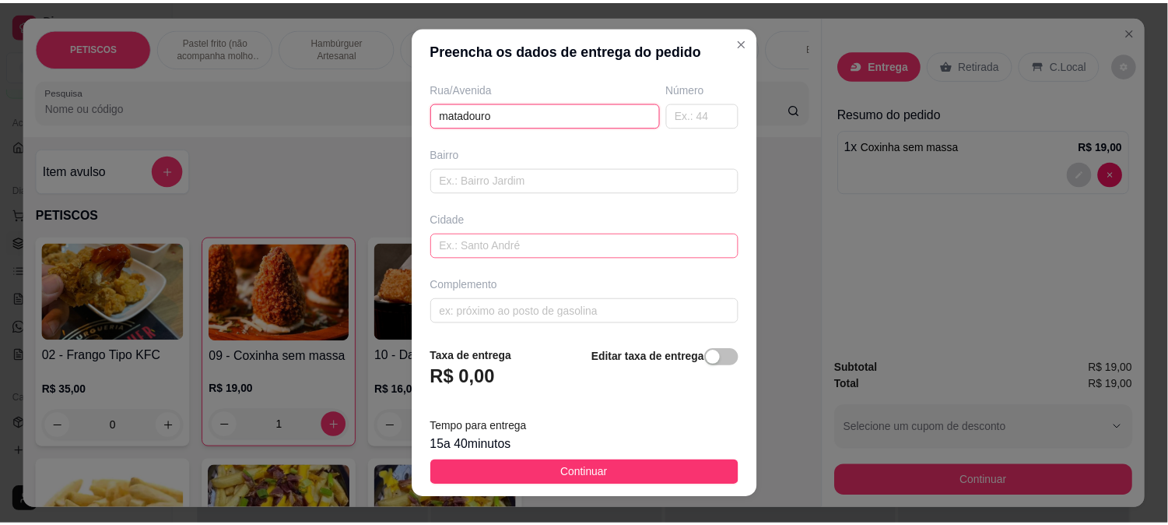
scroll to position [262, 0]
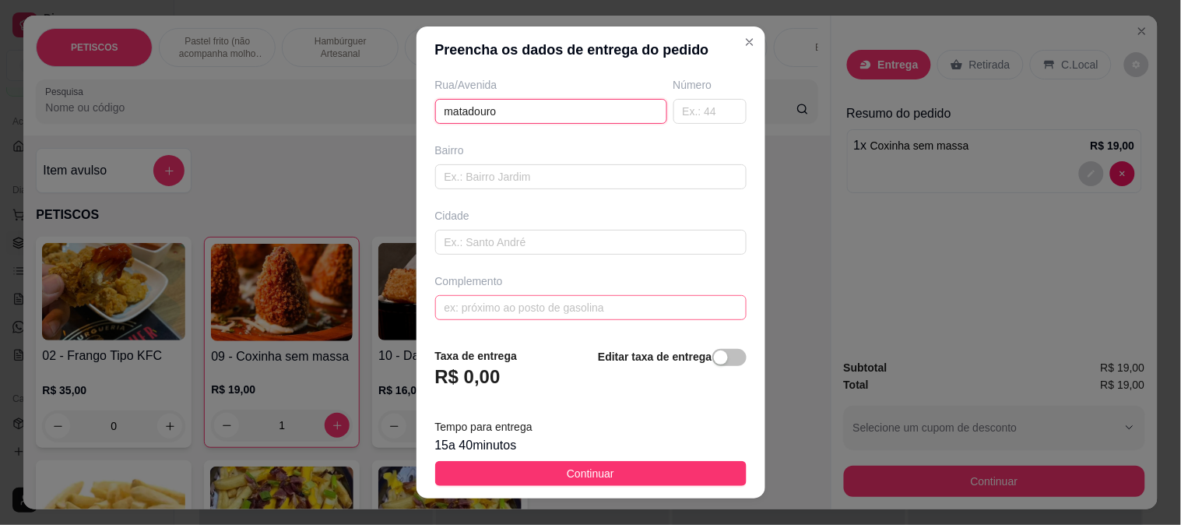
type input "matadouro"
click at [461, 310] on input "text" at bounding box center [590, 307] width 311 height 25
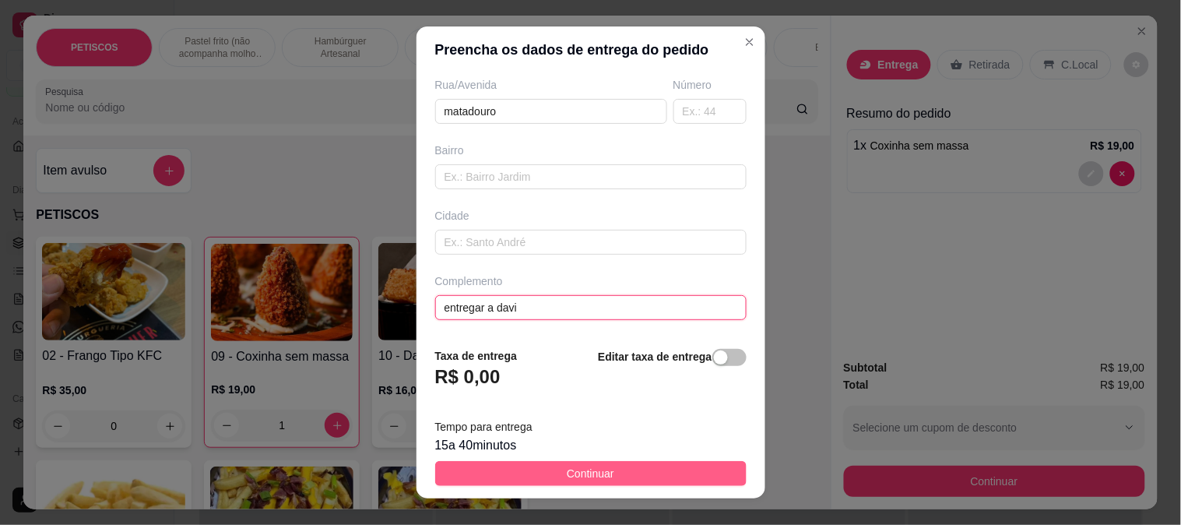
type input "entregar a davi"
click at [595, 483] on button "Continuar" at bounding box center [590, 473] width 311 height 25
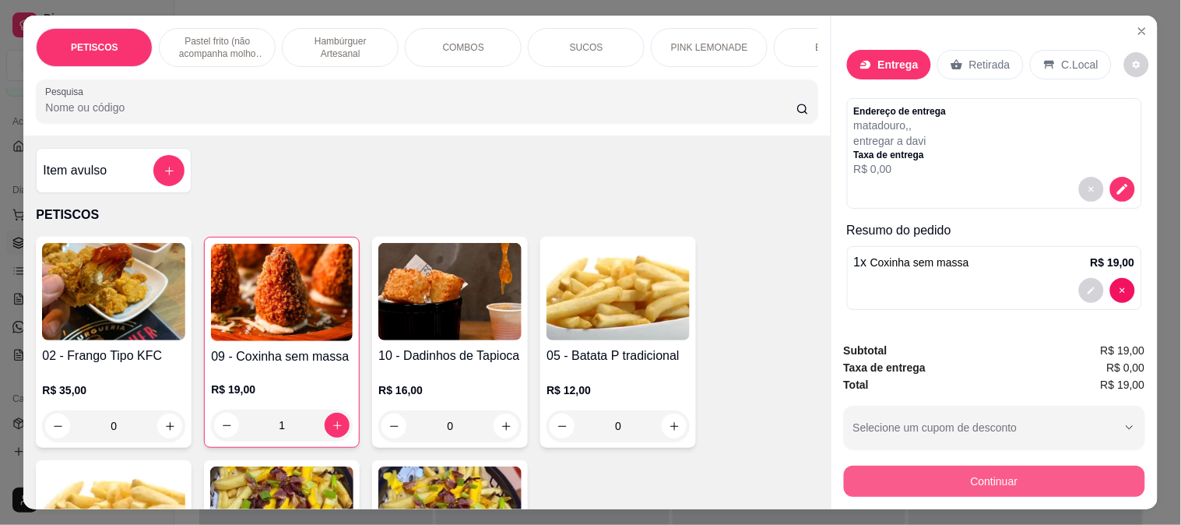
click at [865, 469] on button "Continuar" at bounding box center [994, 480] width 301 height 31
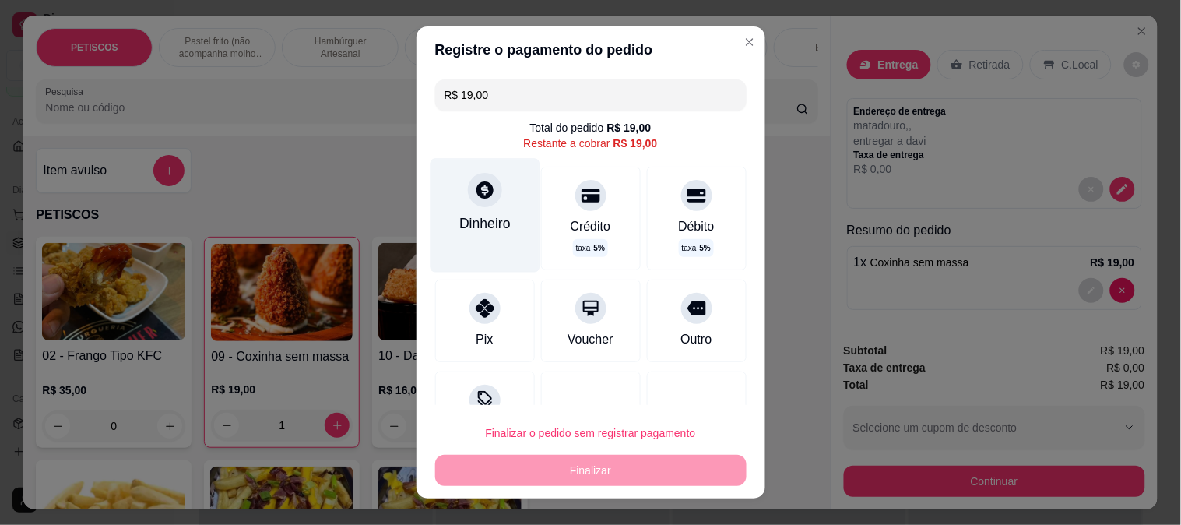
click at [480, 189] on icon at bounding box center [484, 189] width 17 height 17
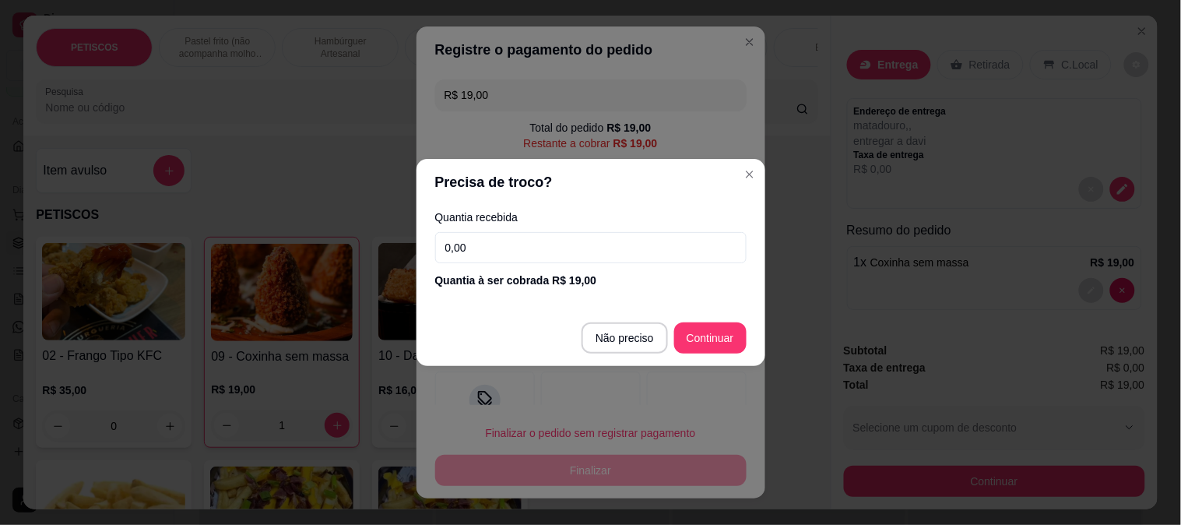
drag, startPoint x: 514, startPoint y: 237, endPoint x: 299, endPoint y: 224, distance: 215.2
click at [308, 237] on div "Precisa de troco? Quantia recebida 0,00 Quantia à ser cobrada R$ 19,00 Não prec…" at bounding box center [590, 262] width 1181 height 525
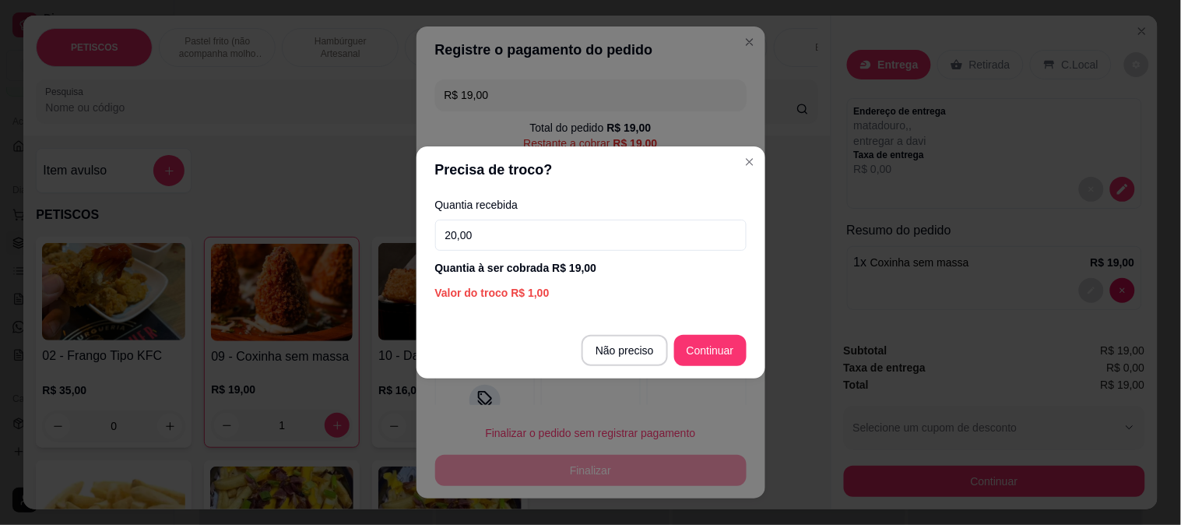
type input "20,00"
type input "R$ 0,00"
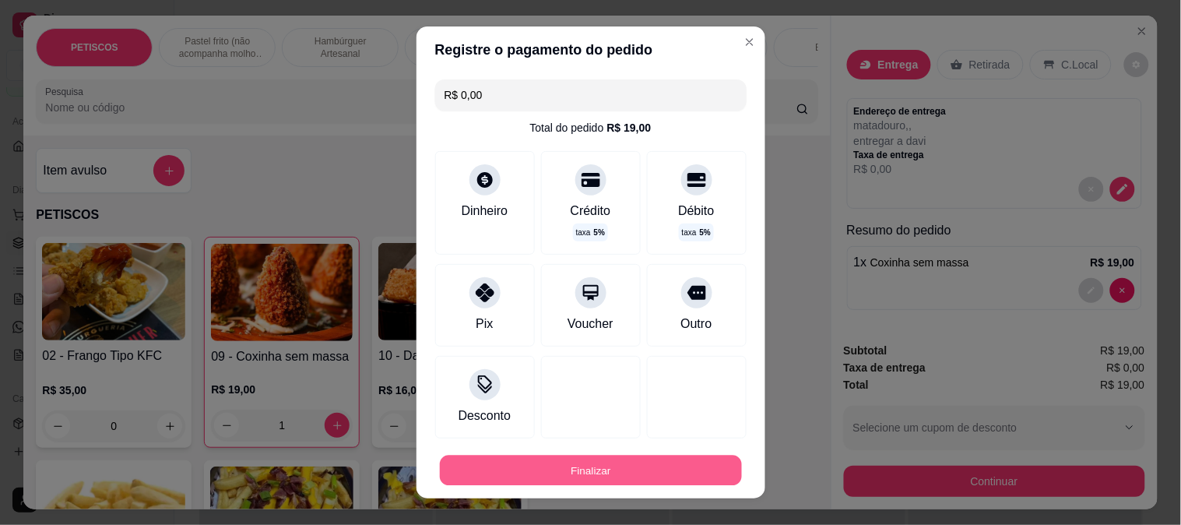
click at [699, 464] on button "Finalizar" at bounding box center [591, 470] width 302 height 30
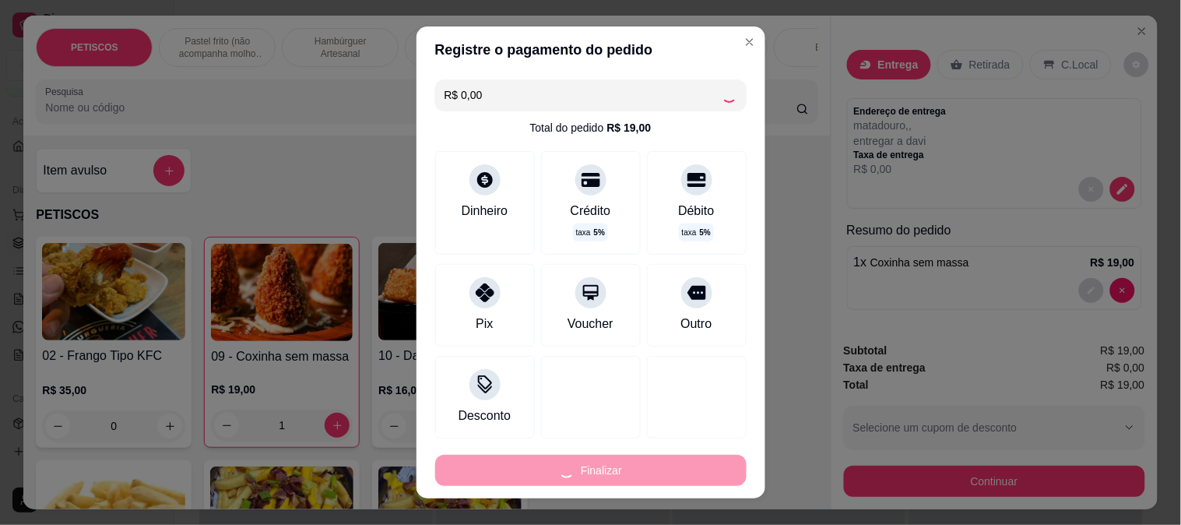
type input "0"
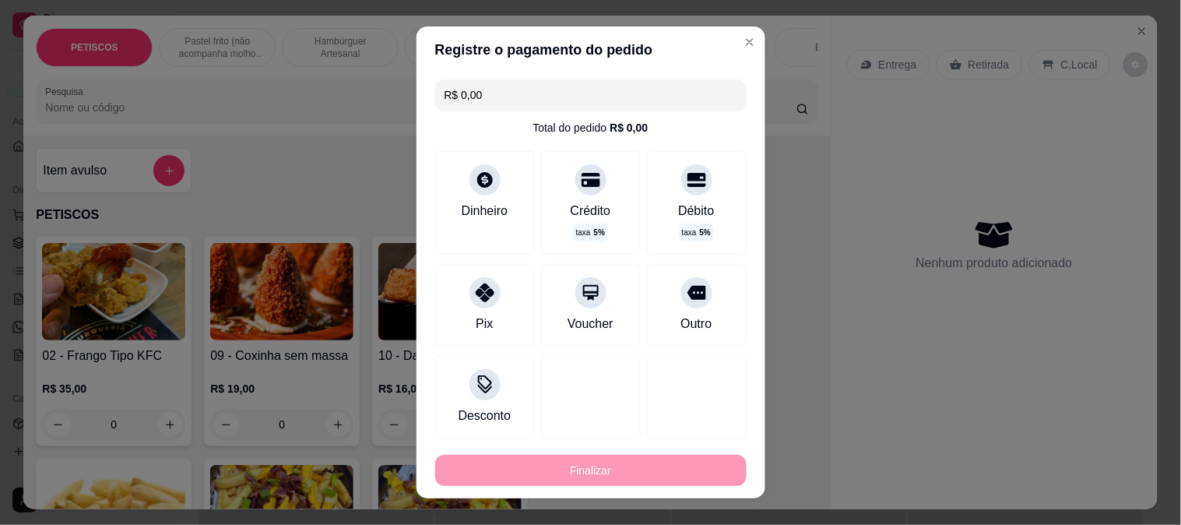
type input "-R$ 19,00"
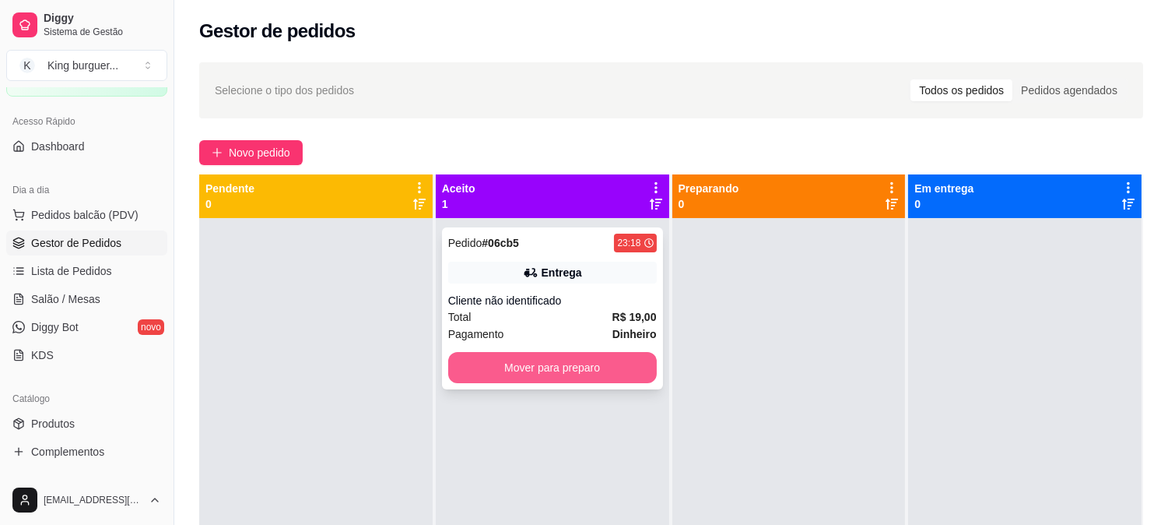
click at [624, 370] on button "Mover para preparo" at bounding box center [552, 367] width 209 height 31
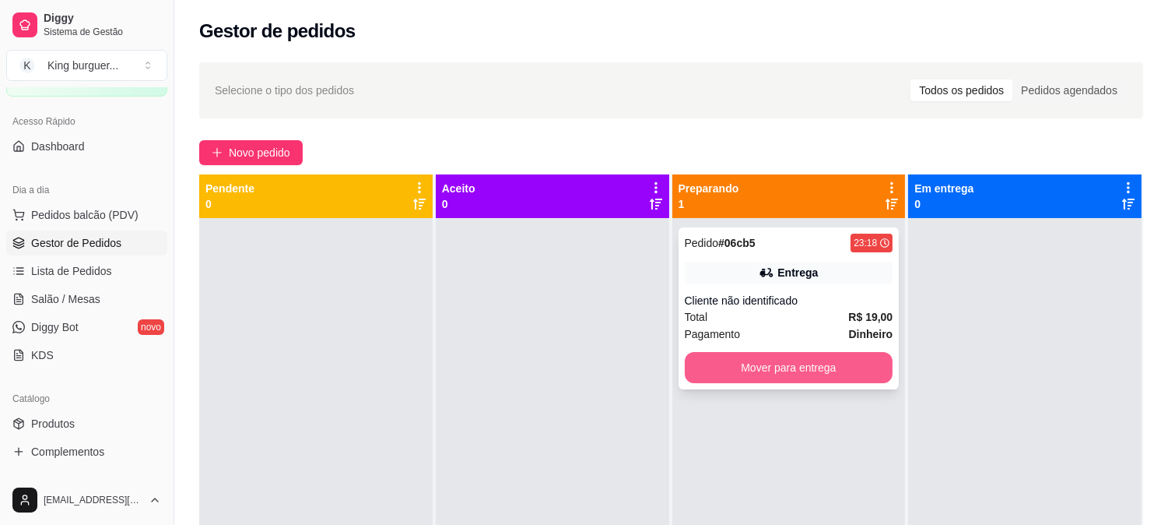
click at [707, 359] on button "Mover para entrega" at bounding box center [789, 367] width 209 height 31
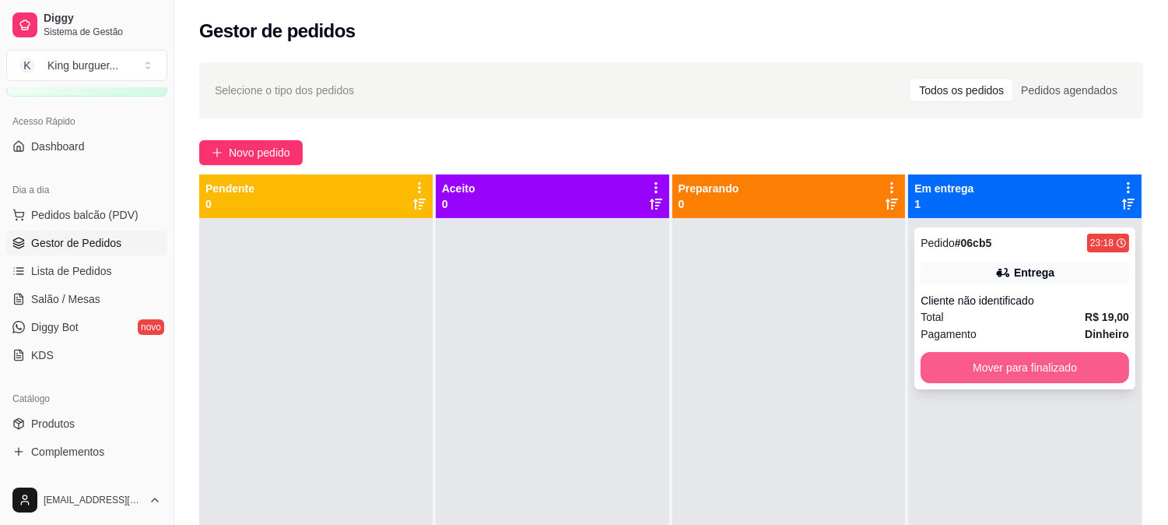
click at [967, 356] on button "Mover para finalizado" at bounding box center [1025, 367] width 209 height 31
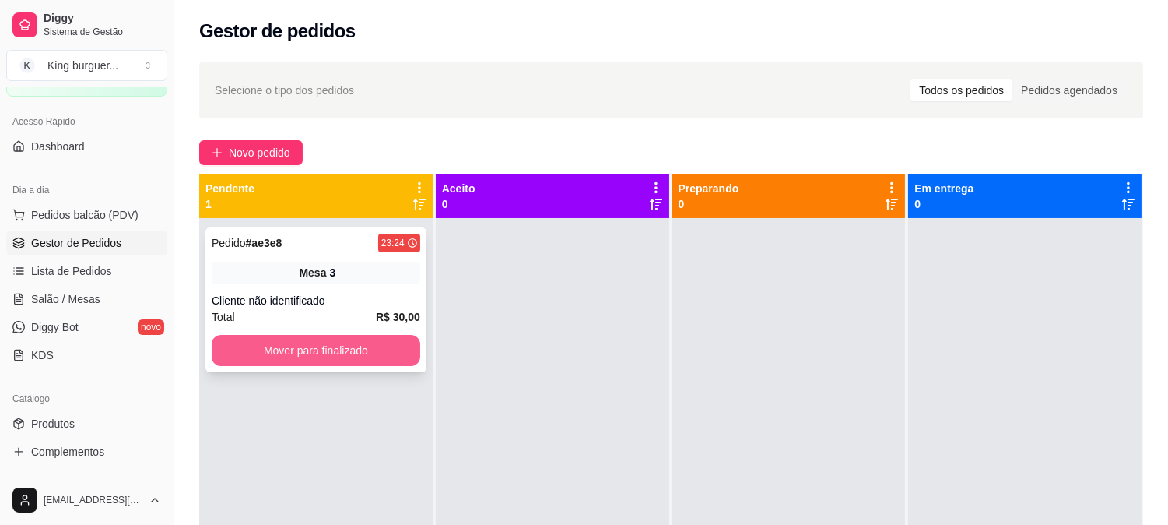
click at [345, 350] on button "Mover para finalizado" at bounding box center [316, 350] width 209 height 31
click at [237, 165] on div "Selecione o tipo dos pedidos Todos os pedidos Pedidos agendados Novo pedido Pen…" at bounding box center [671, 385] width 994 height 665
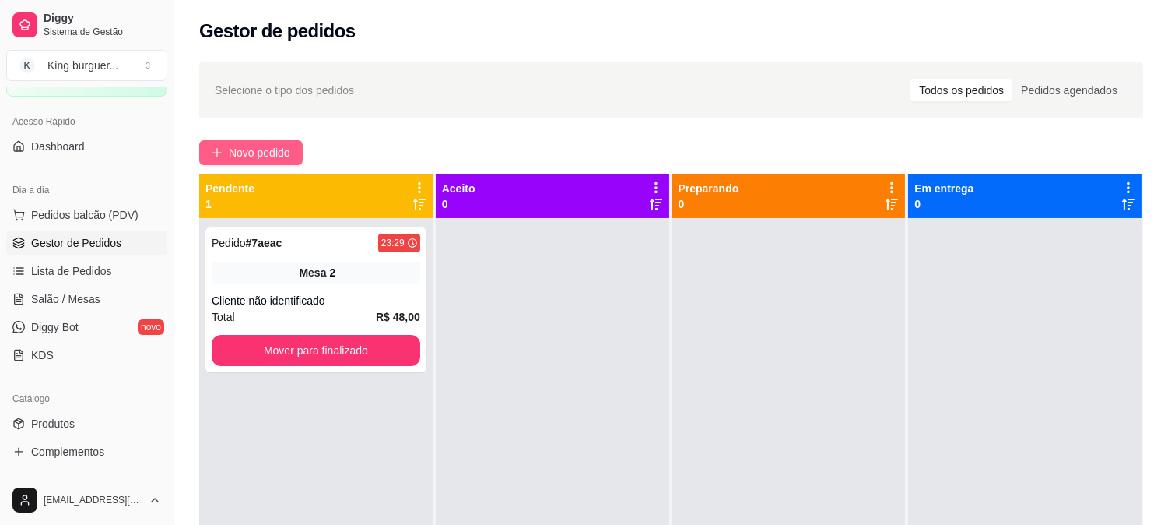
click at [282, 149] on span "Novo pedido" at bounding box center [259, 152] width 61 height 17
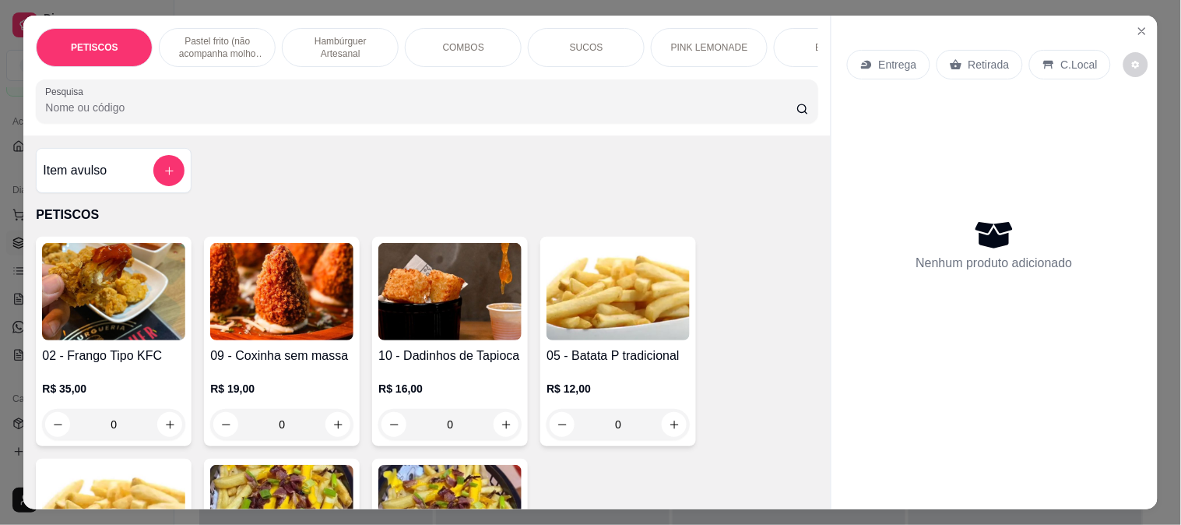
click at [1072, 64] on p "C.Local" at bounding box center [1079, 65] width 37 height 16
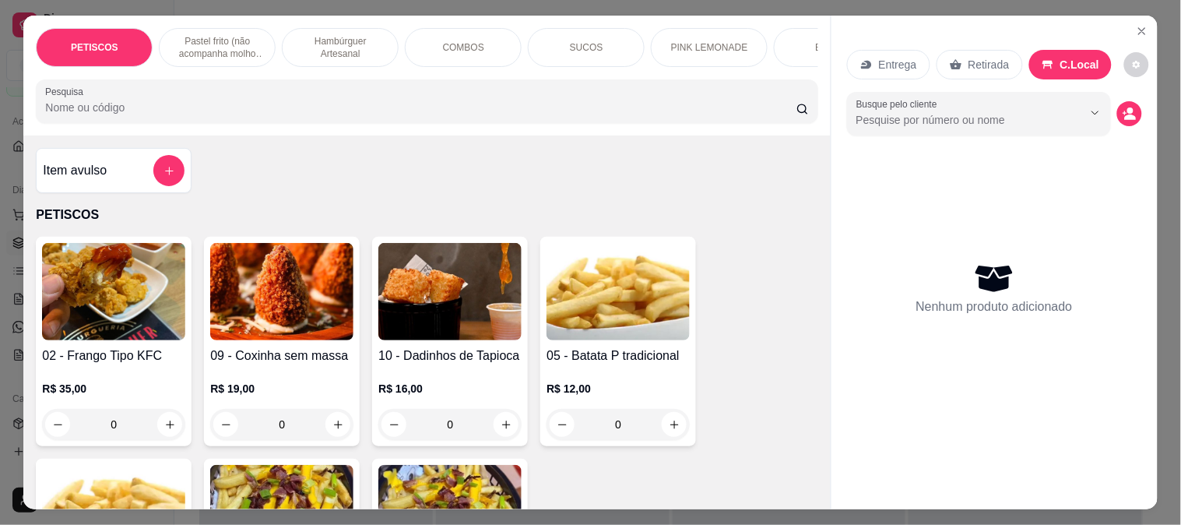
click at [1135, 25] on icon "Close" at bounding box center [1141, 31] width 12 height 12
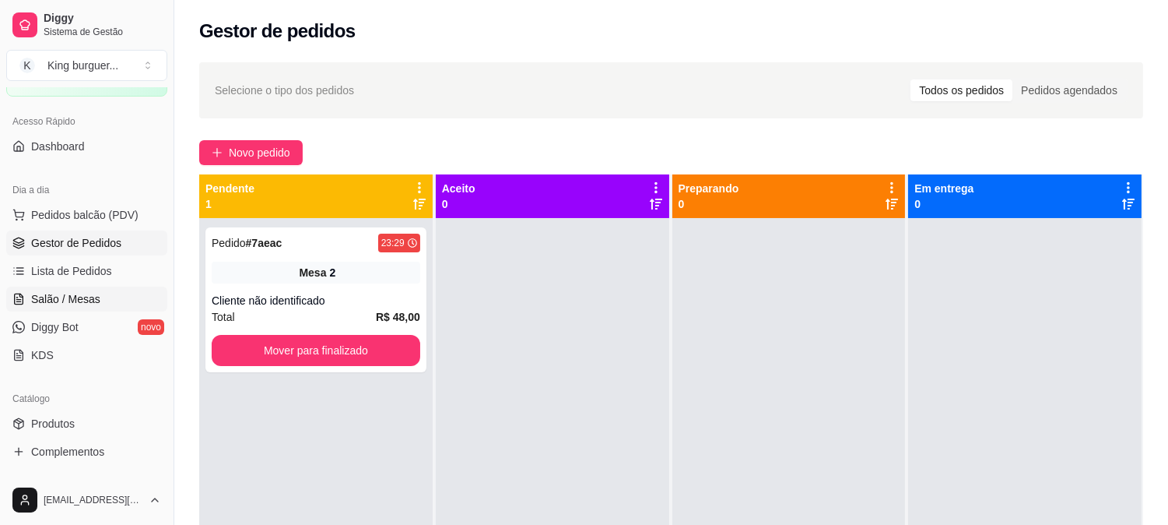
click at [51, 296] on span "Salão / Mesas" at bounding box center [65, 299] width 69 height 16
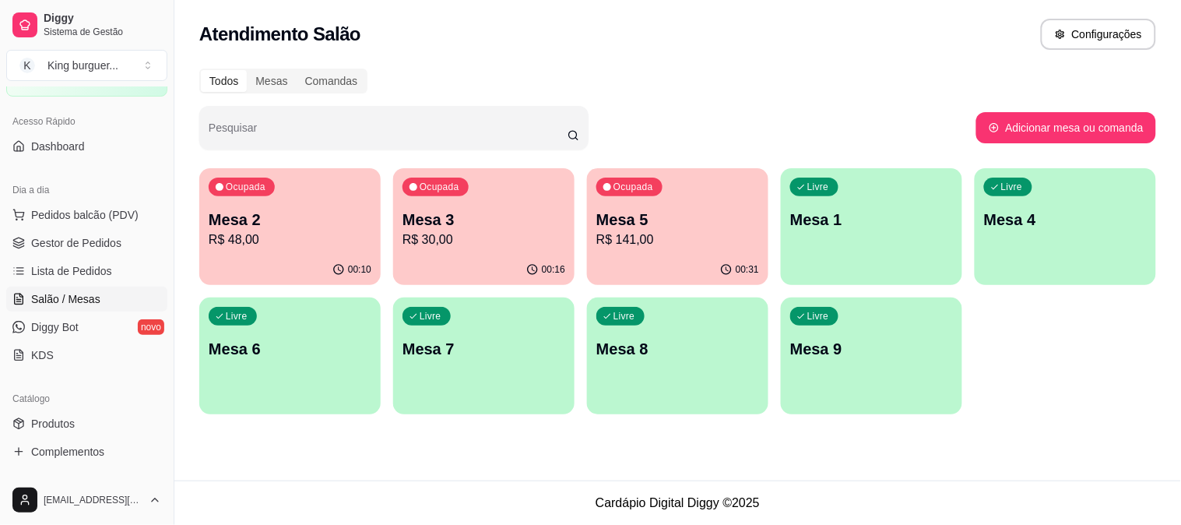
click at [441, 346] on p "Mesa 7" at bounding box center [483, 349] width 163 height 22
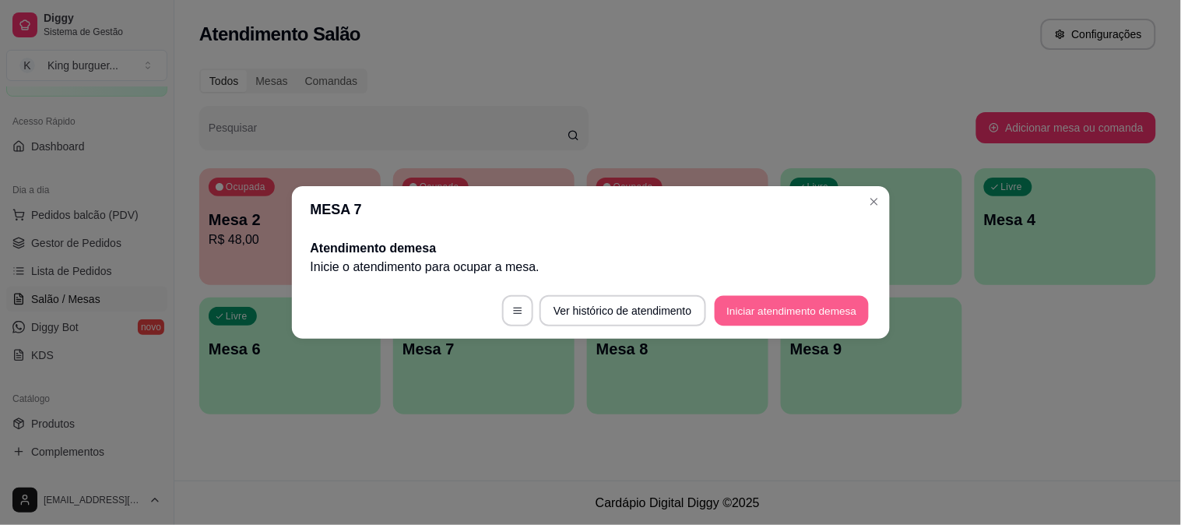
click at [769, 307] on button "Iniciar atendimento de mesa" at bounding box center [791, 311] width 154 height 30
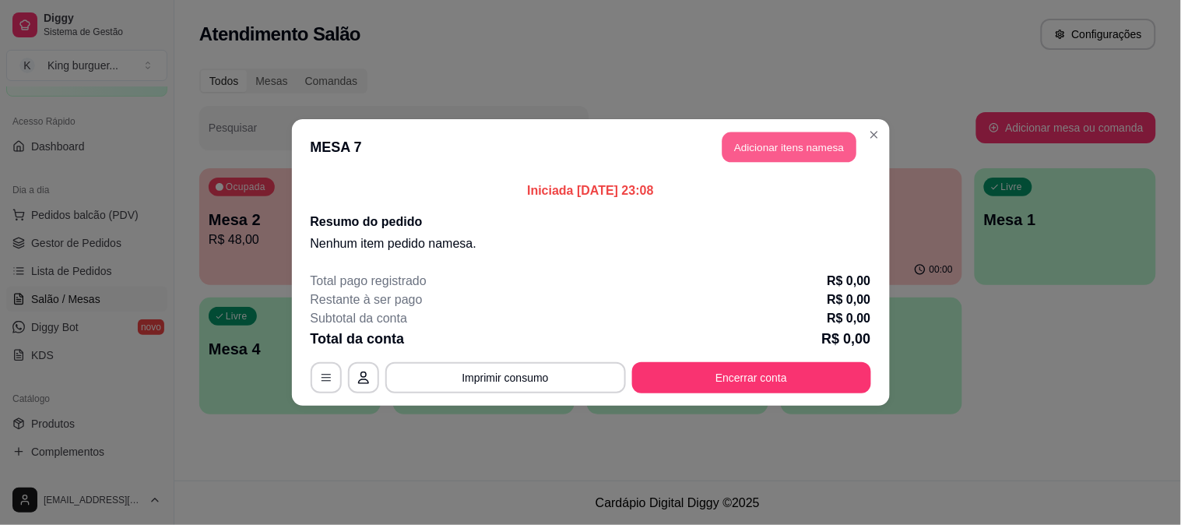
click at [782, 149] on button "Adicionar itens na mesa" at bounding box center [789, 147] width 134 height 30
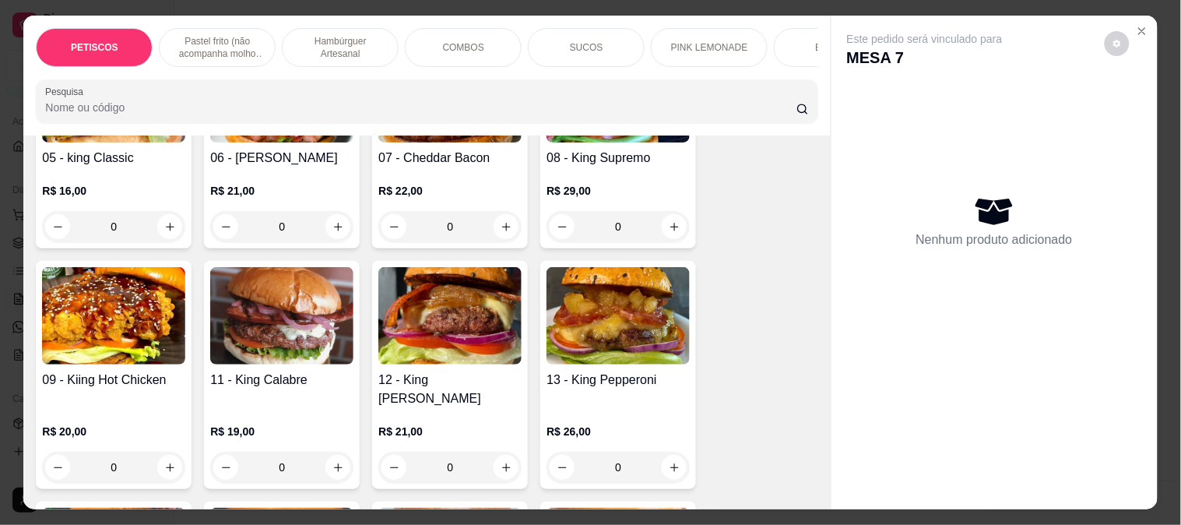
scroll to position [1469, 0]
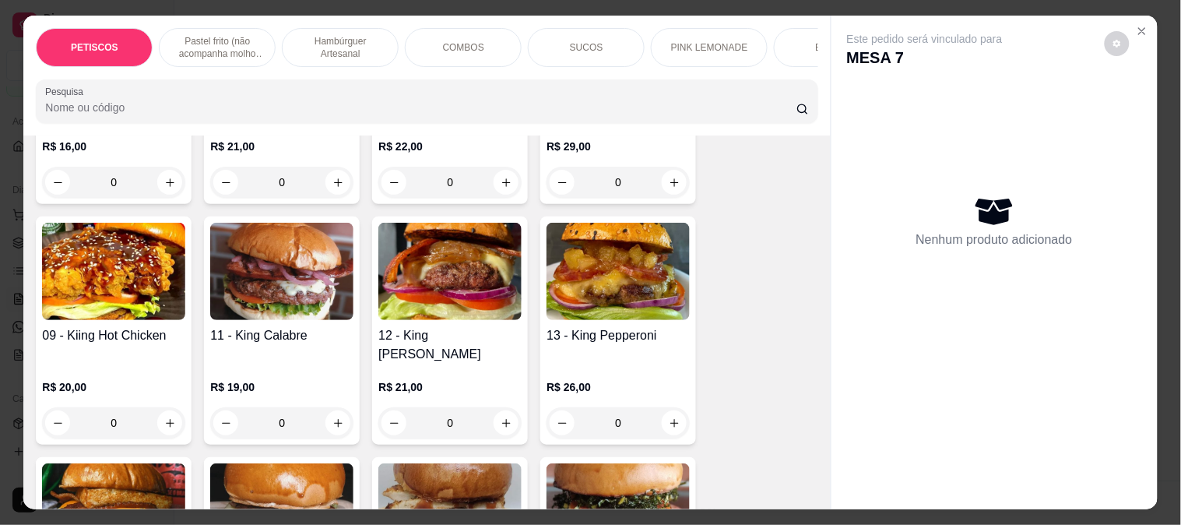
click at [496, 411] on div "0" at bounding box center [449, 422] width 143 height 31
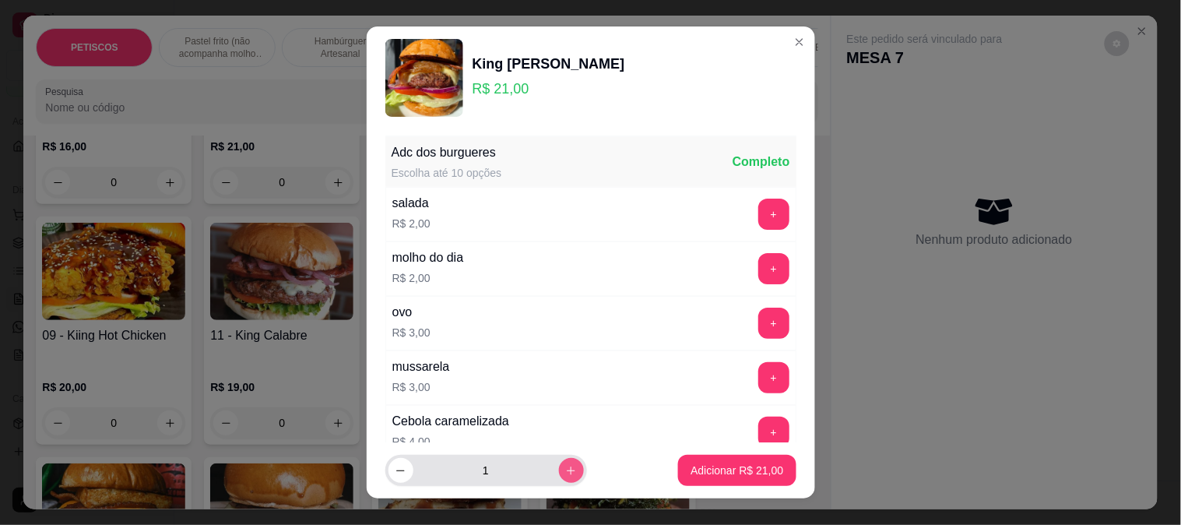
click at [565, 475] on icon "increase-product-quantity" at bounding box center [571, 471] width 12 height 12
type input "2"
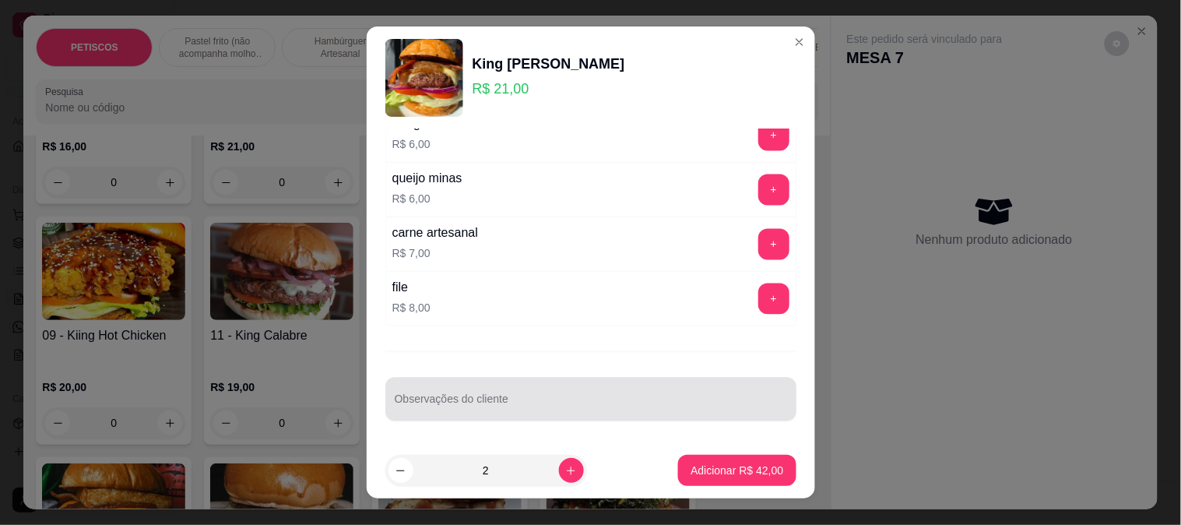
scroll to position [23, 0]
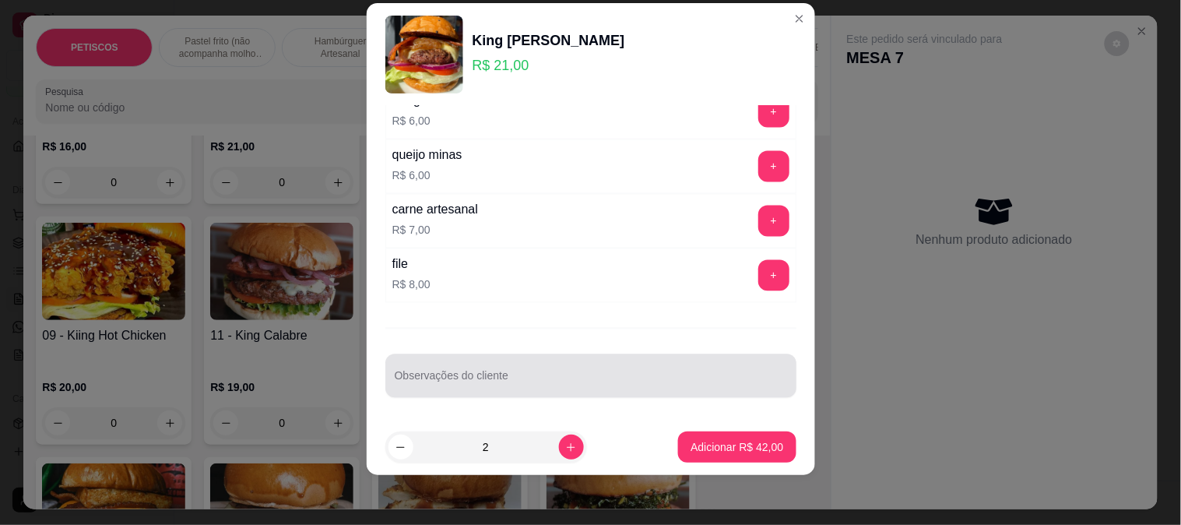
click at [450, 385] on input "Observações do cliente" at bounding box center [591, 382] width 392 height 16
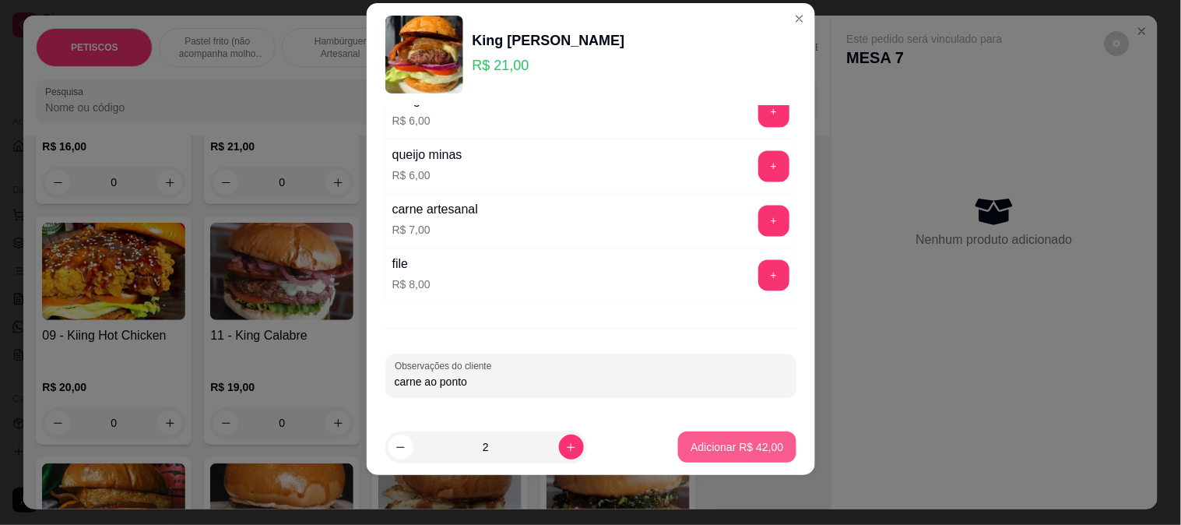
type input "carne ao ponto"
click at [699, 440] on p "Adicionar R$ 42,00" at bounding box center [736, 447] width 93 height 16
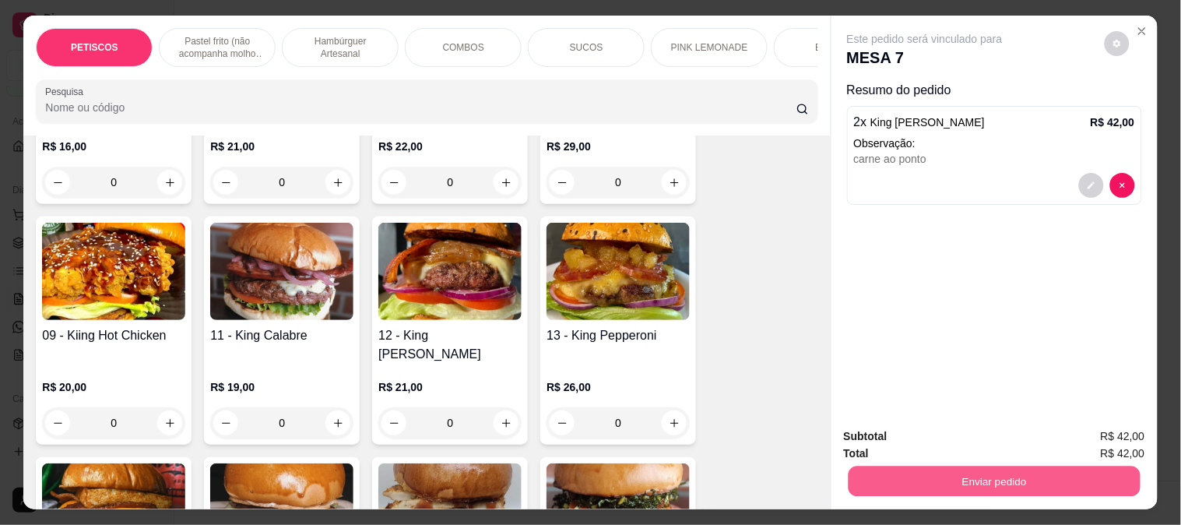
click at [977, 478] on button "Enviar pedido" at bounding box center [993, 480] width 292 height 30
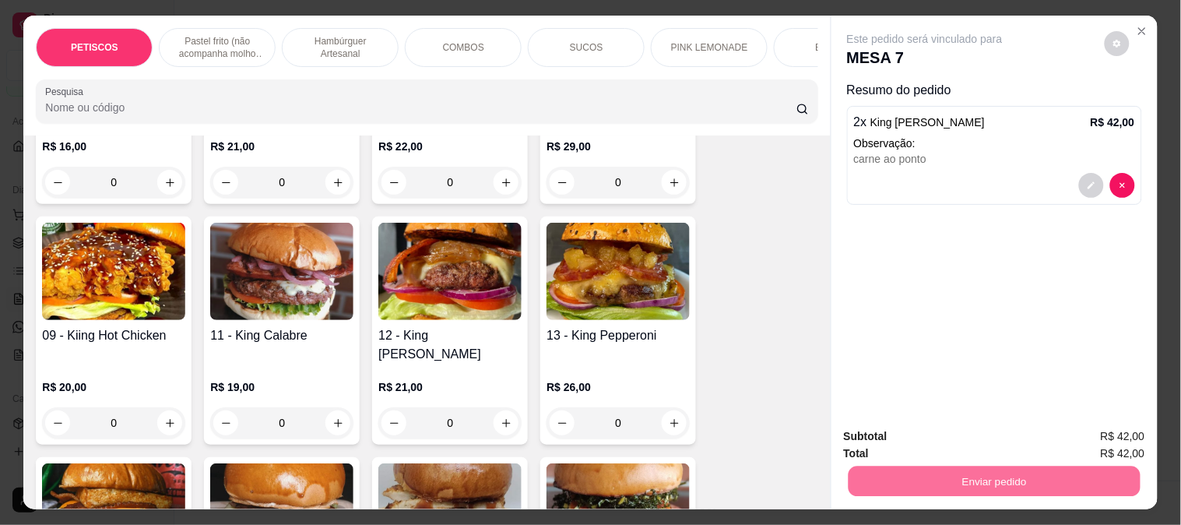
click at [921, 432] on button "Não registrar e enviar pedido" at bounding box center [942, 437] width 162 height 30
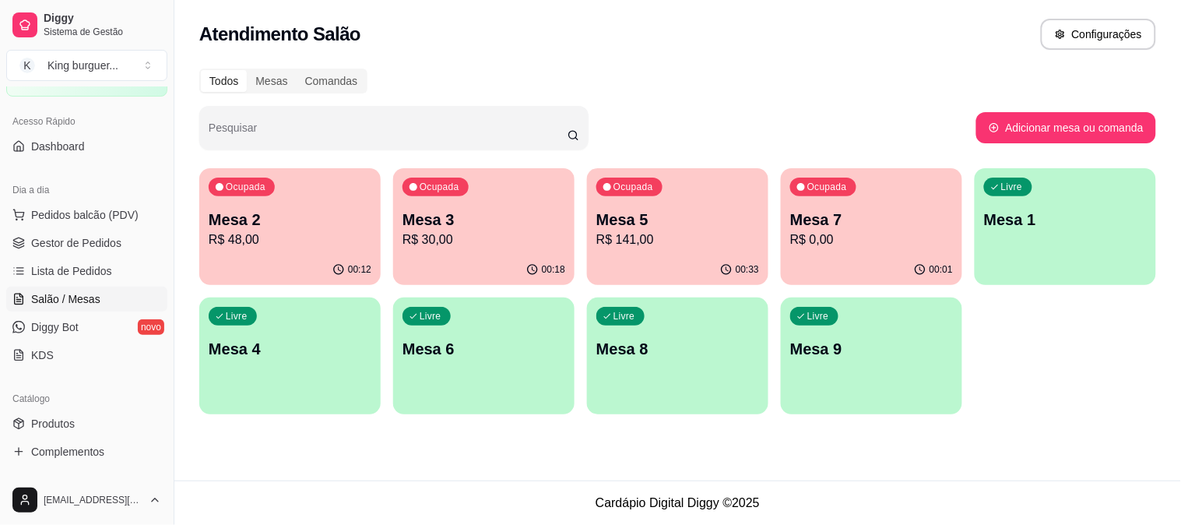
click at [913, 223] on p "Mesa 7" at bounding box center [871, 220] width 163 height 22
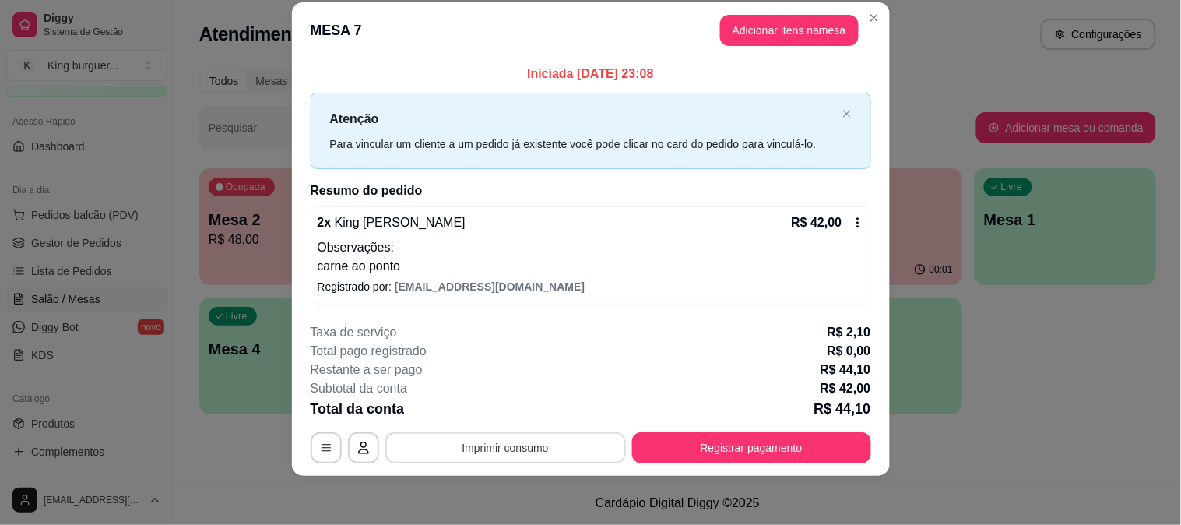
click at [496, 448] on button "Imprimir consumo" at bounding box center [505, 447] width 240 height 31
click at [509, 451] on button "Imprimir consumo" at bounding box center [504, 447] width 233 height 30
click at [464, 445] on button "Imprimir consumo" at bounding box center [505, 447] width 240 height 31
click at [494, 407] on button "IMPRESSORA" at bounding box center [503, 411] width 109 height 24
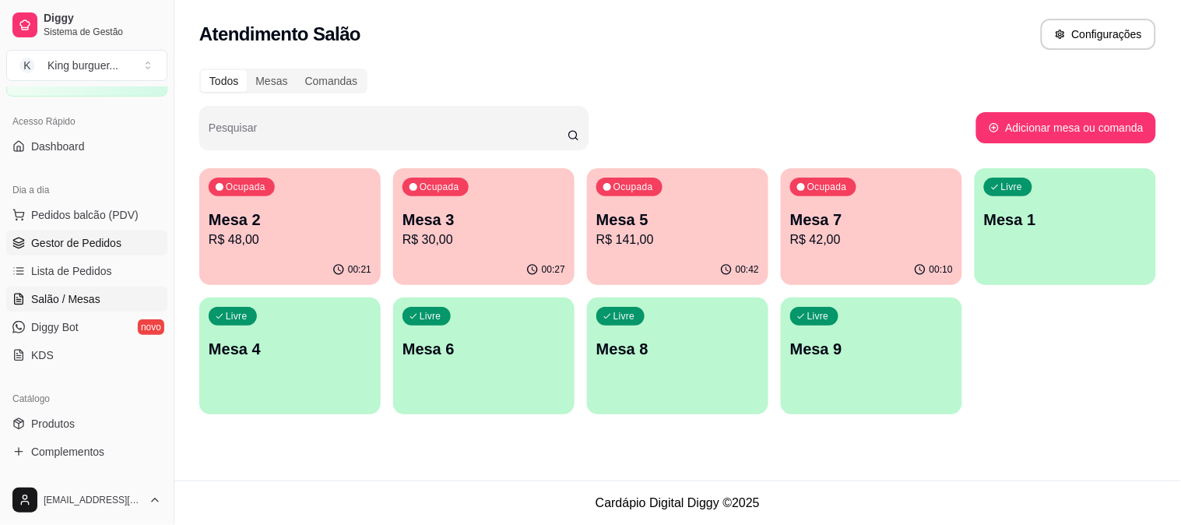
click at [103, 247] on span "Gestor de Pedidos" at bounding box center [76, 243] width 90 height 16
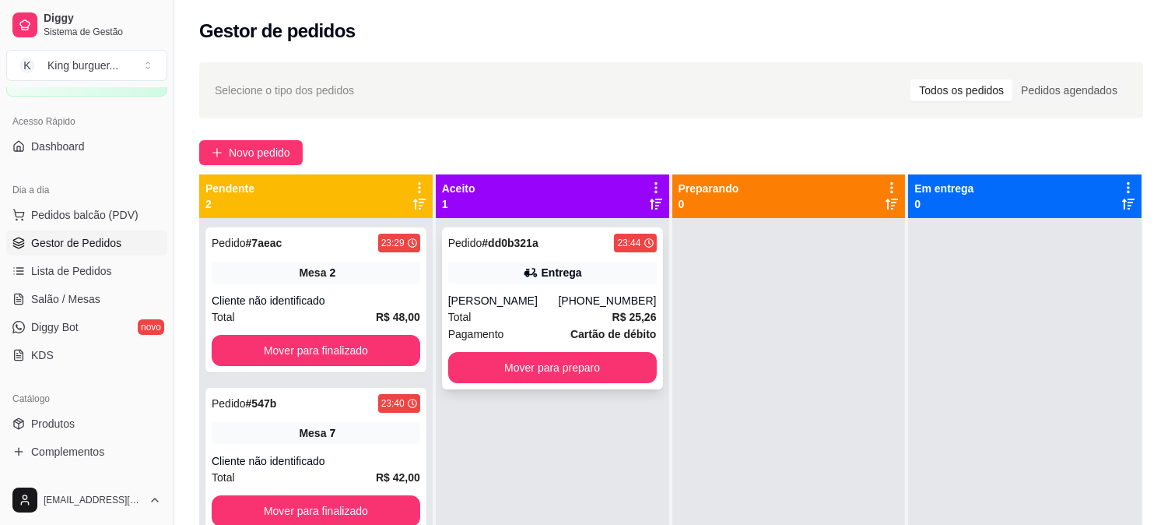
click at [591, 298] on div "[PHONE_NUMBER]" at bounding box center [607, 301] width 98 height 16
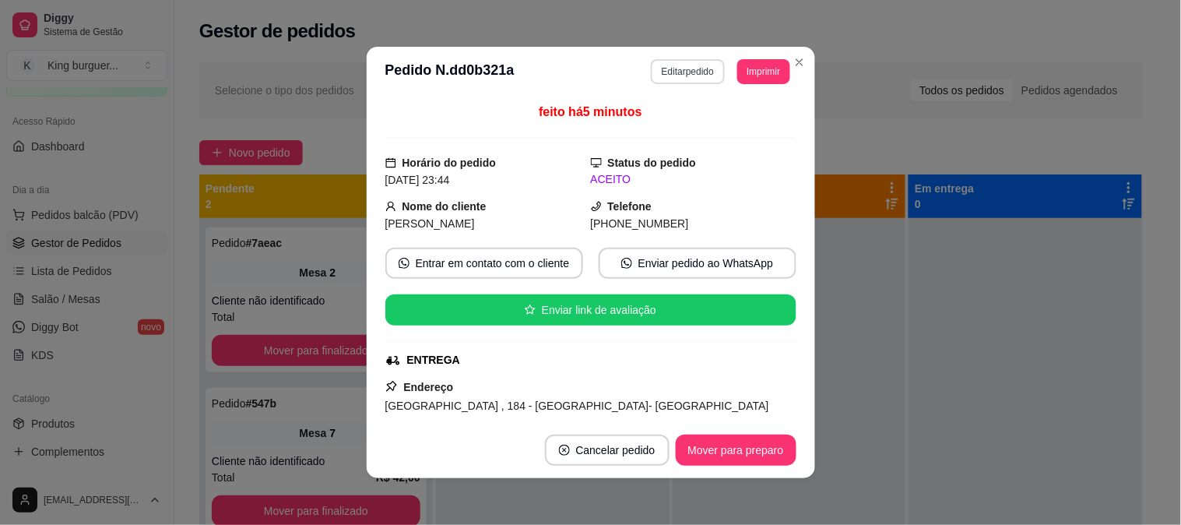
click at [686, 68] on button "Editar pedido" at bounding box center [688, 71] width 74 height 25
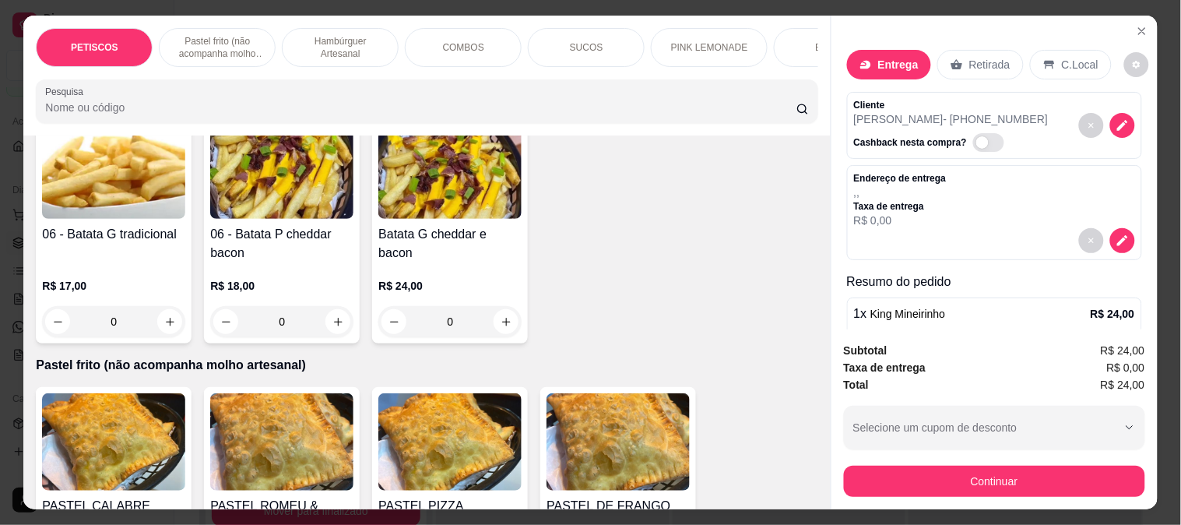
scroll to position [86, 0]
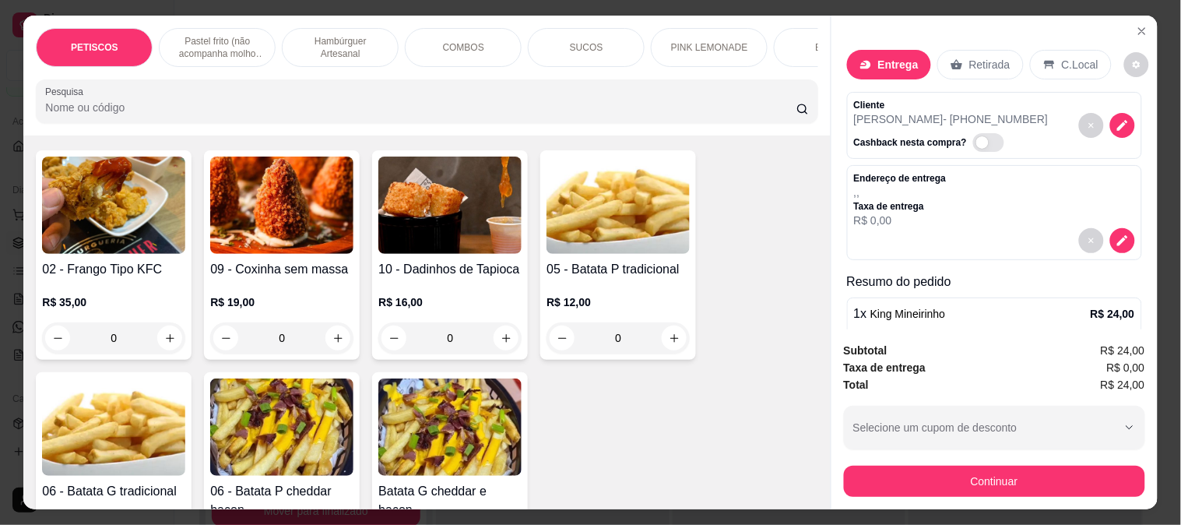
click at [632, 252] on img at bounding box center [617, 204] width 143 height 97
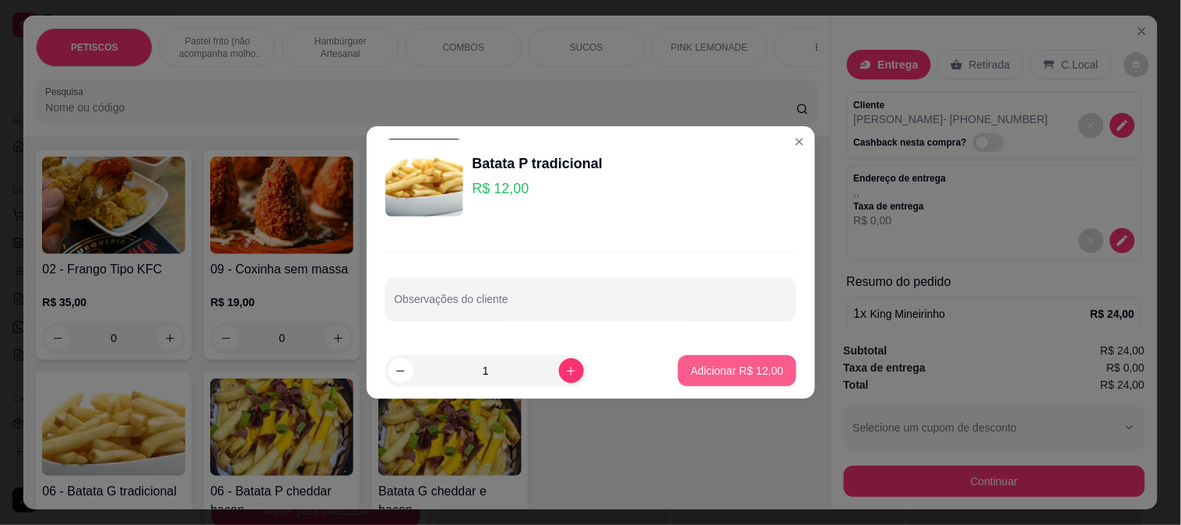
click at [755, 372] on p "Adicionar R$ 12,00" at bounding box center [736, 371] width 93 height 16
type input "1"
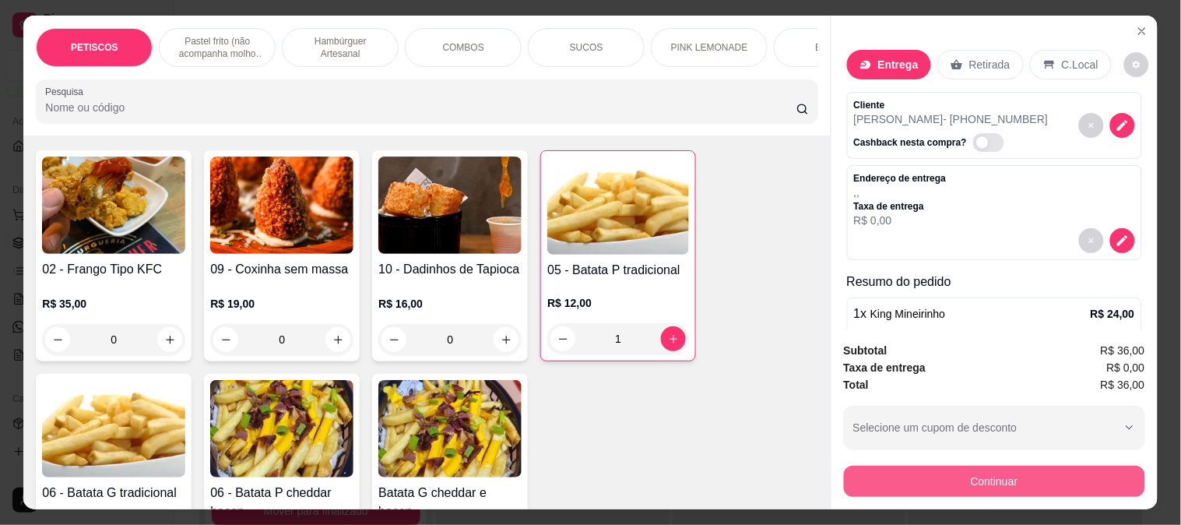
click at [878, 482] on button "Continuar" at bounding box center [994, 480] width 301 height 31
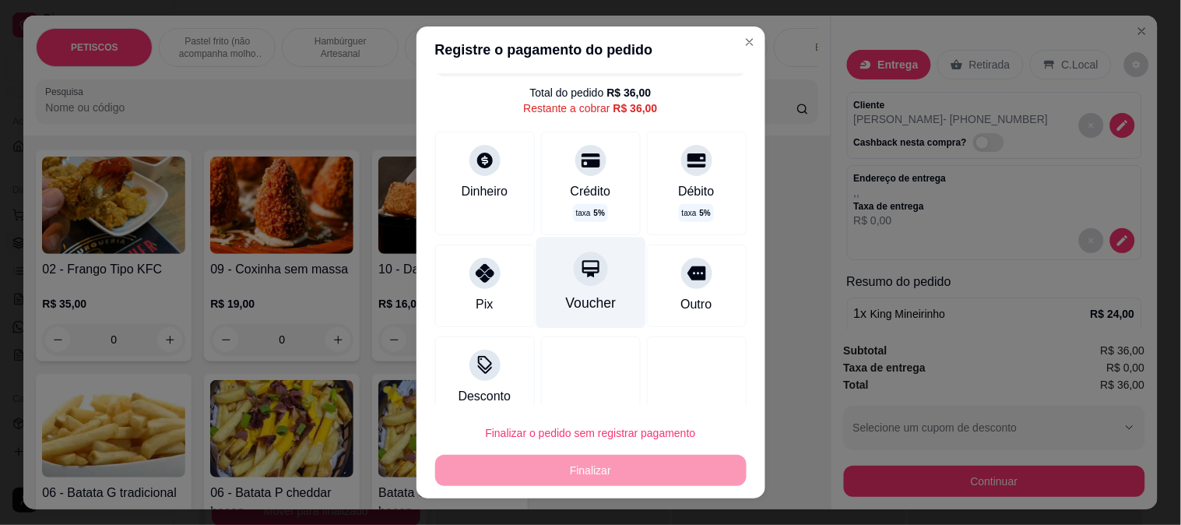
scroll to position [54, 0]
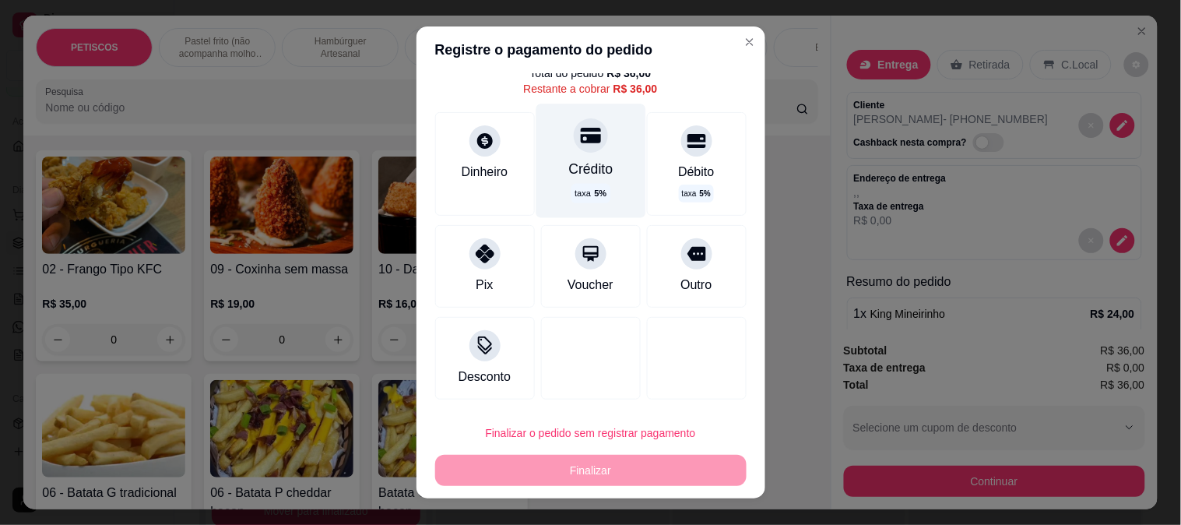
click at [573, 160] on div "Crédito" at bounding box center [590, 170] width 44 height 20
type input "R$ 0,00"
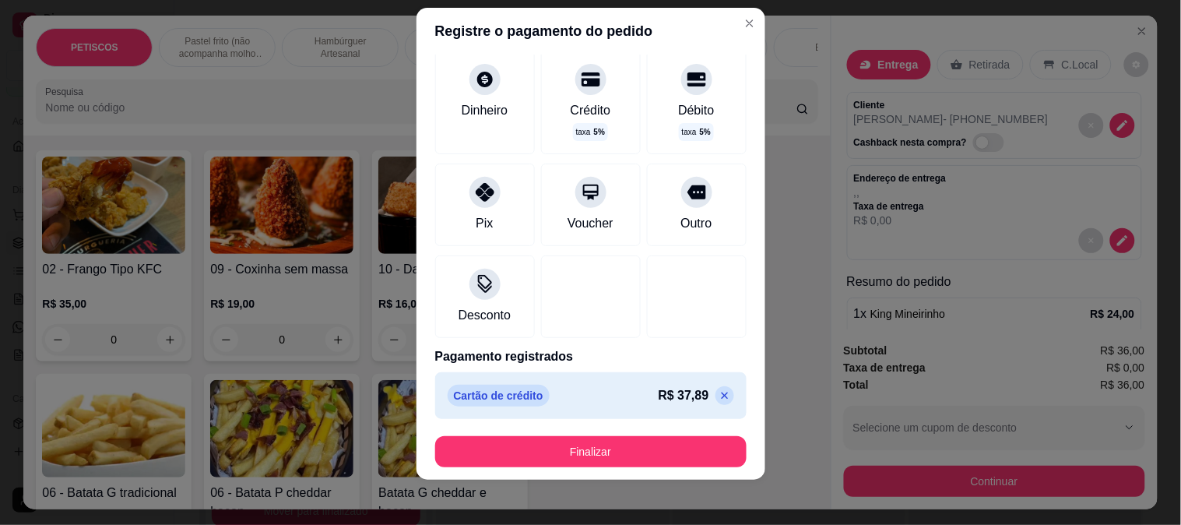
scroll to position [23, 0]
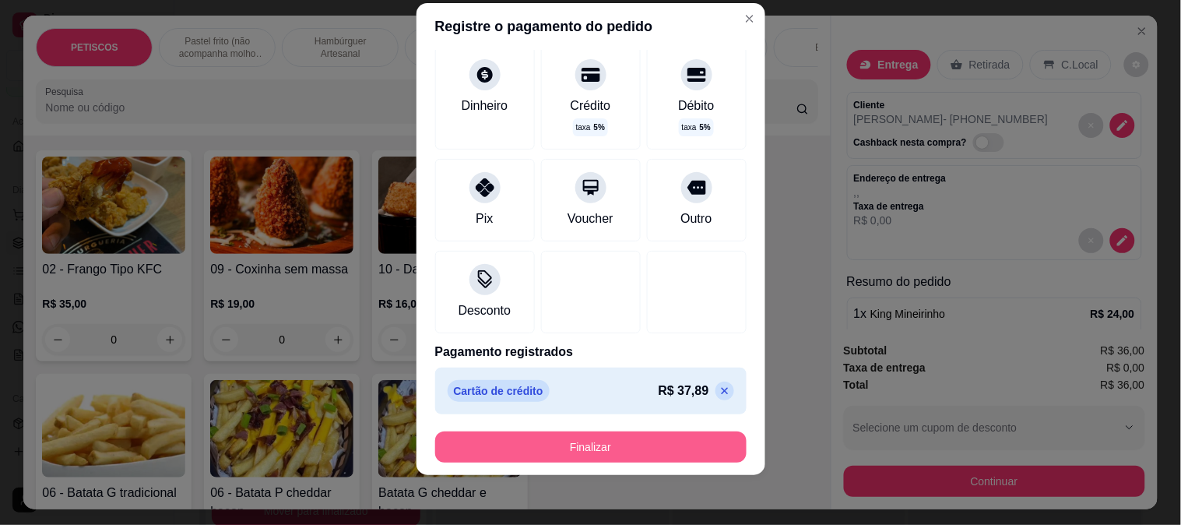
click at [599, 450] on button "Finalizar" at bounding box center [590, 446] width 311 height 31
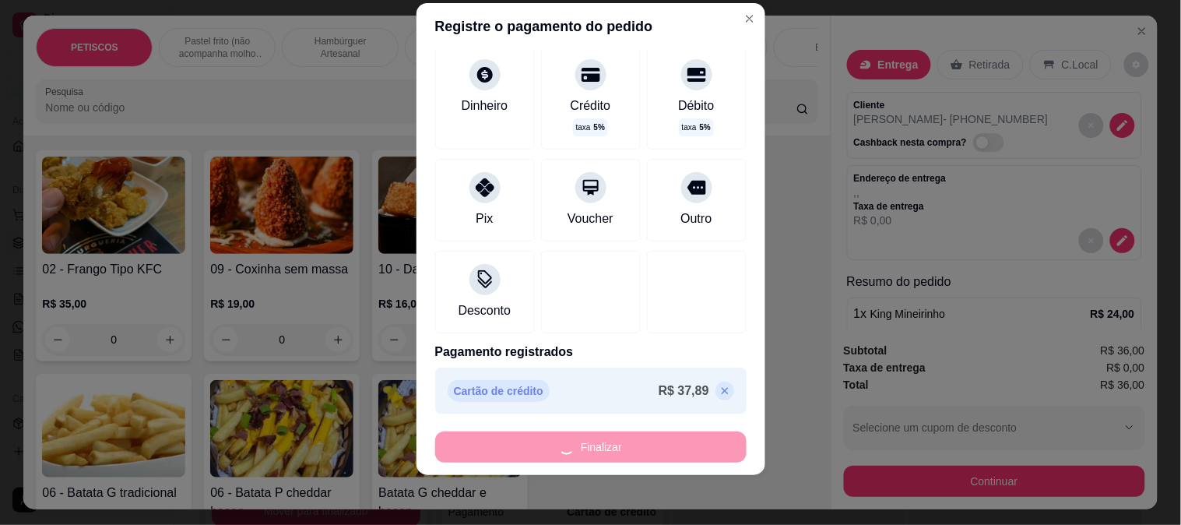
type input "0"
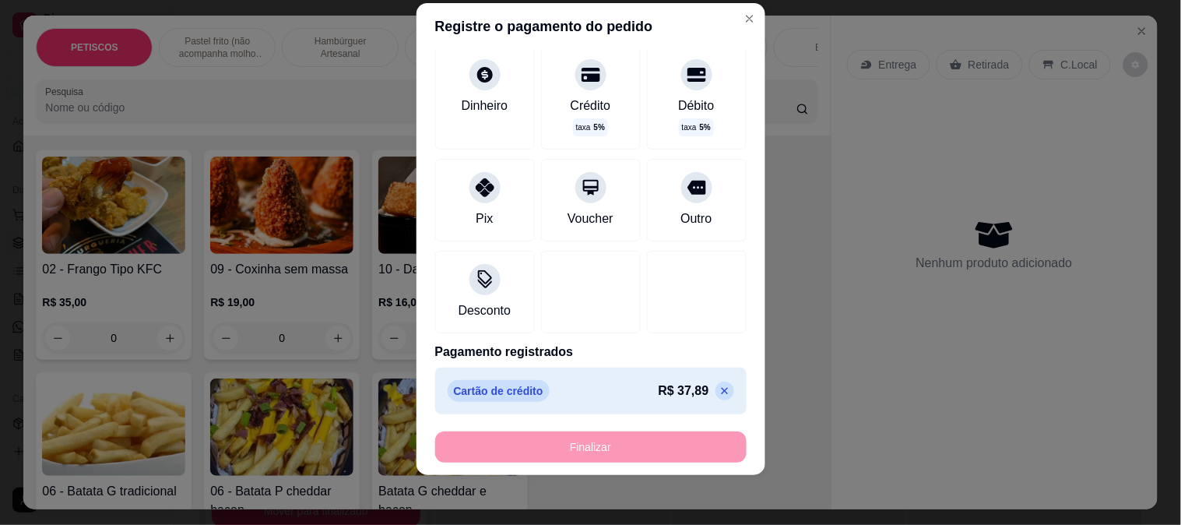
type input "-R$ 36,00"
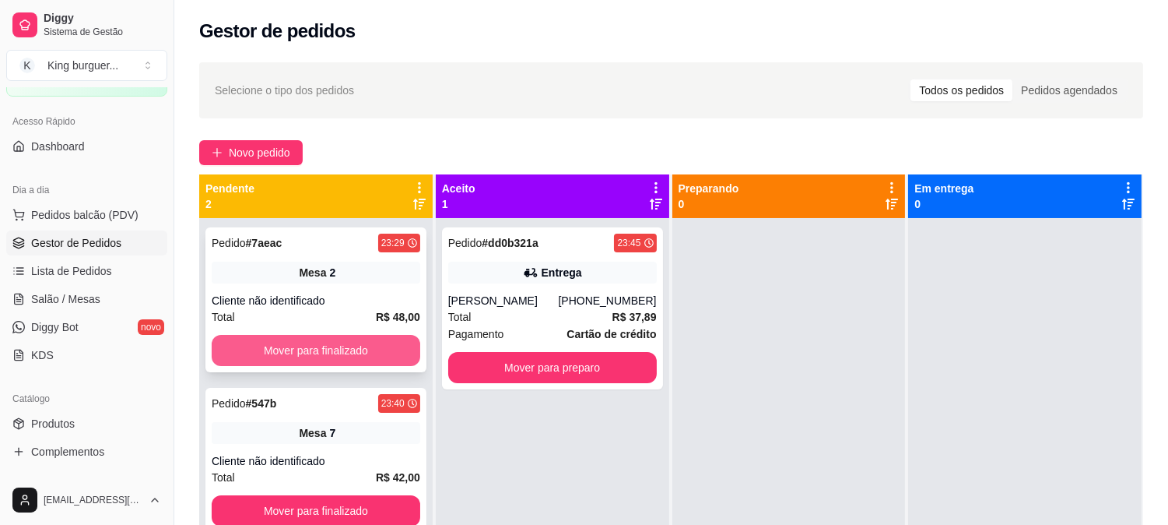
click at [325, 338] on button "Mover para finalizado" at bounding box center [316, 350] width 209 height 31
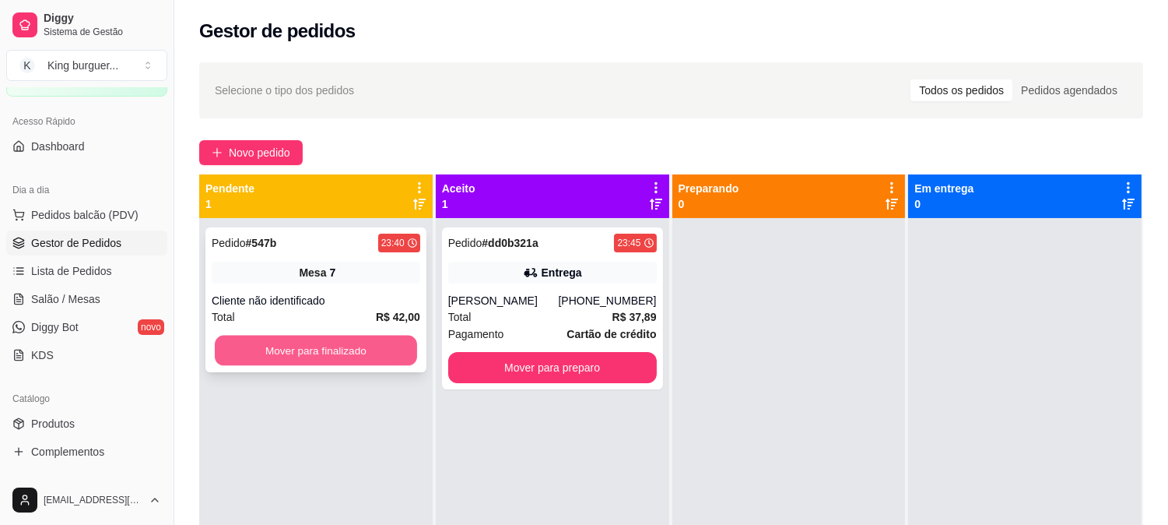
click at [375, 346] on button "Mover para finalizado" at bounding box center [316, 350] width 202 height 30
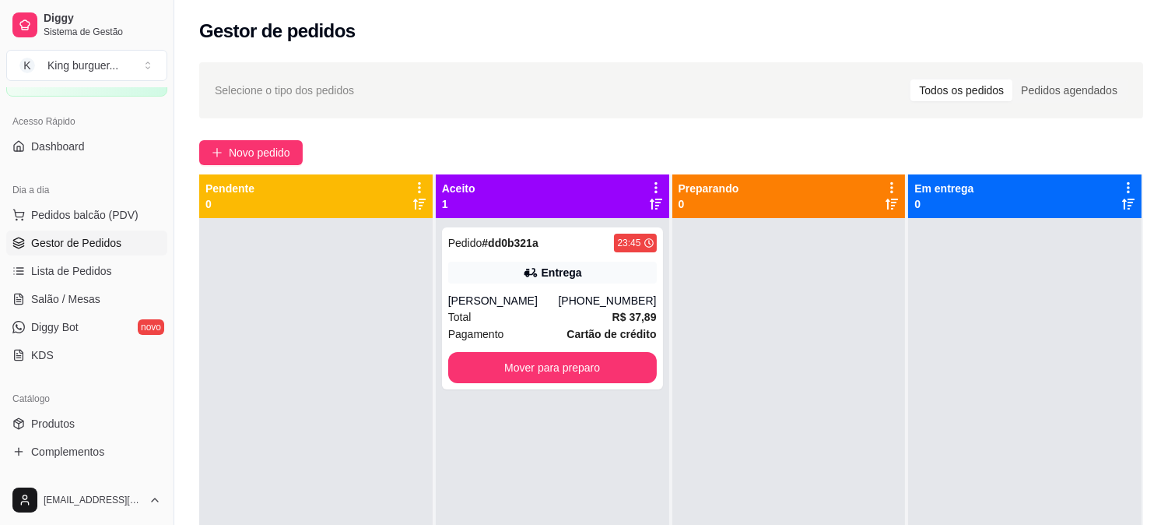
drag, startPoint x: 749, startPoint y: 409, endPoint x: 412, endPoint y: 490, distance: 346.7
click at [744, 409] on div at bounding box center [788, 480] width 233 height 525
click at [94, 301] on span "Salão / Mesas" at bounding box center [65, 299] width 69 height 16
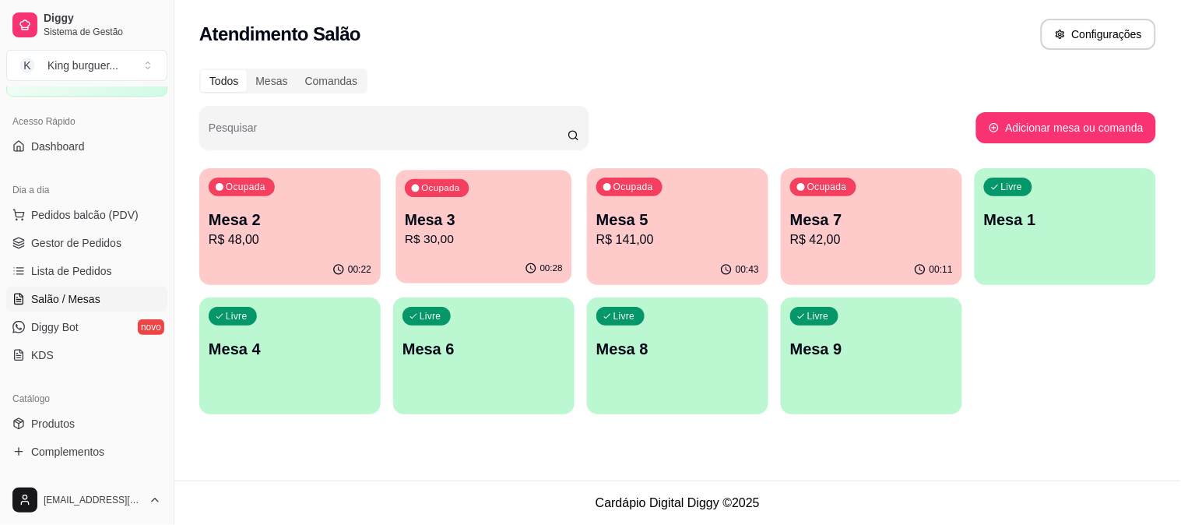
click at [475, 235] on p "R$ 30,00" at bounding box center [484, 239] width 158 height 18
click at [860, 233] on p "R$ 42,00" at bounding box center [871, 239] width 158 height 18
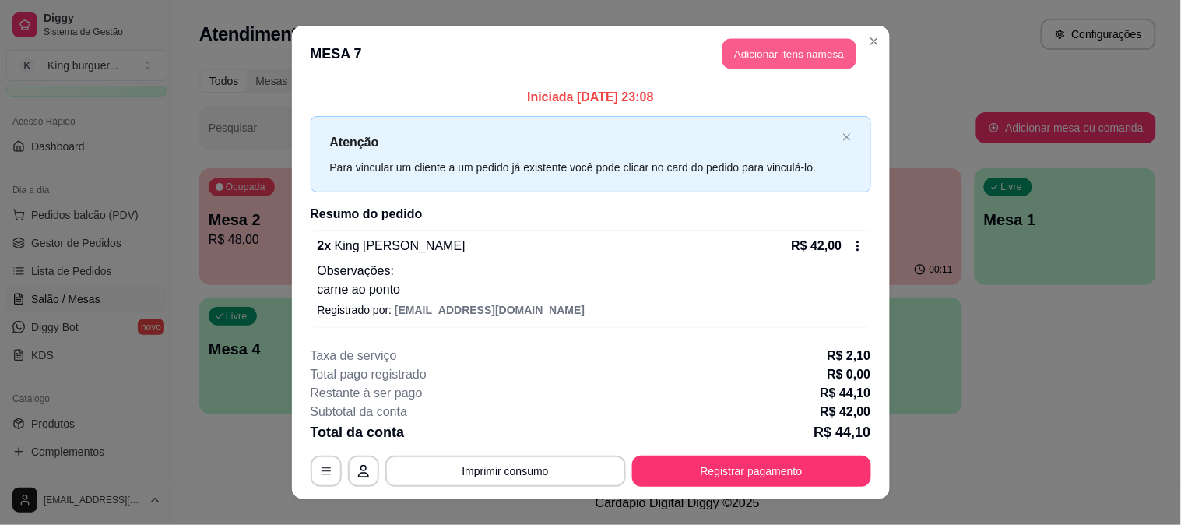
click at [753, 63] on button "Adicionar itens na mesa" at bounding box center [789, 54] width 134 height 30
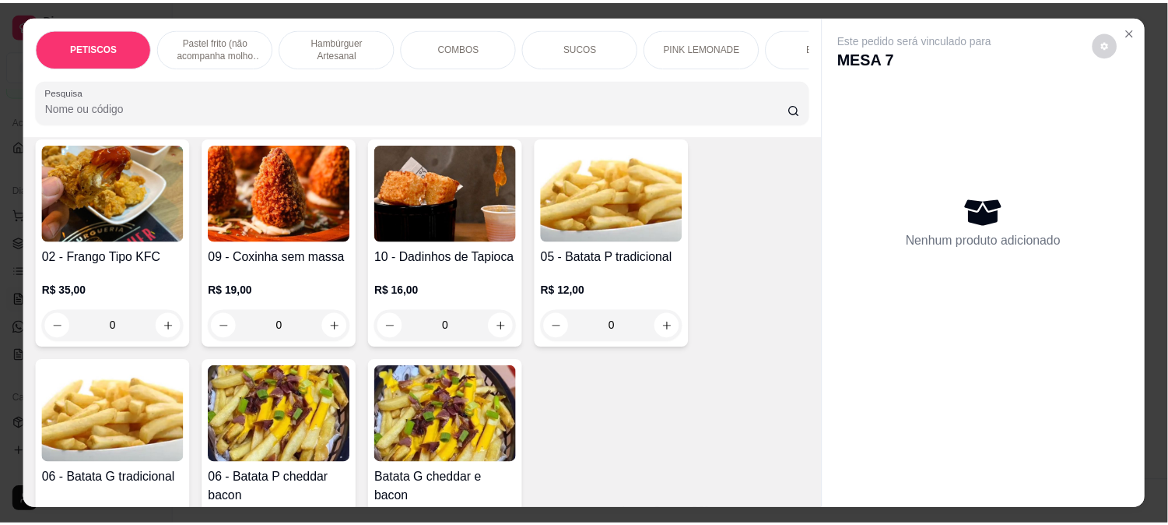
scroll to position [86, 0]
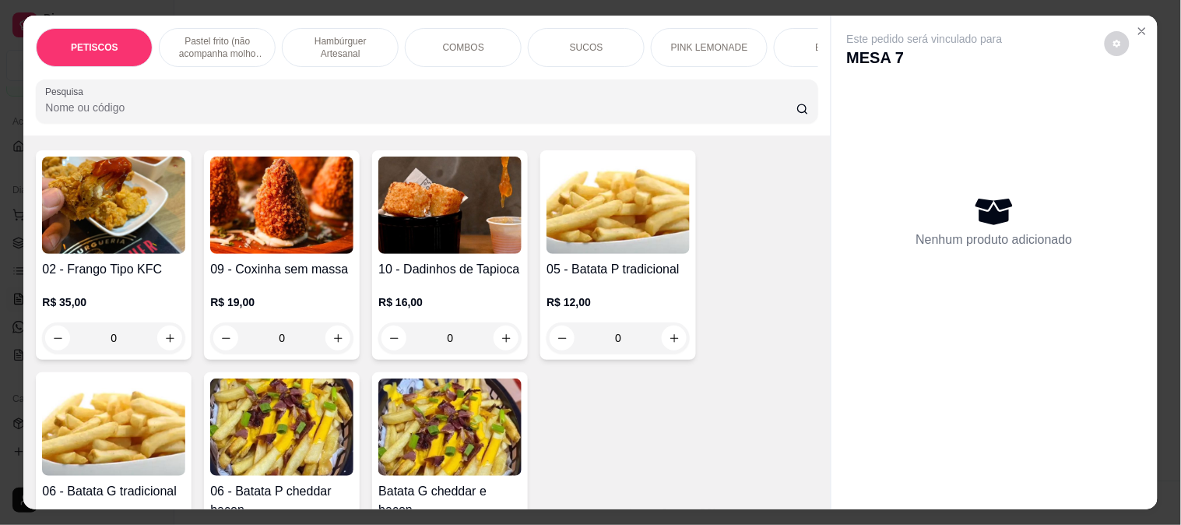
click at [619, 237] on img at bounding box center [617, 204] width 143 height 97
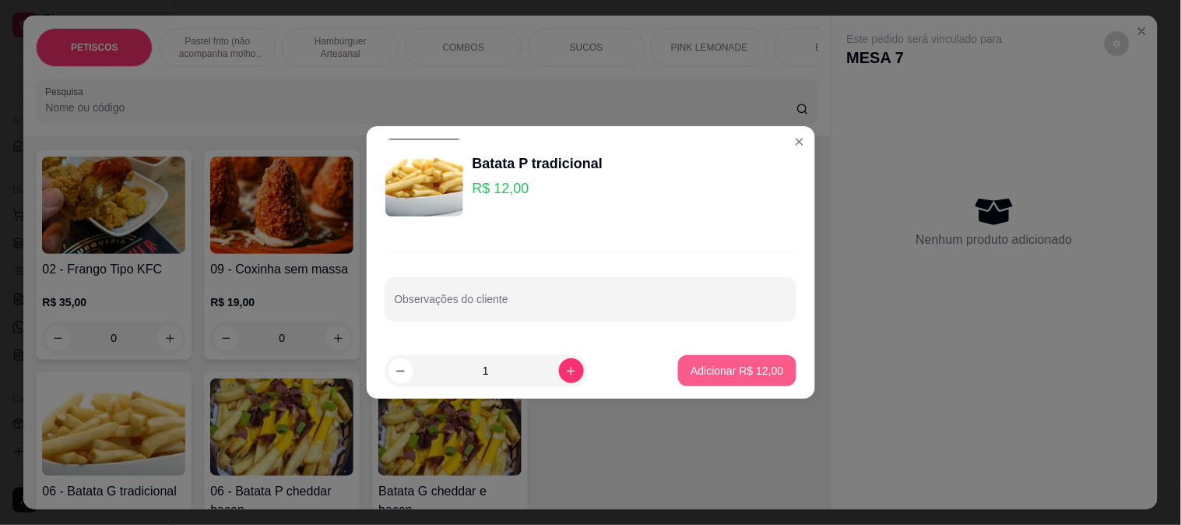
click at [728, 377] on p "Adicionar R$ 12,00" at bounding box center [736, 371] width 93 height 16
type input "1"
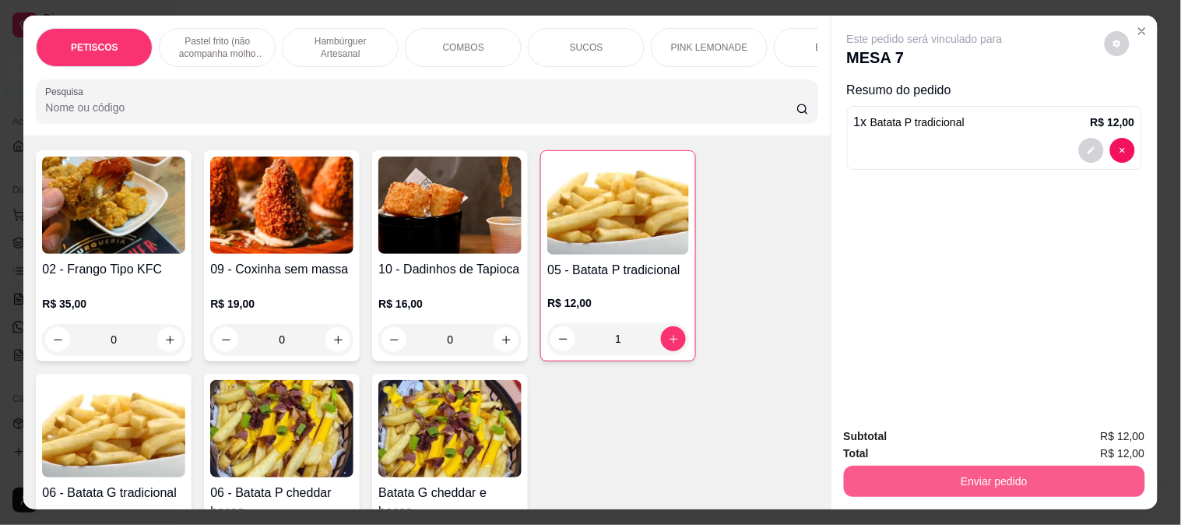
click at [877, 465] on button "Enviar pedido" at bounding box center [994, 480] width 301 height 31
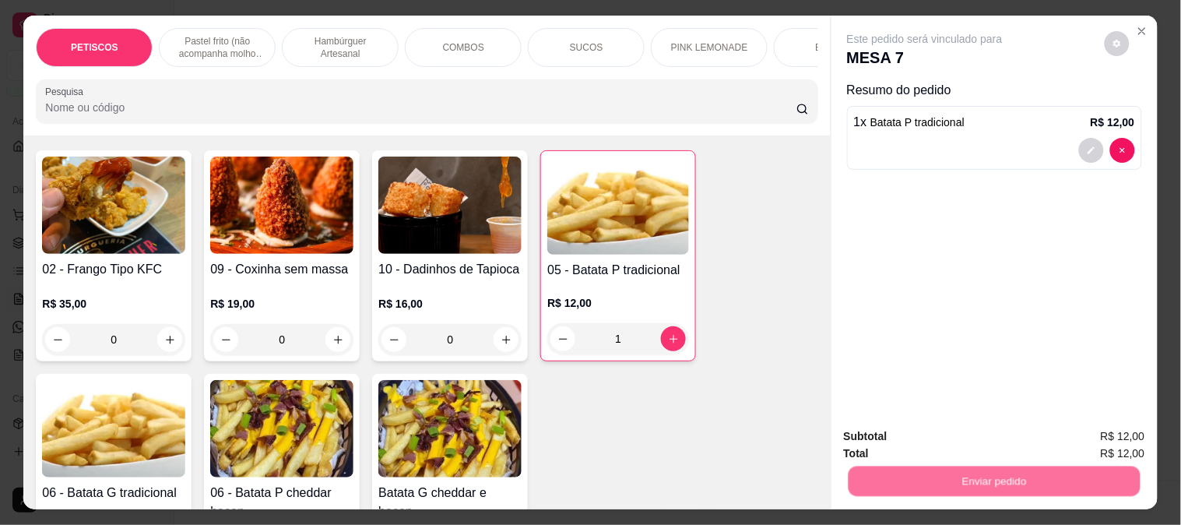
click at [872, 434] on button "Não registrar e enviar pedido" at bounding box center [942, 437] width 162 height 30
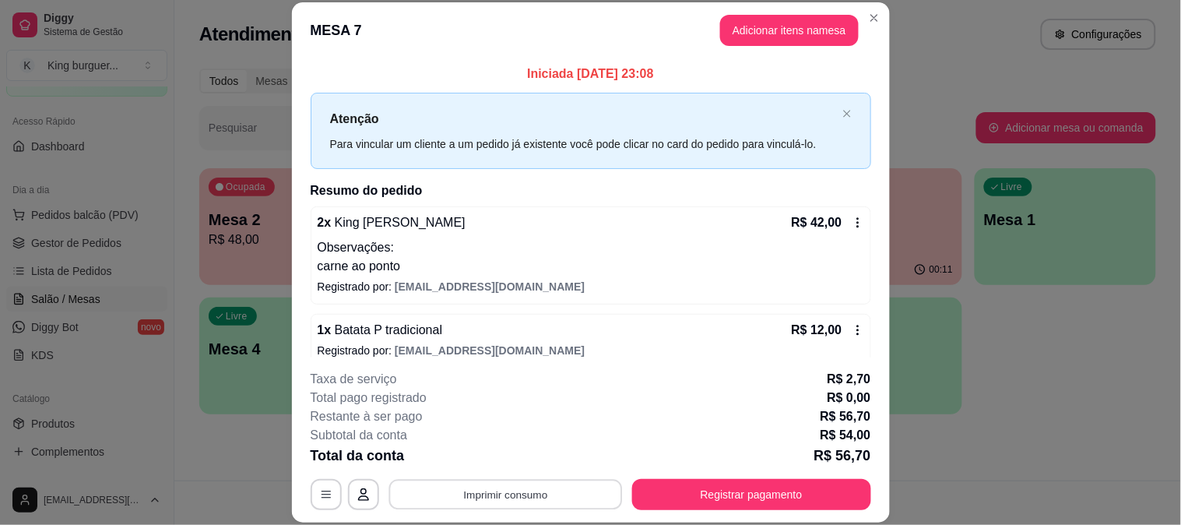
click at [539, 486] on button "Imprimir consumo" at bounding box center [504, 494] width 233 height 30
click at [535, 447] on button "IMPRESSORA" at bounding box center [503, 458] width 113 height 25
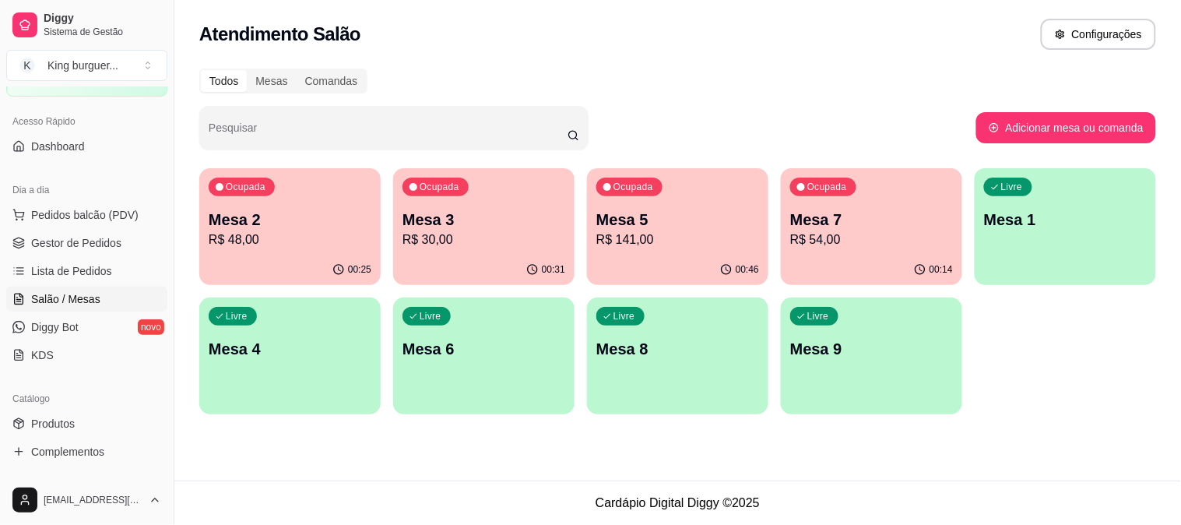
click at [328, 234] on p "R$ 48,00" at bounding box center [290, 239] width 163 height 19
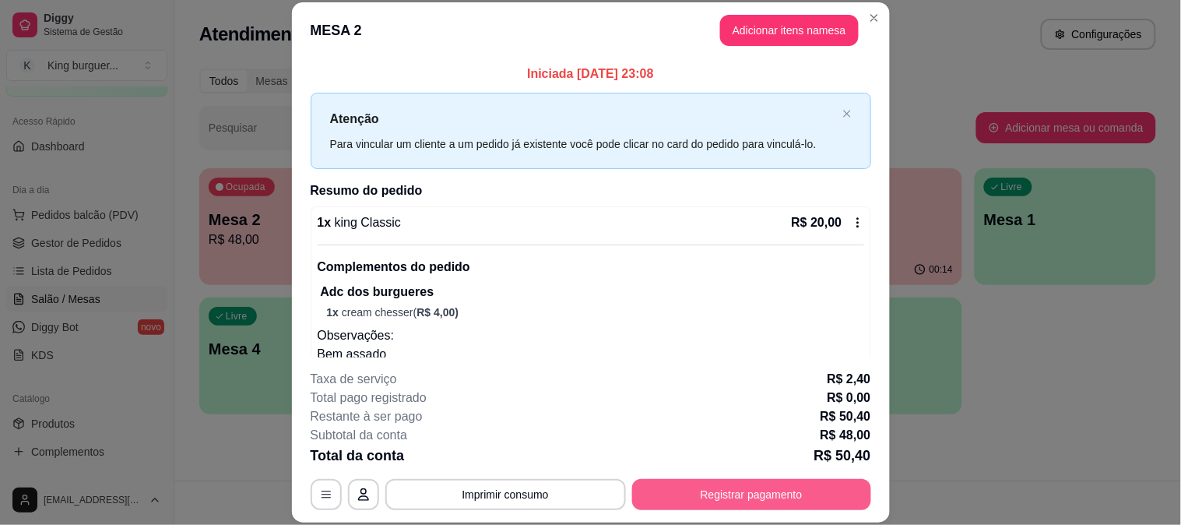
click at [647, 482] on button "Registrar pagamento" at bounding box center [751, 494] width 239 height 31
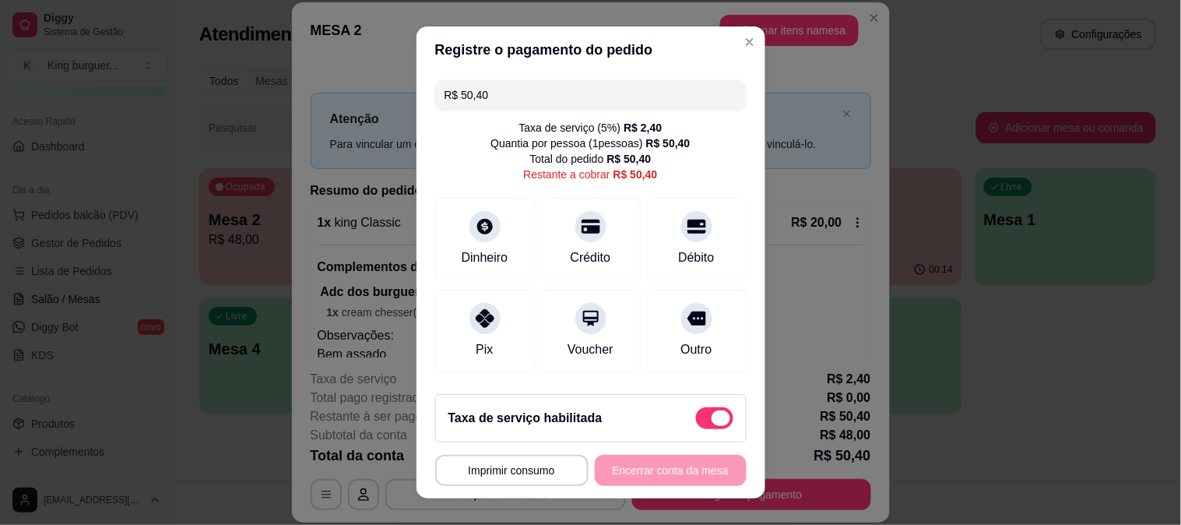
click at [696, 416] on span at bounding box center [714, 418] width 37 height 22
click at [695, 421] on input "checkbox" at bounding box center [700, 426] width 10 height 10
checkbox input "true"
type input "R$ 48,00"
checkbox input "false"
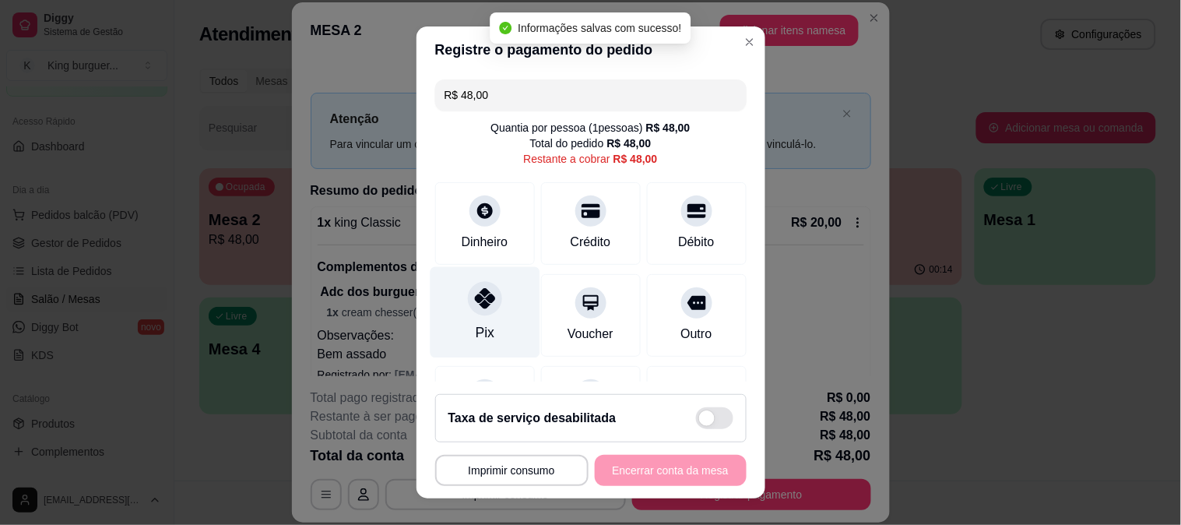
click at [478, 299] on icon at bounding box center [484, 298] width 20 height 20
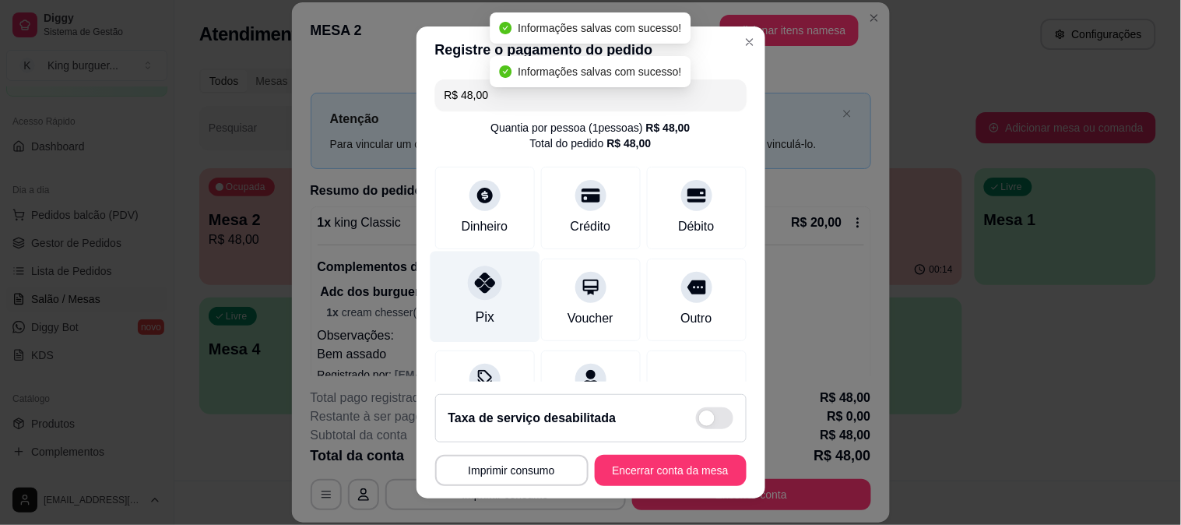
type input "R$ 0,00"
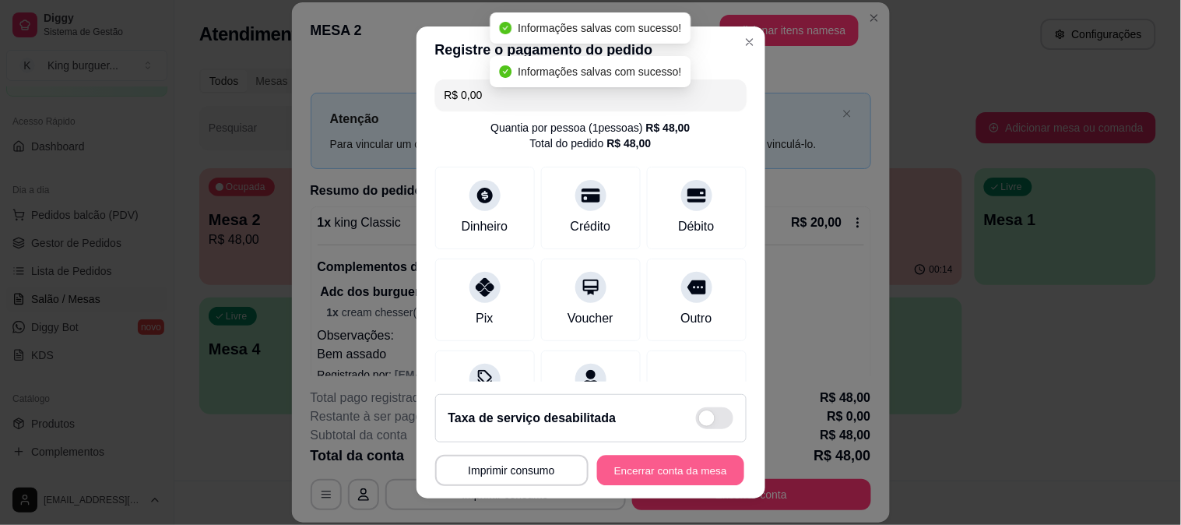
click at [649, 465] on button "Encerrar conta da mesa" at bounding box center [670, 470] width 147 height 30
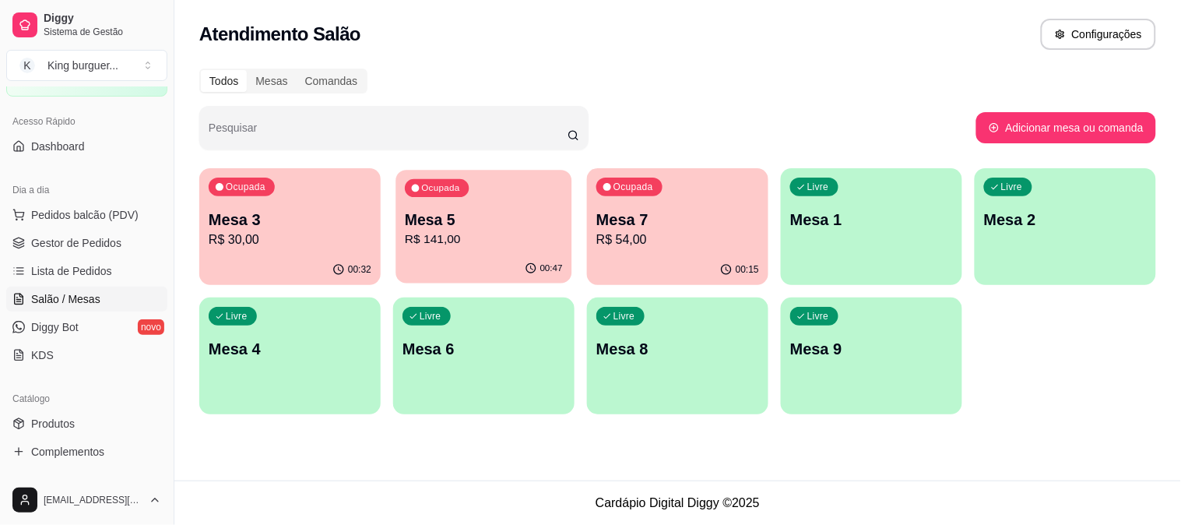
click at [458, 195] on div "Ocupada" at bounding box center [437, 188] width 64 height 18
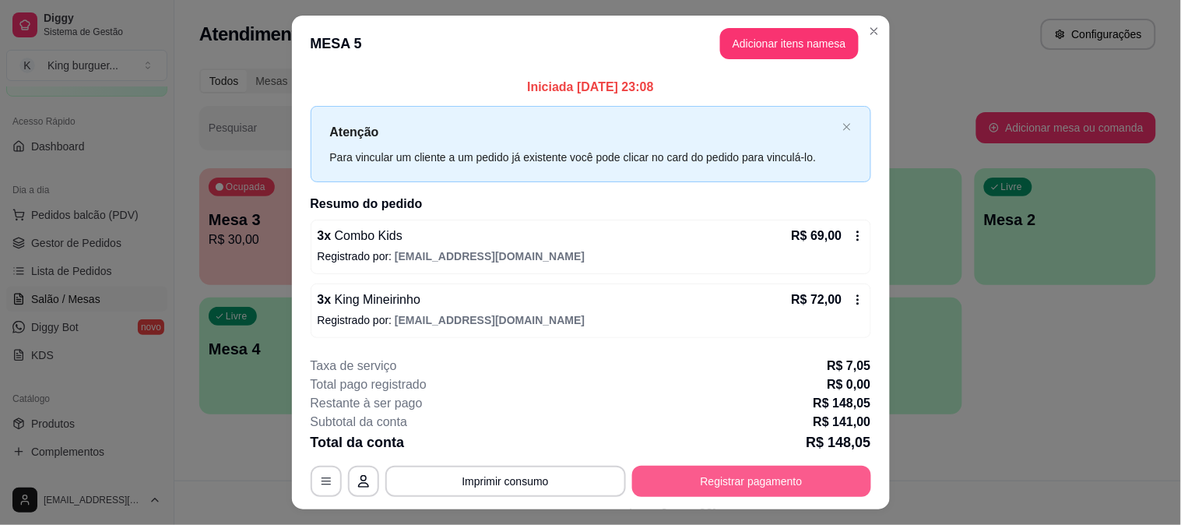
click at [681, 479] on button "Registrar pagamento" at bounding box center [751, 480] width 239 height 31
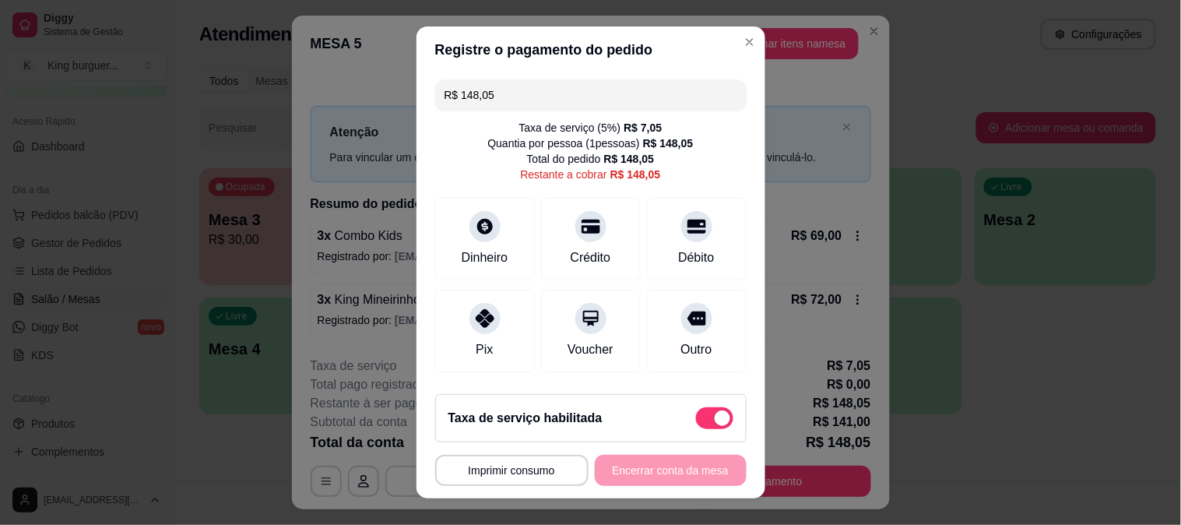
click at [696, 413] on span at bounding box center [714, 418] width 37 height 22
click at [695, 421] on input "checkbox" at bounding box center [700, 426] width 10 height 10
checkbox input "true"
type input "R$ 141,00"
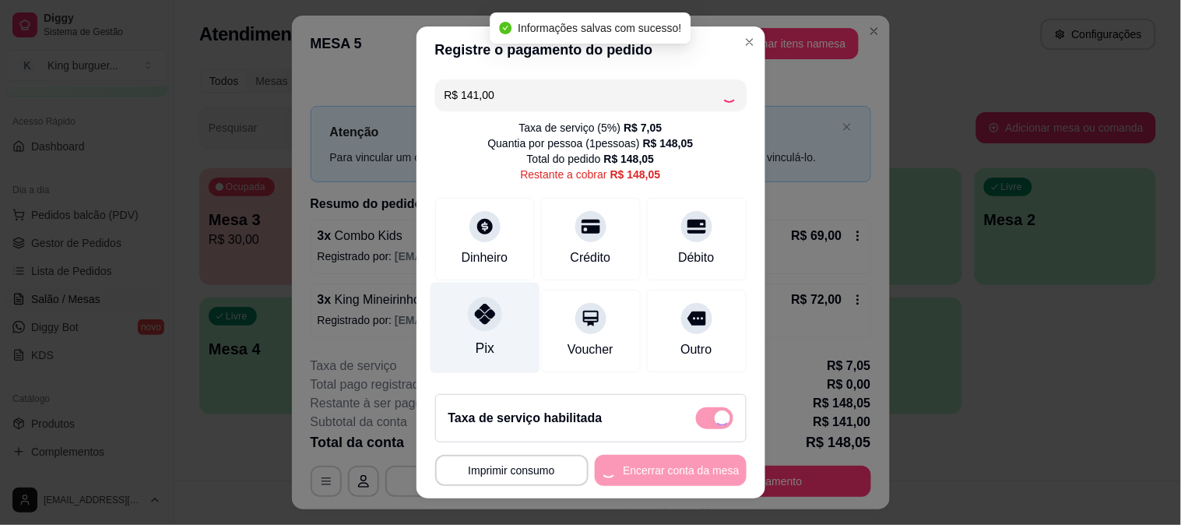
checkbox input "false"
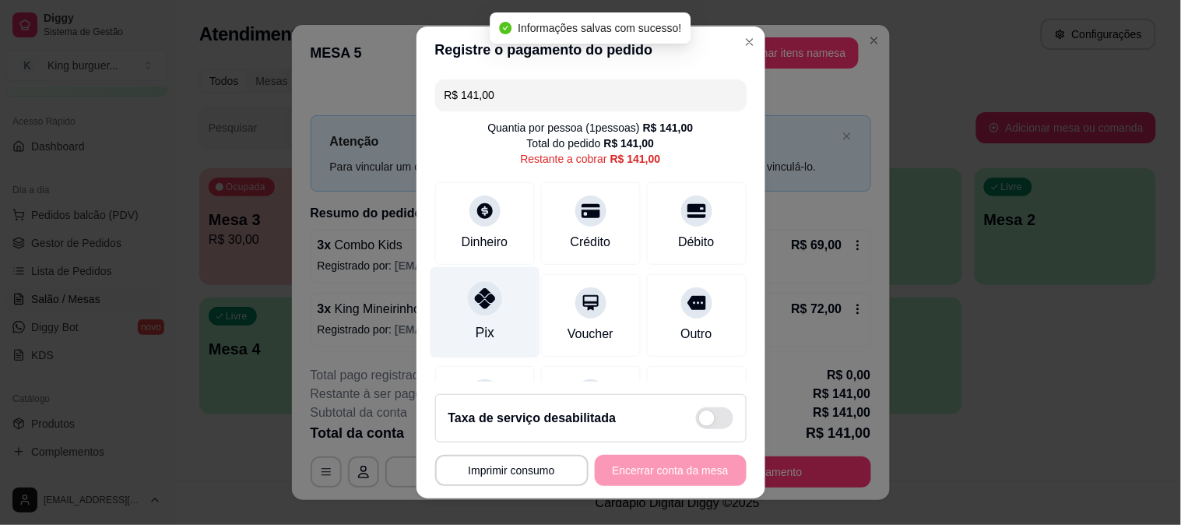
click at [476, 302] on icon at bounding box center [484, 298] width 20 height 20
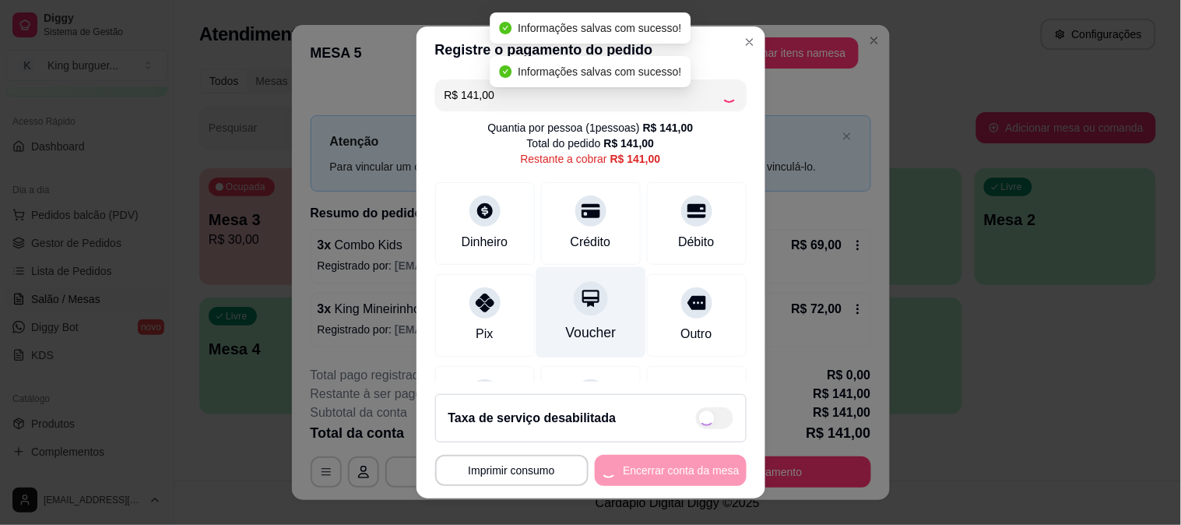
type input "R$ 0,00"
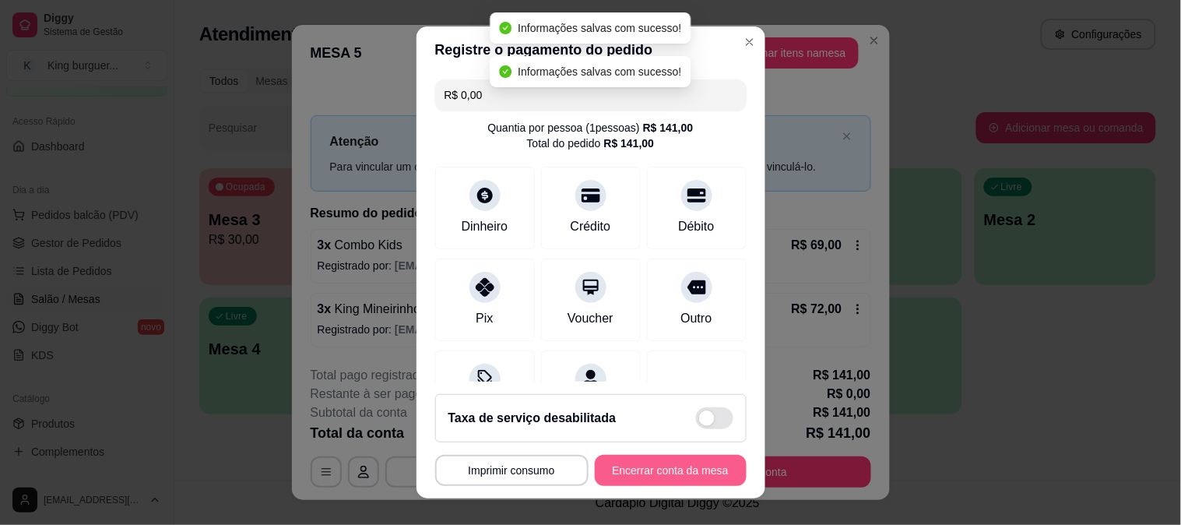
click at [674, 462] on button "Encerrar conta da mesa" at bounding box center [671, 469] width 152 height 31
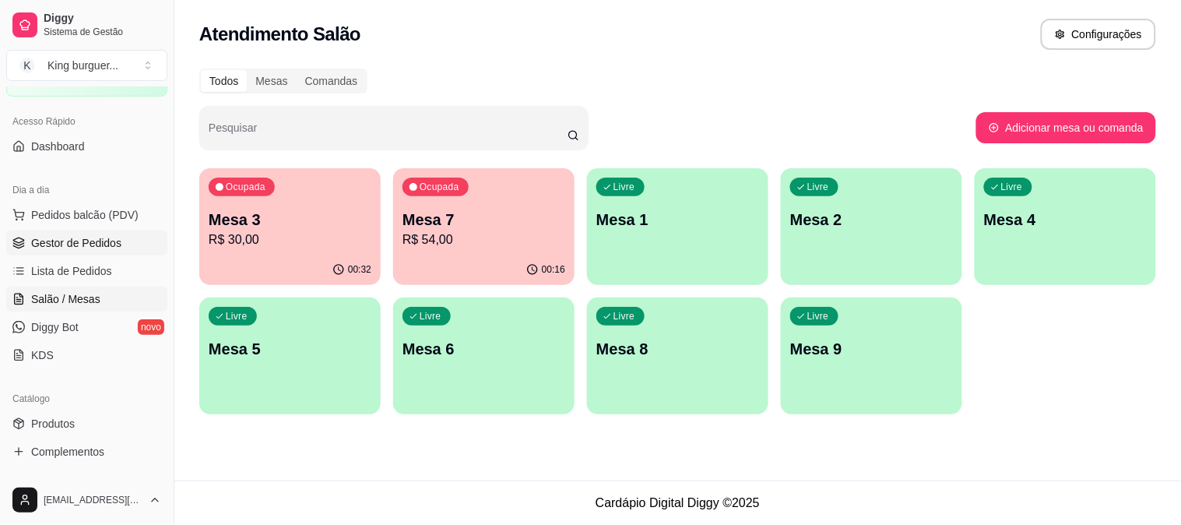
click at [88, 233] on link "Gestor de Pedidos" at bounding box center [86, 242] width 161 height 25
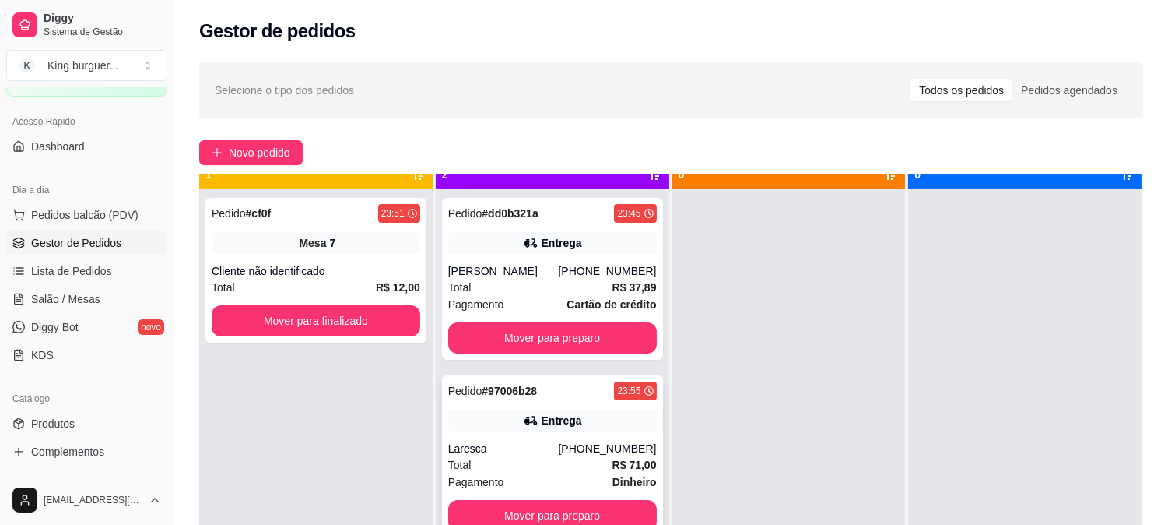
scroll to position [43, 0]
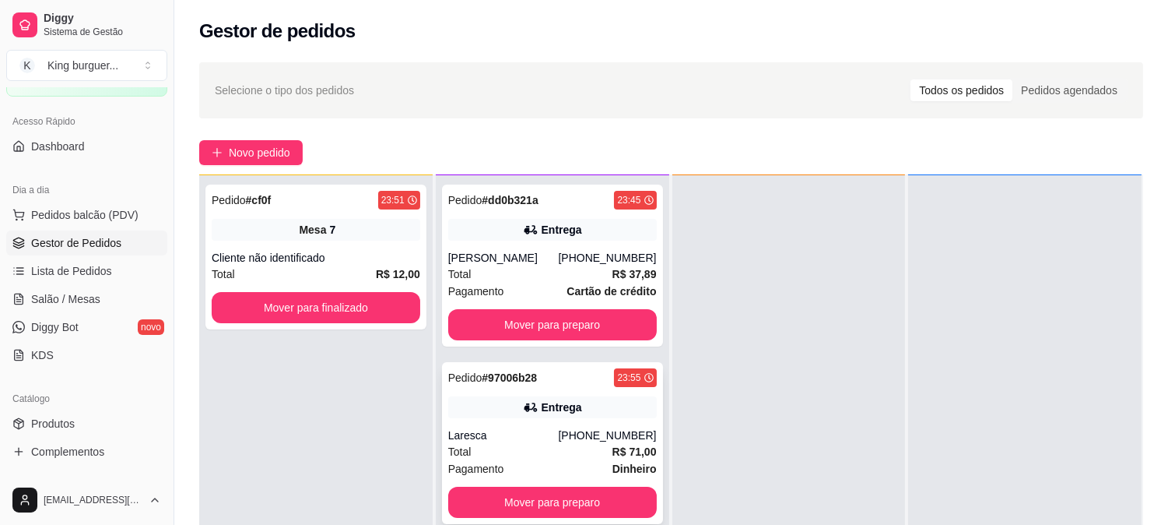
click at [557, 406] on div "Entrega" at bounding box center [562, 407] width 40 height 16
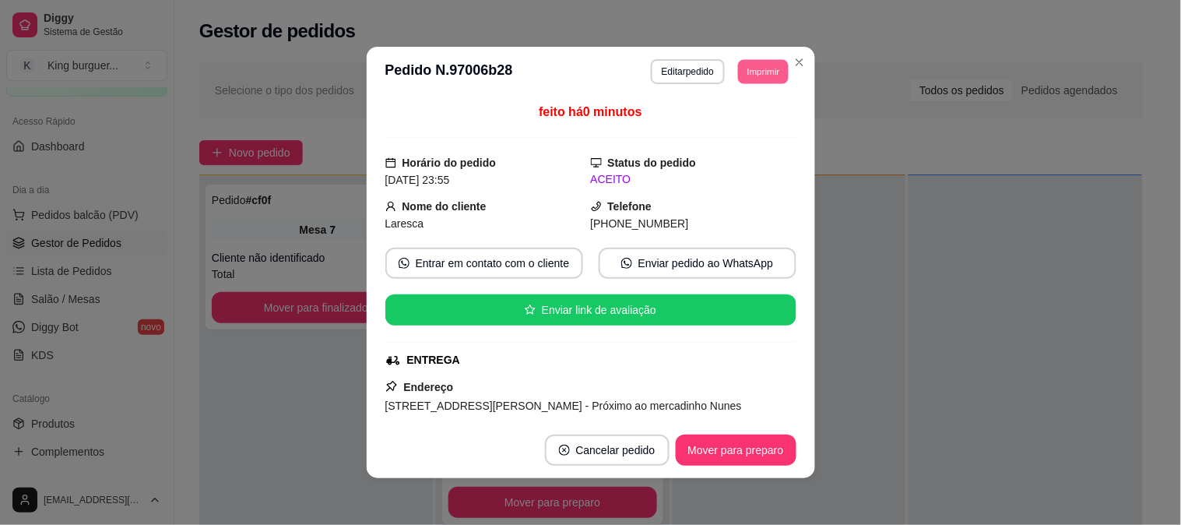
click at [756, 76] on button "Imprimir" at bounding box center [763, 71] width 51 height 24
click at [738, 125] on button "IMPRESSORA" at bounding box center [728, 126] width 113 height 25
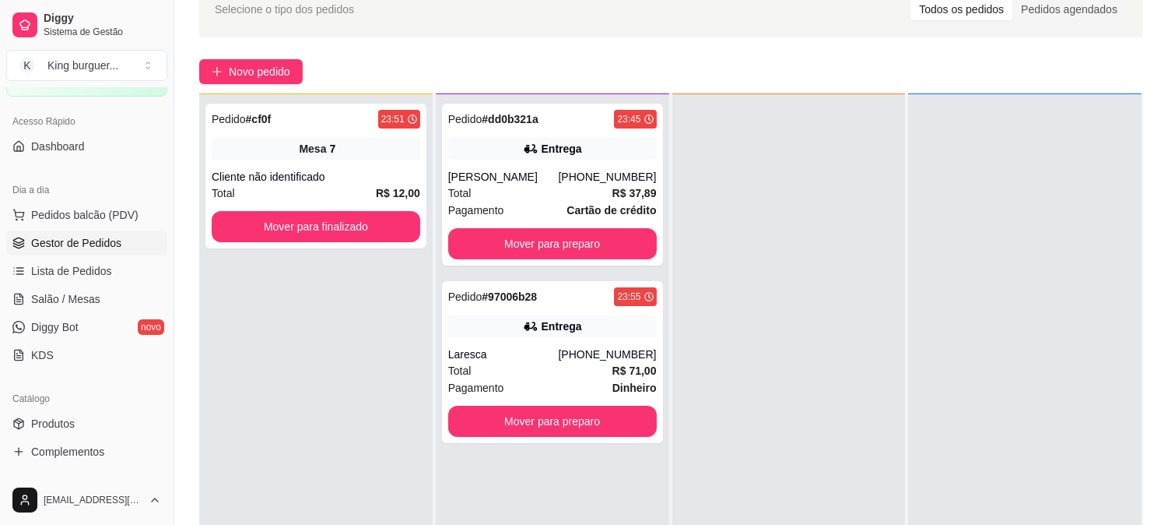
scroll to position [173, 0]
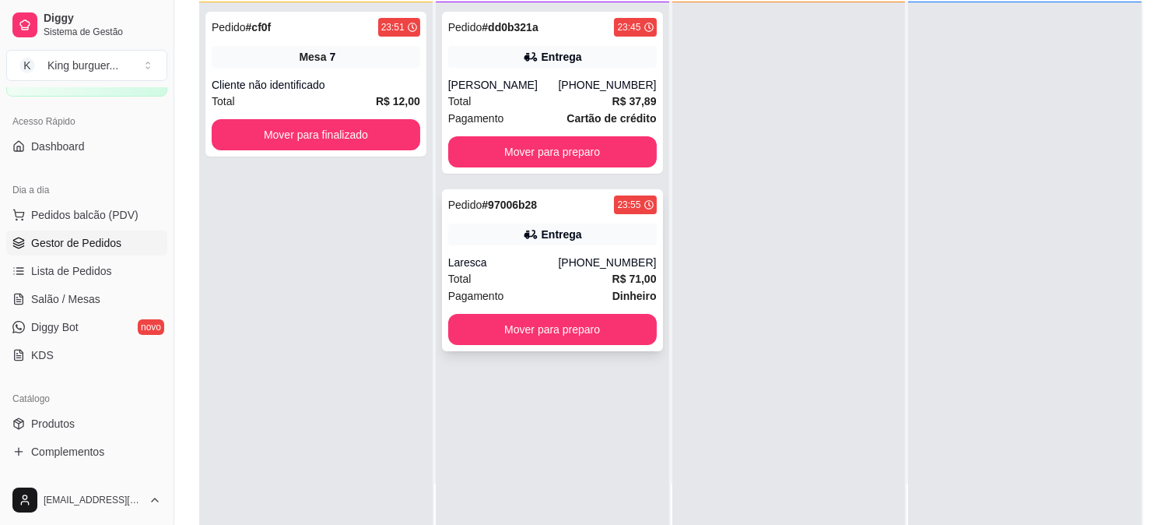
click at [553, 265] on div "Laresca" at bounding box center [503, 262] width 111 height 16
click at [75, 420] on link "Produtos" at bounding box center [86, 423] width 161 height 25
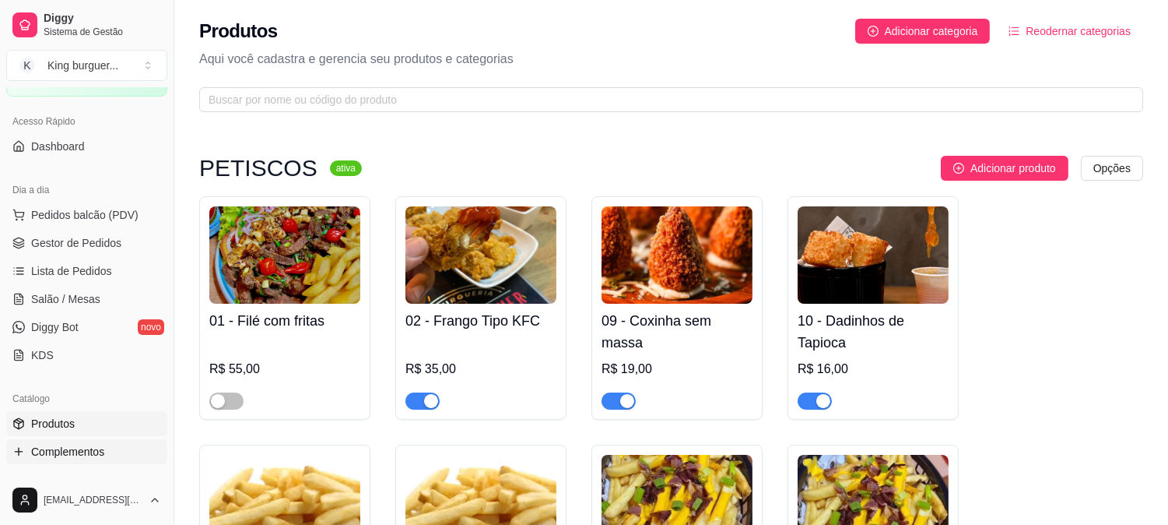
click at [93, 446] on span "Complementos" at bounding box center [67, 452] width 73 height 16
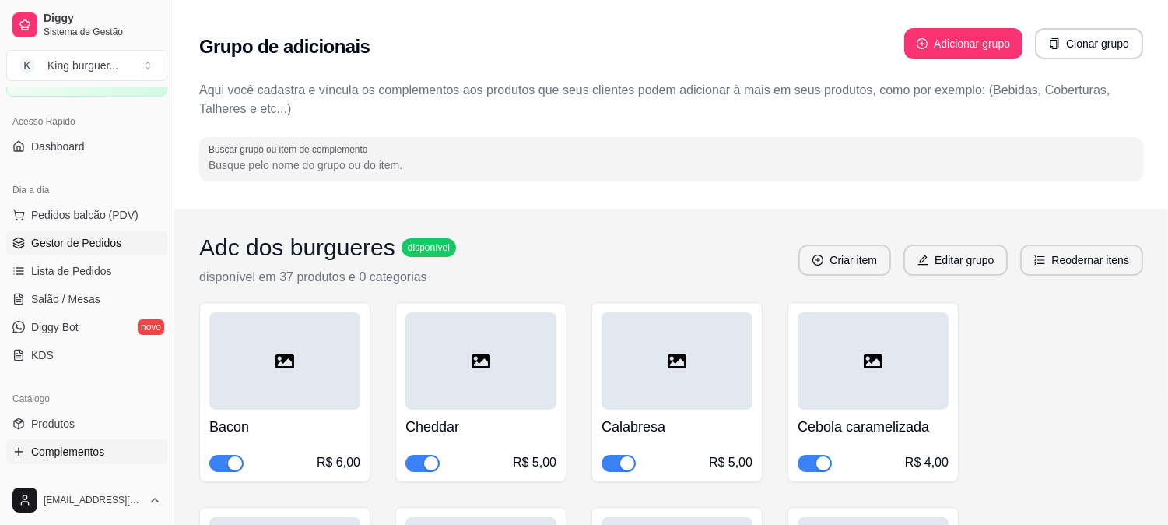
click at [98, 244] on span "Gestor de Pedidos" at bounding box center [76, 243] width 90 height 16
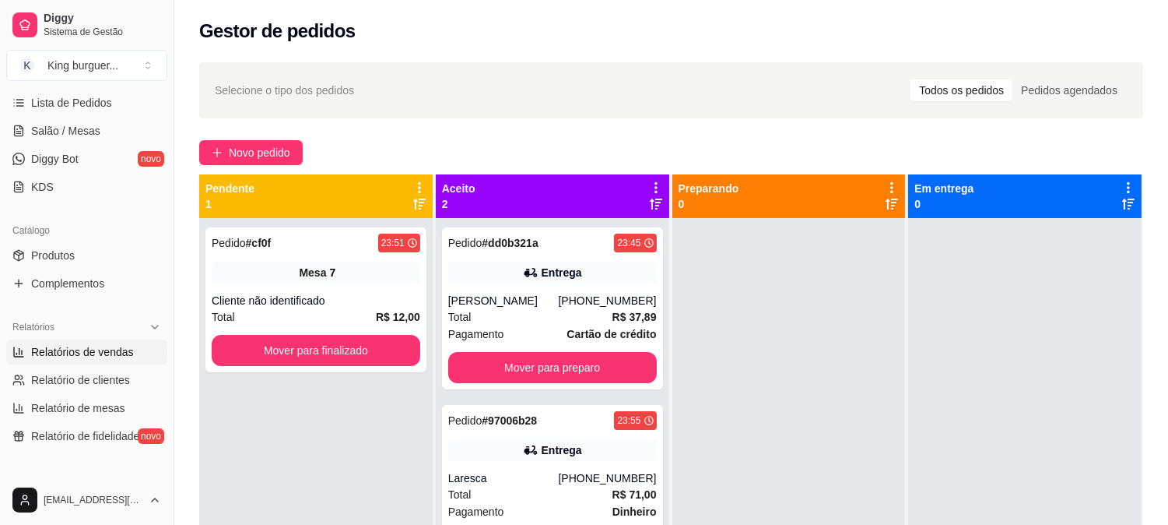
scroll to position [259, 0]
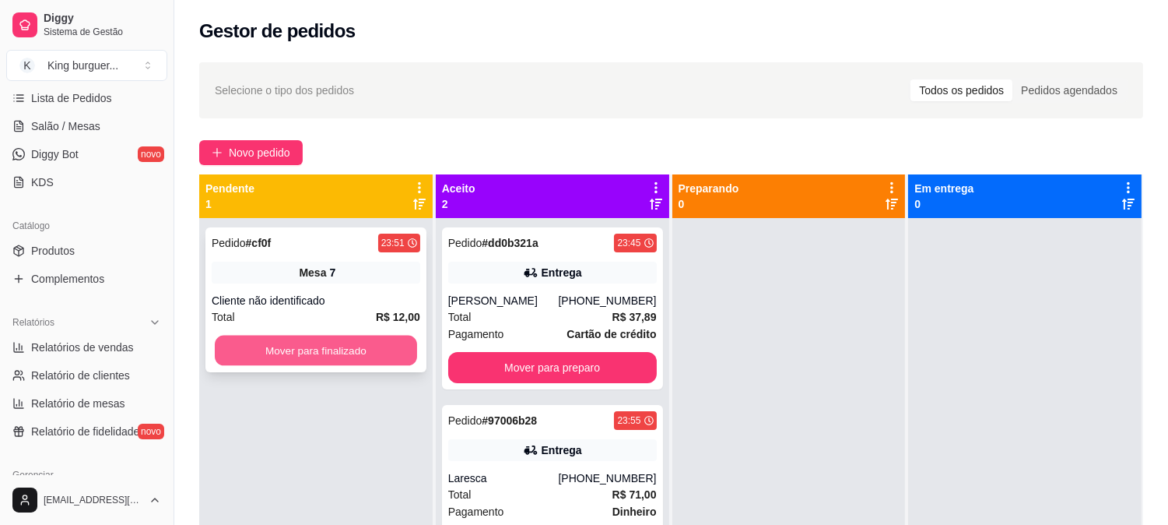
click at [313, 348] on button "Mover para finalizado" at bounding box center [316, 350] width 202 height 30
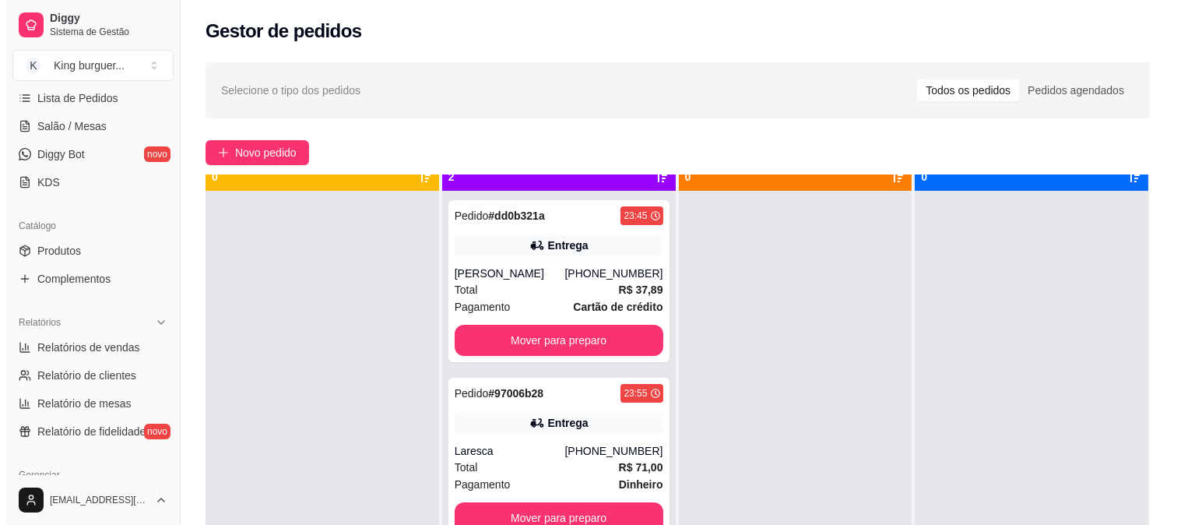
scroll to position [43, 0]
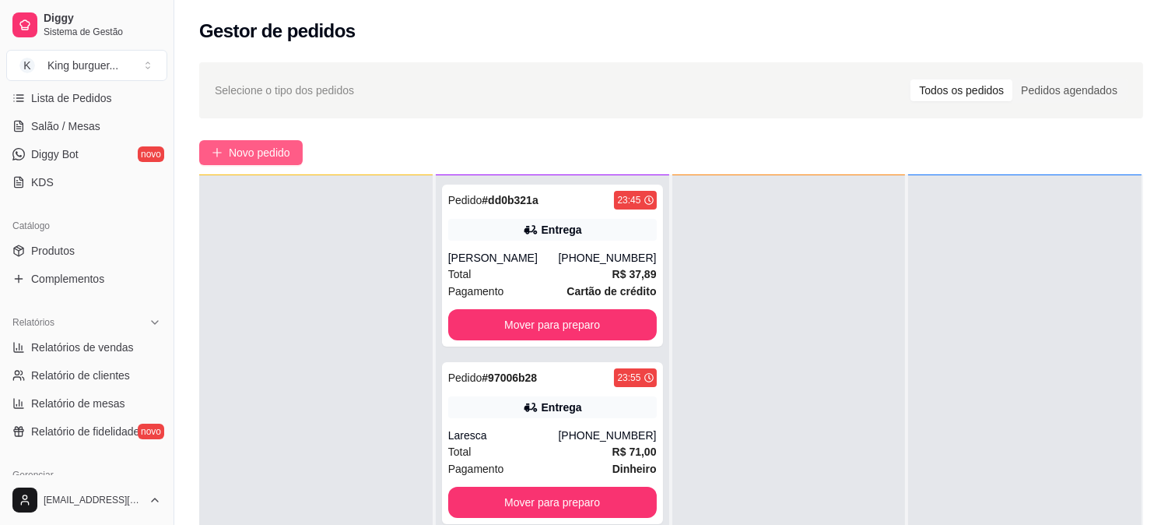
click at [289, 151] on span "Novo pedido" at bounding box center [259, 152] width 61 height 17
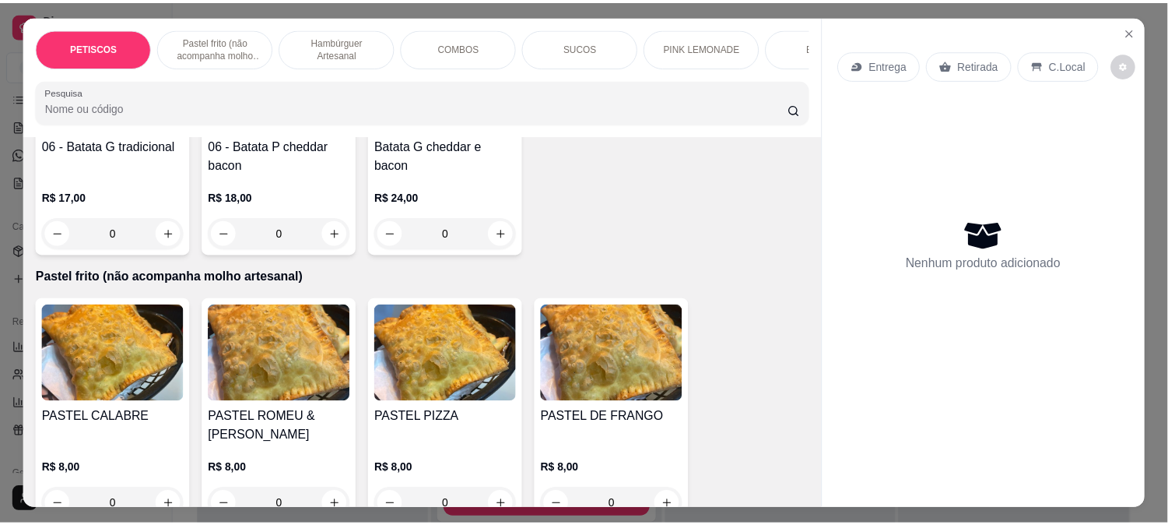
scroll to position [951, 0]
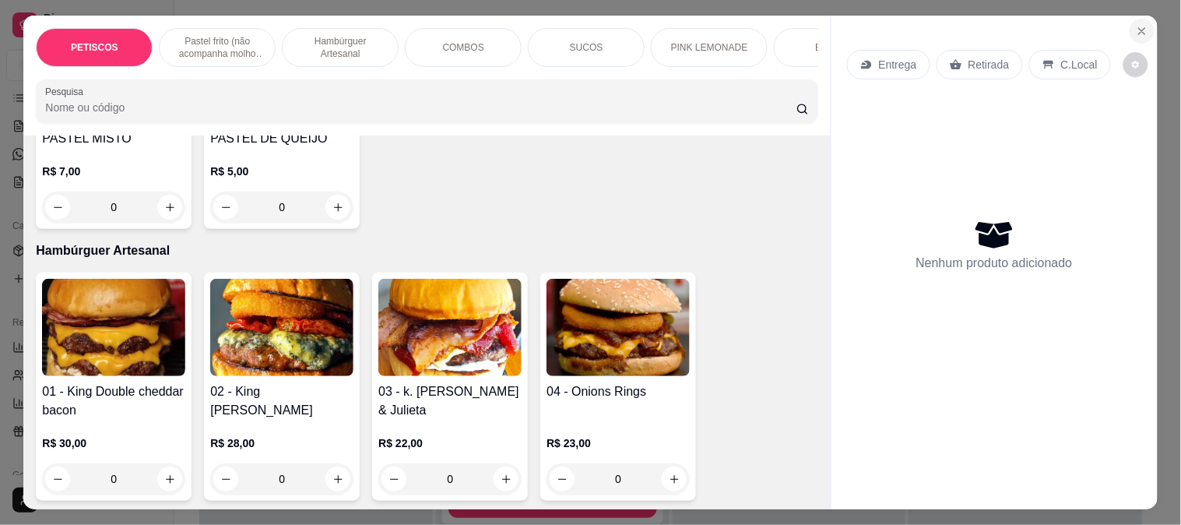
click at [1135, 25] on icon "Close" at bounding box center [1141, 31] width 12 height 12
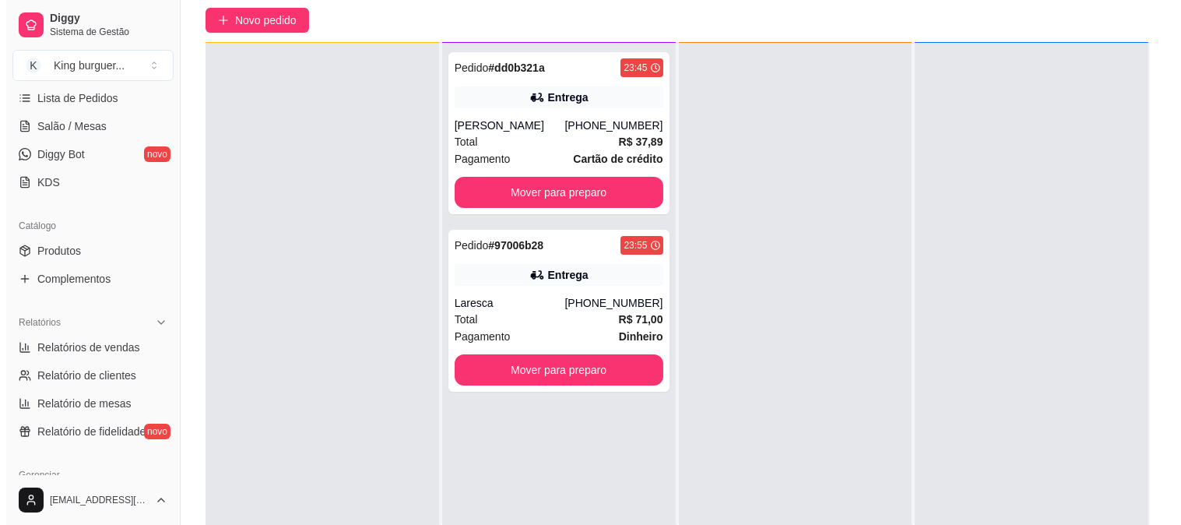
scroll to position [237, 0]
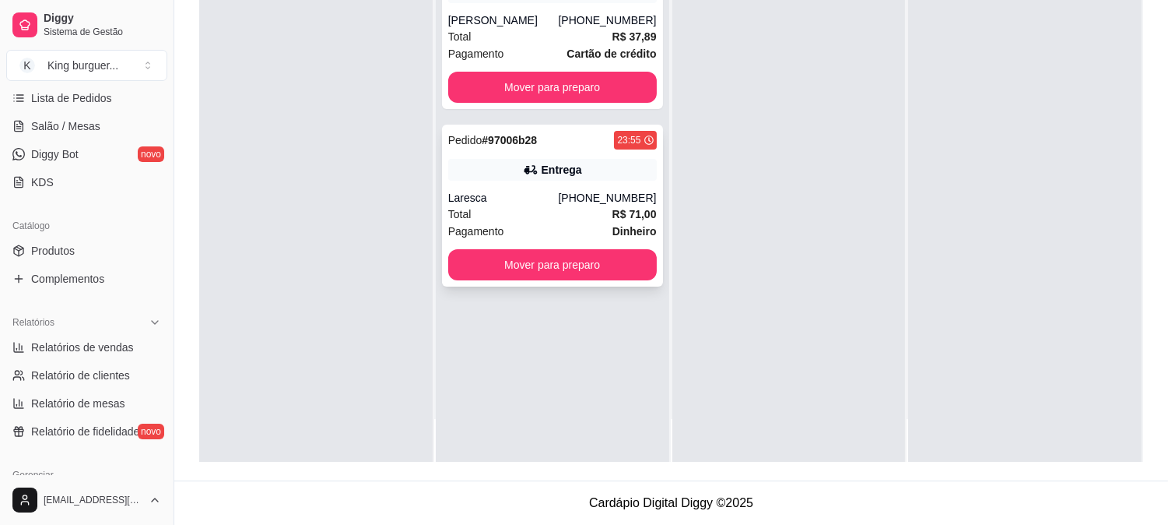
click at [574, 167] on div "Entrega" at bounding box center [562, 170] width 40 height 16
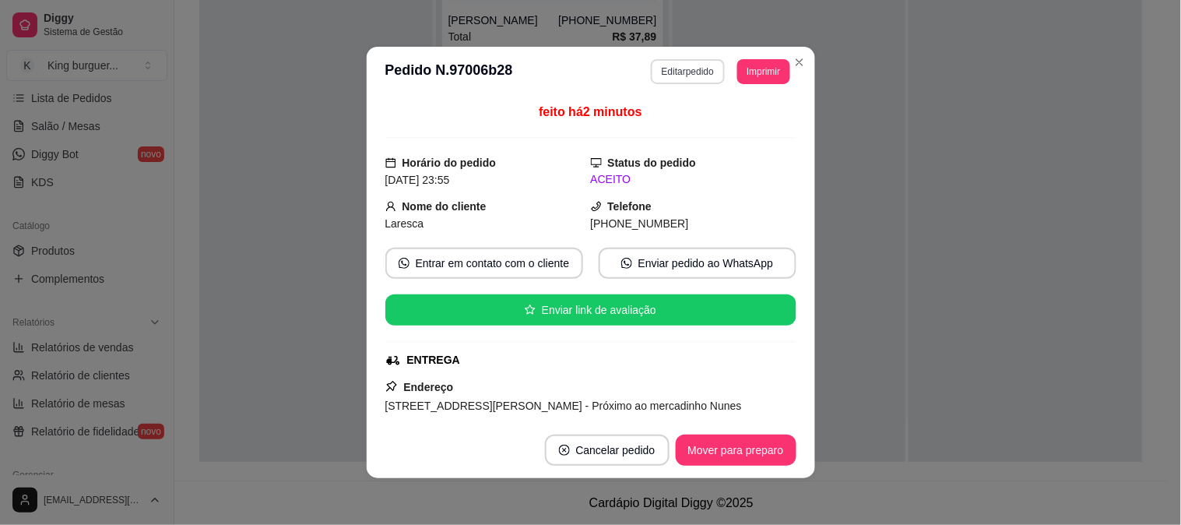
click at [694, 78] on button "Editar pedido" at bounding box center [688, 71] width 74 height 25
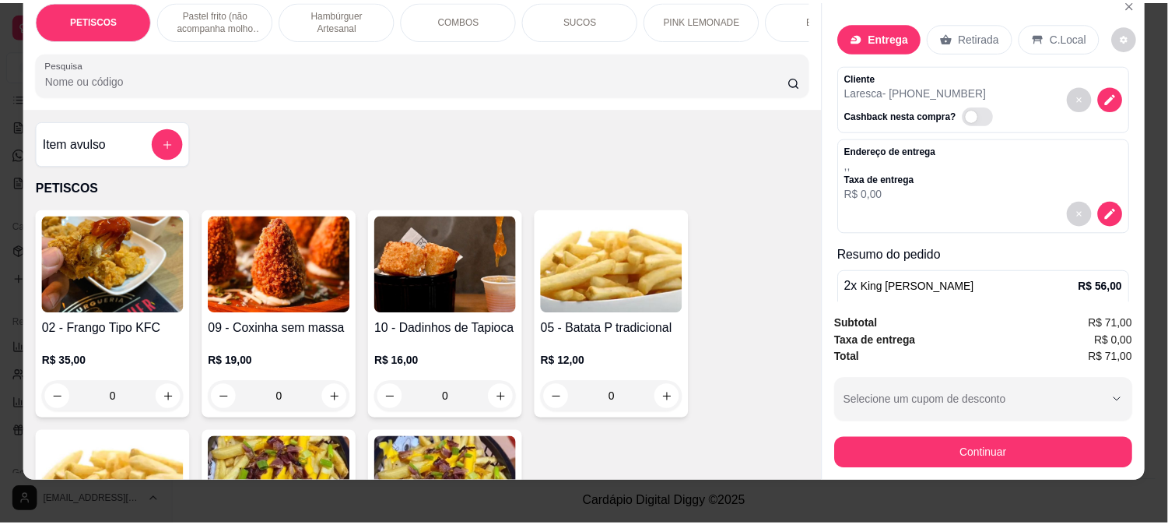
scroll to position [40, 0]
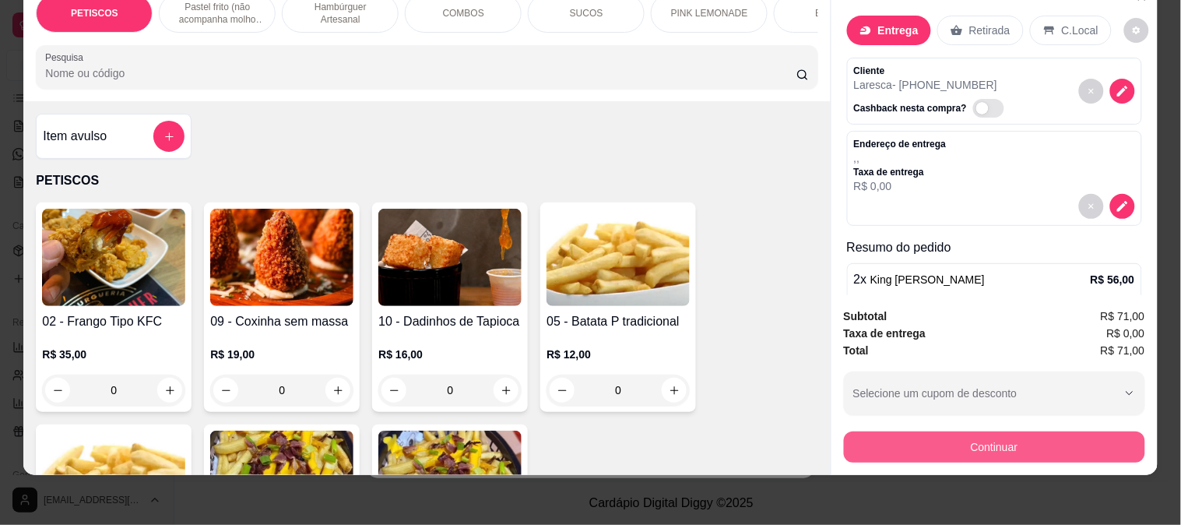
click at [953, 444] on button "Continuar" at bounding box center [994, 446] width 301 height 31
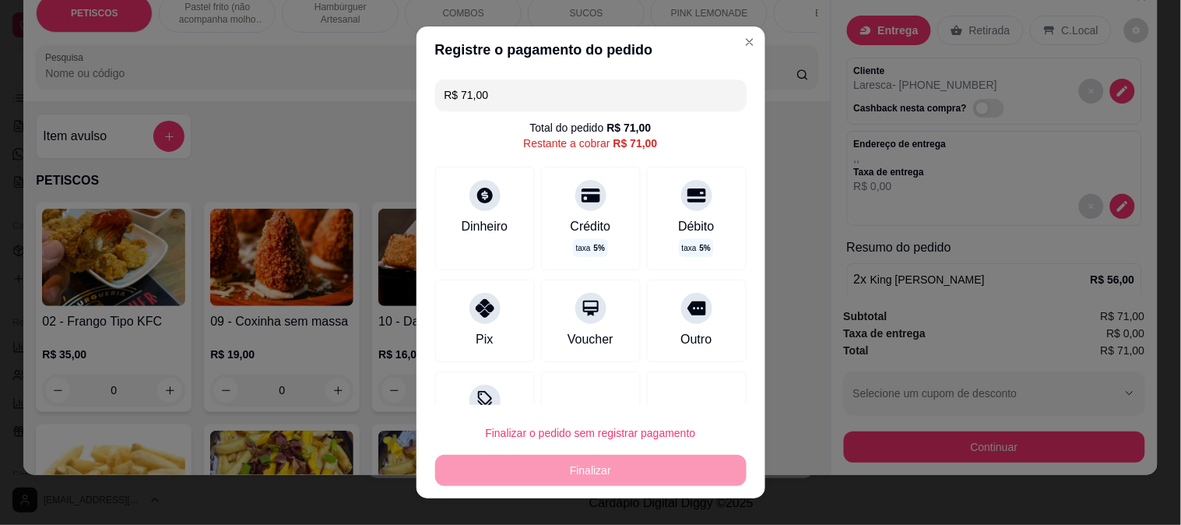
drag, startPoint x: 504, startPoint y: 90, endPoint x: 300, endPoint y: 93, distance: 203.9
click at [356, 103] on div "Registre o pagamento do pedido R$ 71,00 Total do pedido R$ 71,00 Restante a cob…" at bounding box center [590, 262] width 1181 height 525
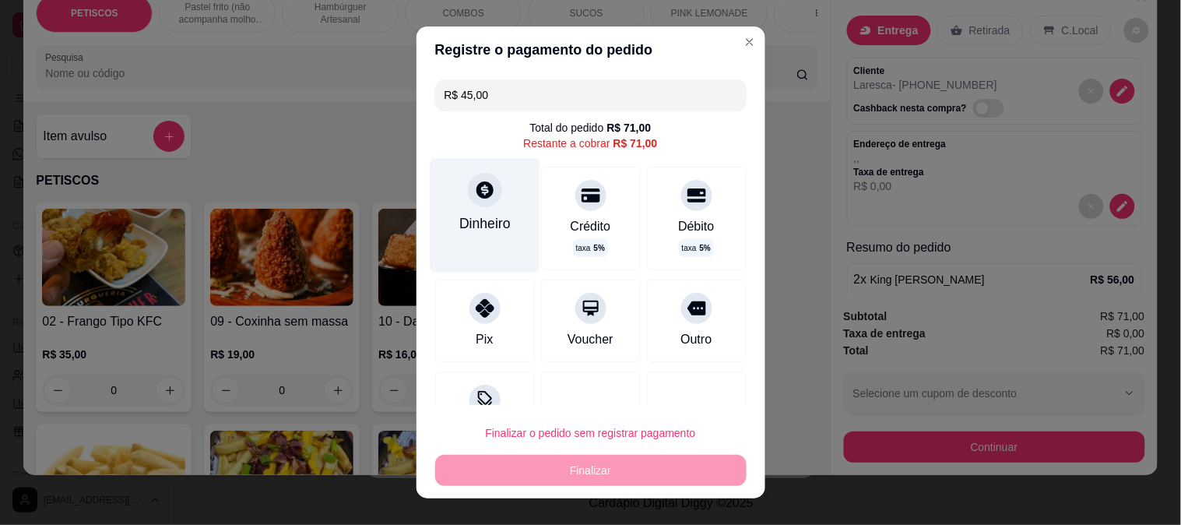
click at [476, 196] on icon at bounding box center [484, 189] width 17 height 17
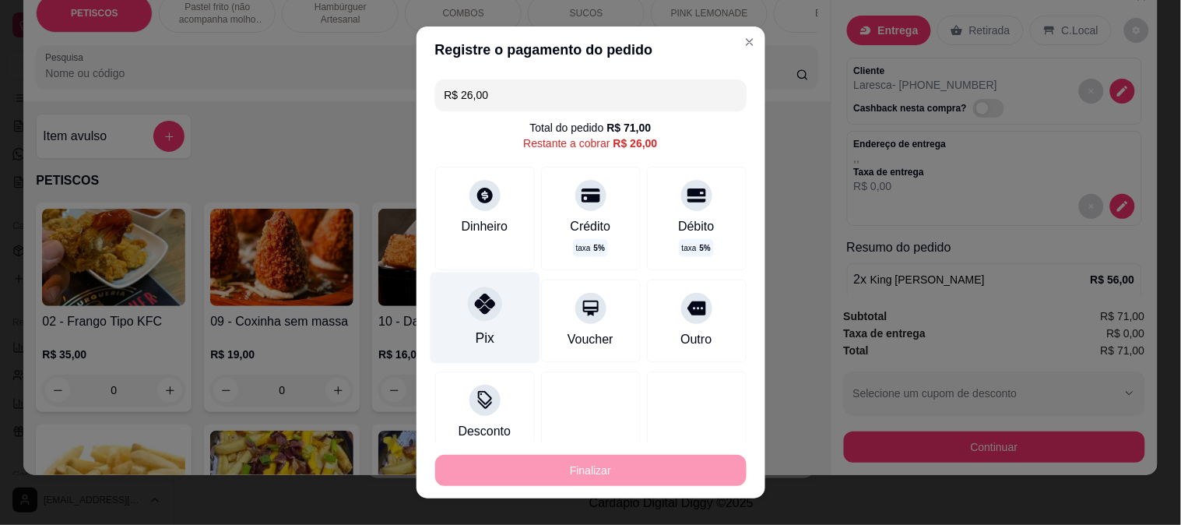
click at [479, 307] on icon at bounding box center [484, 303] width 20 height 20
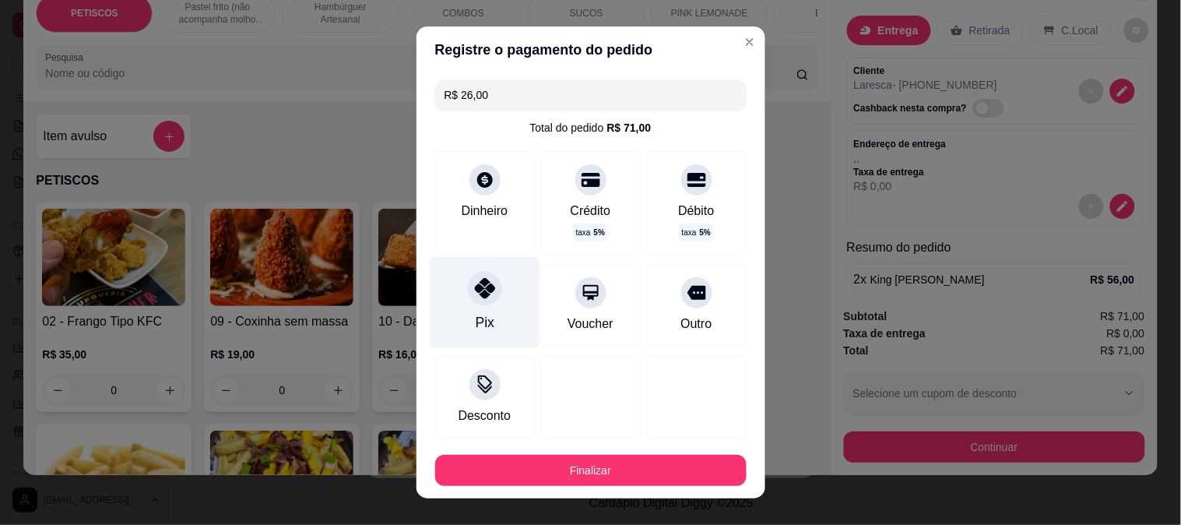
type input "R$ 0,00"
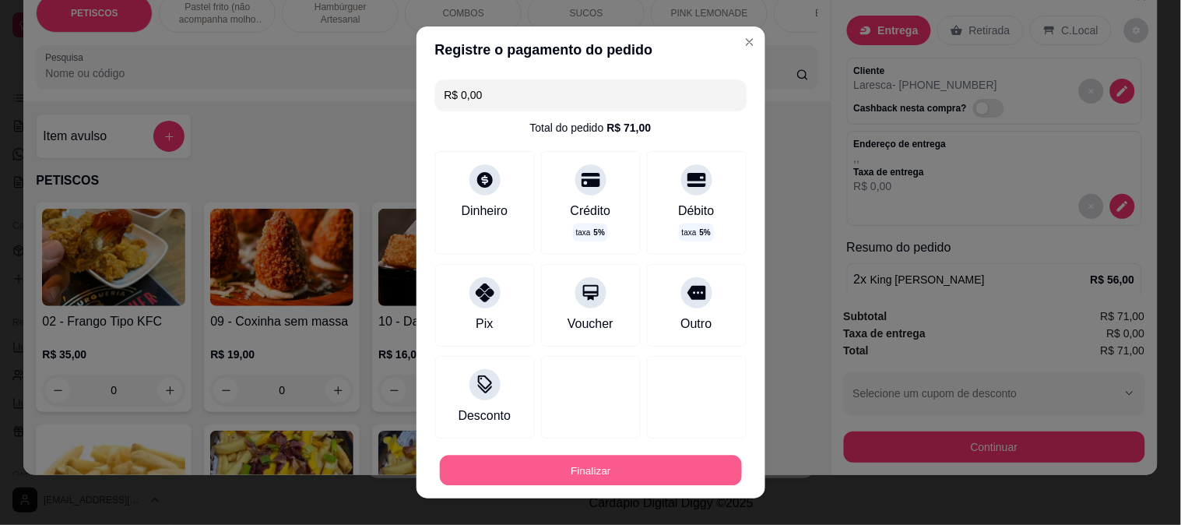
click at [567, 468] on button "Finalizar" at bounding box center [591, 470] width 302 height 30
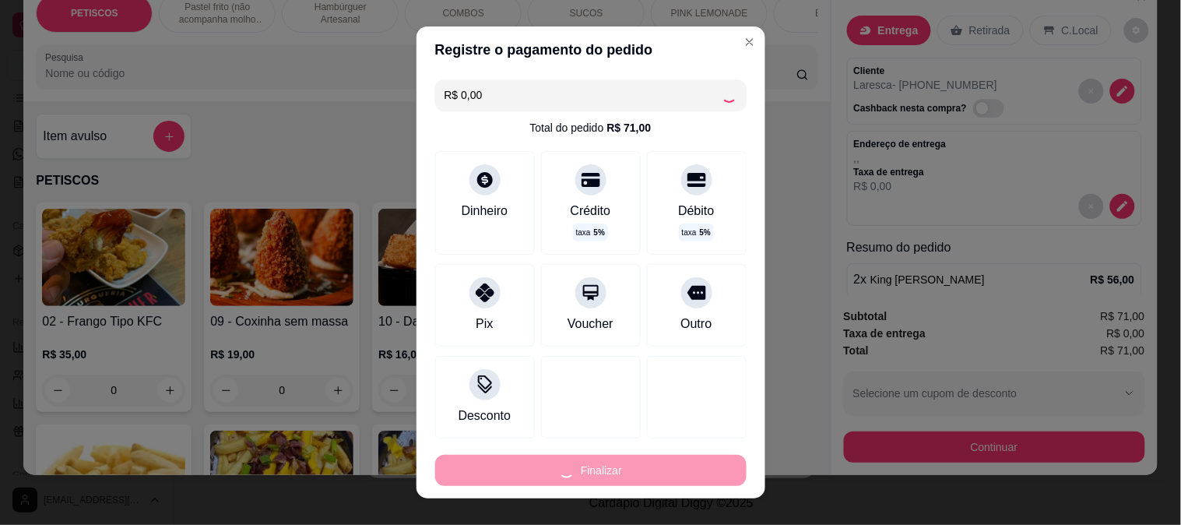
type input "0"
type input "-R$ 71,00"
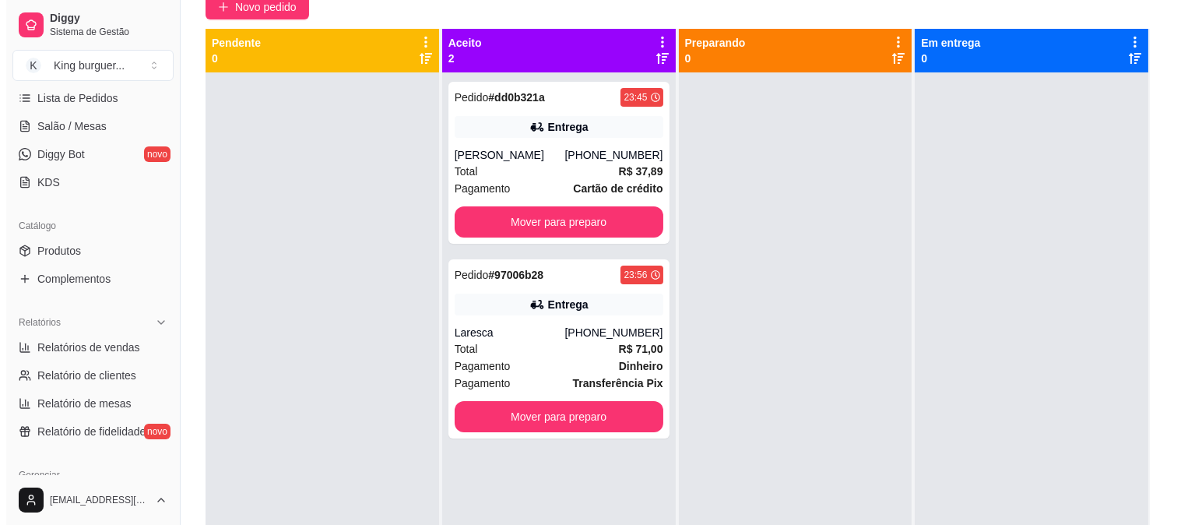
scroll to position [0, 0]
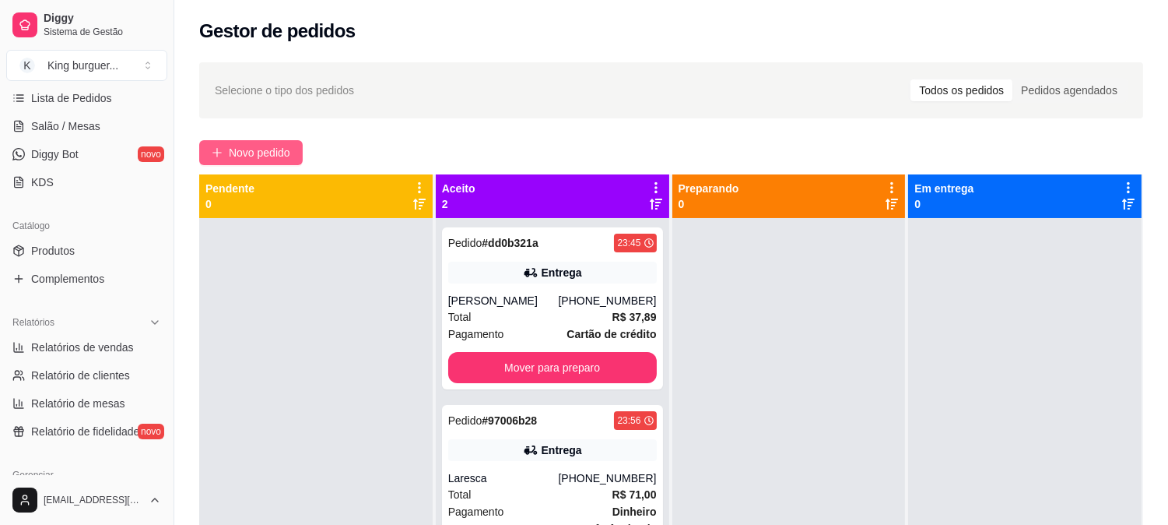
click at [286, 151] on span "Novo pedido" at bounding box center [259, 152] width 61 height 17
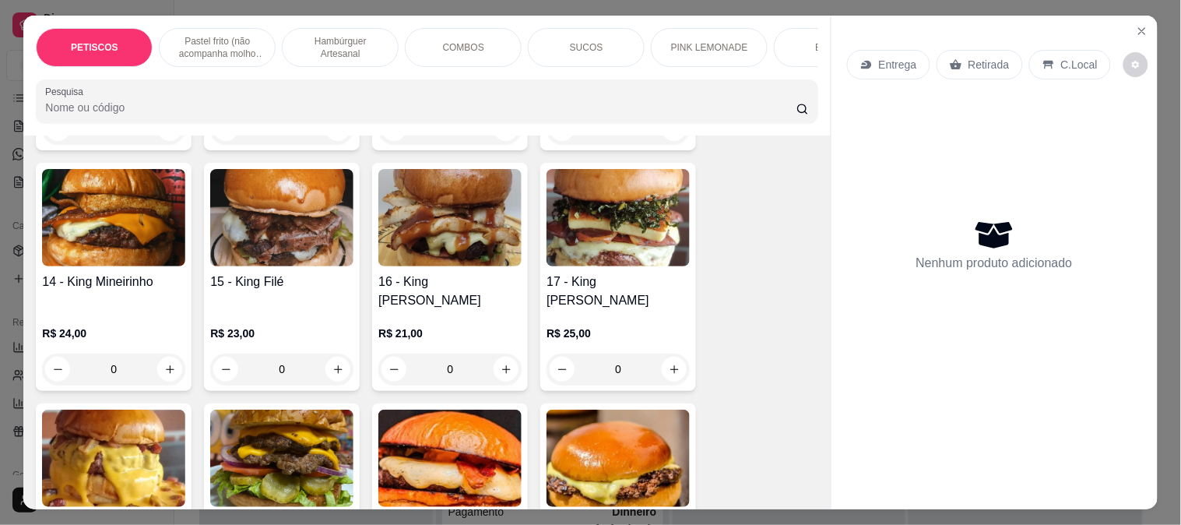
scroll to position [1902, 0]
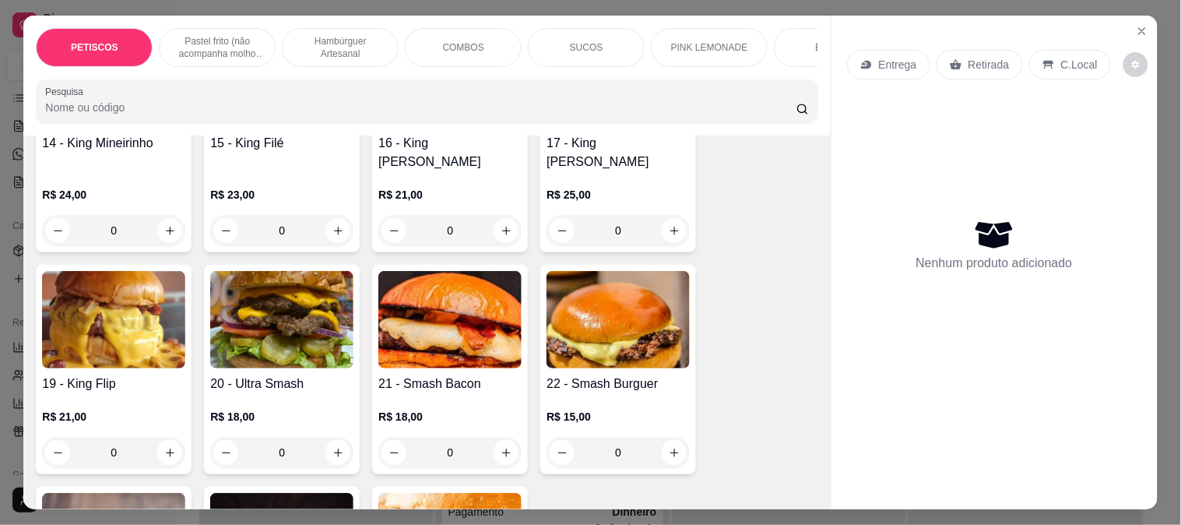
click at [285, 293] on img at bounding box center [281, 319] width 143 height 97
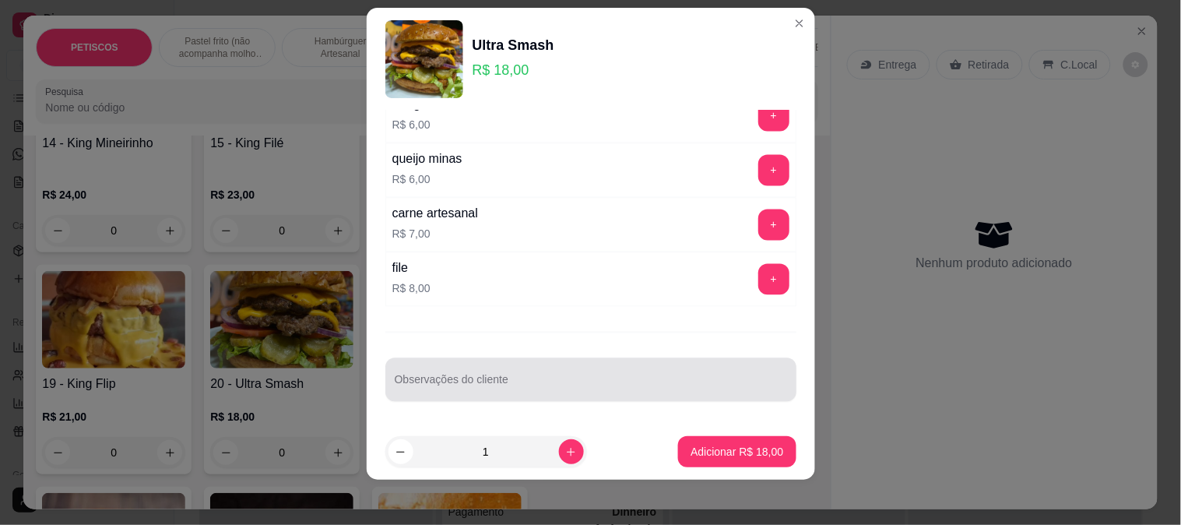
scroll to position [23, 0]
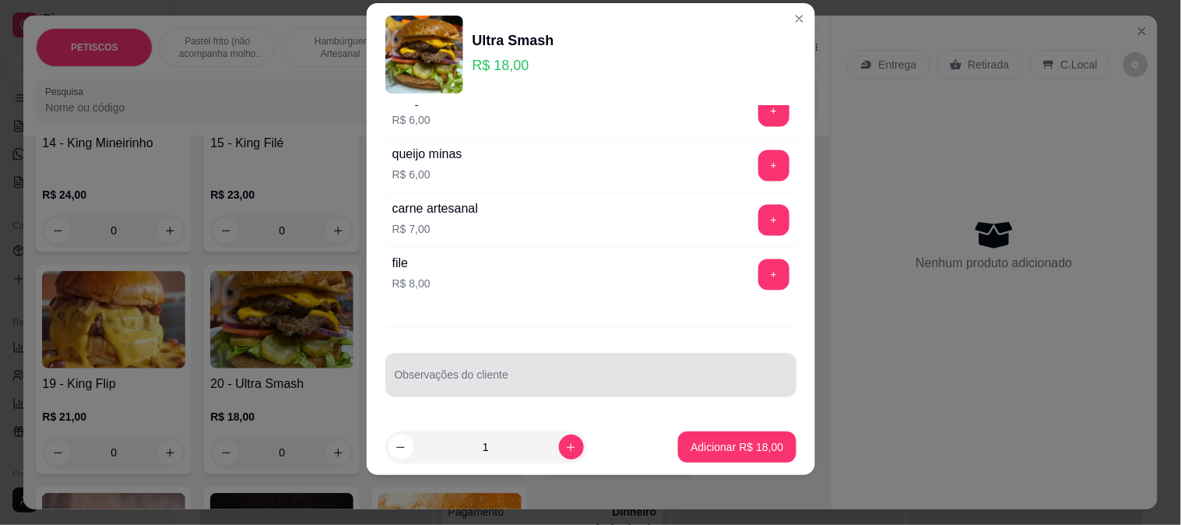
click at [446, 374] on div at bounding box center [591, 375] width 392 height 31
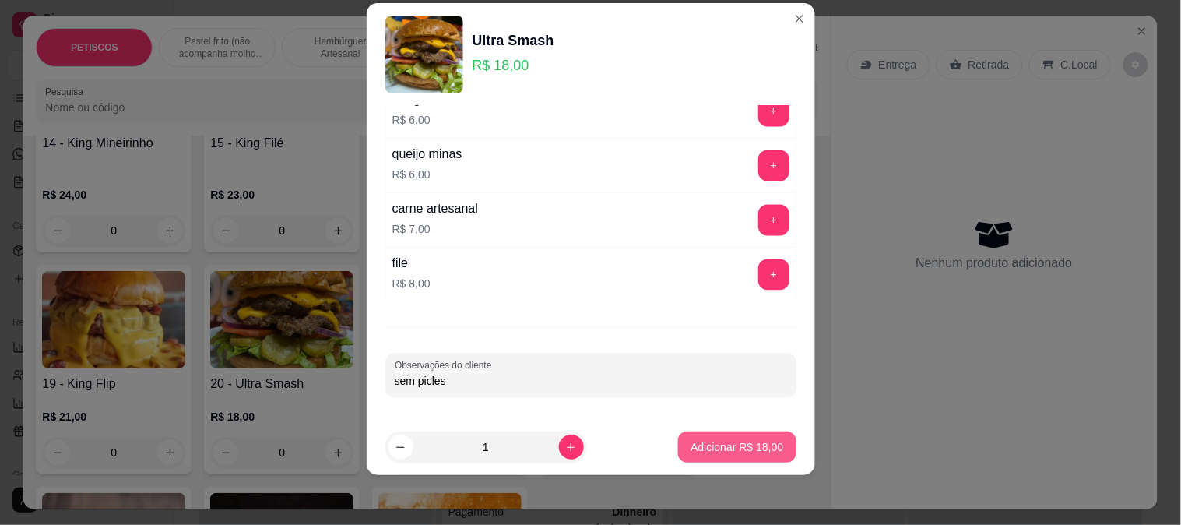
type input "sem picles"
click at [705, 444] on p "Adicionar R$ 18,00" at bounding box center [736, 447] width 93 height 16
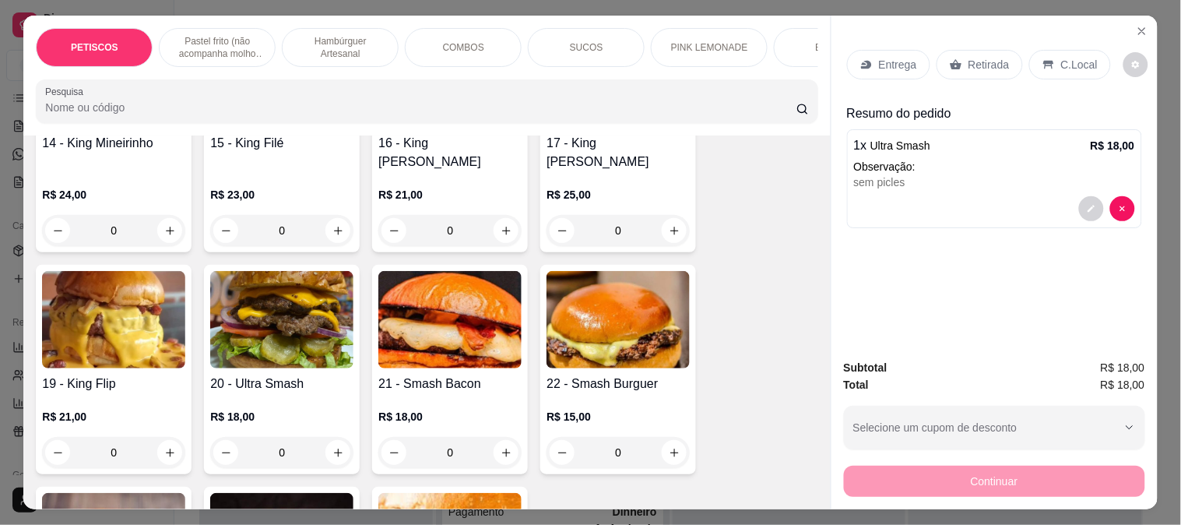
click at [896, 57] on p "Entrega" at bounding box center [898, 65] width 38 height 16
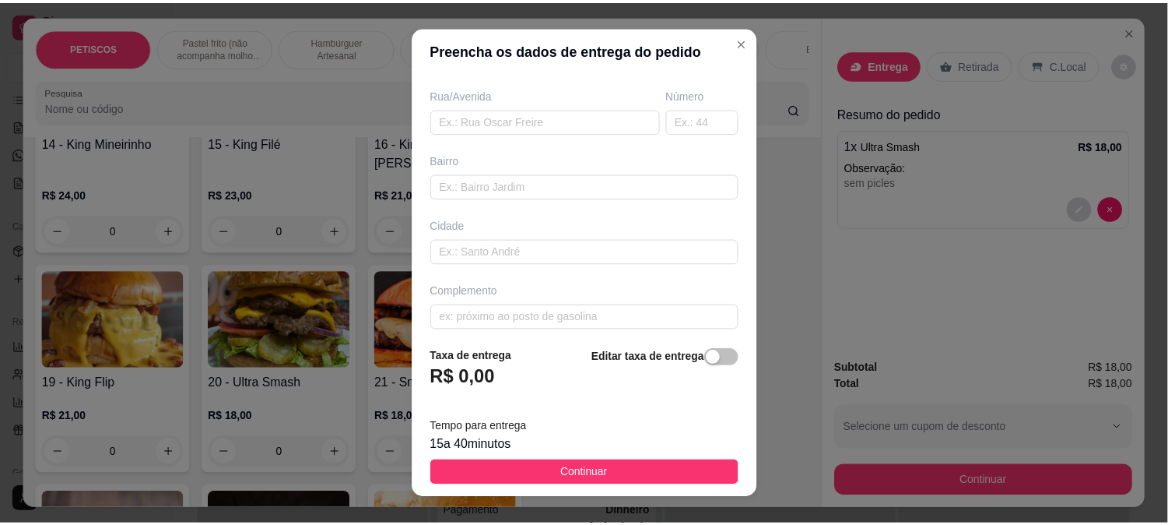
scroll to position [259, 0]
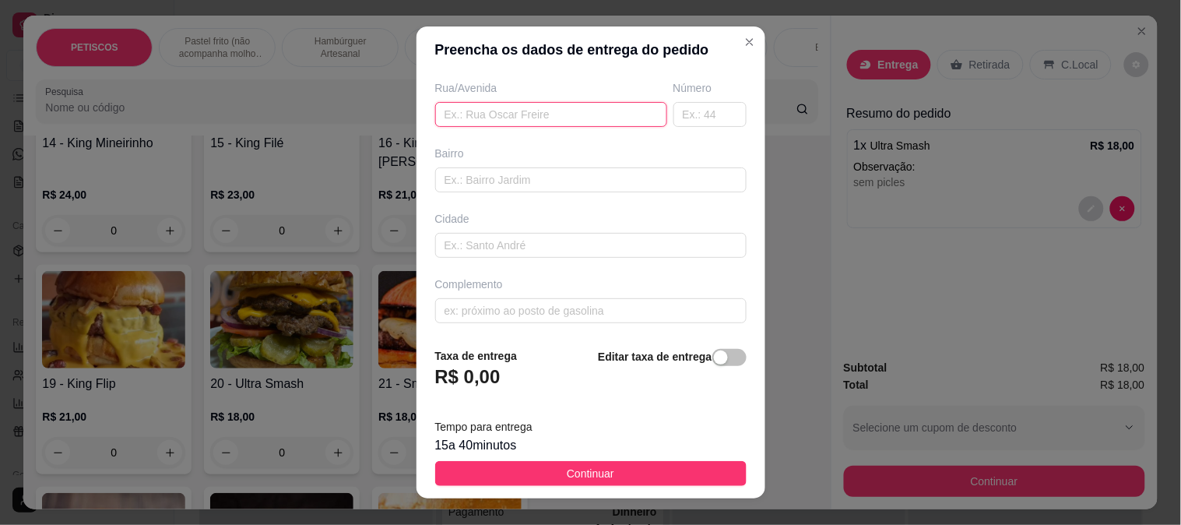
click at [439, 111] on input "text" at bounding box center [551, 114] width 232 height 25
paste input "[STREET_ADDRESS]"
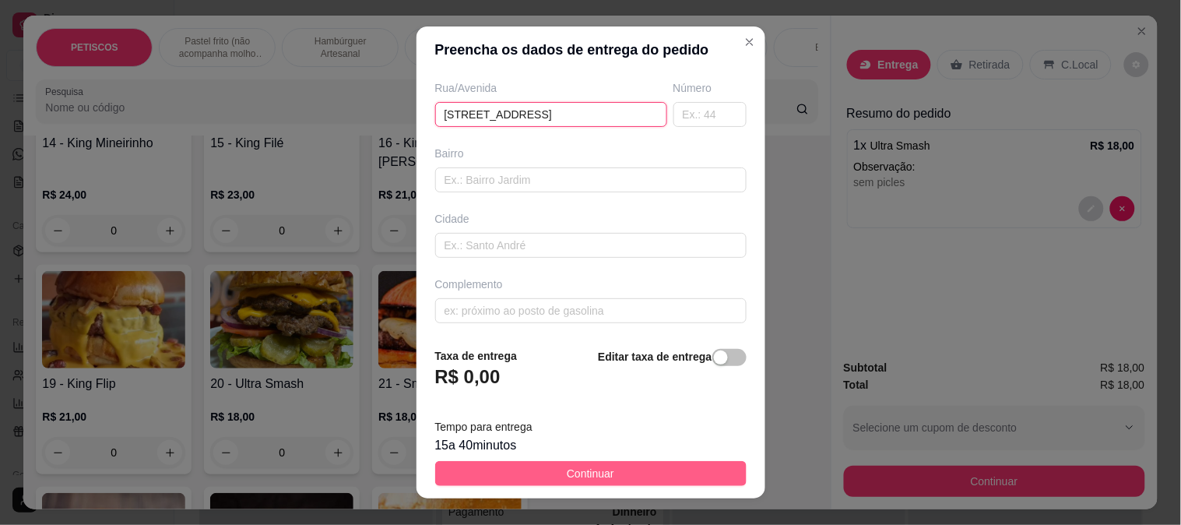
type input "[STREET_ADDRESS]"
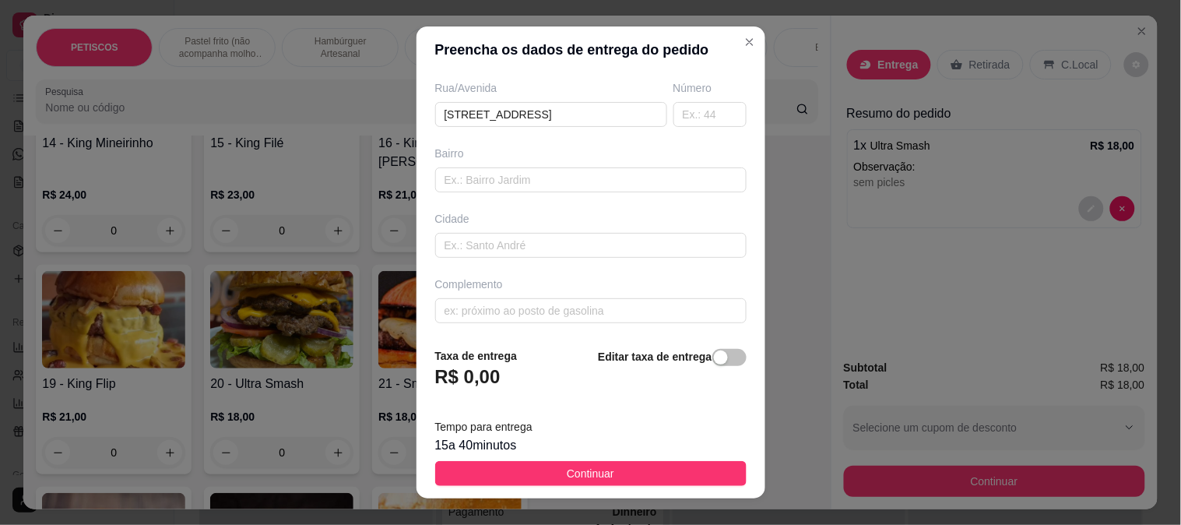
click at [608, 472] on button "Continuar" at bounding box center [590, 473] width 311 height 25
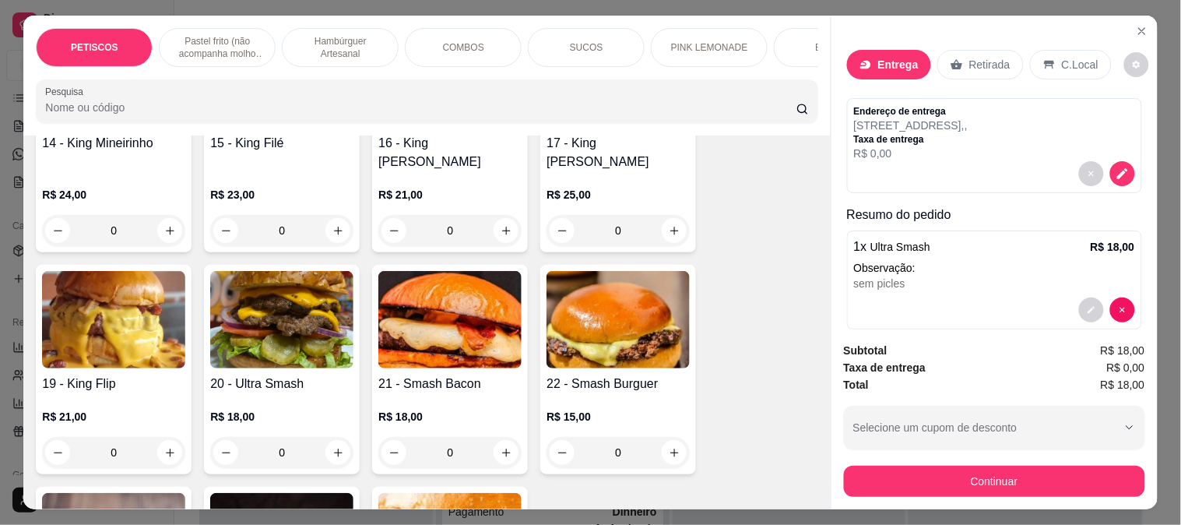
click at [995, 475] on button "Continuar" at bounding box center [994, 480] width 301 height 31
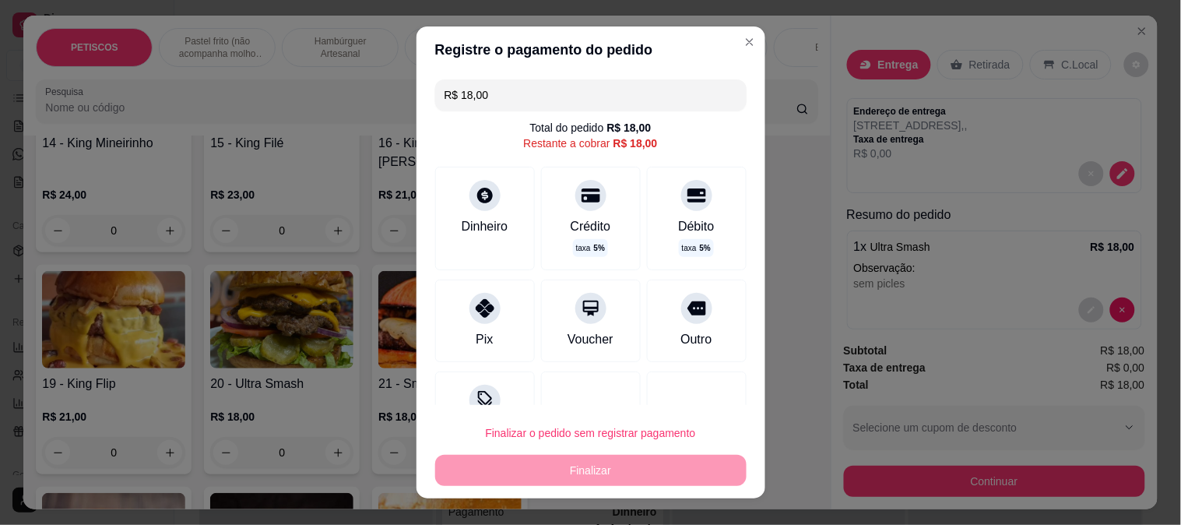
drag, startPoint x: 448, startPoint y: 90, endPoint x: 374, endPoint y: 89, distance: 73.9
click at [374, 89] on div "Registre o pagamento do pedido R$ 18,00 Total do pedido R$ 18,00 Restante a cob…" at bounding box center [590, 262] width 1181 height 525
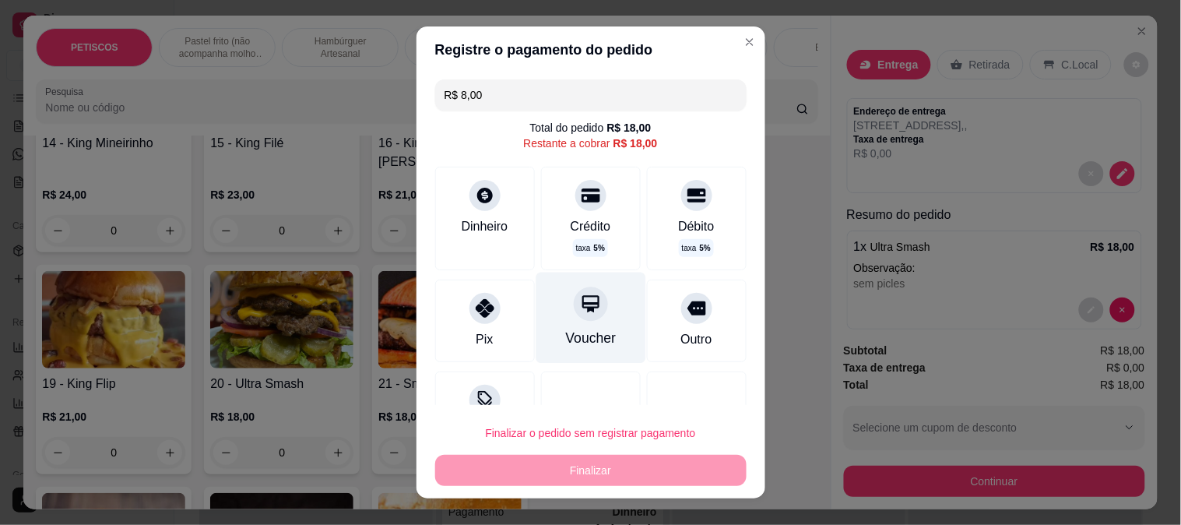
drag, startPoint x: 478, startPoint y: 314, endPoint x: 530, endPoint y: 328, distance: 54.0
click at [478, 313] on icon at bounding box center [484, 308] width 19 height 19
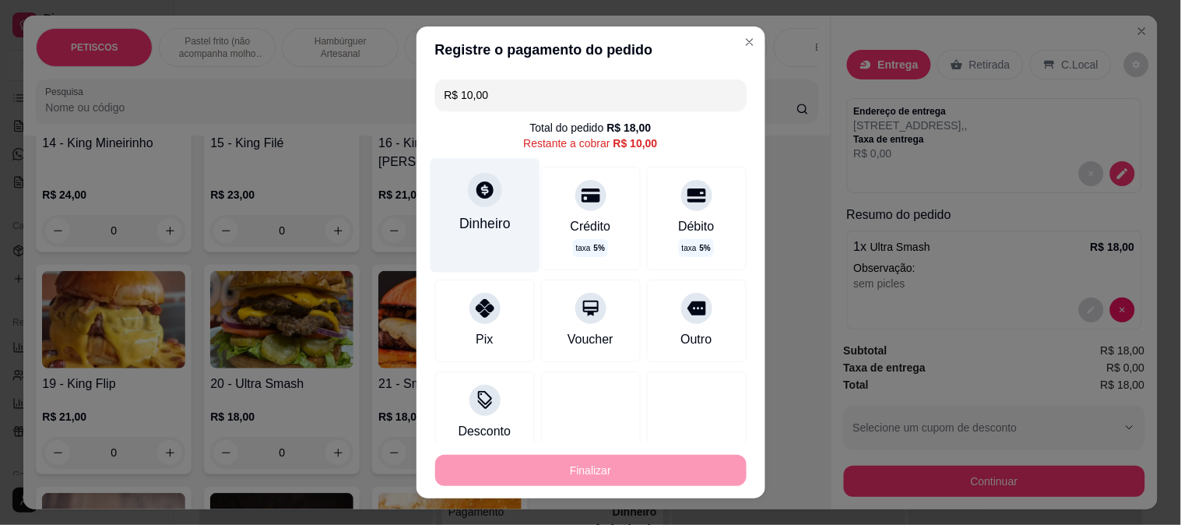
click at [474, 181] on icon at bounding box center [484, 190] width 20 height 20
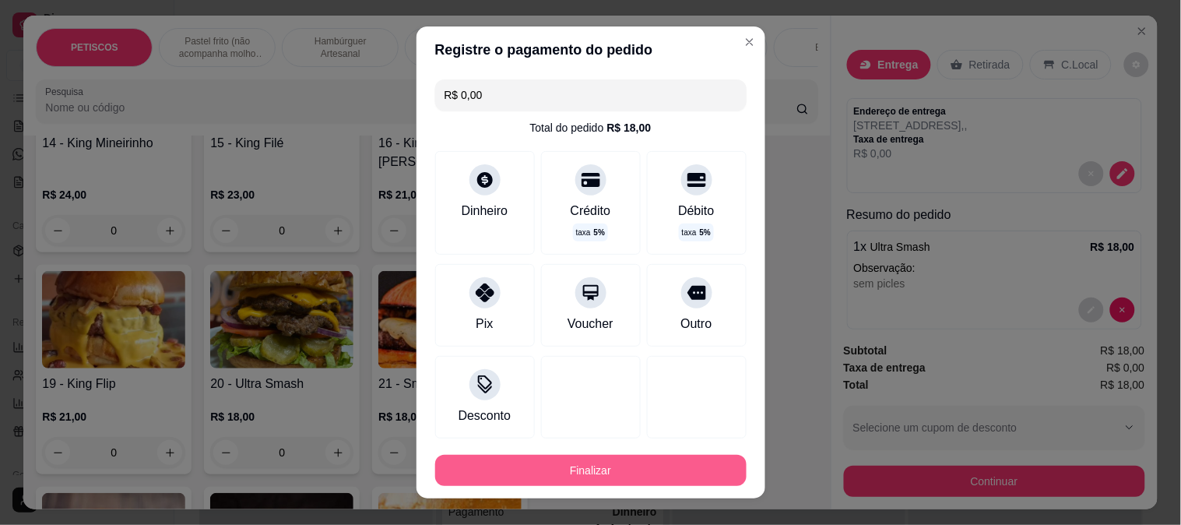
click at [627, 468] on button "Finalizar" at bounding box center [590, 469] width 311 height 31
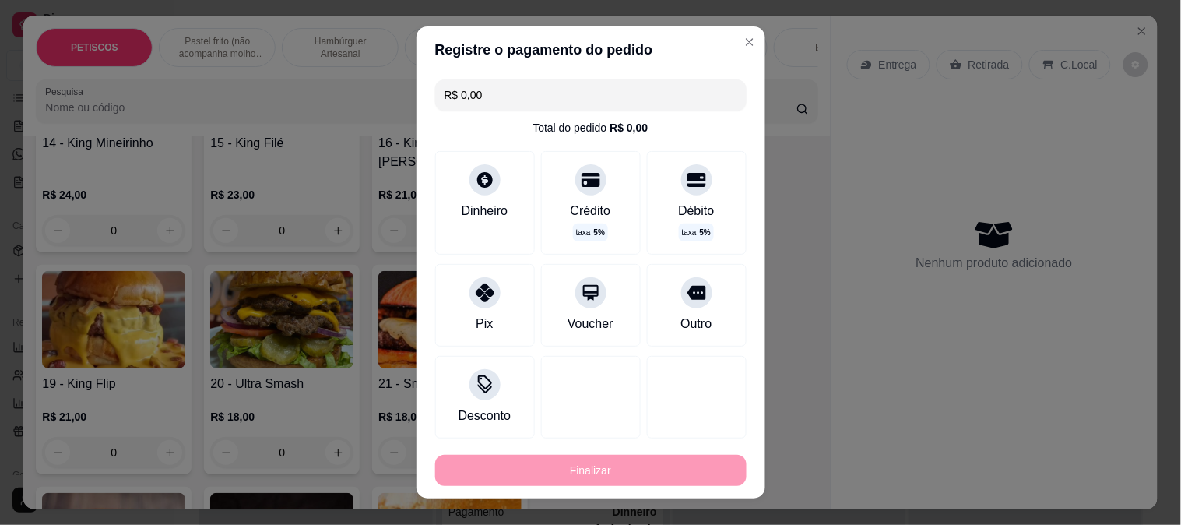
type input "-R$ 18,00"
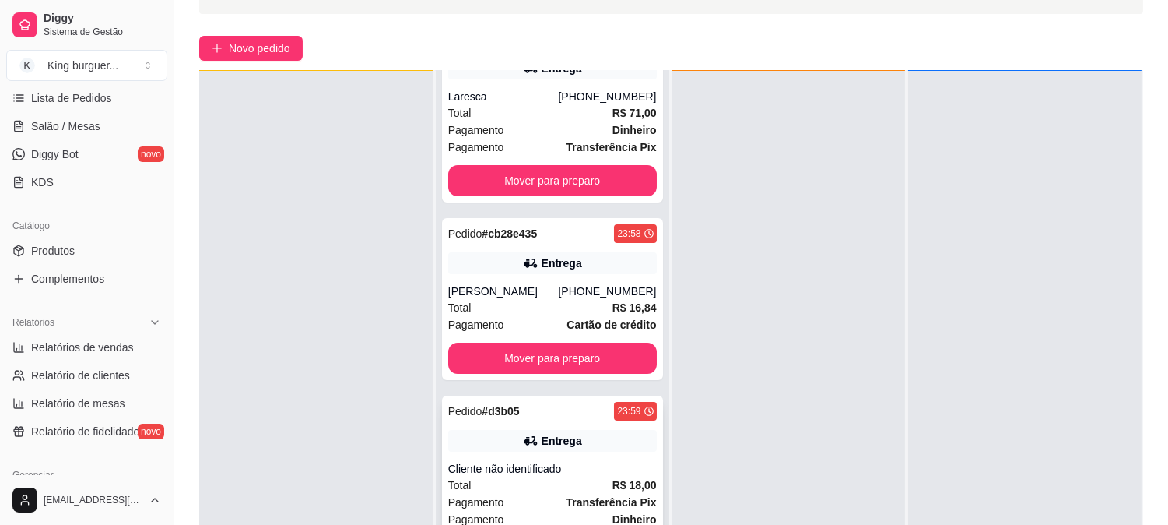
scroll to position [237, 0]
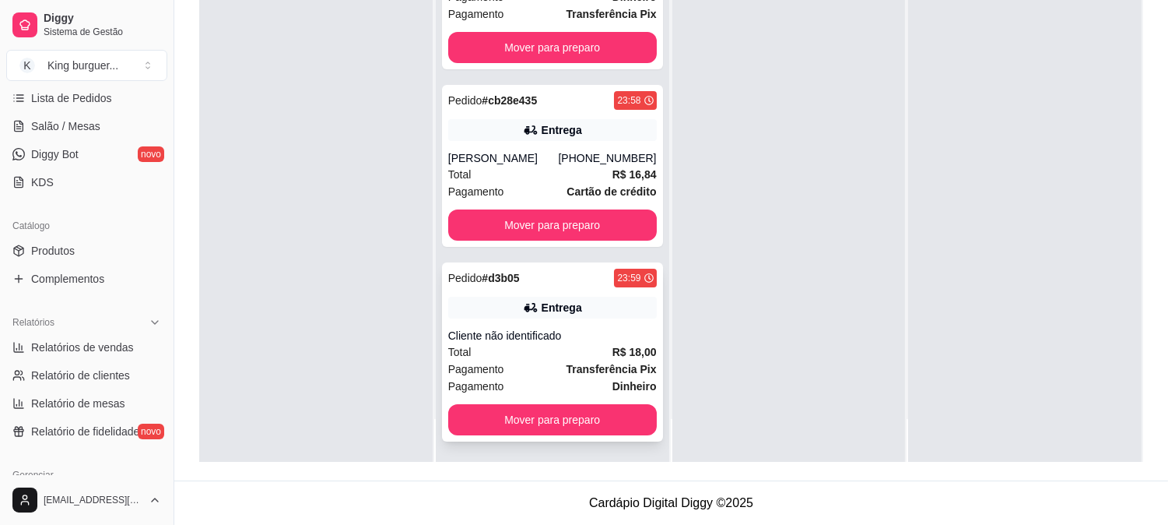
click at [580, 335] on div "Cliente não identificado" at bounding box center [552, 336] width 209 height 16
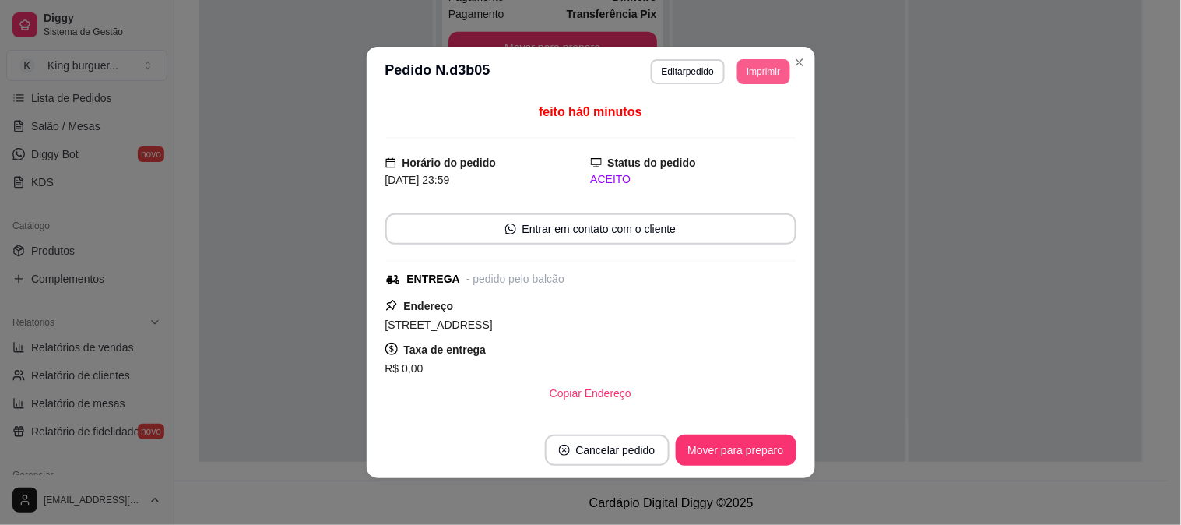
click at [756, 72] on button "Imprimir" at bounding box center [763, 71] width 52 height 25
click at [756, 132] on button "IMPRESSORA" at bounding box center [728, 127] width 113 height 25
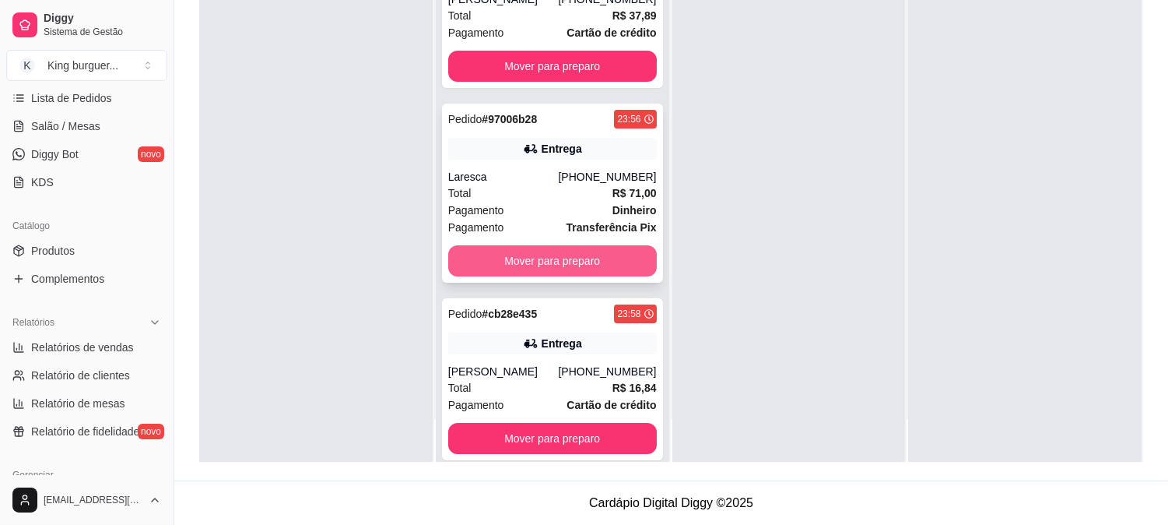
scroll to position [0, 0]
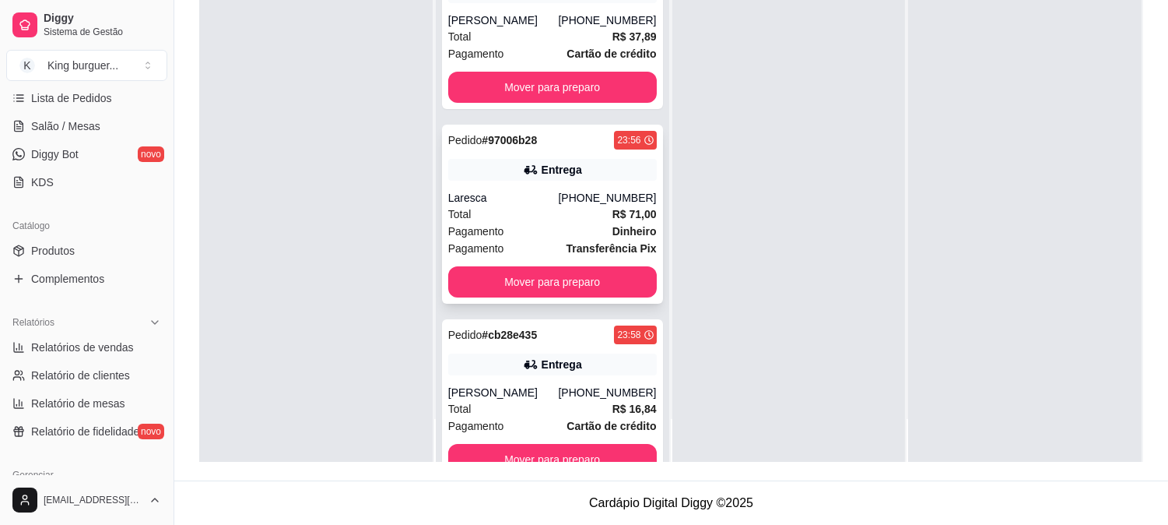
click at [573, 224] on div "Pagamento Dinheiro" at bounding box center [552, 231] width 209 height 17
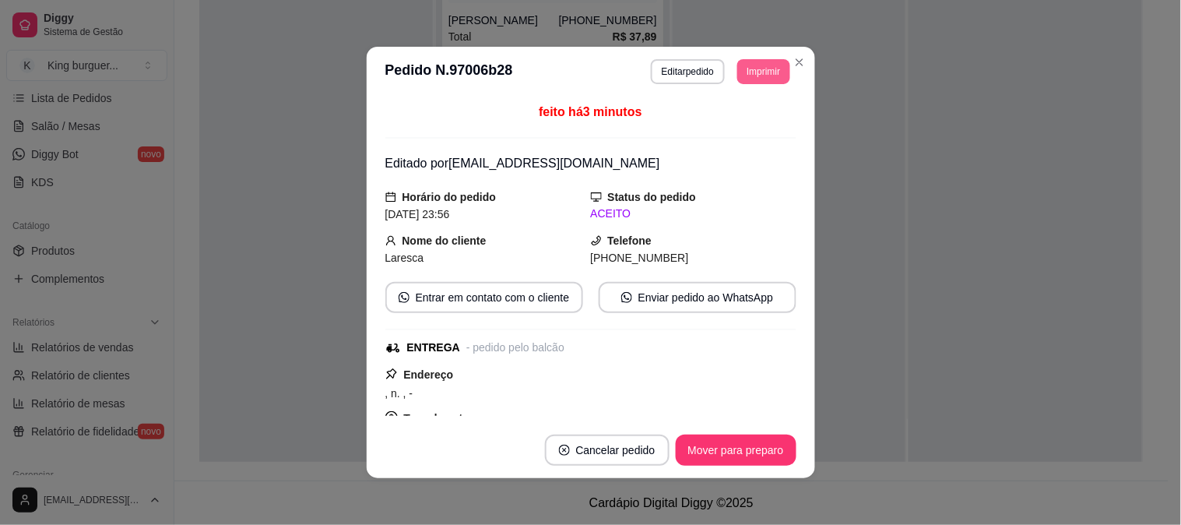
click at [761, 75] on button "Imprimir" at bounding box center [763, 71] width 52 height 25
click at [758, 119] on button "IMPRESSORA" at bounding box center [728, 127] width 109 height 24
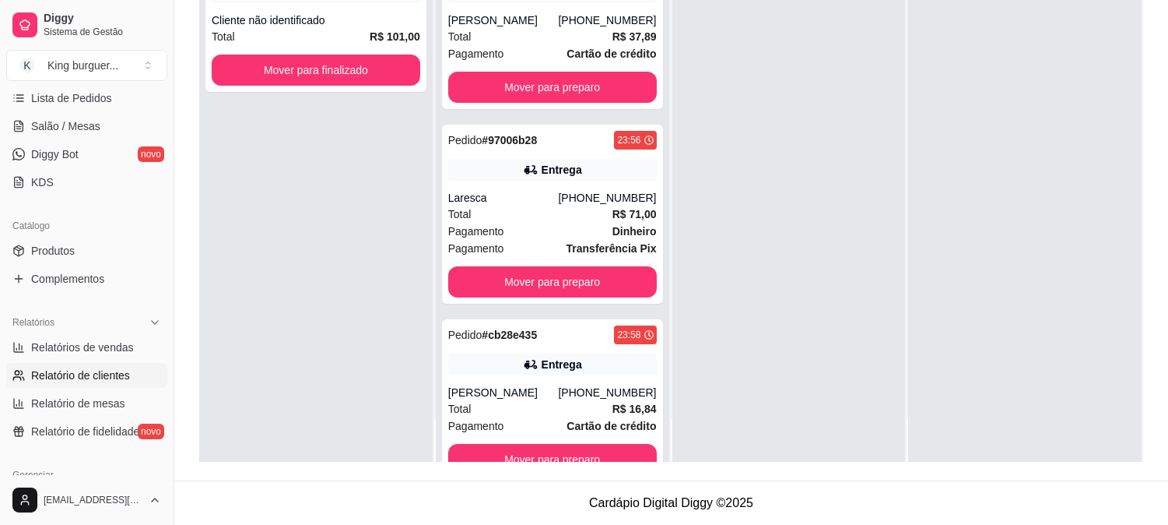
click at [122, 383] on link "Relatório de clientes" at bounding box center [86, 375] width 161 height 25
select select "30"
select select "HIGHEST_TOTAL_SPENT_WITH_ORDERS"
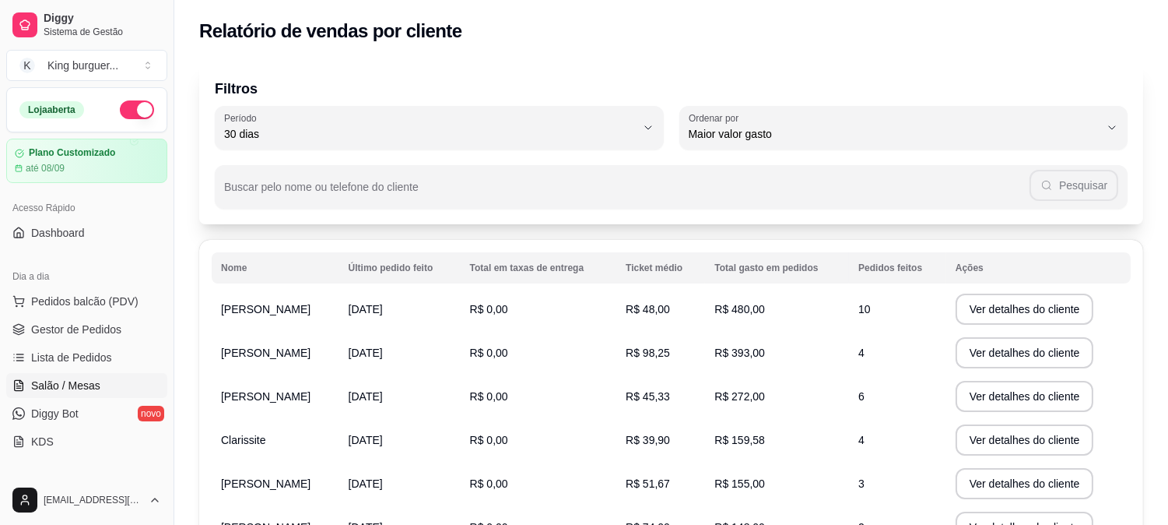
click at [99, 380] on link "Salão / Mesas" at bounding box center [86, 385] width 161 height 25
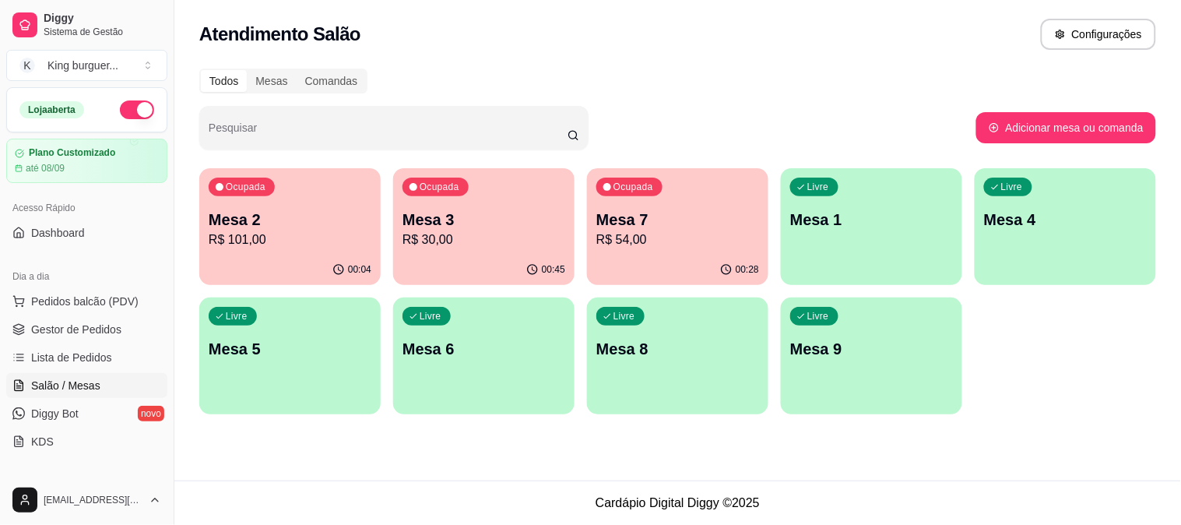
click at [494, 227] on p "Mesa 3" at bounding box center [483, 220] width 163 height 22
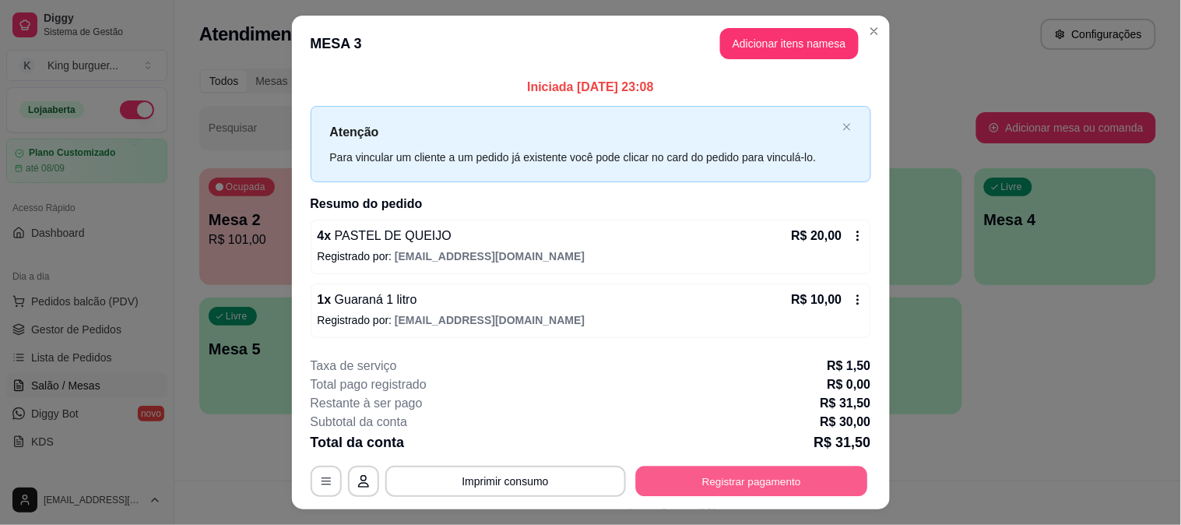
click at [742, 484] on button "Registrar pagamento" at bounding box center [751, 480] width 232 height 30
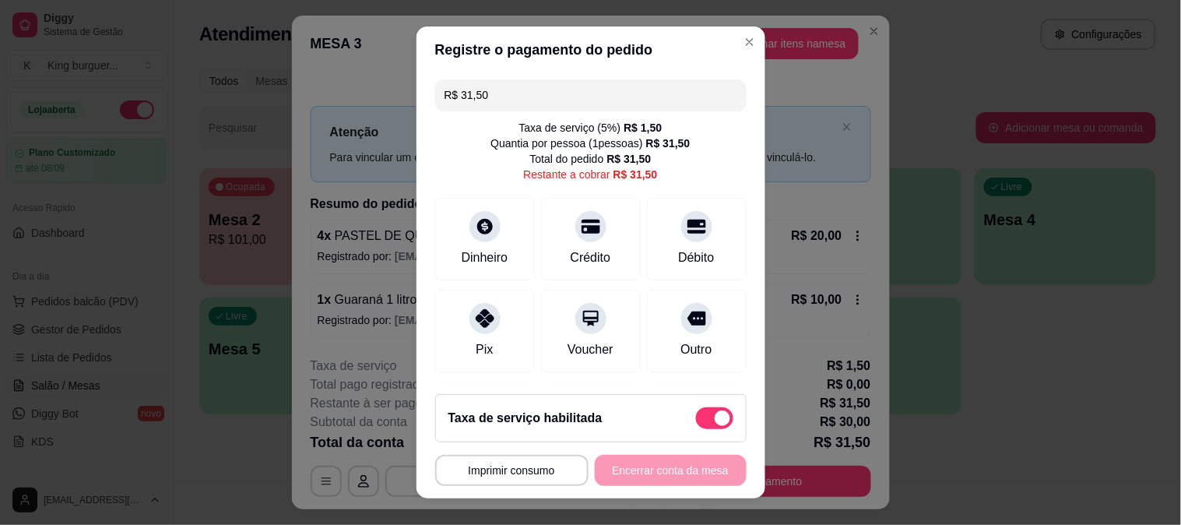
click at [696, 413] on span at bounding box center [714, 418] width 37 height 22
click at [695, 421] on input "checkbox" at bounding box center [700, 426] width 10 height 10
checkbox input "true"
type input "R$ 30,00"
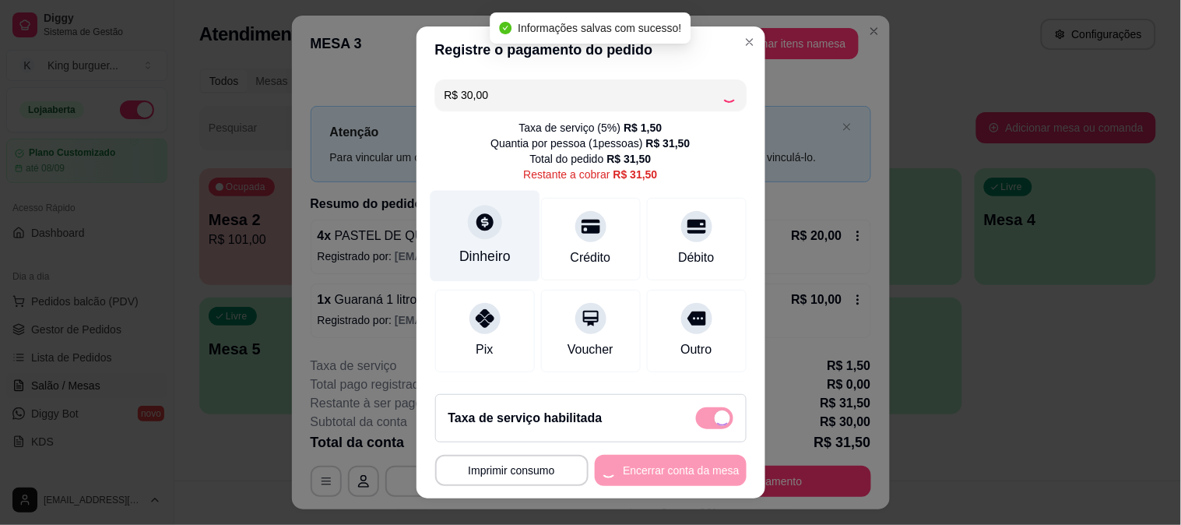
checkbox input "false"
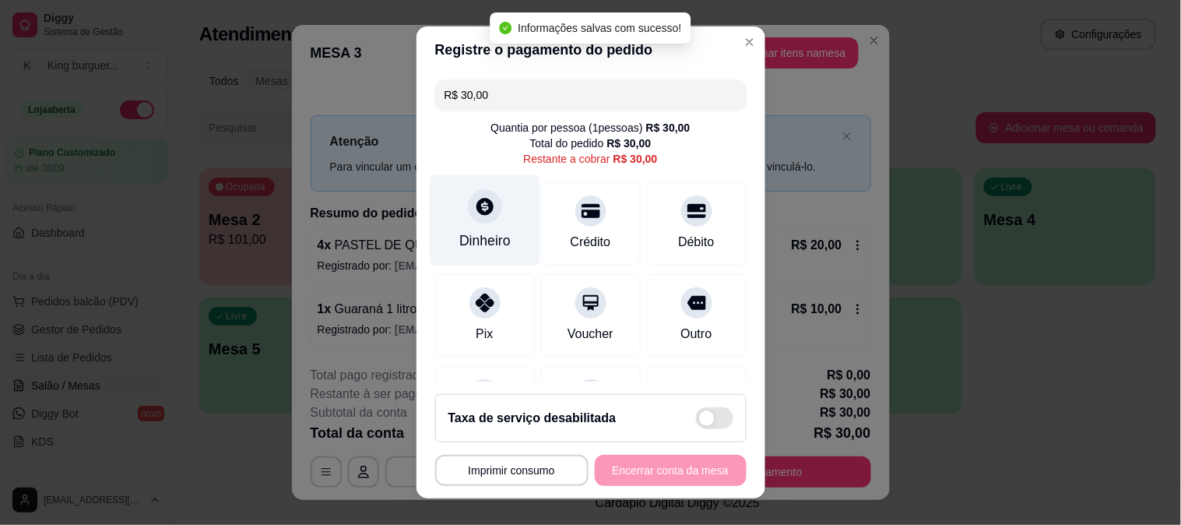
click at [476, 212] on icon at bounding box center [484, 206] width 17 height 17
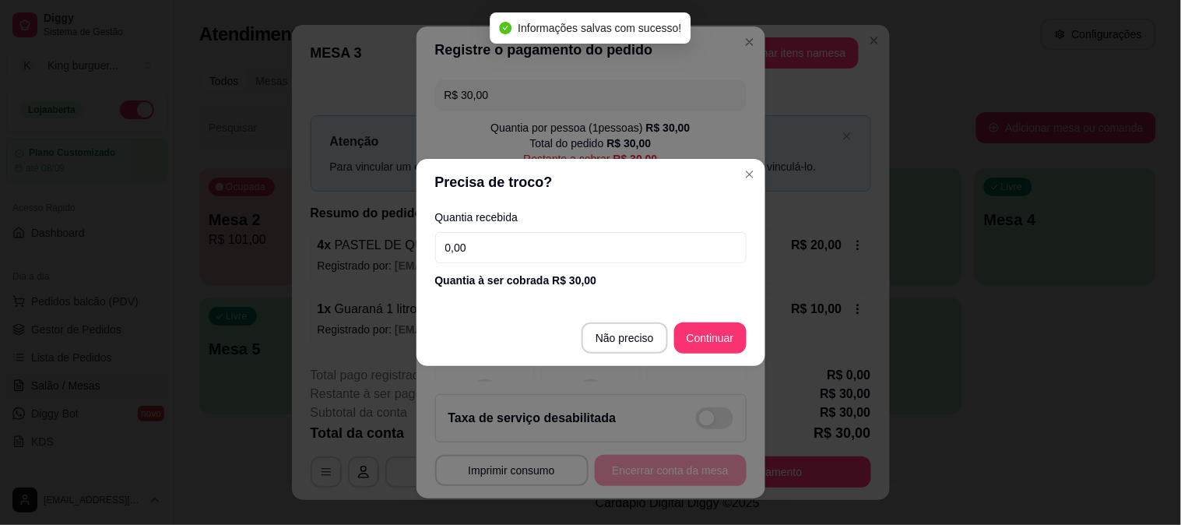
drag, startPoint x: 475, startPoint y: 247, endPoint x: 330, endPoint y: 233, distance: 145.4
click at [368, 247] on div "Precisa de troco? Quantia recebida 0,00 Quantia à ser cobrada R$ 30,00 Não prec…" at bounding box center [590, 262] width 1181 height 525
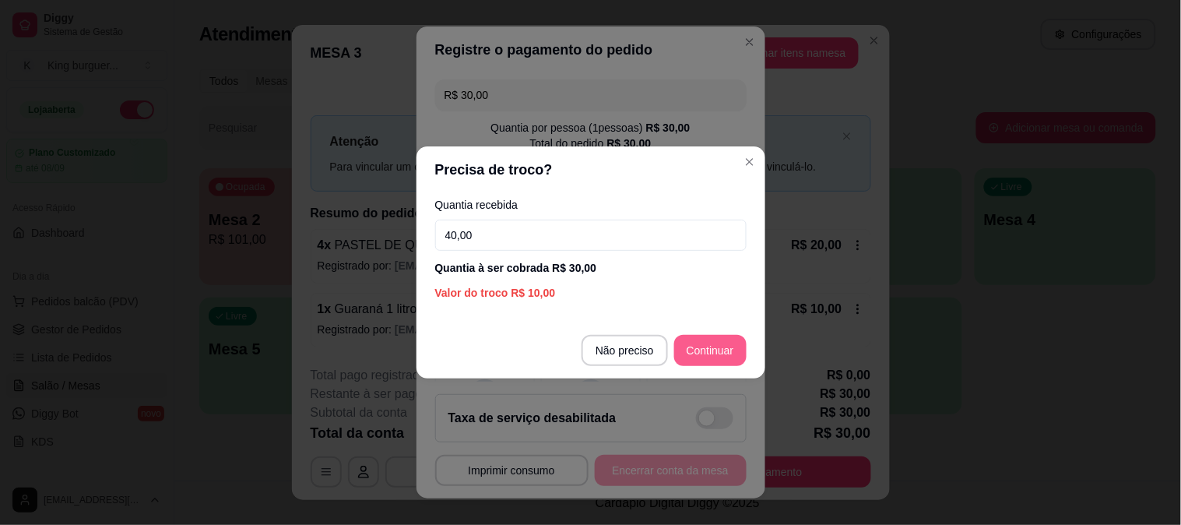
type input "40,00"
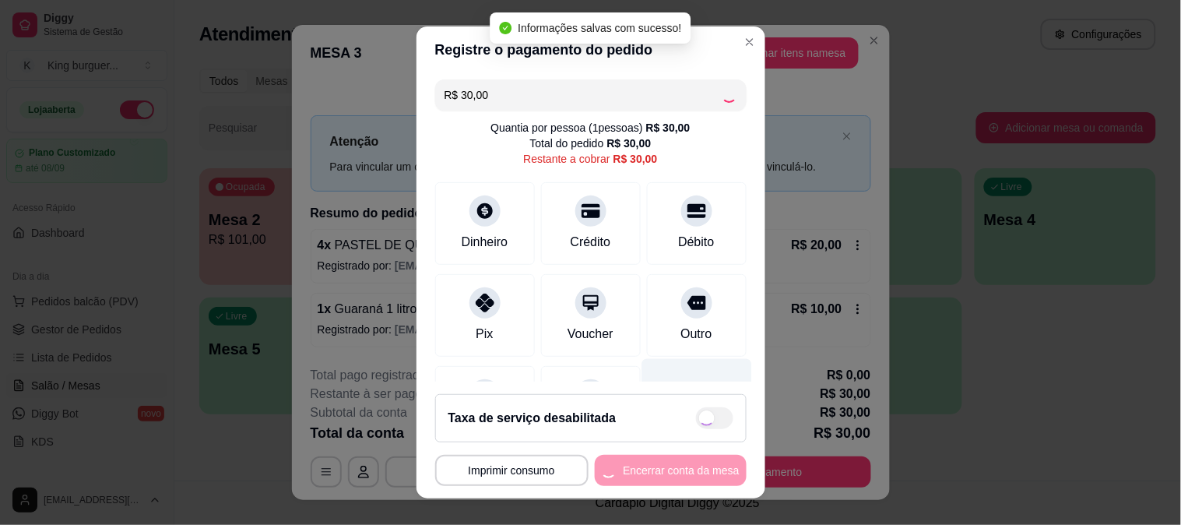
type input "R$ 0,00"
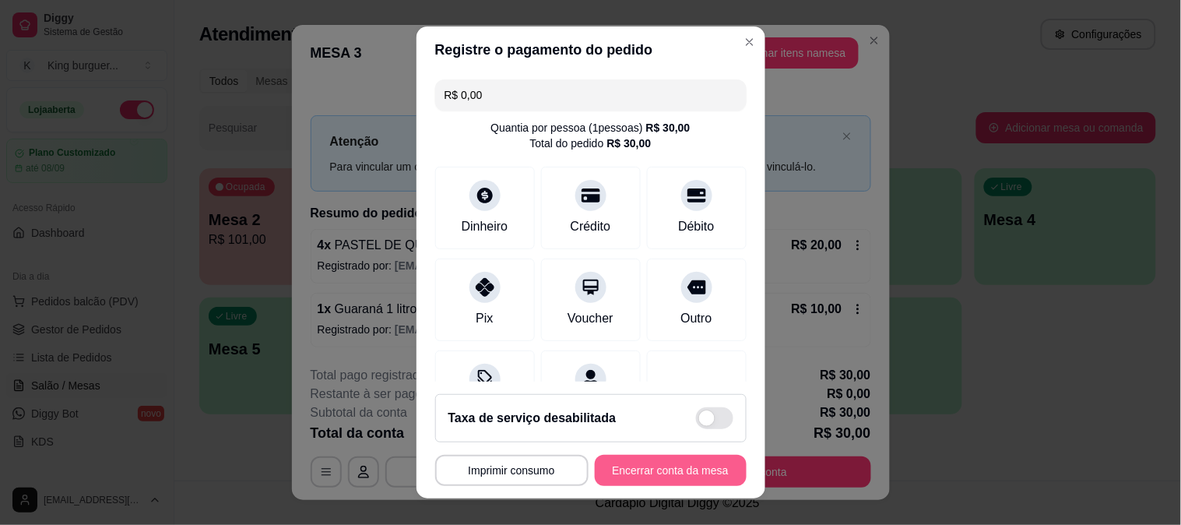
click at [654, 470] on button "Encerrar conta da mesa" at bounding box center [671, 469] width 152 height 31
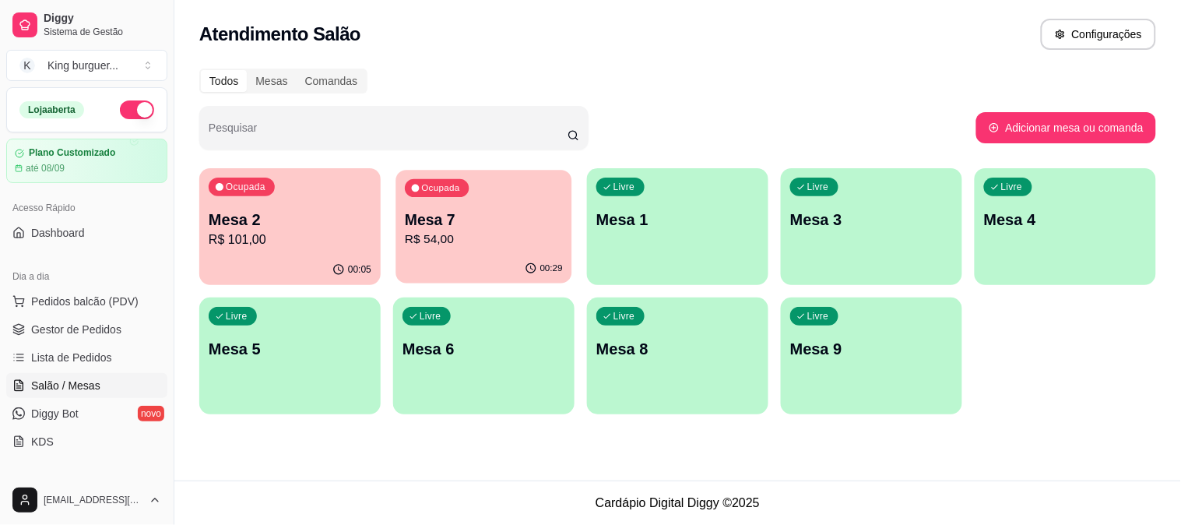
click at [471, 241] on p "R$ 54,00" at bounding box center [484, 239] width 158 height 18
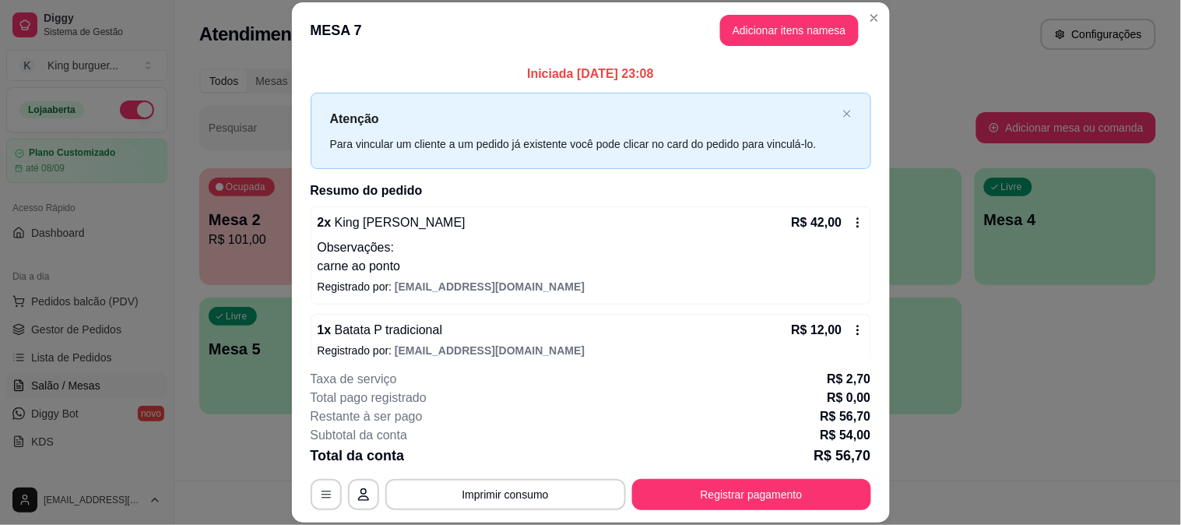
scroll to position [17, 0]
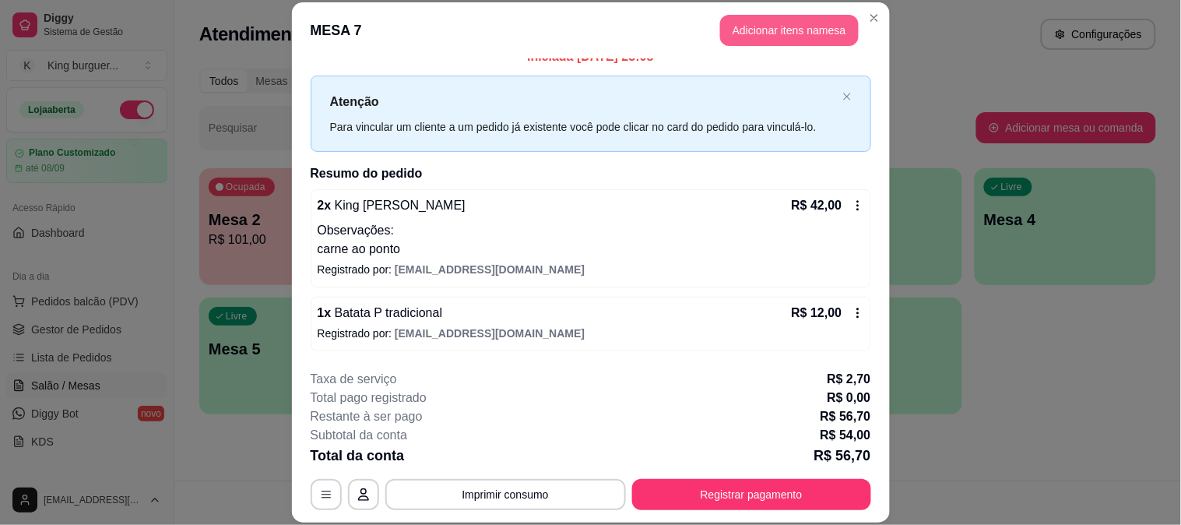
click at [788, 29] on button "Adicionar itens na mesa" at bounding box center [789, 30] width 139 height 31
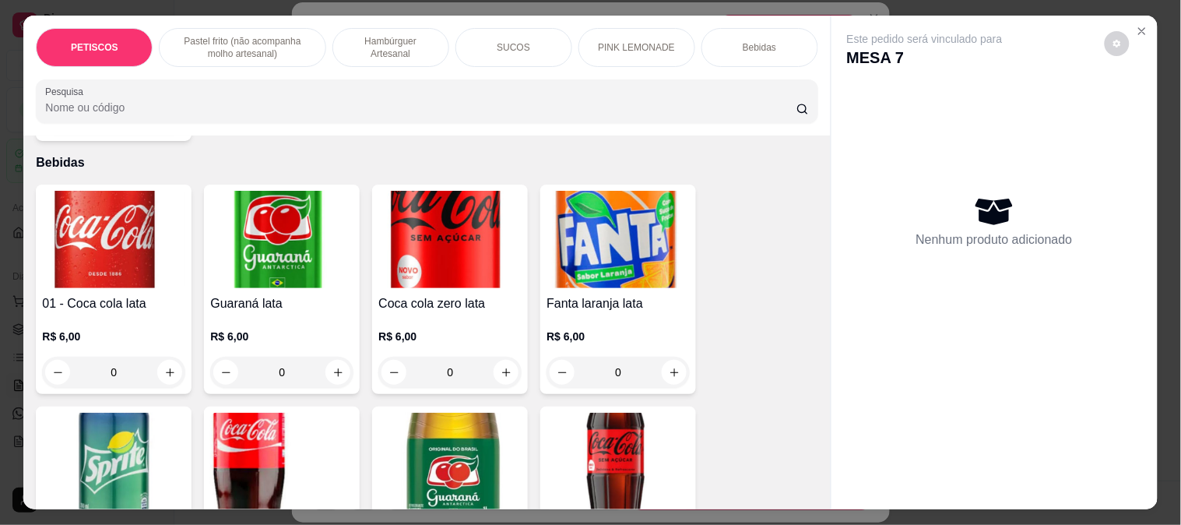
scroll to position [3458, 0]
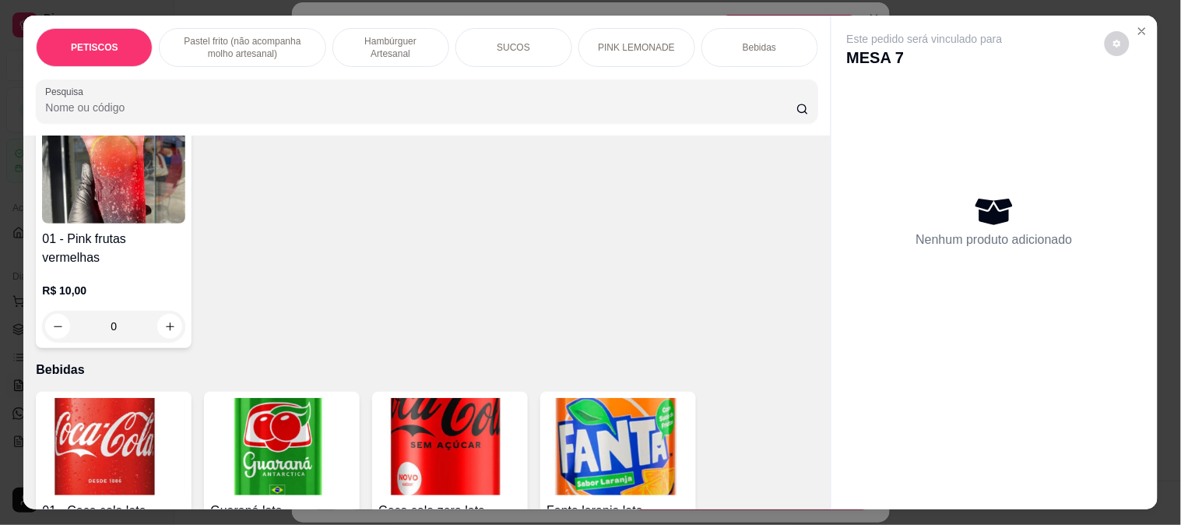
click at [125, 398] on img at bounding box center [113, 446] width 143 height 97
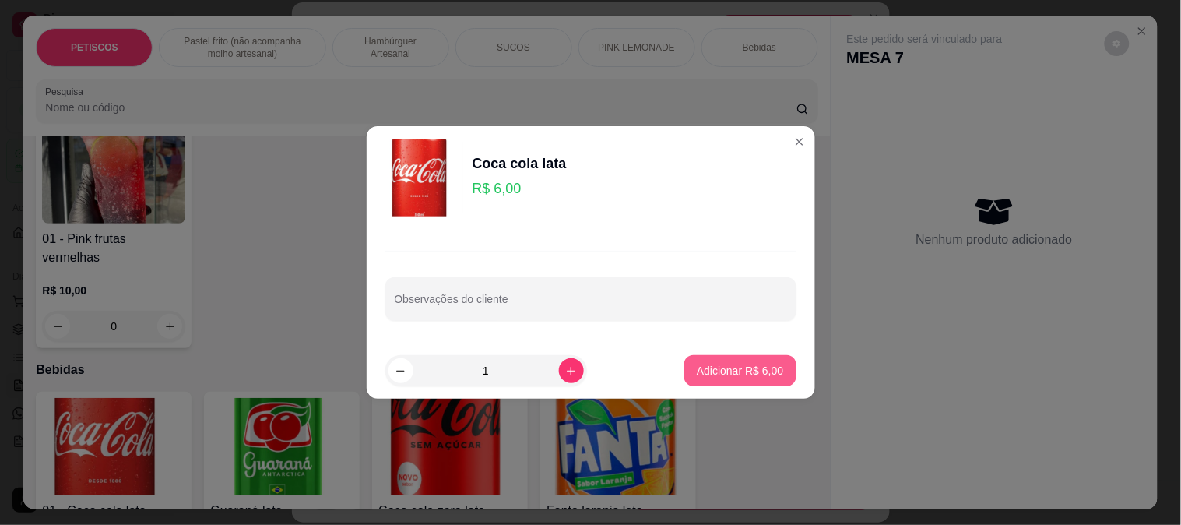
click at [709, 374] on p "Adicionar R$ 6,00" at bounding box center [739, 371] width 86 height 16
type input "1"
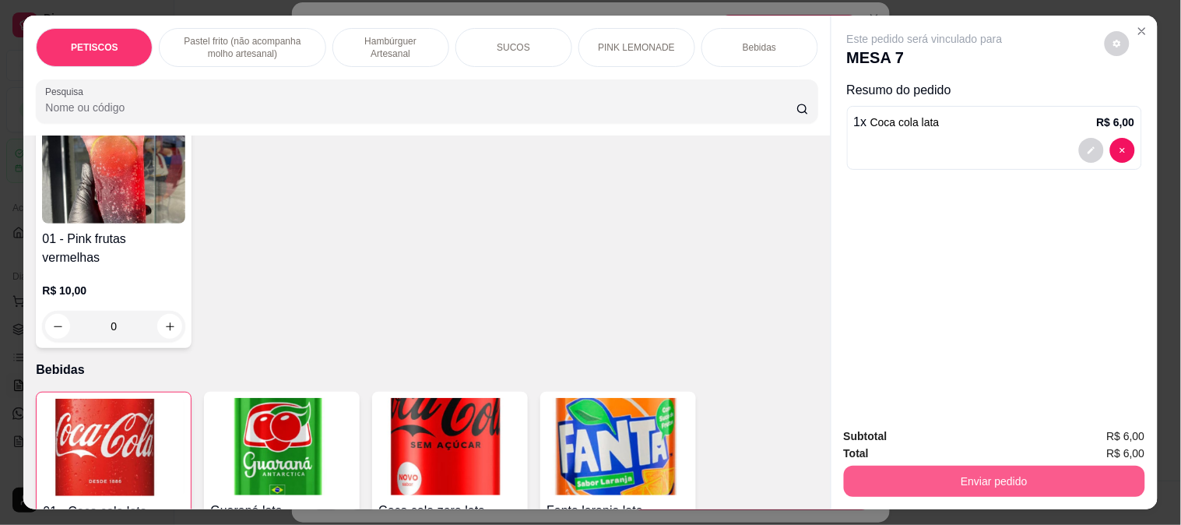
click at [904, 465] on button "Enviar pedido" at bounding box center [994, 480] width 301 height 31
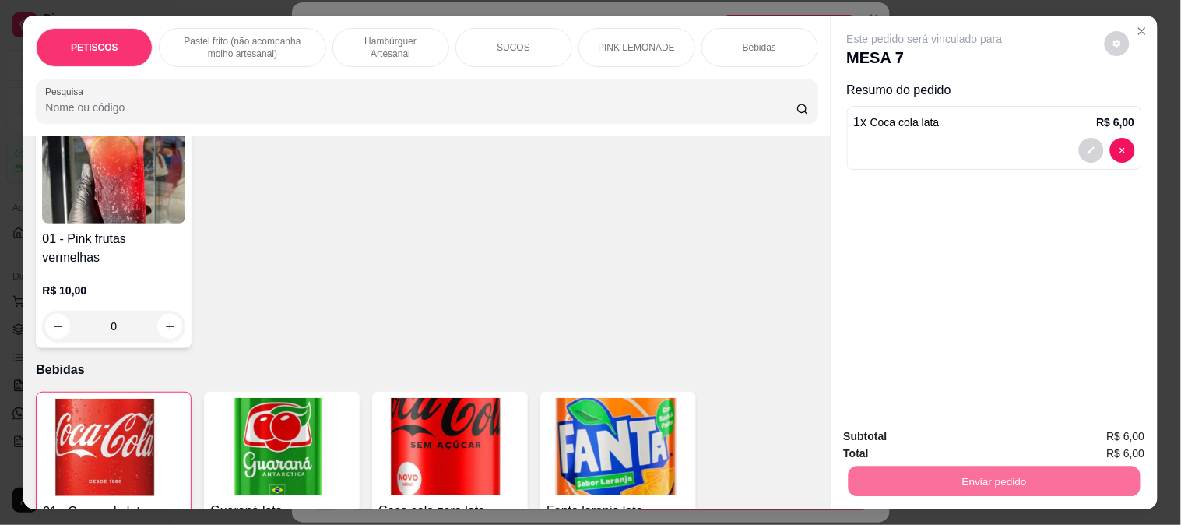
click at [890, 433] on button "Não registrar e enviar pedido" at bounding box center [942, 437] width 162 height 30
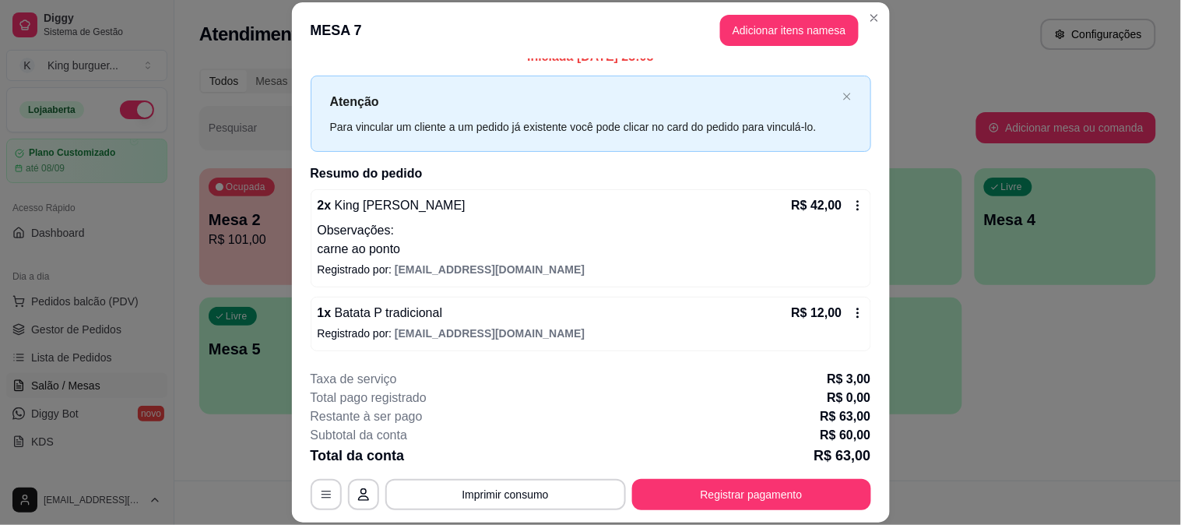
scroll to position [47, 0]
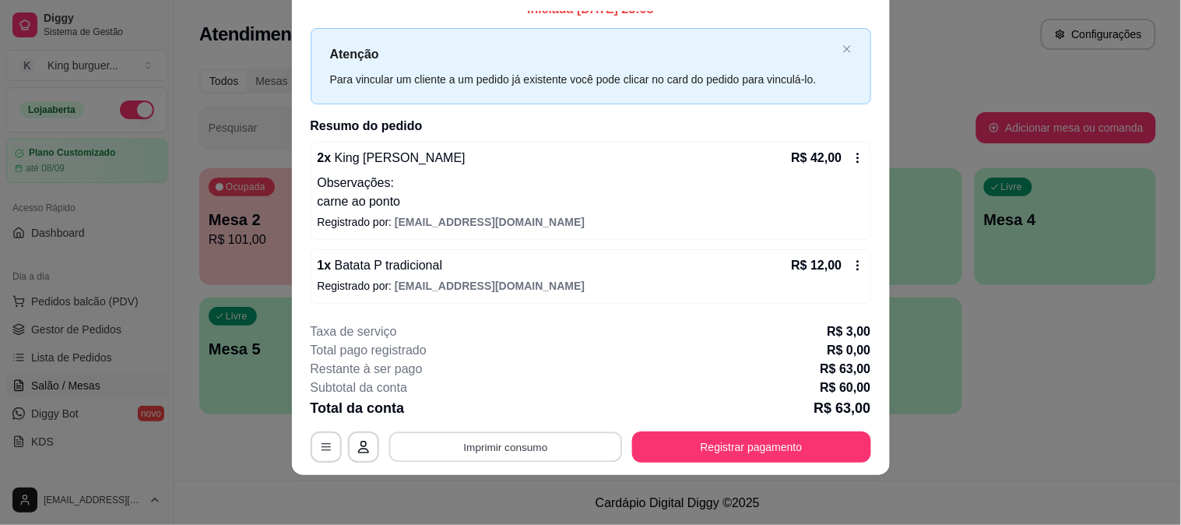
click at [549, 449] on button "Imprimir consumo" at bounding box center [504, 446] width 233 height 30
click at [528, 409] on button "IMPRESSORA" at bounding box center [503, 410] width 109 height 24
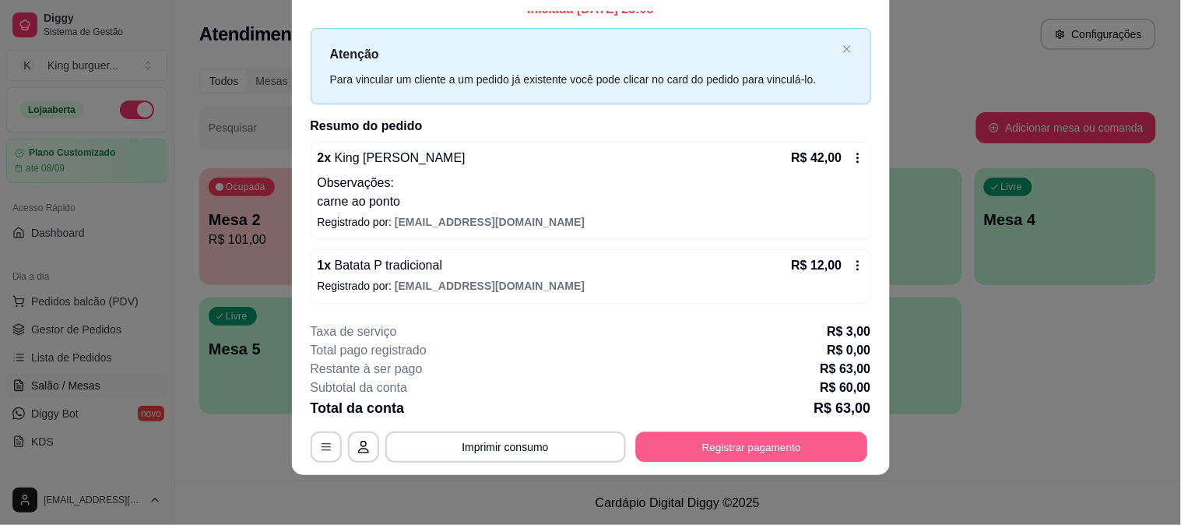
click at [759, 449] on button "Registrar pagamento" at bounding box center [751, 446] width 232 height 30
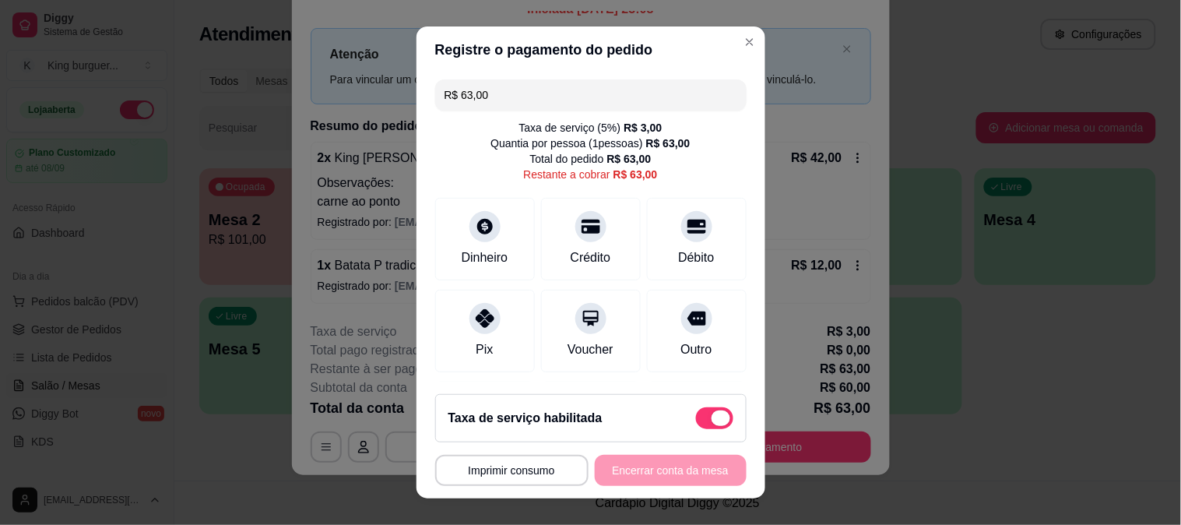
click at [696, 419] on span at bounding box center [714, 418] width 37 height 22
click at [695, 421] on input "checkbox" at bounding box center [700, 426] width 10 height 10
checkbox input "true"
type input "R$ 60,00"
checkbox input "false"
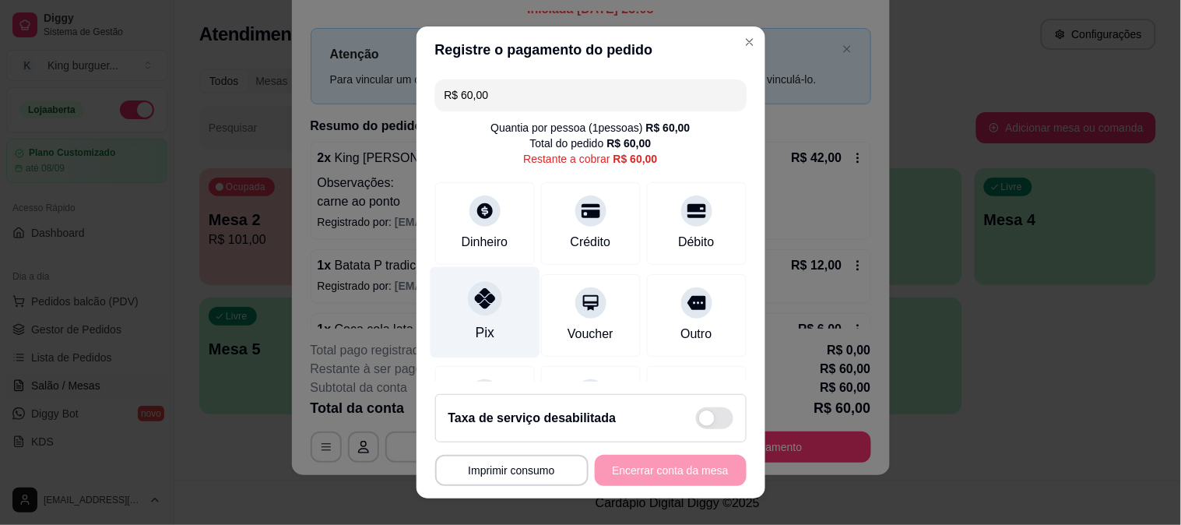
click at [468, 301] on div at bounding box center [485, 298] width 34 height 34
type input "R$ 0,00"
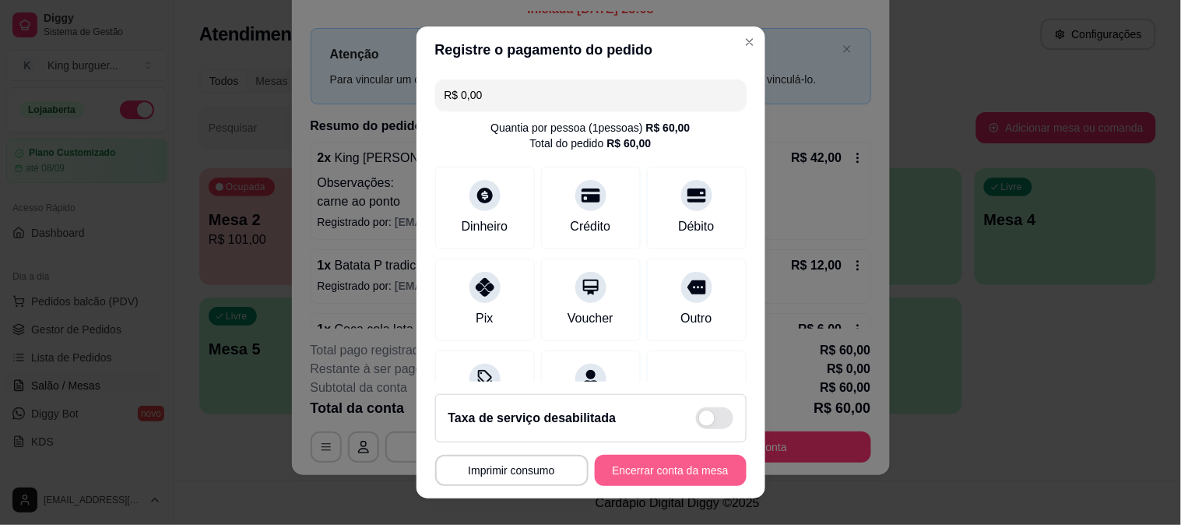
click at [634, 467] on button "Encerrar conta da mesa" at bounding box center [671, 469] width 152 height 31
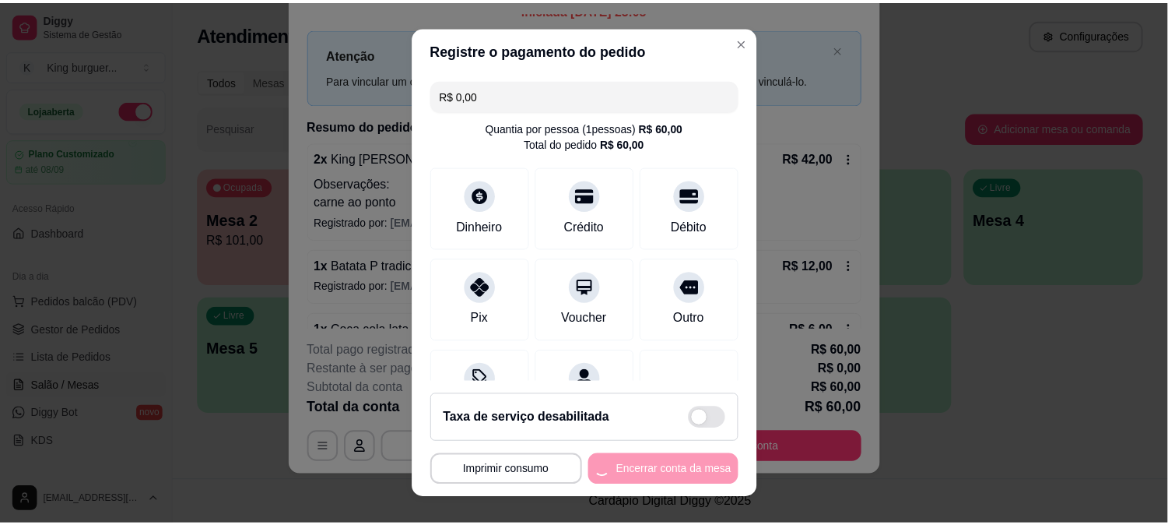
scroll to position [0, 0]
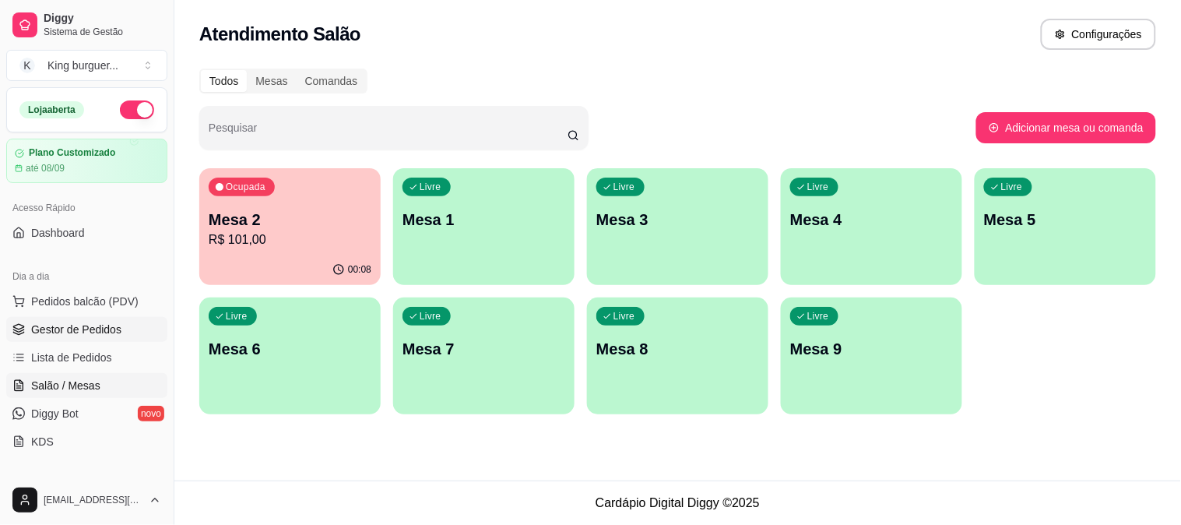
click at [121, 325] on link "Gestor de Pedidos" at bounding box center [86, 329] width 161 height 25
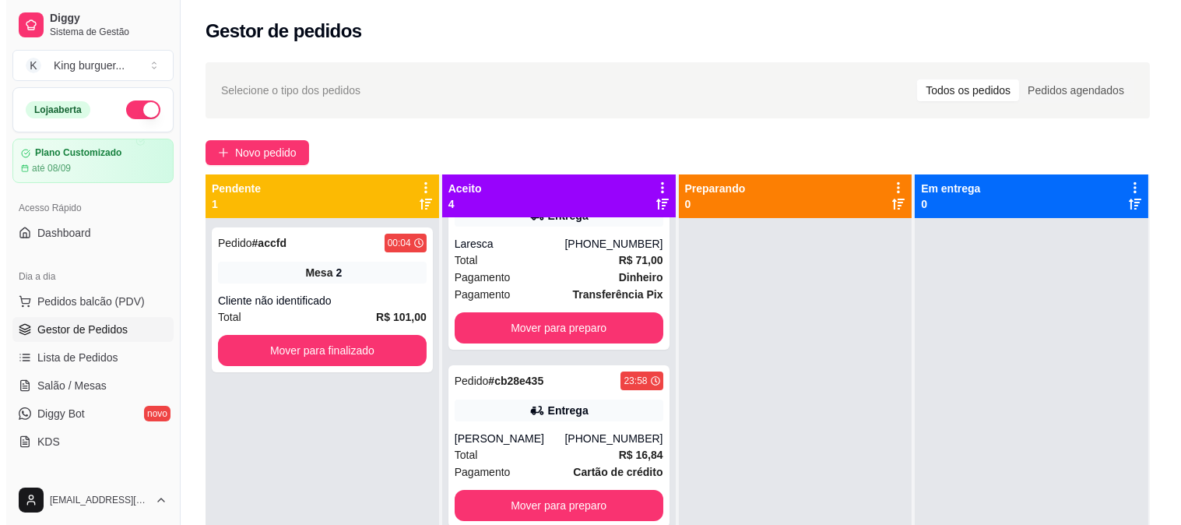
scroll to position [43, 0]
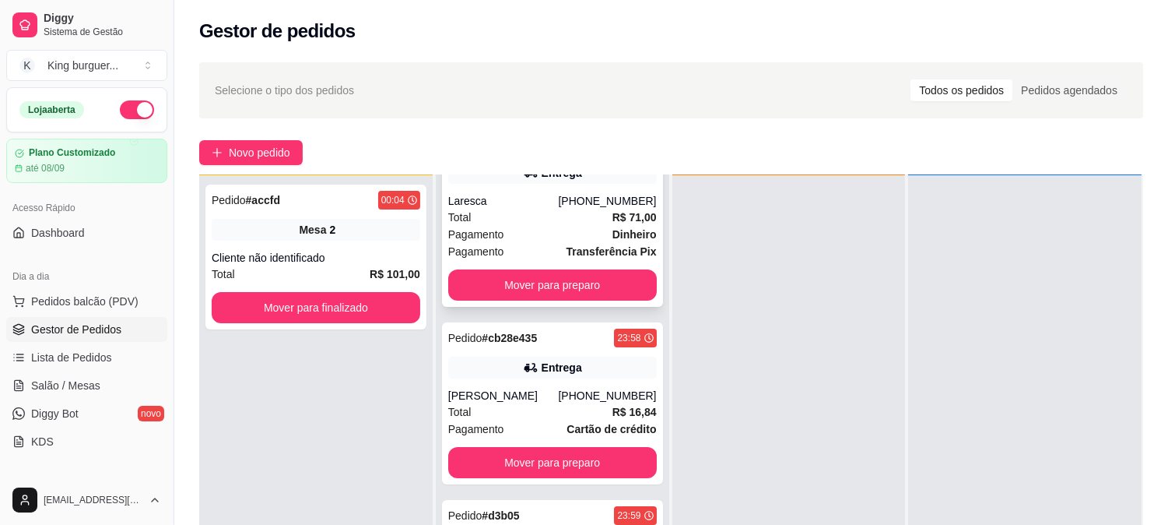
click at [580, 236] on div "Pagamento Dinheiro" at bounding box center [552, 234] width 209 height 17
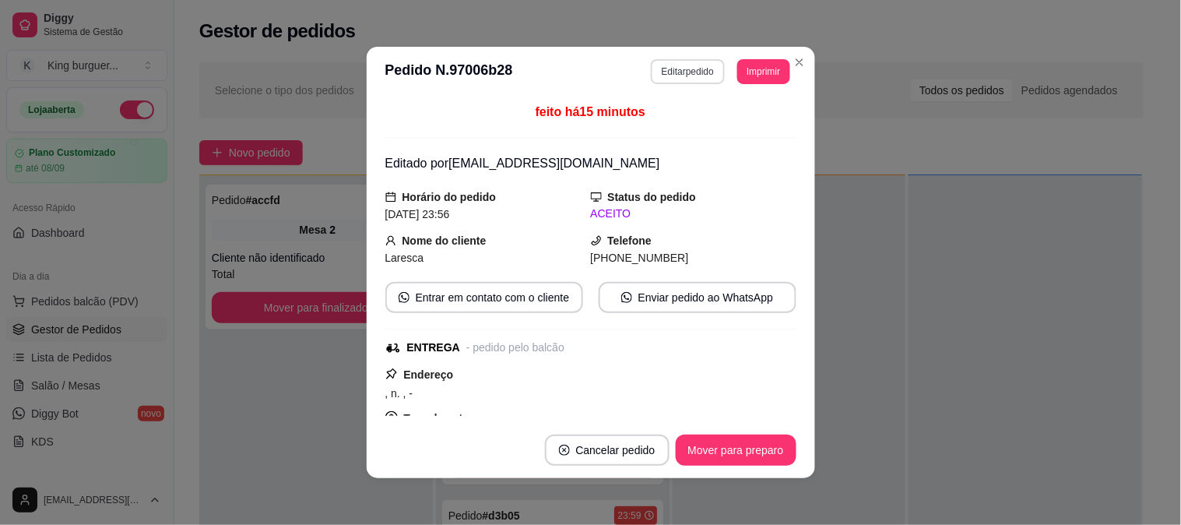
click at [690, 75] on button "Editar pedido" at bounding box center [688, 71] width 74 height 25
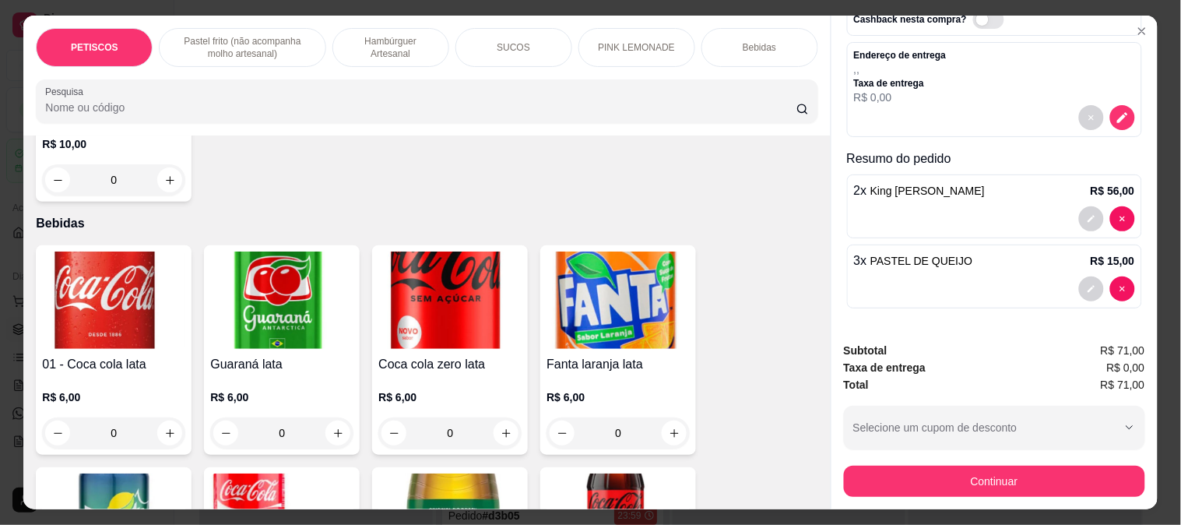
scroll to position [3717, 0]
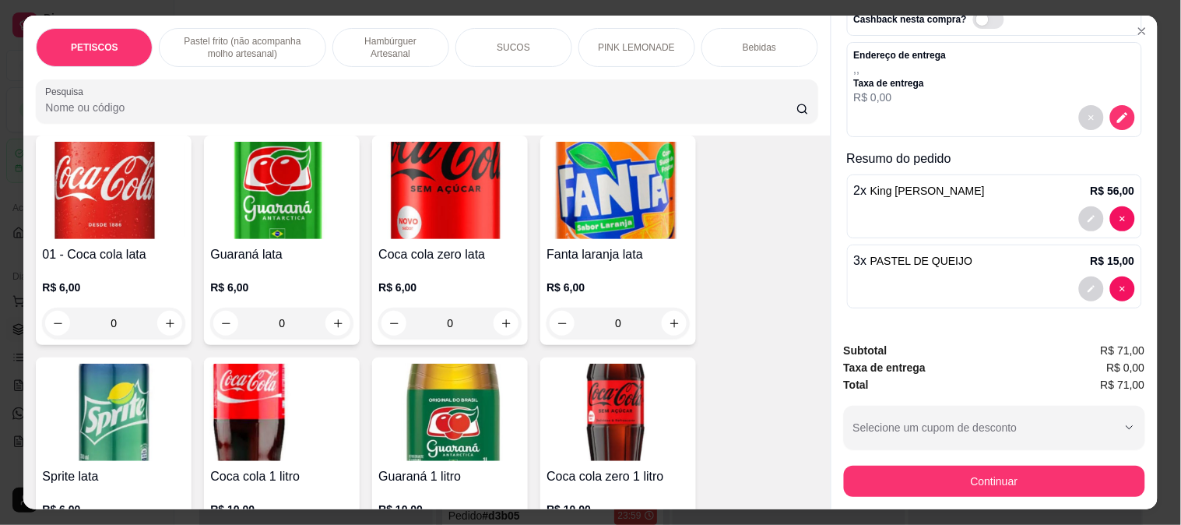
click at [254, 363] on img at bounding box center [281, 411] width 143 height 97
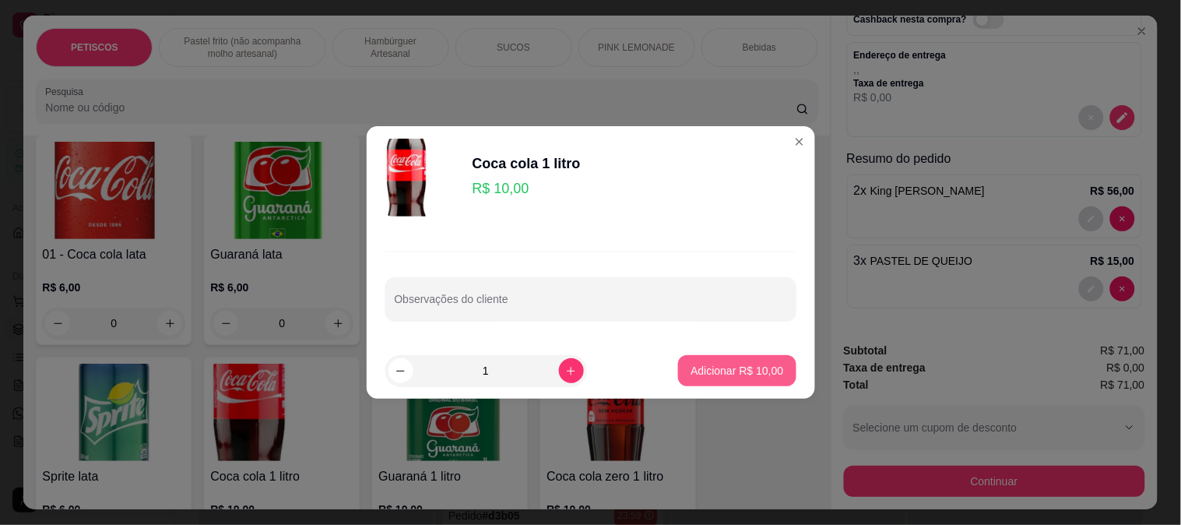
click at [729, 370] on p "Adicionar R$ 10,00" at bounding box center [736, 371] width 93 height 16
type input "1"
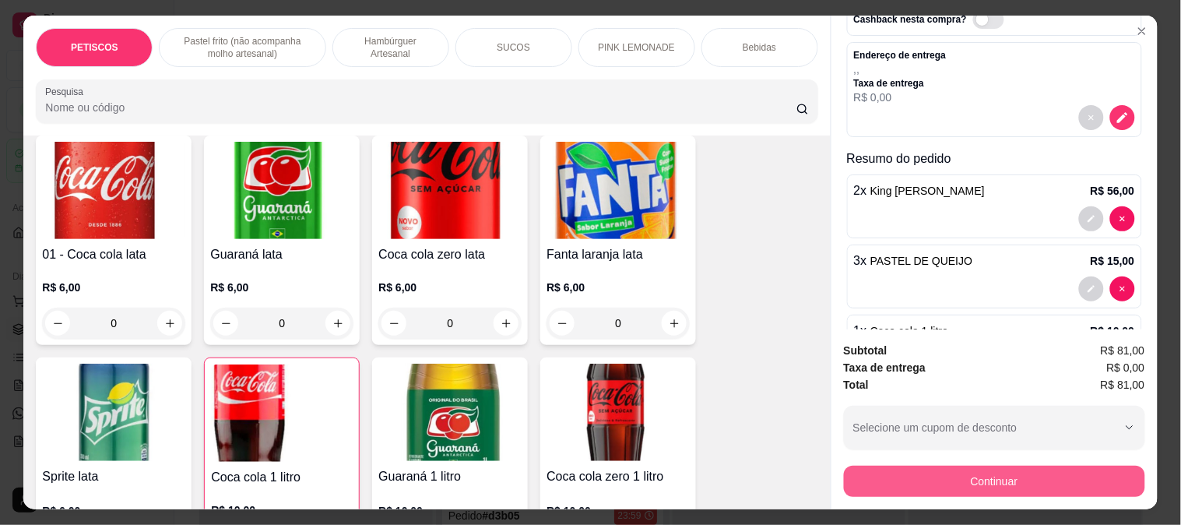
click at [880, 477] on button "Continuar" at bounding box center [994, 480] width 301 height 31
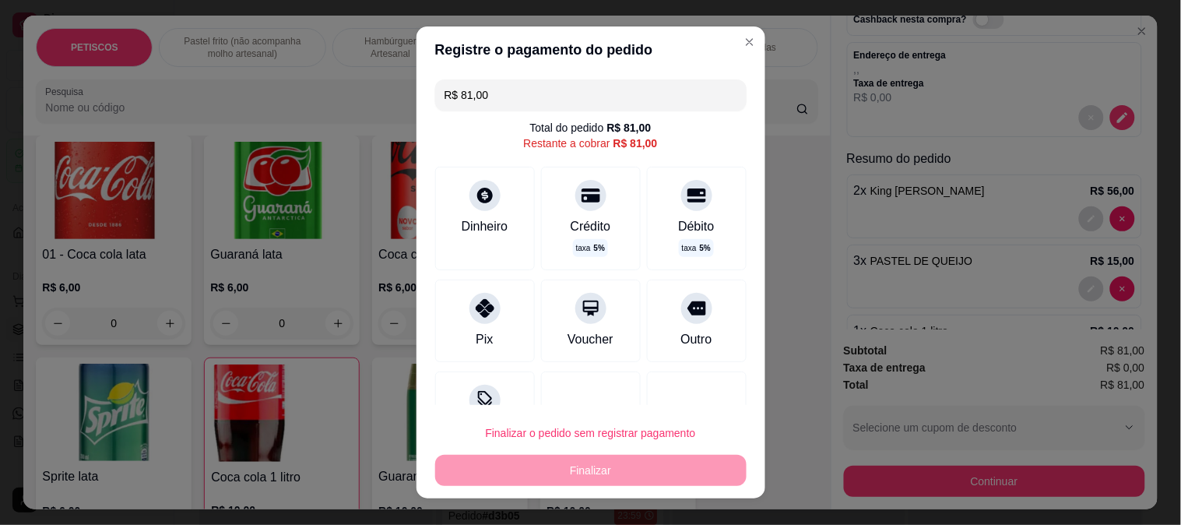
drag, startPoint x: 419, startPoint y: 99, endPoint x: 329, endPoint y: 110, distance: 90.2
click at [329, 110] on div "Registre o pagamento do pedido R$ 81,00 Total do pedido R$ 81,00 Restante a cob…" at bounding box center [590, 262] width 1181 height 525
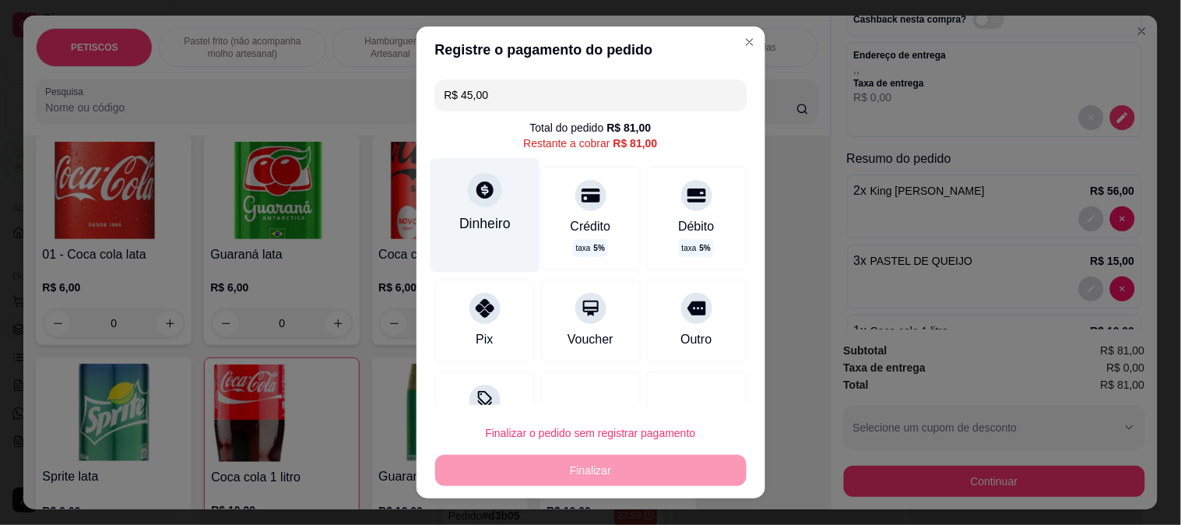
click at [474, 180] on icon at bounding box center [484, 190] width 20 height 20
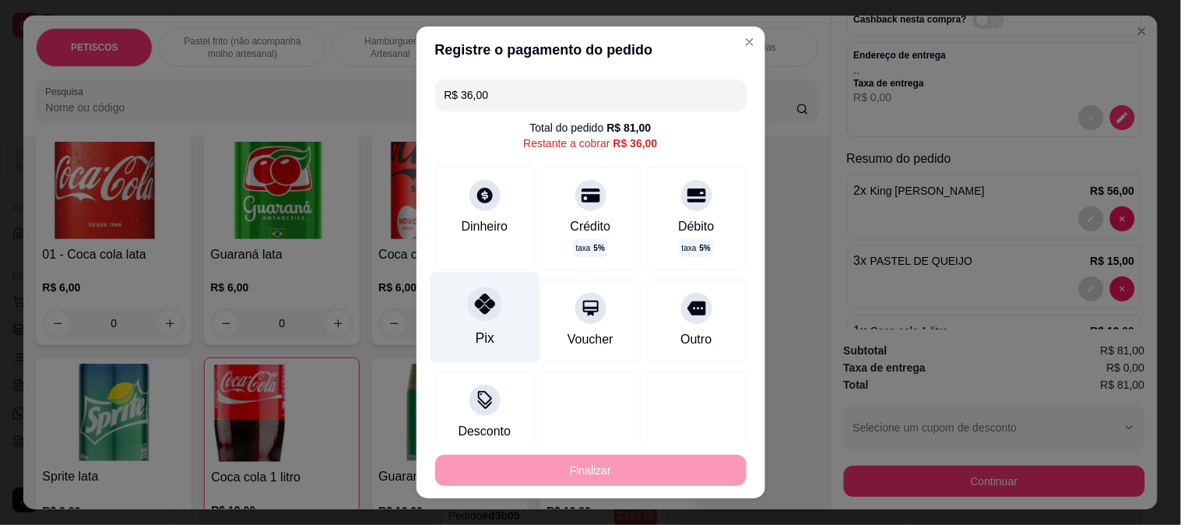
click at [474, 303] on icon at bounding box center [484, 303] width 20 height 20
type input "R$ 0,00"
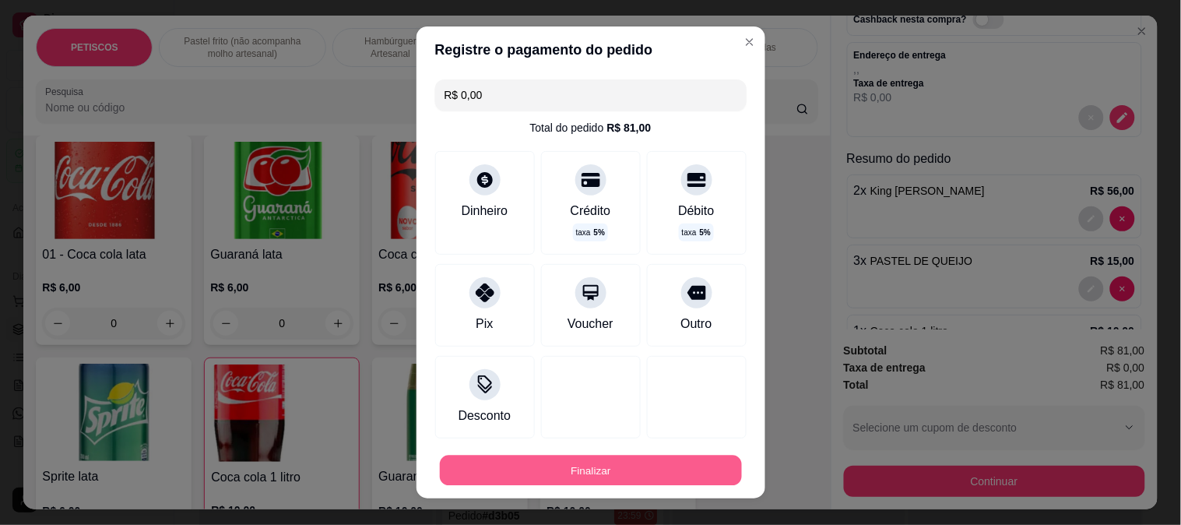
click at [608, 472] on button "Finalizar" at bounding box center [591, 470] width 302 height 30
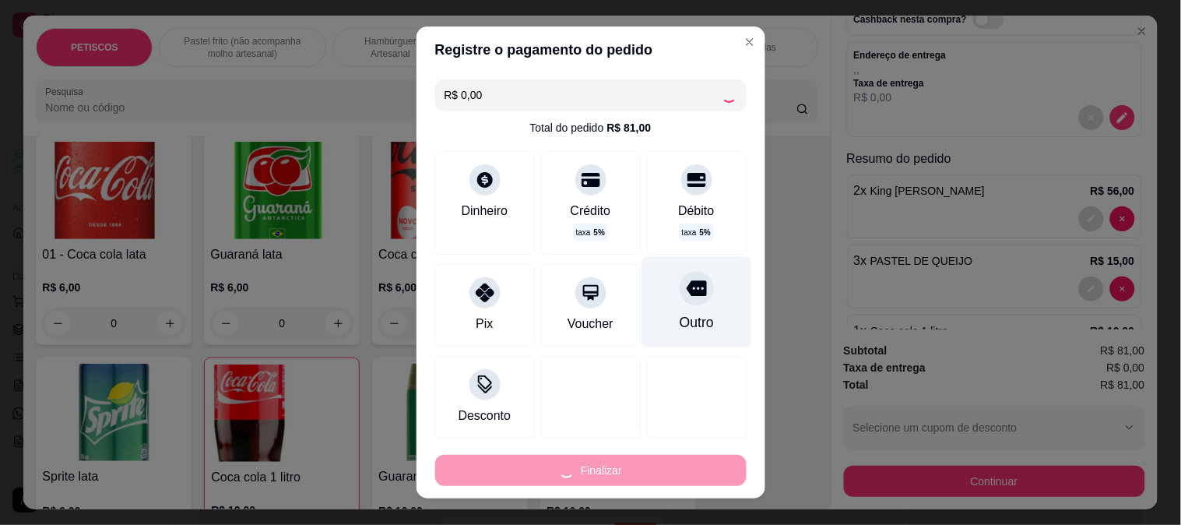
type input "0"
type input "-R$ 81,00"
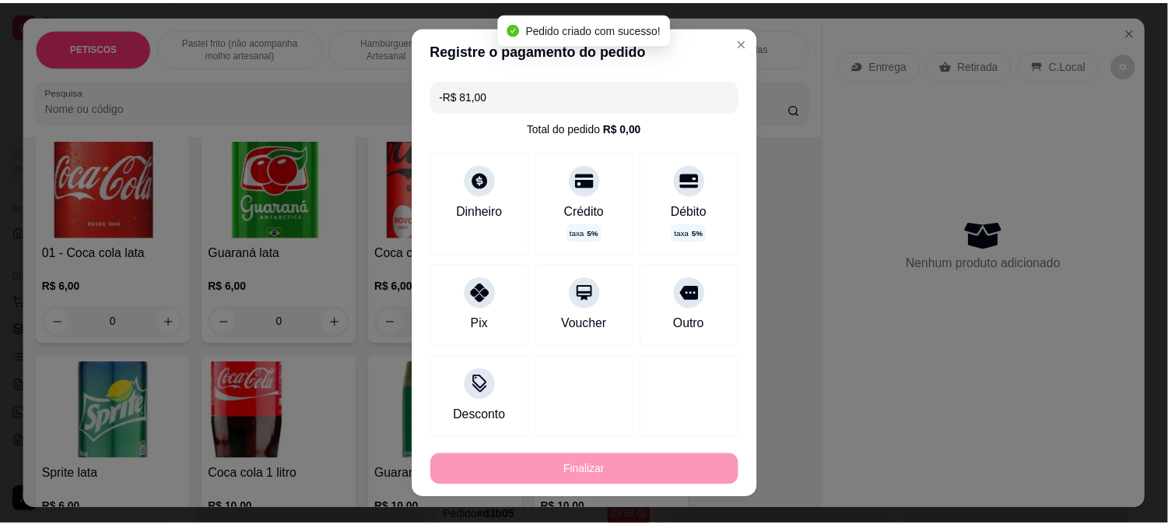
scroll to position [40, 0]
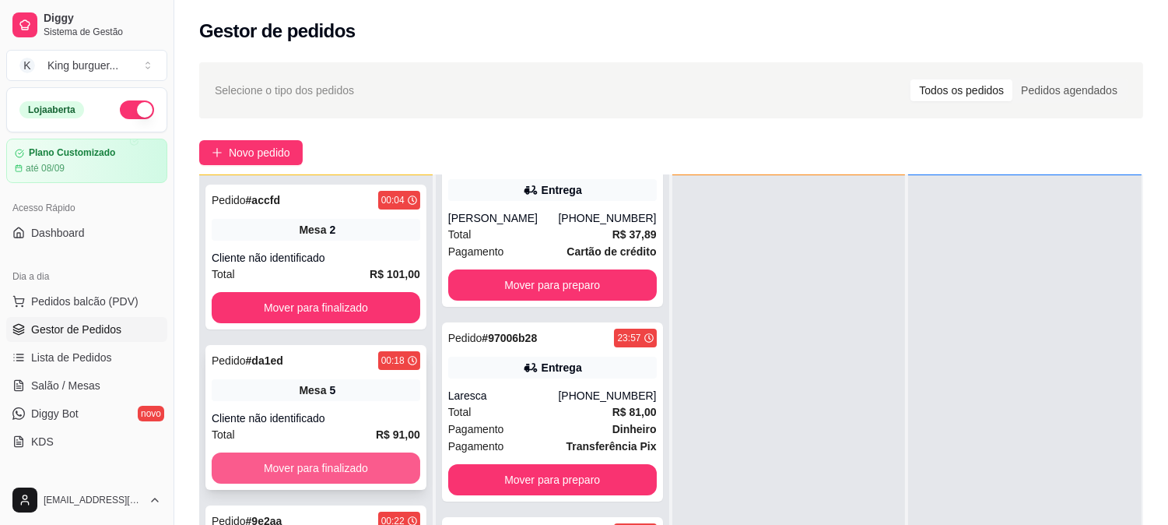
click at [371, 461] on button "Mover para finalizado" at bounding box center [316, 467] width 209 height 31
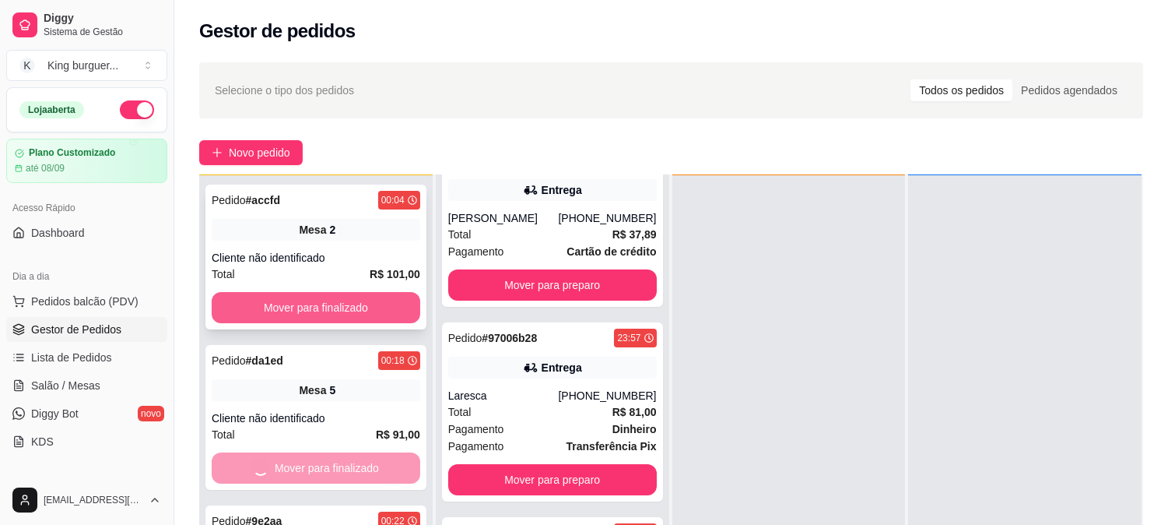
click at [394, 299] on button "Mover para finalizado" at bounding box center [316, 307] width 209 height 31
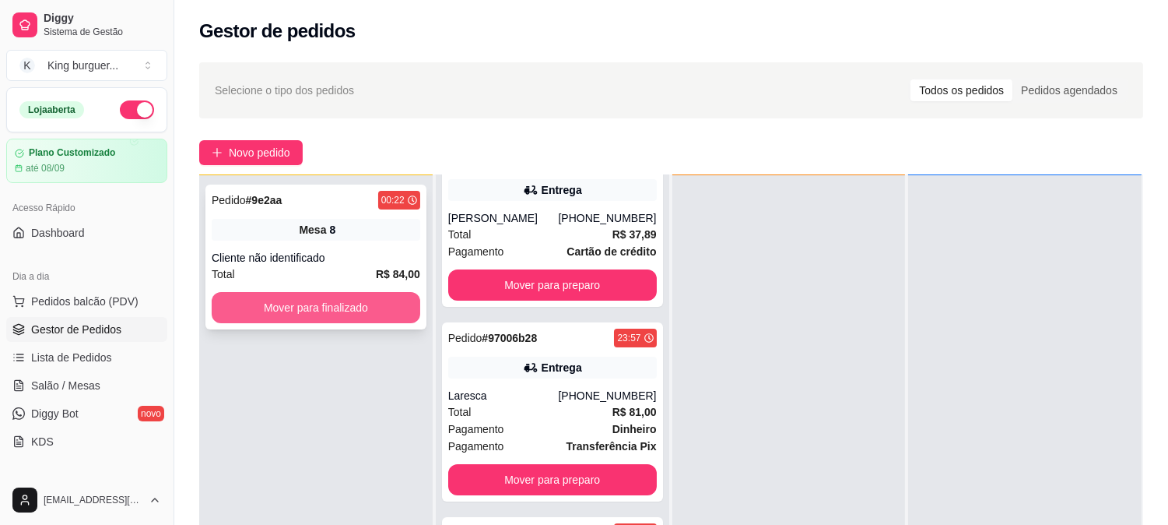
click at [374, 302] on button "Mover para finalizado" at bounding box center [316, 307] width 209 height 31
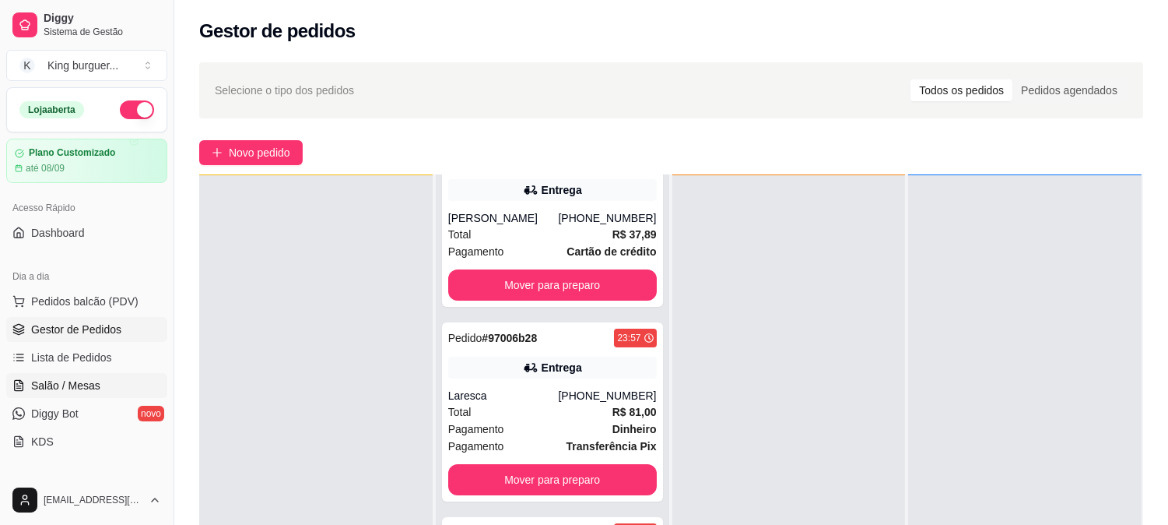
click at [103, 381] on link "Salão / Mesas" at bounding box center [86, 385] width 161 height 25
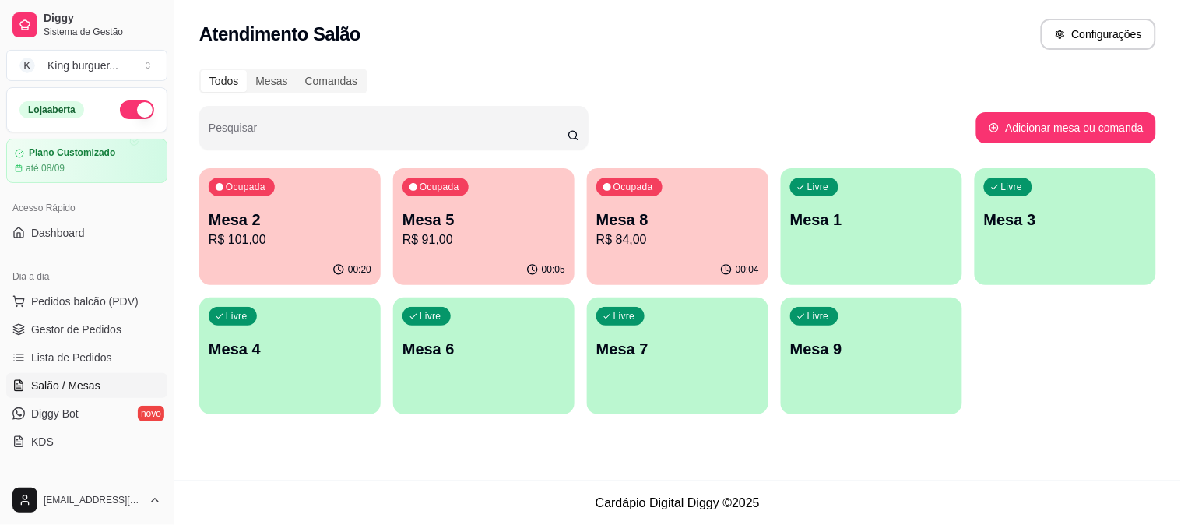
click at [648, 238] on p "R$ 84,00" at bounding box center [677, 239] width 163 height 19
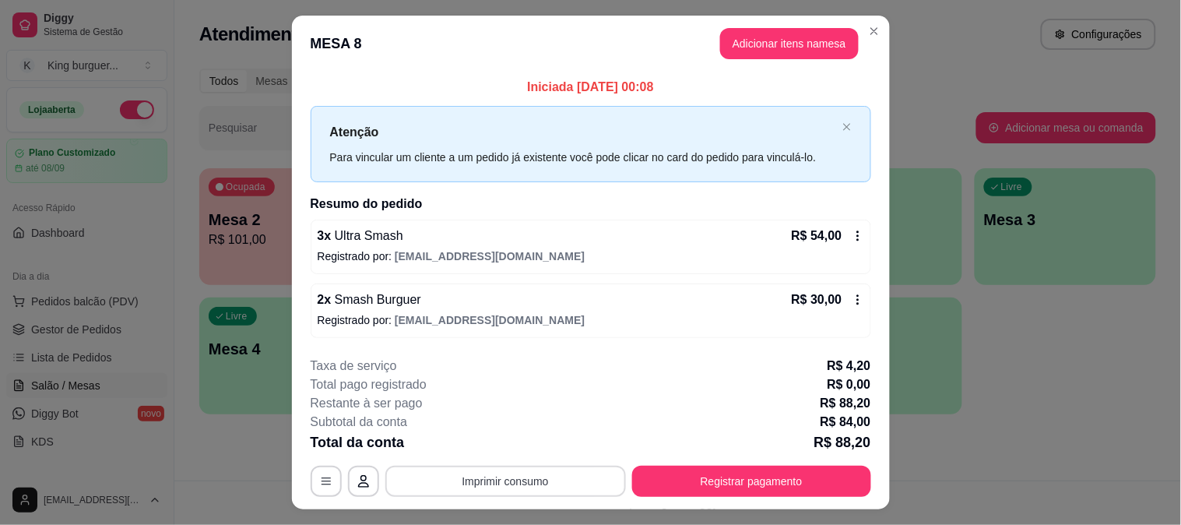
click at [558, 481] on button "Imprimir consumo" at bounding box center [505, 480] width 240 height 31
click at [518, 447] on button "IMPRESSORA" at bounding box center [503, 445] width 109 height 24
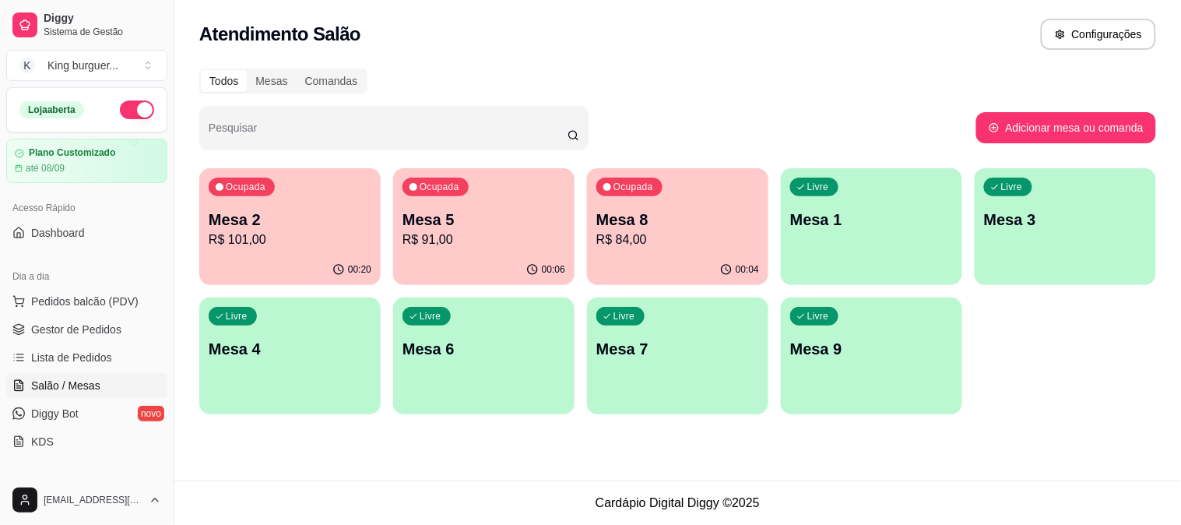
click at [335, 212] on p "Mesa 2" at bounding box center [290, 220] width 163 height 22
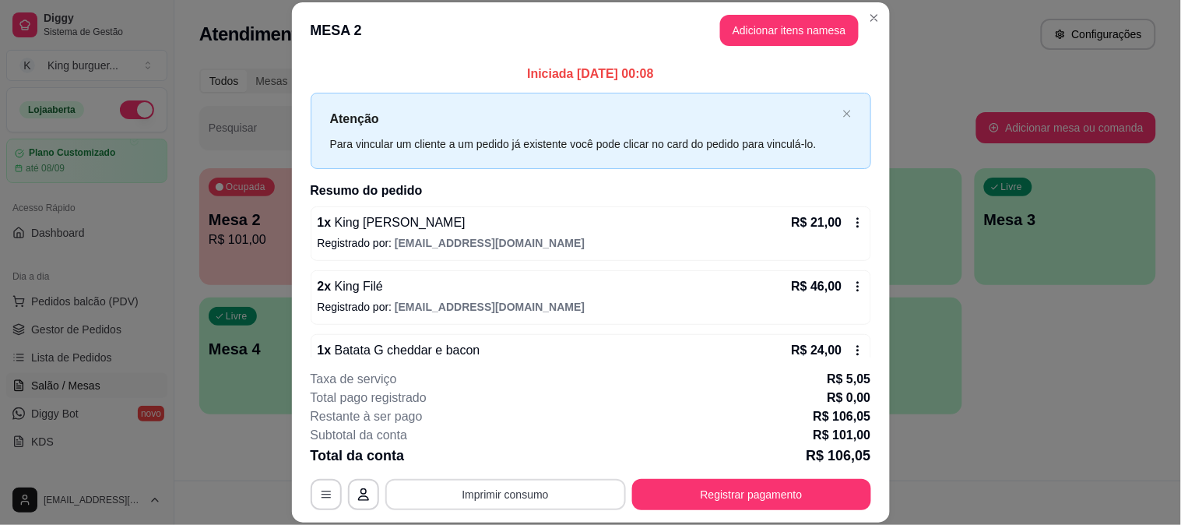
click at [554, 487] on button "Imprimir consumo" at bounding box center [505, 494] width 240 height 31
click at [528, 459] on button "IMPRESSORA" at bounding box center [503, 458] width 113 height 25
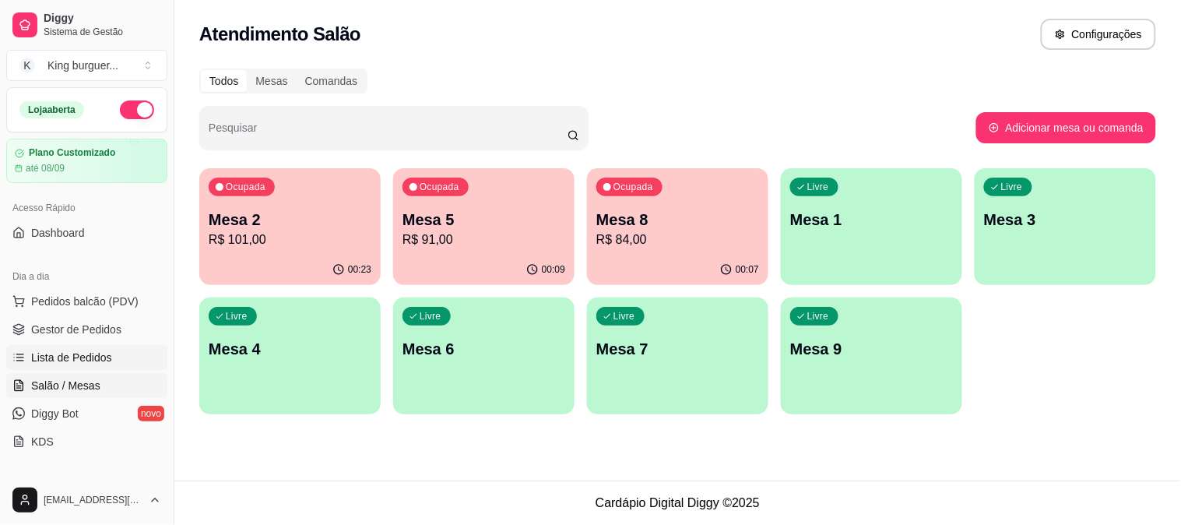
click at [115, 350] on link "Lista de Pedidos" at bounding box center [86, 357] width 161 height 25
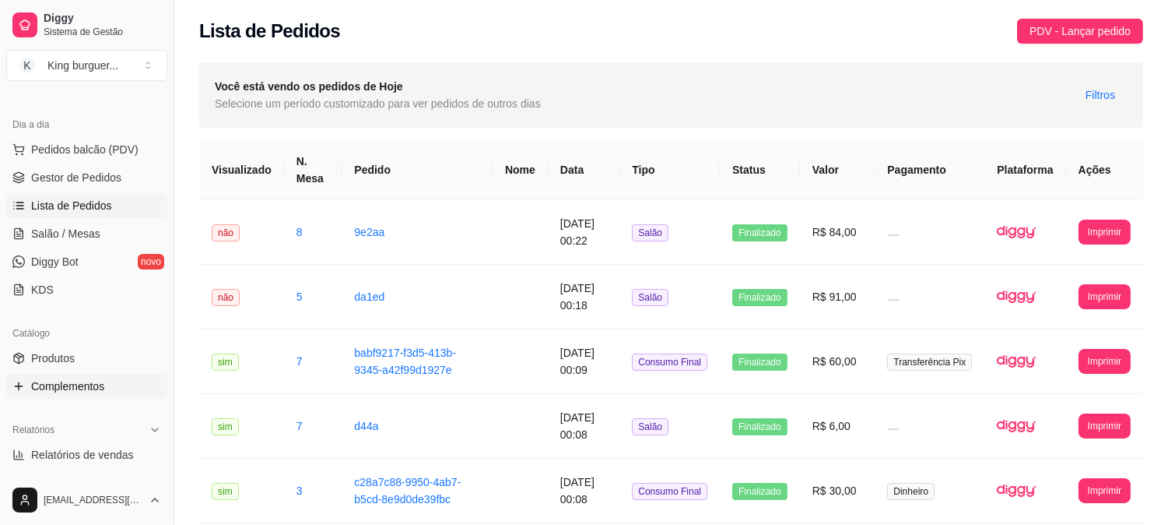
scroll to position [173, 0]
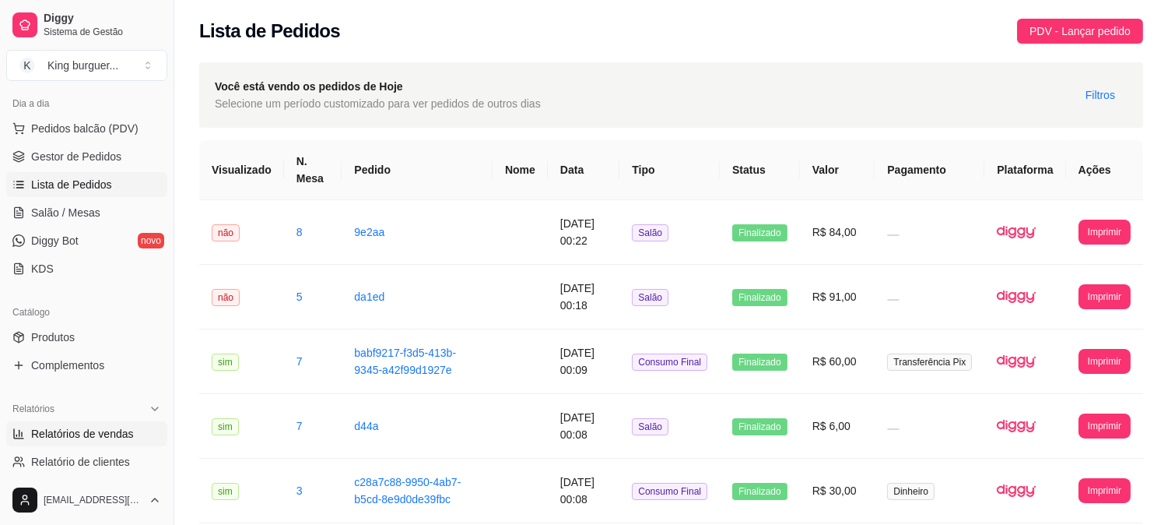
click at [104, 429] on span "Relatórios de vendas" at bounding box center [82, 434] width 103 height 16
select select "ALL"
select select "0"
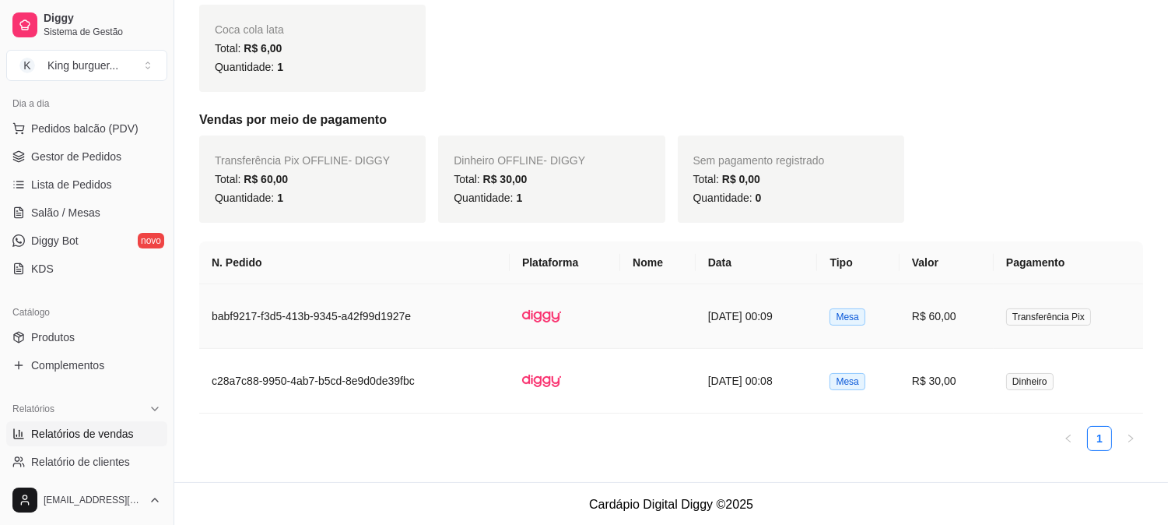
scroll to position [418, 0]
drag, startPoint x: 1114, startPoint y: 446, endPoint x: 1136, endPoint y: 448, distance: 21.9
click at [1117, 447] on ul "1" at bounding box center [671, 437] width 944 height 25
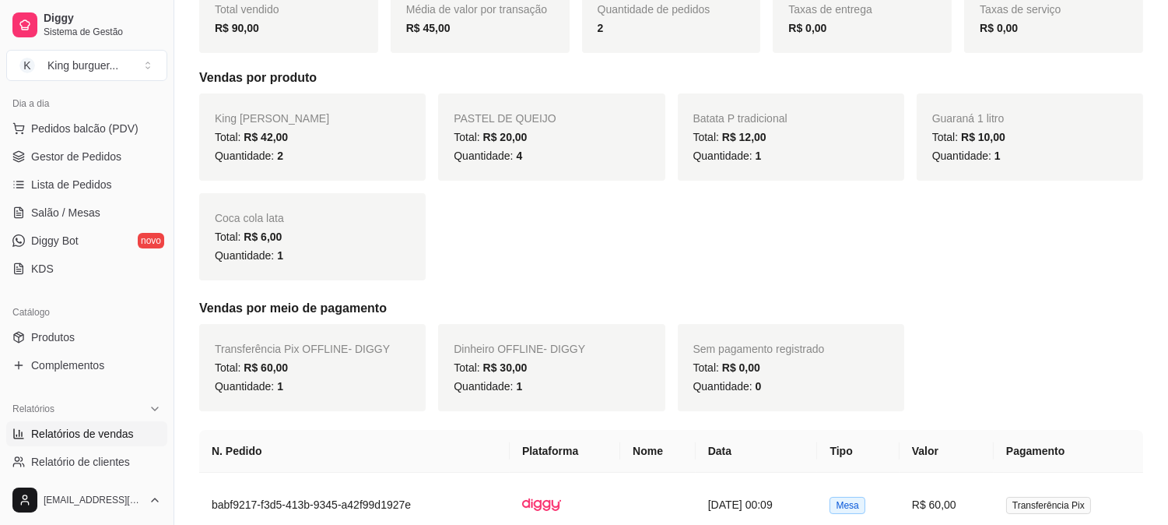
scroll to position [0, 0]
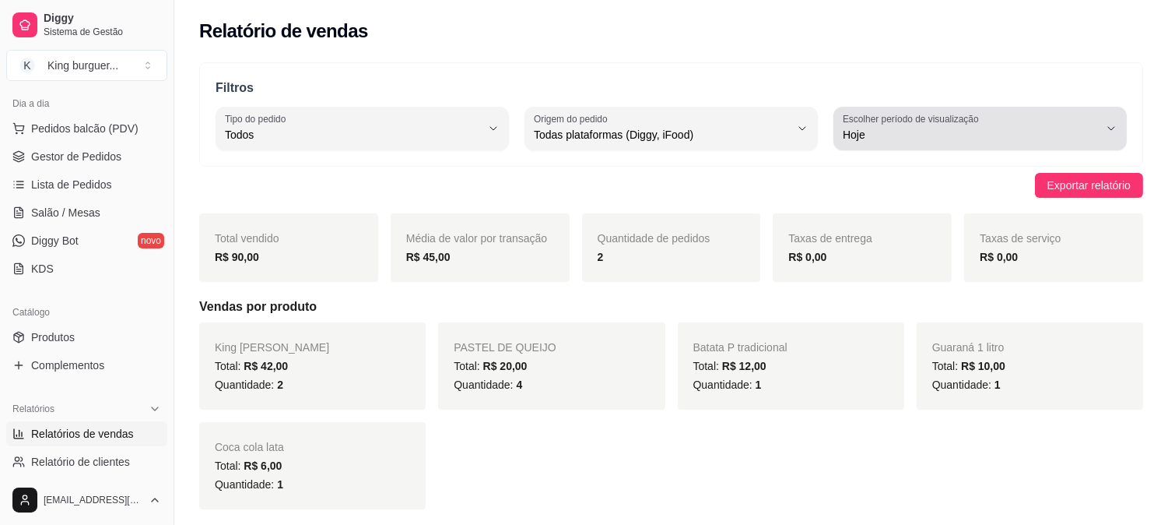
click at [1106, 127] on icon "button" at bounding box center [1111, 128] width 12 height 12
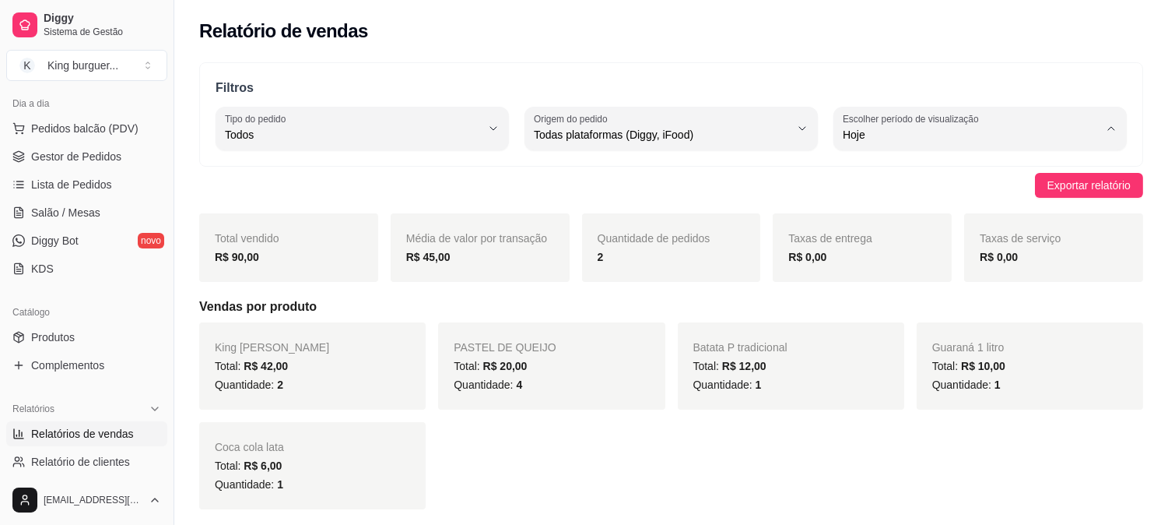
click at [893, 202] on span "Ontem" at bounding box center [972, 197] width 243 height 15
type input "1"
select select "1"
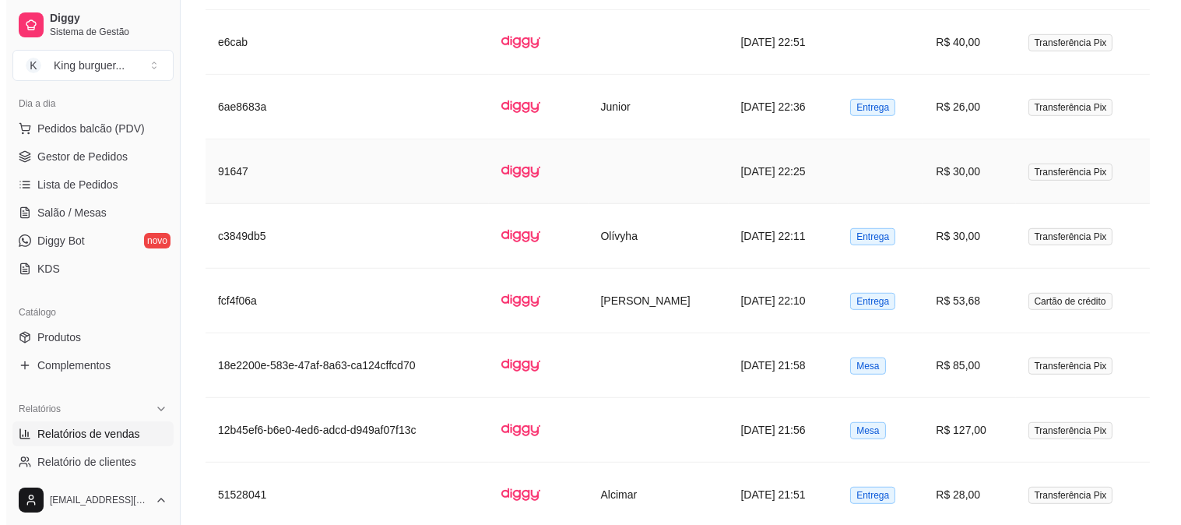
scroll to position [1816, 0]
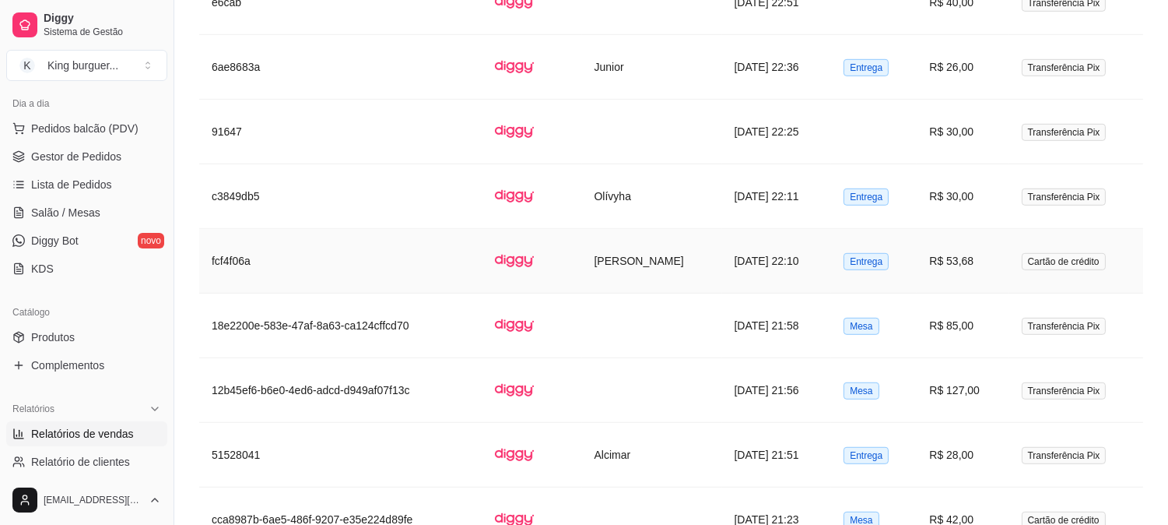
click at [963, 261] on td "R$ 53,68" at bounding box center [963, 261] width 92 height 65
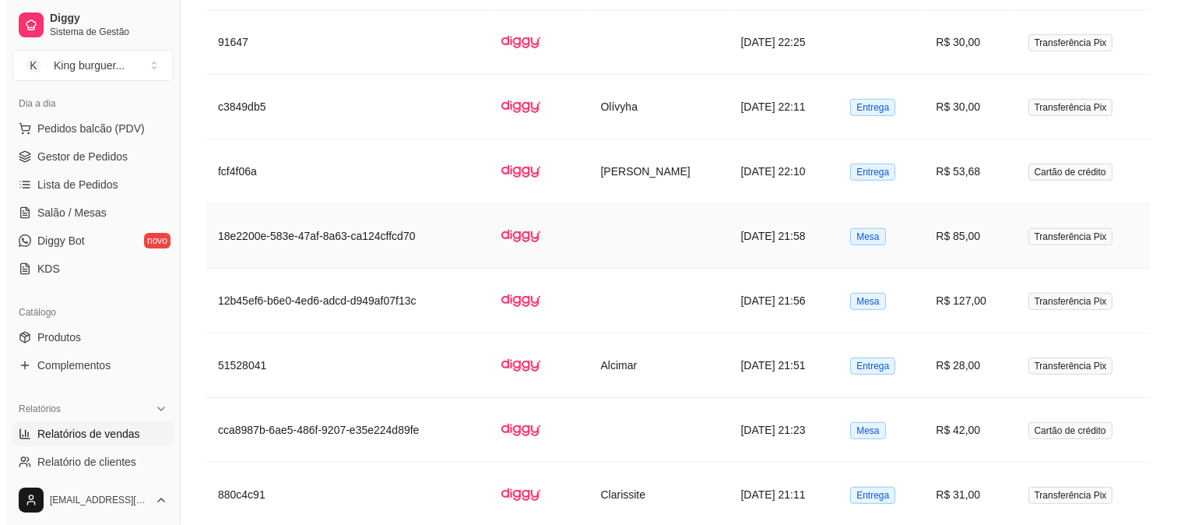
scroll to position [1988, 0]
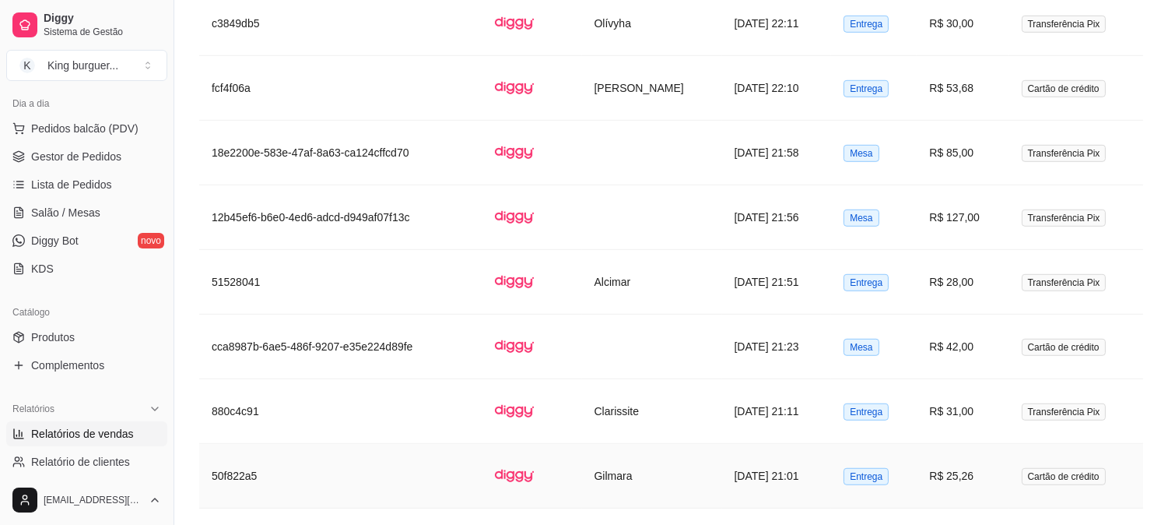
click at [967, 475] on td "R$ 25,26" at bounding box center [963, 476] width 92 height 65
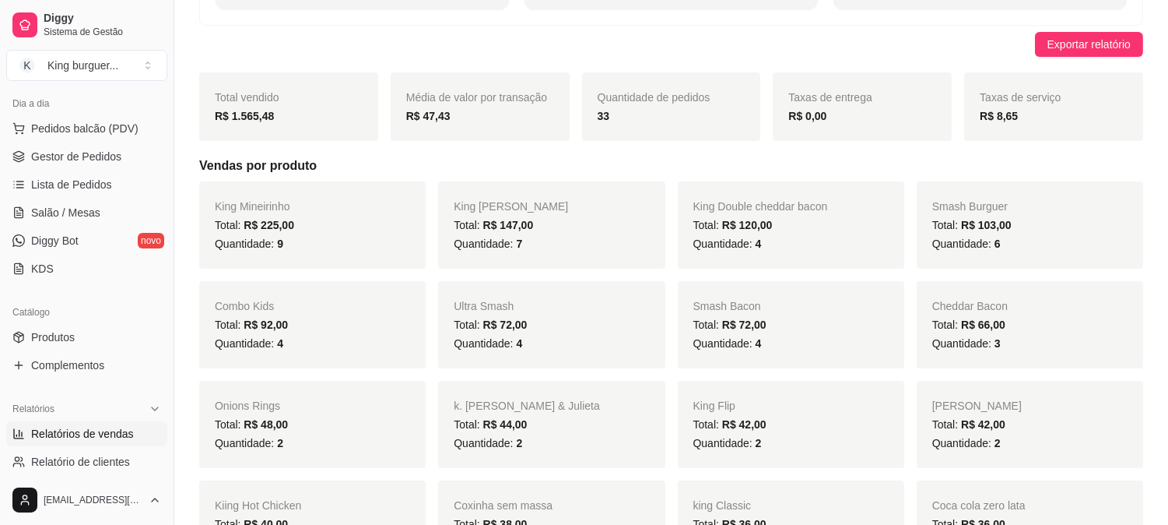
scroll to position [0, 0]
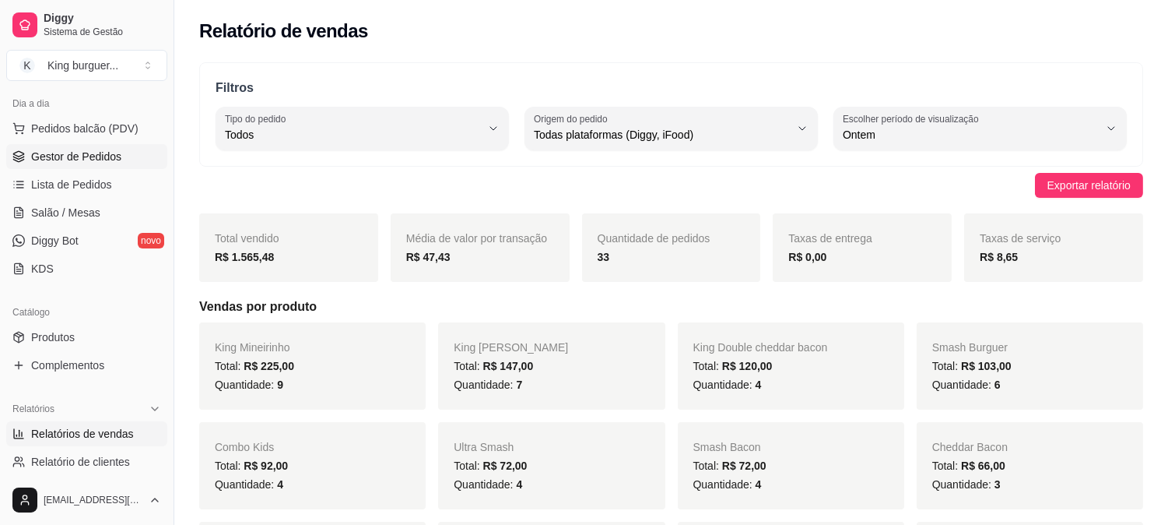
click at [103, 154] on span "Gestor de Pedidos" at bounding box center [76, 157] width 90 height 16
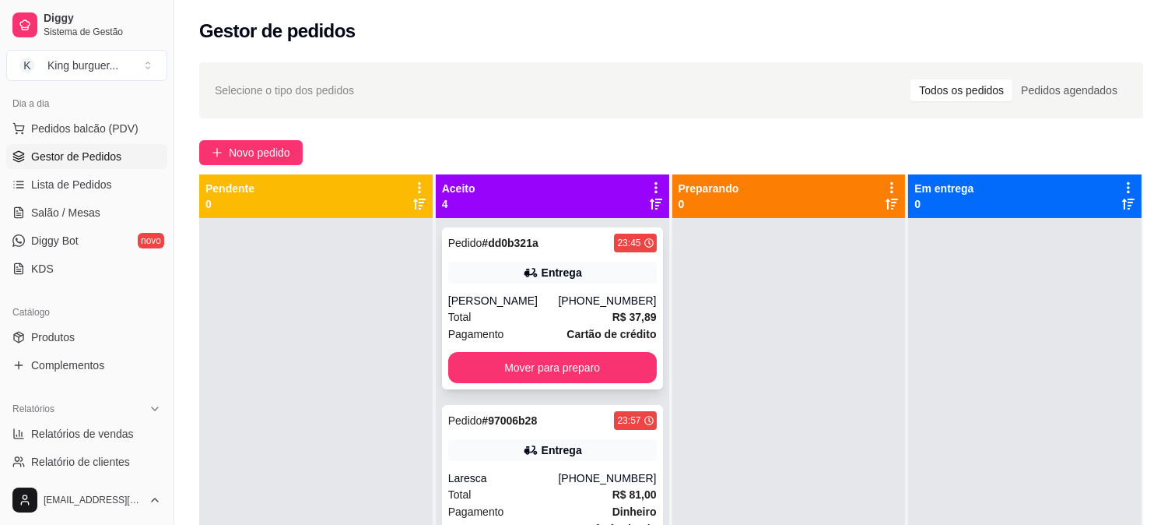
click at [578, 293] on div "[PHONE_NUMBER]" at bounding box center [607, 301] width 98 height 16
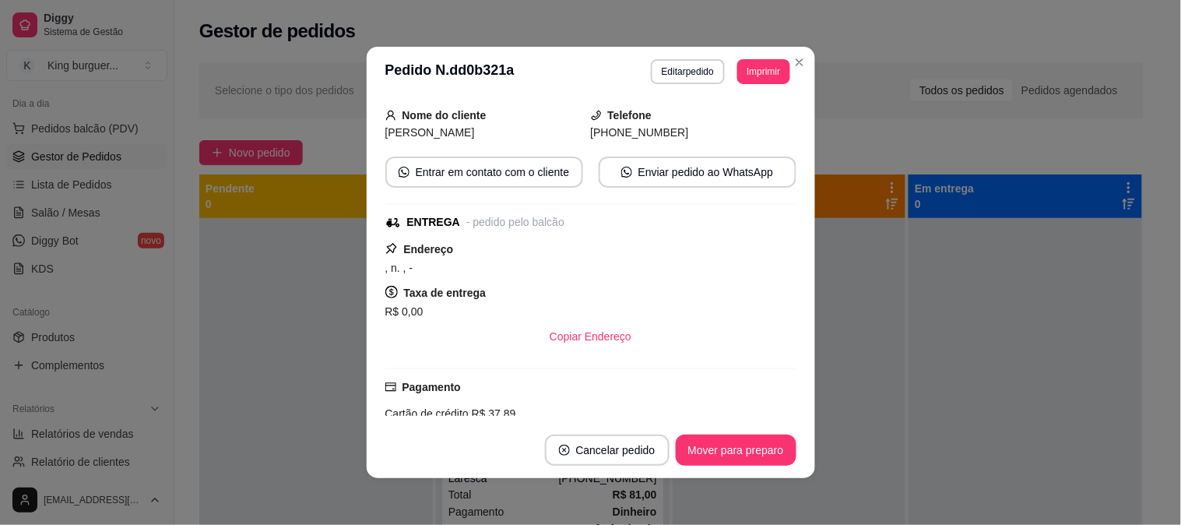
scroll to position [329, 0]
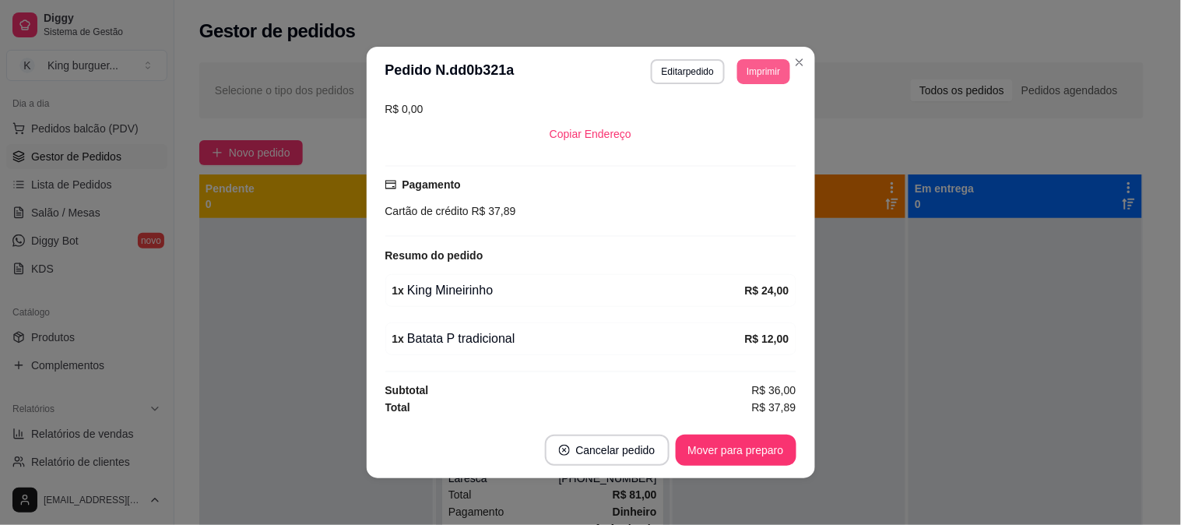
click at [765, 74] on button "Imprimir" at bounding box center [763, 71] width 52 height 25
click at [734, 128] on button "IMPRESSORA" at bounding box center [728, 126] width 113 height 25
click at [702, 454] on button "Mover para preparo" at bounding box center [735, 449] width 121 height 31
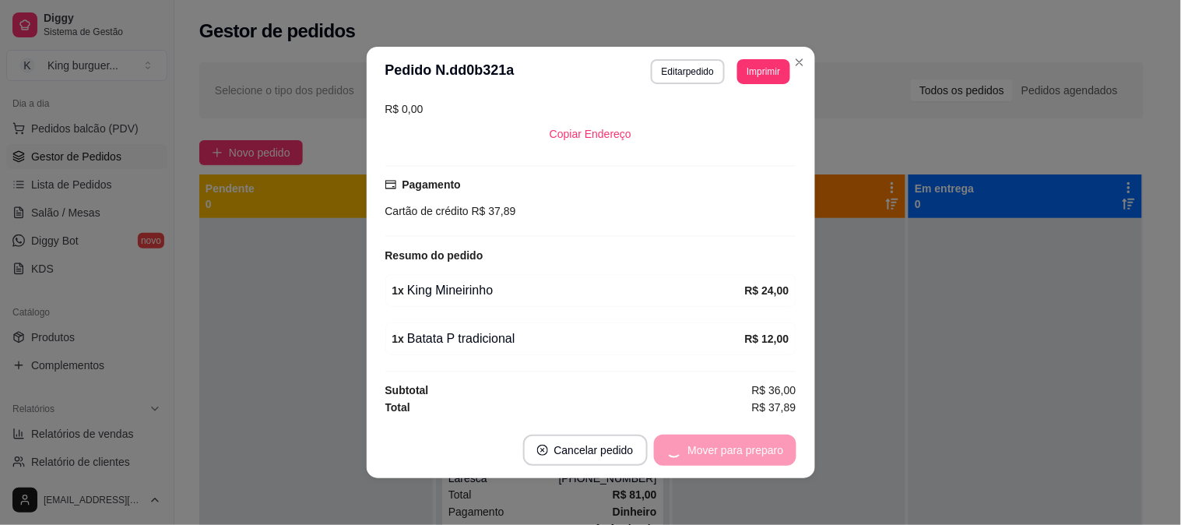
click at [701, 454] on div "Mover para preparo" at bounding box center [725, 449] width 142 height 31
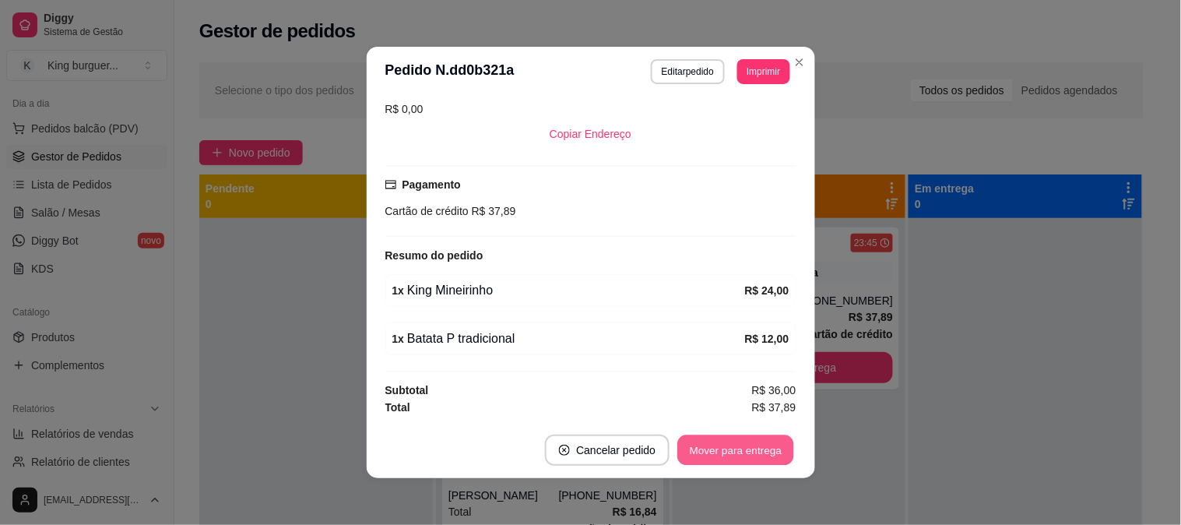
click at [701, 453] on button "Mover para entrega" at bounding box center [736, 450] width 117 height 30
click at [702, 452] on div "Mover para entrega" at bounding box center [735, 449] width 120 height 31
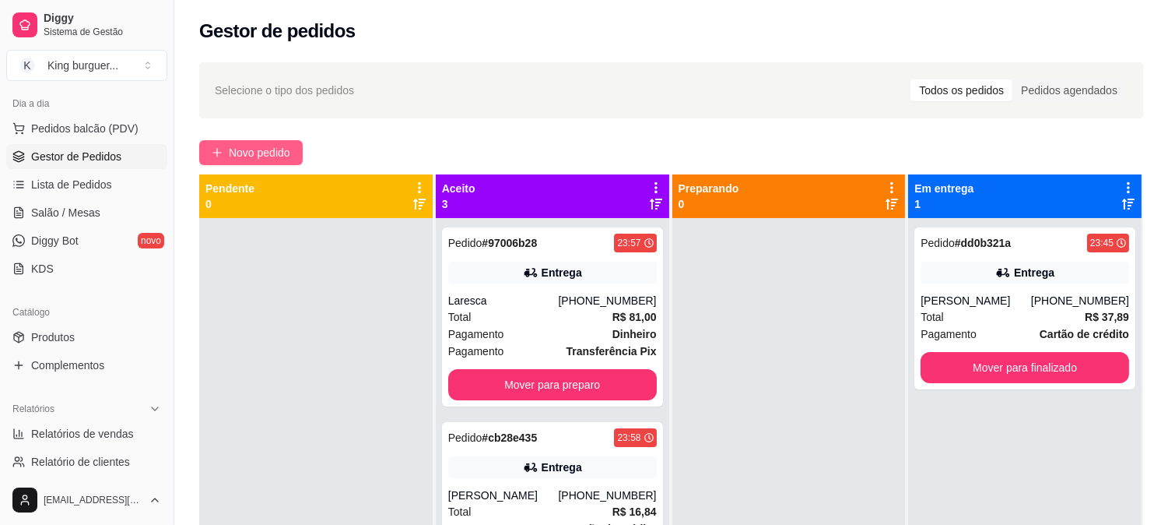
click at [257, 156] on span "Novo pedido" at bounding box center [259, 152] width 61 height 17
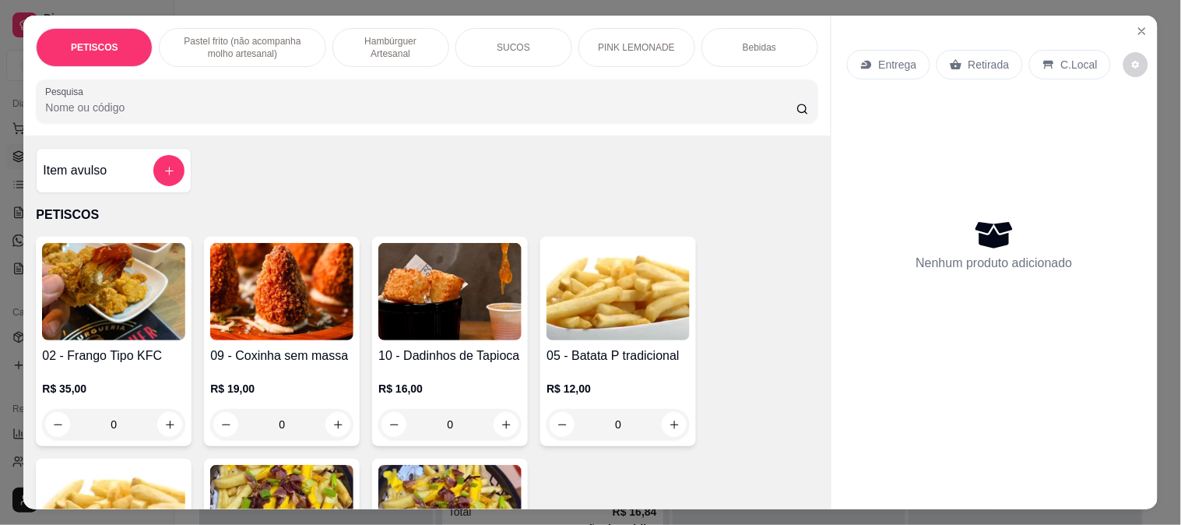
click at [249, 49] on p "Pastel frito (não acompanha molho artesanal)" at bounding box center [242, 47] width 140 height 25
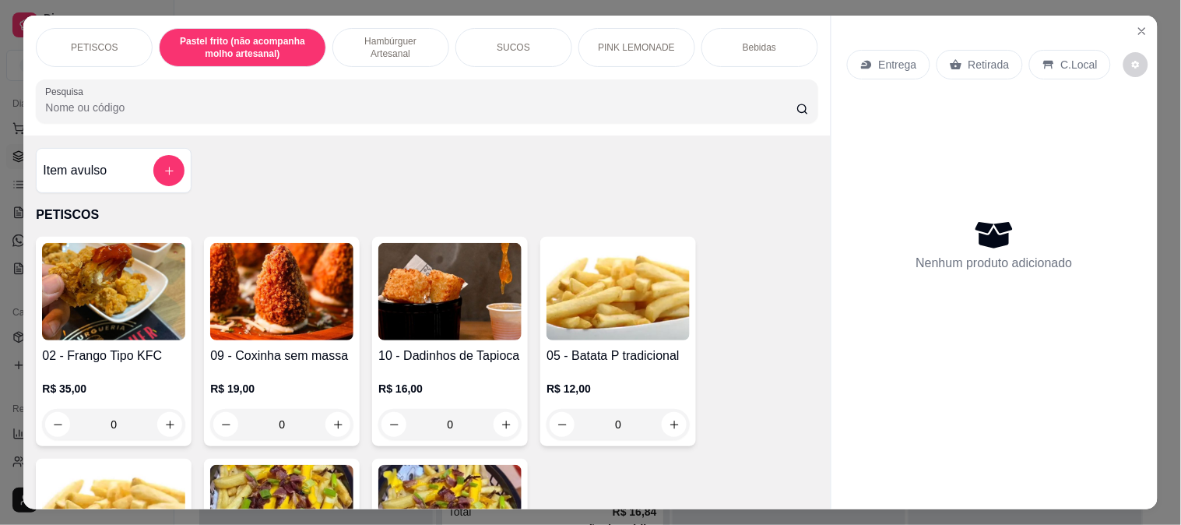
click at [509, 47] on div "SUCOS" at bounding box center [513, 47] width 117 height 39
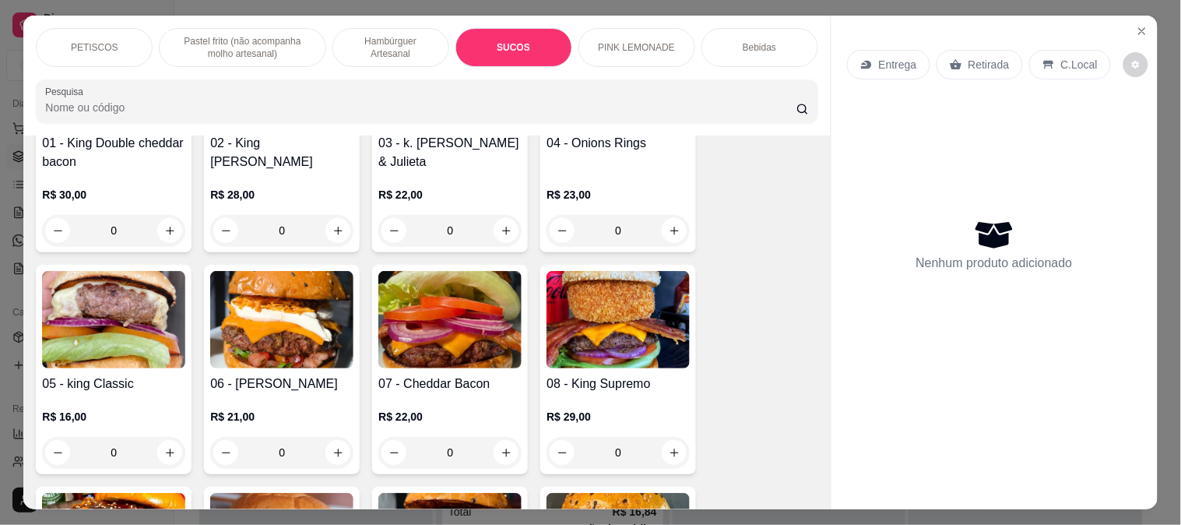
scroll to position [1183, 0]
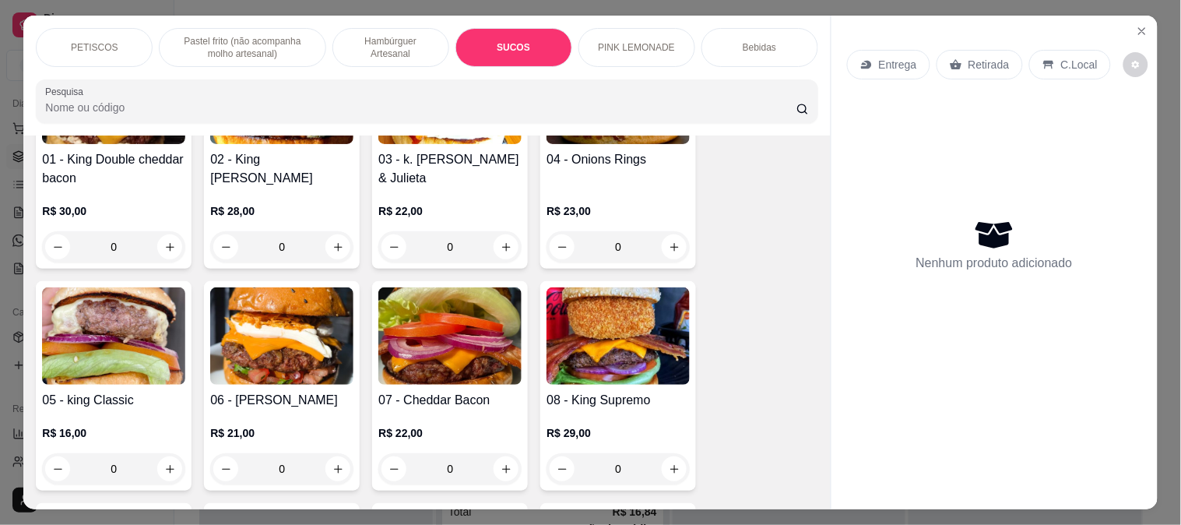
click at [452, 313] on img at bounding box center [449, 335] width 143 height 97
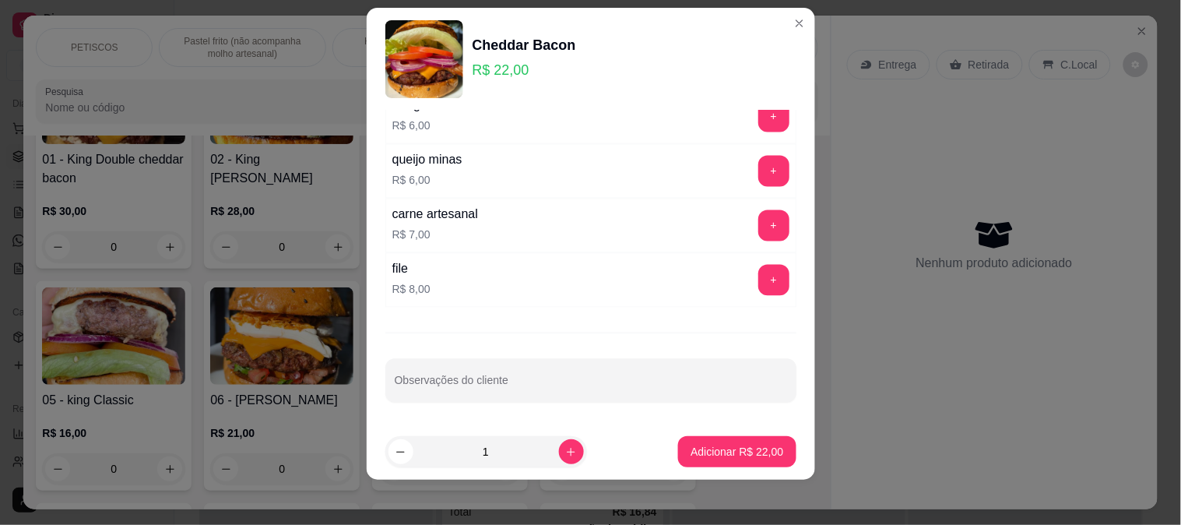
scroll to position [23, 0]
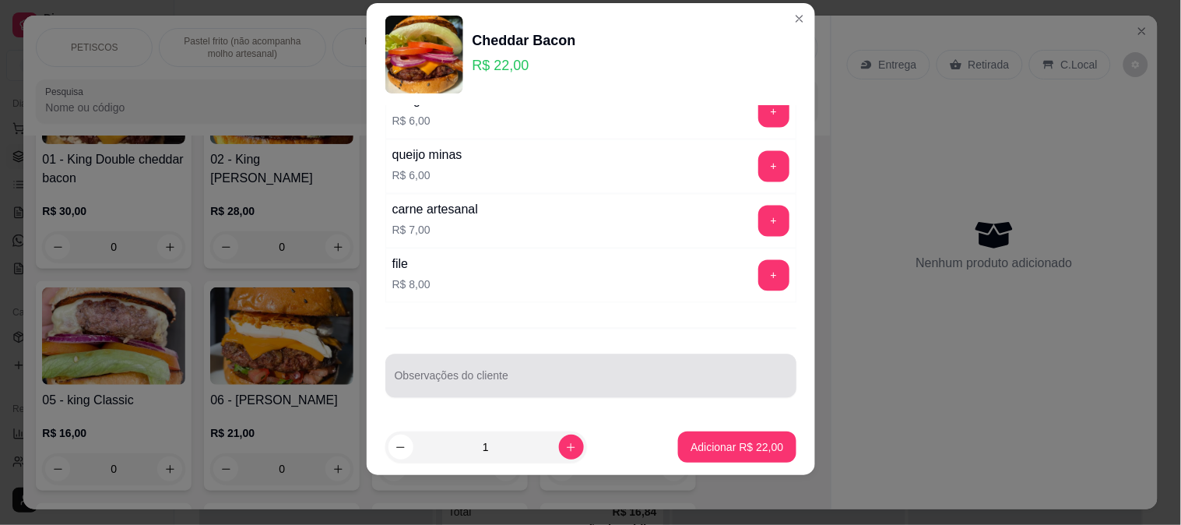
click at [439, 369] on div at bounding box center [591, 375] width 392 height 31
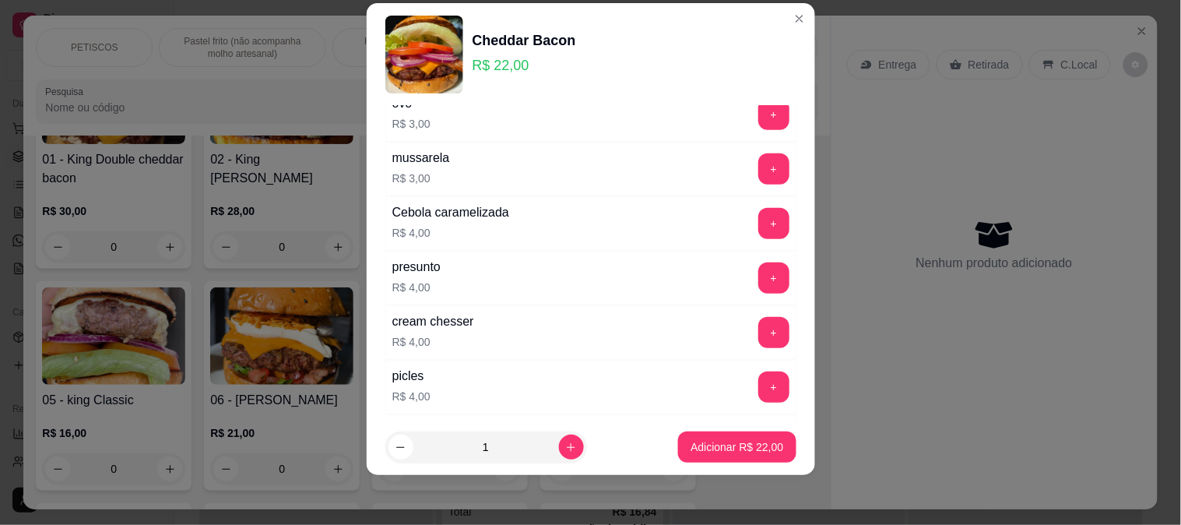
scroll to position [184, 0]
type input "com [PERSON_NAME] , sem cebola e sem tomate"
click at [758, 283] on button "+" at bounding box center [773, 279] width 31 height 31
click at [758, 285] on button "+" at bounding box center [773, 279] width 31 height 31
click at [689, 281] on button "-" at bounding box center [704, 279] width 31 height 31
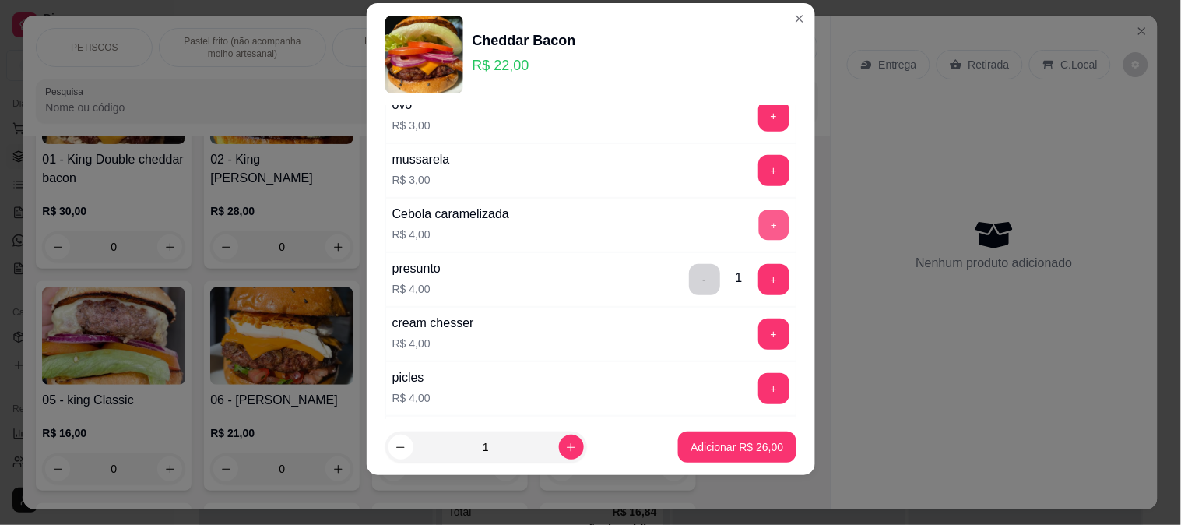
click at [758, 223] on button "+" at bounding box center [773, 224] width 30 height 30
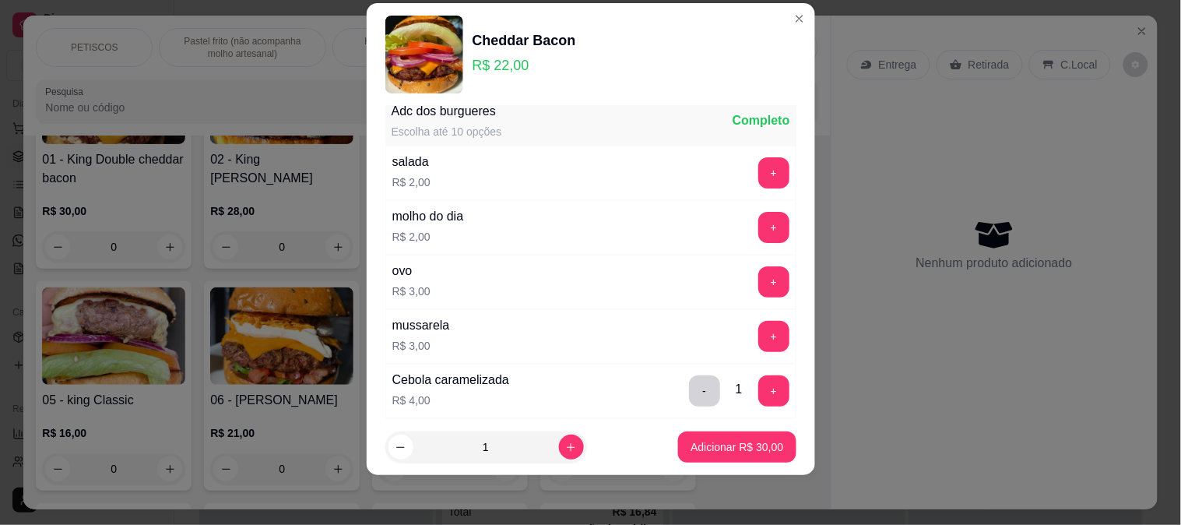
scroll to position [11, 0]
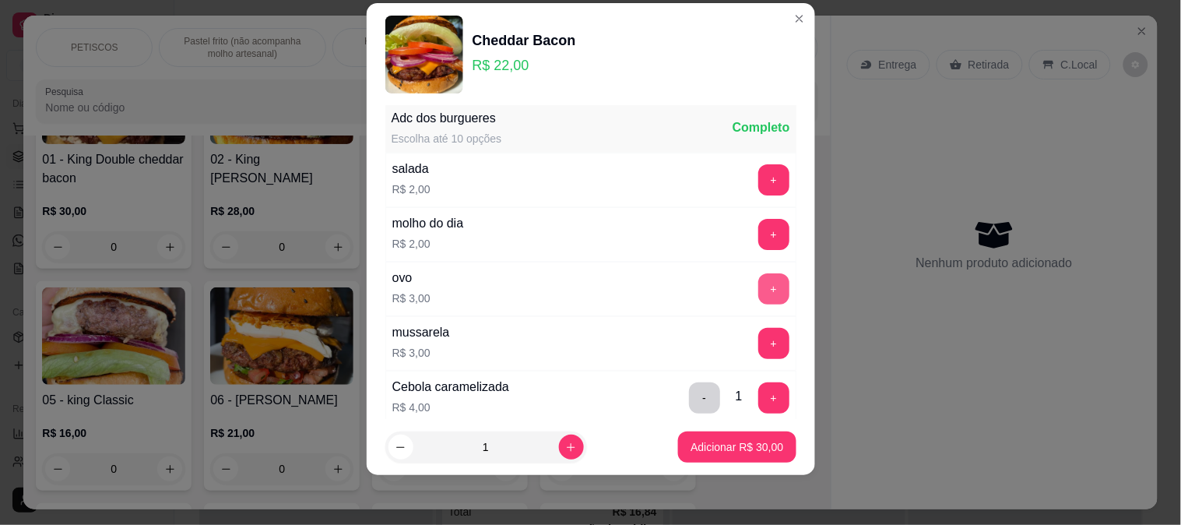
click at [758, 282] on button "+" at bounding box center [773, 288] width 31 height 31
click at [733, 444] on p "Adicionar R$ 33,00" at bounding box center [736, 447] width 93 height 16
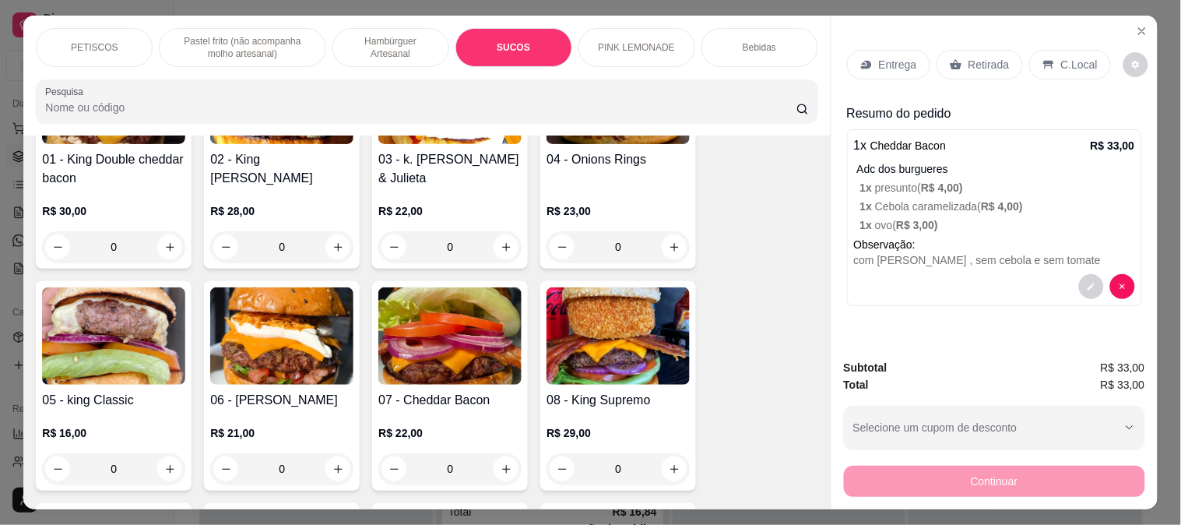
click at [891, 57] on p "Entrega" at bounding box center [898, 65] width 38 height 16
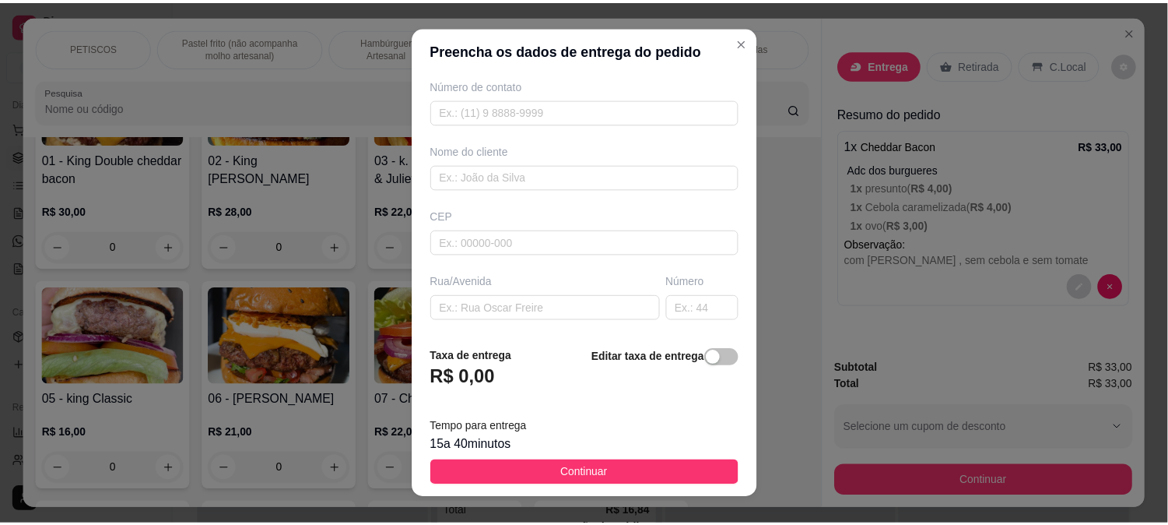
scroll to position [173, 0]
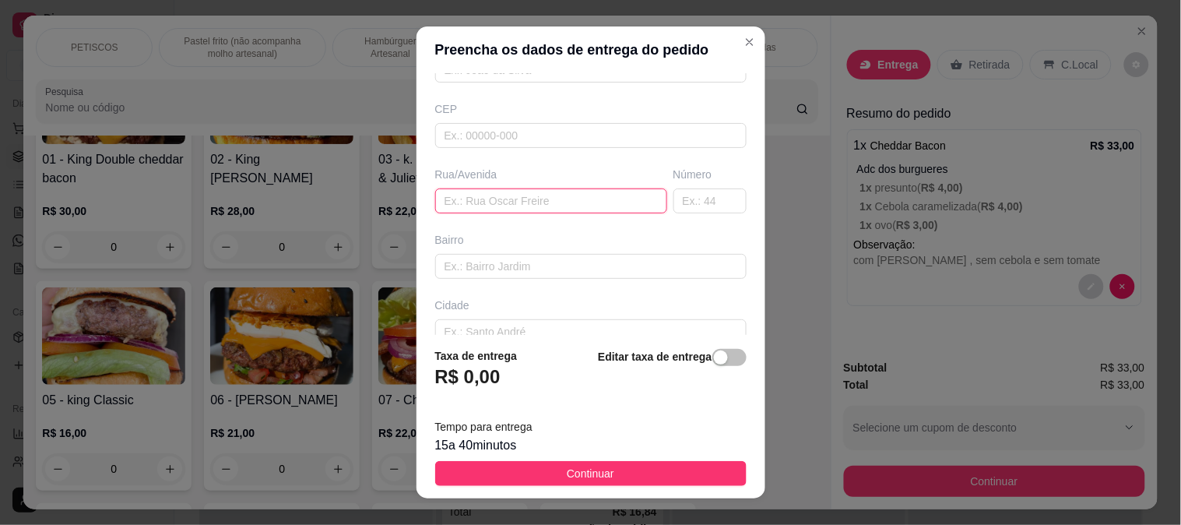
click at [459, 198] on input "text" at bounding box center [551, 200] width 232 height 25
type input "[GEOGRAPHIC_DATA]"
click at [494, 269] on input "text" at bounding box center [590, 266] width 311 height 25
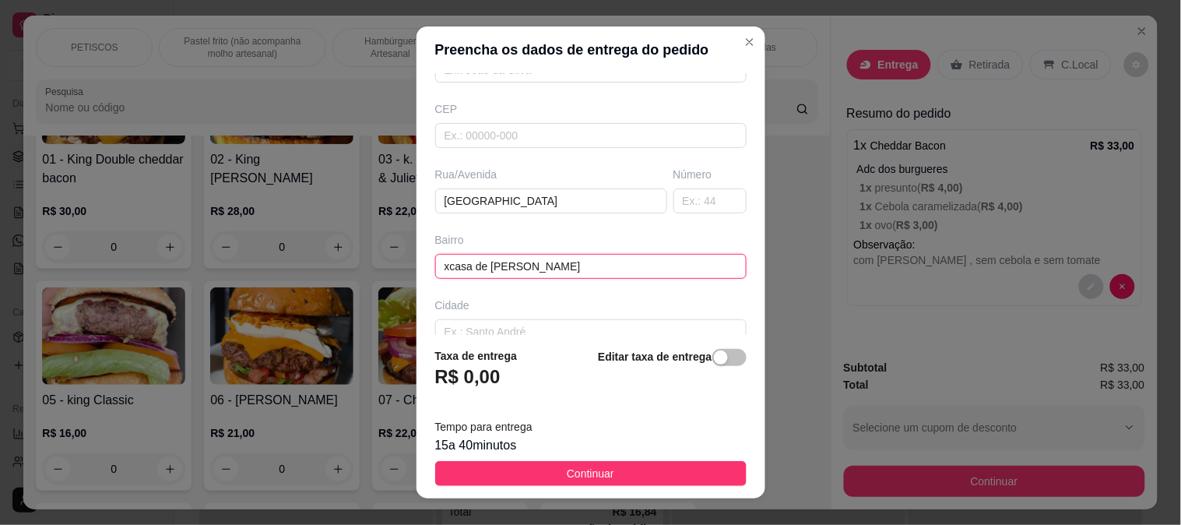
click at [444, 259] on input "xcasa de [PERSON_NAME]" at bounding box center [590, 266] width 311 height 25
click at [502, 265] on input "casa de [PERSON_NAME]" at bounding box center [590, 266] width 311 height 25
click at [509, 267] on input "casa de [PERSON_NAME]" at bounding box center [590, 266] width 311 height 25
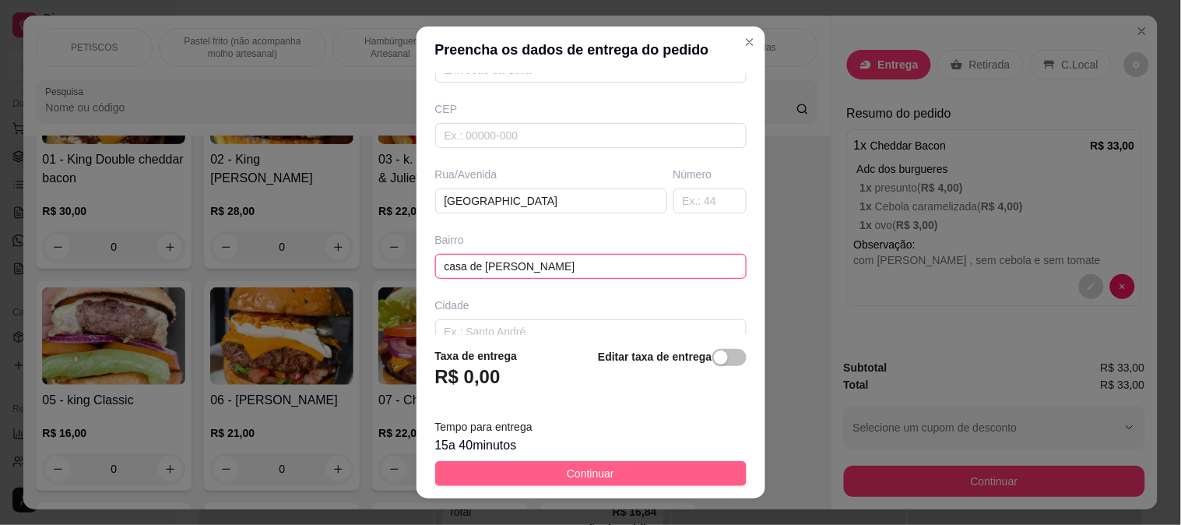
type input "casa de [PERSON_NAME]"
click at [626, 470] on button "Continuar" at bounding box center [590, 473] width 311 height 25
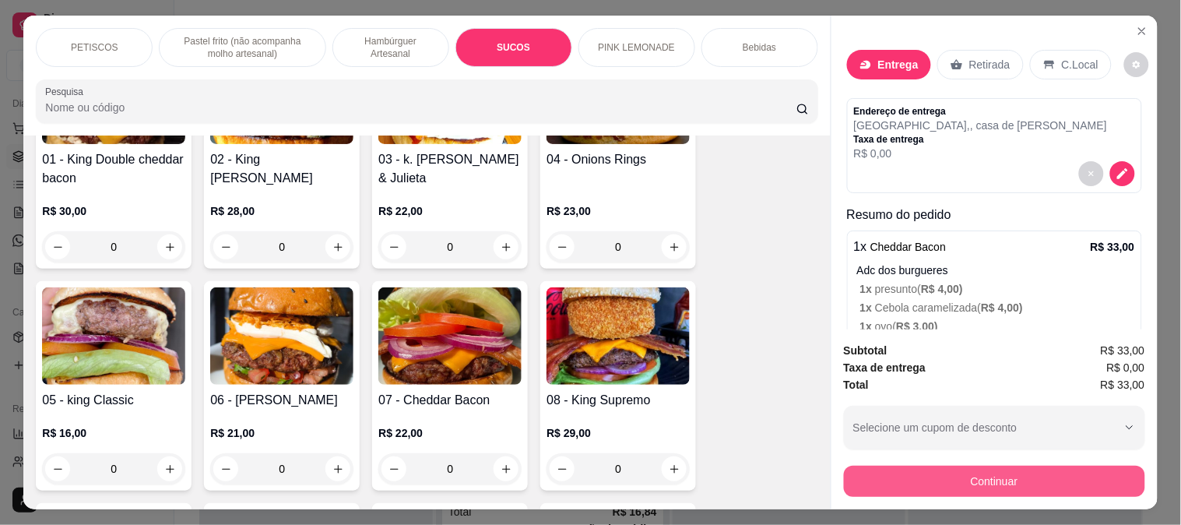
click at [864, 467] on button "Continuar" at bounding box center [994, 480] width 301 height 31
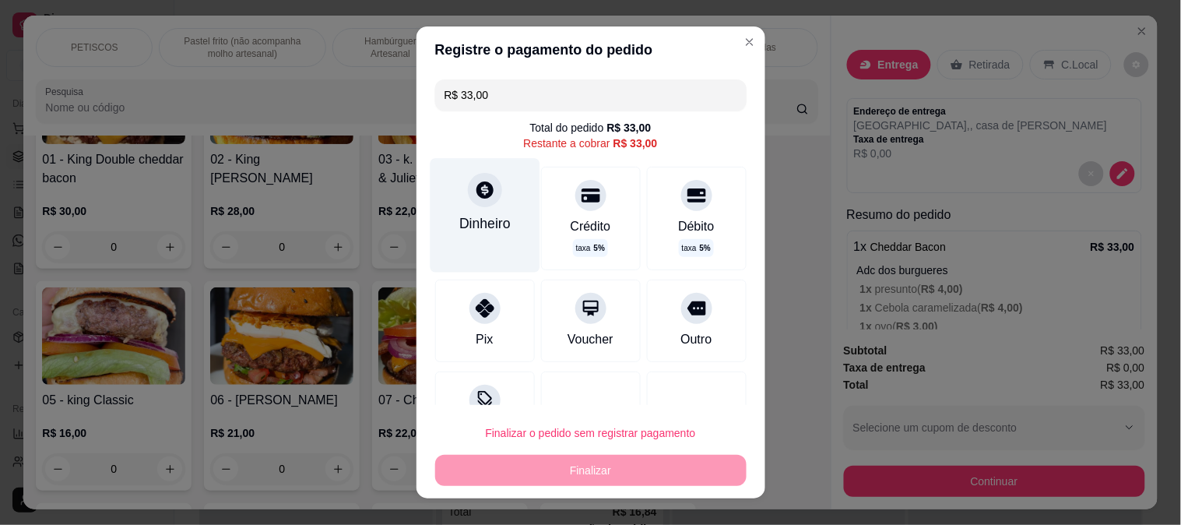
click at [474, 198] on icon at bounding box center [484, 190] width 20 height 20
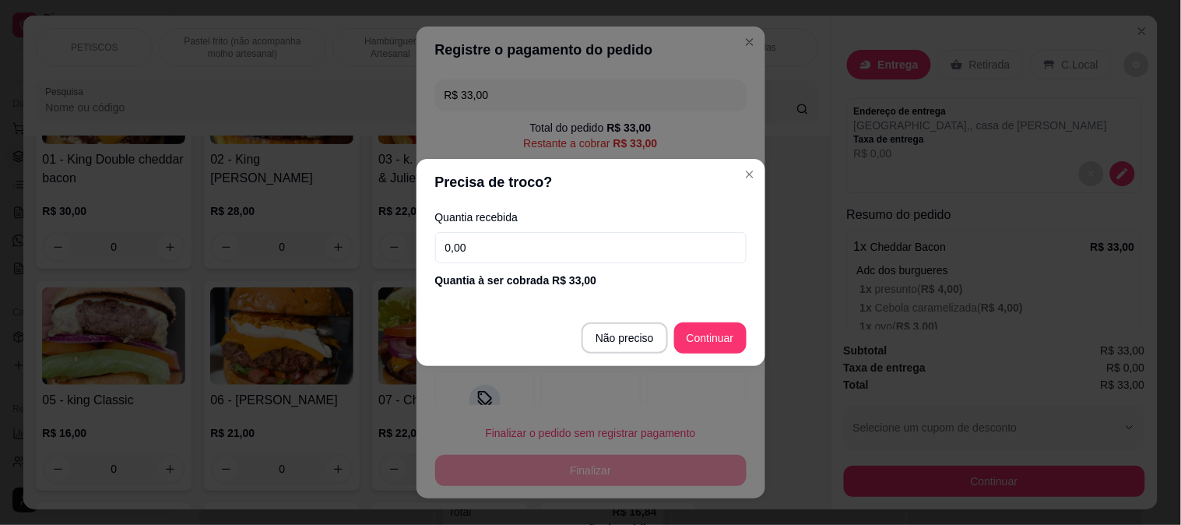
drag, startPoint x: 484, startPoint y: 247, endPoint x: 379, endPoint y: 251, distance: 105.1
click at [336, 244] on div "Precisa de troco? Quantia recebida 0,00 Quantia à ser cobrada R$ 33,00 Não prec…" at bounding box center [590, 262] width 1181 height 525
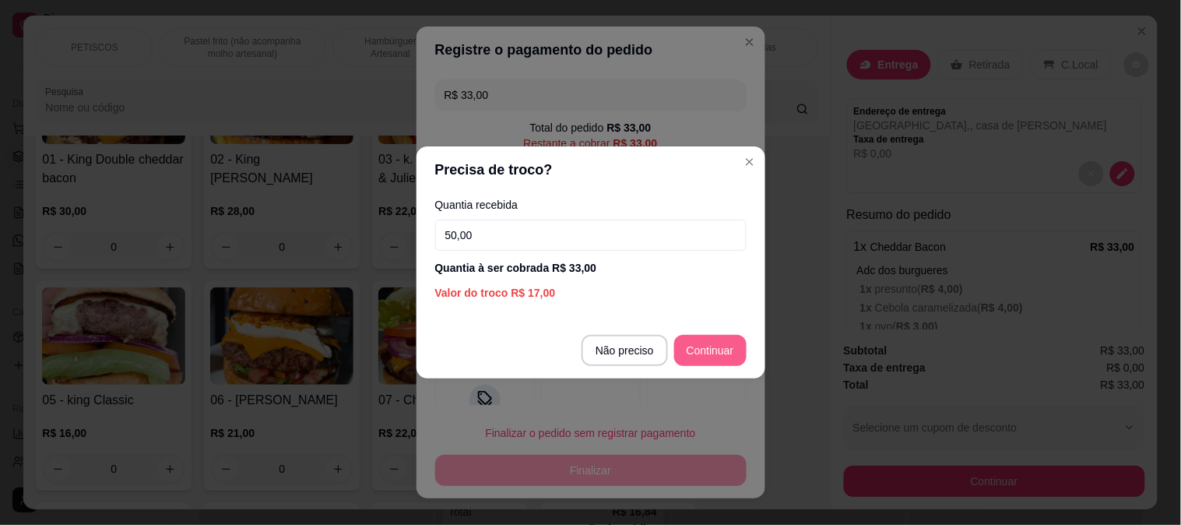
type input "50,00"
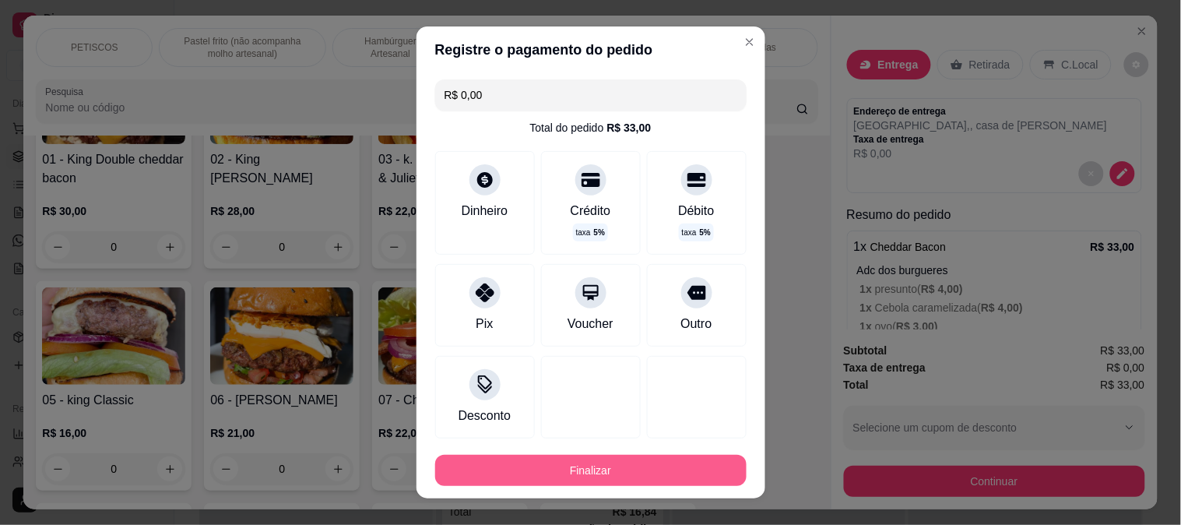
click at [640, 460] on button "Finalizar" at bounding box center [590, 469] width 311 height 31
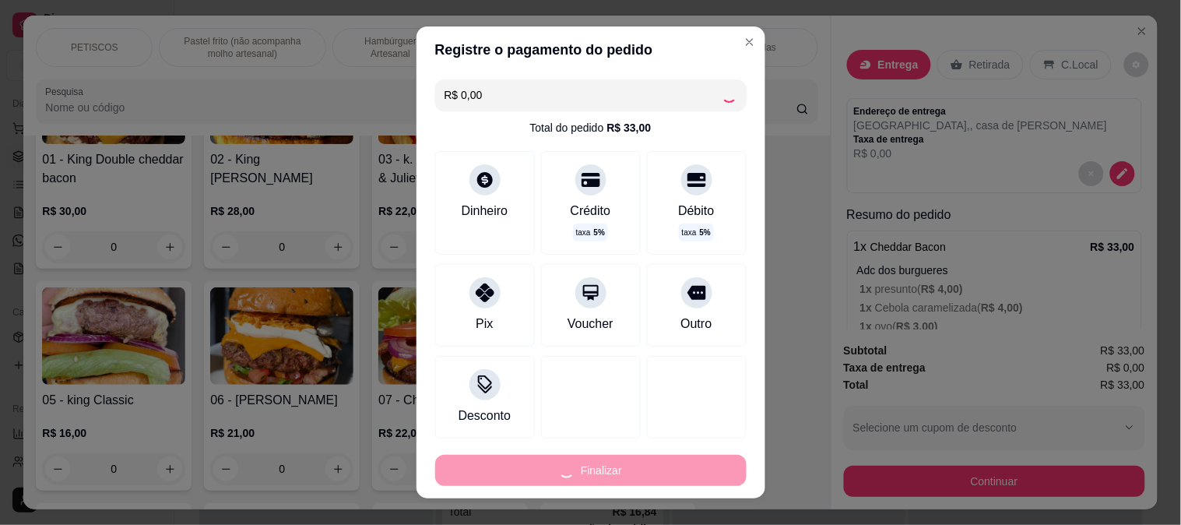
type input "-R$ 33,00"
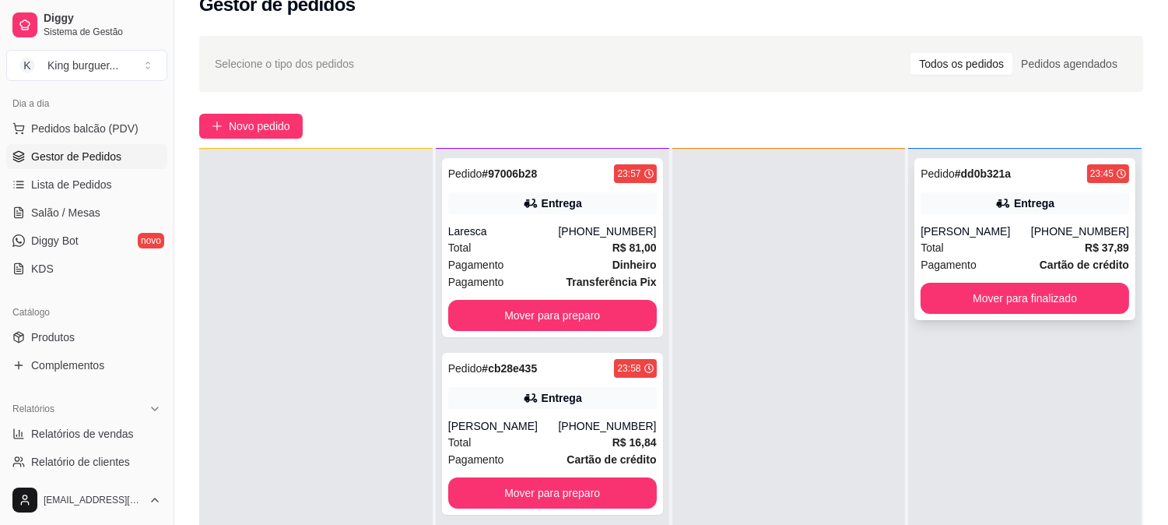
scroll to position [173, 0]
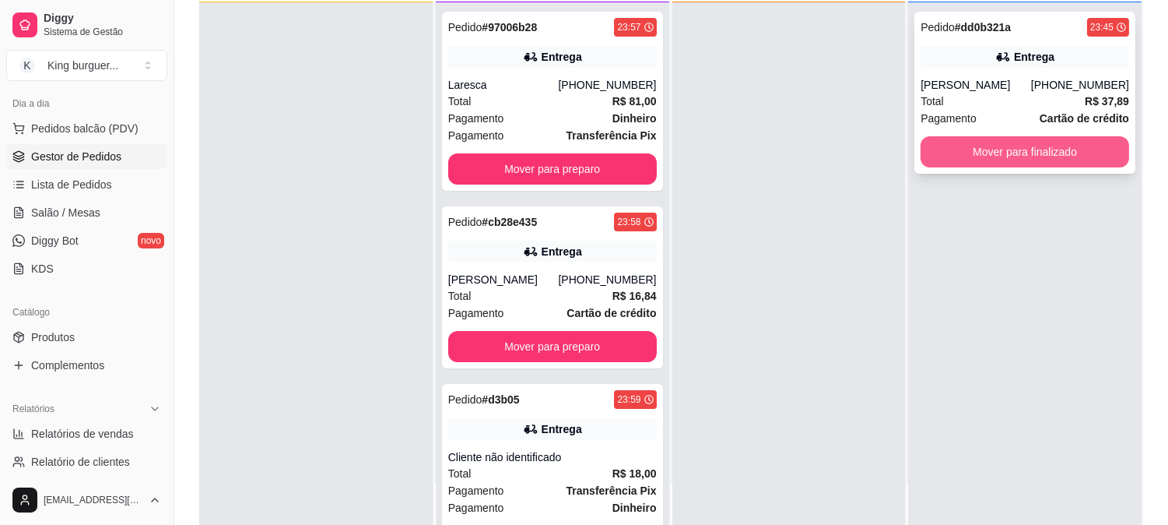
click at [1051, 152] on button "Mover para finalizado" at bounding box center [1025, 151] width 209 height 31
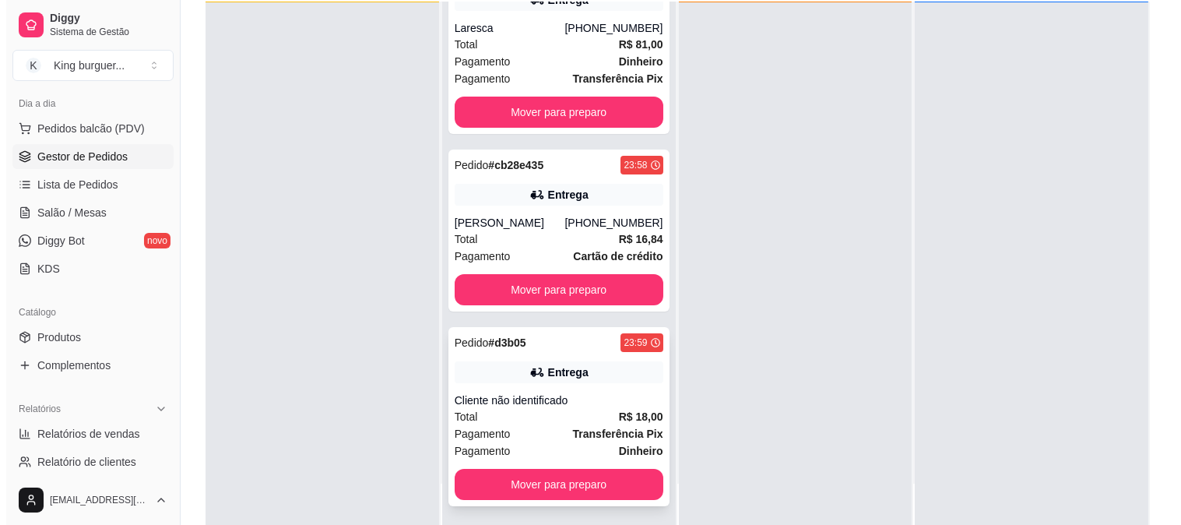
scroll to position [237, 0]
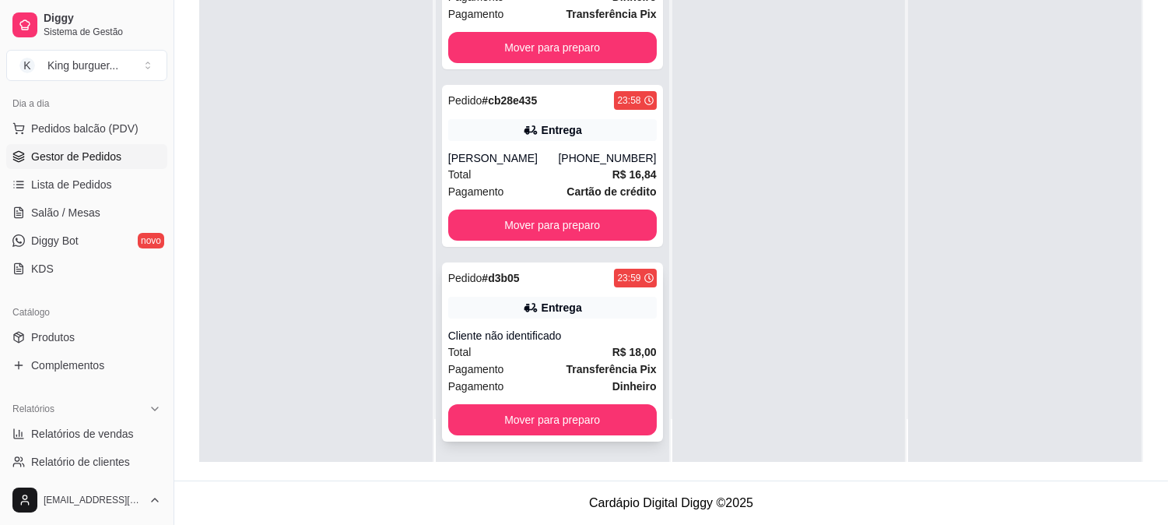
click at [543, 335] on div "Cliente não identificado" at bounding box center [552, 336] width 209 height 16
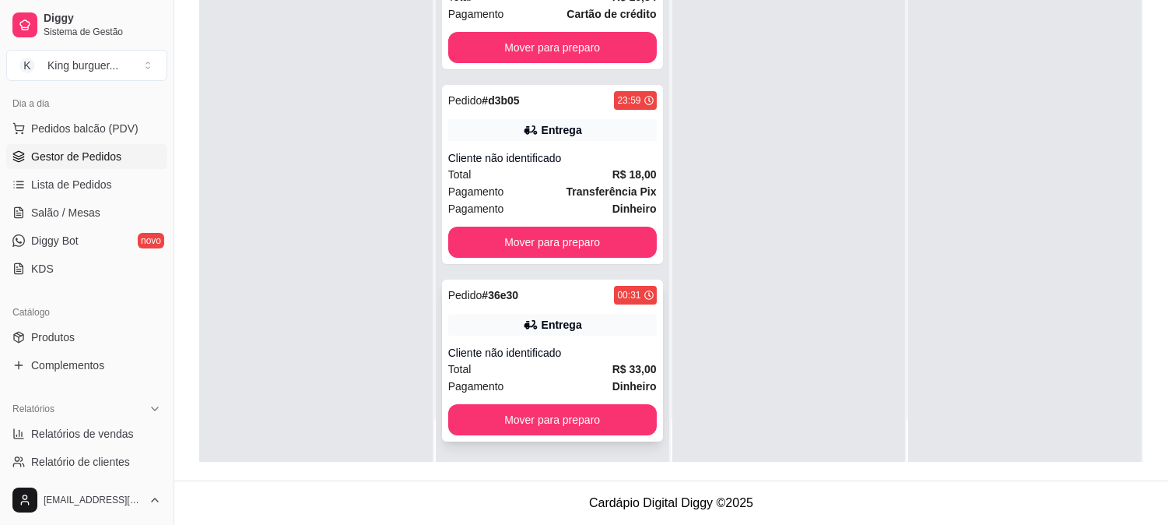
click at [570, 332] on div "Entrega" at bounding box center [552, 325] width 209 height 22
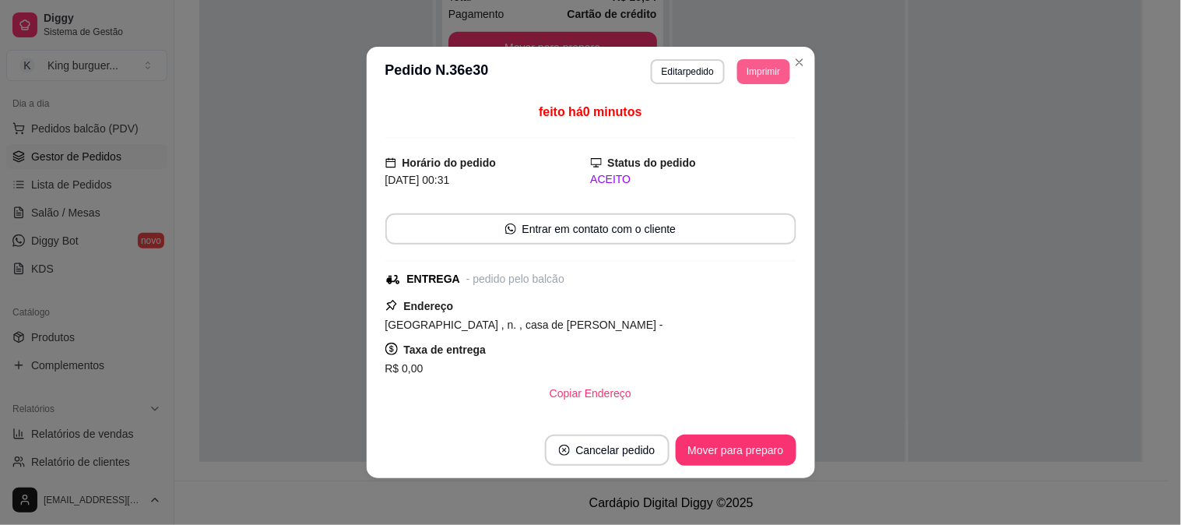
click at [763, 75] on button "Imprimir" at bounding box center [763, 71] width 52 height 25
click at [741, 131] on button "IMPRESSORA" at bounding box center [728, 127] width 109 height 24
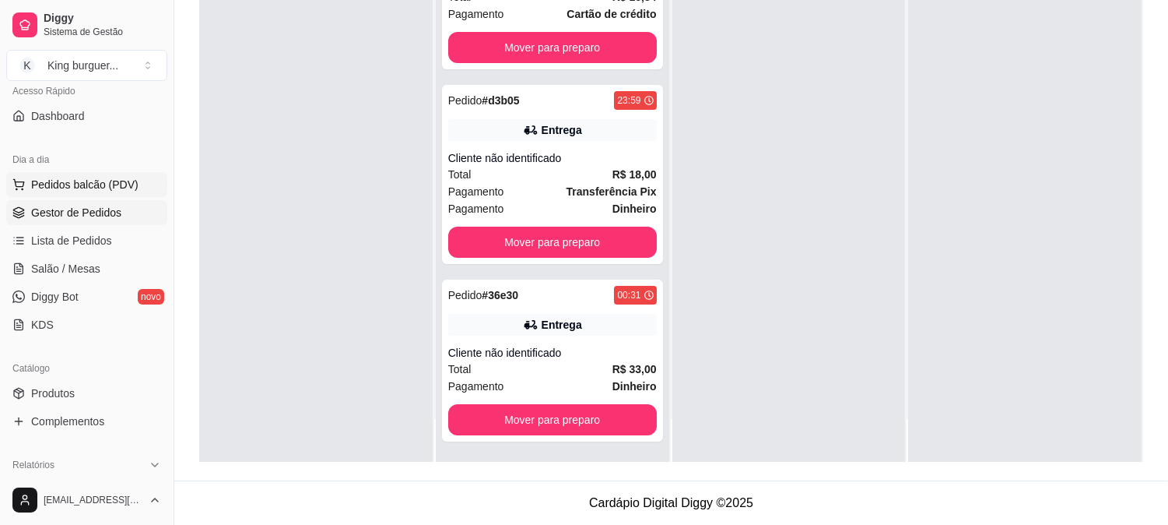
scroll to position [86, 0]
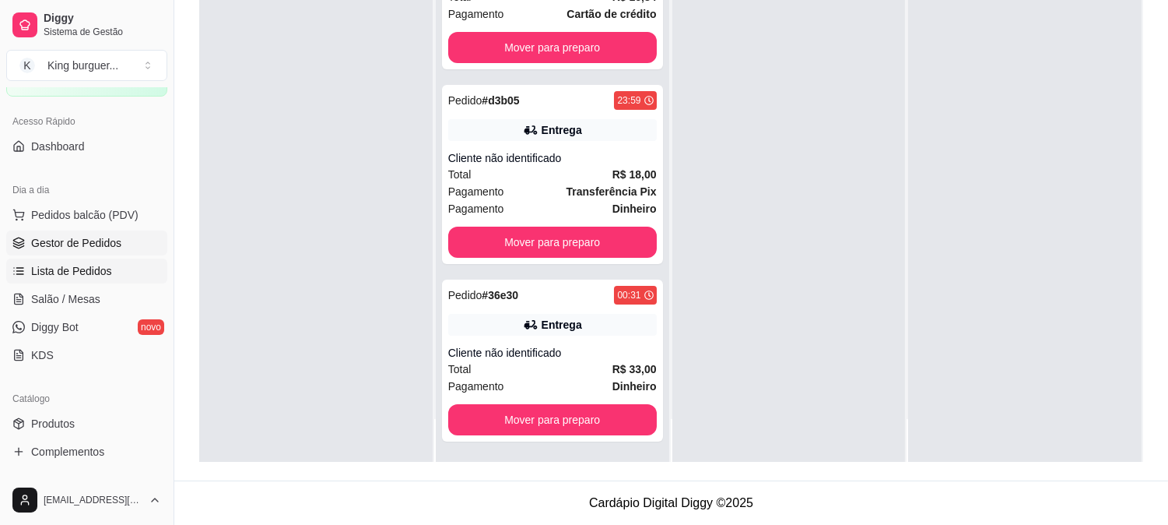
click at [113, 273] on link "Lista de Pedidos" at bounding box center [86, 270] width 161 height 25
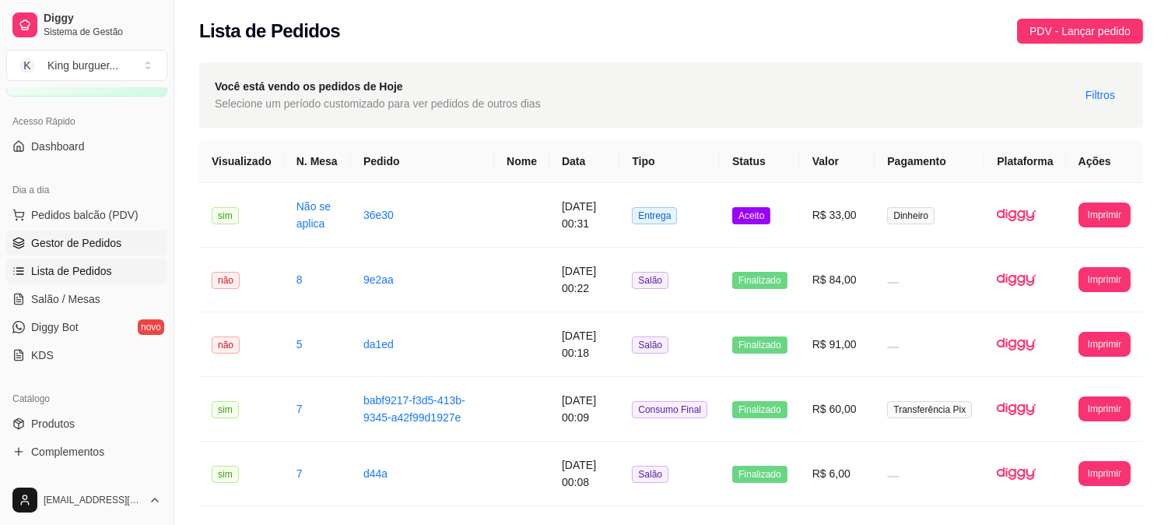
click at [101, 238] on span "Gestor de Pedidos" at bounding box center [76, 243] width 90 height 16
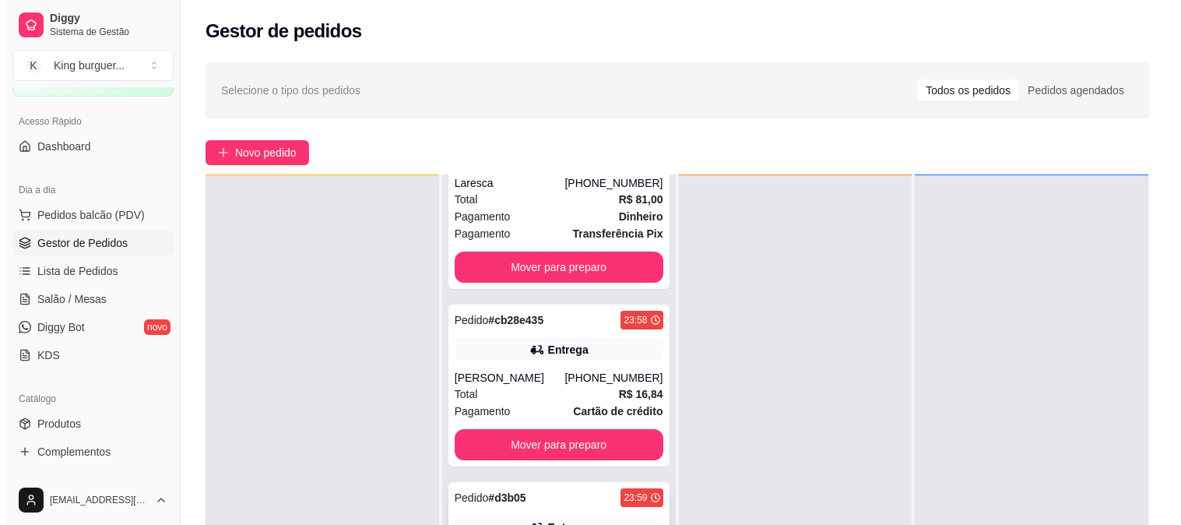
scroll to position [173, 0]
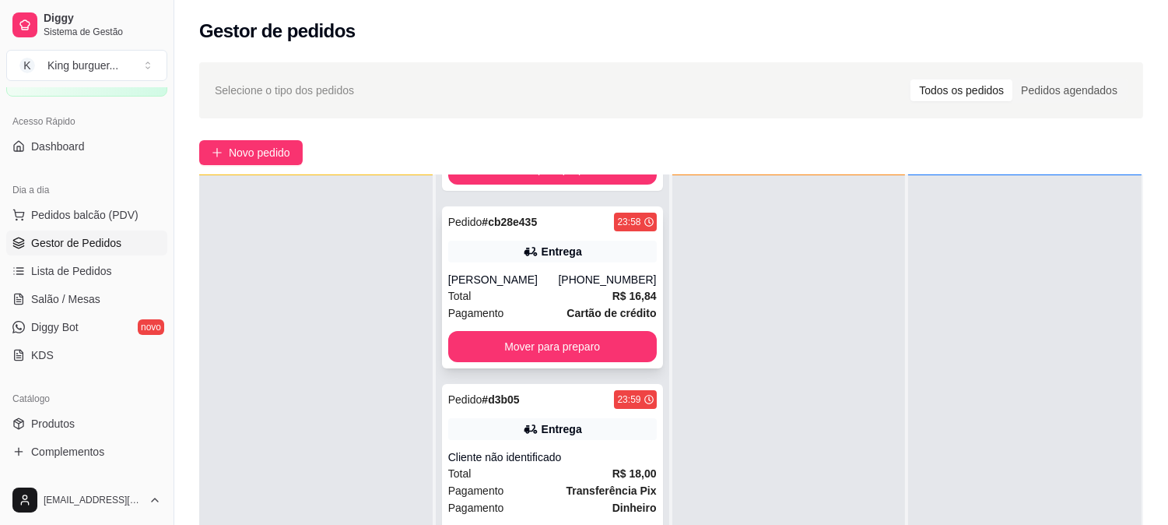
click at [571, 296] on div "Total R$ 16,84" at bounding box center [552, 295] width 209 height 17
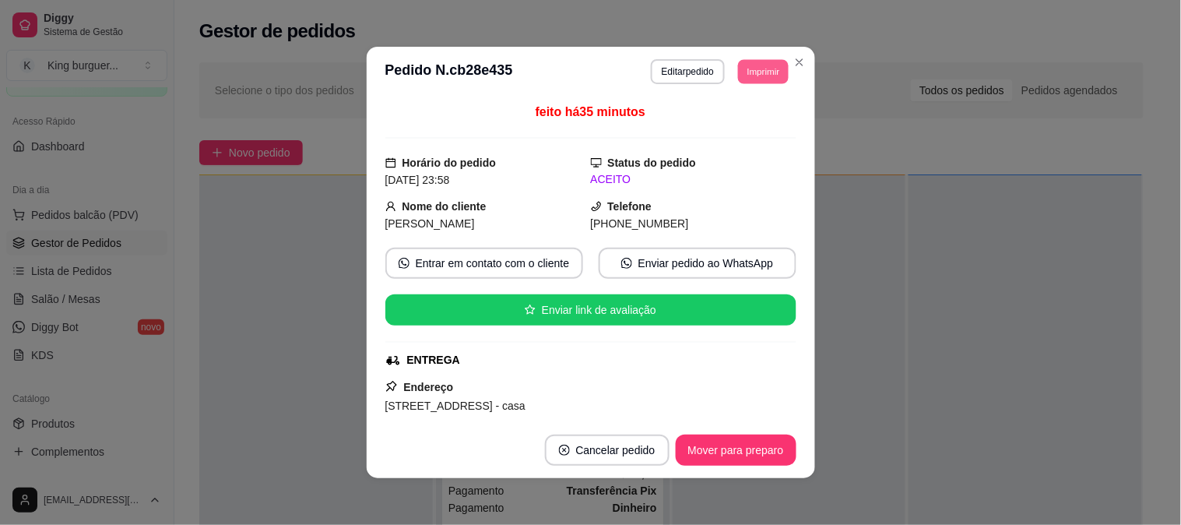
click at [760, 72] on button "Imprimir" at bounding box center [763, 71] width 51 height 24
click at [756, 132] on button "IMPRESSORA" at bounding box center [728, 126] width 113 height 25
click at [757, 441] on button "Mover para preparo" at bounding box center [735, 449] width 121 height 31
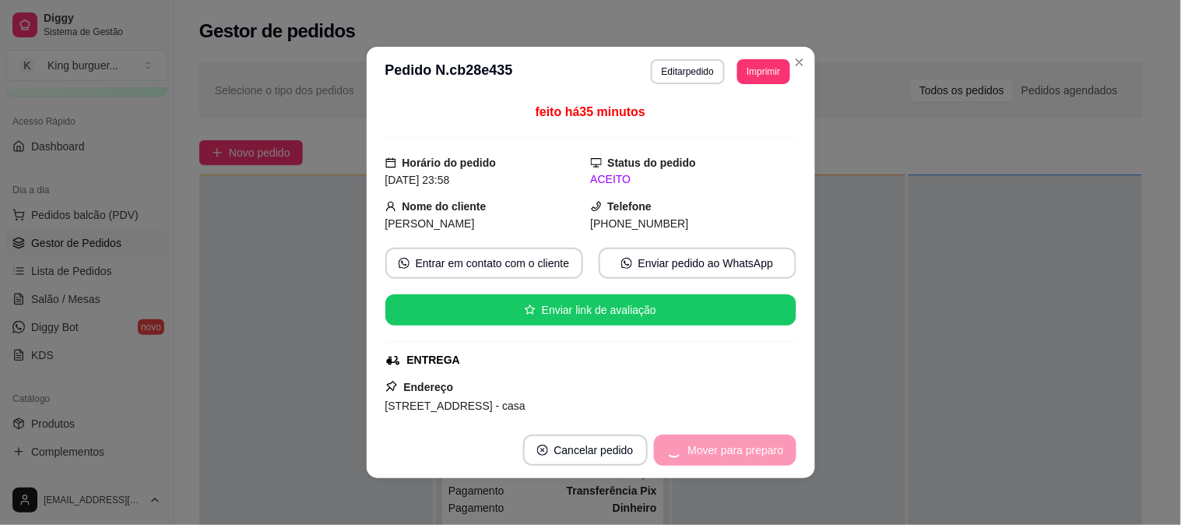
click at [760, 444] on div "Mover para preparo" at bounding box center [725, 449] width 142 height 31
click at [763, 447] on div "Mover para preparo" at bounding box center [725, 449] width 142 height 31
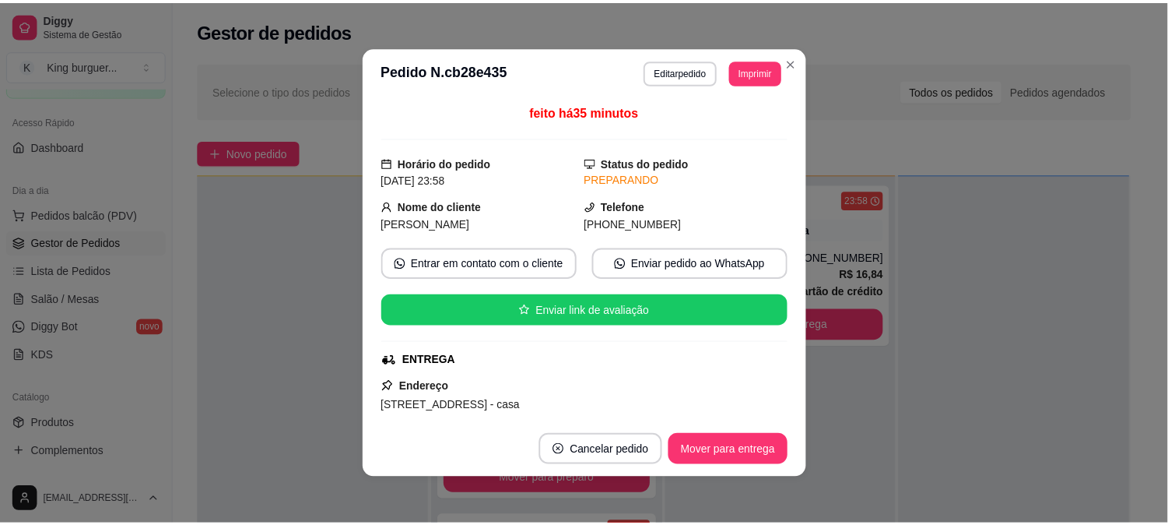
scroll to position [57, 0]
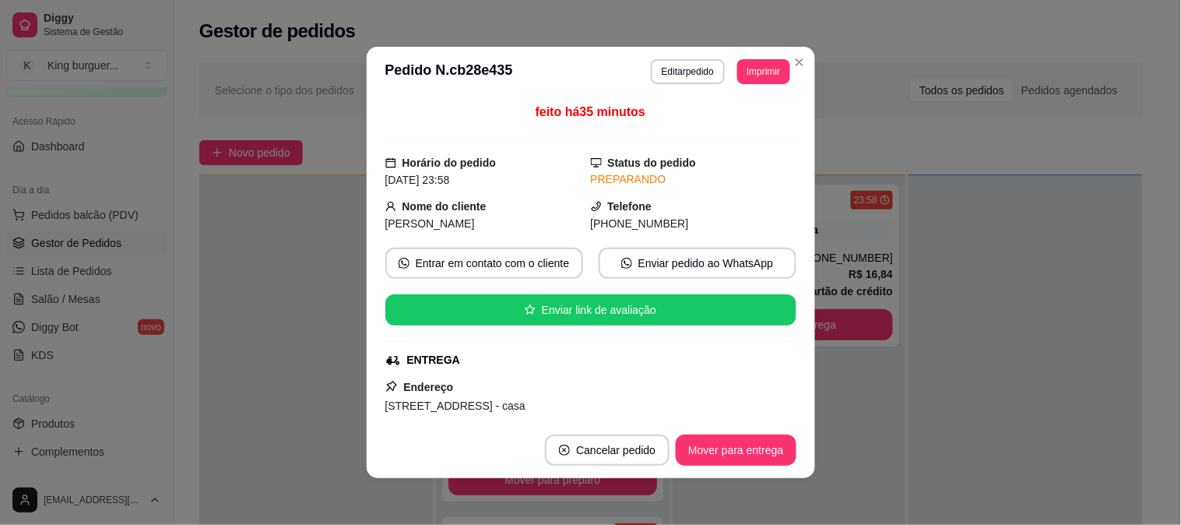
click at [766, 449] on button "Mover para entrega" at bounding box center [735, 449] width 120 height 31
click at [767, 449] on div "Mover para entrega" at bounding box center [725, 449] width 142 height 31
click at [767, 450] on div "Mover para entrega" at bounding box center [725, 449] width 142 height 31
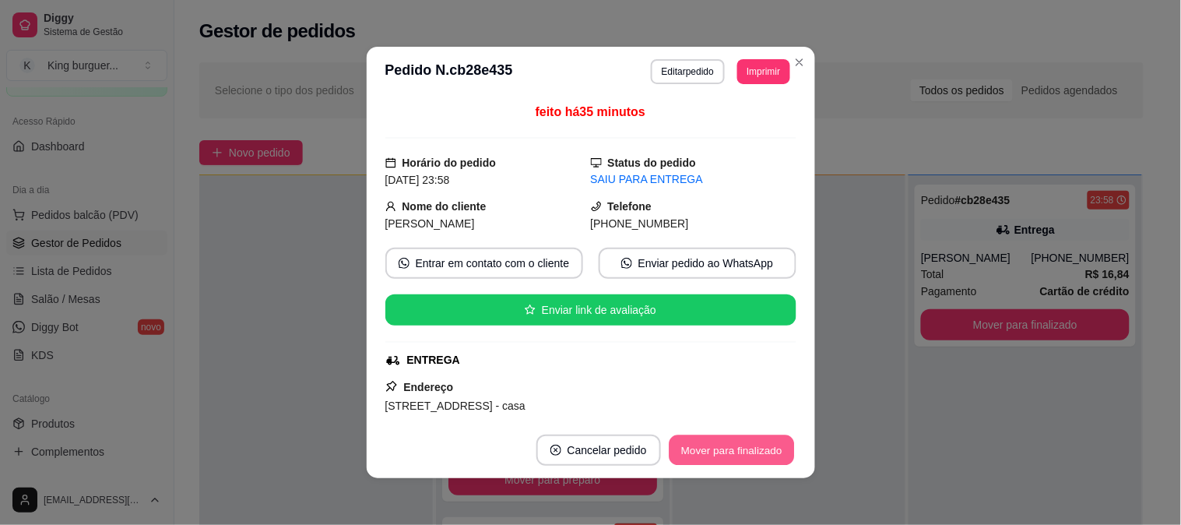
click at [768, 451] on button "Mover para finalizado" at bounding box center [730, 450] width 125 height 30
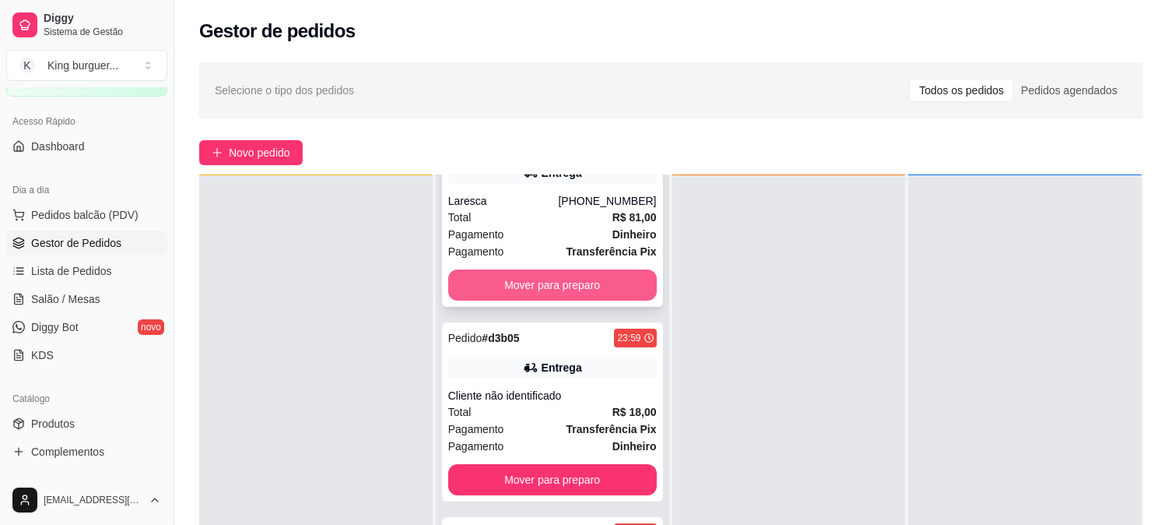
click at [595, 282] on button "Mover para preparo" at bounding box center [552, 284] width 209 height 31
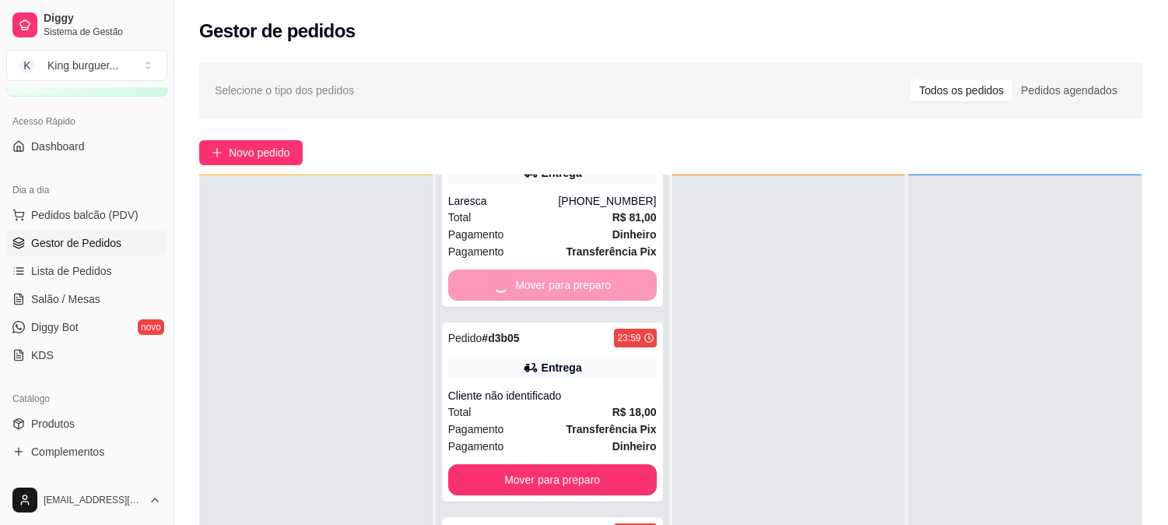
scroll to position [0, 0]
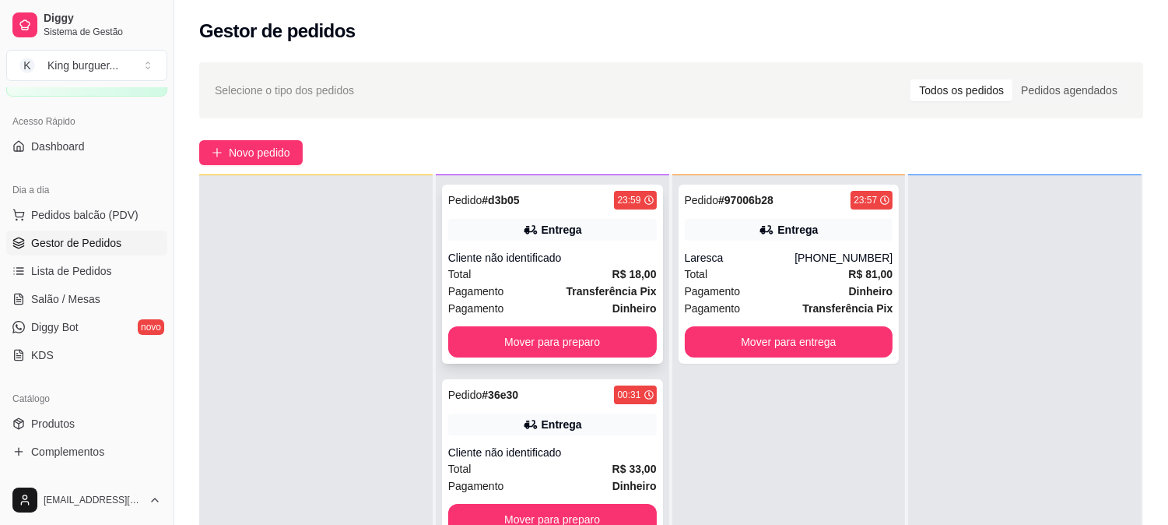
click at [605, 346] on button "Mover para preparo" at bounding box center [552, 341] width 209 height 31
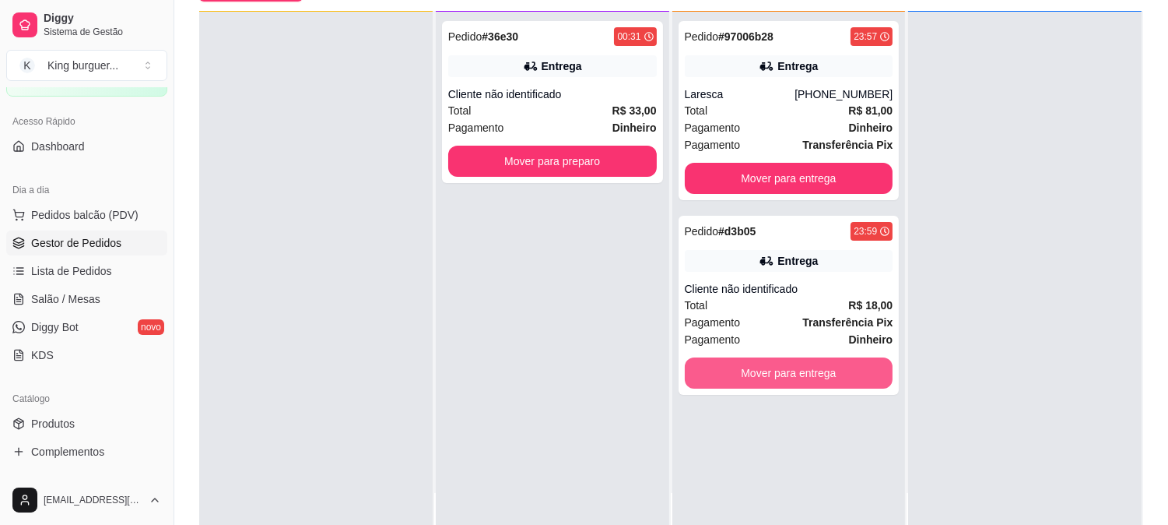
scroll to position [237, 0]
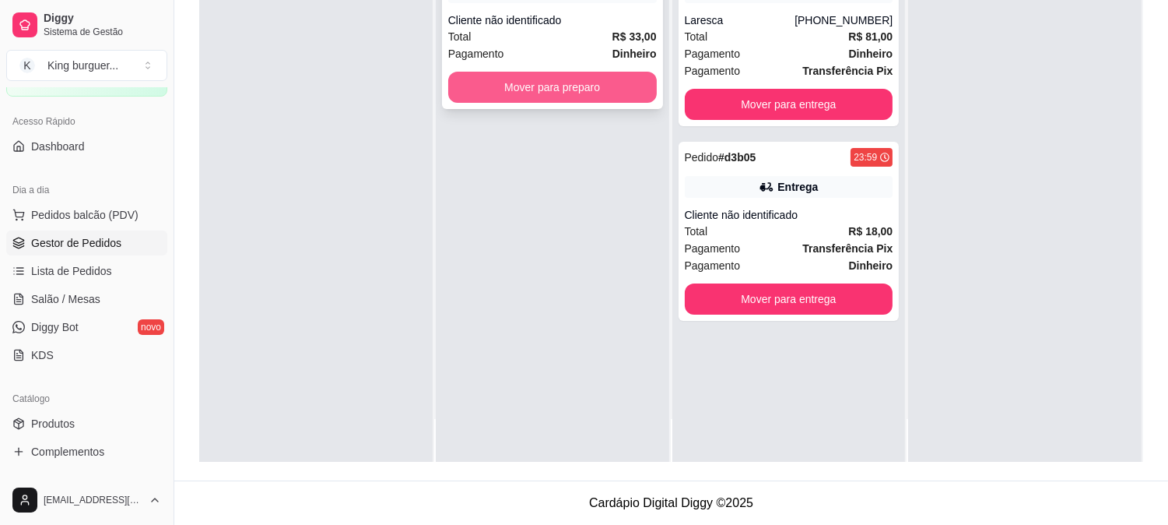
click at [601, 97] on button "Mover para preparo" at bounding box center [552, 87] width 209 height 31
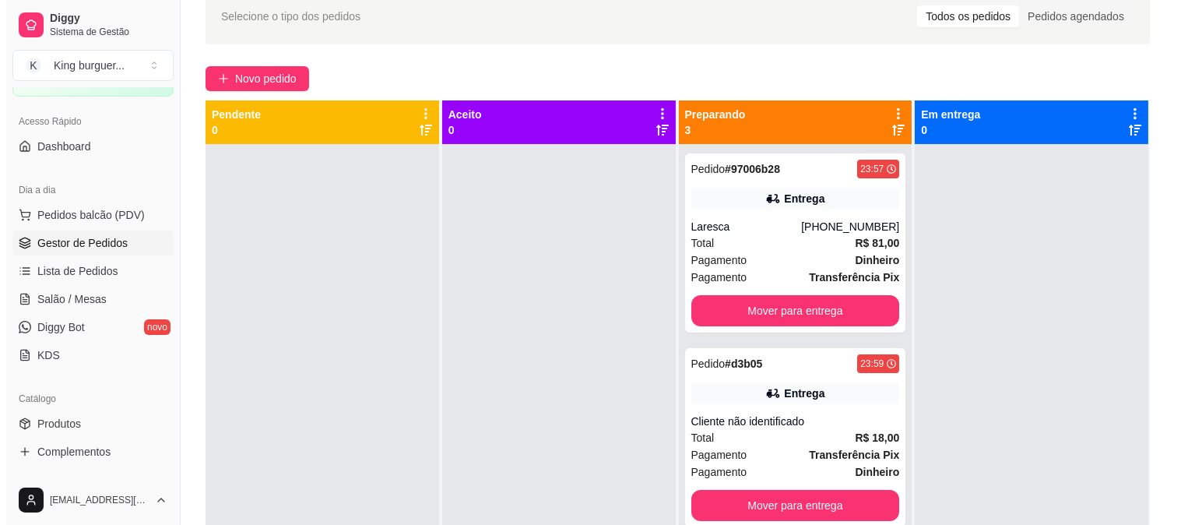
scroll to position [0, 0]
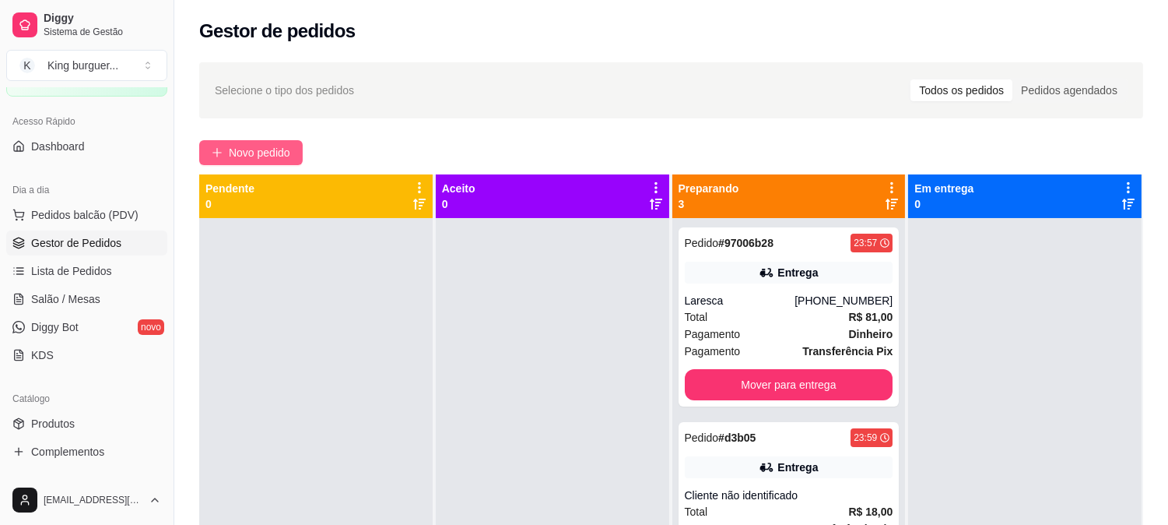
click at [289, 156] on span "Novo pedido" at bounding box center [259, 152] width 61 height 17
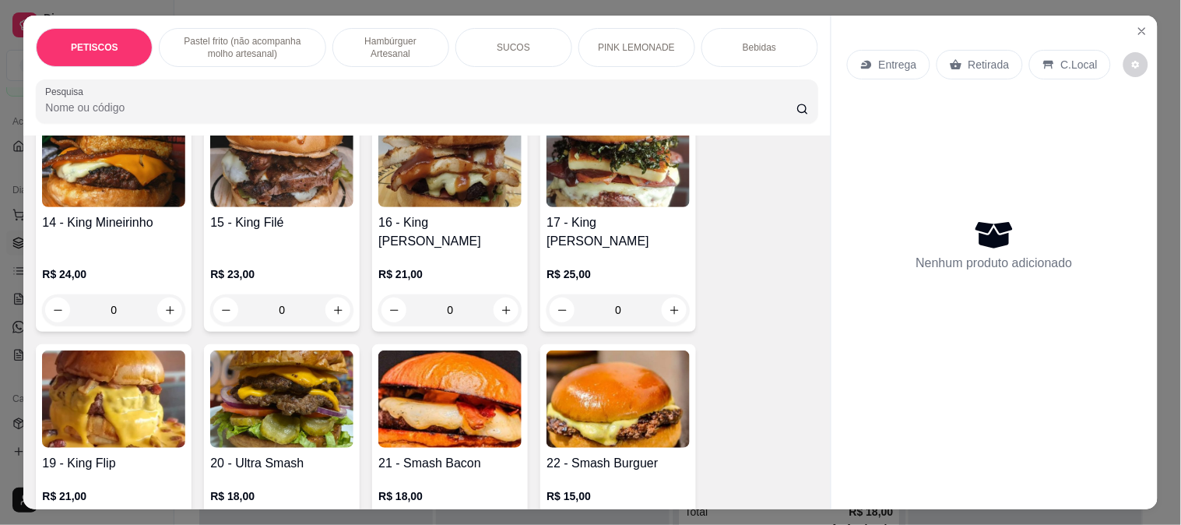
scroll to position [1988, 0]
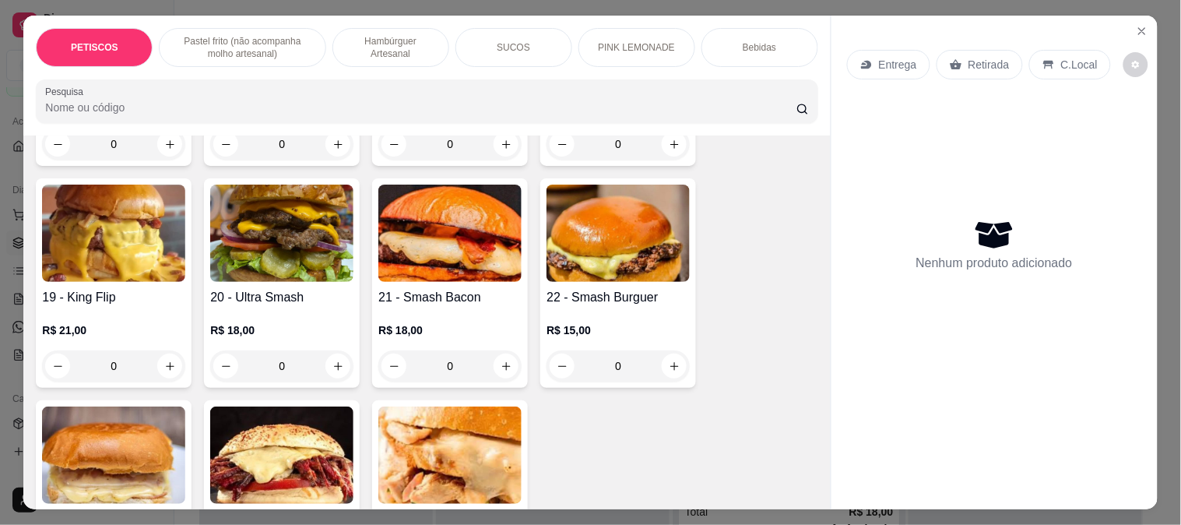
click at [625, 209] on img at bounding box center [617, 232] width 143 height 97
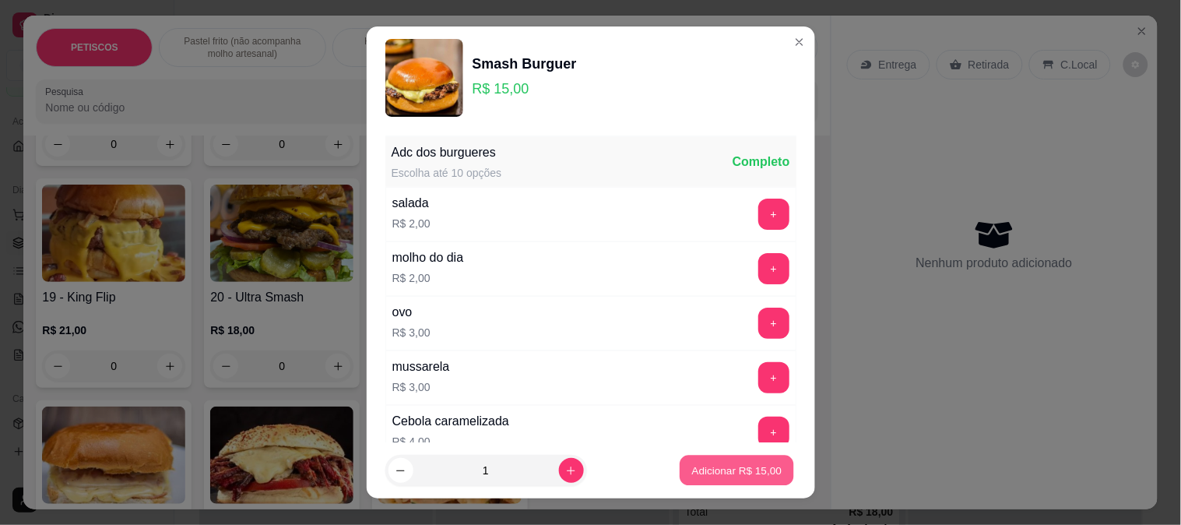
click at [714, 472] on p "Adicionar R$ 15,00" at bounding box center [737, 470] width 90 height 15
type input "1"
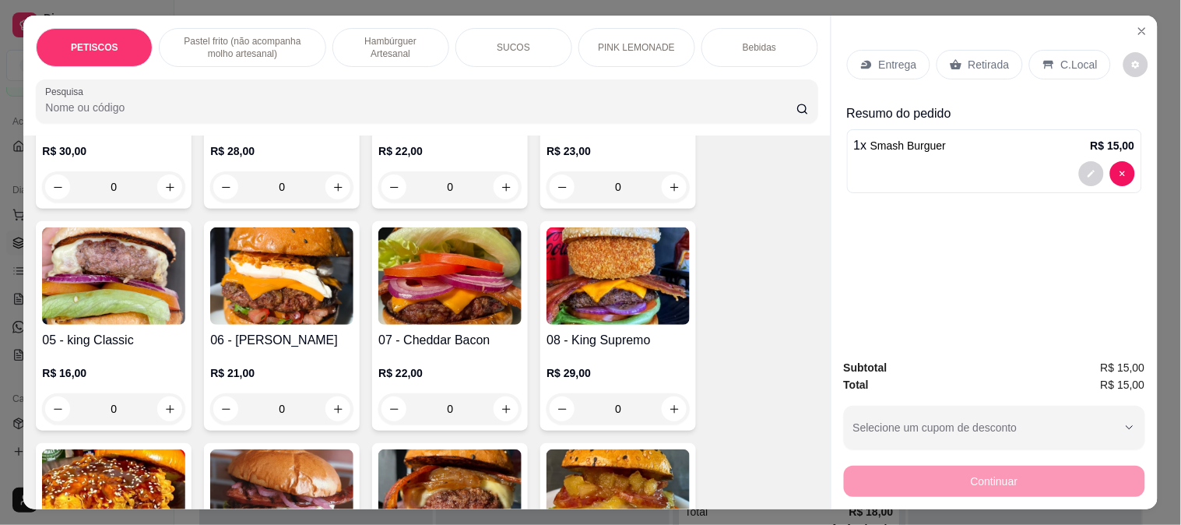
scroll to position [1210, 0]
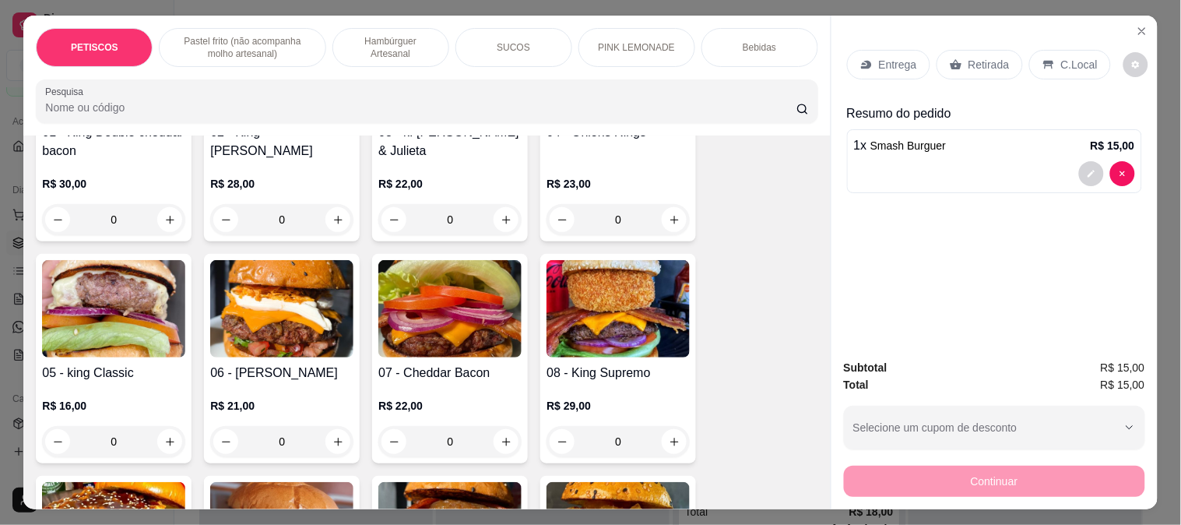
click at [307, 286] on img at bounding box center [281, 308] width 143 height 97
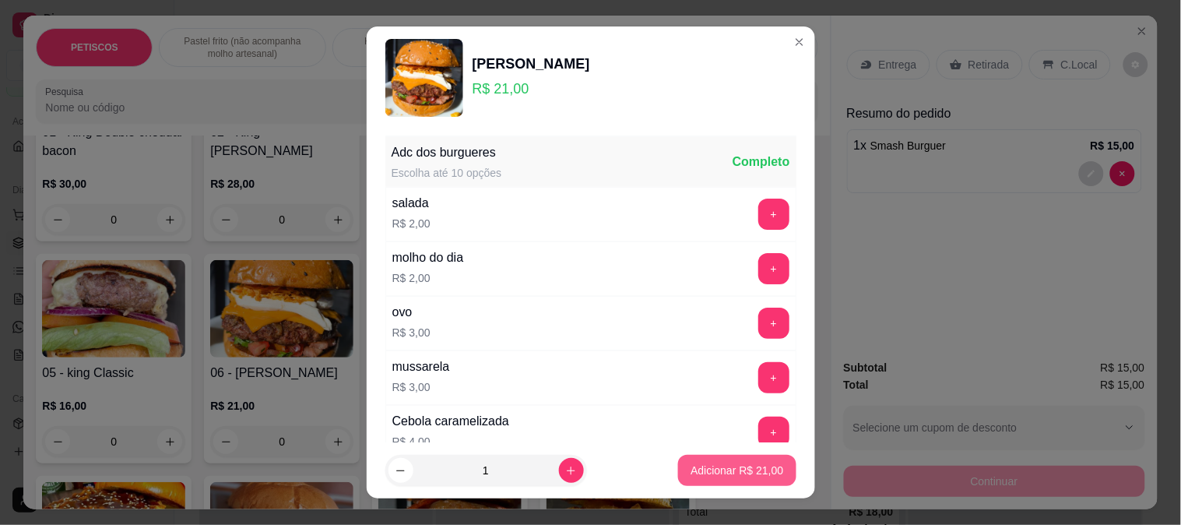
click at [713, 470] on p "Adicionar R$ 21,00" at bounding box center [736, 470] width 93 height 16
type input "1"
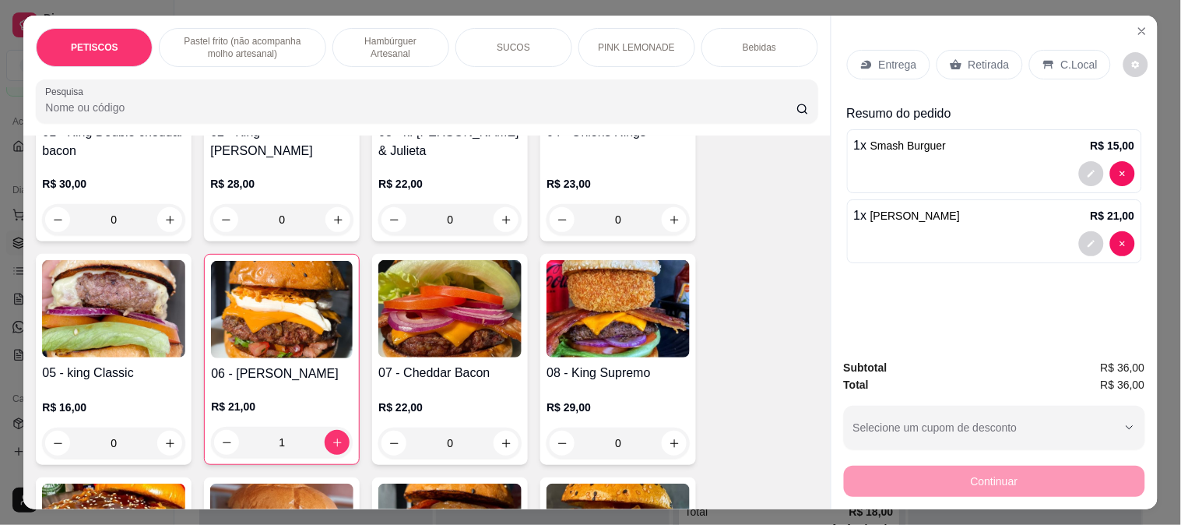
click at [904, 58] on p "Entrega" at bounding box center [898, 65] width 38 height 16
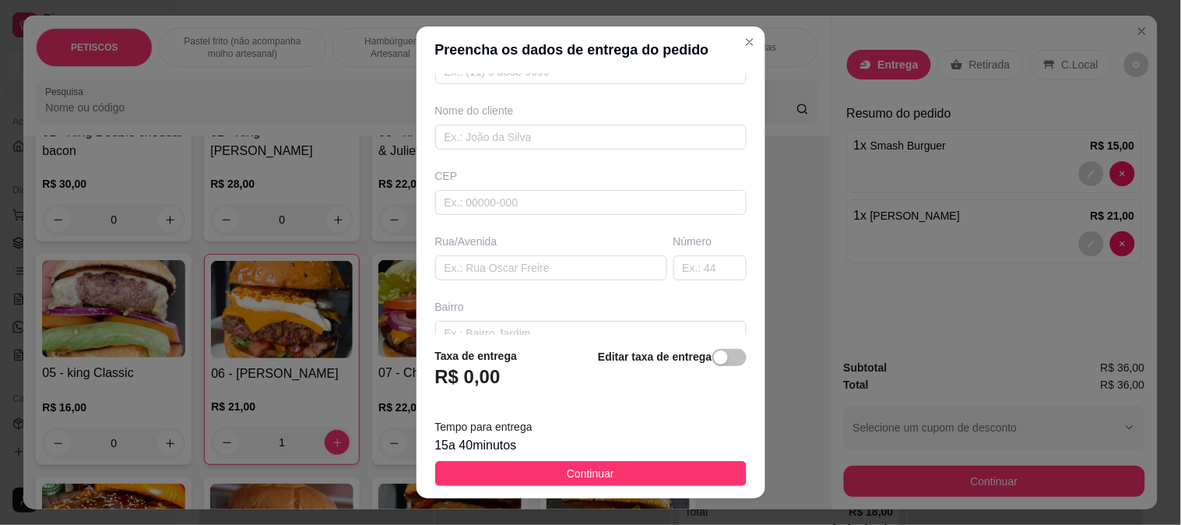
scroll to position [259, 0]
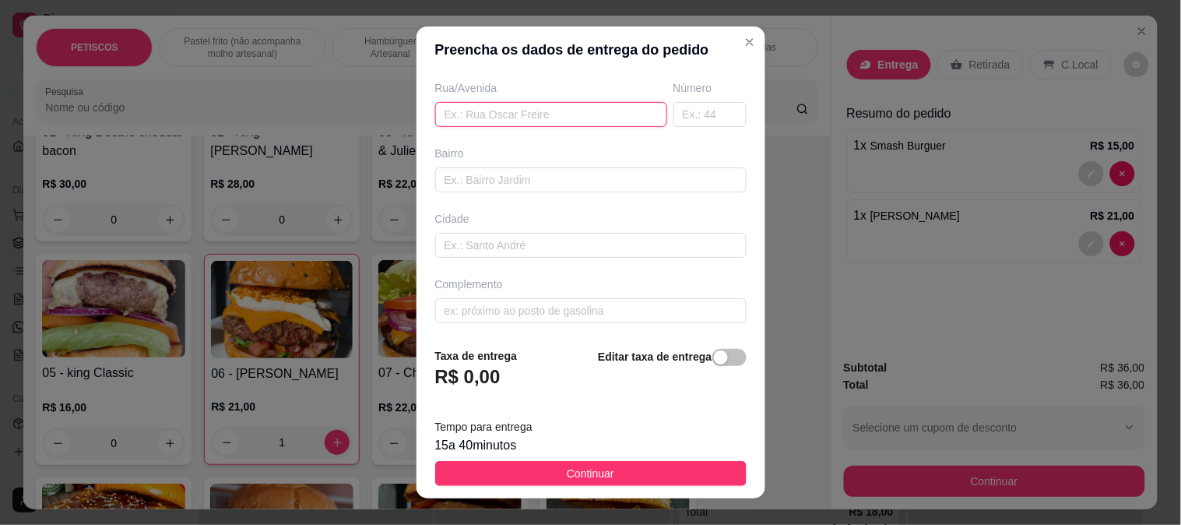
click at [453, 120] on input "text" at bounding box center [551, 114] width 232 height 25
paste input "Rua da linha 783 parte de cima Tem um toldo preto na portA"
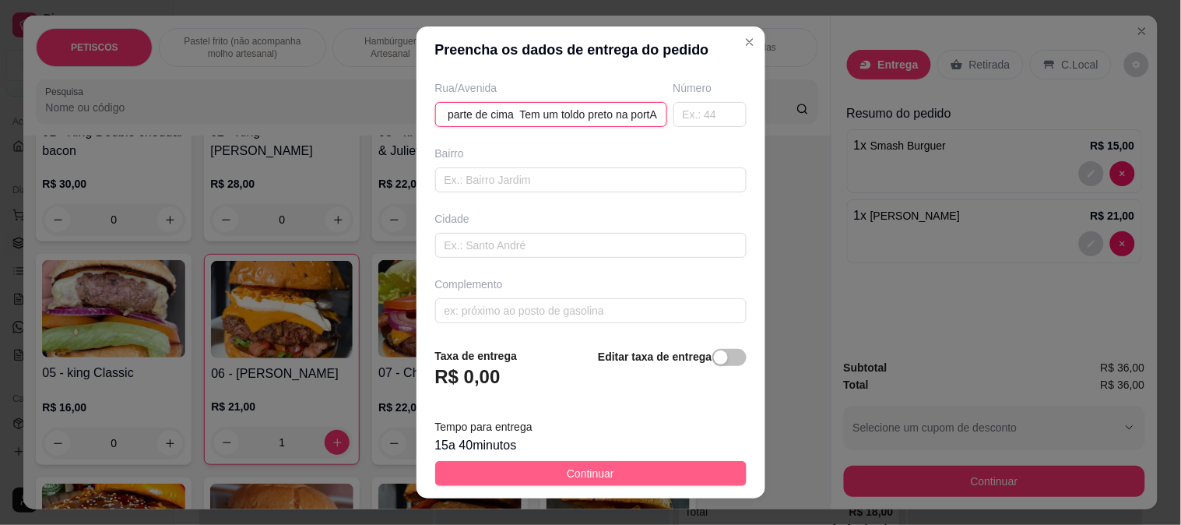
type input "Rua da linha 783 parte de cima Tem um toldo preto na portA"
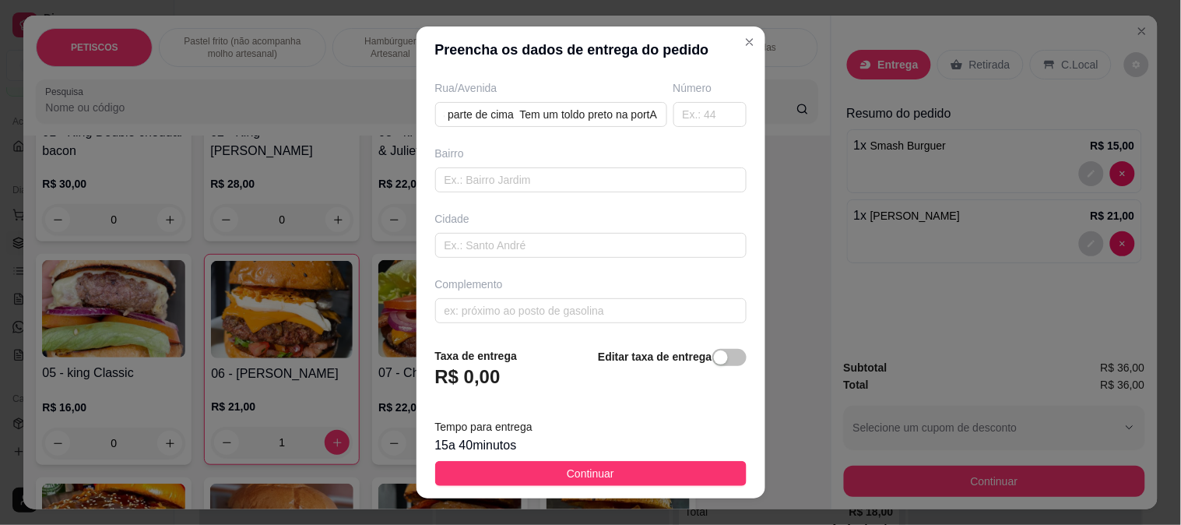
drag, startPoint x: 568, startPoint y: 465, endPoint x: 471, endPoint y: 489, distance: 100.2
click at [568, 465] on span "Continuar" at bounding box center [590, 473] width 47 height 17
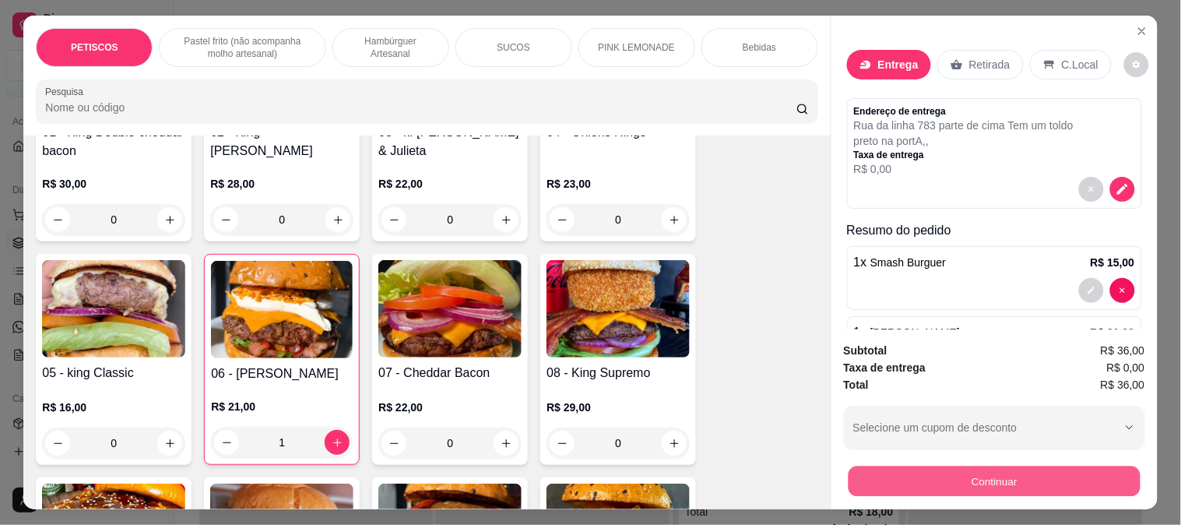
click at [883, 480] on button "Continuar" at bounding box center [993, 480] width 292 height 30
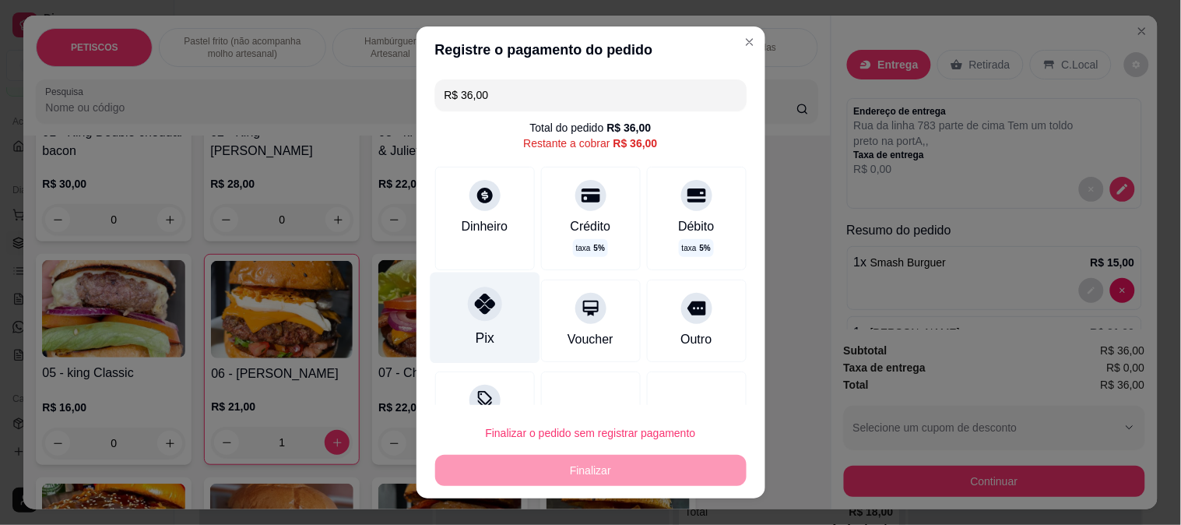
click at [474, 296] on icon at bounding box center [484, 303] width 20 height 20
type input "R$ 0,00"
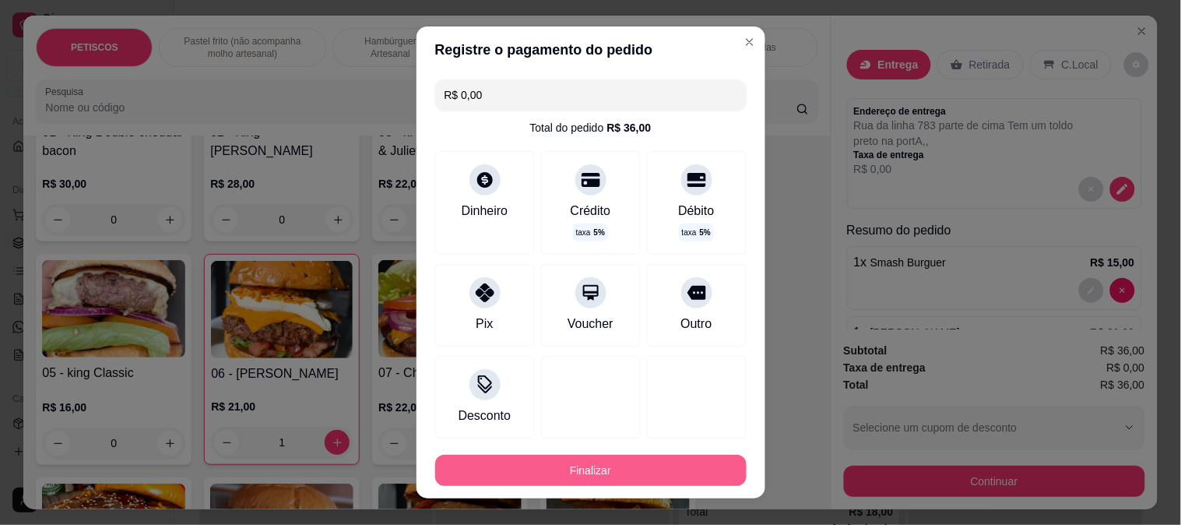
click at [539, 470] on button "Finalizar" at bounding box center [590, 469] width 311 height 31
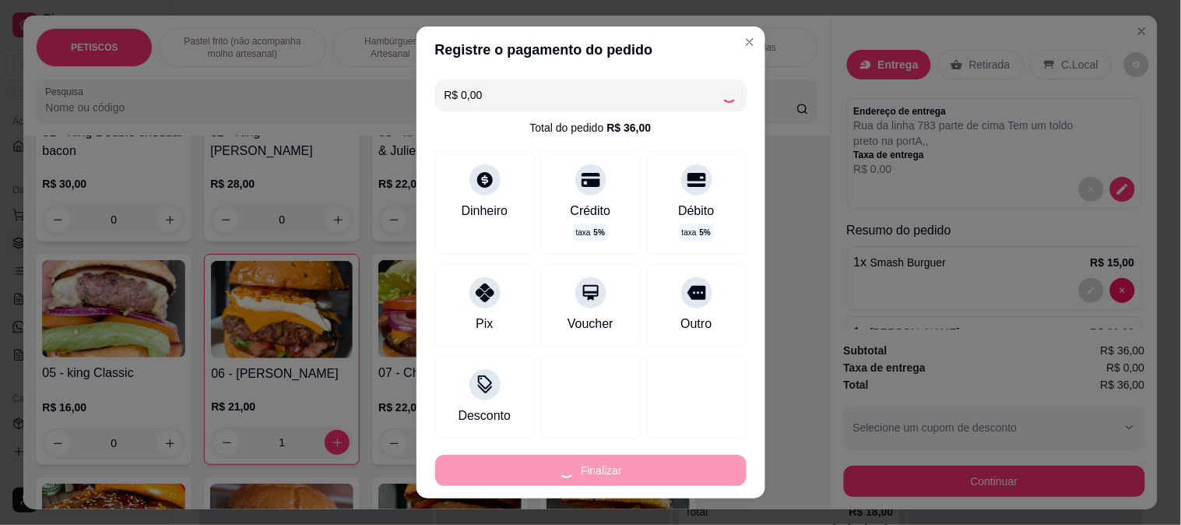
type input "0"
type input "-R$ 36,00"
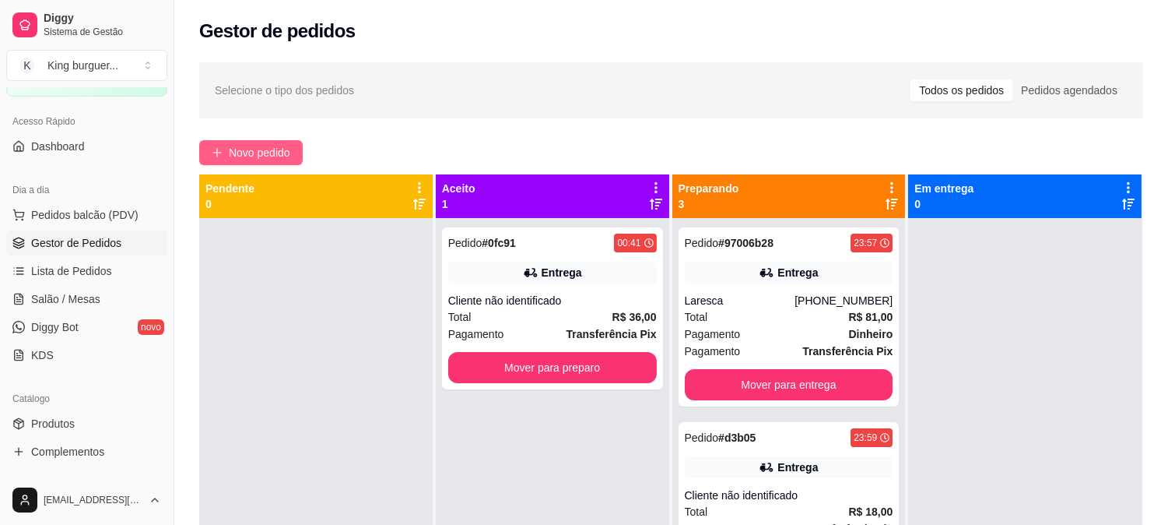
click at [250, 148] on span "Novo pedido" at bounding box center [259, 152] width 61 height 17
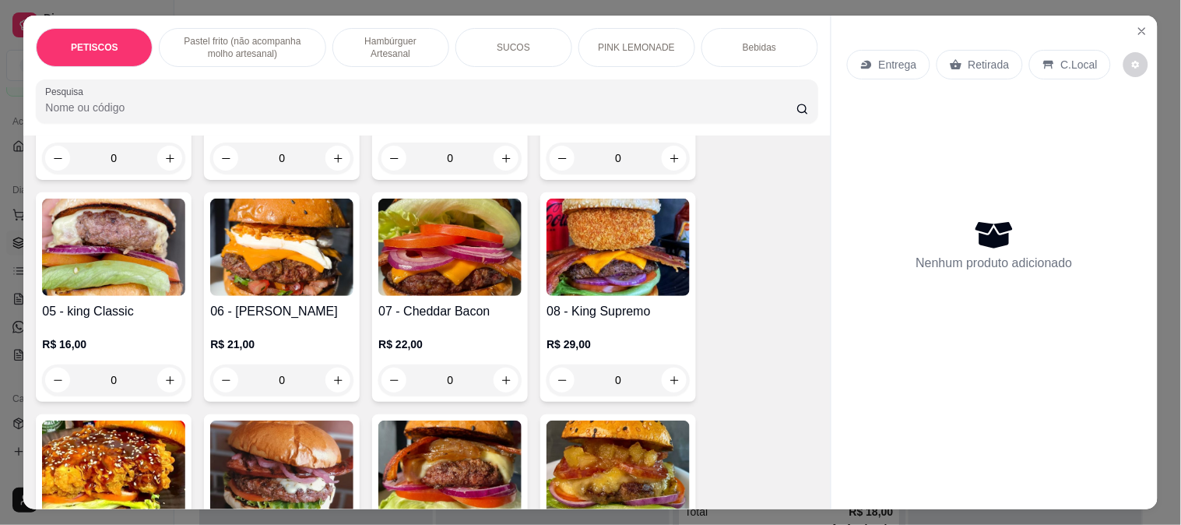
scroll to position [1383, 0]
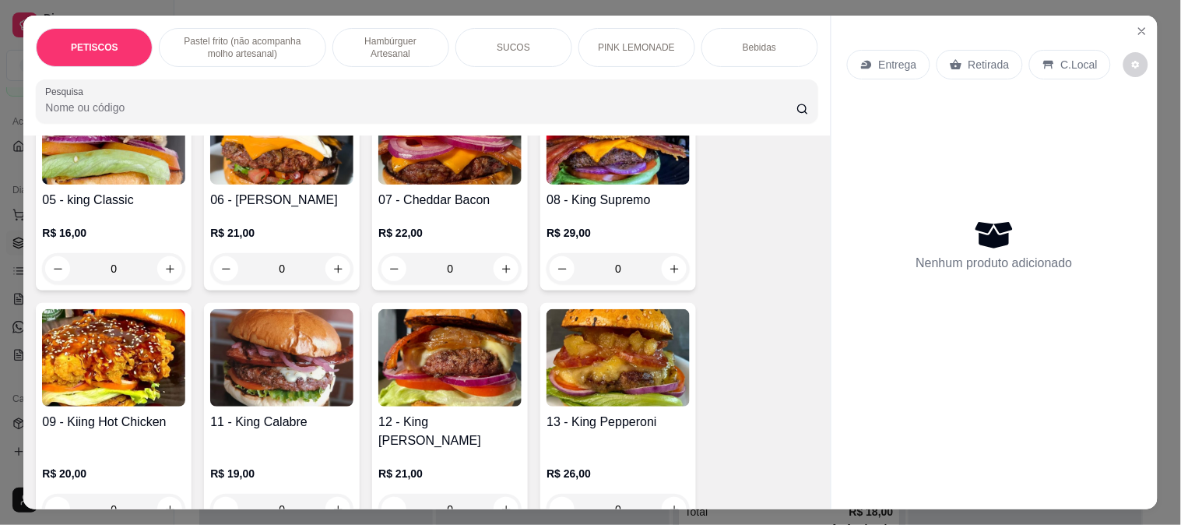
click at [134, 339] on img at bounding box center [113, 357] width 143 height 97
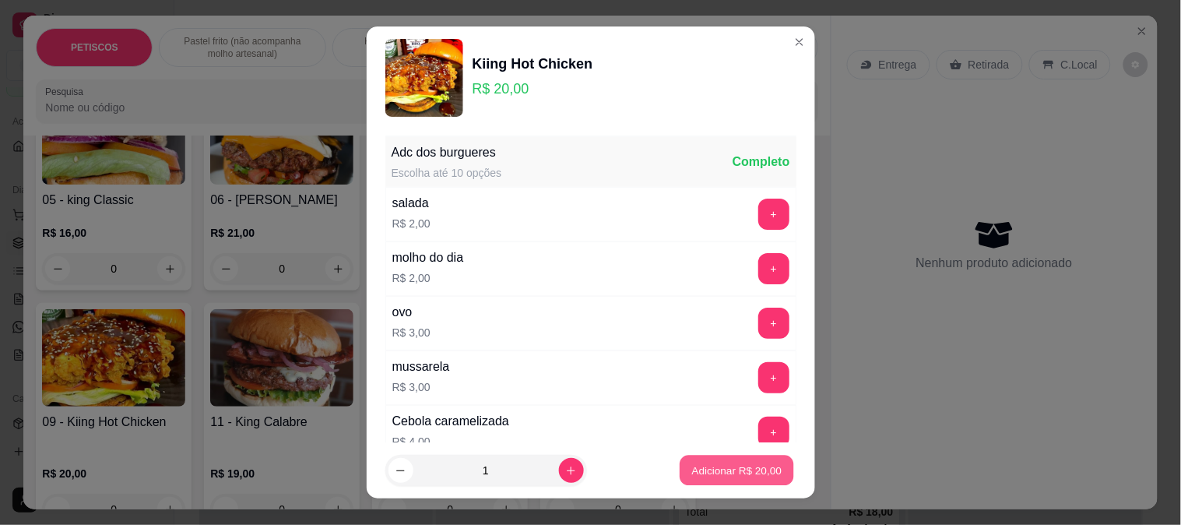
click at [708, 465] on p "Adicionar R$ 20,00" at bounding box center [737, 470] width 90 height 15
type input "1"
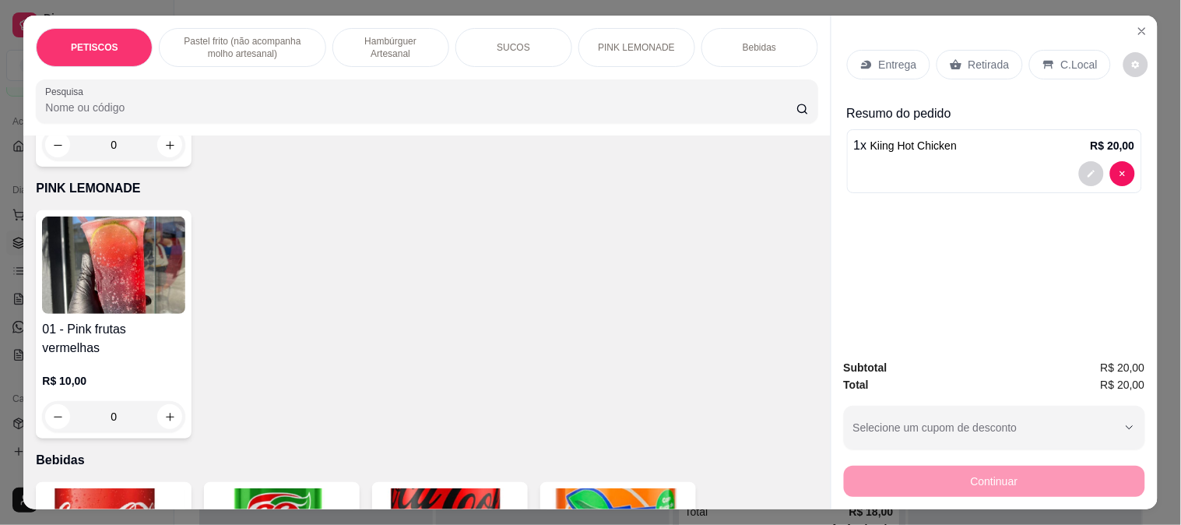
scroll to position [3545, 0]
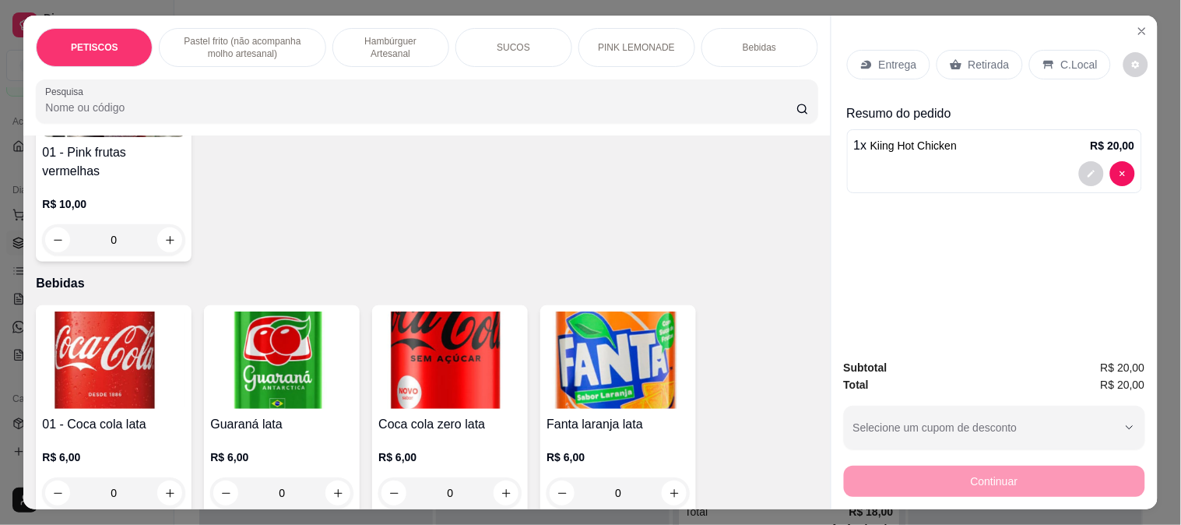
click at [97, 311] on img at bounding box center [113, 359] width 143 height 97
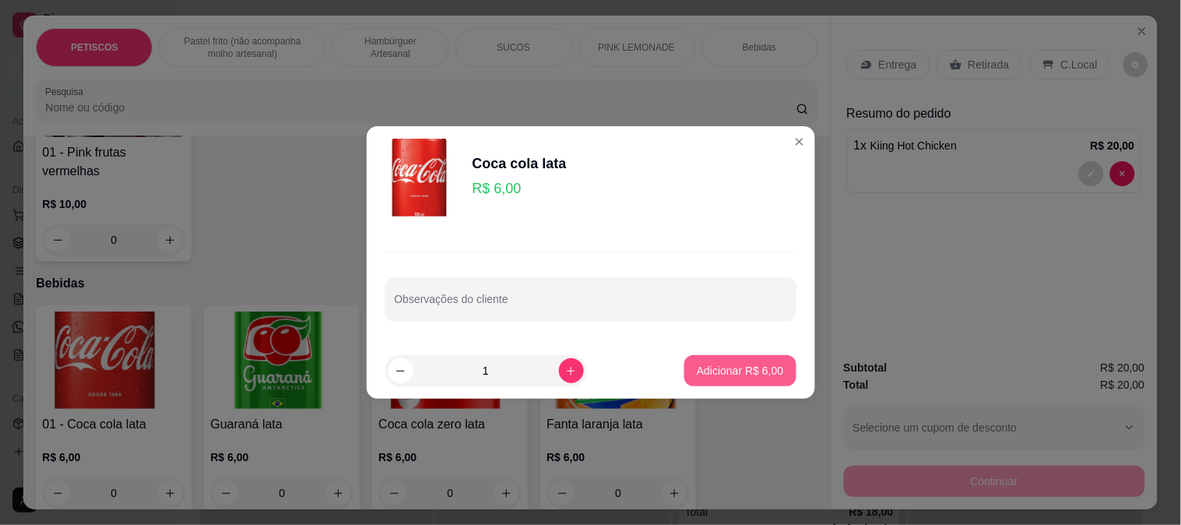
click at [703, 371] on p "Adicionar R$ 6,00" at bounding box center [739, 371] width 86 height 16
type input "1"
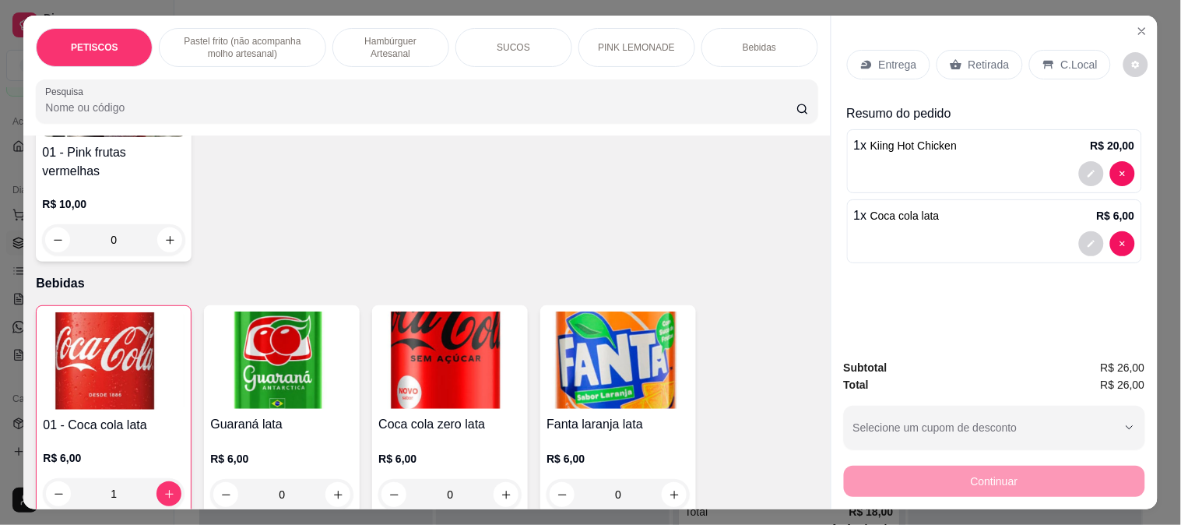
click at [884, 57] on p "Entrega" at bounding box center [898, 65] width 38 height 16
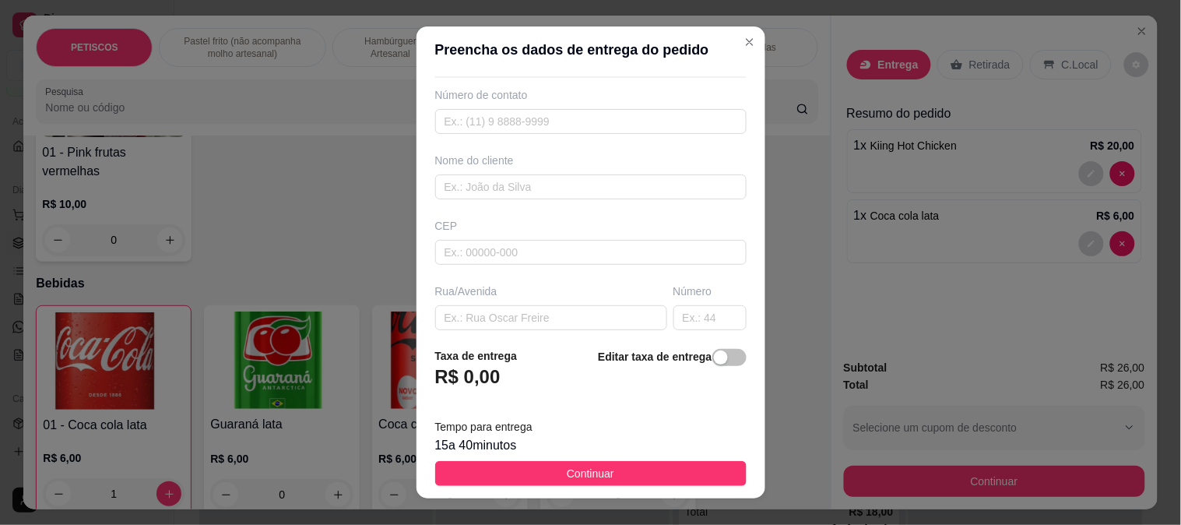
scroll to position [86, 0]
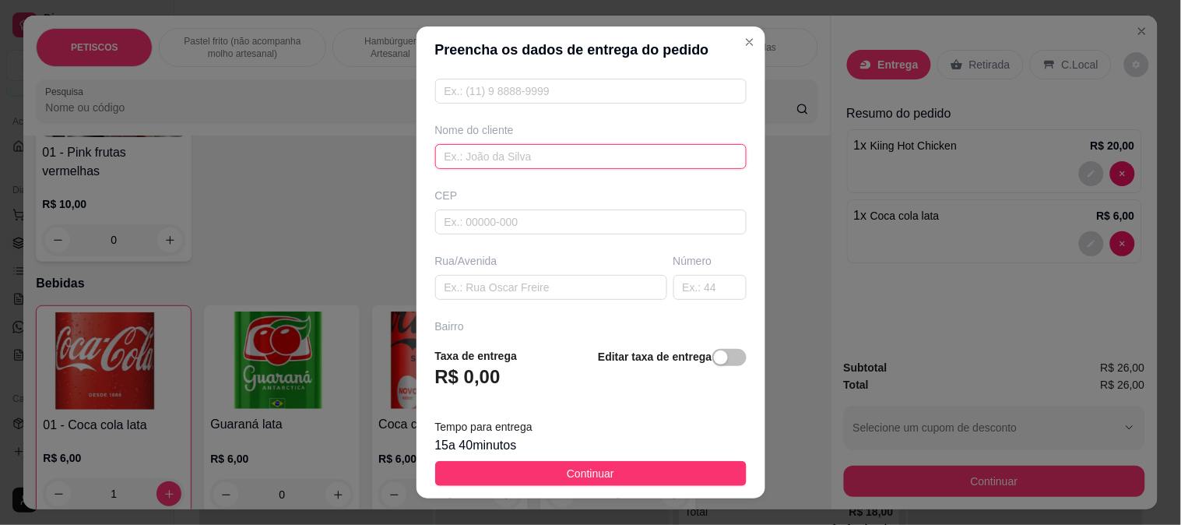
click at [479, 153] on input "text" at bounding box center [590, 156] width 311 height 25
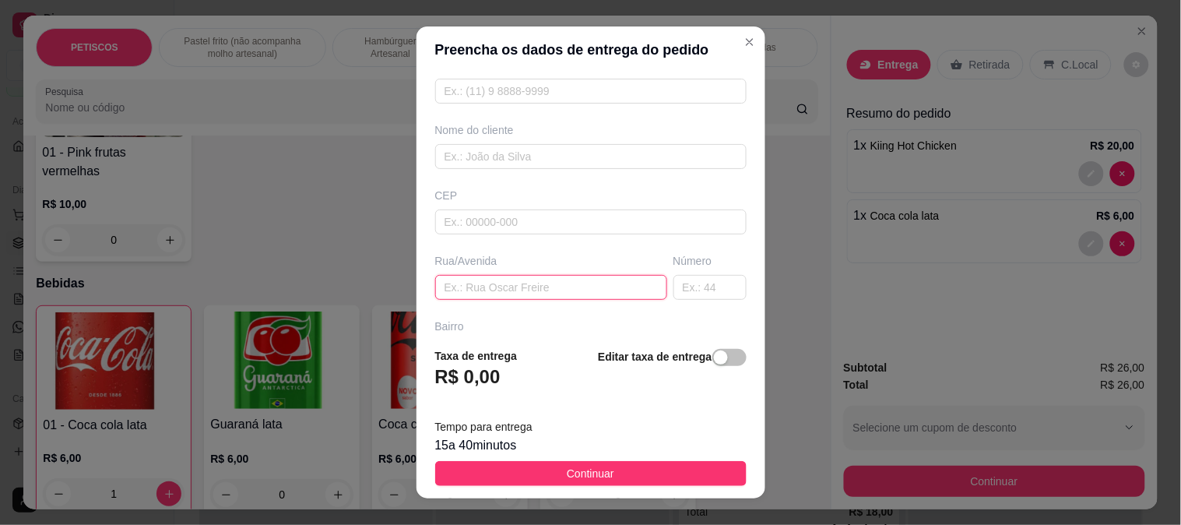
click at [467, 286] on input "text" at bounding box center [551, 287] width 232 height 25
paste input "[STREET_ADDRESS]"
type input "[STREET_ADDRESS]"
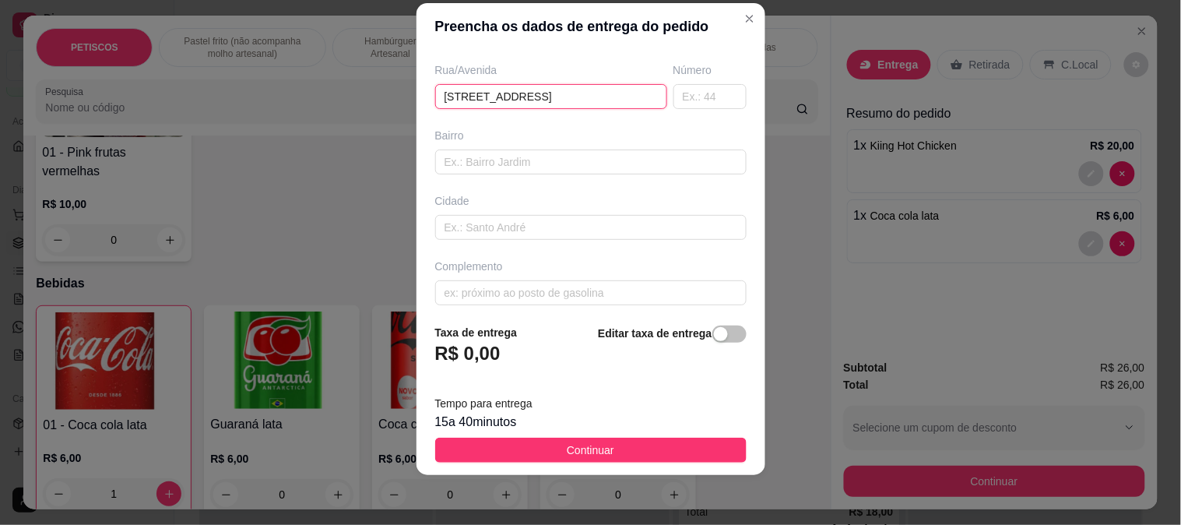
scroll to position [259, 0]
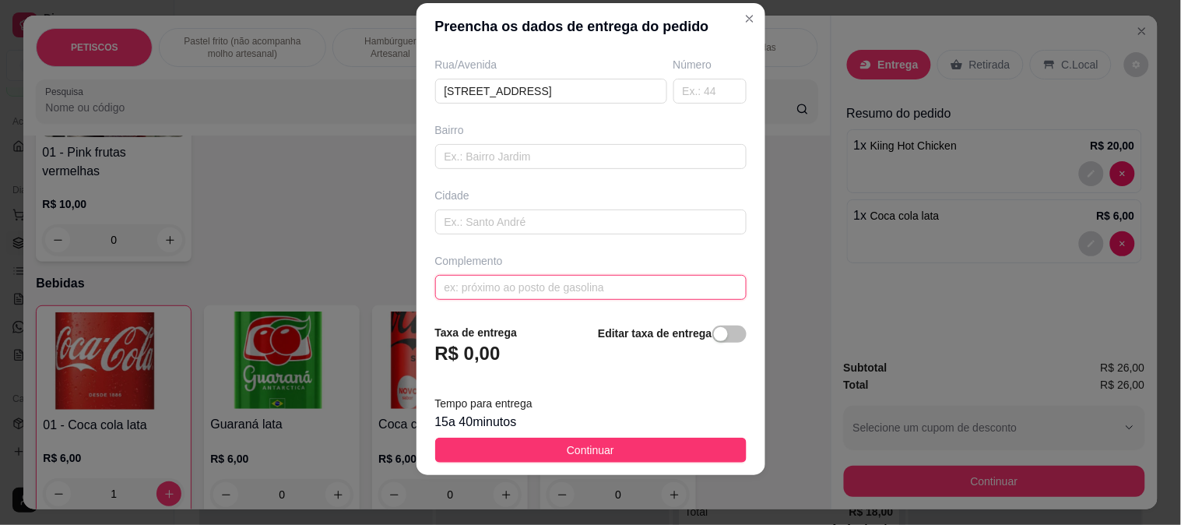
click at [472, 282] on input "text" at bounding box center [590, 287] width 311 height 25
paste input "Vizinho a Oficina [PERSON_NAME]"
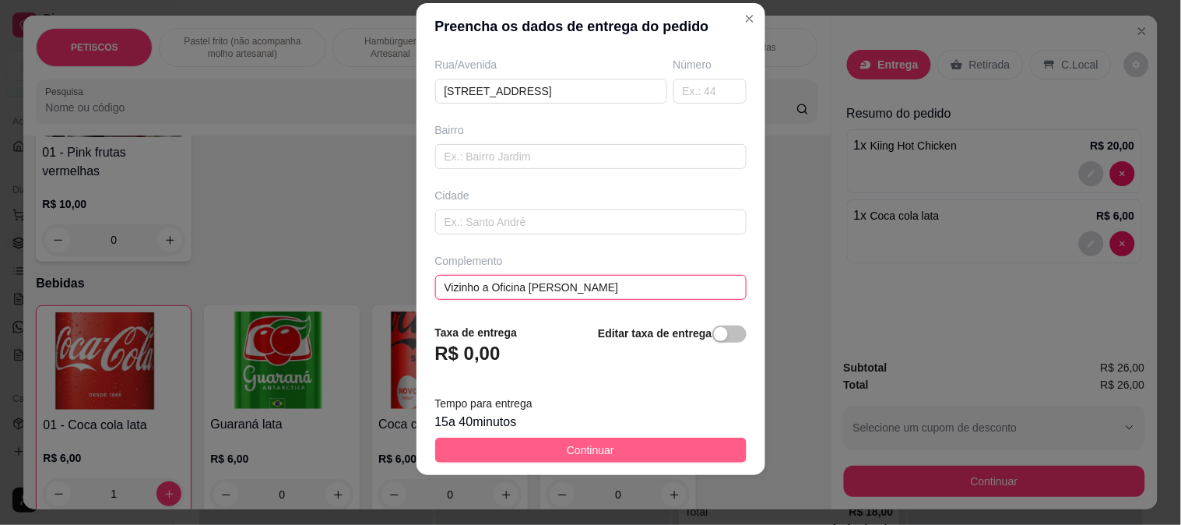
type input "Vizinho a Oficina [PERSON_NAME]"
click at [605, 449] on button "Continuar" at bounding box center [590, 449] width 311 height 25
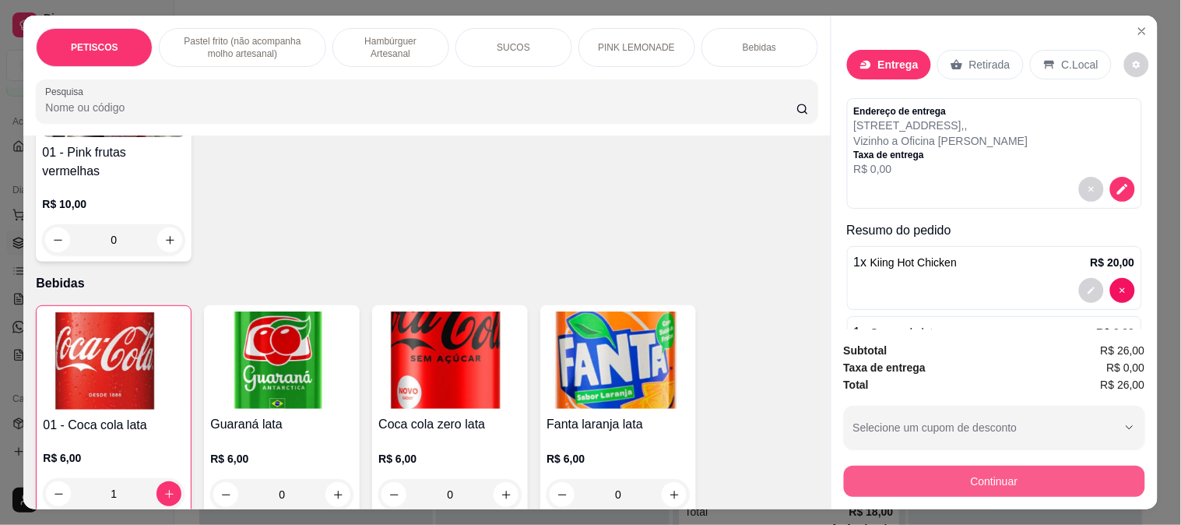
click at [916, 475] on button "Continuar" at bounding box center [994, 480] width 301 height 31
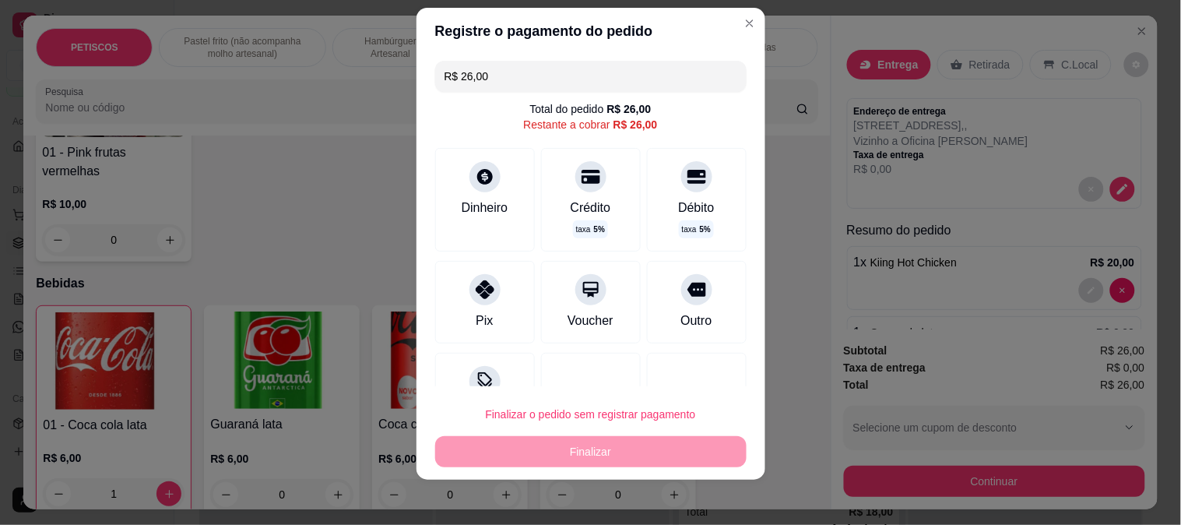
scroll to position [23, 0]
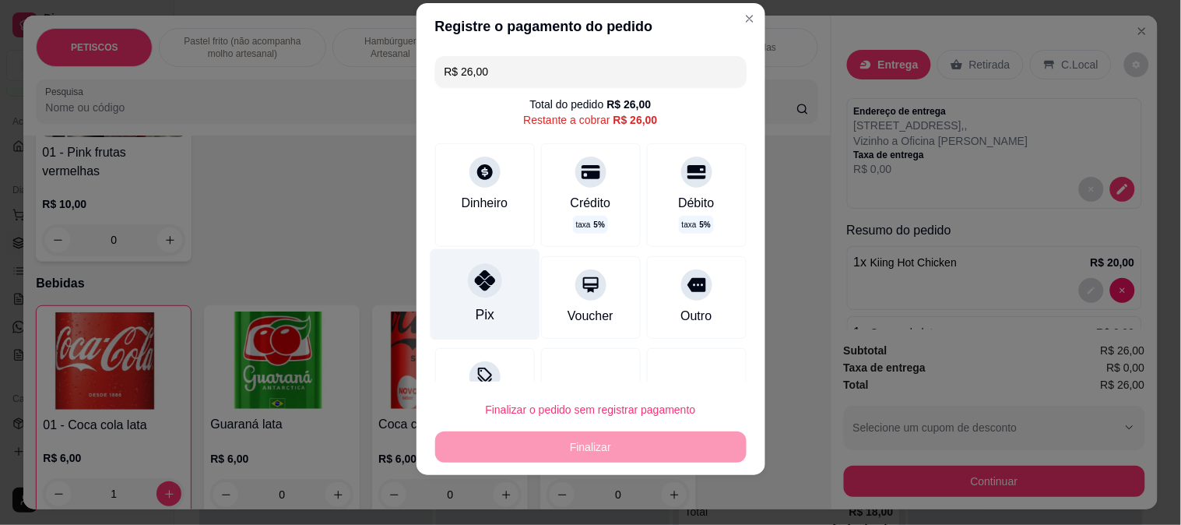
click at [475, 285] on icon at bounding box center [484, 280] width 20 height 20
type input "R$ 0,00"
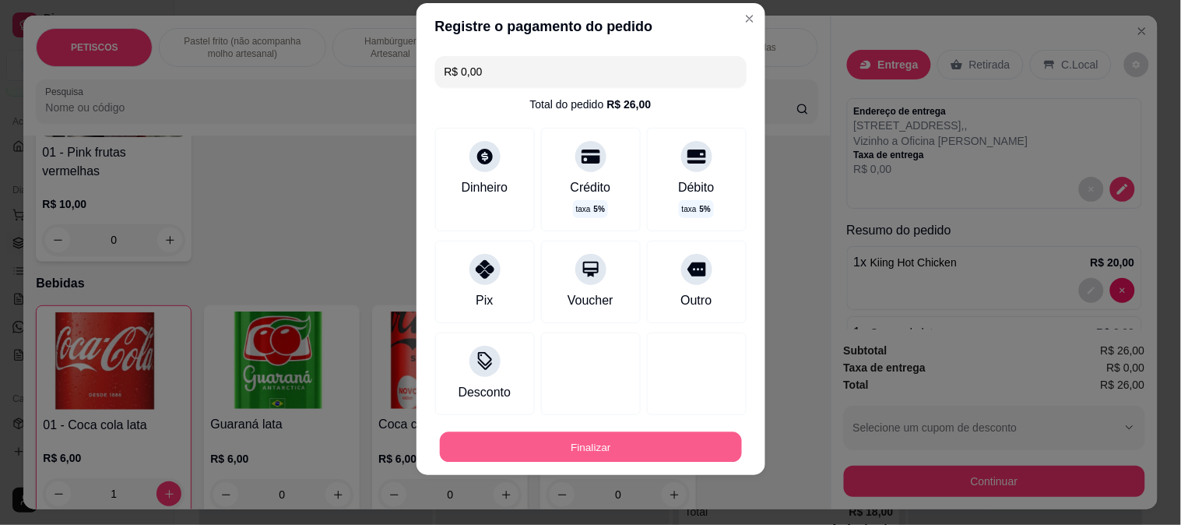
click at [563, 457] on button "Finalizar" at bounding box center [591, 447] width 302 height 30
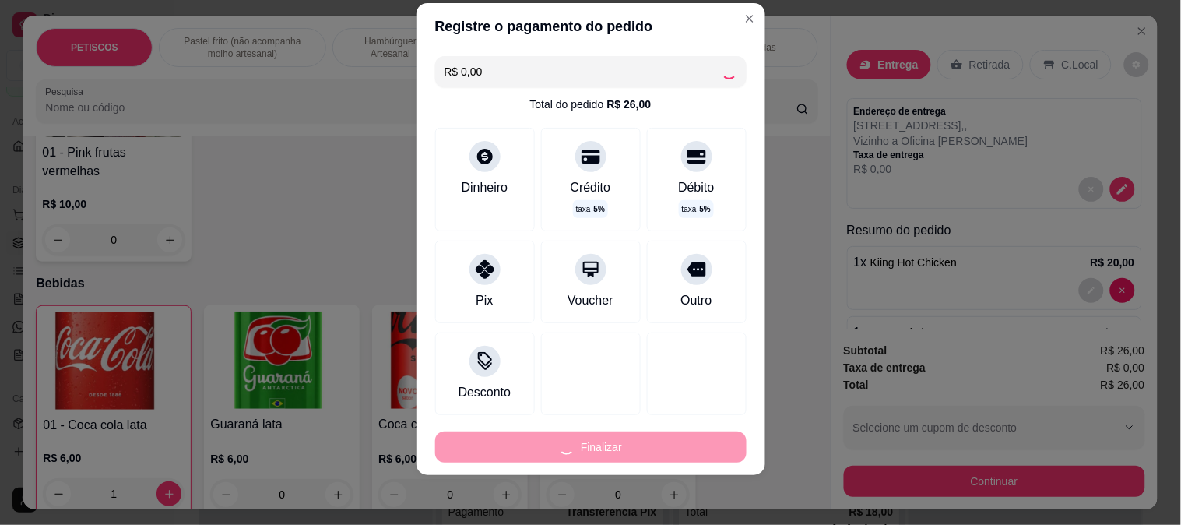
type input "0"
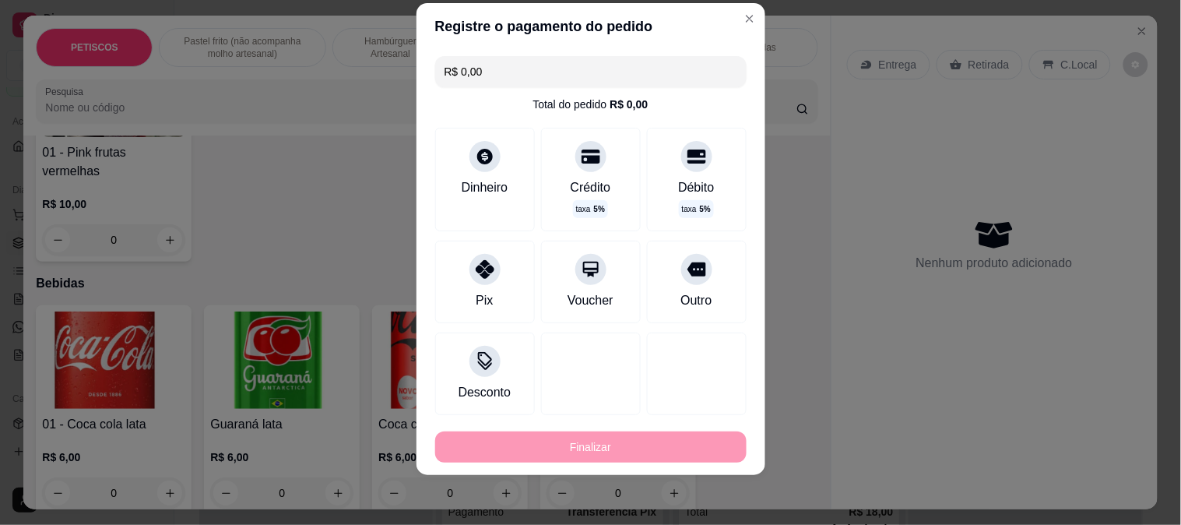
type input "-R$ 26,00"
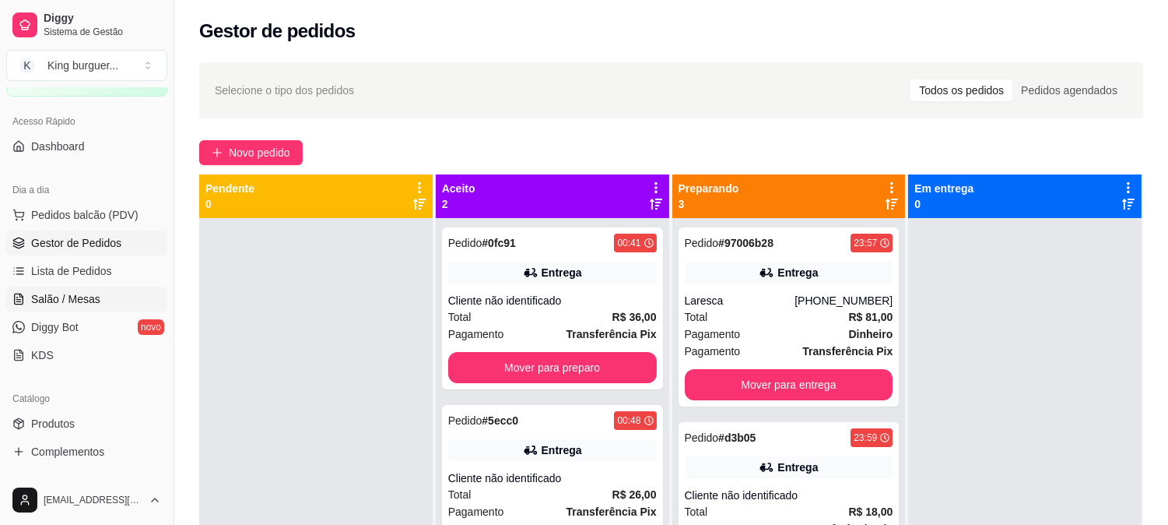
click at [89, 297] on span "Salão / Mesas" at bounding box center [65, 299] width 69 height 16
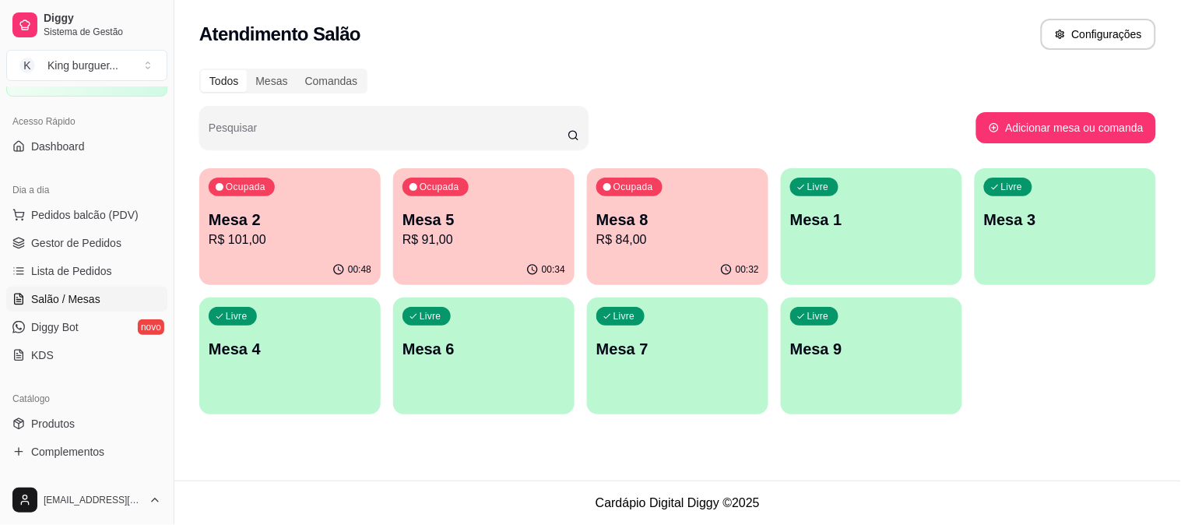
click at [465, 229] on div "Mesa 5 R$ 91,00" at bounding box center [483, 229] width 163 height 40
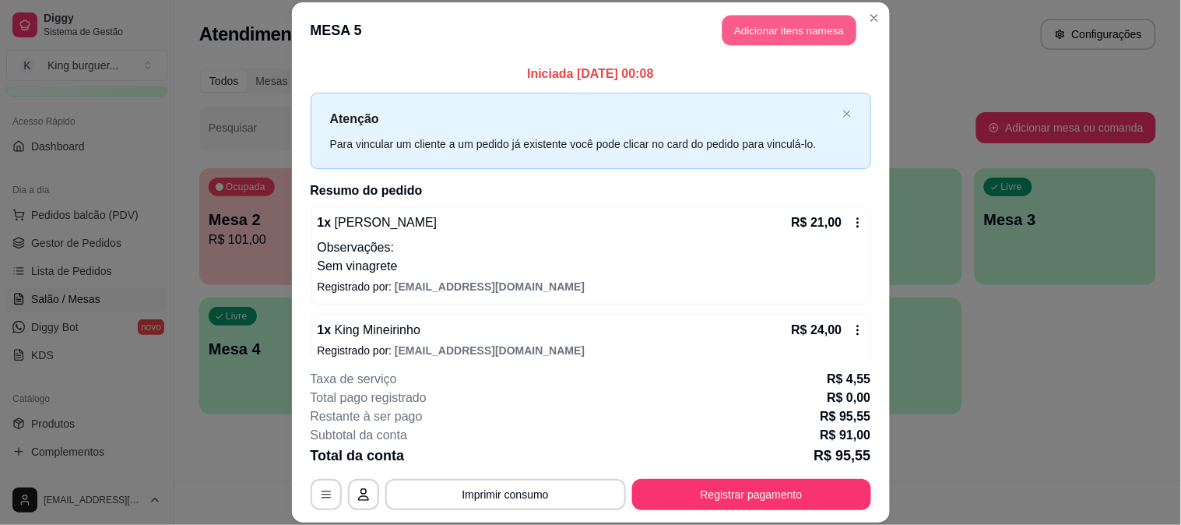
click at [790, 33] on button "Adicionar itens na mesa" at bounding box center [789, 31] width 134 height 30
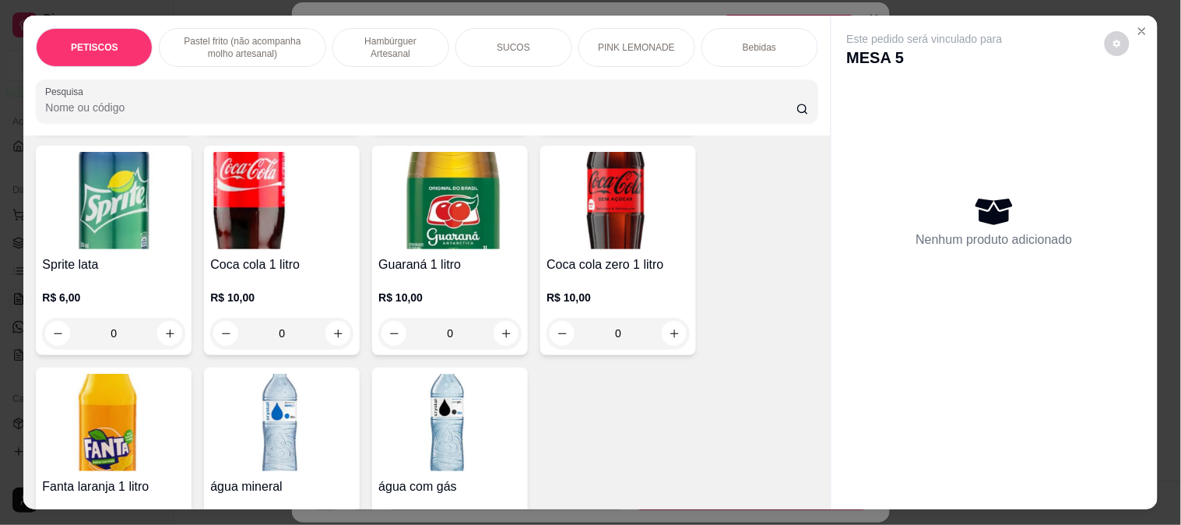
scroll to position [3949, 0]
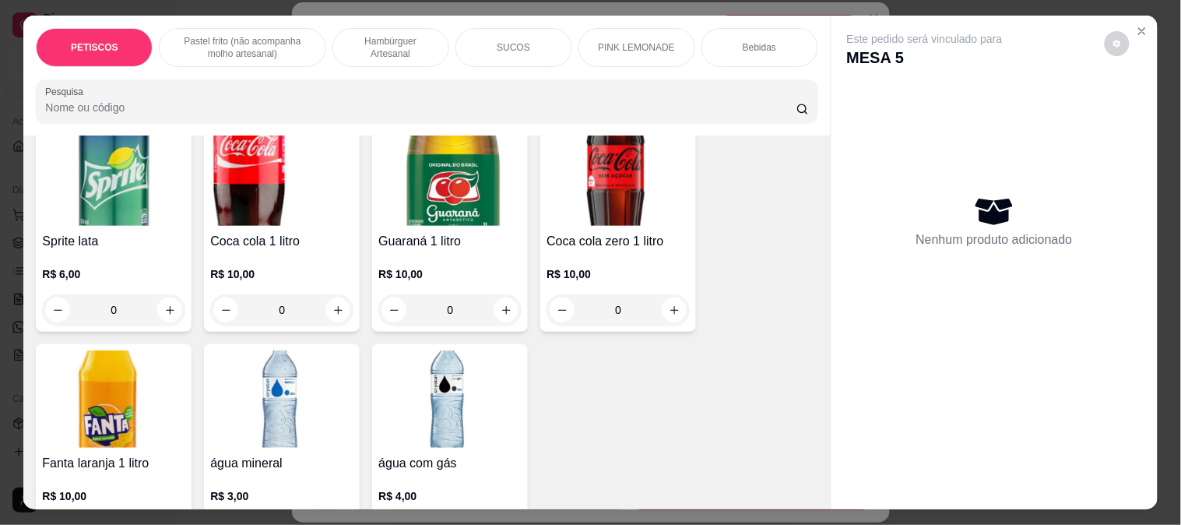
click at [234, 152] on img at bounding box center [281, 176] width 143 height 97
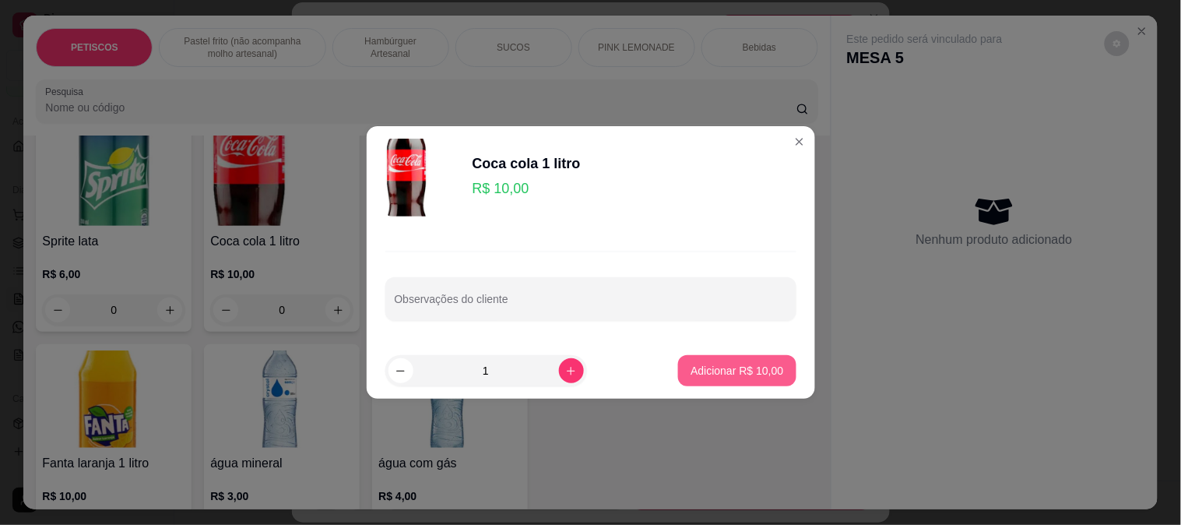
click at [714, 362] on button "Adicionar R$ 10,00" at bounding box center [737, 370] width 118 height 31
type input "1"
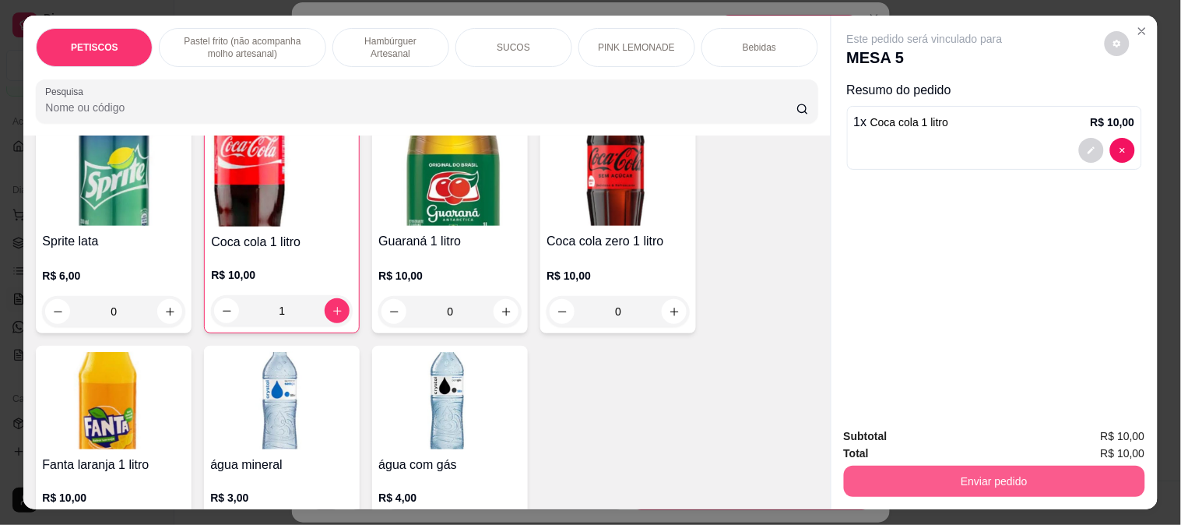
click at [872, 482] on button "Enviar pedido" at bounding box center [994, 480] width 301 height 31
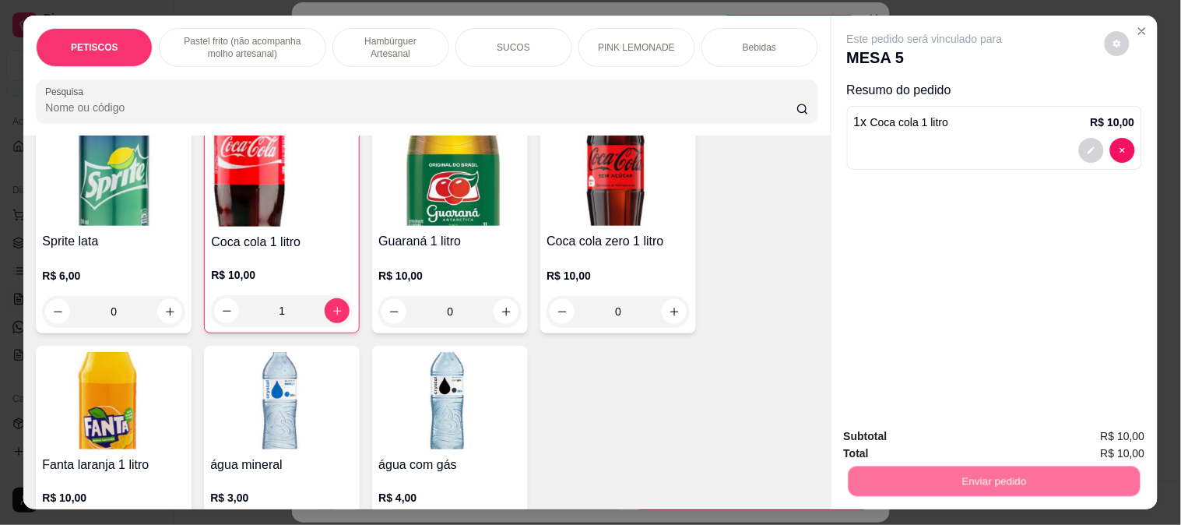
click at [875, 436] on button "Não registrar e enviar pedido" at bounding box center [942, 437] width 162 height 30
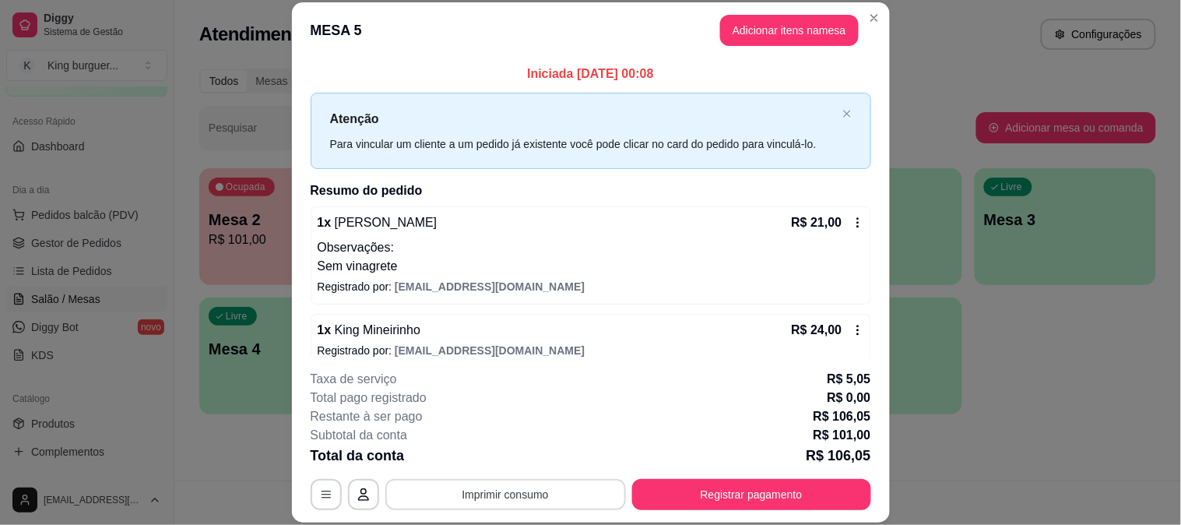
click at [531, 490] on button "Imprimir consumo" at bounding box center [505, 494] width 240 height 31
click at [528, 456] on button "IMPRESSORA" at bounding box center [503, 458] width 113 height 25
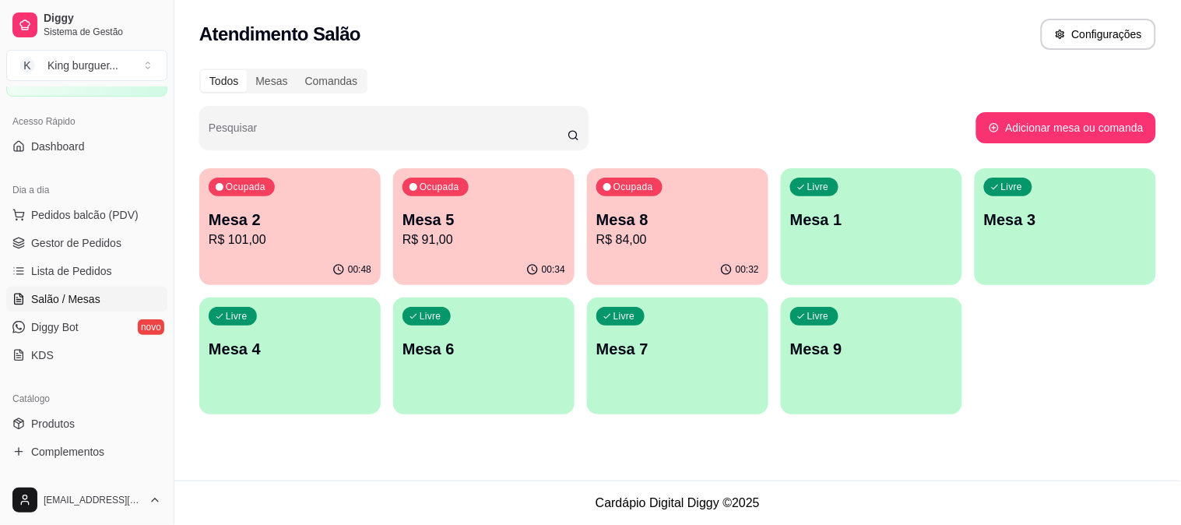
click at [475, 211] on p "Mesa 5" at bounding box center [483, 220] width 163 height 22
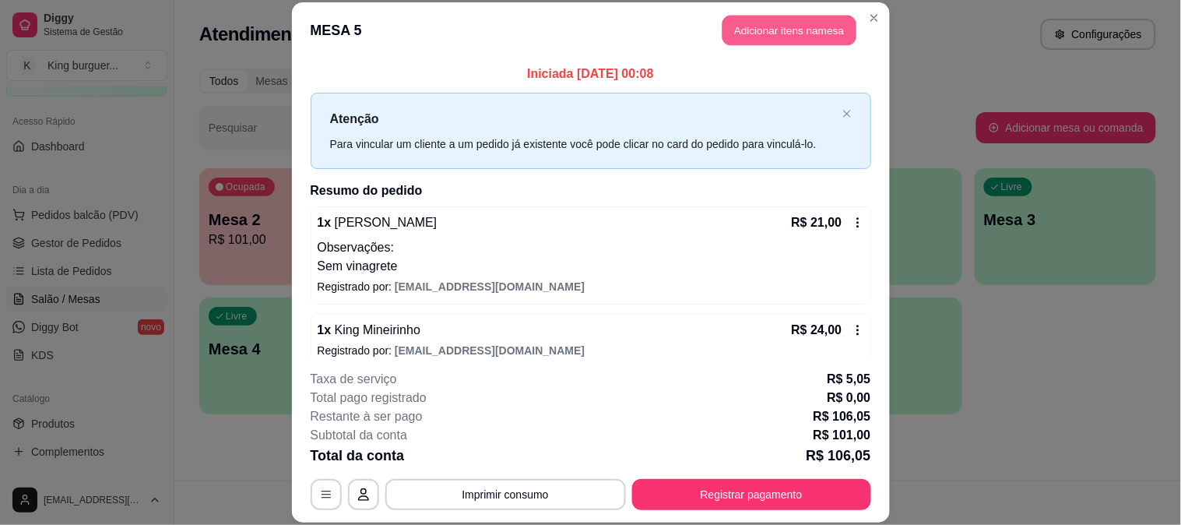
click at [756, 22] on button "Adicionar itens na mesa" at bounding box center [789, 31] width 134 height 30
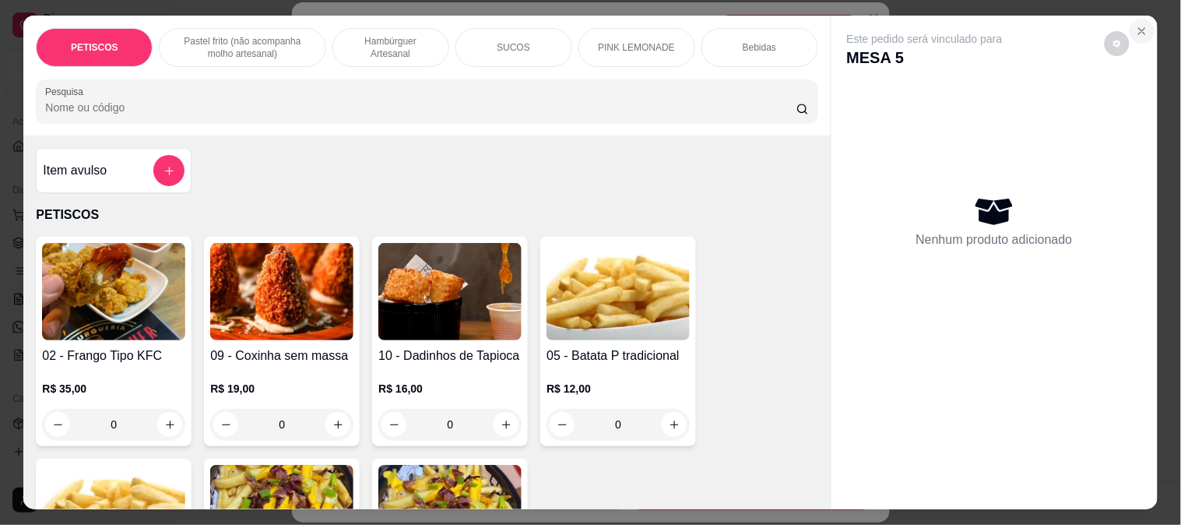
click at [1136, 25] on icon "Close" at bounding box center [1141, 31] width 12 height 12
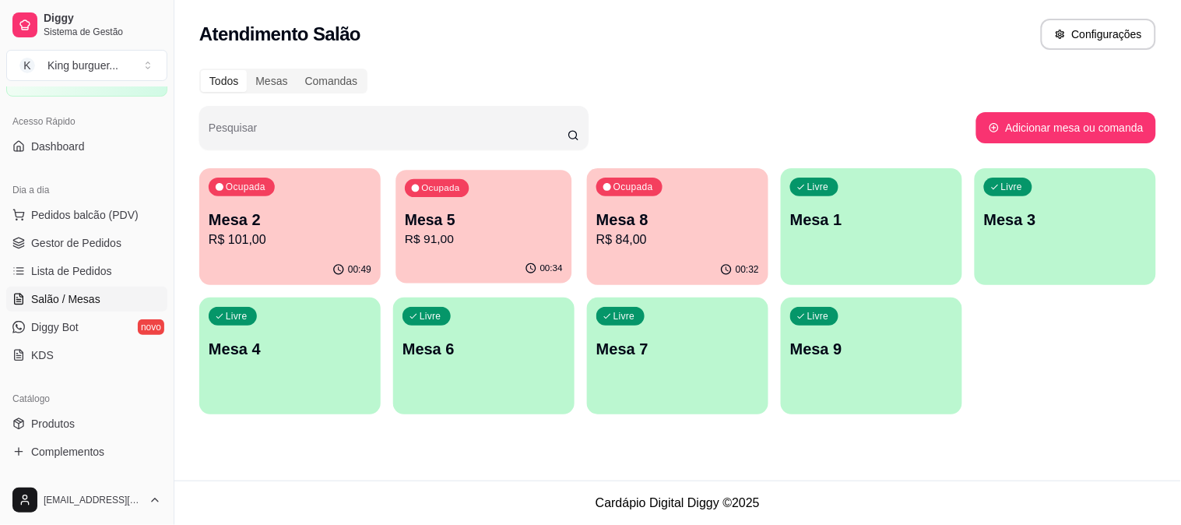
click at [501, 235] on p "R$ 91,00" at bounding box center [484, 239] width 158 height 18
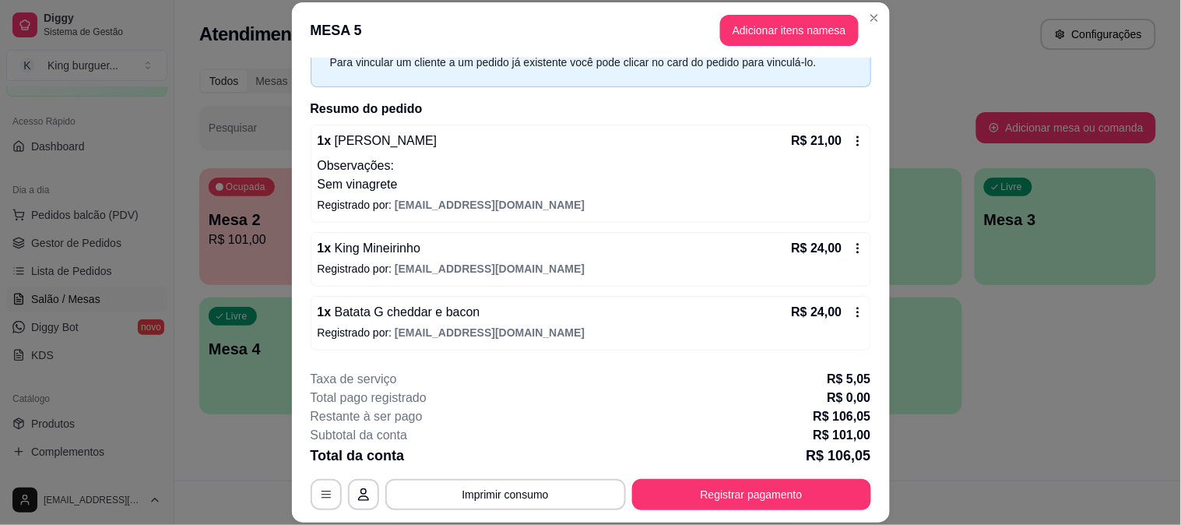
scroll to position [209, 0]
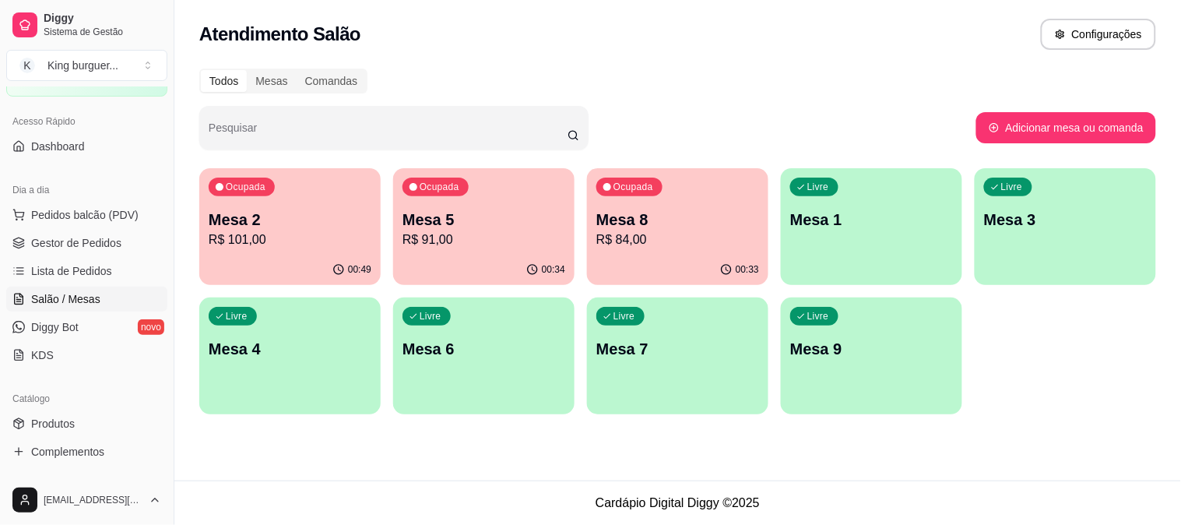
click at [677, 265] on div "00:33" at bounding box center [677, 269] width 181 height 30
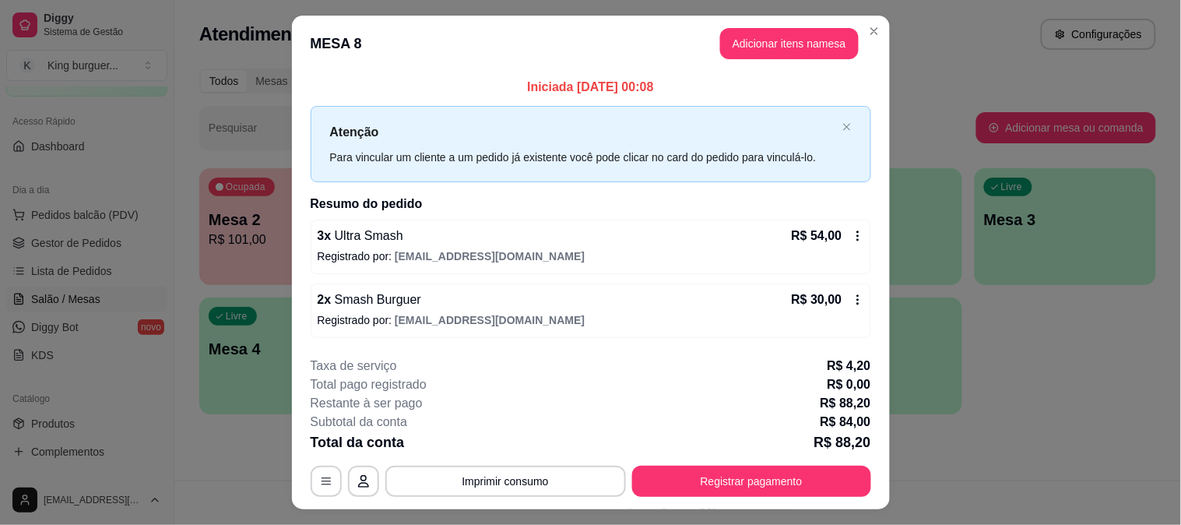
scroll to position [33, 0]
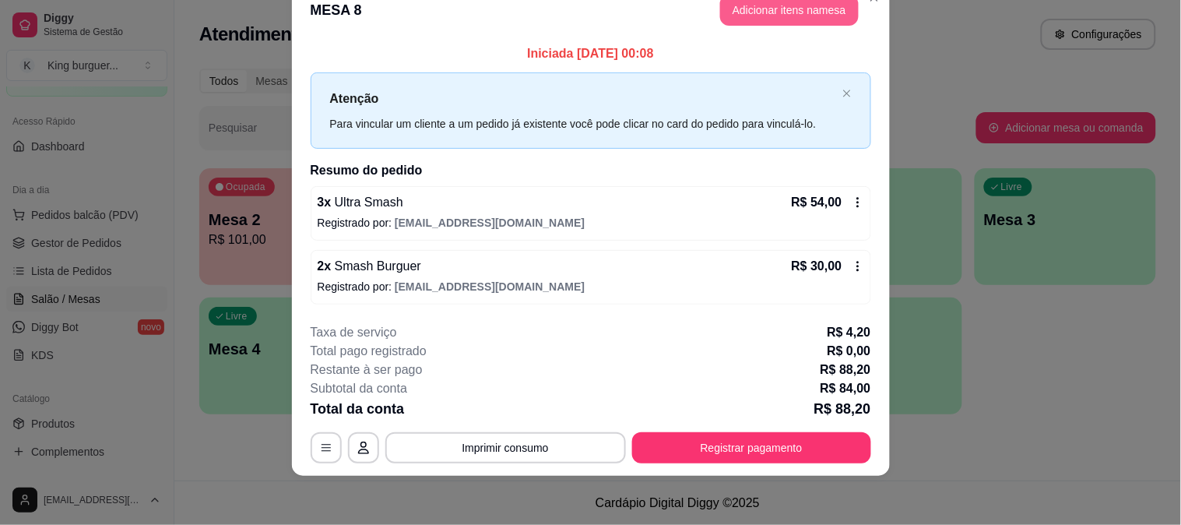
click at [756, 12] on button "Adicionar itens na mesa" at bounding box center [789, 10] width 139 height 31
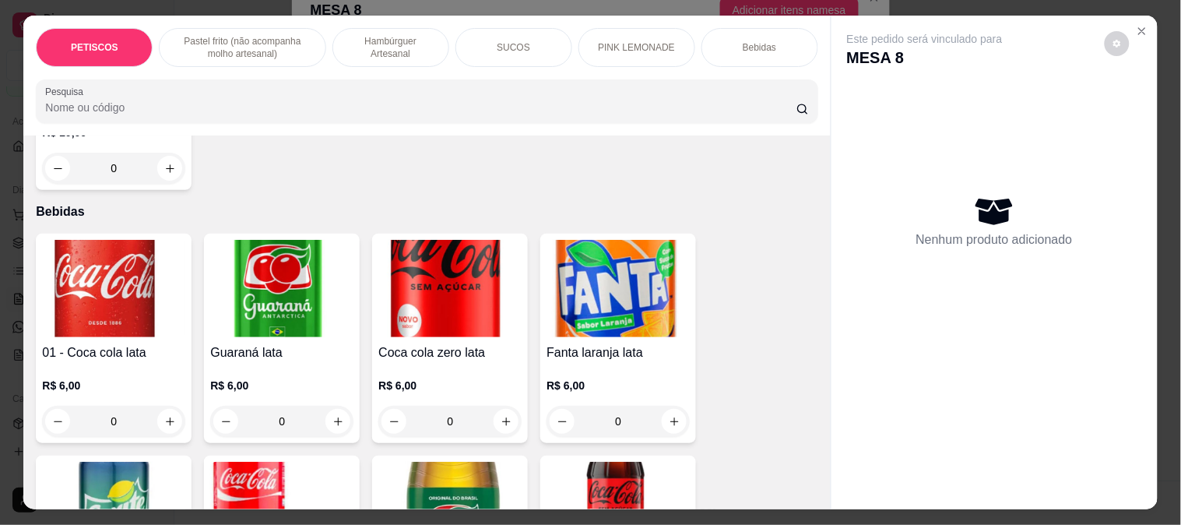
scroll to position [3717, 0]
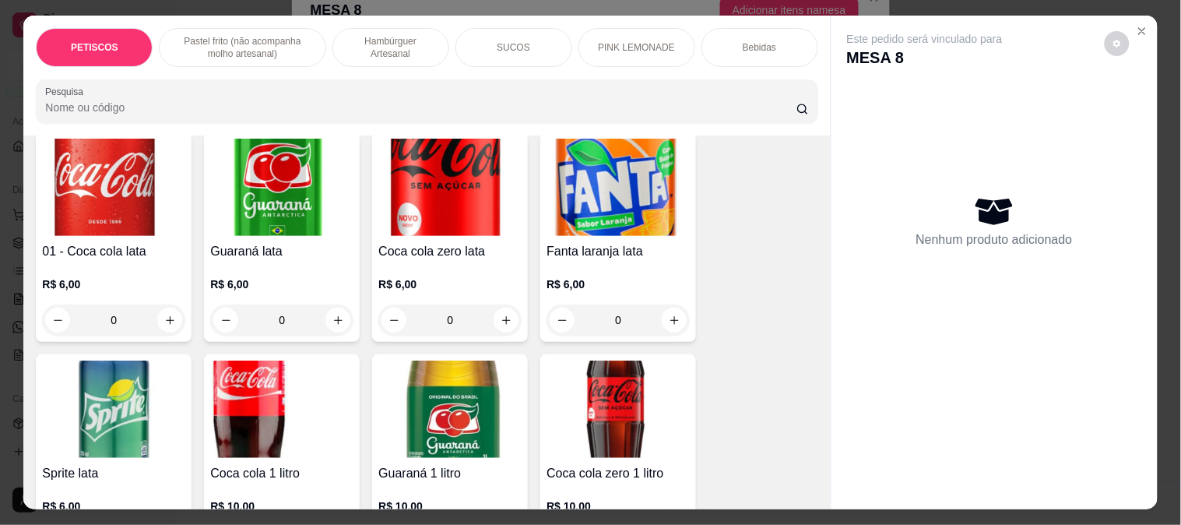
click at [450, 360] on img at bounding box center [449, 408] width 143 height 97
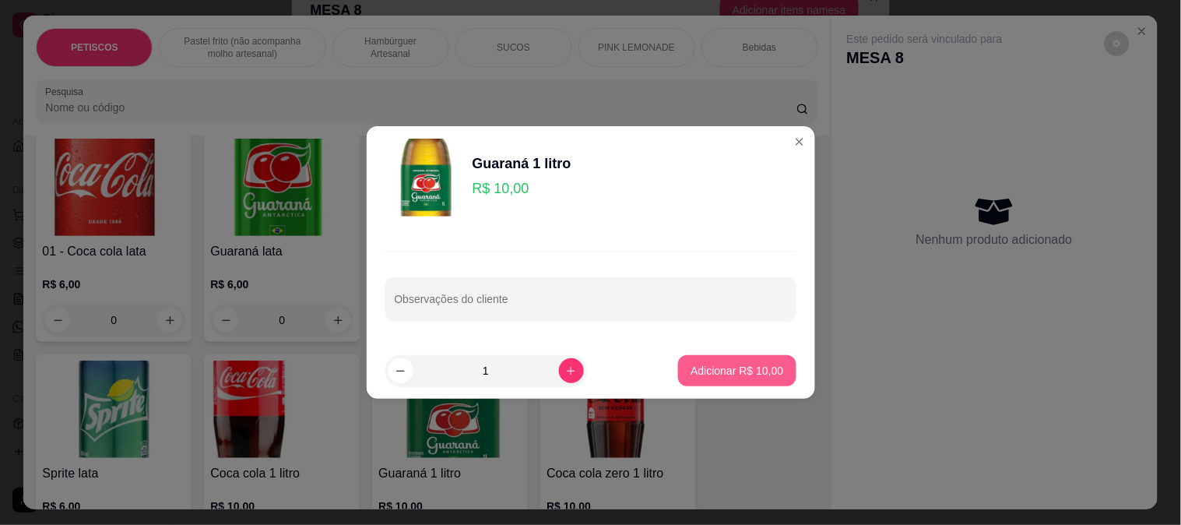
click at [763, 371] on p "Adicionar R$ 10,00" at bounding box center [736, 371] width 93 height 16
type input "1"
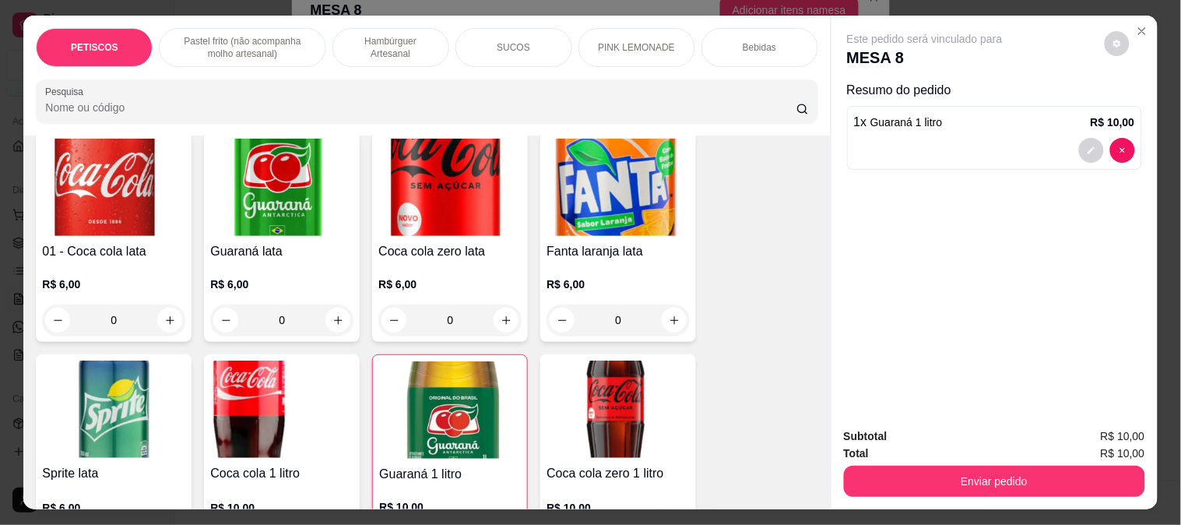
click at [876, 482] on button "Enviar pedido" at bounding box center [994, 480] width 301 height 31
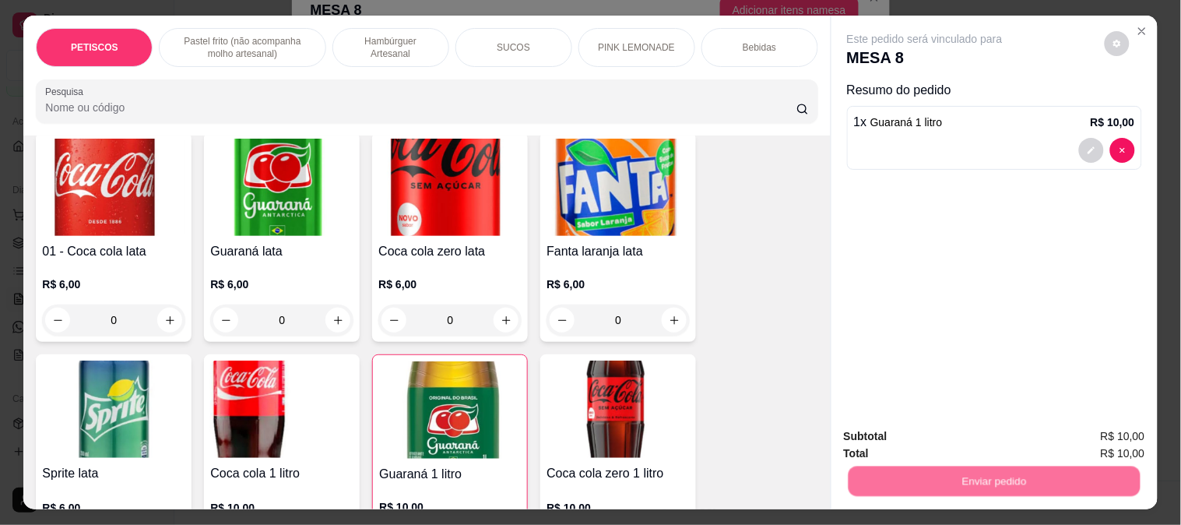
click at [880, 433] on button "Não registrar e enviar pedido" at bounding box center [942, 437] width 162 height 30
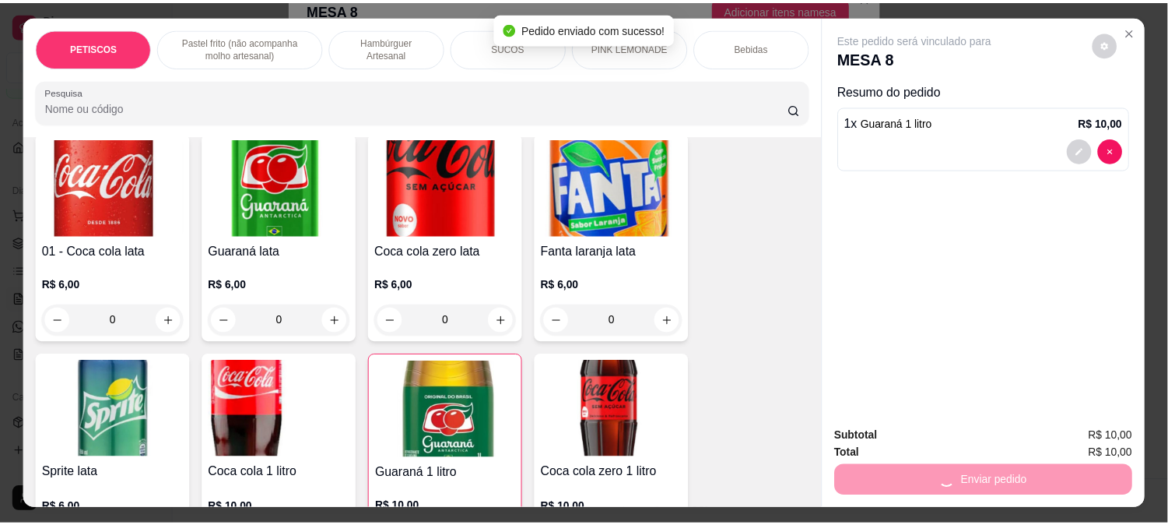
scroll to position [20, 0]
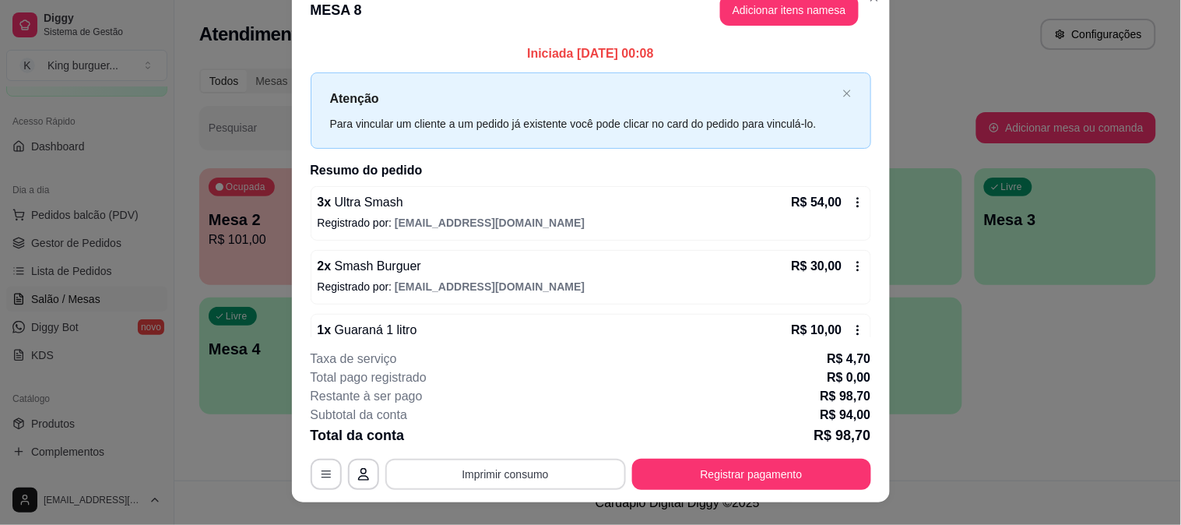
click at [487, 473] on button "Imprimir consumo" at bounding box center [505, 473] width 240 height 31
click at [503, 432] on button "IMPRESSORA" at bounding box center [503, 437] width 113 height 25
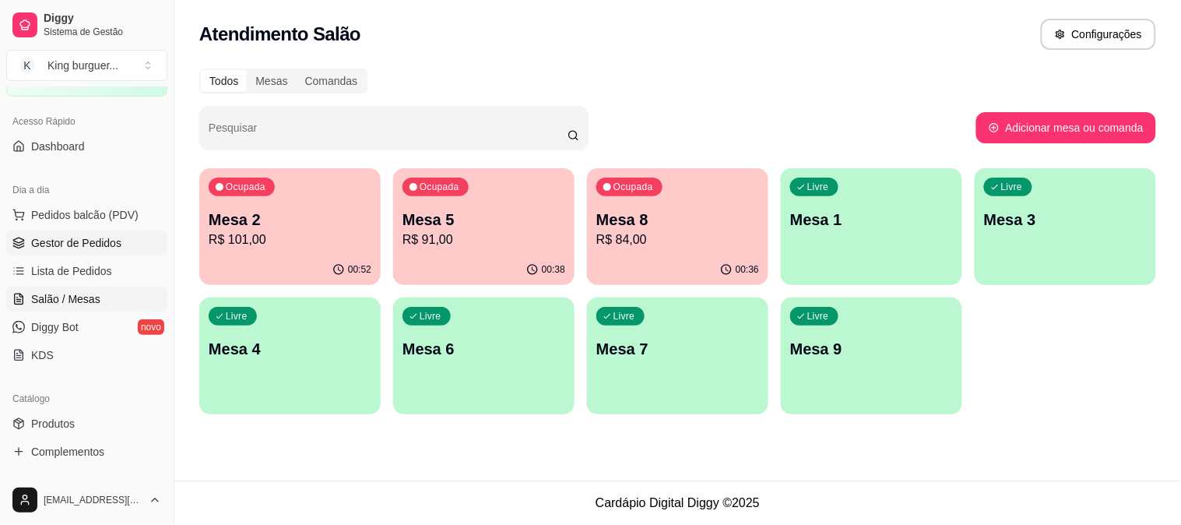
click at [100, 243] on span "Gestor de Pedidos" at bounding box center [76, 243] width 90 height 16
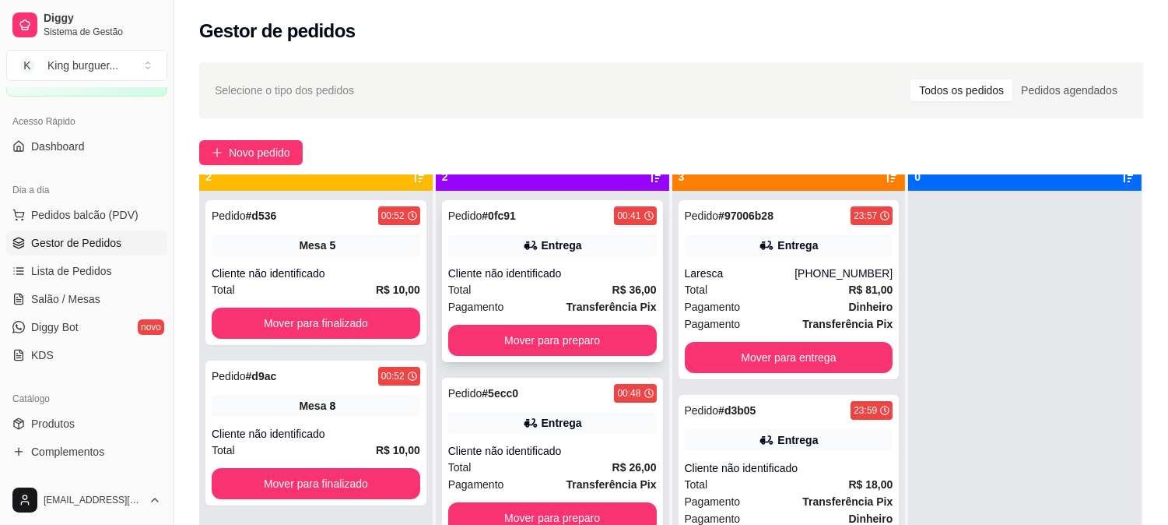
scroll to position [43, 0]
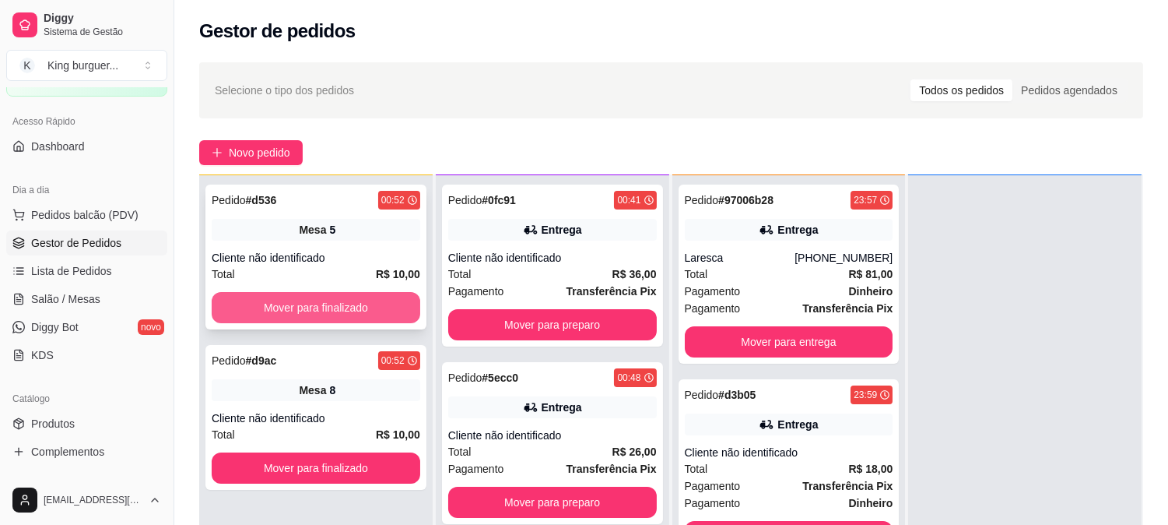
click at [327, 312] on button "Mover para finalizado" at bounding box center [316, 307] width 209 height 31
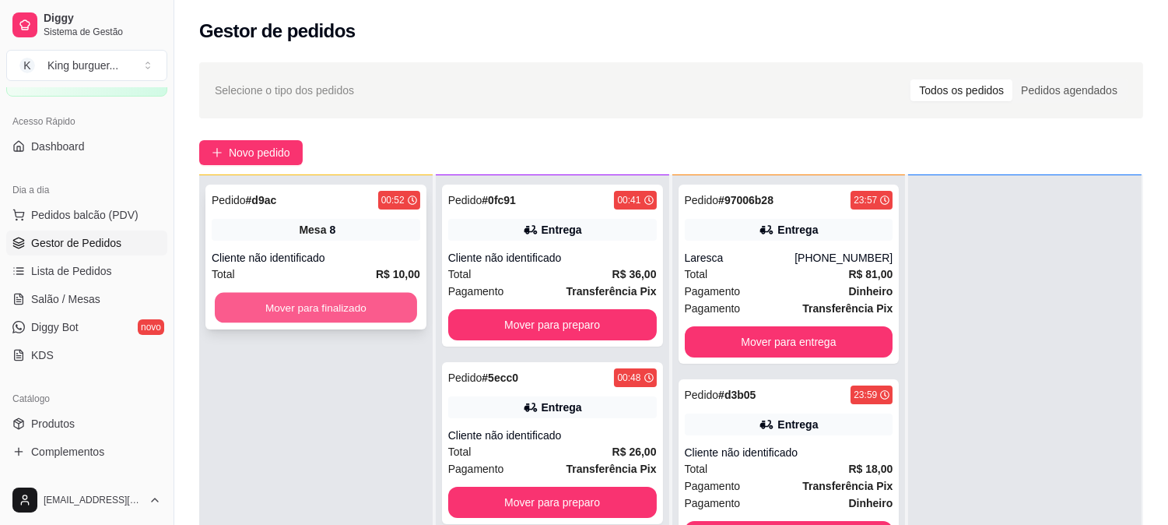
click at [366, 304] on button "Mover para finalizado" at bounding box center [316, 308] width 202 height 30
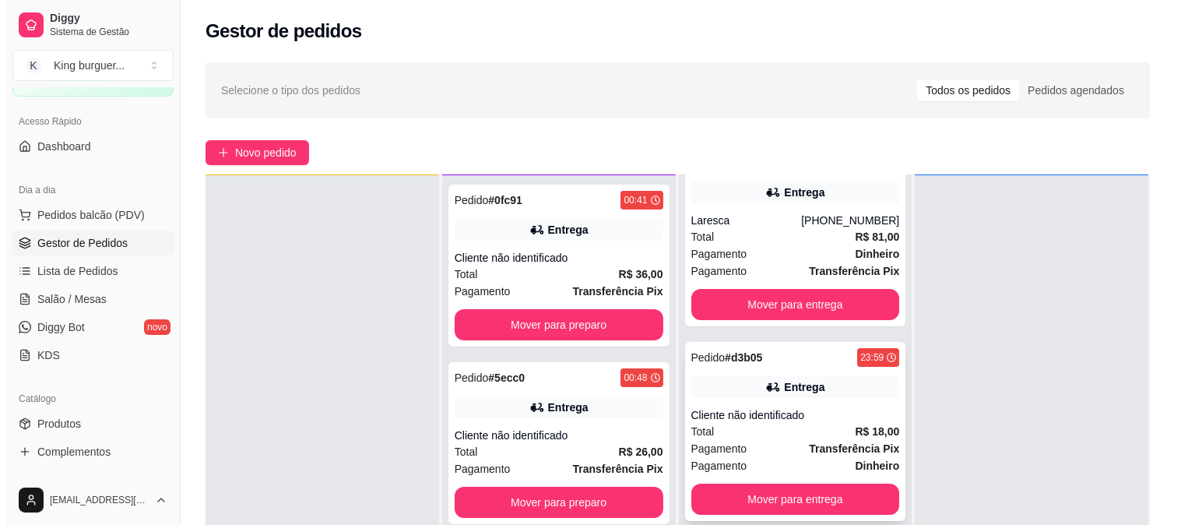
scroll to position [57, 0]
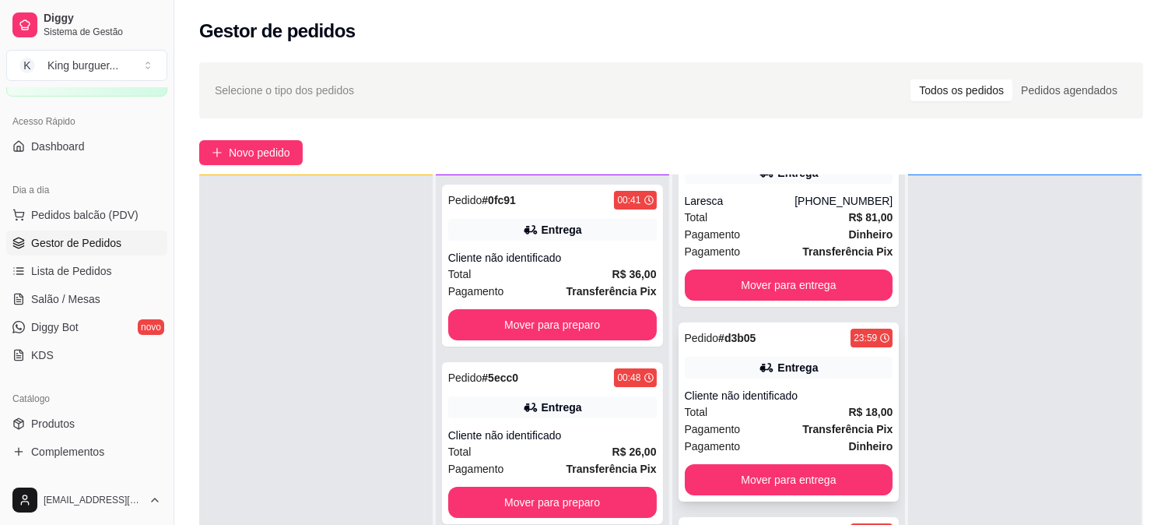
click at [805, 403] on div "Total R$ 18,00" at bounding box center [789, 411] width 209 height 17
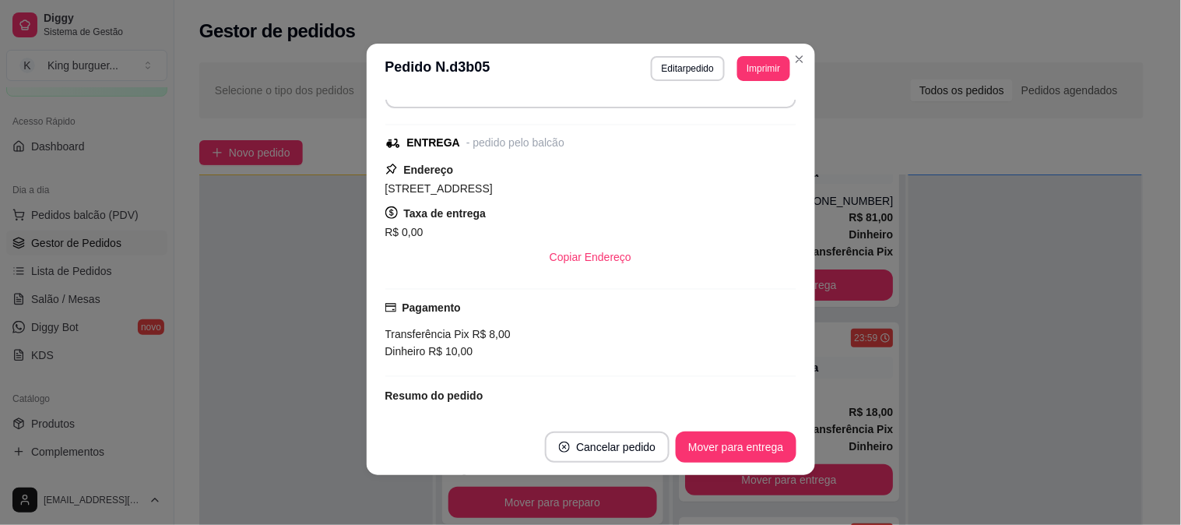
scroll to position [269, 0]
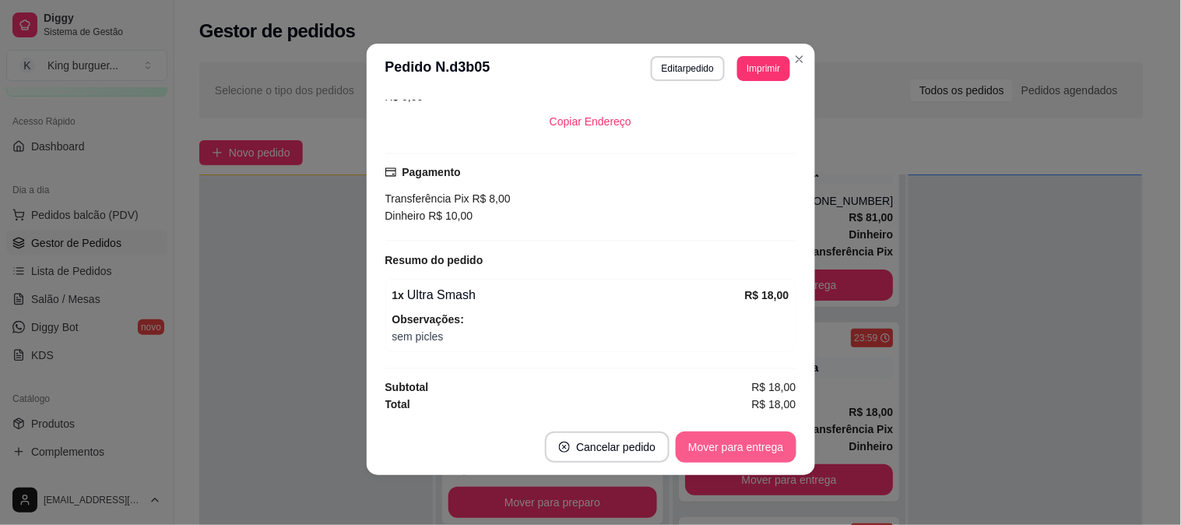
click at [767, 449] on button "Mover para entrega" at bounding box center [735, 446] width 120 height 31
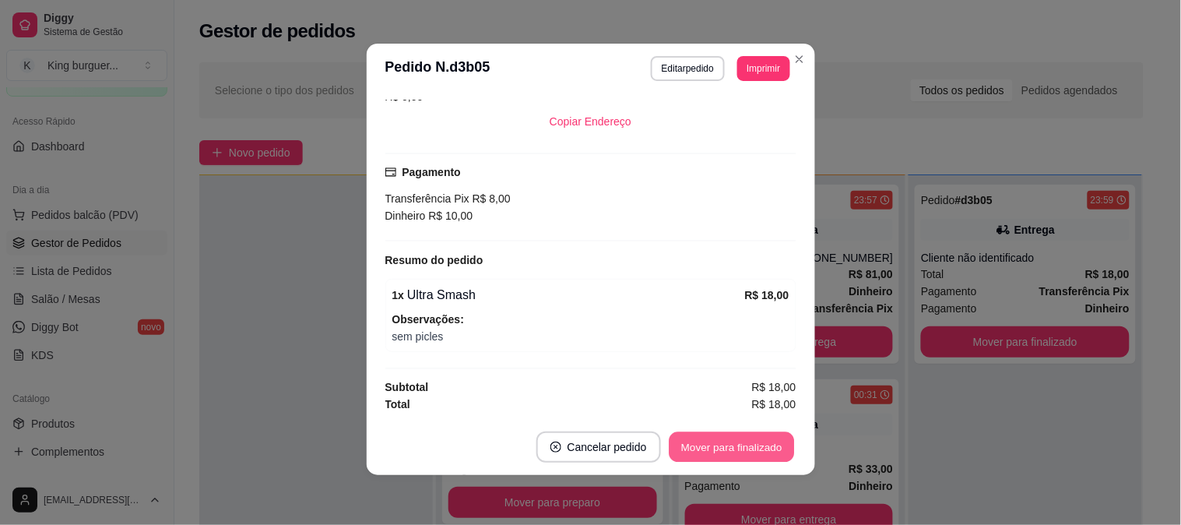
click at [767, 449] on button "Mover para finalizado" at bounding box center [730, 447] width 125 height 30
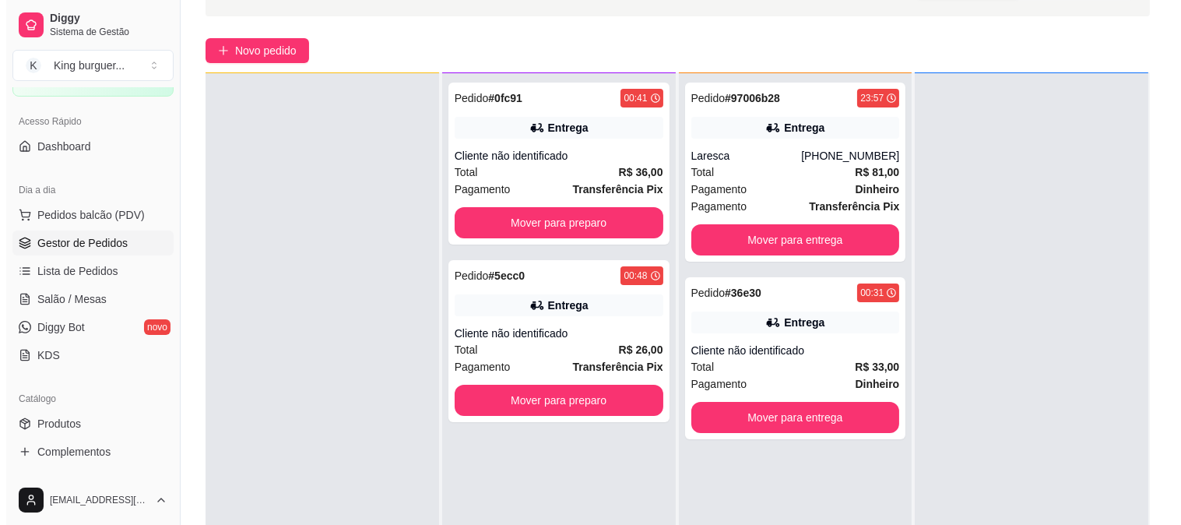
scroll to position [237, 0]
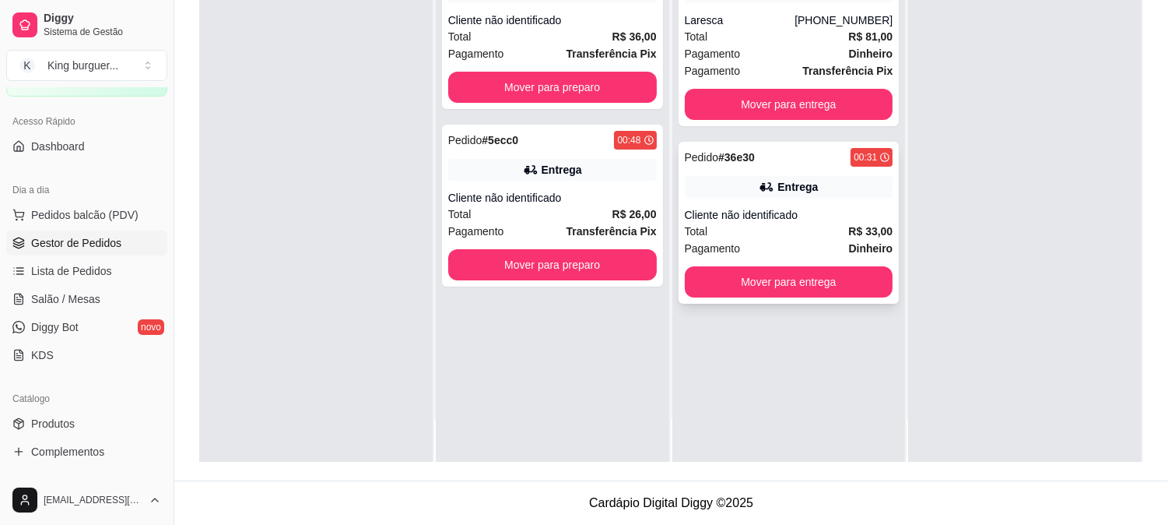
click at [812, 207] on div "Cliente não identificado" at bounding box center [789, 215] width 209 height 16
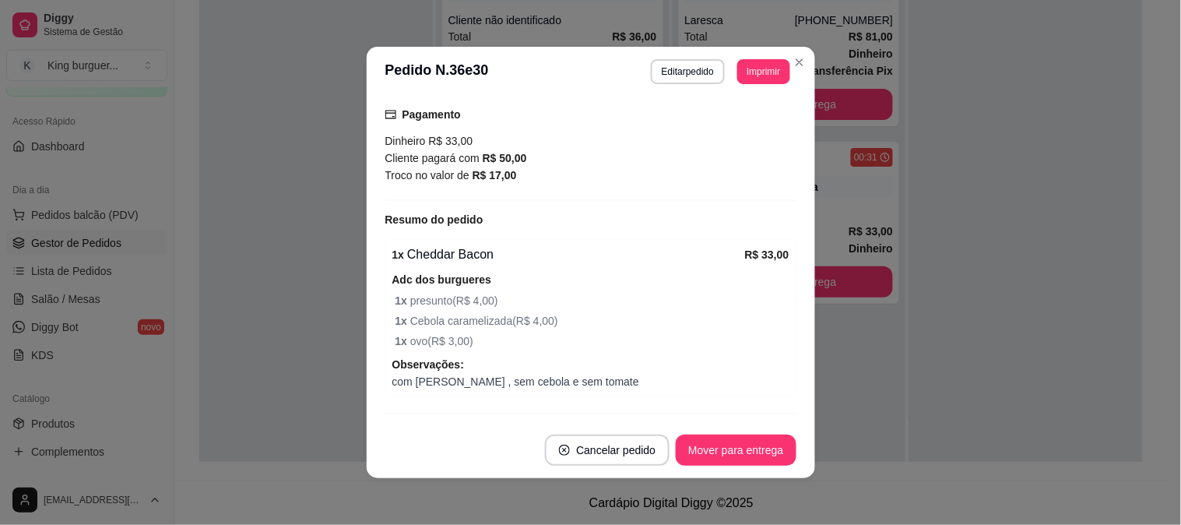
scroll to position [372, 0]
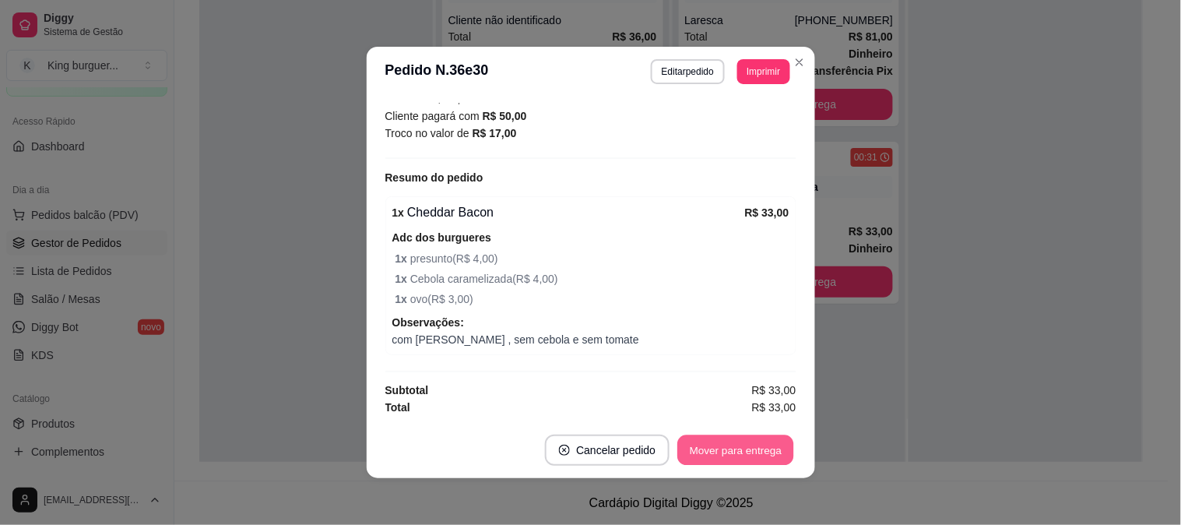
click at [742, 452] on button "Mover para entrega" at bounding box center [736, 450] width 117 height 30
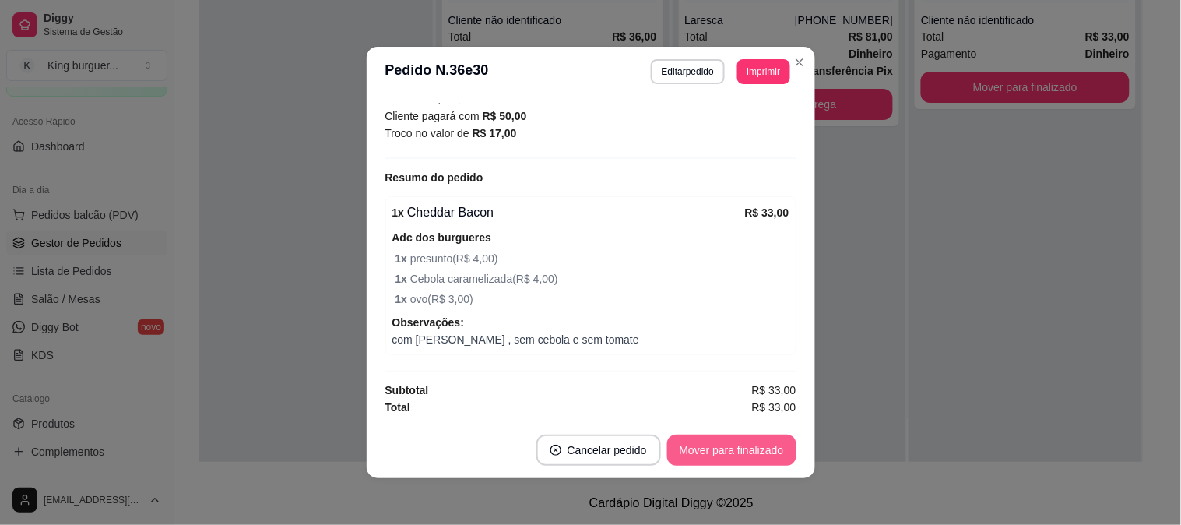
click at [742, 452] on button "Mover para finalizado" at bounding box center [731, 449] width 129 height 31
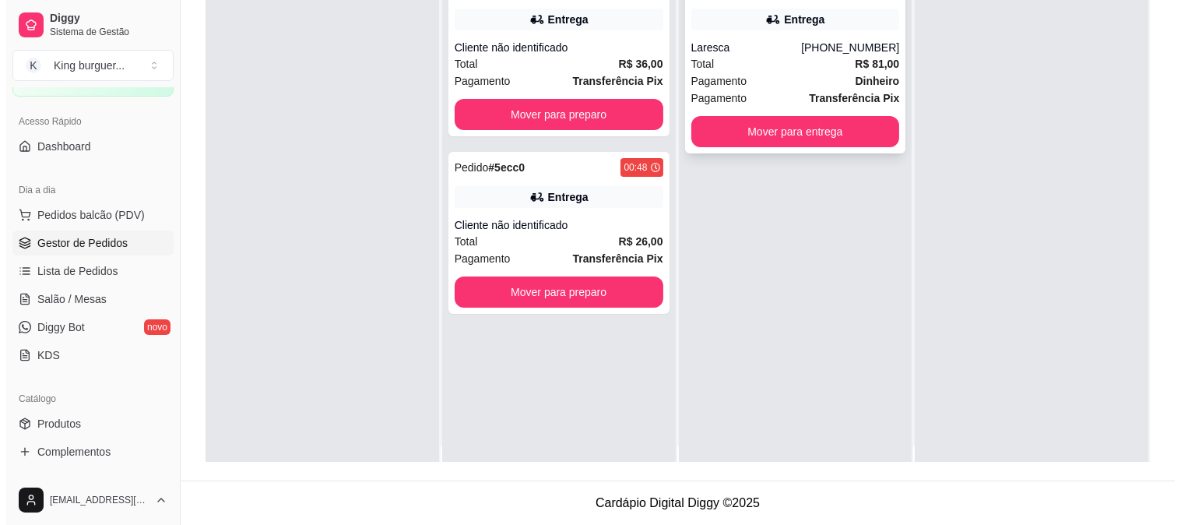
scroll to position [0, 0]
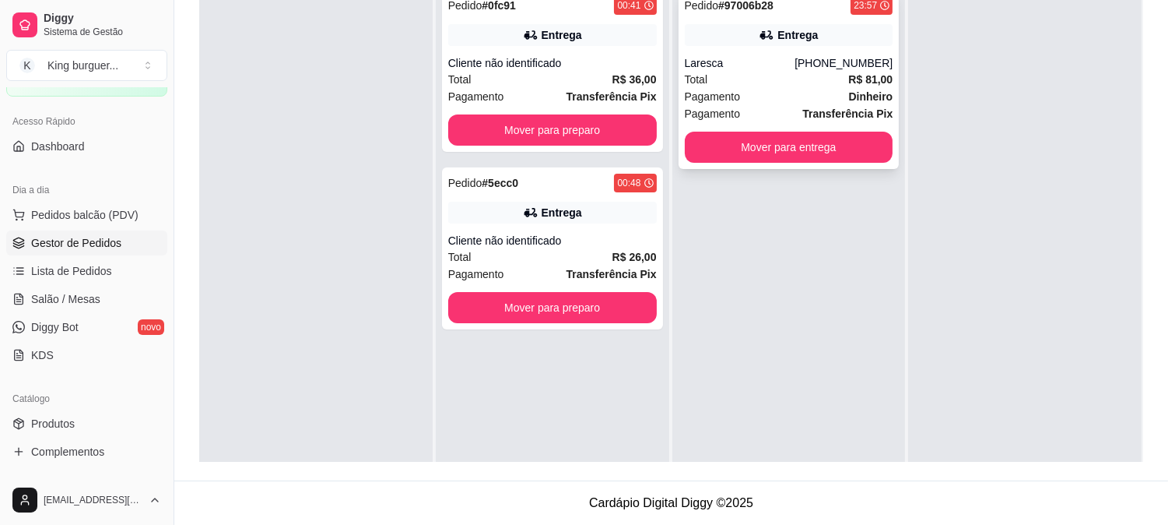
click at [823, 92] on div "Pagamento Dinheiro" at bounding box center [789, 96] width 209 height 17
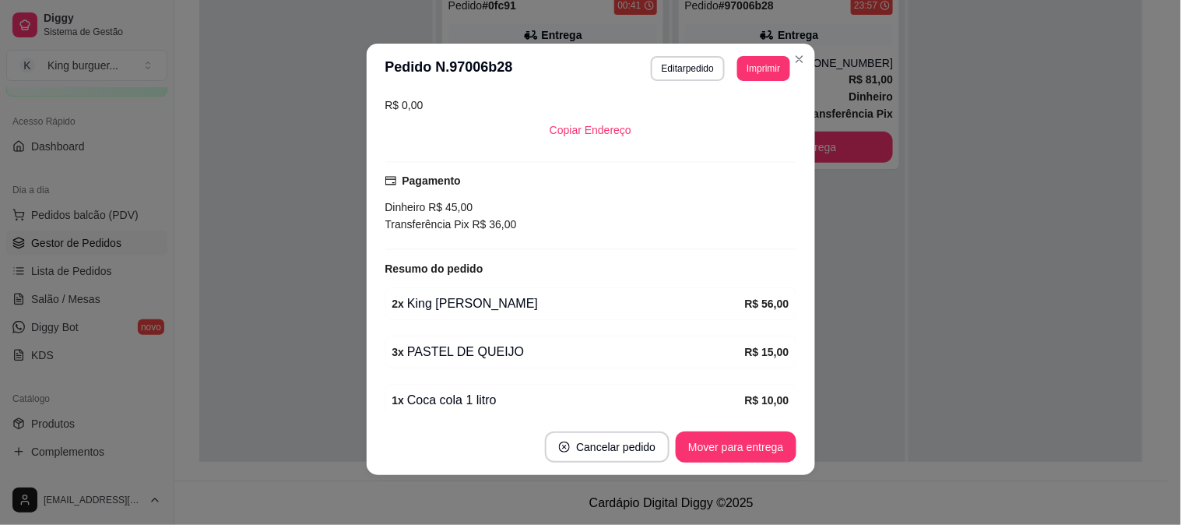
scroll to position [395, 0]
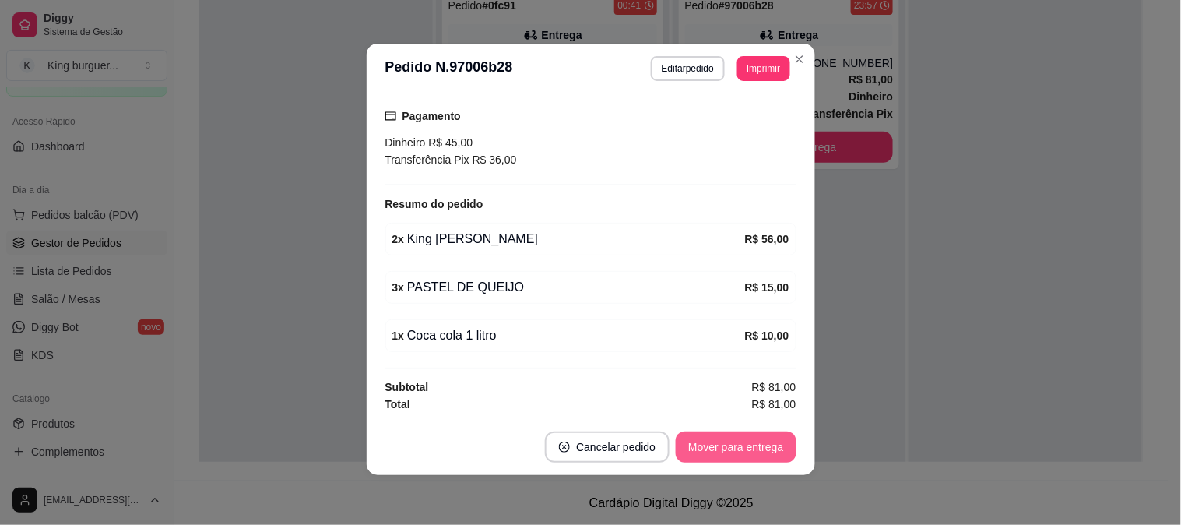
click at [752, 442] on button "Mover para entrega" at bounding box center [735, 446] width 120 height 31
click at [753, 442] on div "Mover para entrega" at bounding box center [725, 446] width 142 height 31
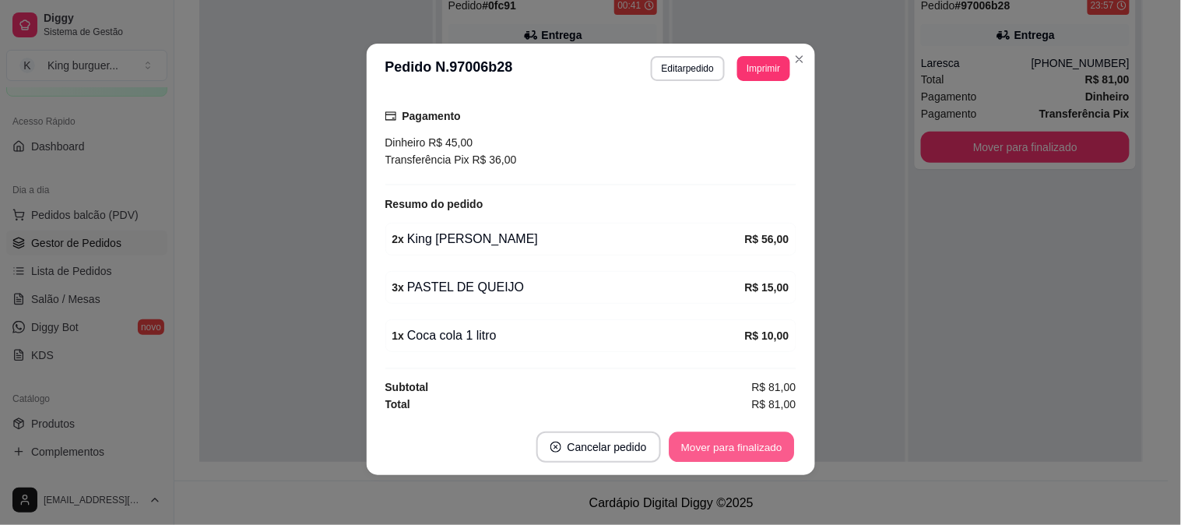
click at [763, 449] on button "Mover para finalizado" at bounding box center [730, 447] width 125 height 30
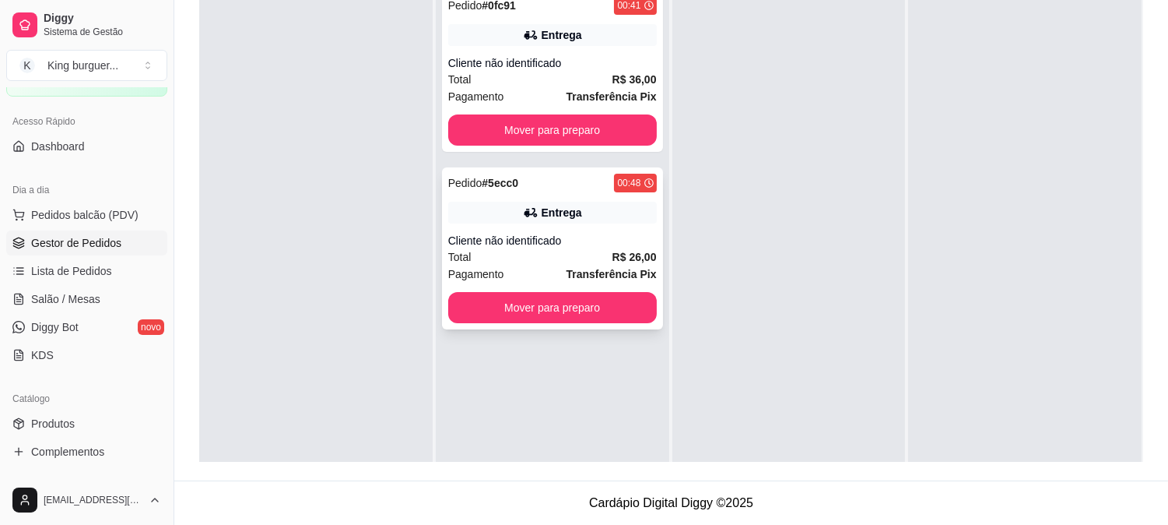
click at [611, 241] on div "Cliente não identificado" at bounding box center [552, 241] width 209 height 16
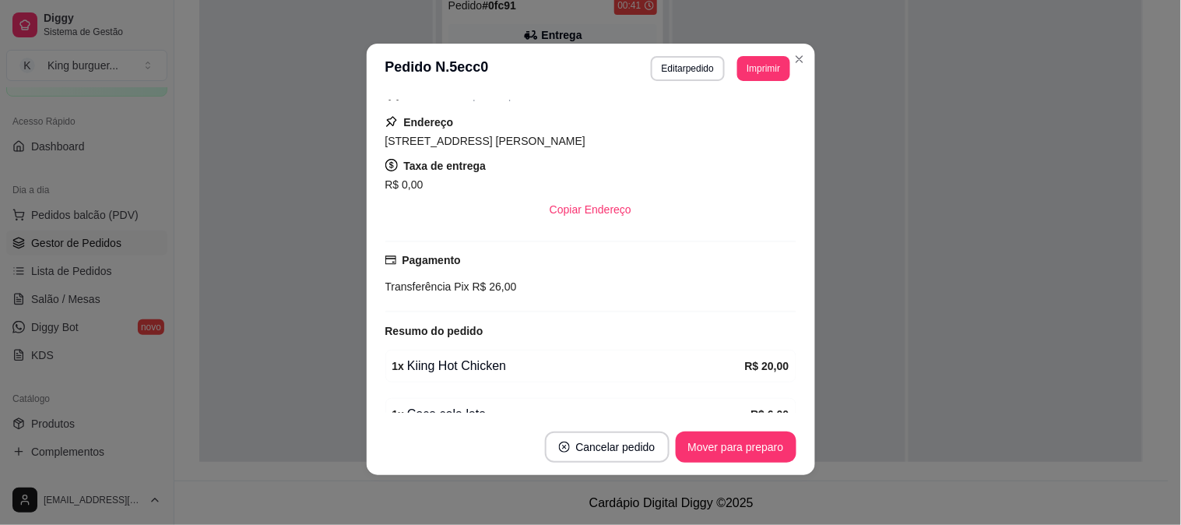
scroll to position [88, 0]
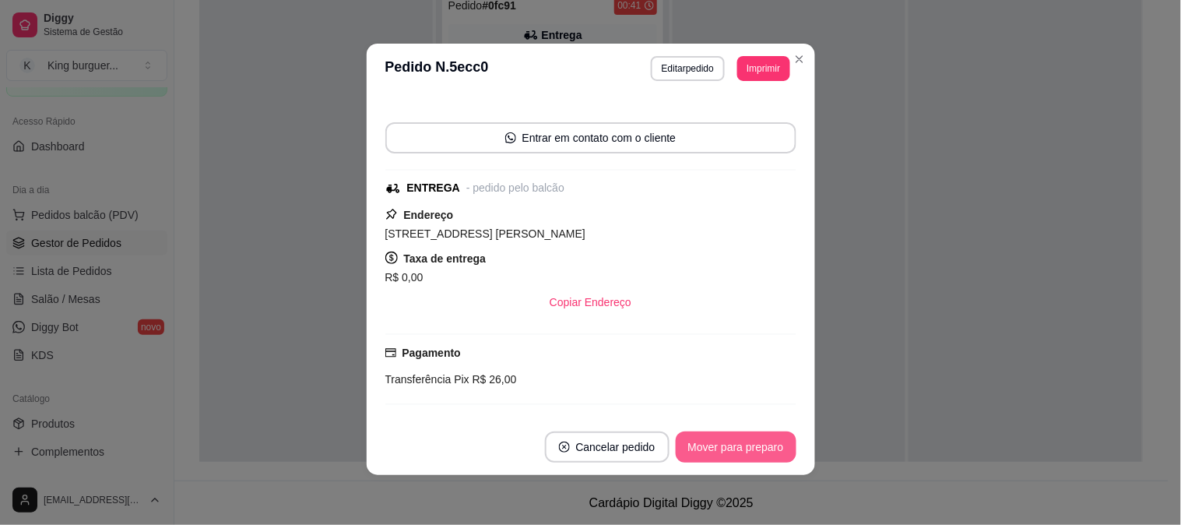
click at [756, 450] on button "Mover para preparo" at bounding box center [735, 446] width 121 height 31
click at [757, 450] on div "Mover para preparo" at bounding box center [725, 446] width 142 height 31
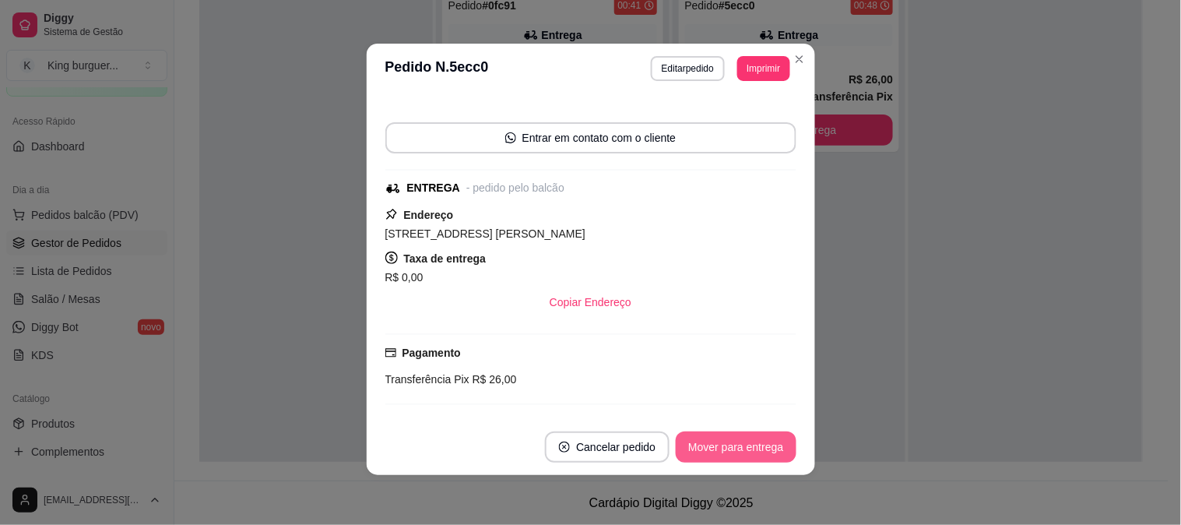
click at [776, 446] on button "Mover para entrega" at bounding box center [735, 446] width 120 height 31
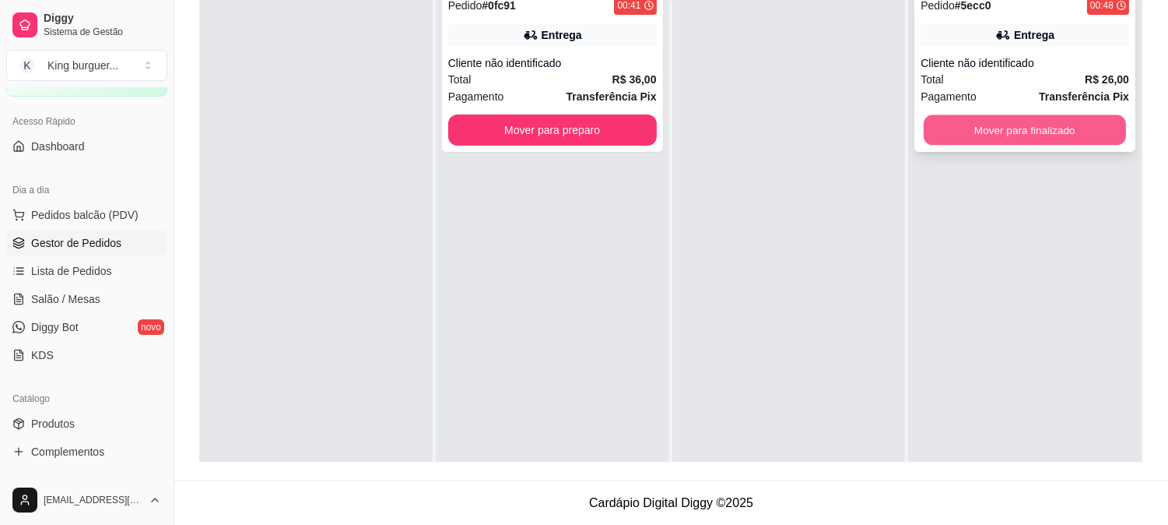
click at [1002, 119] on button "Mover para finalizado" at bounding box center [1025, 130] width 202 height 30
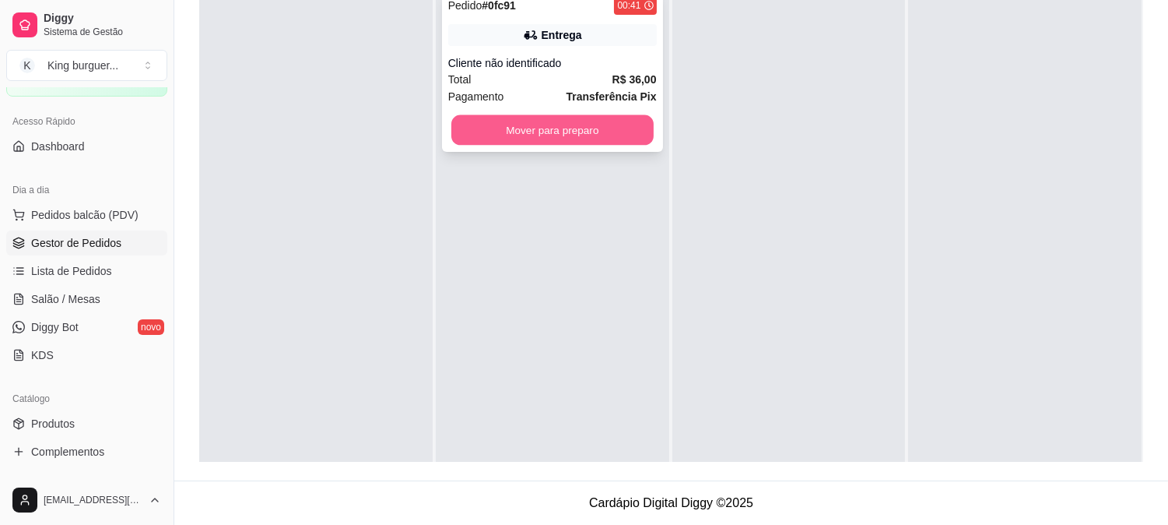
click at [577, 142] on button "Mover para preparo" at bounding box center [552, 130] width 202 height 30
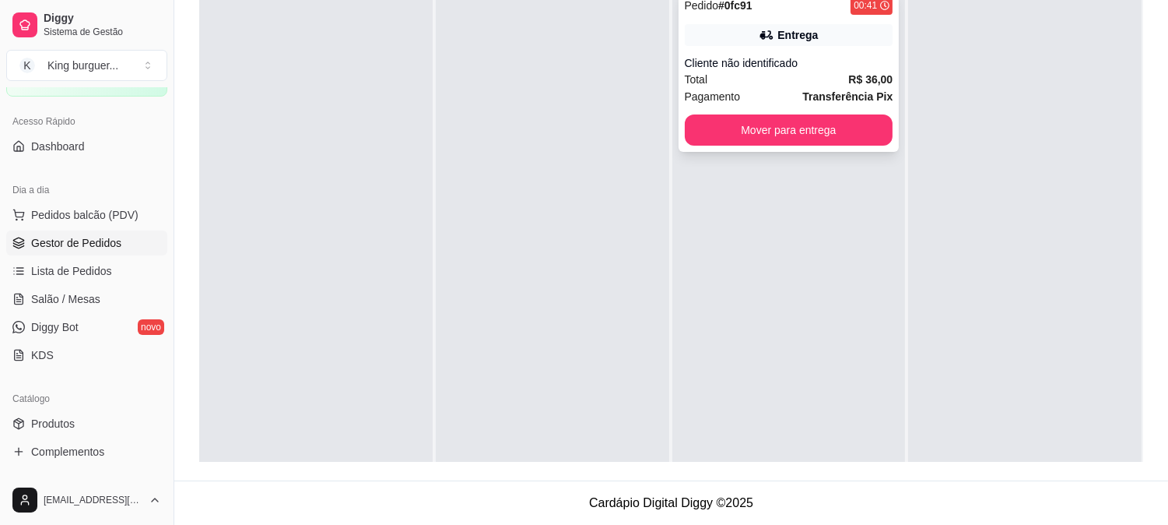
click at [763, 84] on div "Total R$ 36,00" at bounding box center [789, 79] width 209 height 17
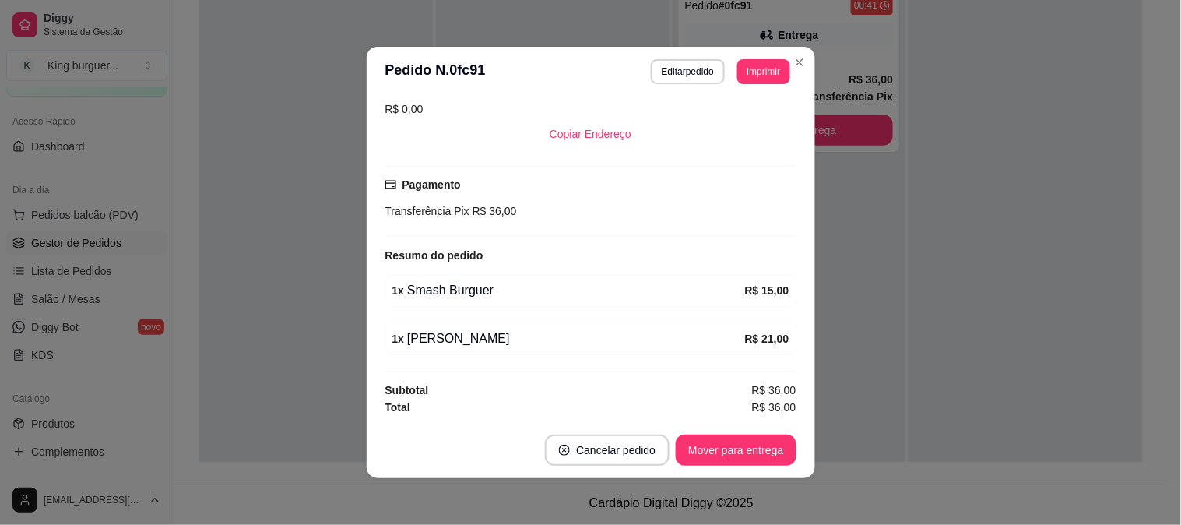
scroll to position [3, 0]
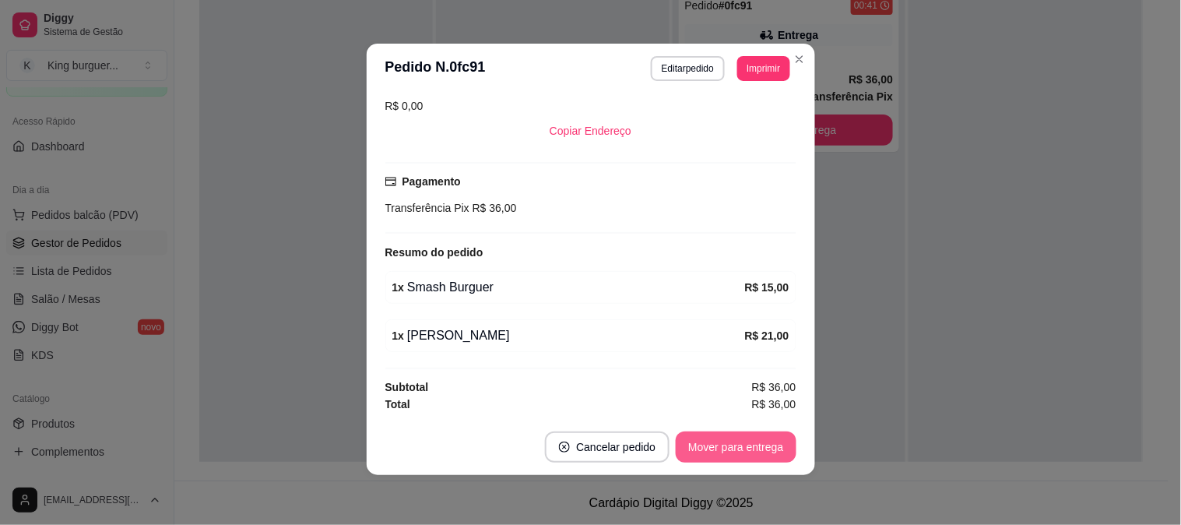
click at [746, 437] on button "Mover para entrega" at bounding box center [735, 446] width 120 height 31
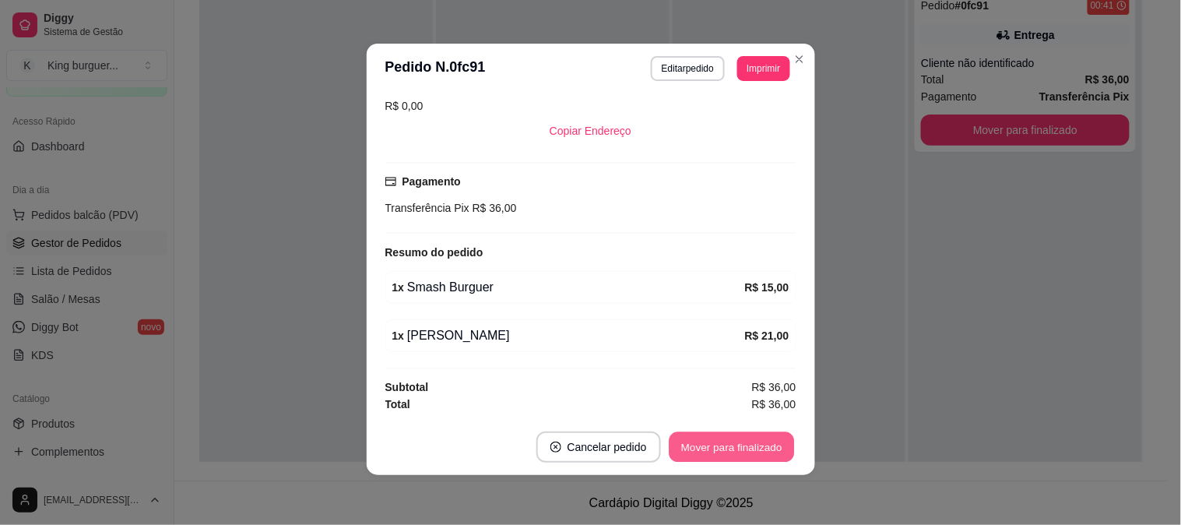
click at [759, 444] on button "Mover para finalizado" at bounding box center [730, 447] width 125 height 30
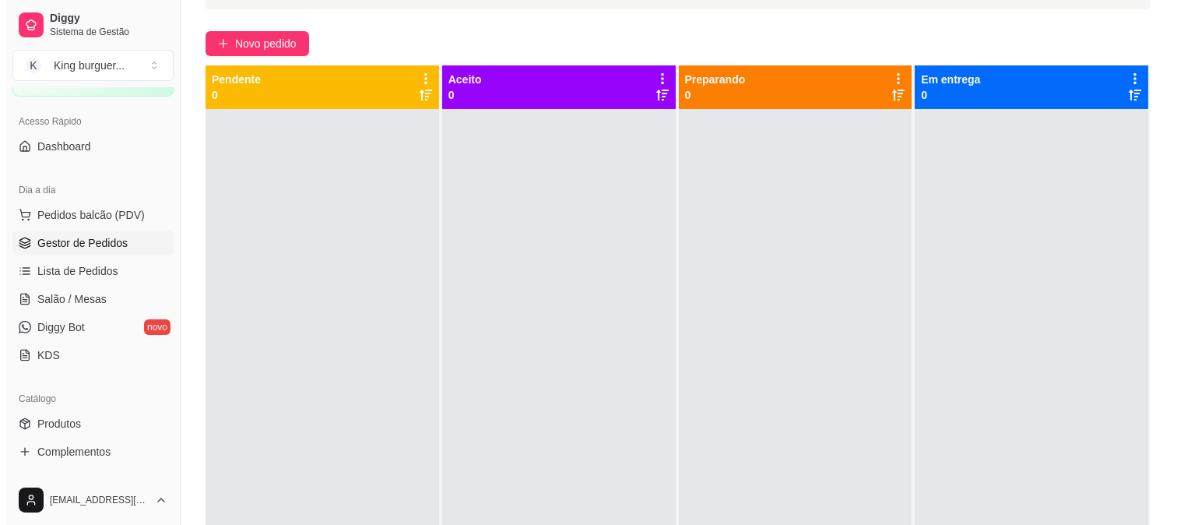
scroll to position [0, 0]
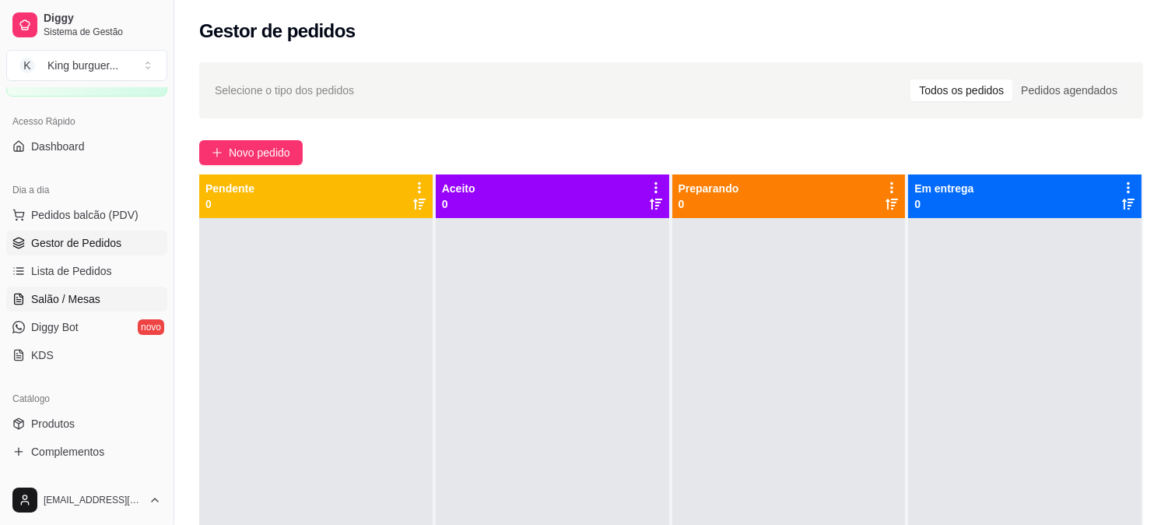
click at [98, 300] on link "Salão / Mesas" at bounding box center [86, 298] width 161 height 25
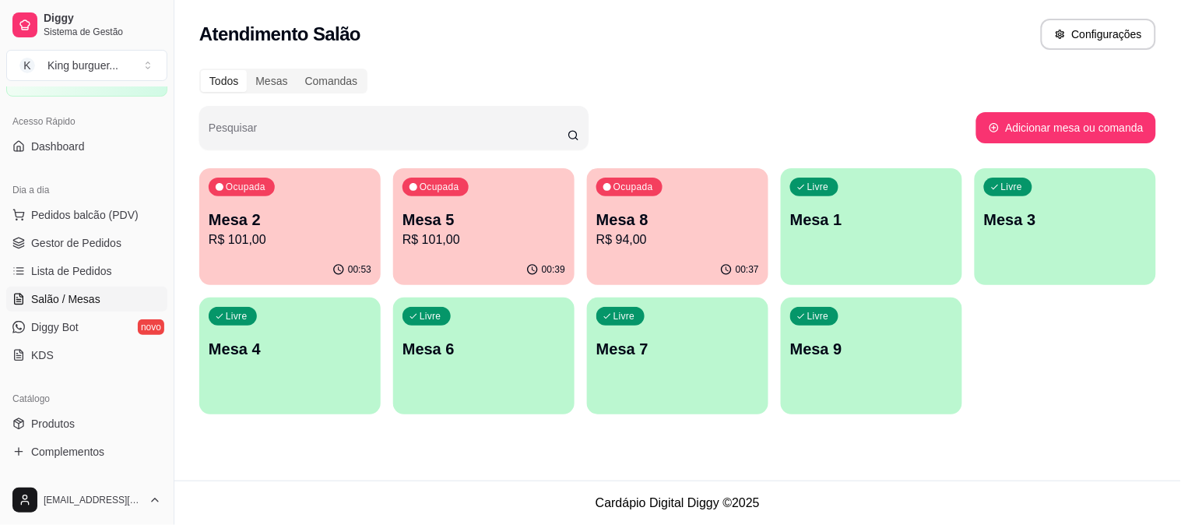
click at [314, 235] on p "R$ 101,00" at bounding box center [290, 239] width 163 height 19
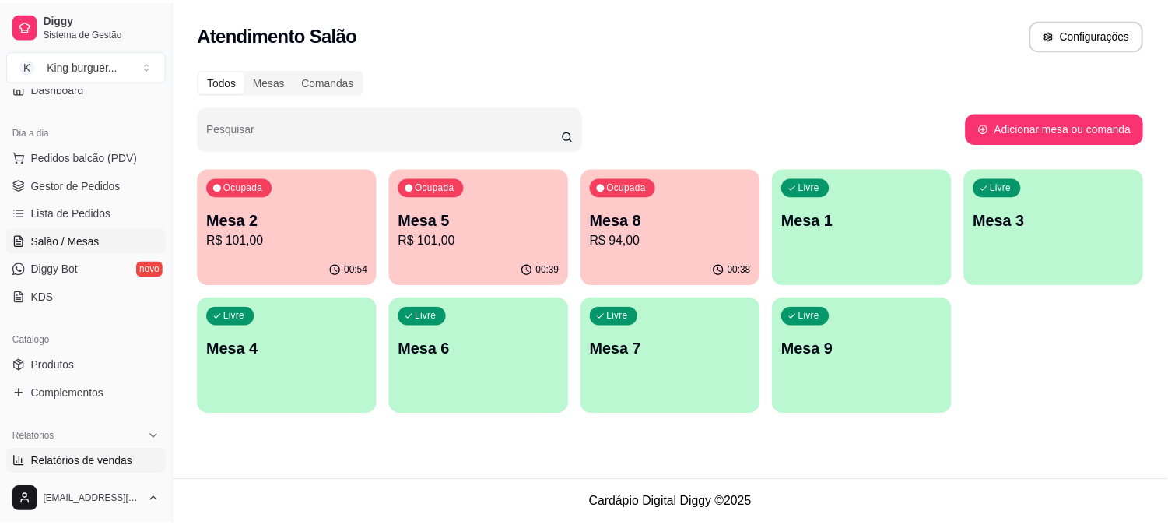
scroll to position [173, 0]
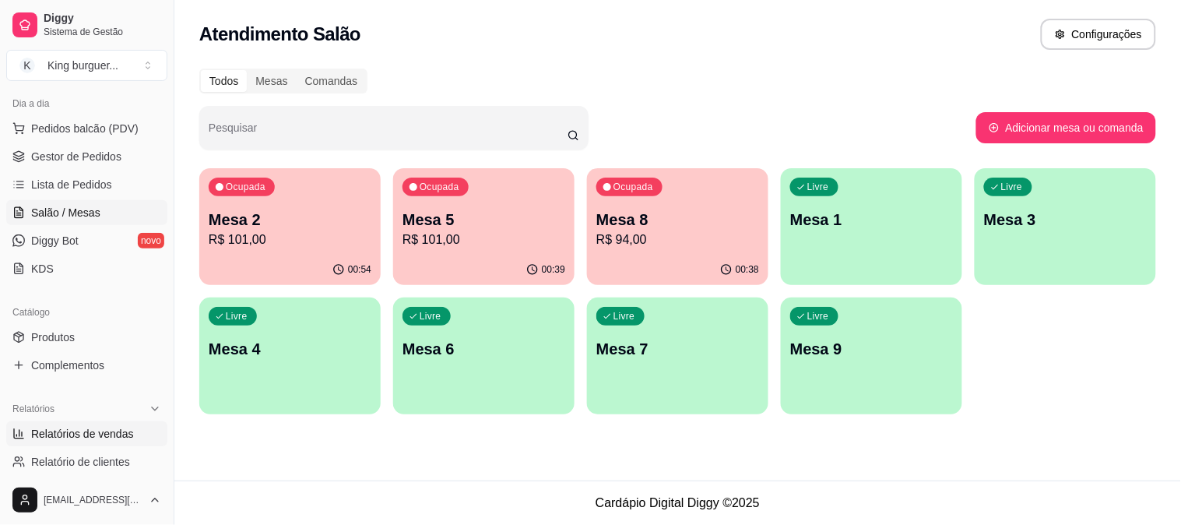
click at [118, 432] on span "Relatórios de vendas" at bounding box center [82, 434] width 103 height 16
select select "ALL"
select select "0"
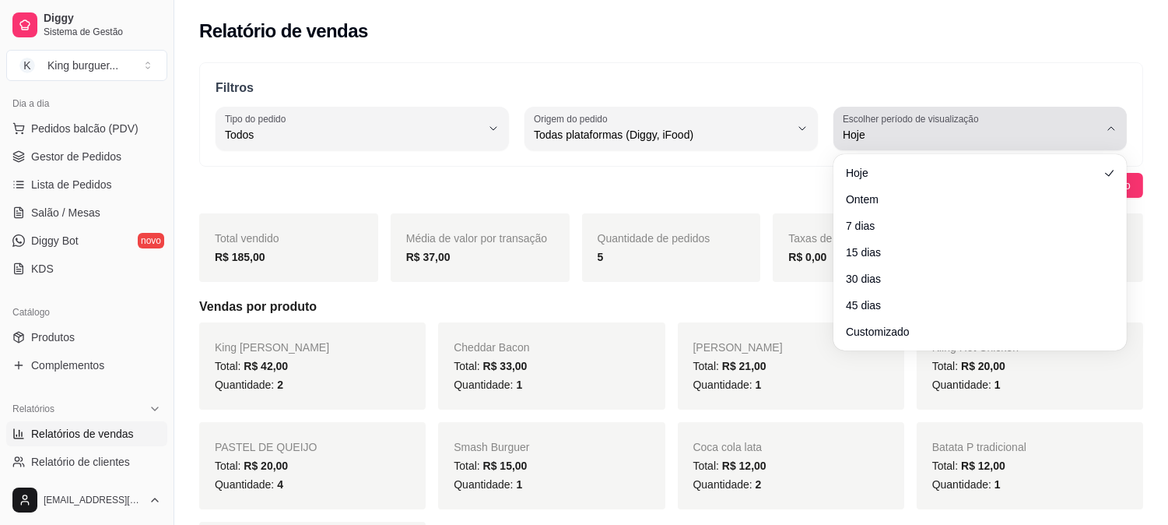
click at [1110, 131] on icon "button" at bounding box center [1111, 128] width 12 height 12
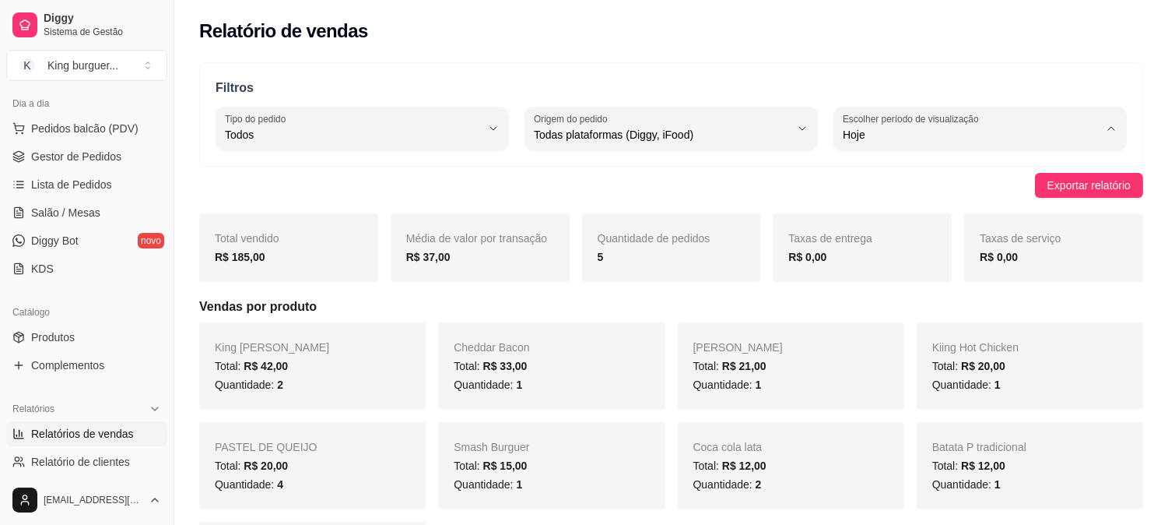
click at [955, 191] on span "Ontem" at bounding box center [972, 197] width 243 height 15
type input "1"
select select "1"
click at [121, 149] on link "Gestor de Pedidos" at bounding box center [86, 156] width 161 height 25
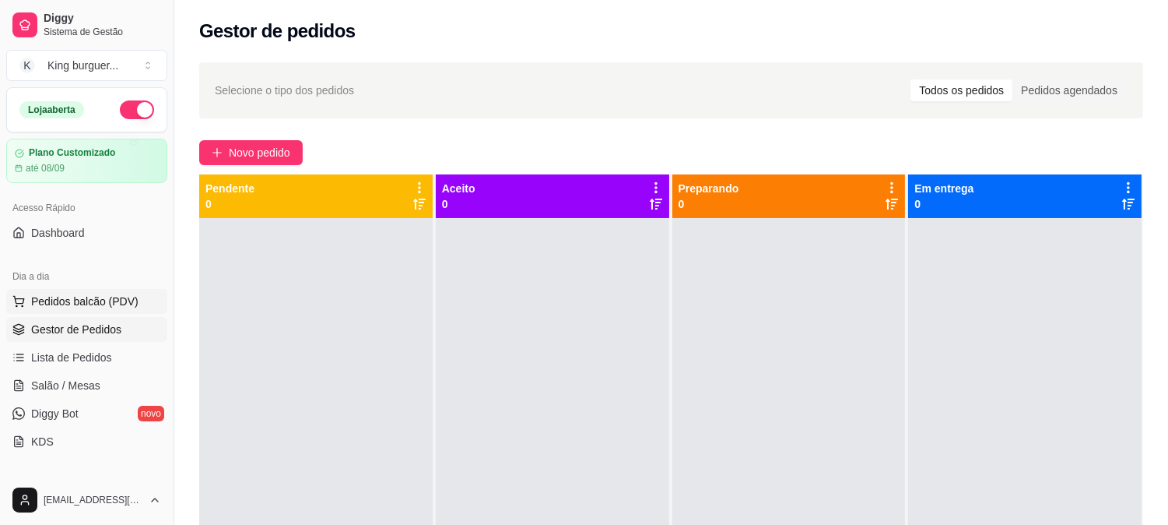
click at [110, 302] on span "Pedidos balcão (PDV)" at bounding box center [84, 301] width 107 height 16
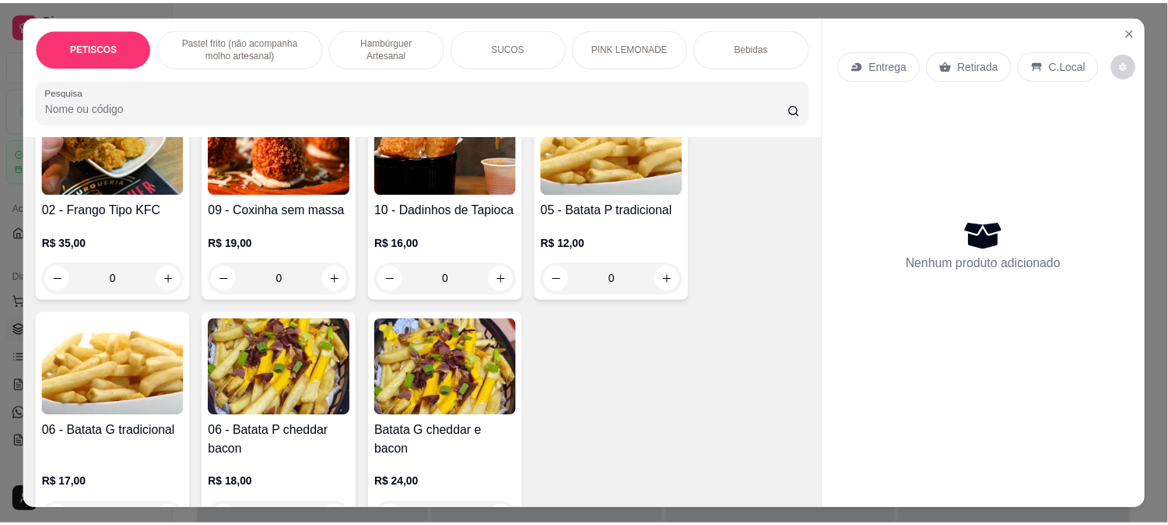
scroll to position [259, 0]
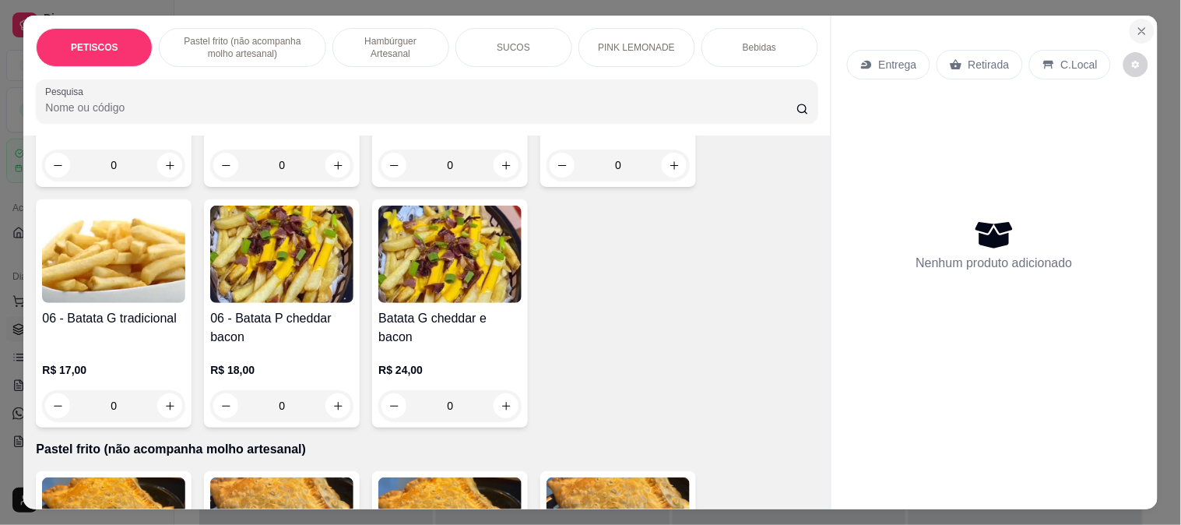
click at [1135, 25] on icon "Close" at bounding box center [1141, 31] width 12 height 12
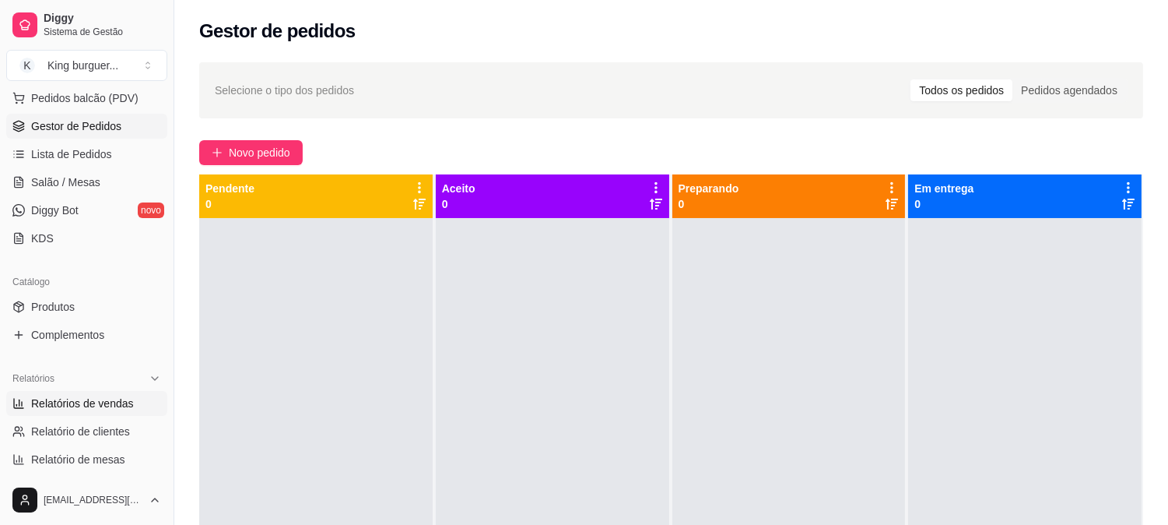
scroll to position [173, 0]
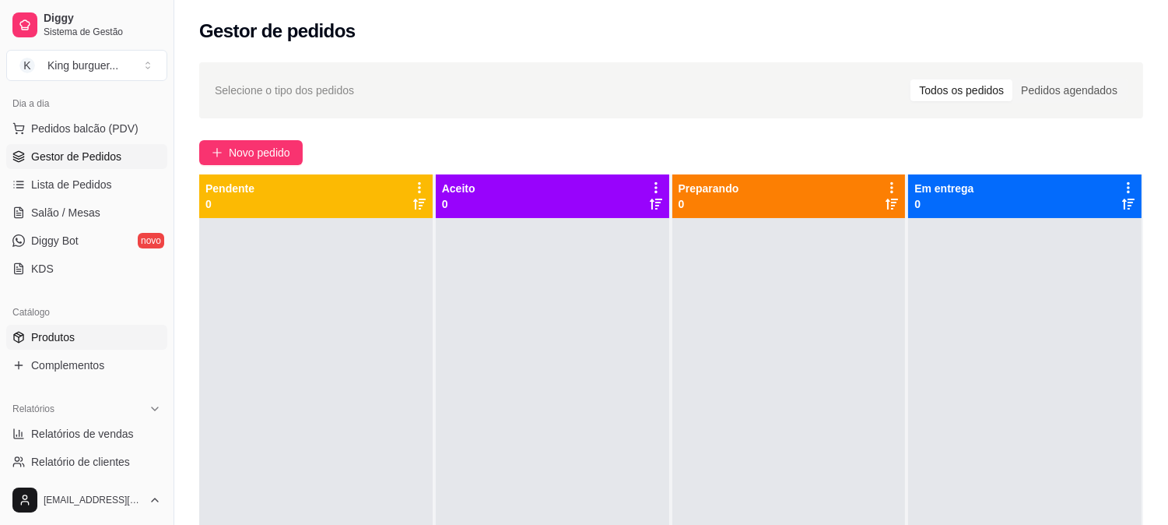
click at [107, 335] on link "Produtos" at bounding box center [86, 337] width 161 height 25
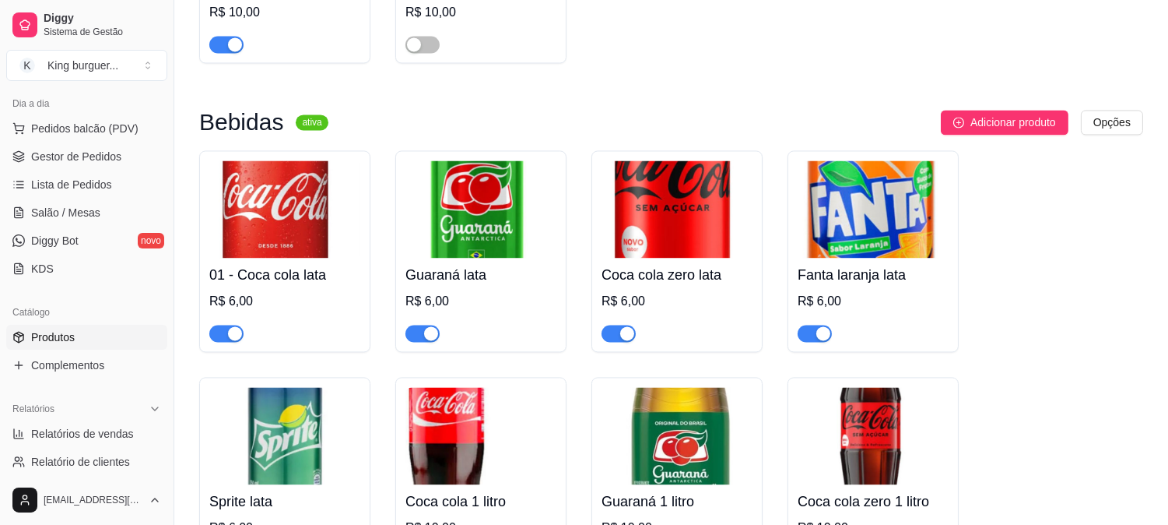
scroll to position [5793, 0]
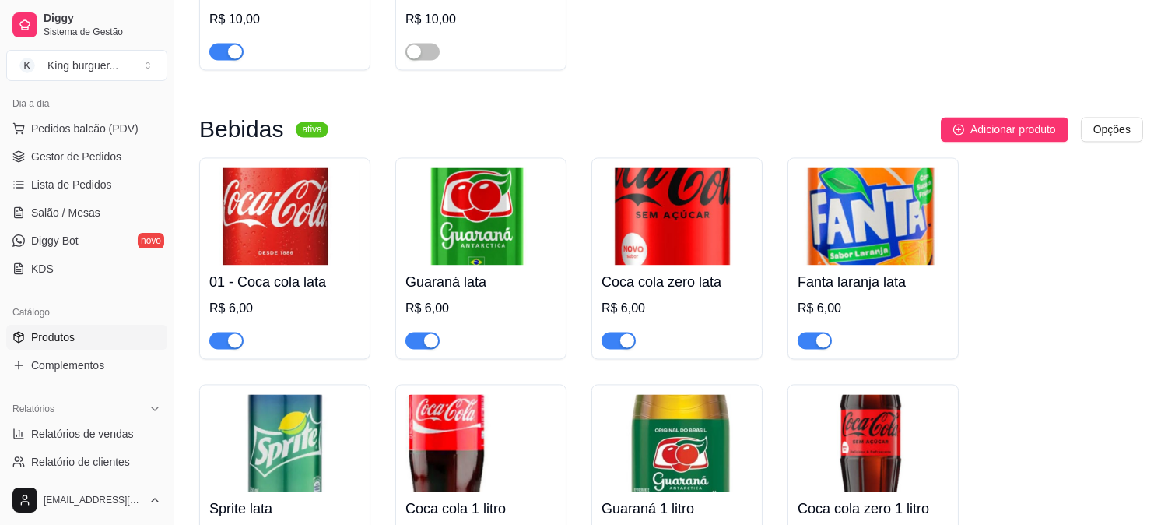
click at [610, 332] on span "button" at bounding box center [619, 340] width 34 height 17
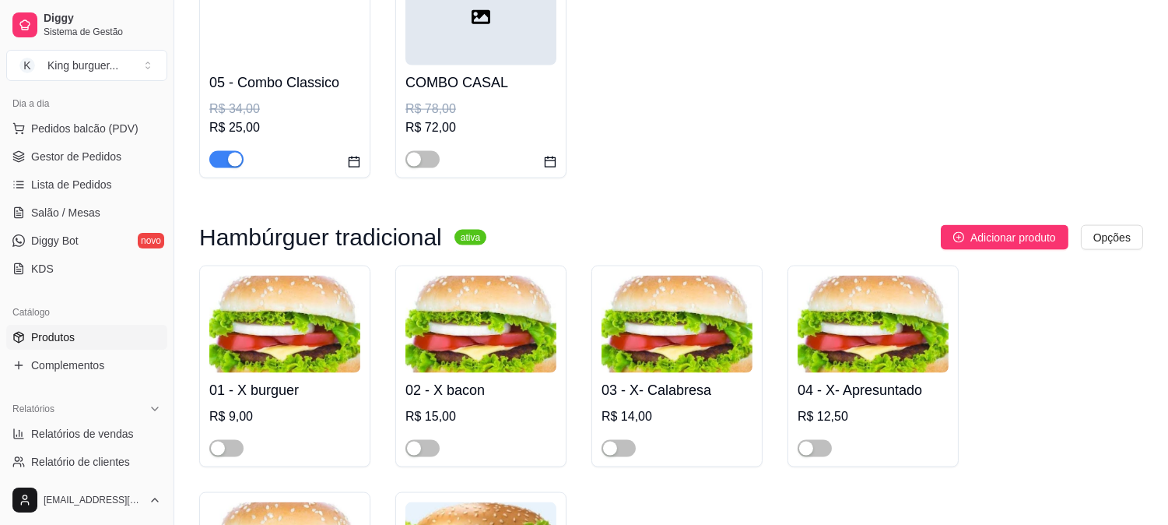
scroll to position [0, 0]
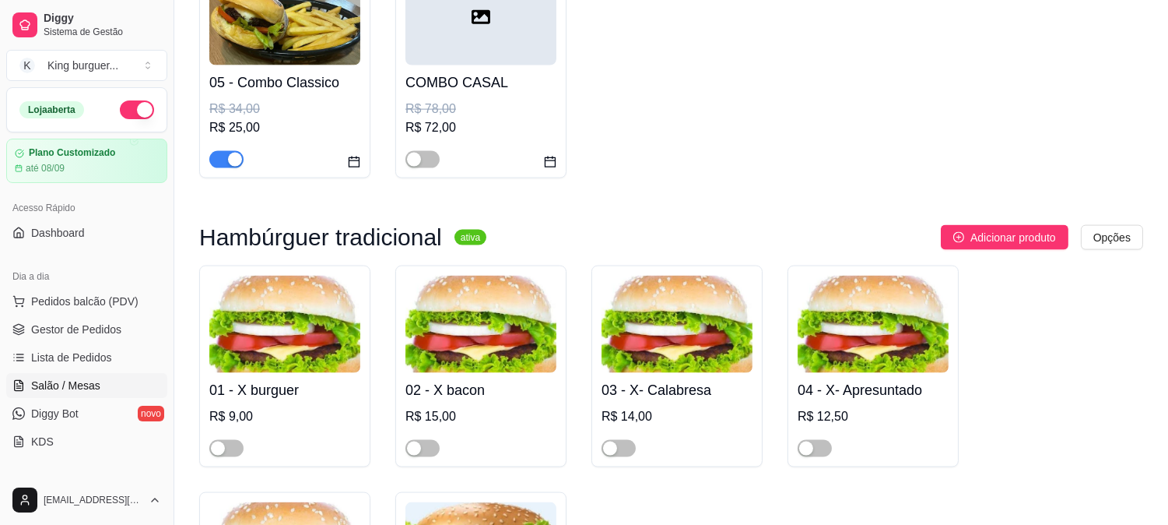
click at [89, 388] on span "Salão / Mesas" at bounding box center [65, 385] width 69 height 16
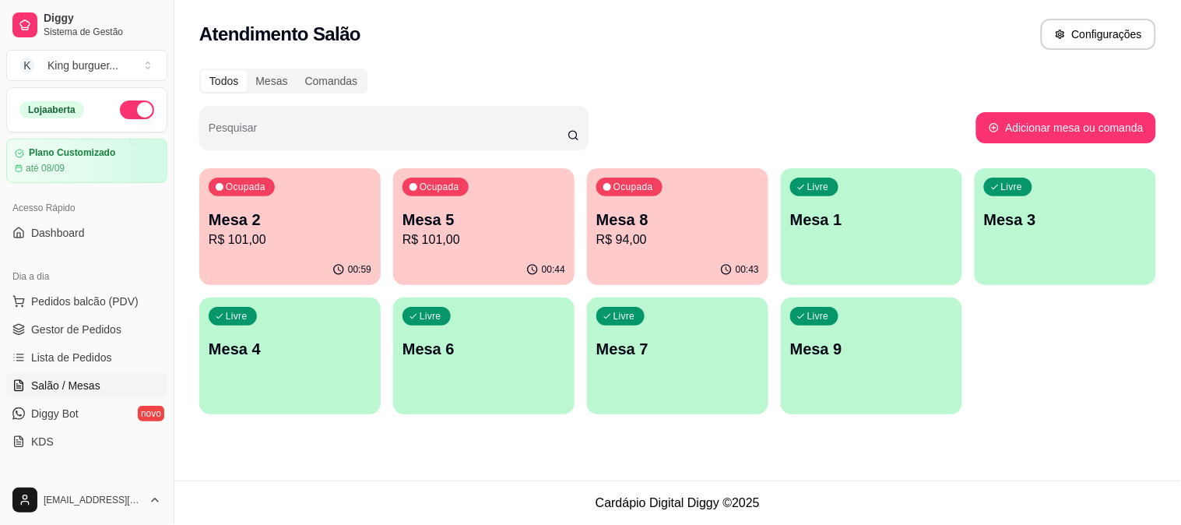
click at [331, 233] on p "R$ 101,00" at bounding box center [290, 239] width 163 height 19
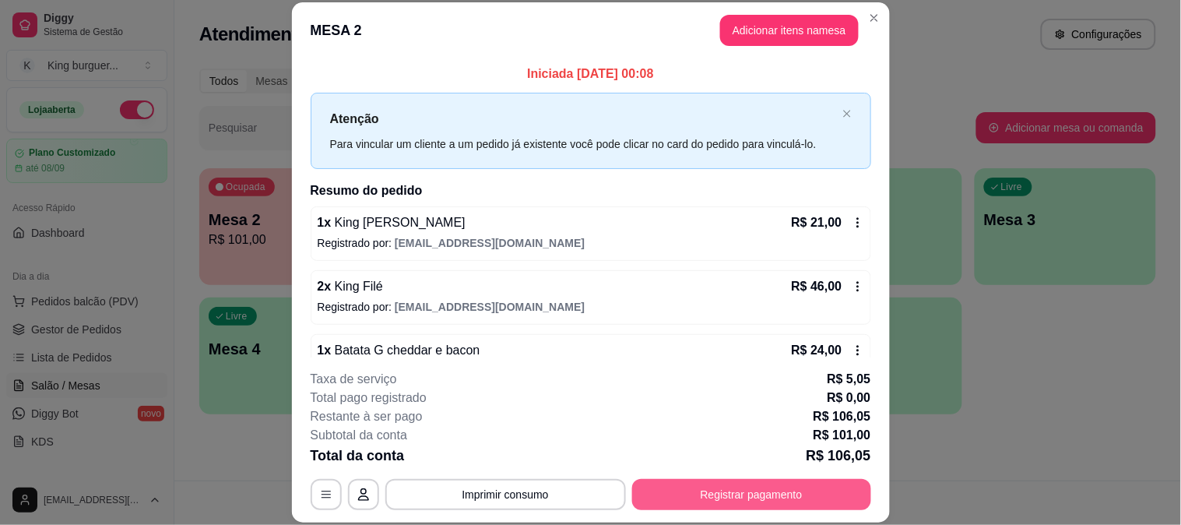
click at [735, 487] on button "Registrar pagamento" at bounding box center [751, 494] width 239 height 31
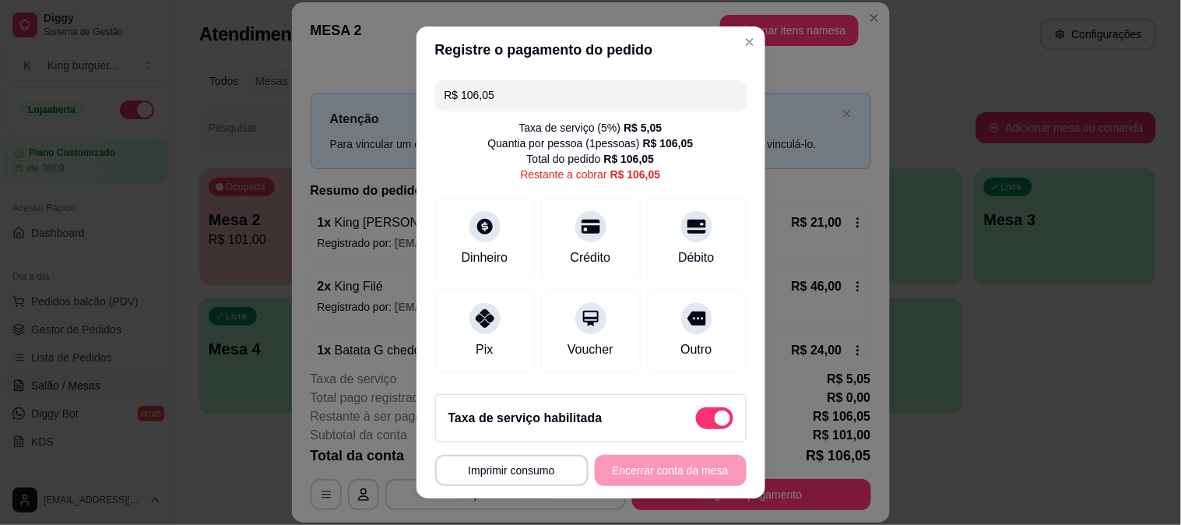
click at [696, 415] on span at bounding box center [714, 418] width 37 height 22
click at [695, 421] on input "checkbox" at bounding box center [700, 426] width 10 height 10
checkbox input "true"
type input "R$ 101,00"
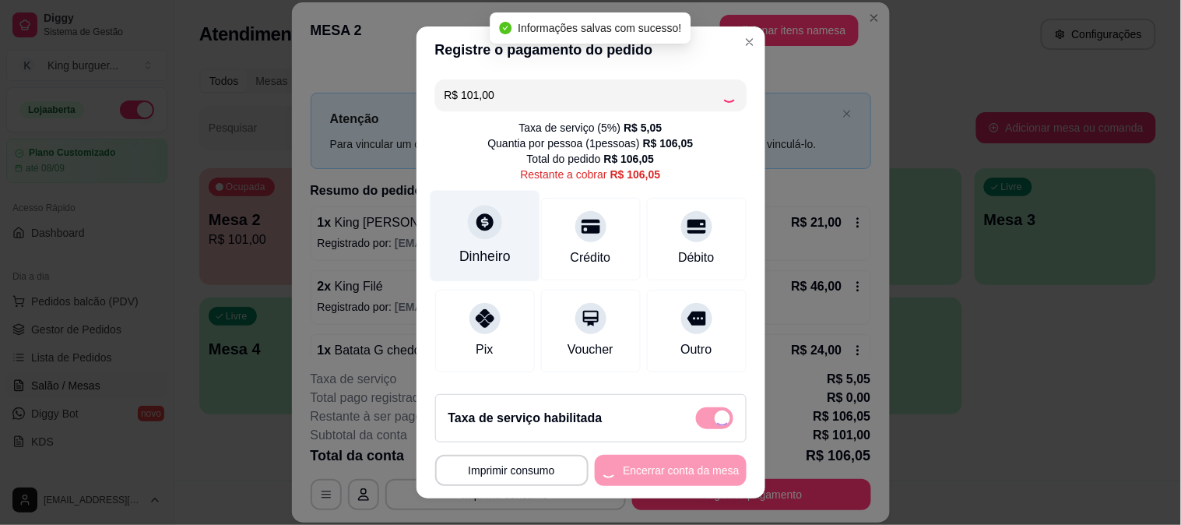
checkbox input "false"
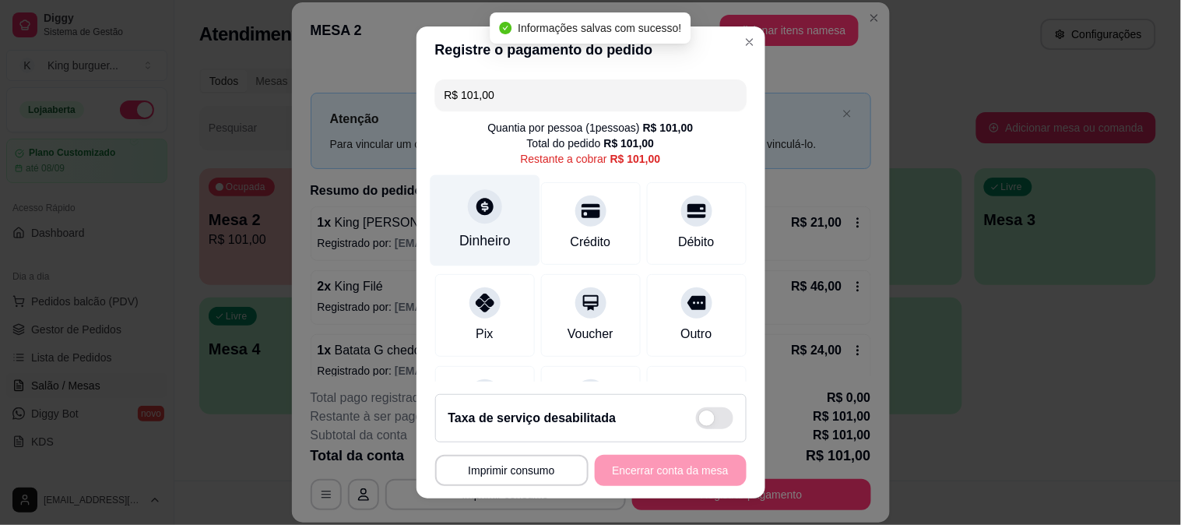
click at [479, 209] on icon at bounding box center [484, 206] width 17 height 17
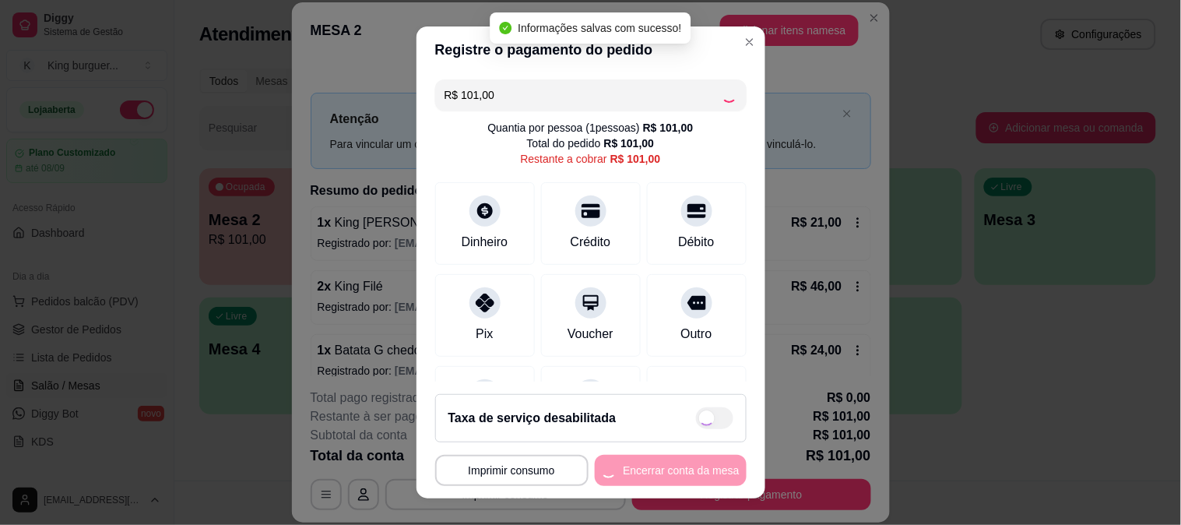
type input "R$ 0,00"
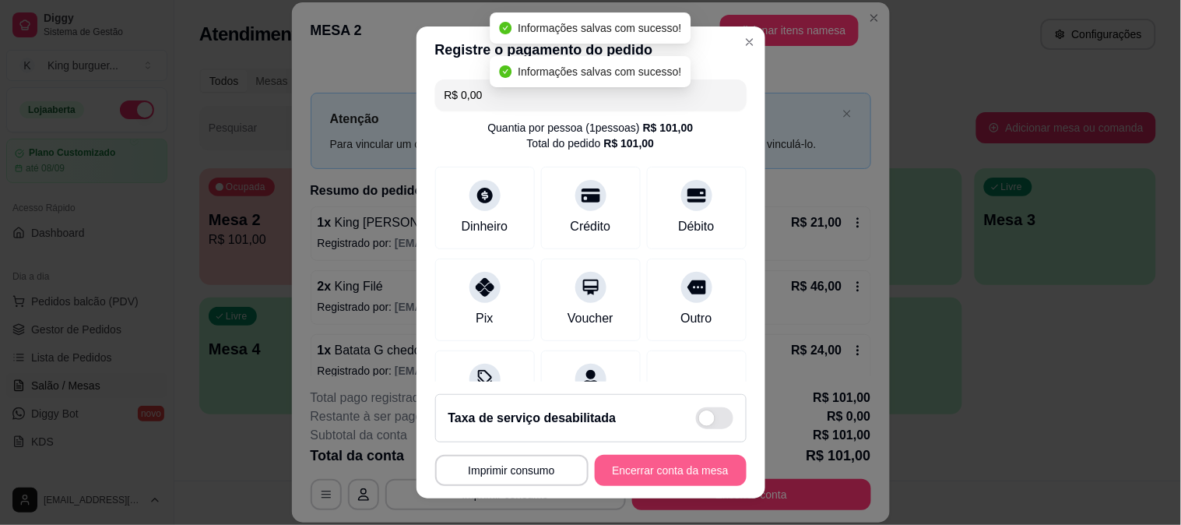
click at [672, 467] on button "Encerrar conta da mesa" at bounding box center [671, 469] width 152 height 31
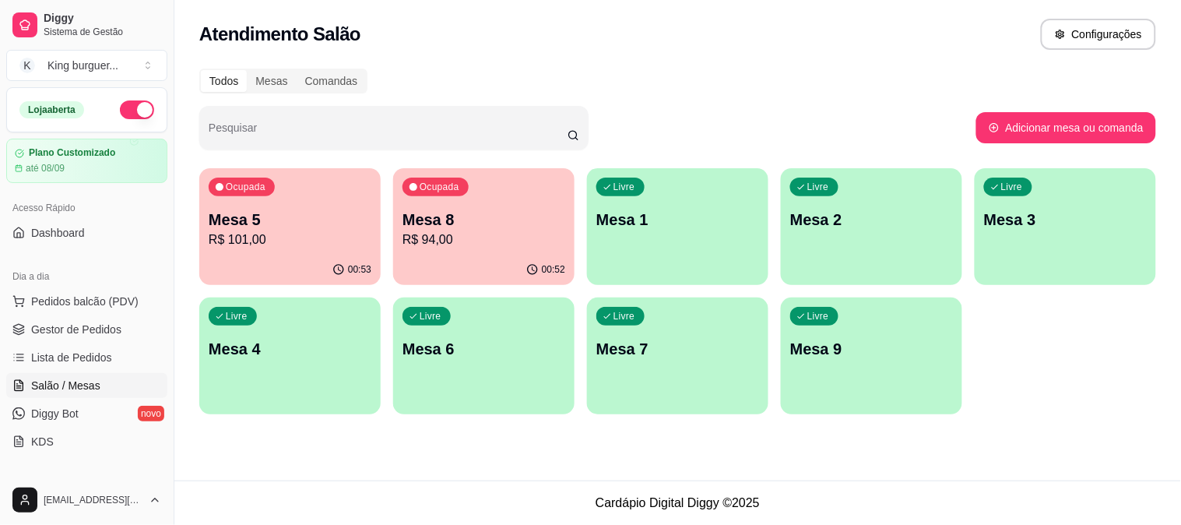
click at [311, 220] on p "Mesa 5" at bounding box center [290, 220] width 163 height 22
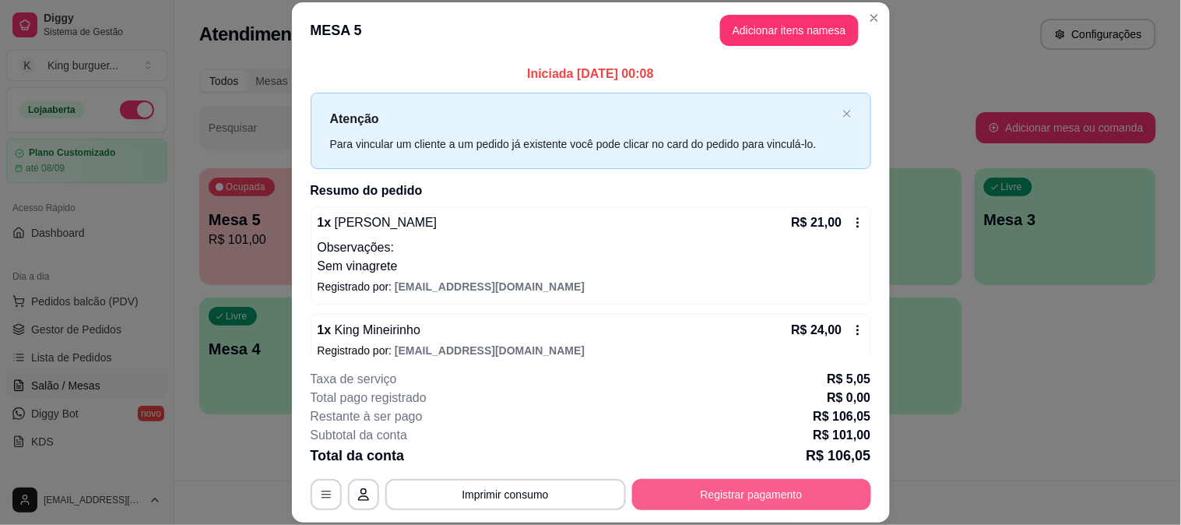
click at [724, 493] on button "Registrar pagamento" at bounding box center [751, 494] width 239 height 31
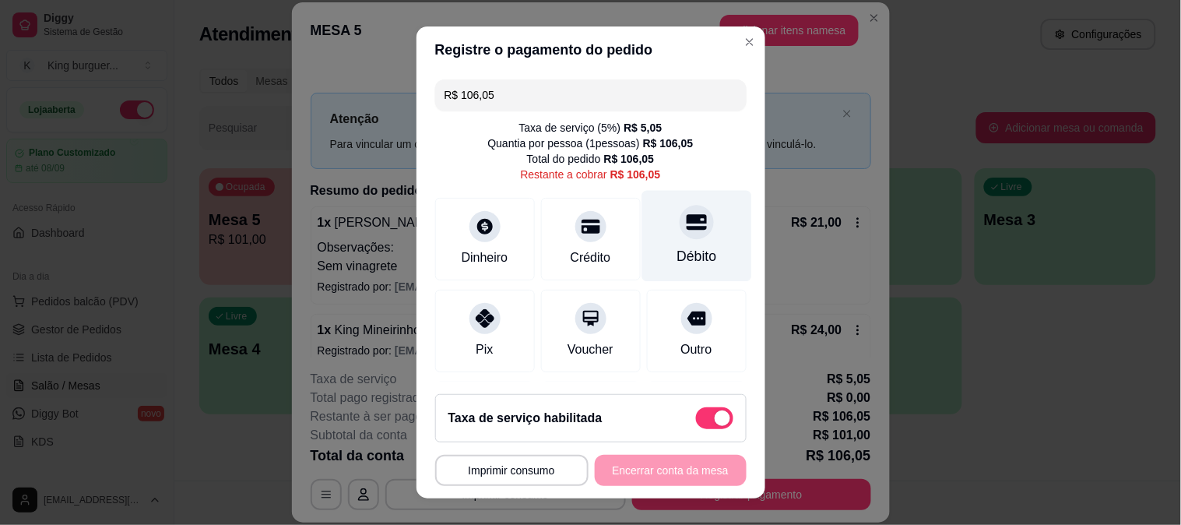
click at [679, 233] on div at bounding box center [696, 222] width 34 height 34
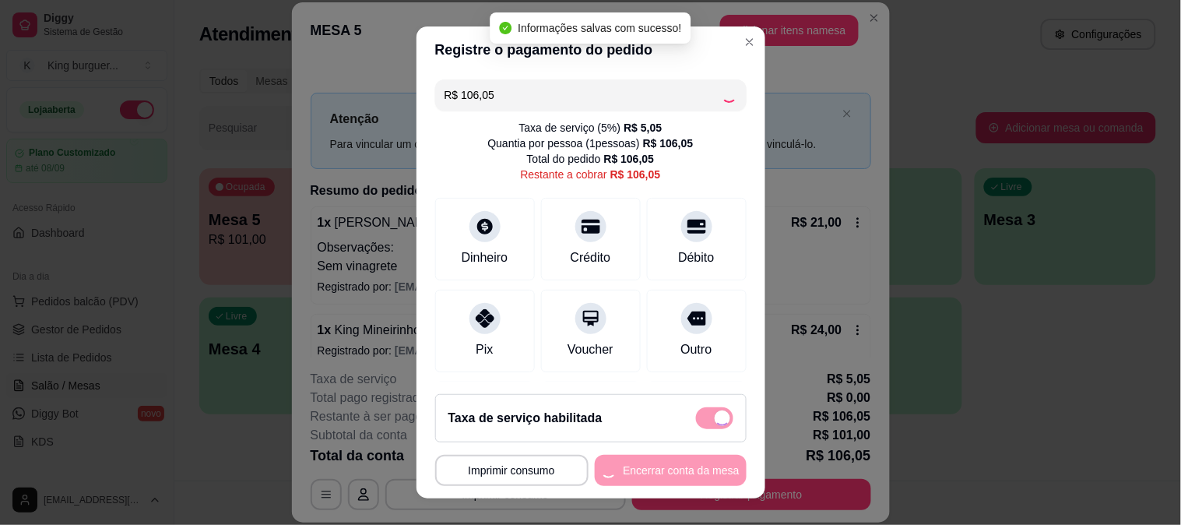
type input "R$ 0,00"
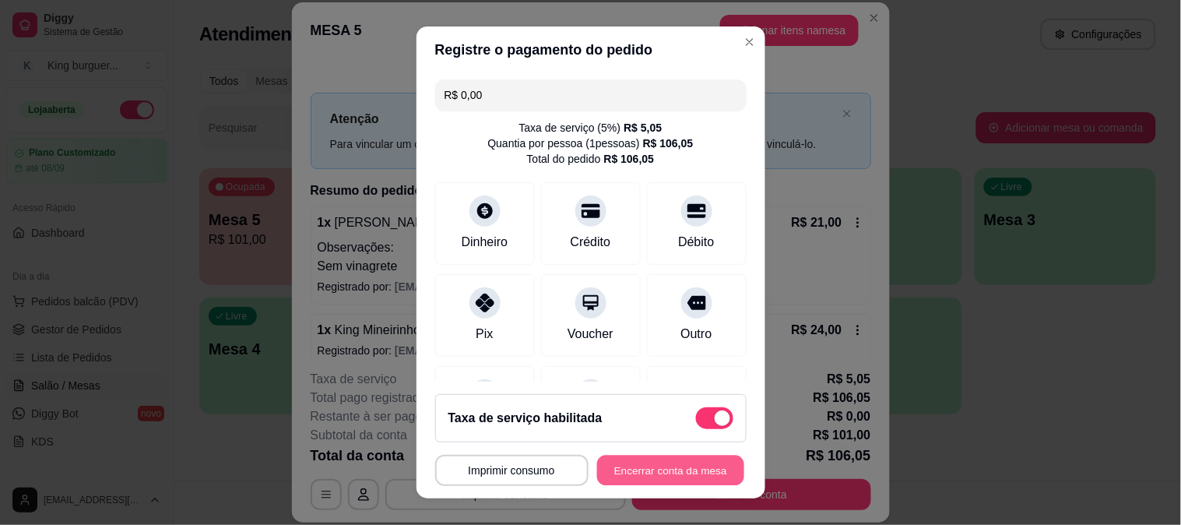
click at [686, 471] on button "Encerrar conta da mesa" at bounding box center [670, 470] width 147 height 30
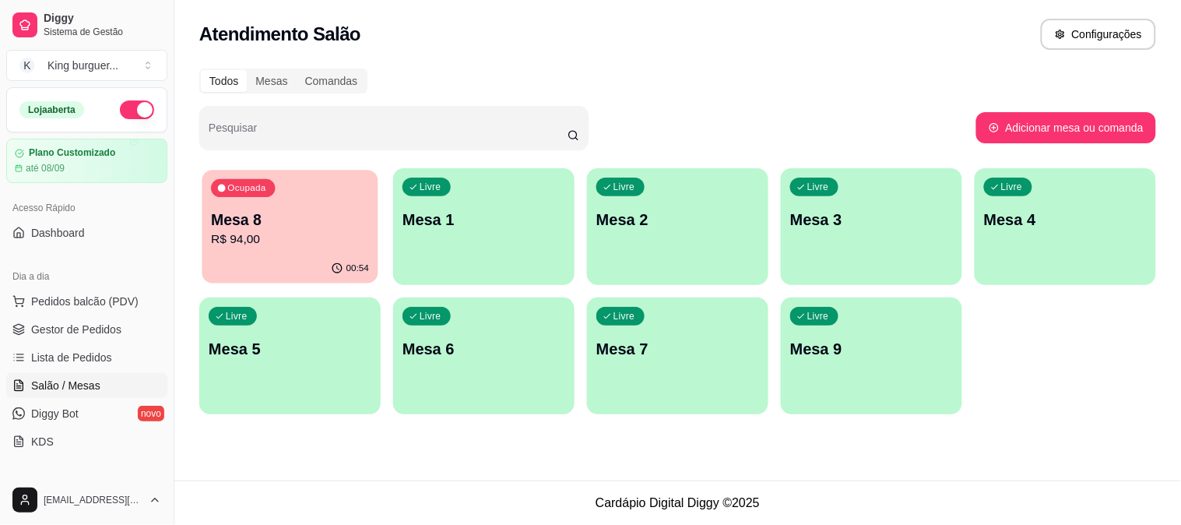
click at [317, 213] on p "Mesa 8" at bounding box center [290, 219] width 158 height 21
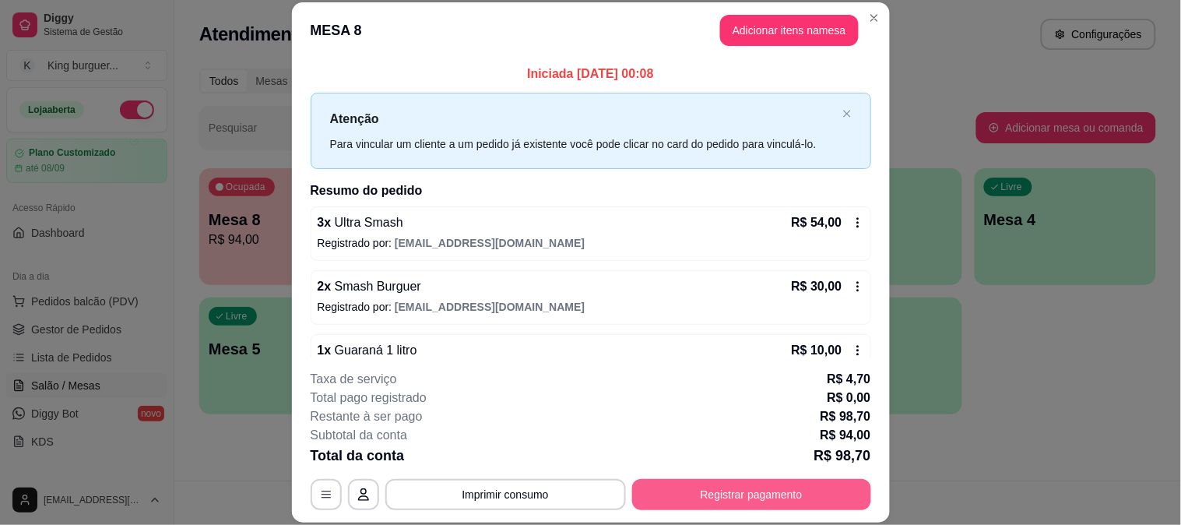
click at [768, 489] on button "Registrar pagamento" at bounding box center [751, 494] width 239 height 31
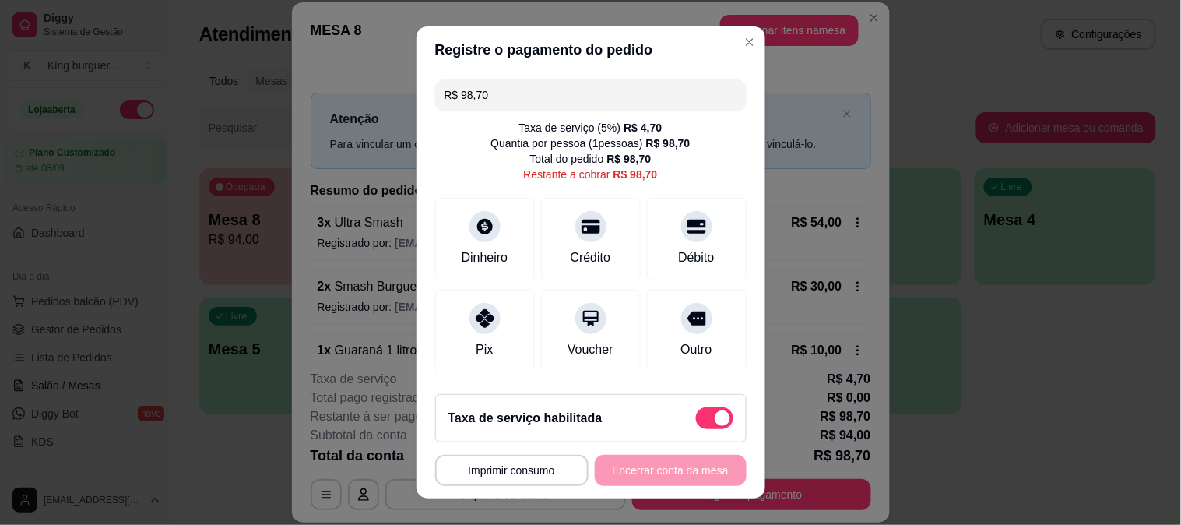
drag, startPoint x: 507, startPoint y: 90, endPoint x: 323, endPoint y: 55, distance: 187.0
click at [305, 110] on div "**********" at bounding box center [590, 262] width 1181 height 525
type input "R$ 20,00"
click at [714, 414] on span at bounding box center [722, 418] width 16 height 16
click at [696, 421] on input "checkbox" at bounding box center [700, 426] width 10 height 10
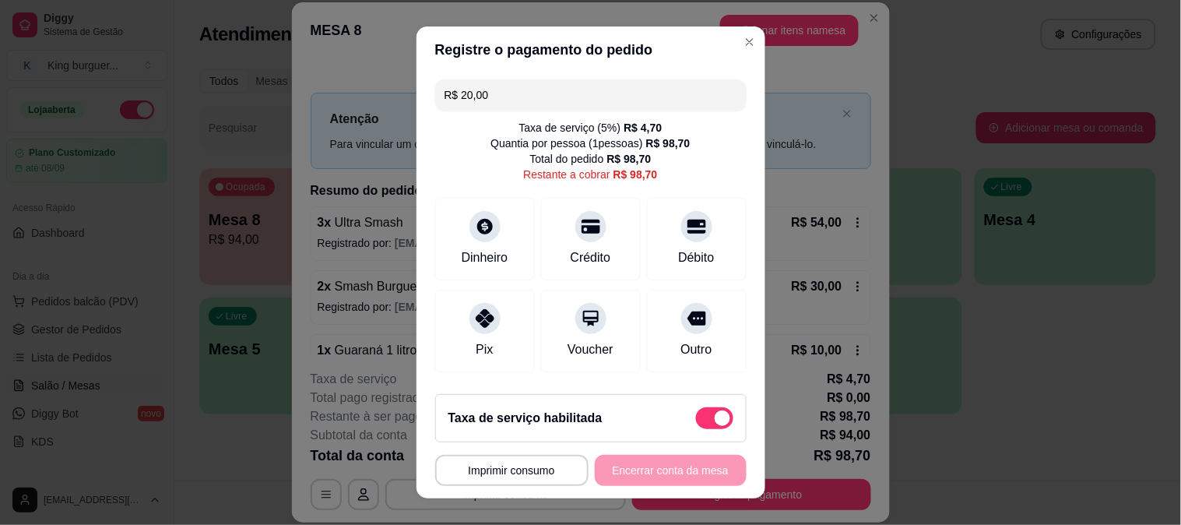
checkbox input "true"
type input "R$ 94,00"
checkbox input "false"
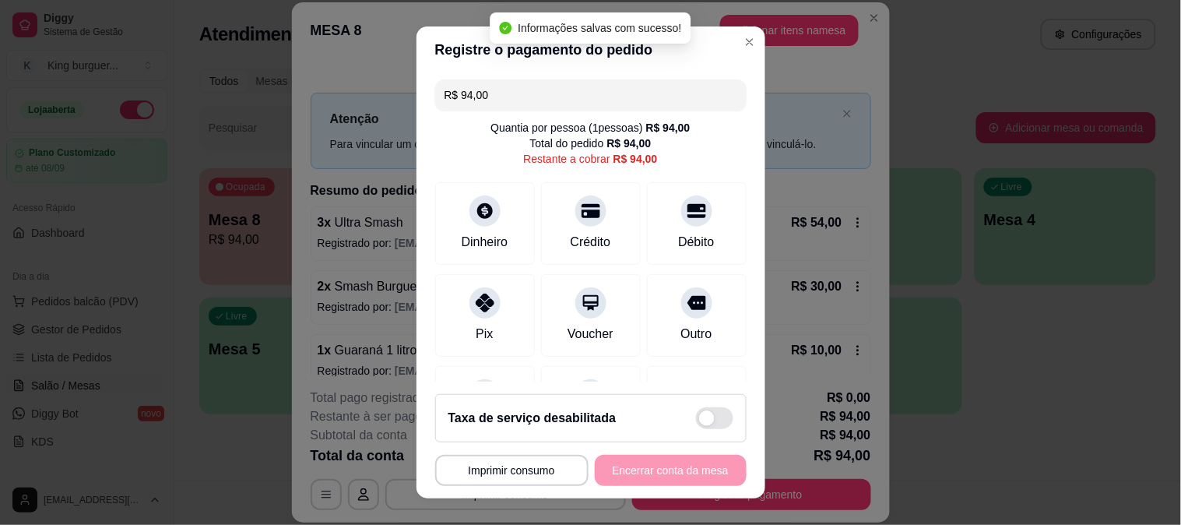
drag, startPoint x: 327, startPoint y: 109, endPoint x: 378, endPoint y: 97, distance: 52.7
click at [289, 113] on div "**********" at bounding box center [590, 262] width 1181 height 525
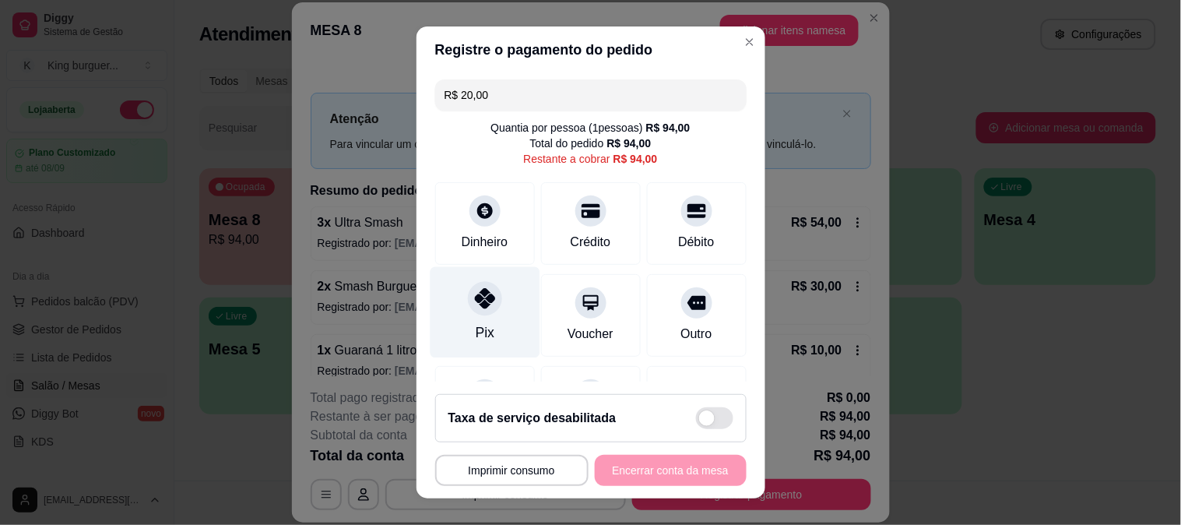
click at [475, 307] on icon at bounding box center [484, 298] width 20 height 20
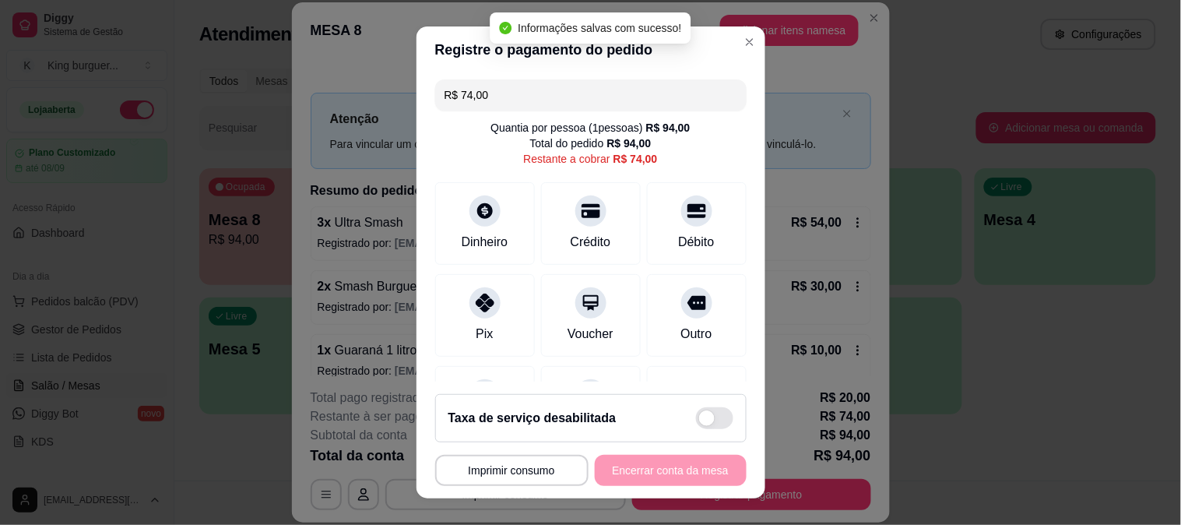
drag, startPoint x: 395, startPoint y: 92, endPoint x: 263, endPoint y: 96, distance: 131.6
click at [280, 100] on div "**********" at bounding box center [590, 262] width 1181 height 525
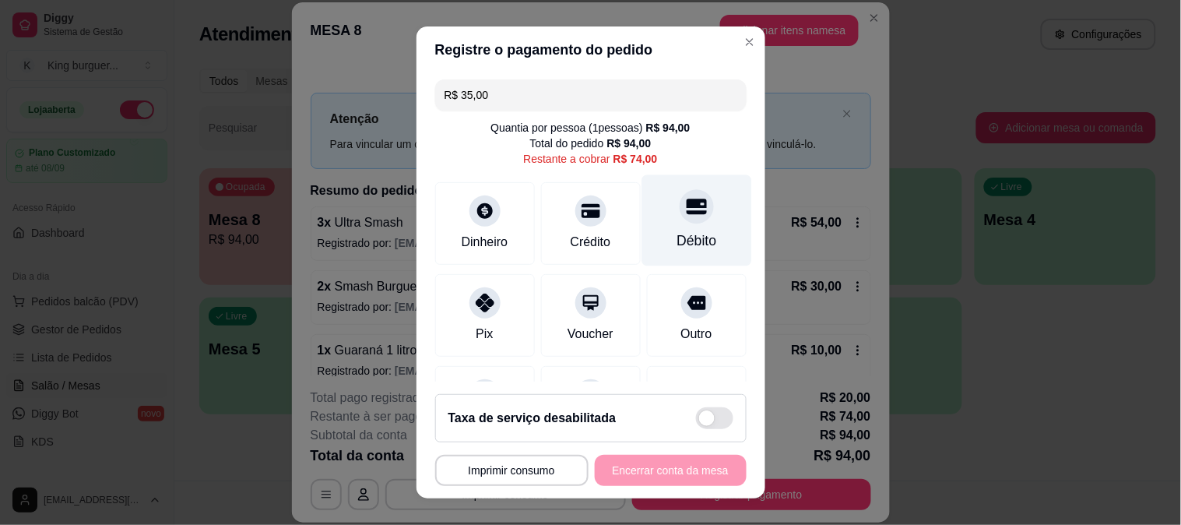
click at [665, 222] on div "Débito" at bounding box center [696, 219] width 110 height 91
type input "R$ 39,00"
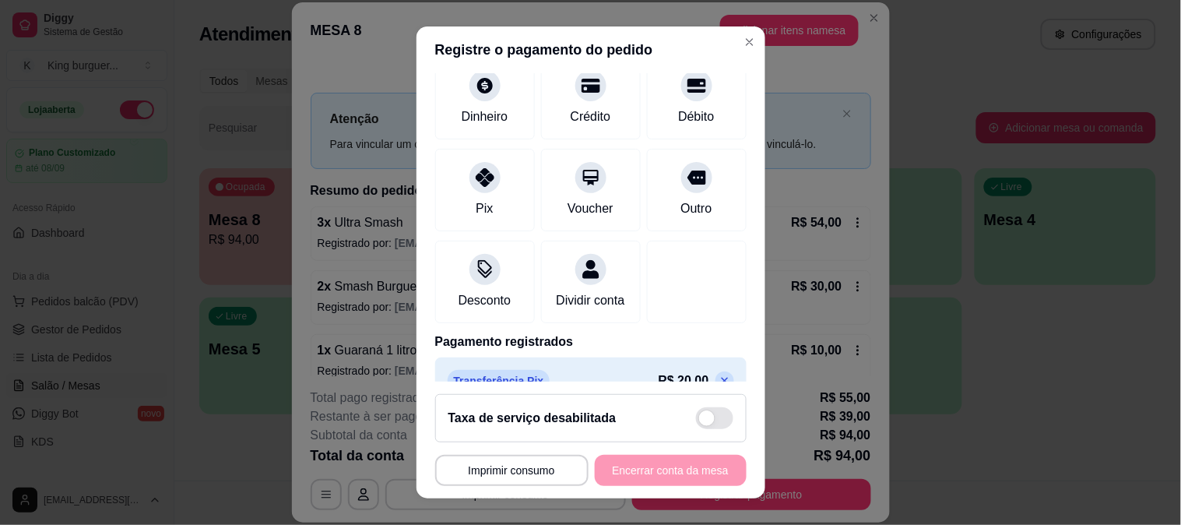
scroll to position [230, 0]
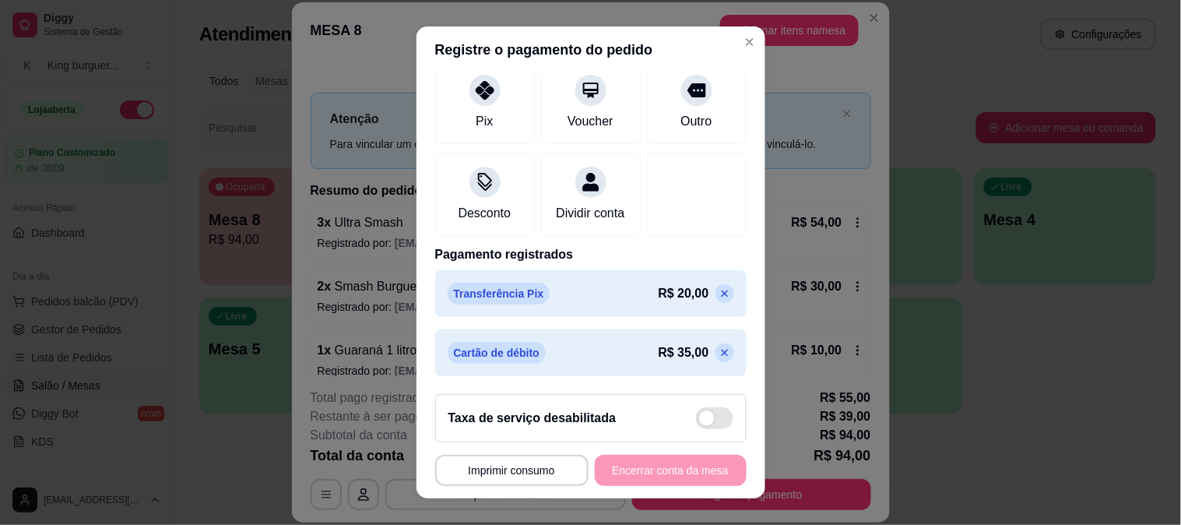
click at [704, 416] on span at bounding box center [714, 418] width 37 height 22
click at [704, 421] on input "checkbox" at bounding box center [700, 426] width 10 height 10
checkbox input "false"
type input "R$ 43,70"
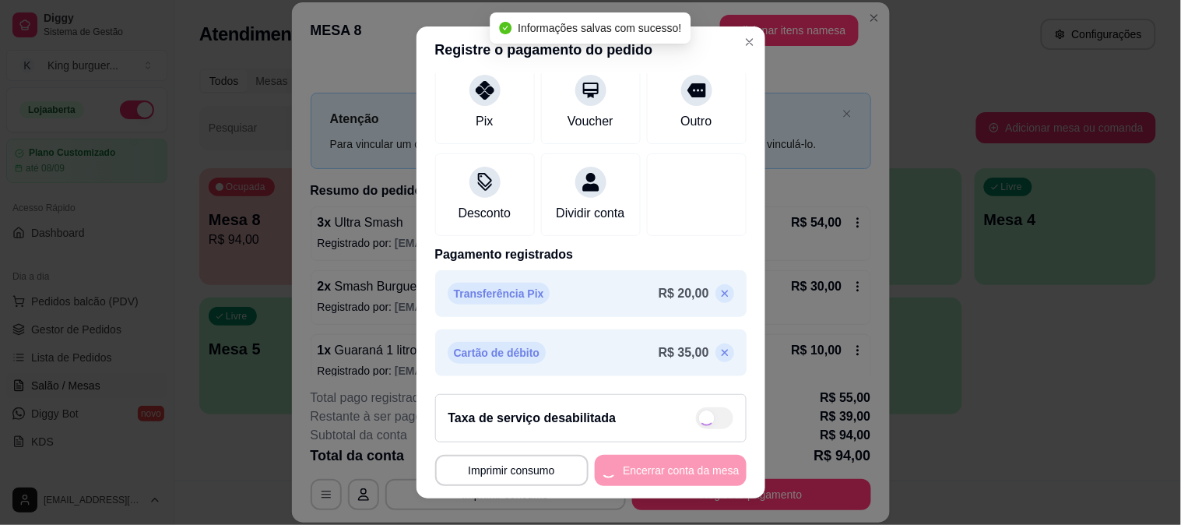
checkbox input "true"
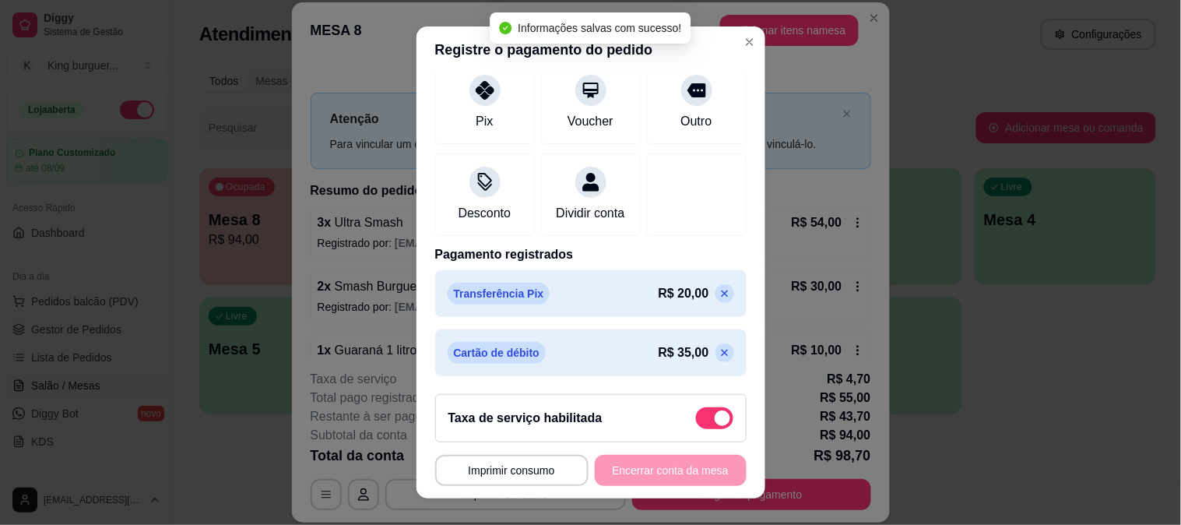
click at [718, 346] on icon at bounding box center [724, 352] width 12 height 12
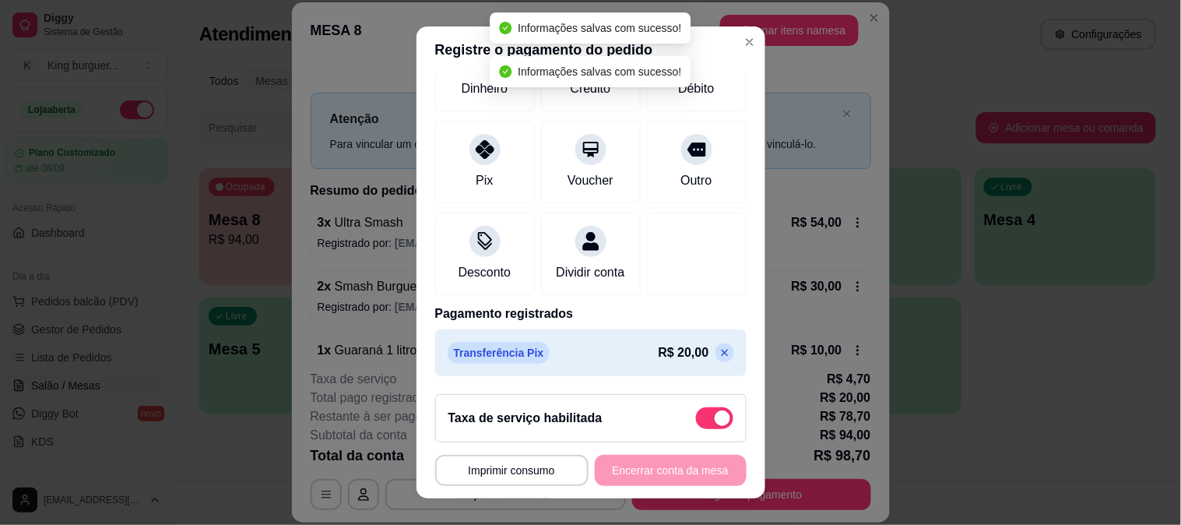
scroll to position [188, 0]
click at [718, 352] on icon at bounding box center [724, 352] width 12 height 12
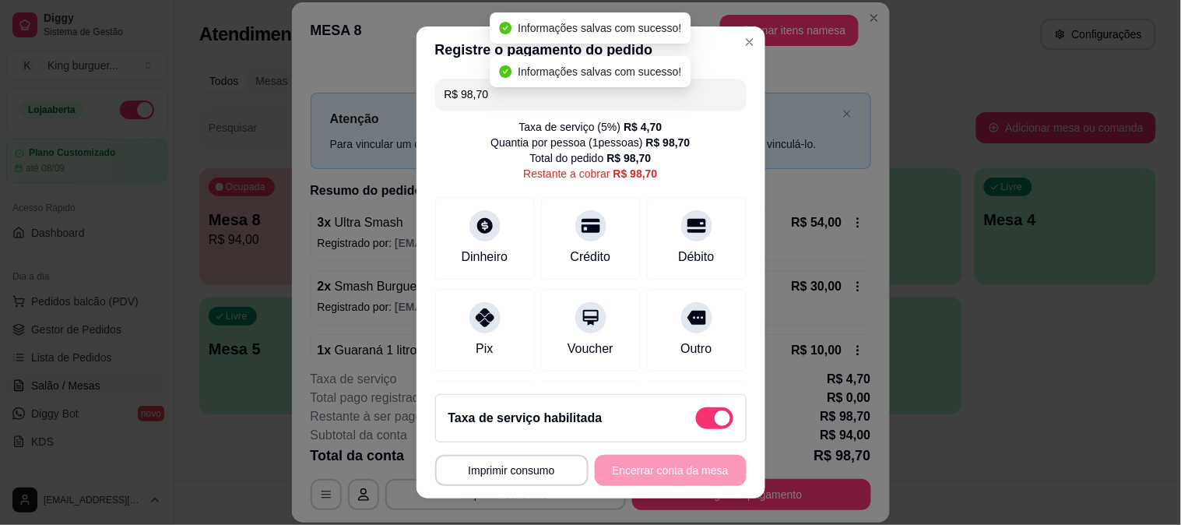
scroll to position [0, 0]
drag, startPoint x: 434, startPoint y: 96, endPoint x: 368, endPoint y: 96, distance: 66.2
click at [372, 96] on div "**********" at bounding box center [590, 262] width 1181 height 525
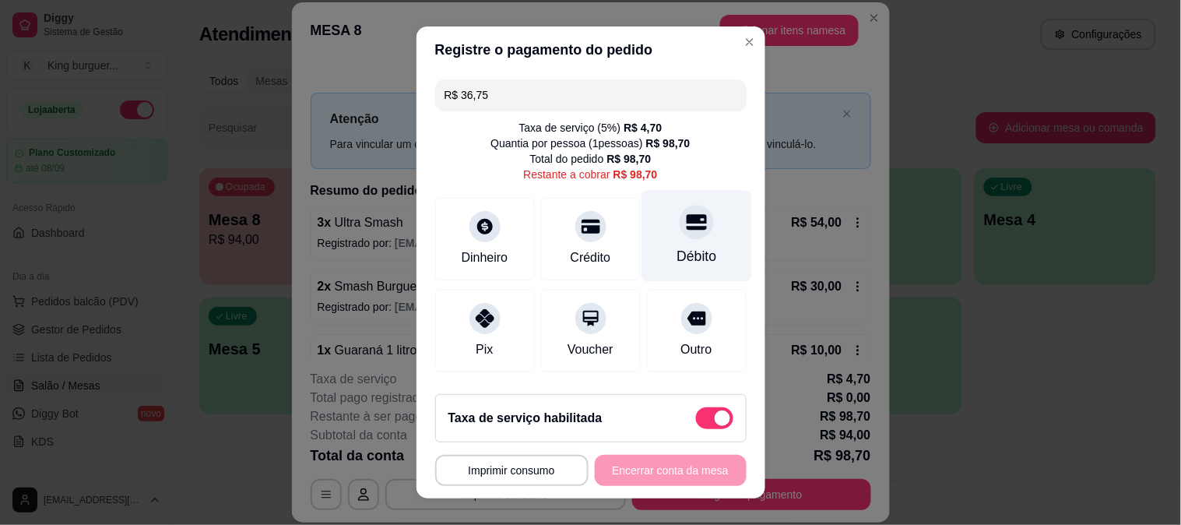
click at [686, 229] on icon at bounding box center [696, 222] width 20 height 20
drag, startPoint x: 503, startPoint y: 89, endPoint x: 300, endPoint y: 98, distance: 202.5
click at [269, 112] on div "**********" at bounding box center [590, 262] width 1181 height 525
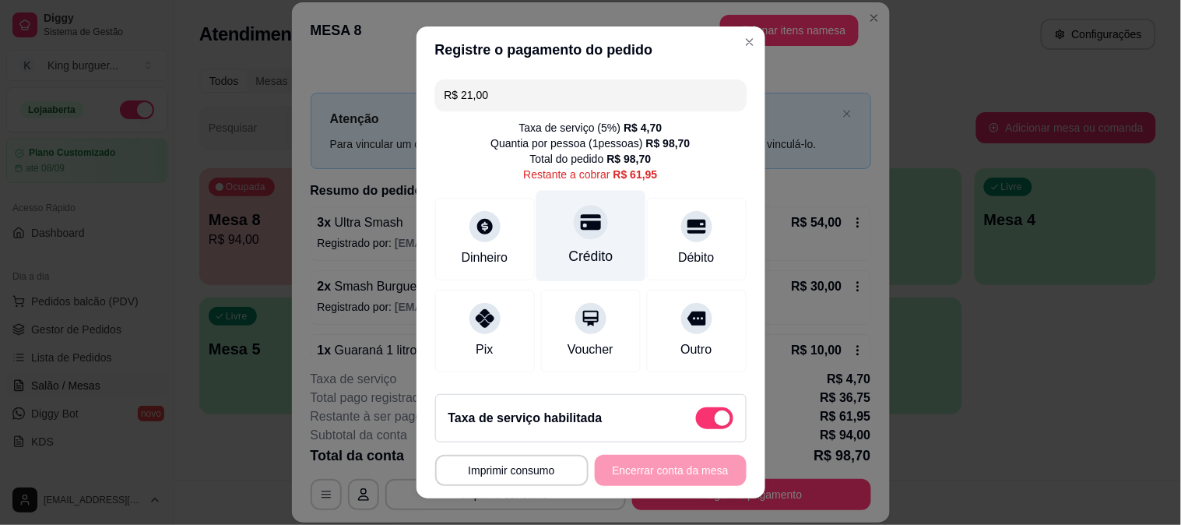
click at [586, 226] on div at bounding box center [591, 222] width 34 height 34
drag, startPoint x: 504, startPoint y: 86, endPoint x: 294, endPoint y: 75, distance: 210.4
click at [291, 107] on div "**********" at bounding box center [590, 262] width 1181 height 525
click at [587, 216] on div at bounding box center [591, 222] width 34 height 34
click at [574, 224] on div at bounding box center [591, 222] width 34 height 34
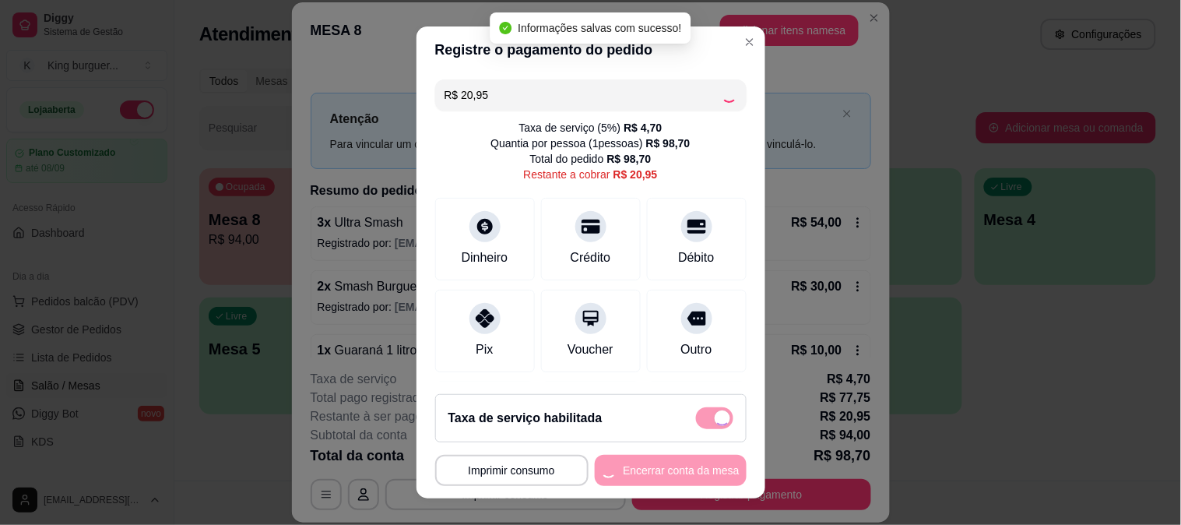
type input "R$ 0,00"
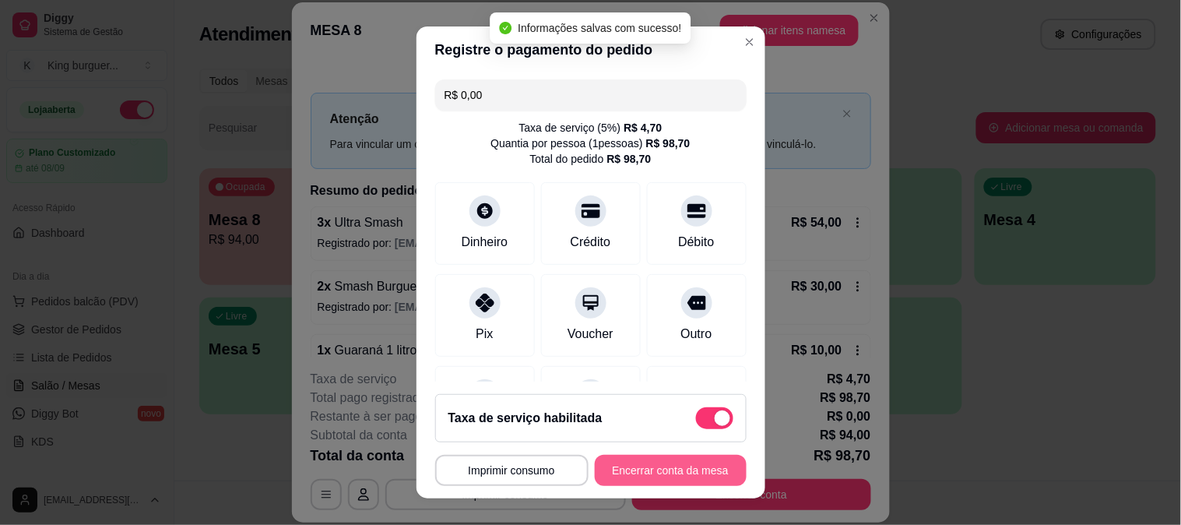
click at [658, 475] on button "Encerrar conta da mesa" at bounding box center [671, 469] width 152 height 31
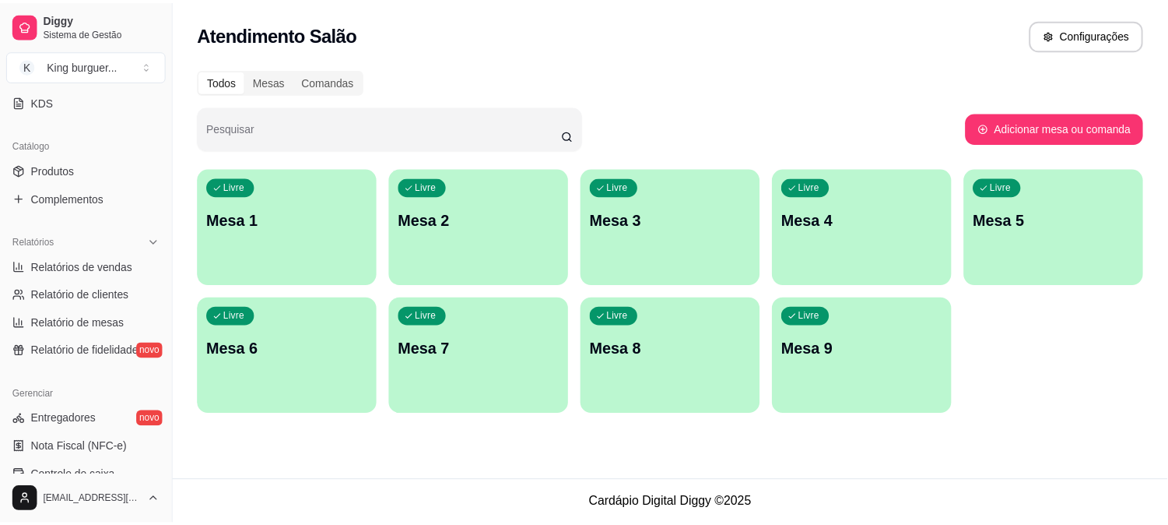
scroll to position [346, 0]
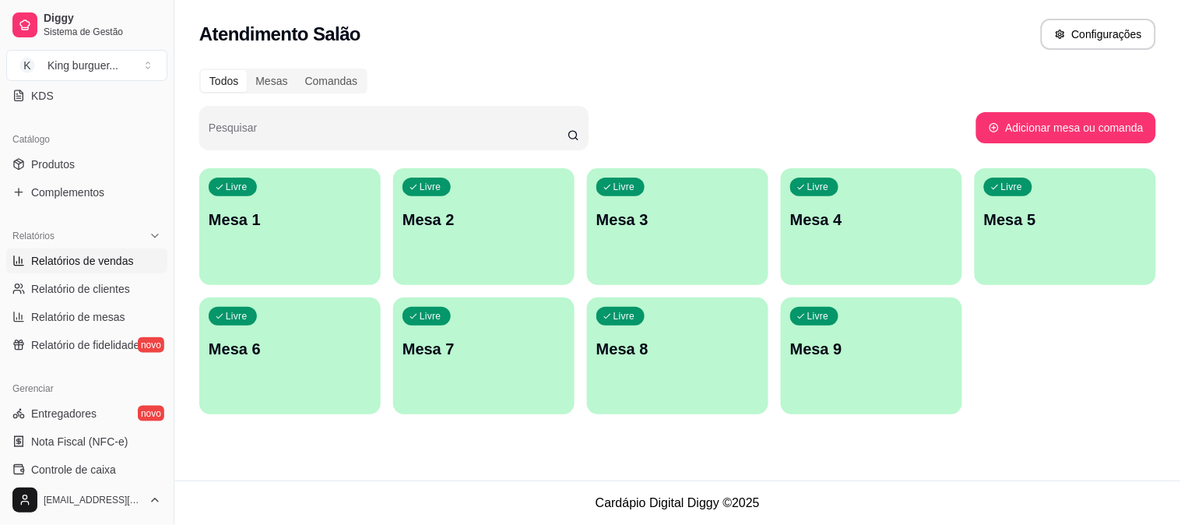
click at [109, 258] on span "Relatórios de vendas" at bounding box center [82, 261] width 103 height 16
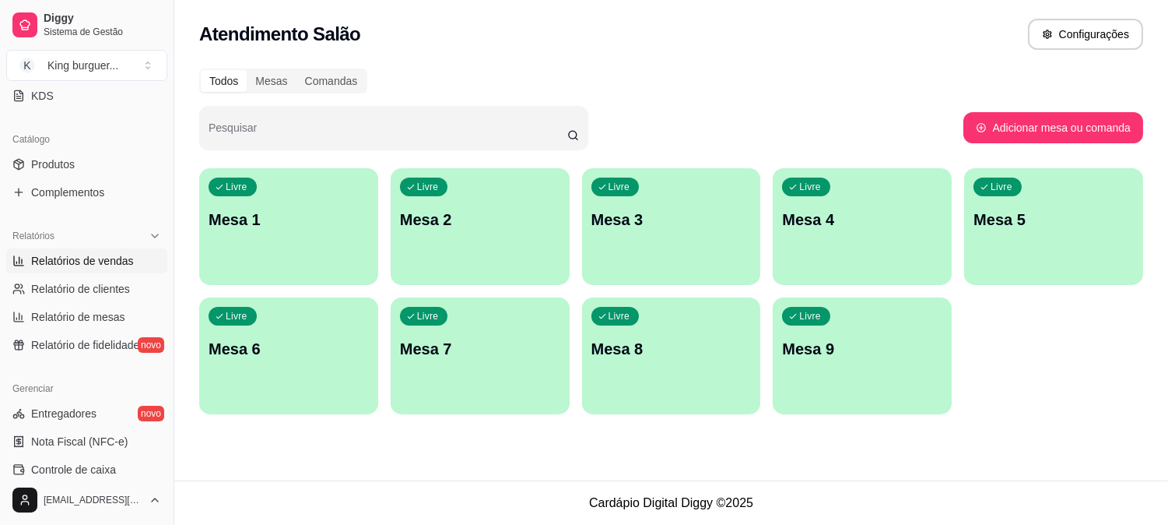
select select "ALL"
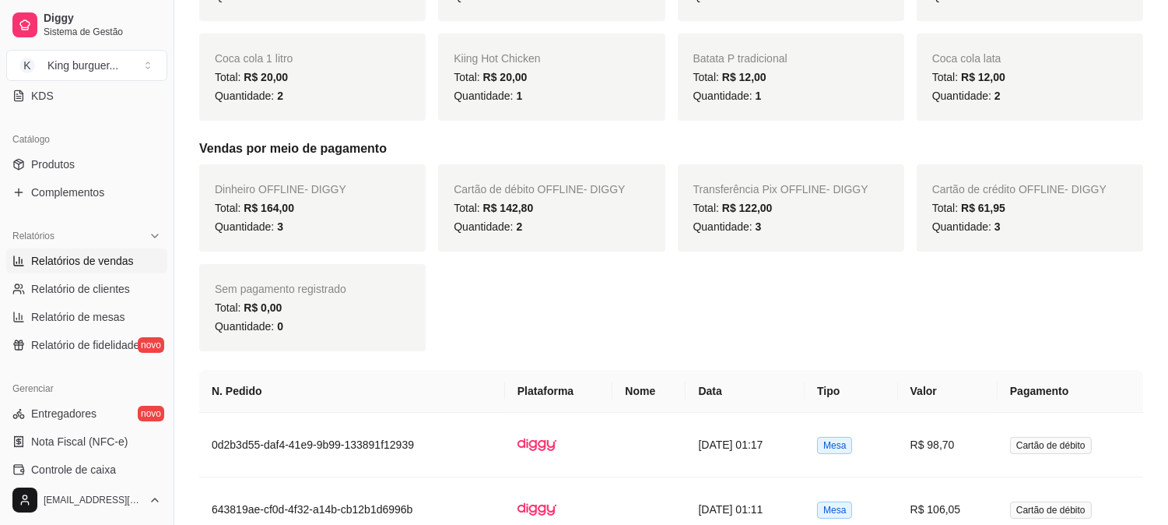
scroll to position [865, 0]
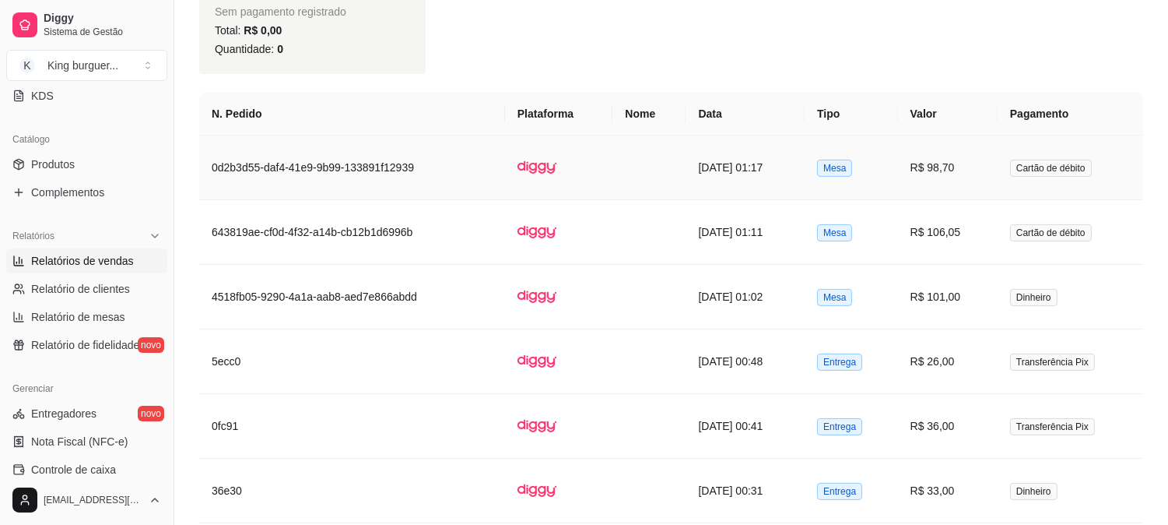
click at [893, 172] on td "Mesa" at bounding box center [851, 167] width 93 height 65
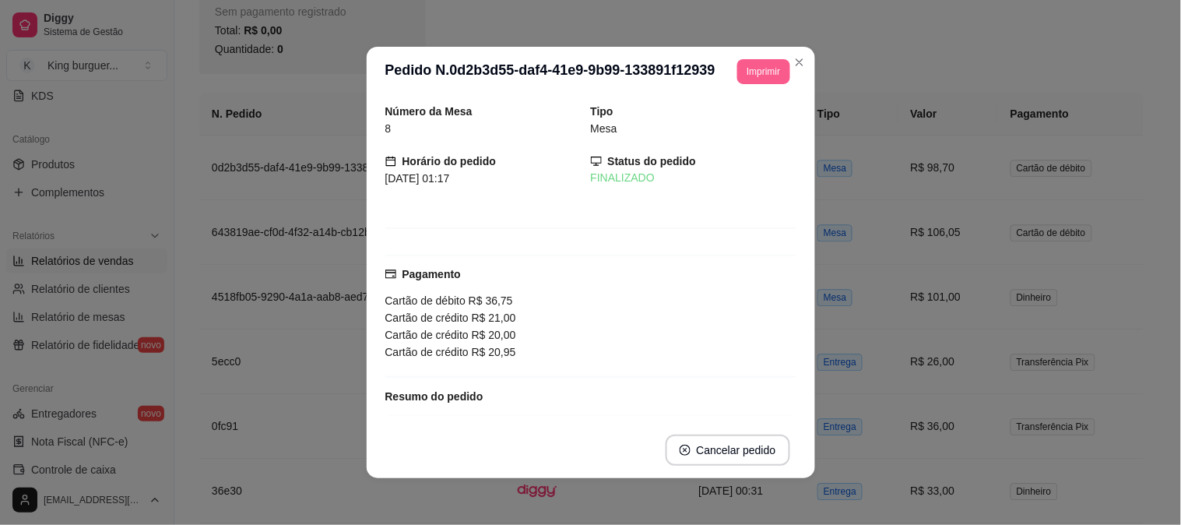
click at [759, 68] on button "Imprimir" at bounding box center [763, 71] width 52 height 25
click at [743, 121] on button "IMPRESSORA" at bounding box center [728, 126] width 113 height 25
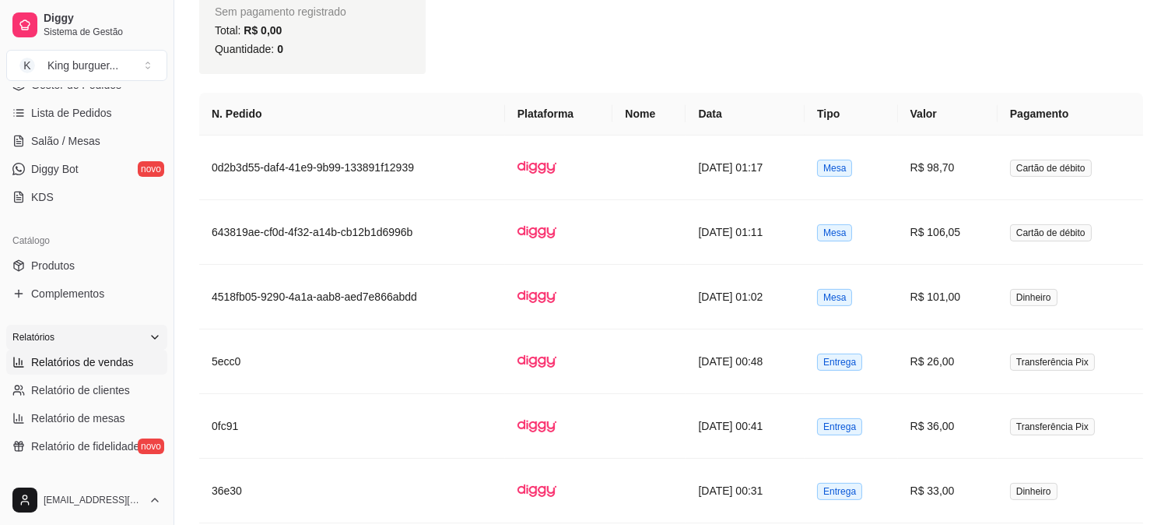
scroll to position [86, 0]
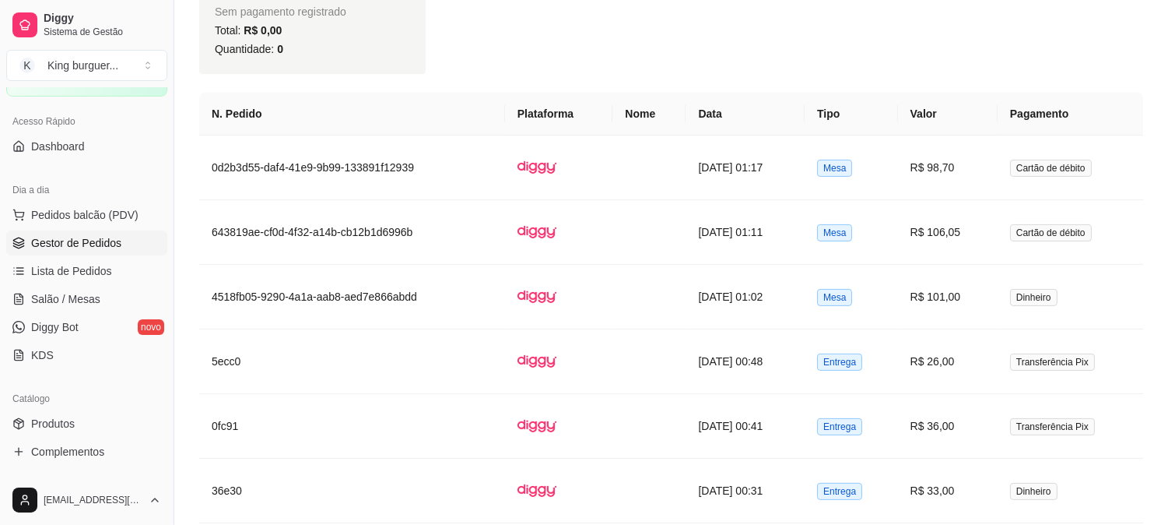
click at [97, 244] on span "Gestor de Pedidos" at bounding box center [76, 243] width 90 height 16
